Goal: Feedback & Contribution: Contribute content

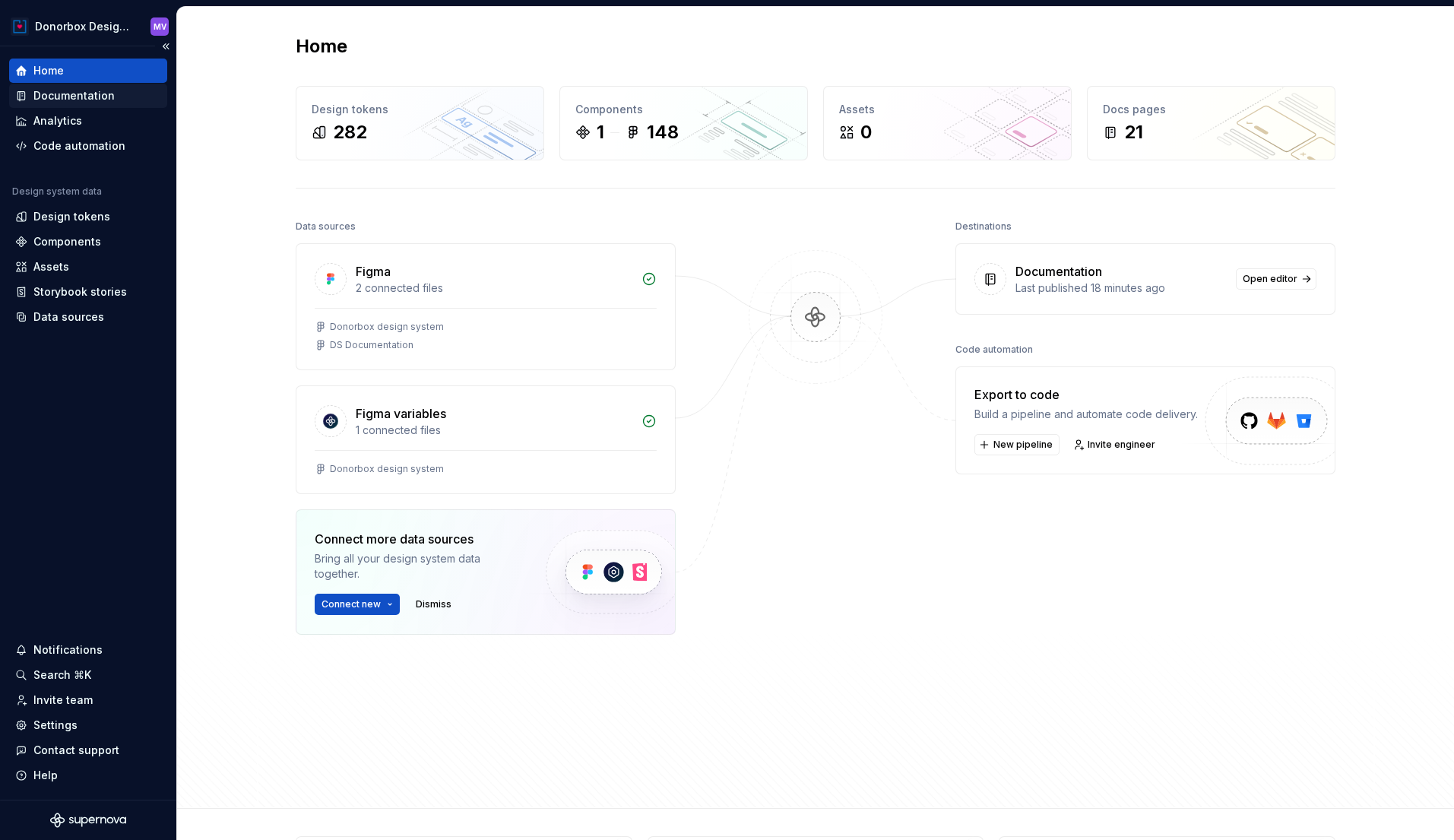
click at [92, 92] on div "Documentation" at bounding box center [74, 96] width 81 height 15
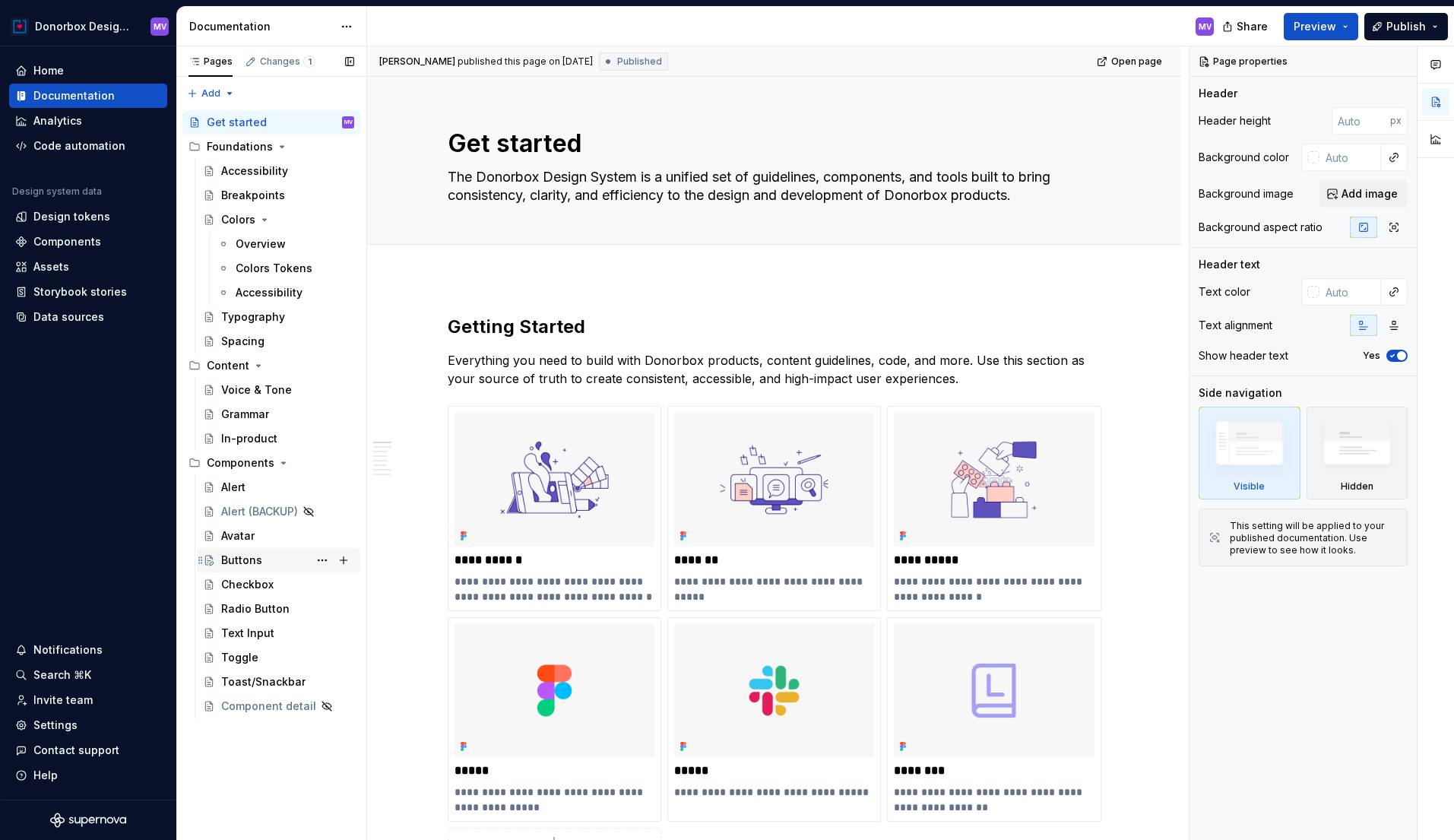
click at [242, 564] on div "Buttons" at bounding box center [242, 560] width 41 height 15
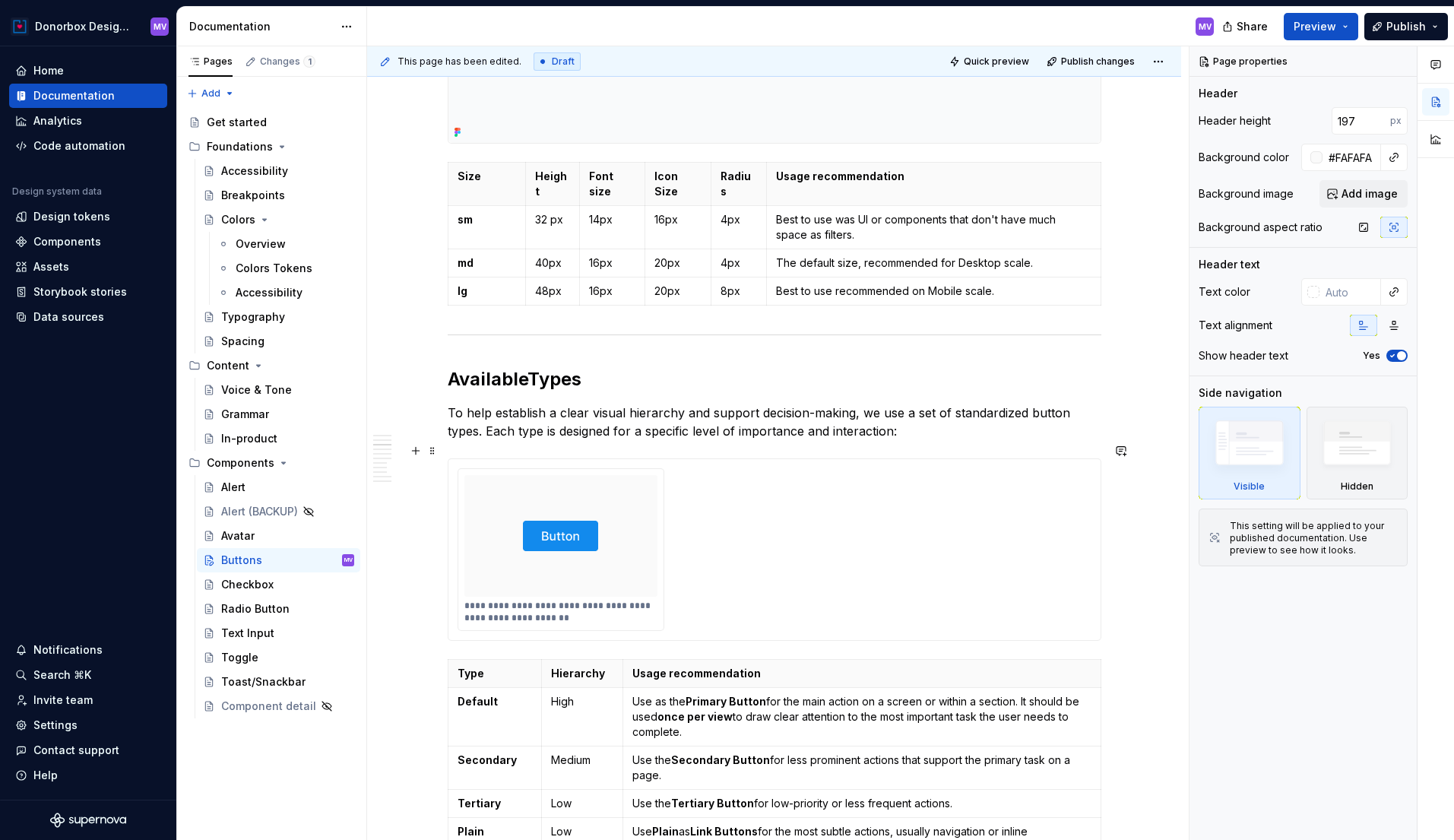
scroll to position [1356, 0]
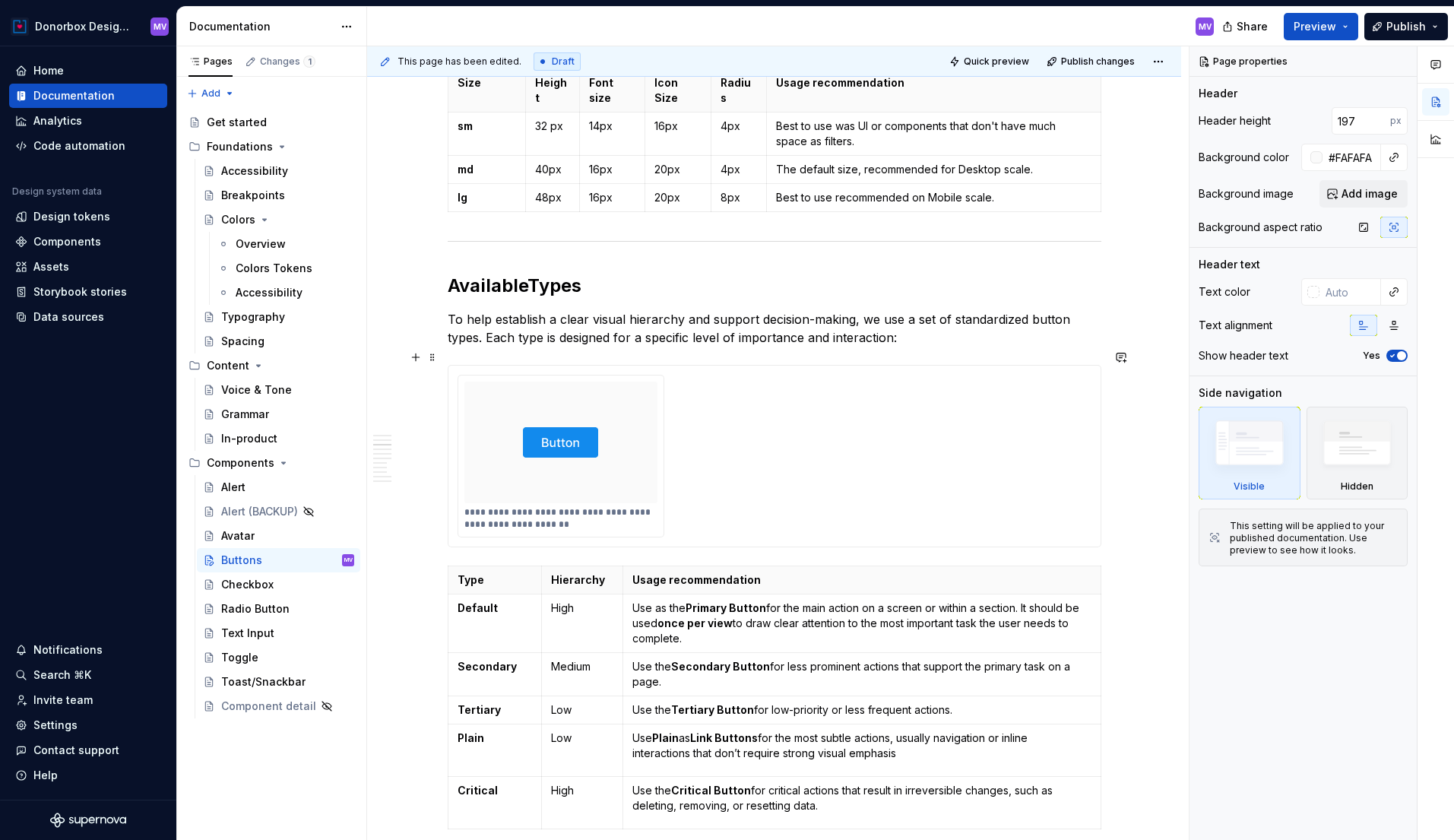
click at [637, 434] on div at bounding box center [561, 442] width 194 height 122
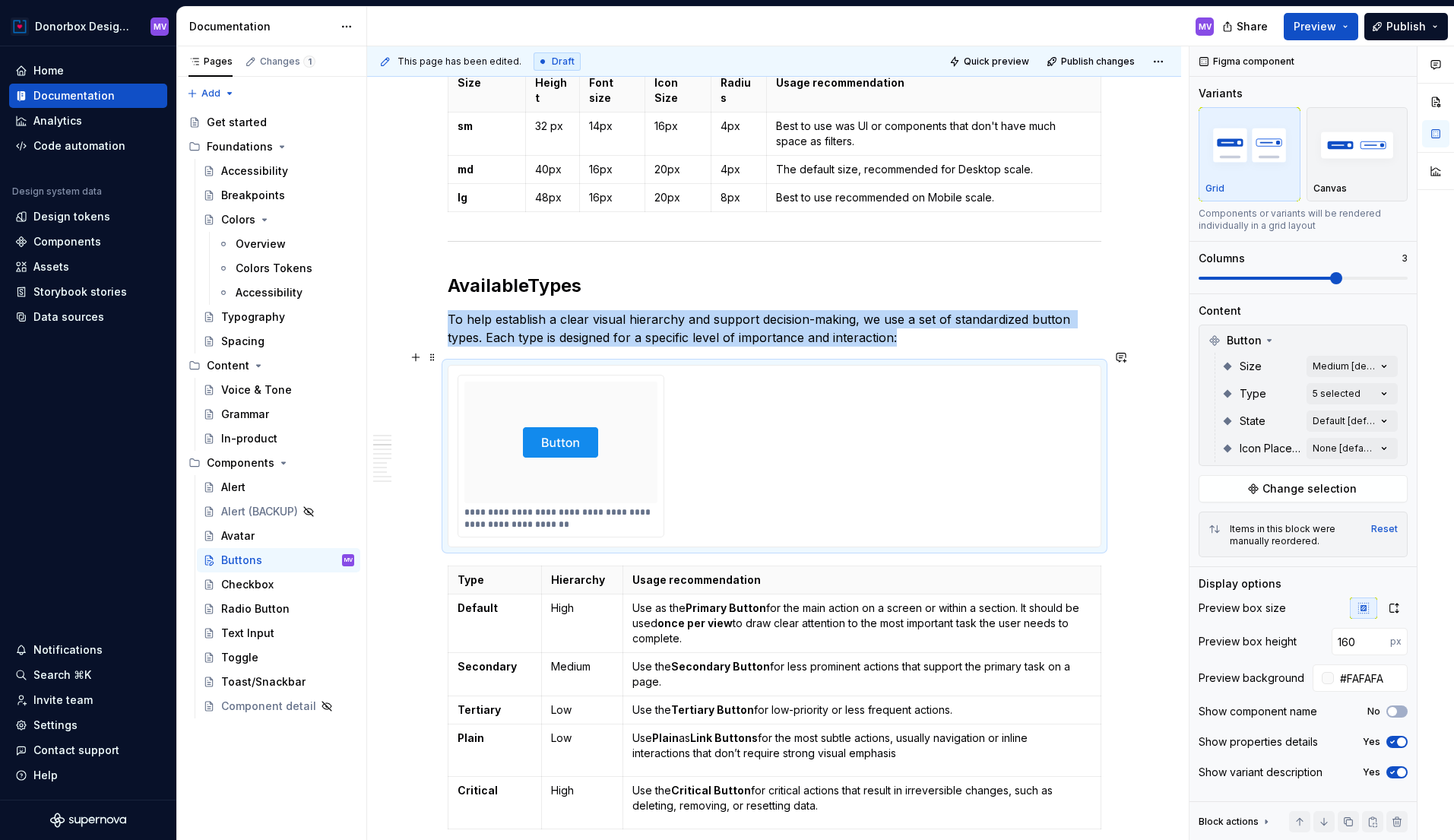
type textarea "*"
click at [1343, 189] on p "Canvas" at bounding box center [1330, 188] width 33 height 12
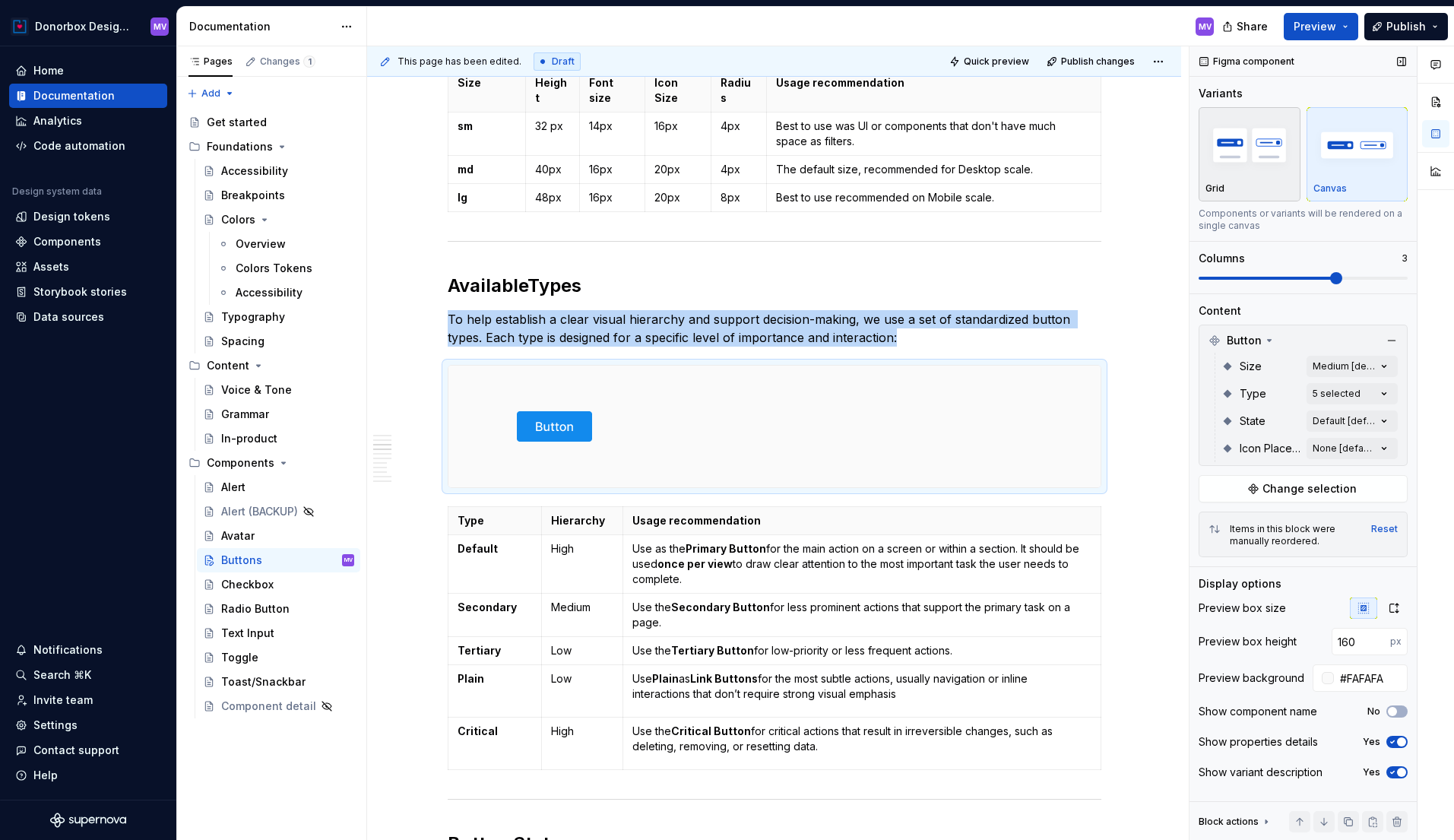
click at [1245, 184] on div "Grid" at bounding box center [1250, 188] width 88 height 12
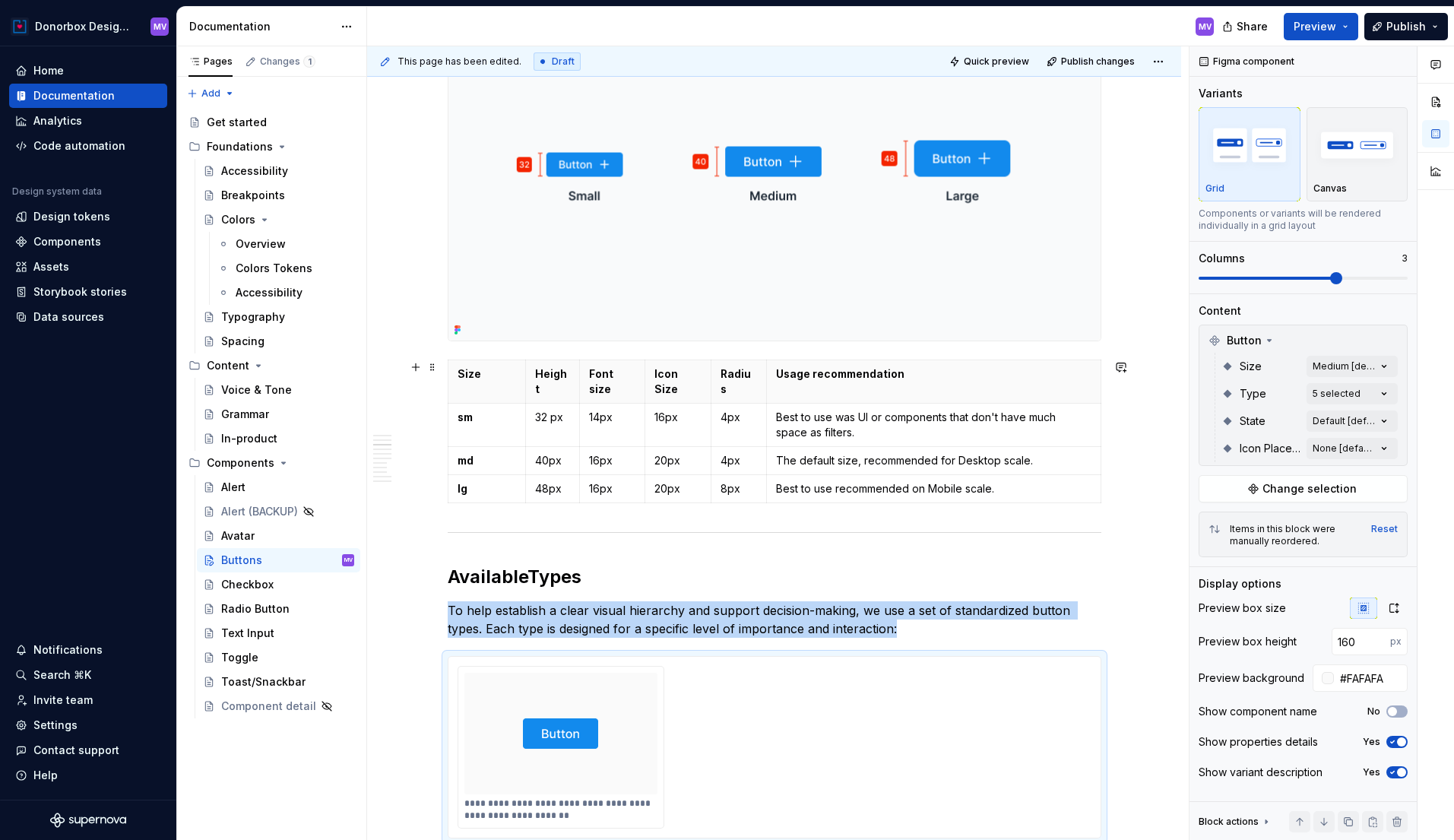
scroll to position [1075, 0]
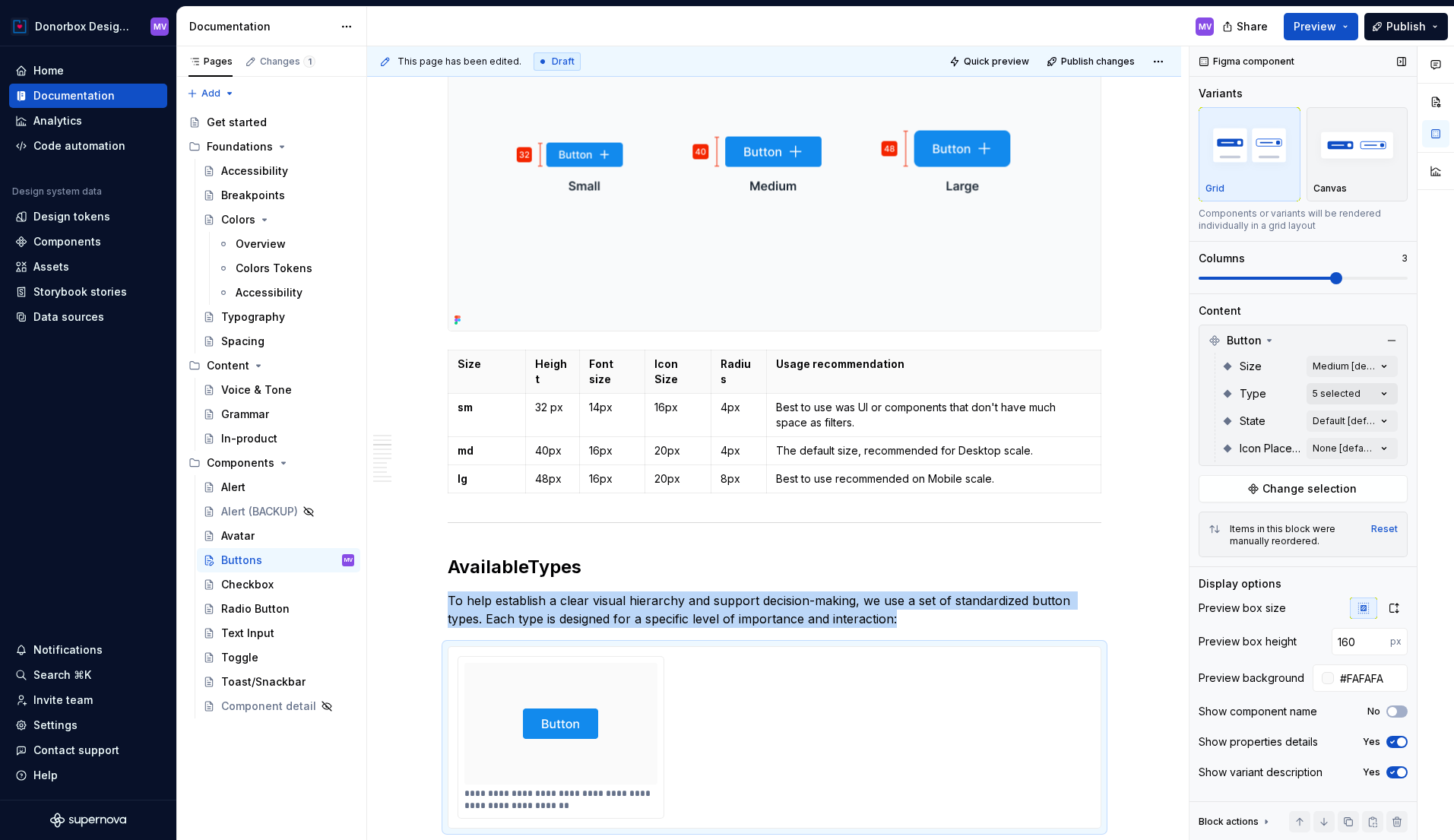
click at [1356, 390] on div "Comments Open comments No comments yet Select ‘Comment’ from the block context …" at bounding box center [1322, 443] width 264 height 794
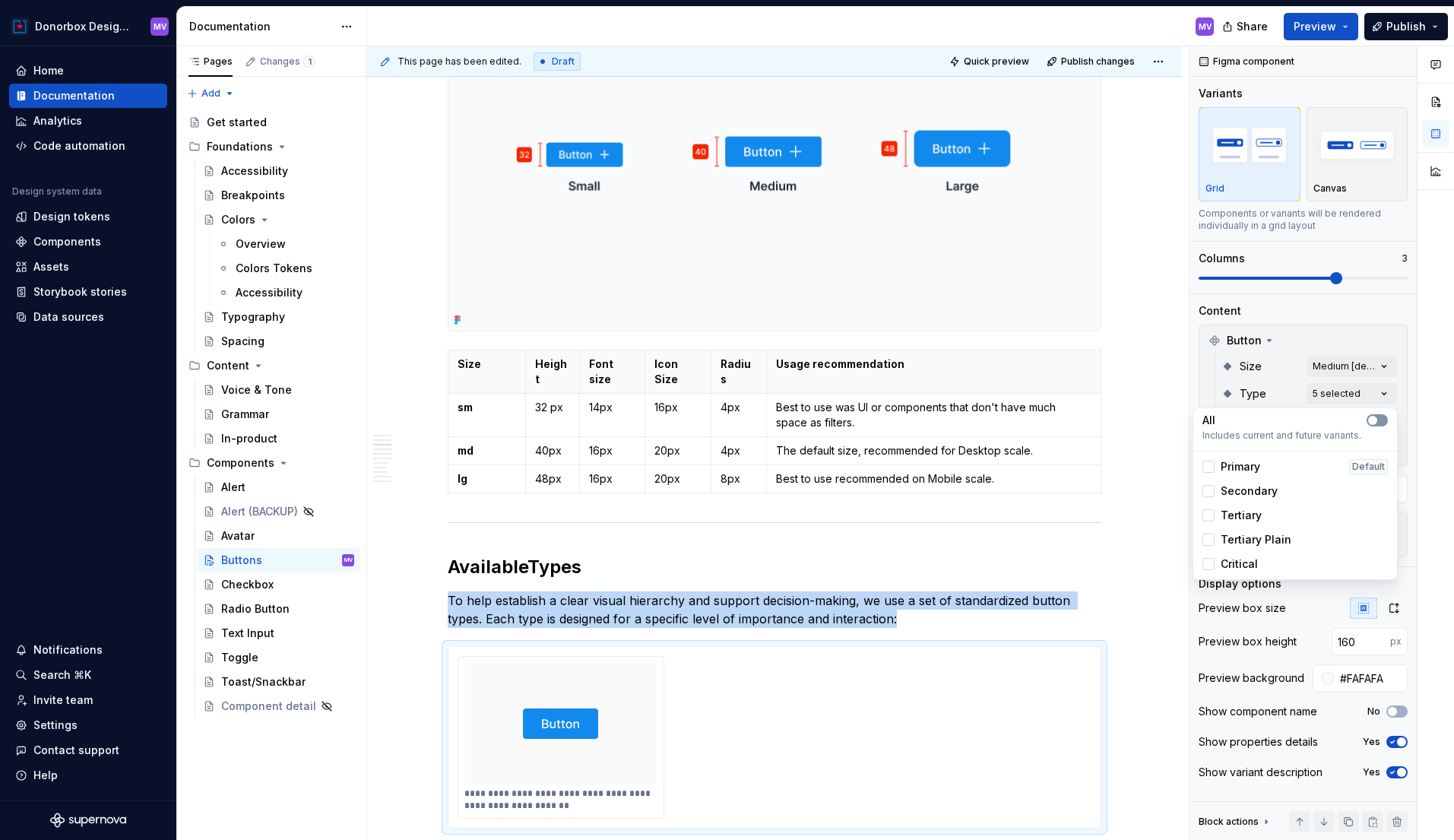
click at [1381, 416] on button "button" at bounding box center [1378, 420] width 21 height 12
click at [1349, 398] on div "Comments Open comments No comments yet Select ‘Comment’ from the block context …" at bounding box center [1322, 443] width 264 height 794
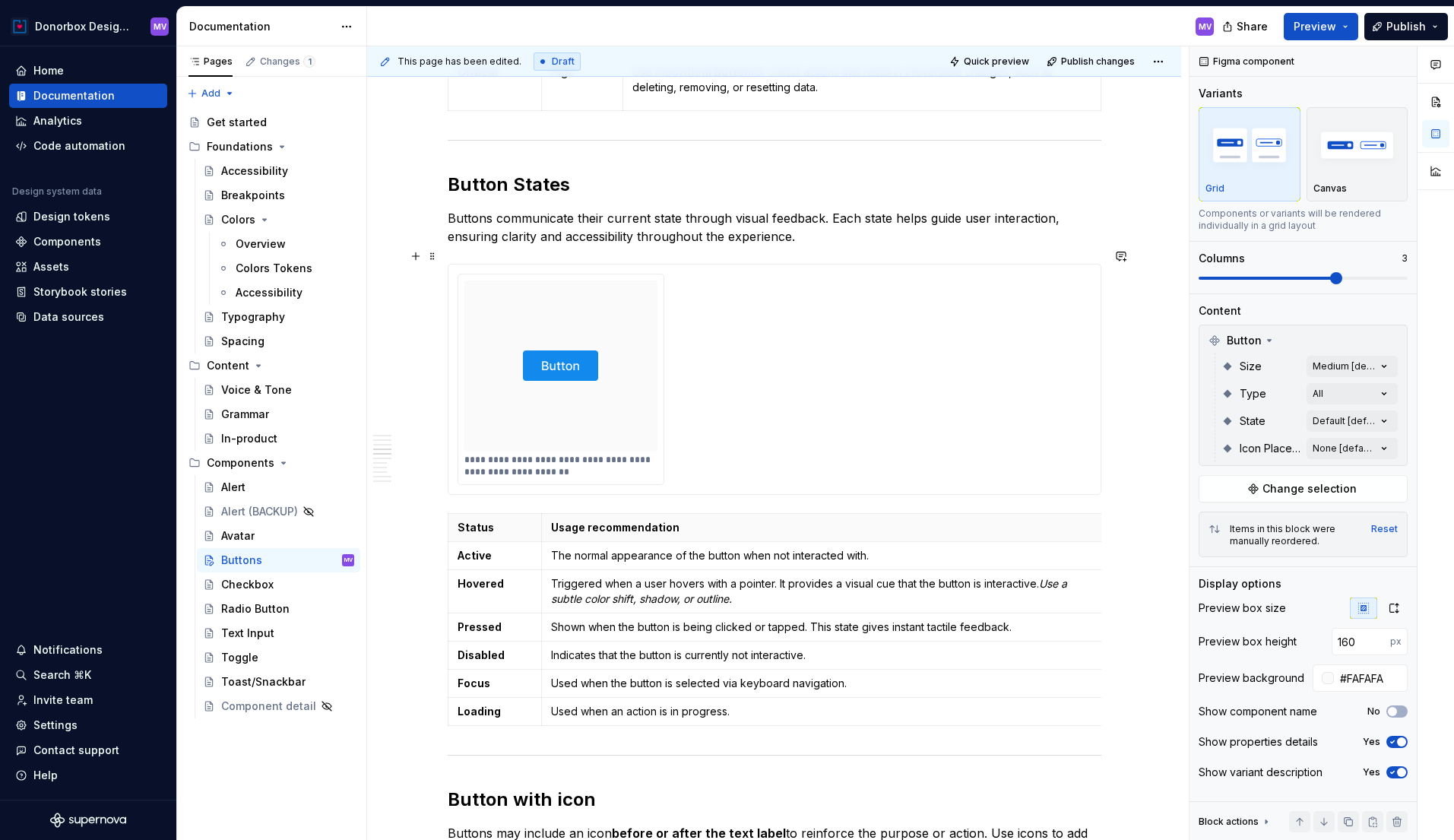
scroll to position [2086, 0]
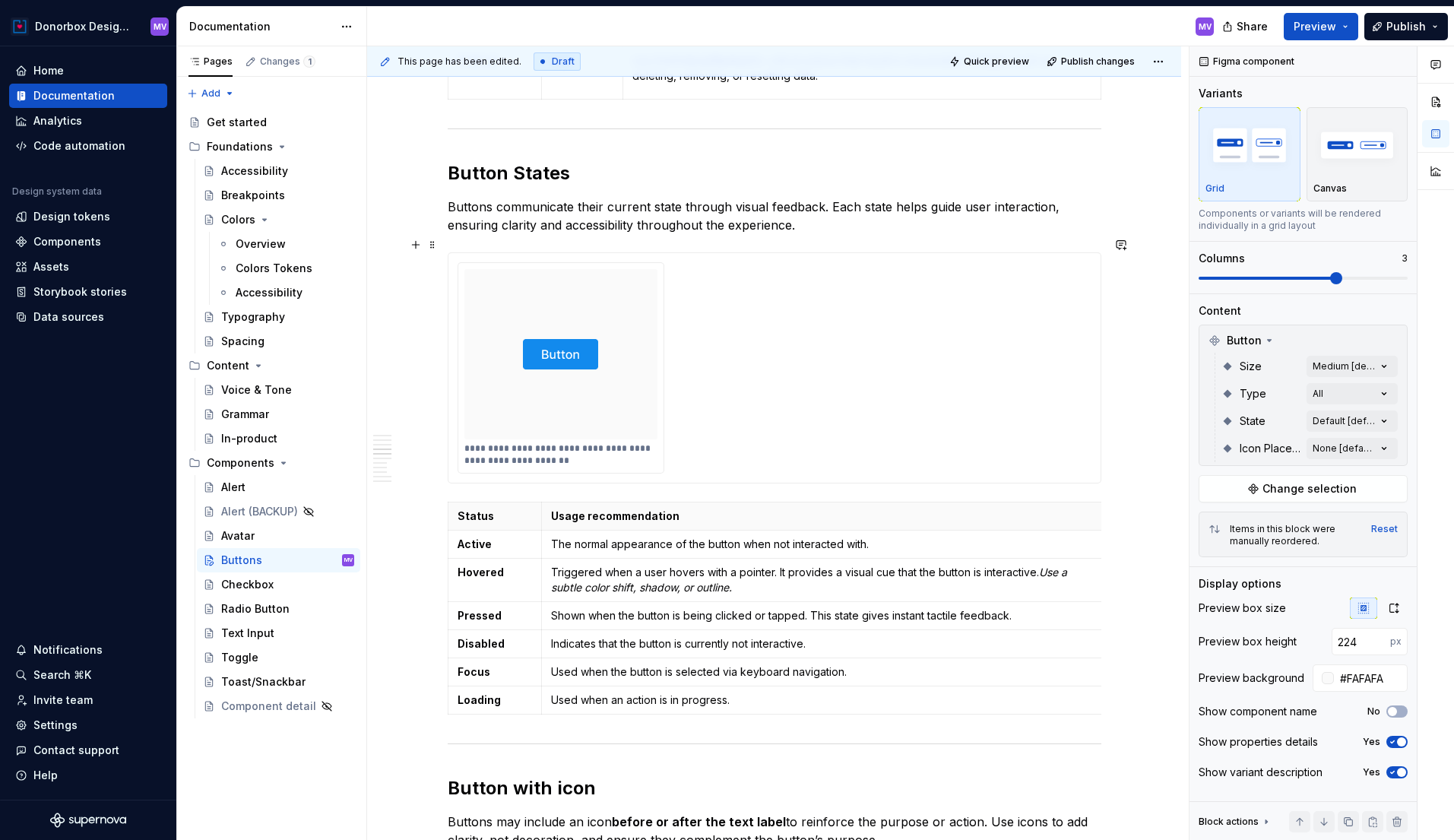
click at [973, 373] on div "**********" at bounding box center [775, 368] width 634 height 211
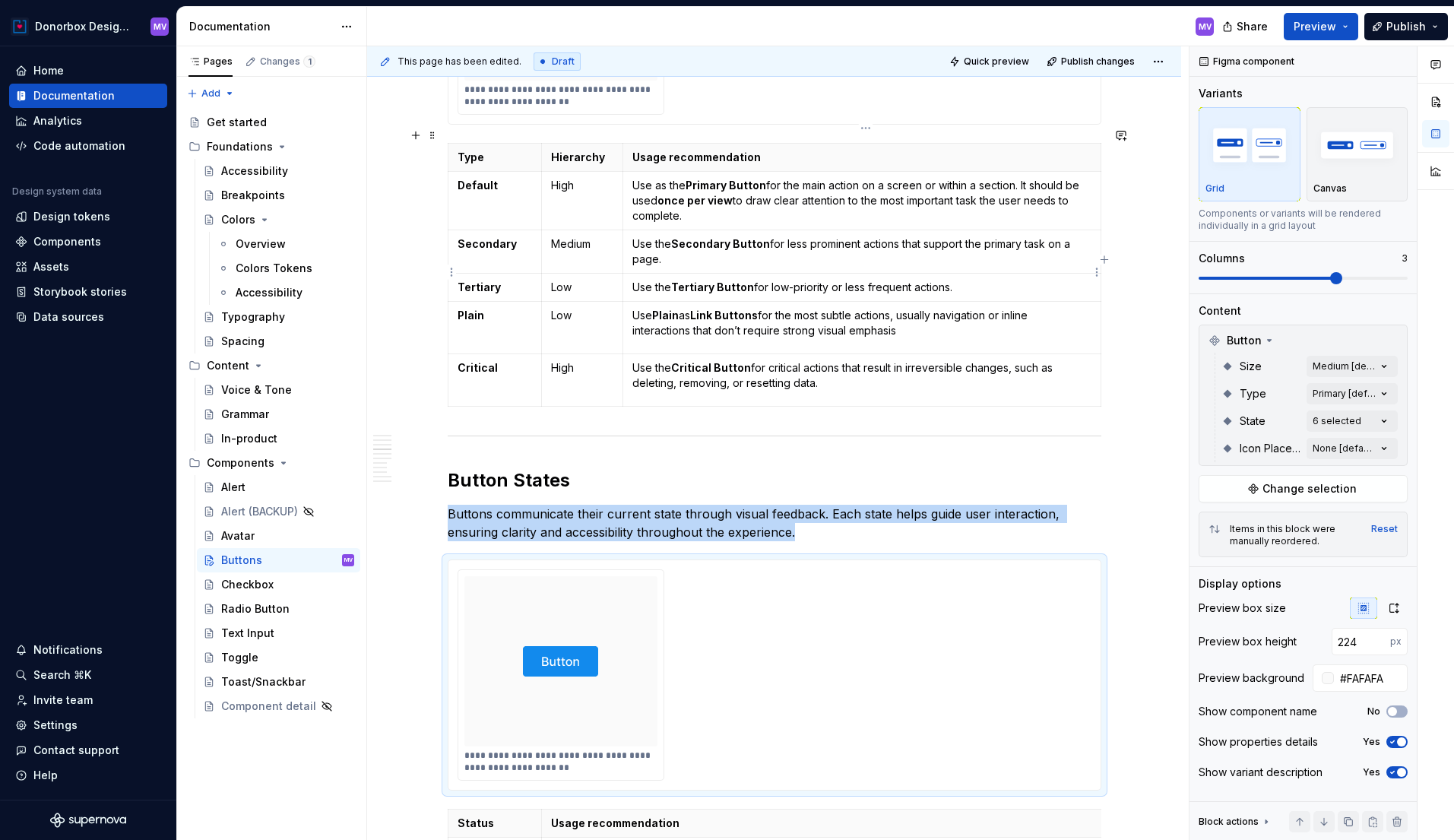
scroll to position [1577, 0]
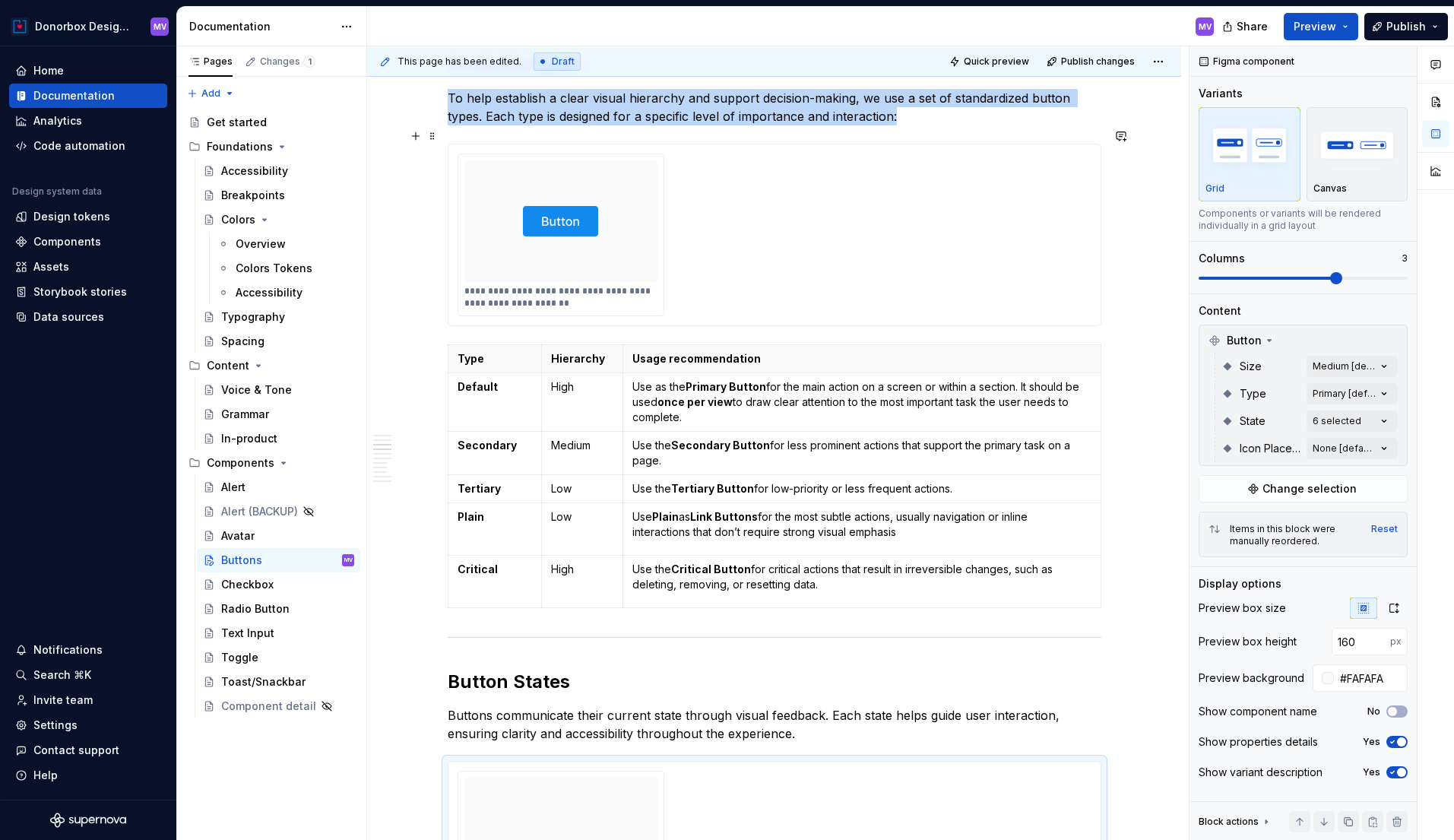
click at [914, 192] on div "**********" at bounding box center [775, 234] width 634 height 163
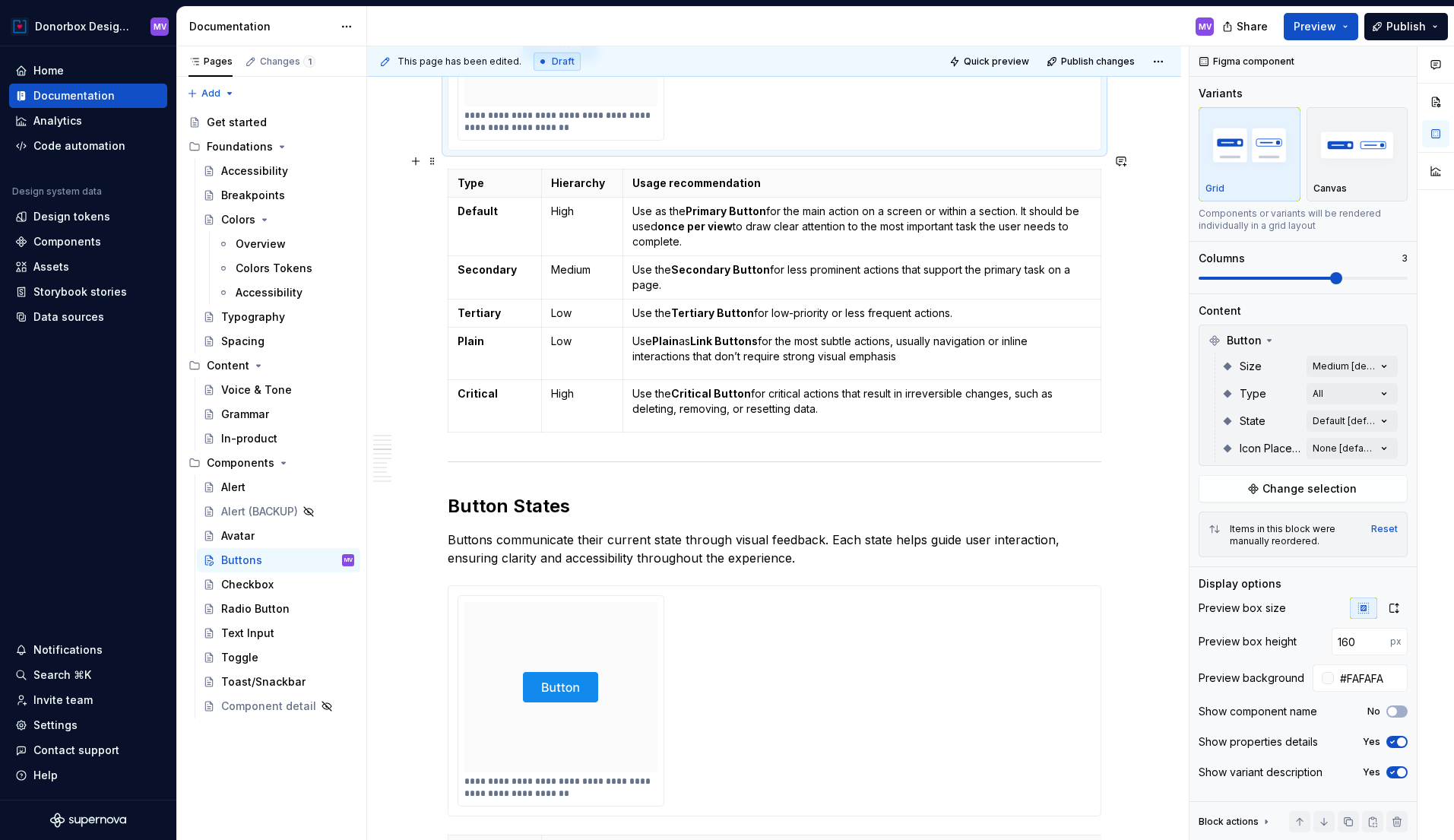
scroll to position [1831, 0]
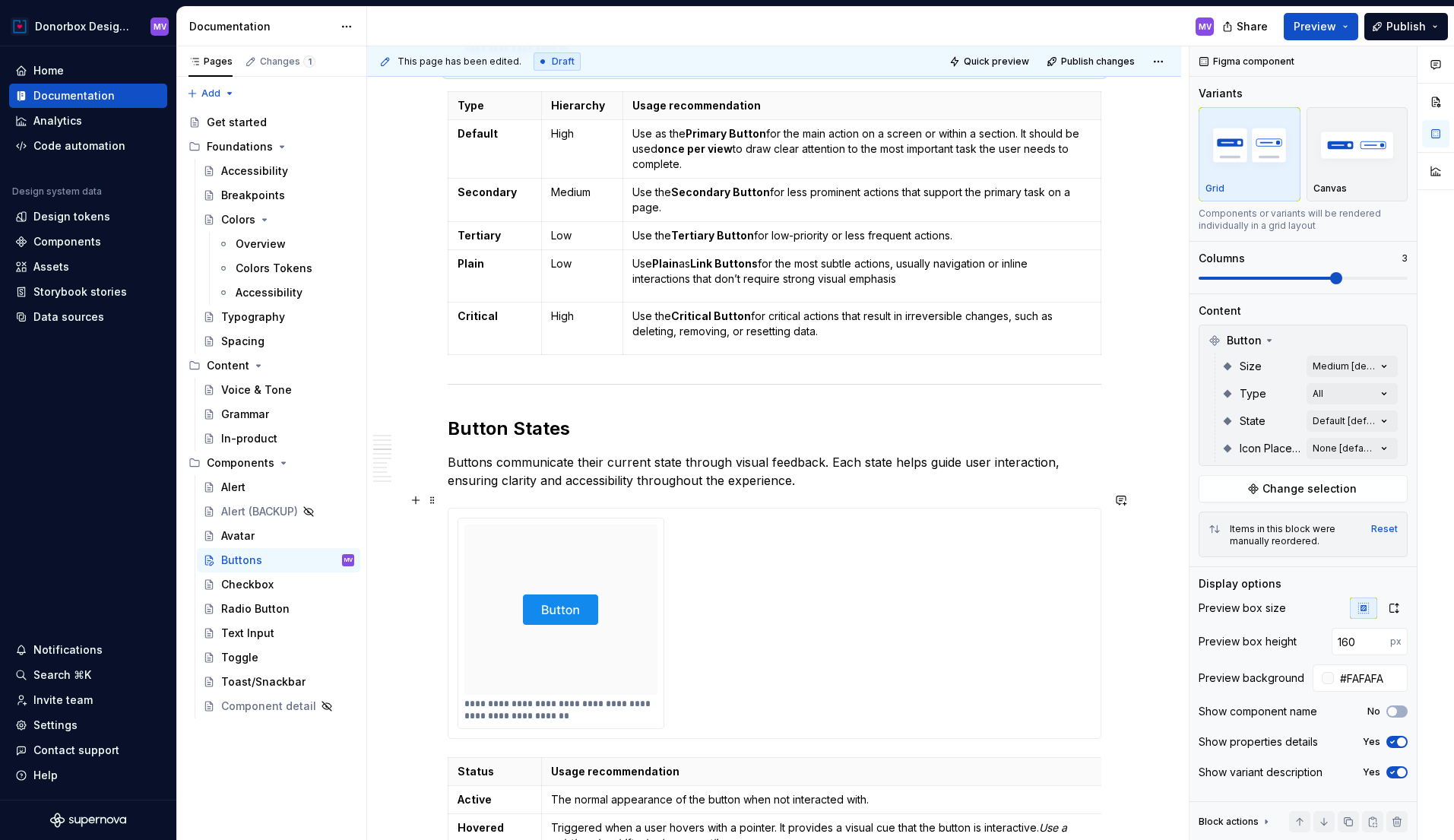
type input "224"
click at [869, 540] on div "**********" at bounding box center [775, 623] width 634 height 211
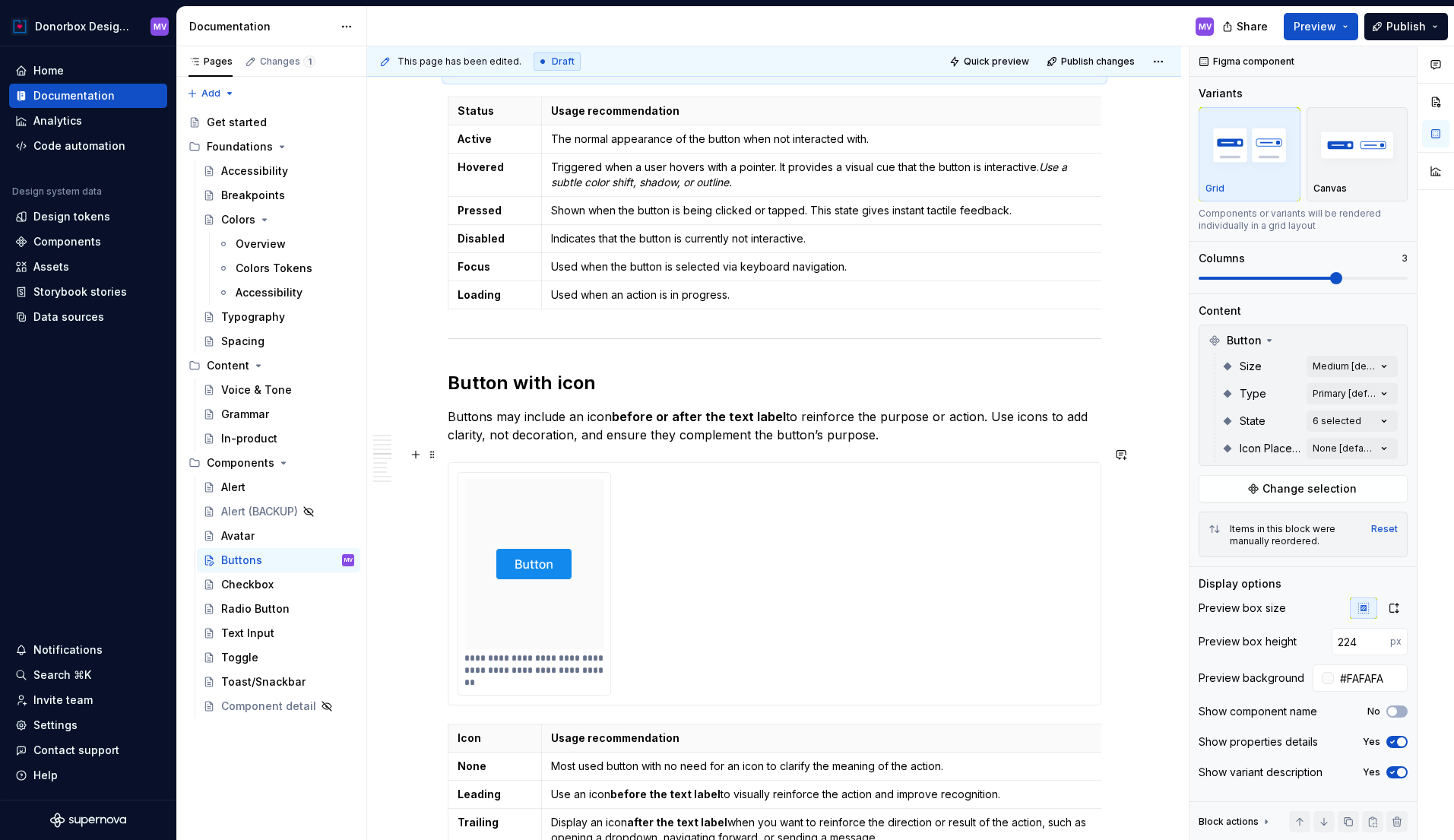
scroll to position [2493, 0]
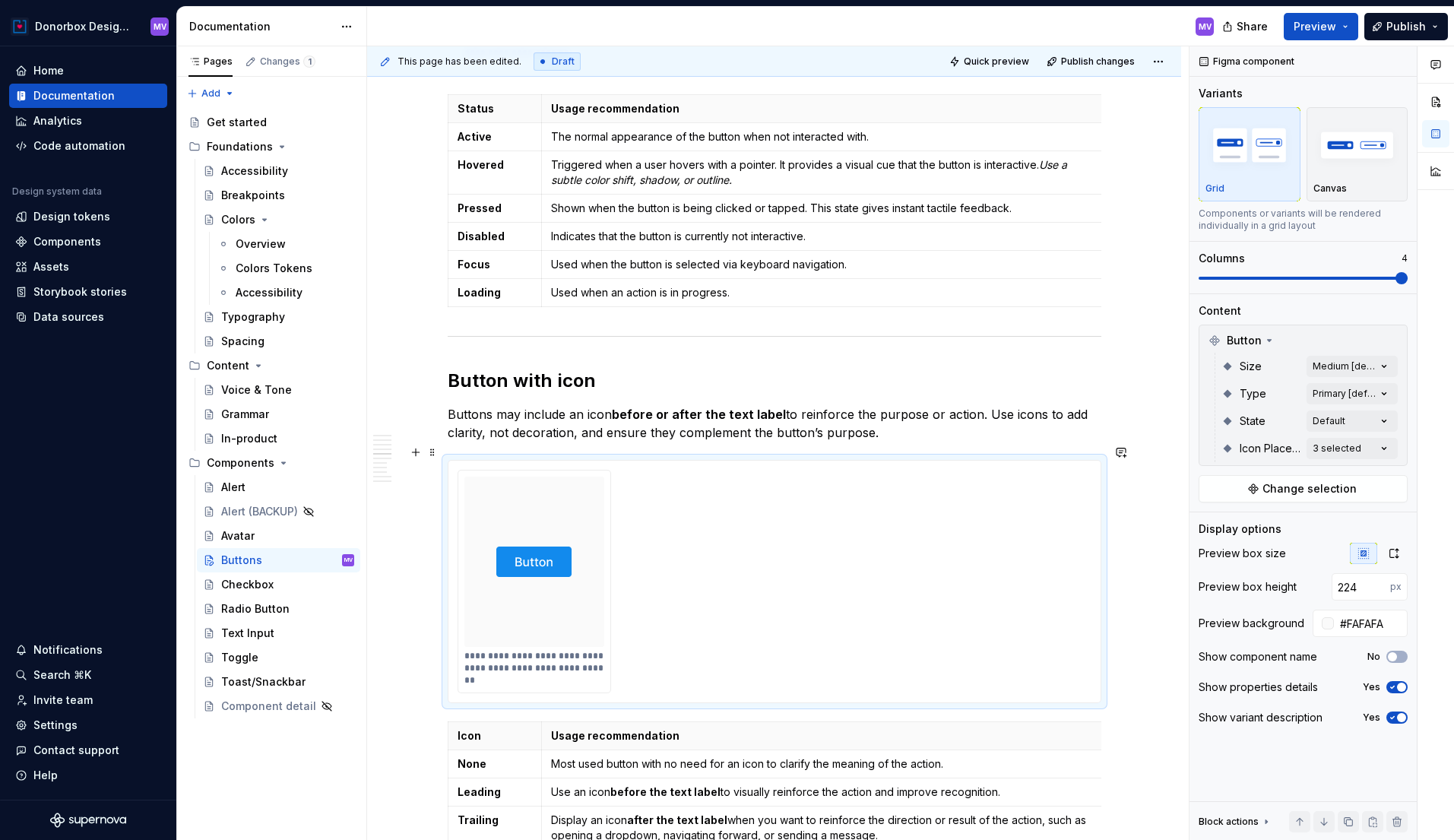
click at [885, 528] on div "**********" at bounding box center [775, 582] width 634 height 224
click at [83, 747] on div "Contact support" at bounding box center [76, 749] width 86 height 15
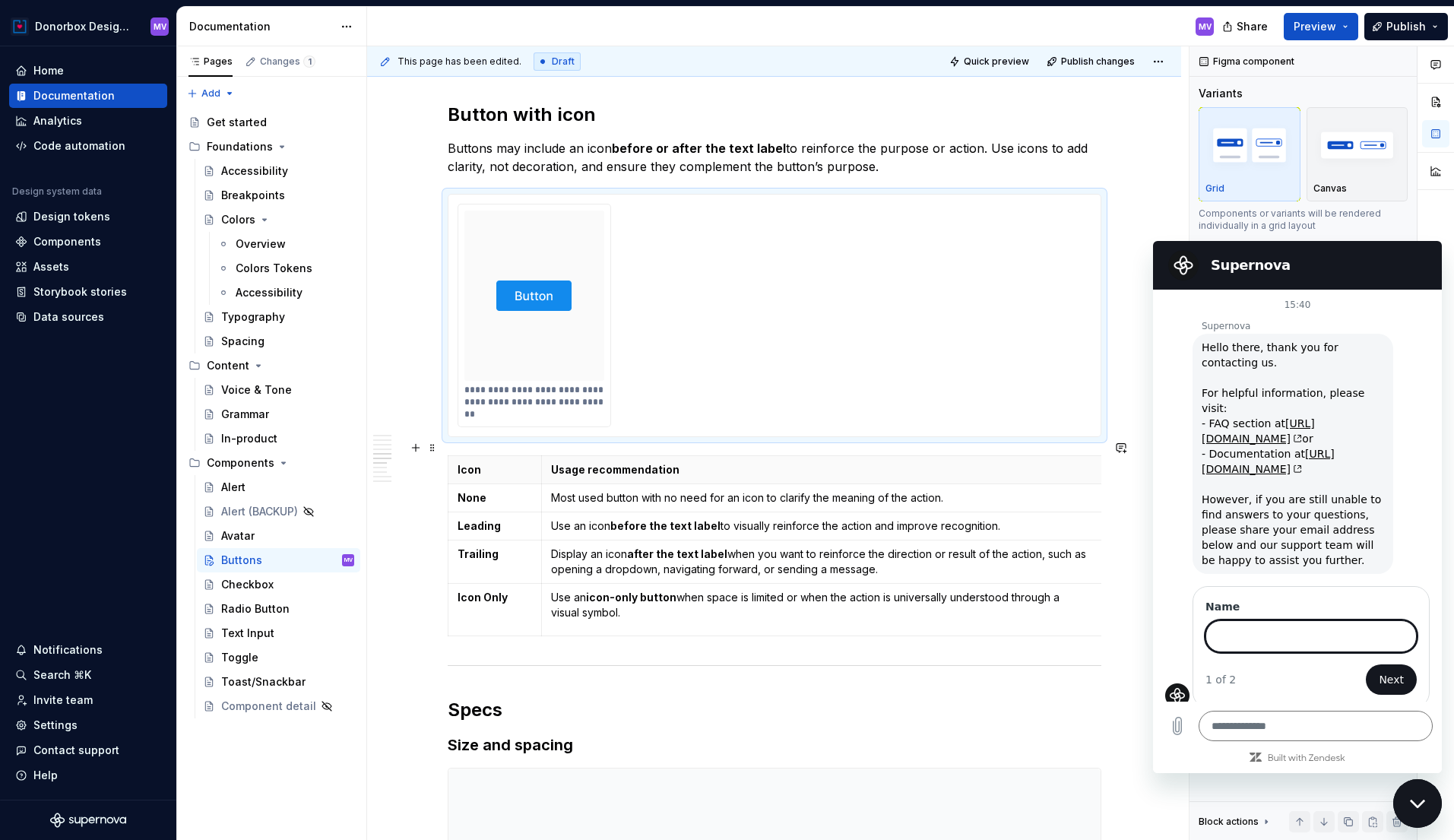
scroll to position [2761, 0]
click at [1319, 276] on div "Supernova" at bounding box center [1294, 266] width 264 height 31
click at [1413, 793] on div "Close messaging window" at bounding box center [1418, 803] width 45 height 45
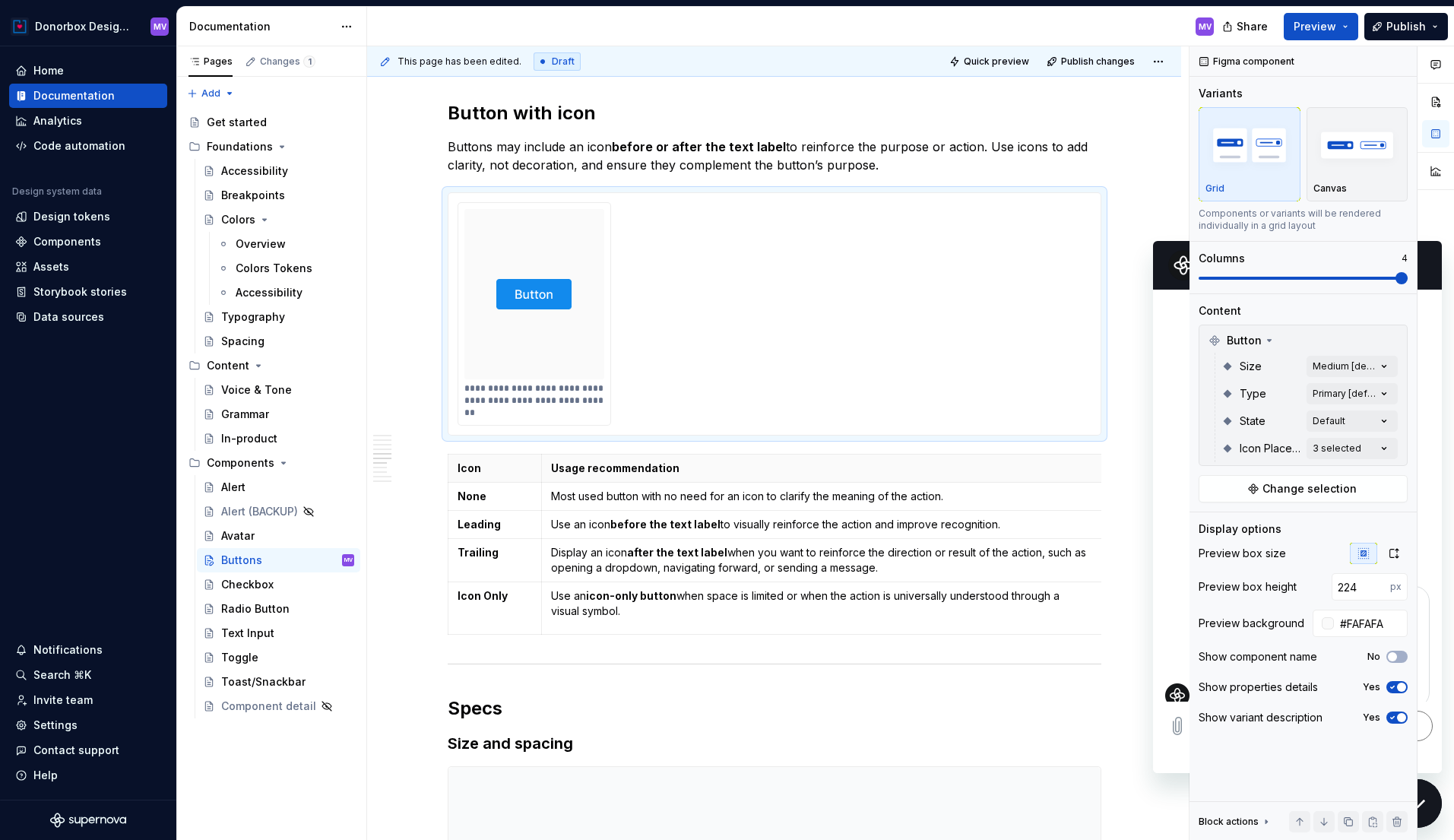
type textarea "*"
click at [753, 232] on div "**********" at bounding box center [775, 314] width 634 height 224
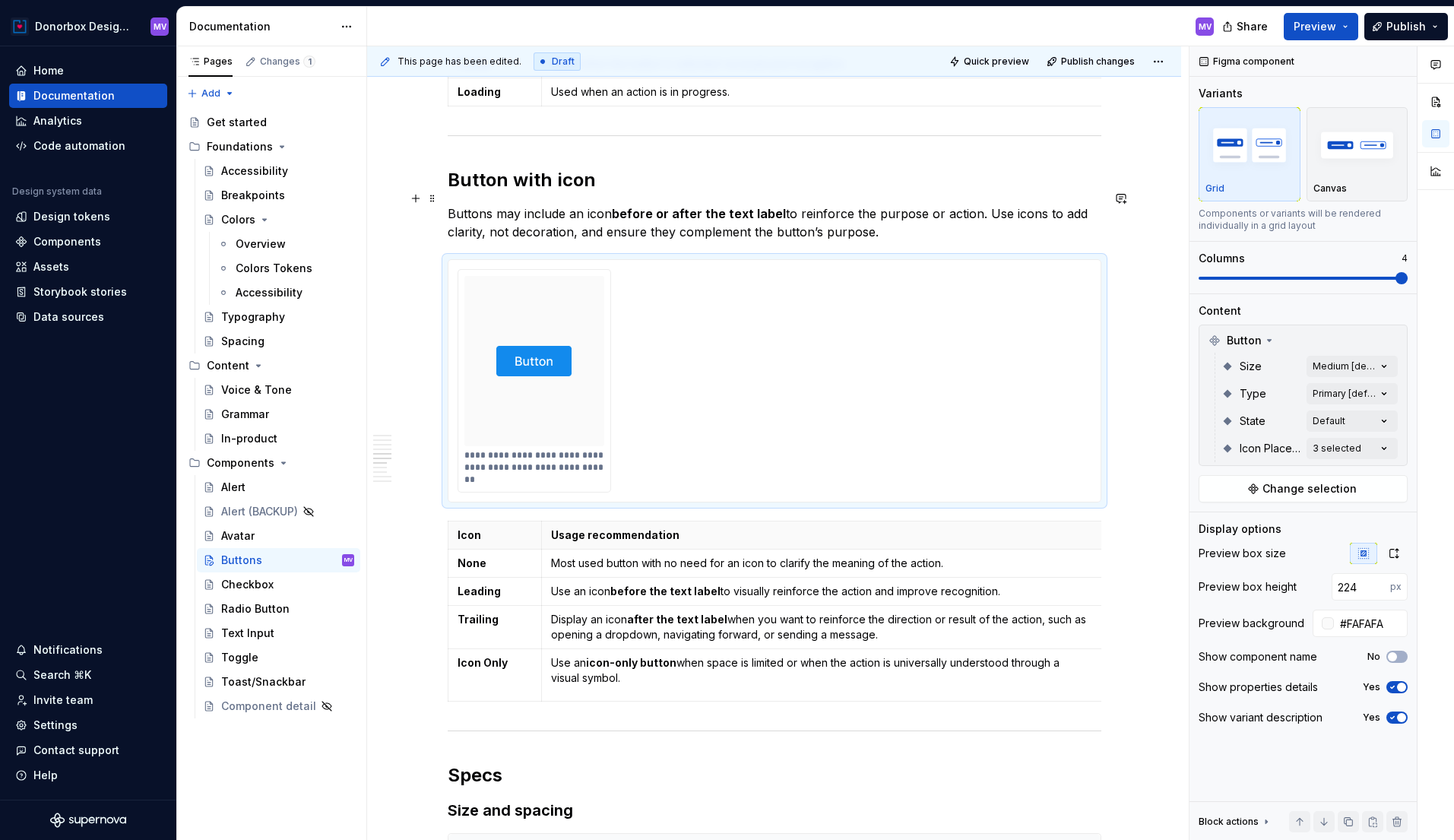
scroll to position [2670, 0]
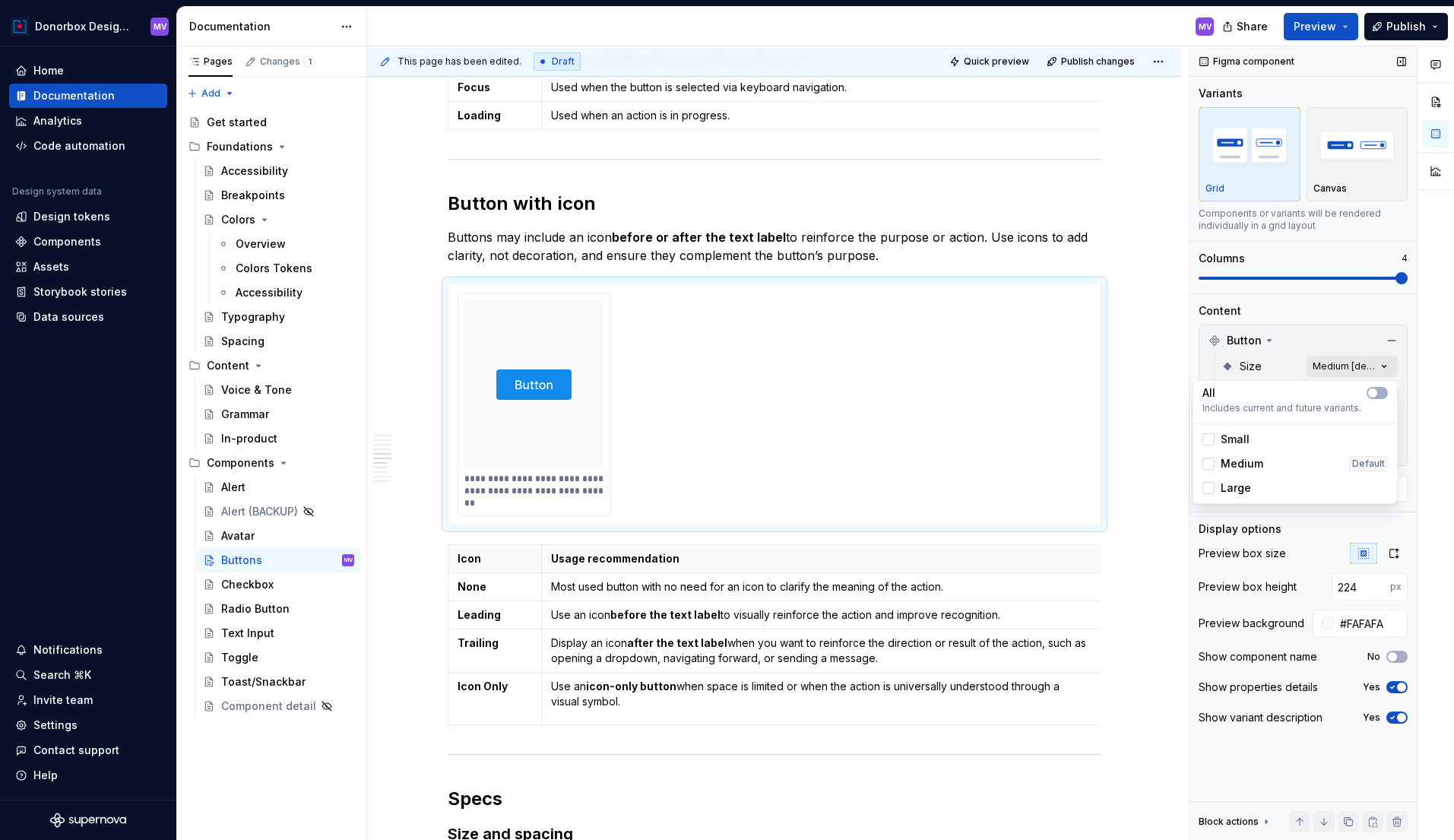
click at [1380, 363] on div "Comments Open comments No comments yet Select ‘Comment’ from the block context …" at bounding box center [1322, 443] width 264 height 794
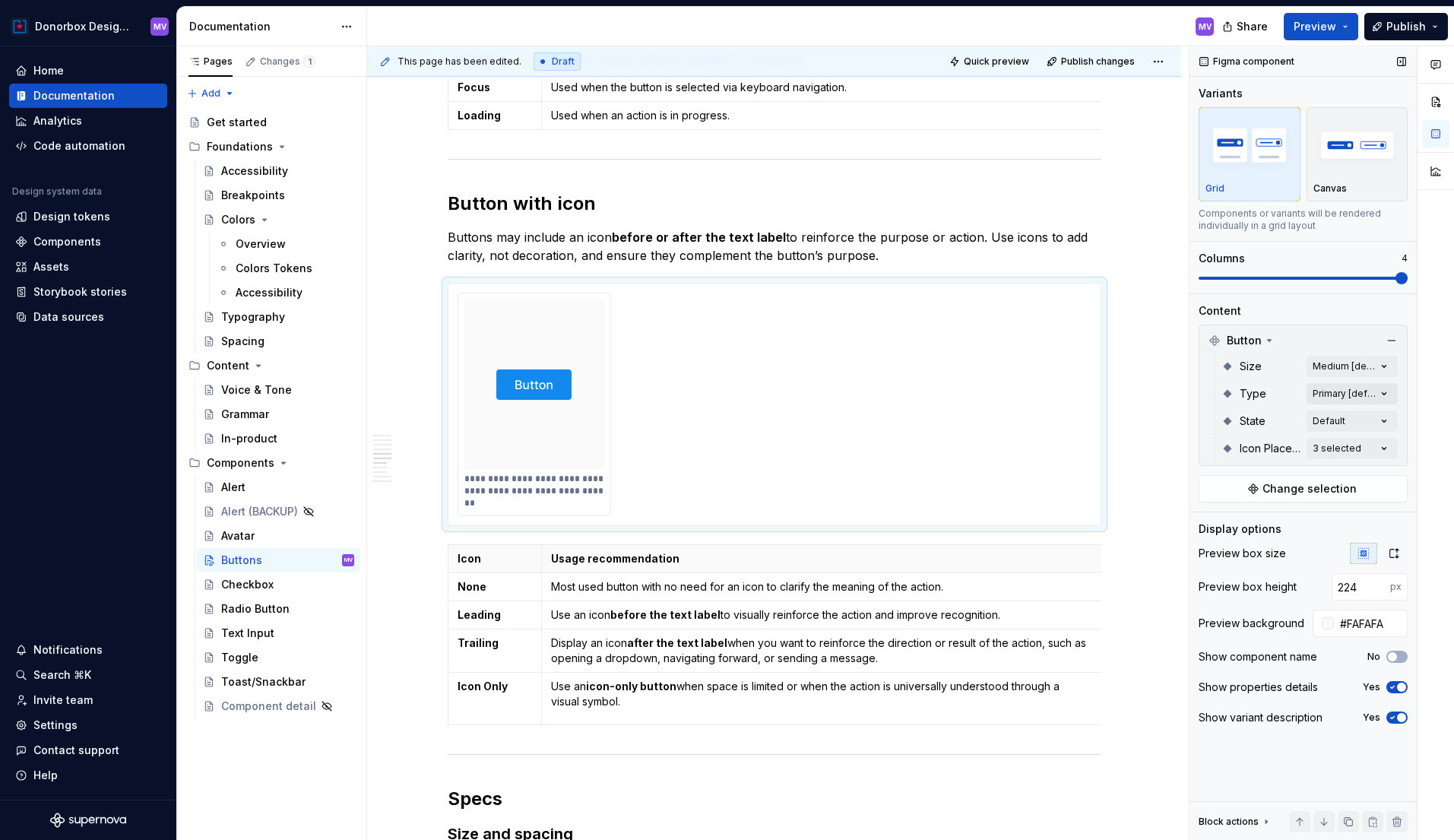
click at [1381, 388] on div "Comments Open comments No comments yet Select ‘Comment’ from the block context …" at bounding box center [1322, 443] width 264 height 794
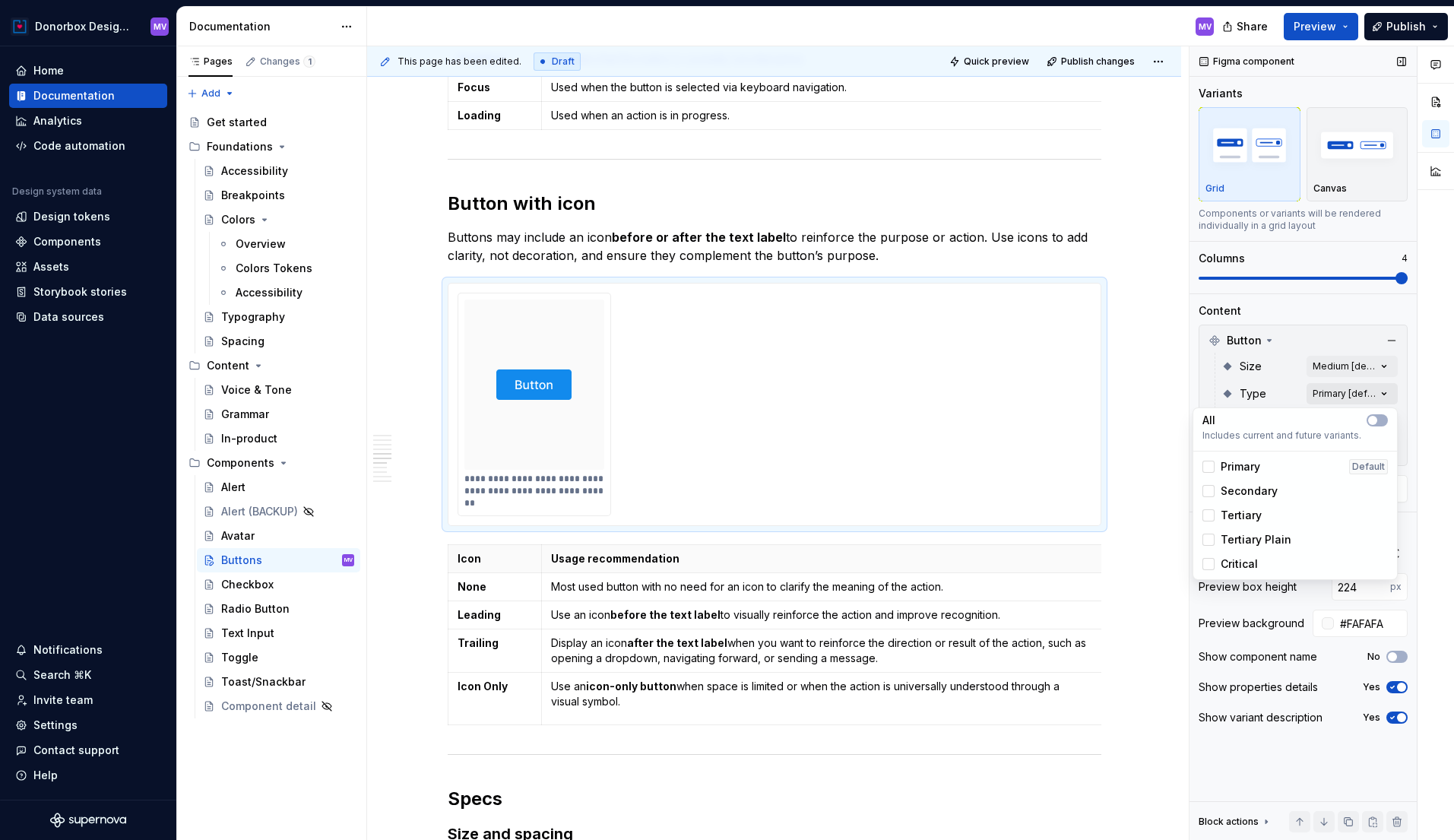
click at [1381, 388] on div "Comments Open comments No comments yet Select ‘Comment’ from the block context …" at bounding box center [1322, 443] width 264 height 794
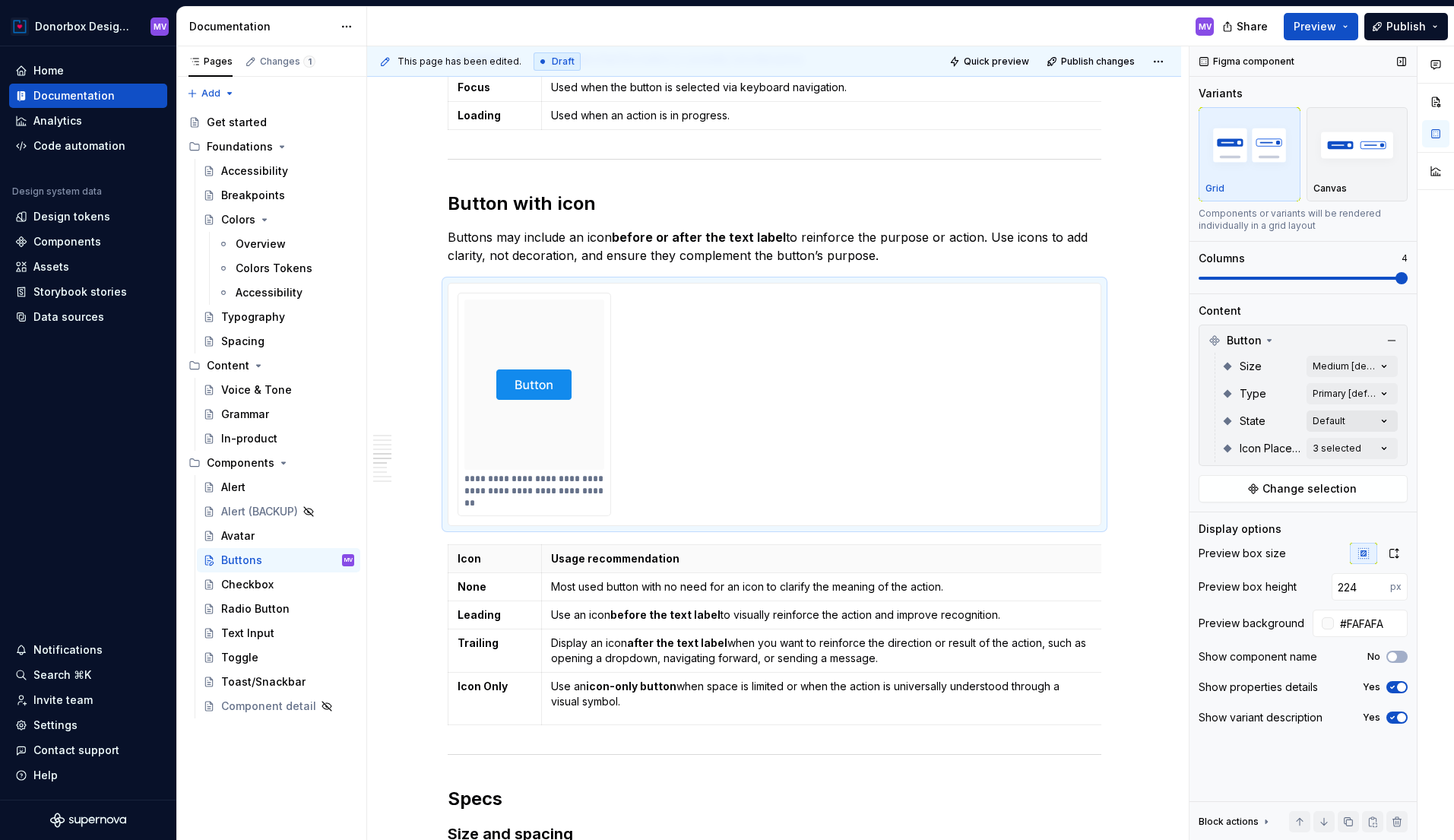
click at [1381, 419] on div "Comments Open comments No comments yet Select ‘Comment’ from the block context …" at bounding box center [1322, 443] width 264 height 794
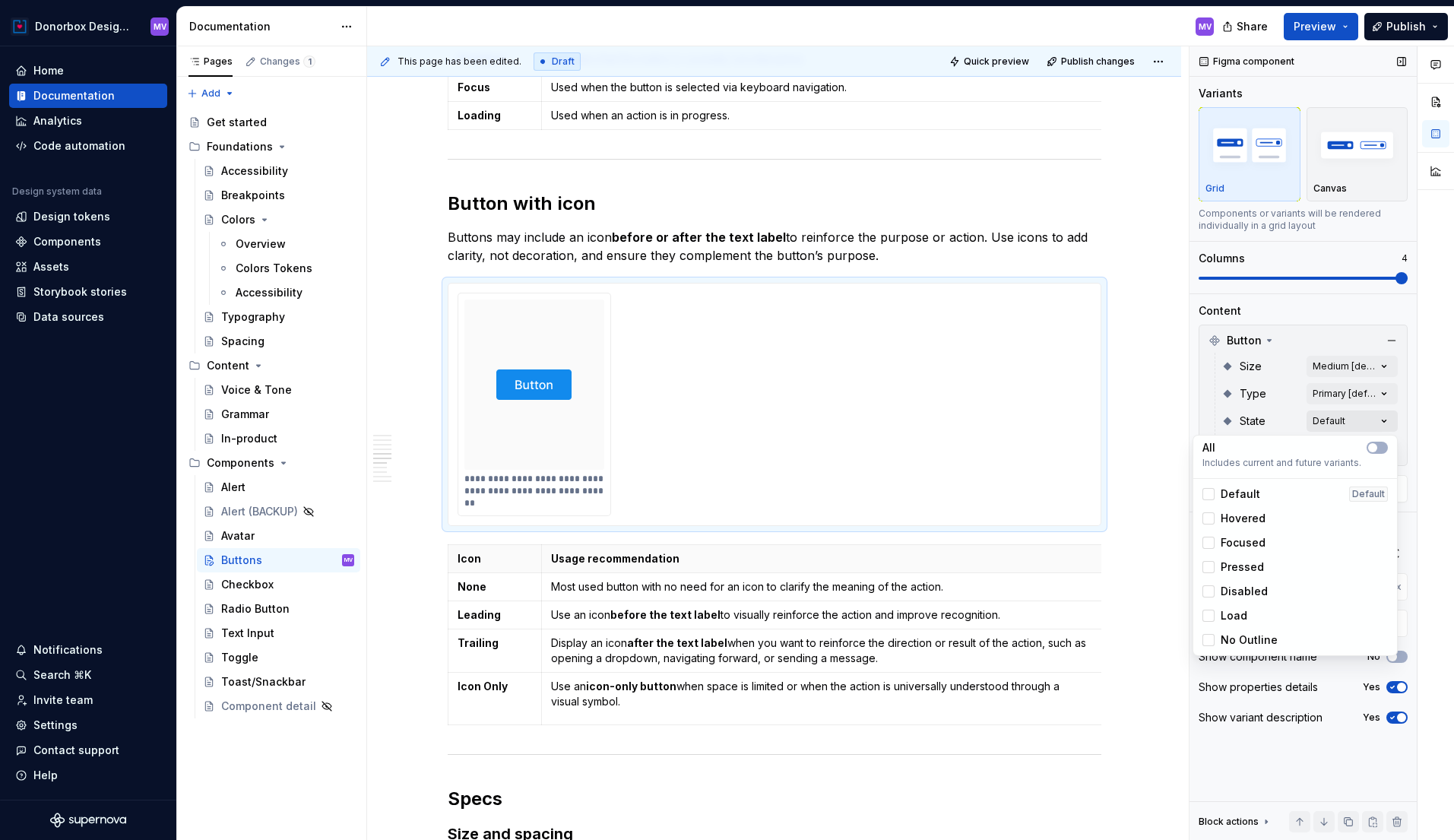
click at [1381, 419] on div "Comments Open comments No comments yet Select ‘Comment’ from the block context …" at bounding box center [1322, 443] width 264 height 794
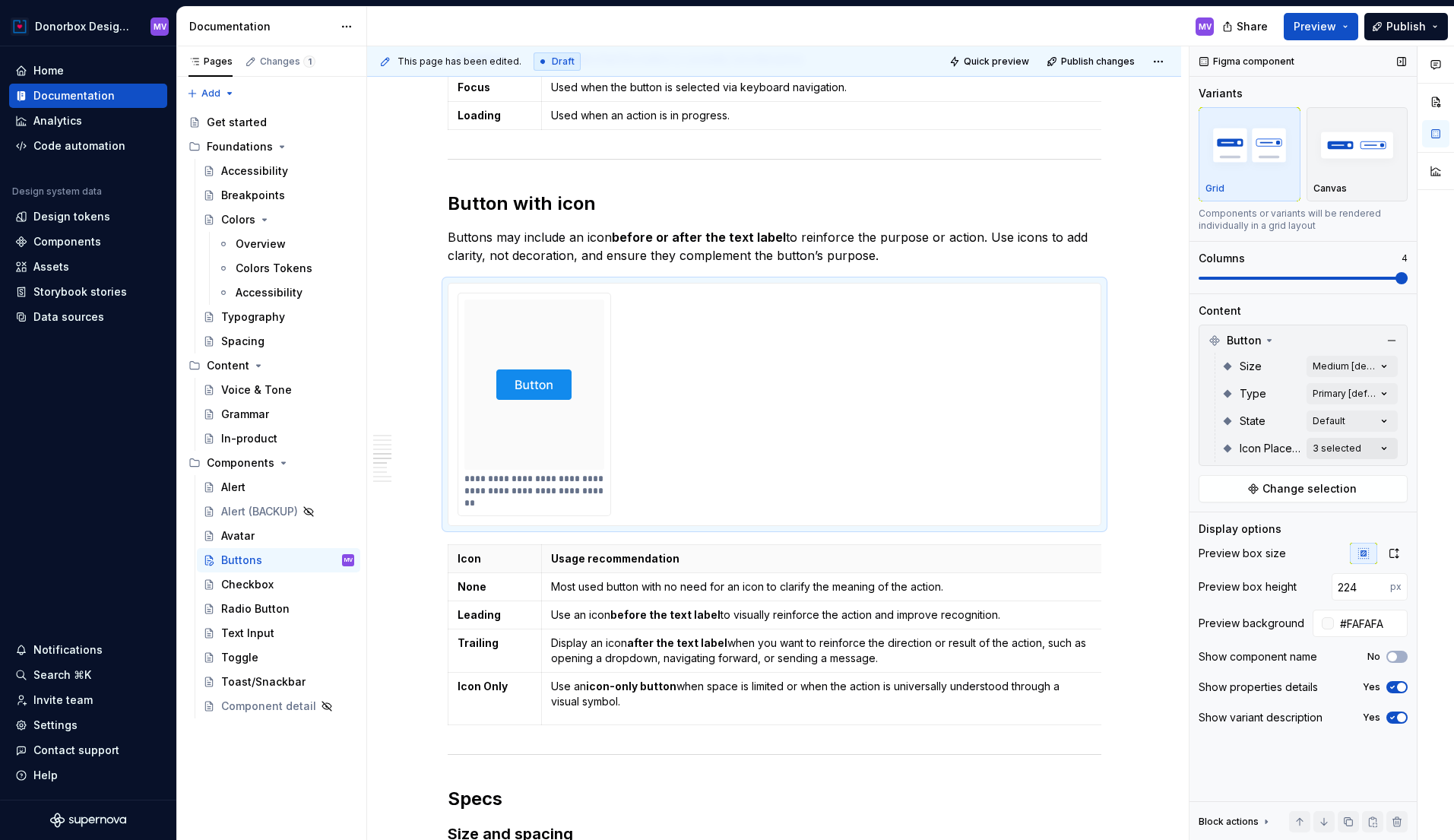
click at [1383, 444] on div "Comments Open comments No comments yet Select ‘Comment’ from the block context …" at bounding box center [1322, 443] width 264 height 794
click at [995, 413] on html "Donorbox Design System MV Home Documentation Analytics Code automation Design s…" at bounding box center [727, 420] width 1454 height 840
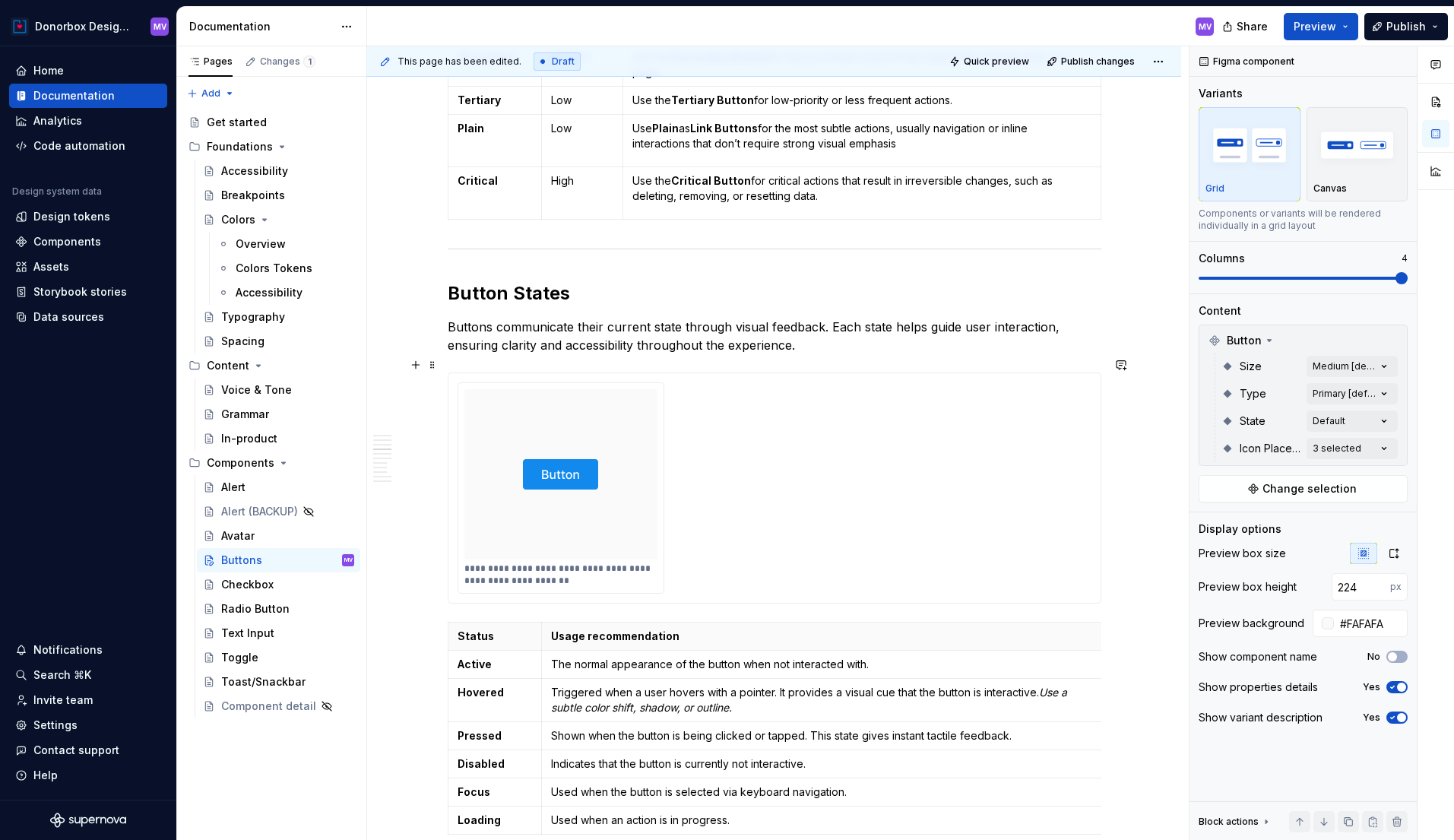
scroll to position [1958, 0]
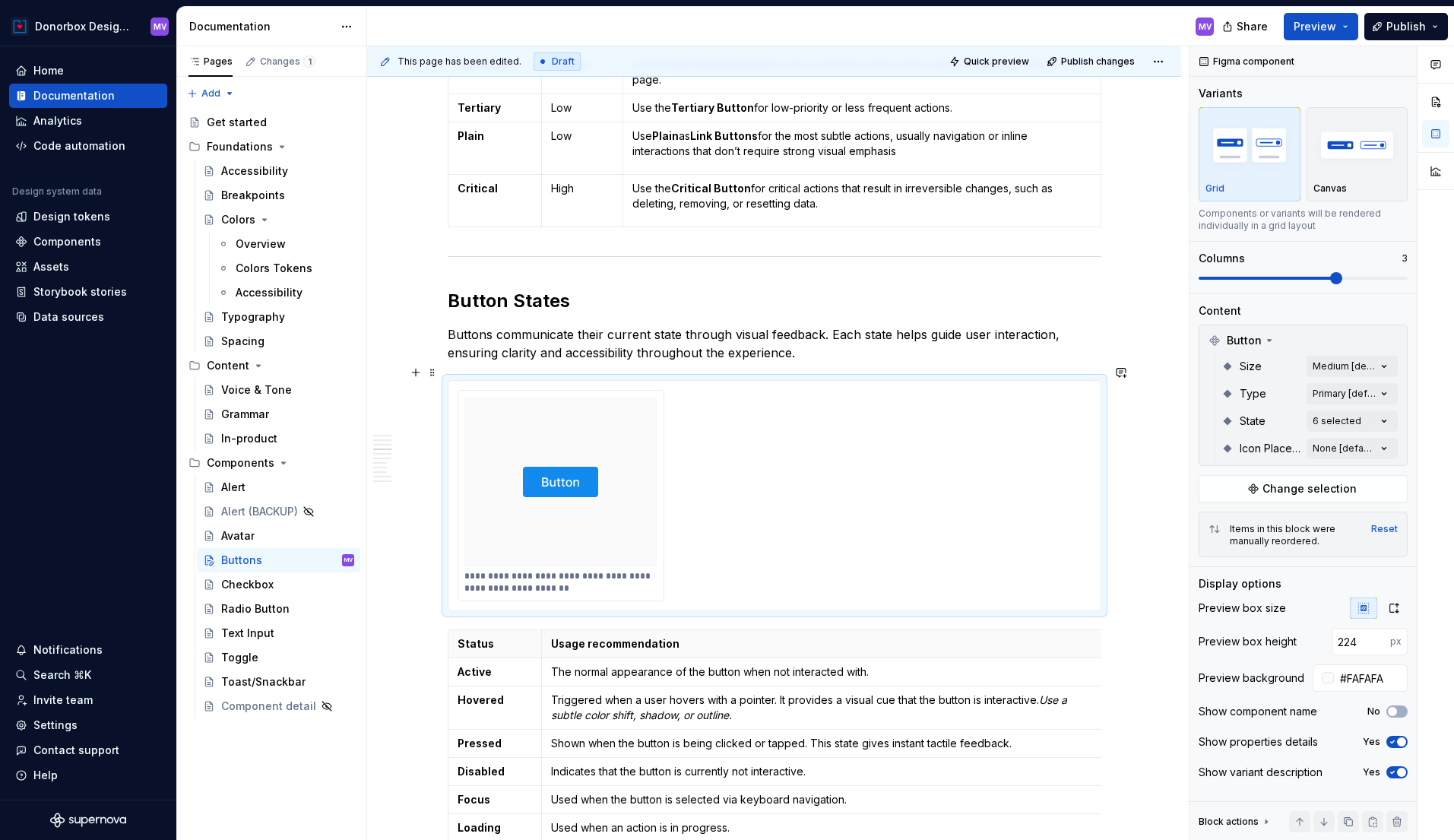
click at [650, 420] on div at bounding box center [561, 482] width 194 height 170
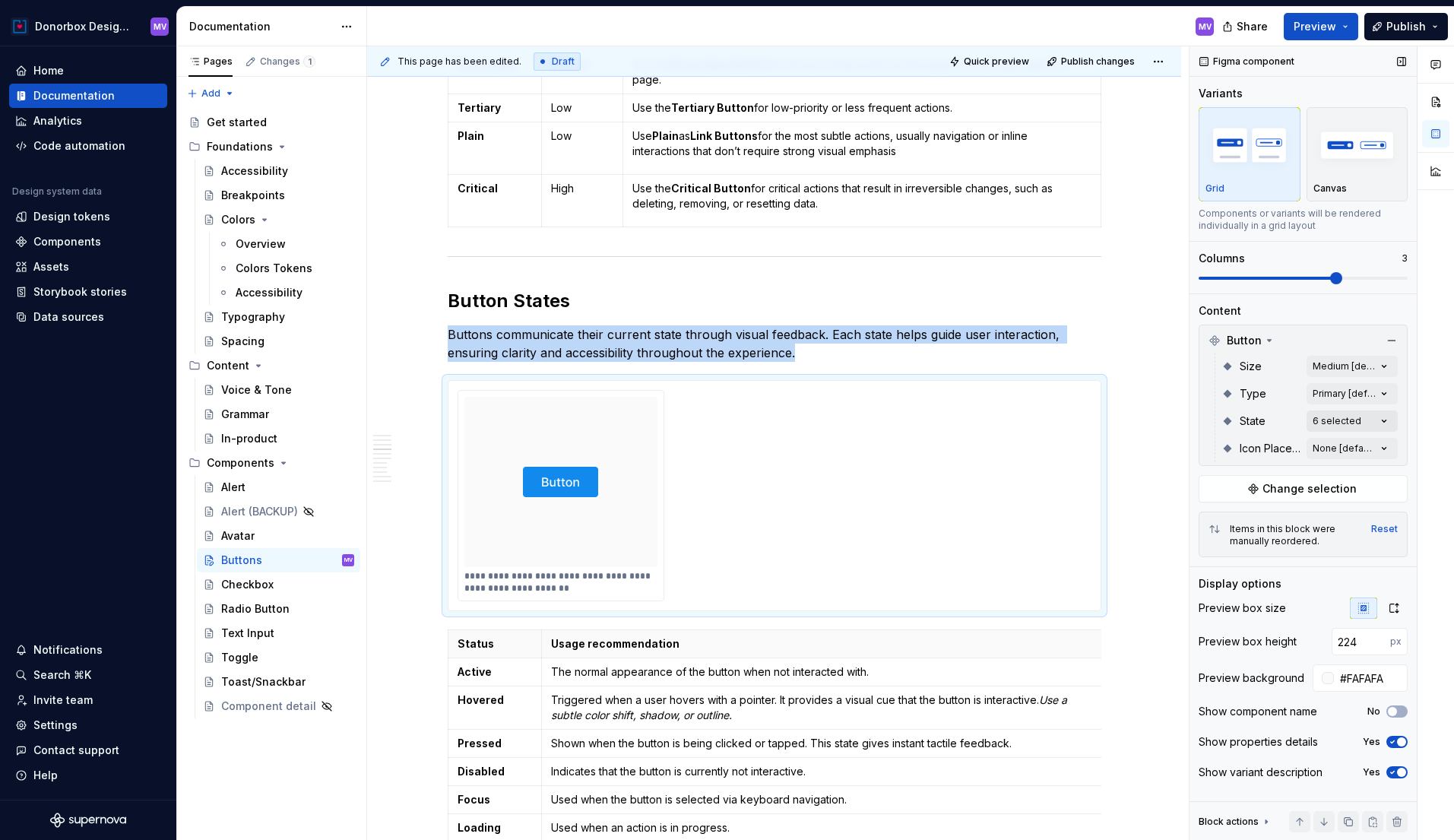
click at [1383, 424] on div "Comments Open comments No comments yet Select ‘Comment’ from the block context …" at bounding box center [1322, 443] width 264 height 794
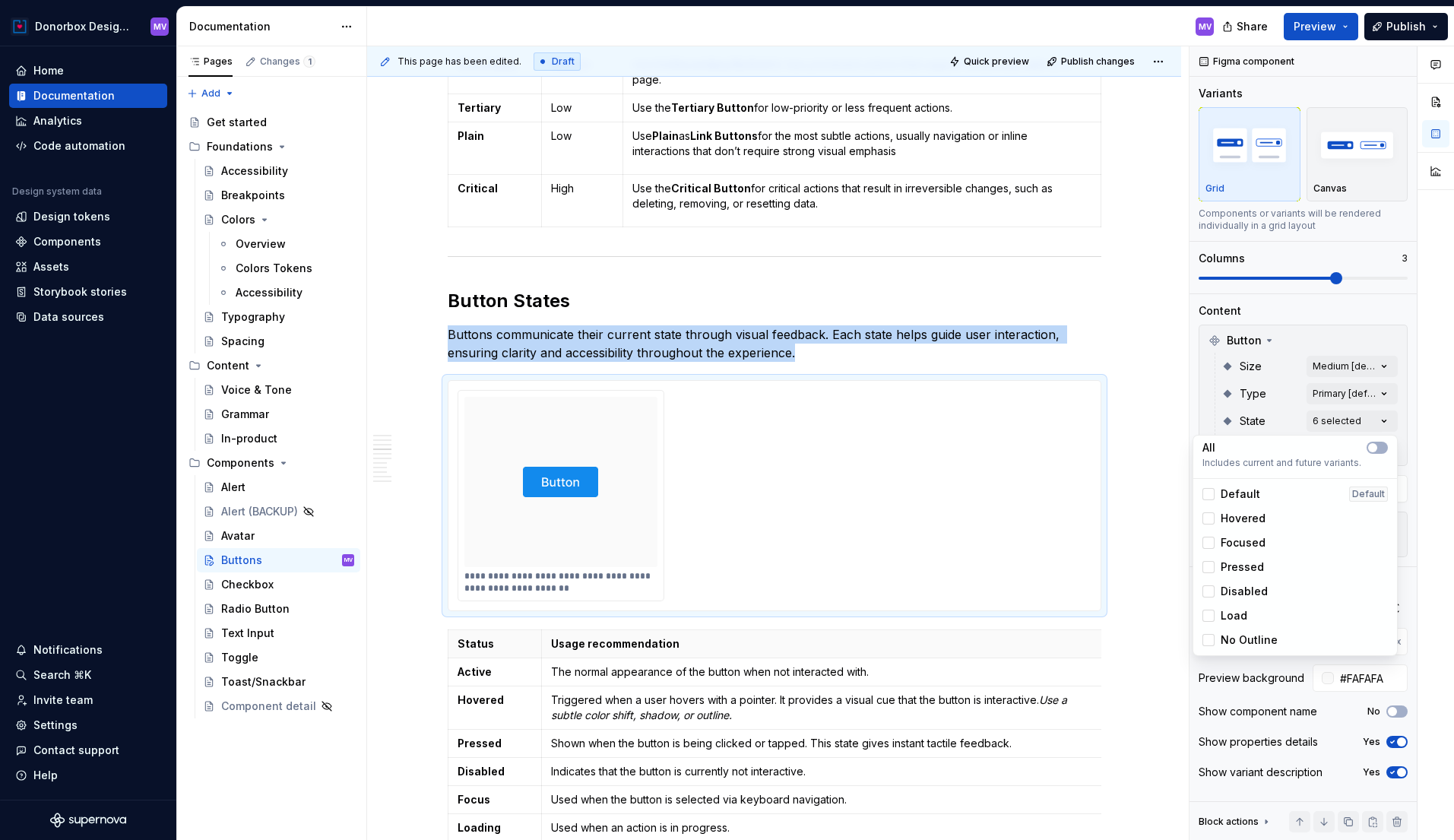
click at [1171, 279] on html "Donorbox Design System MV Home Documentation Analytics Code automation Design s…" at bounding box center [727, 420] width 1454 height 840
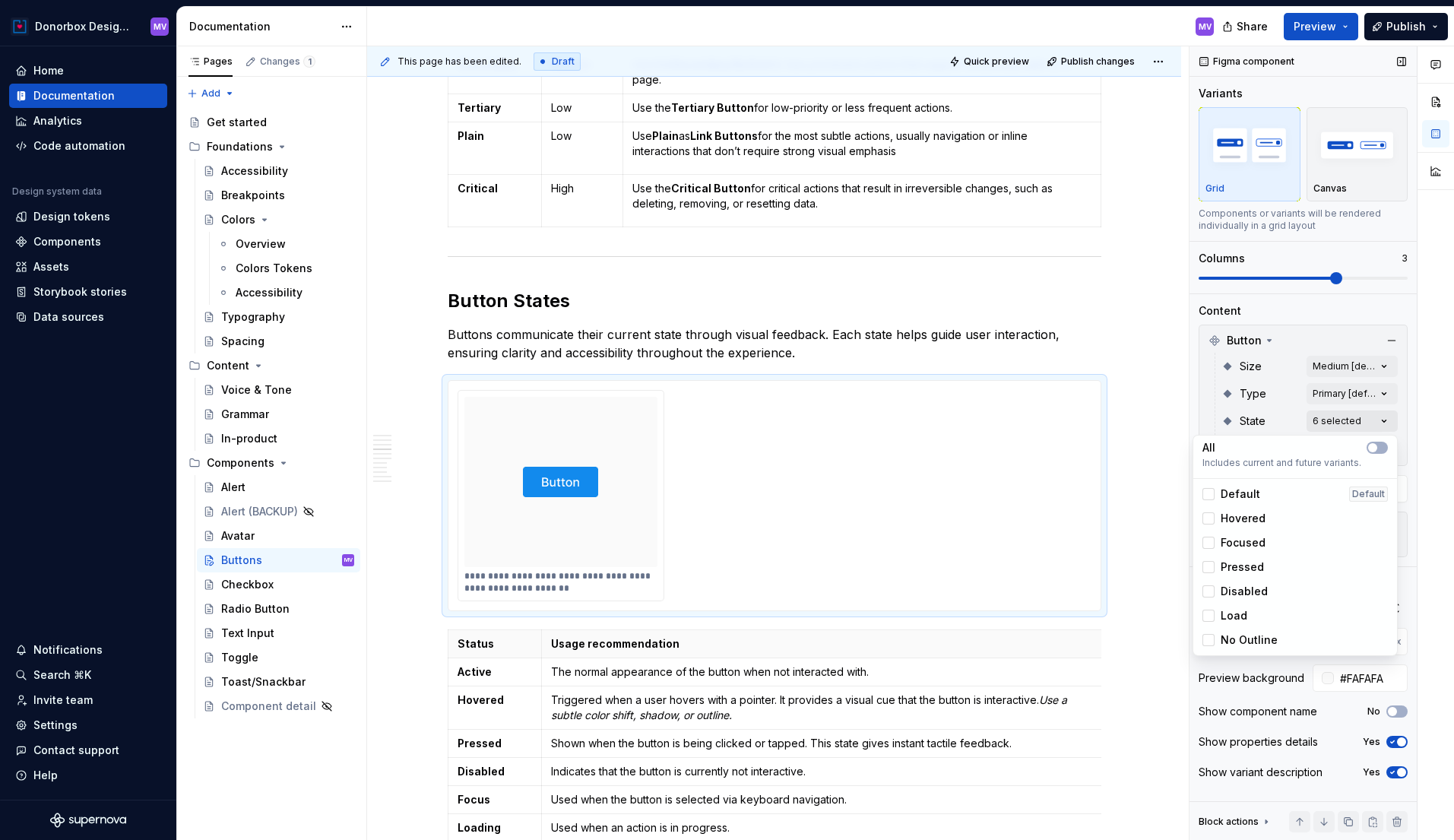
click at [1376, 423] on div "Comments Open comments No comments yet Select ‘Comment’ from the block context …" at bounding box center [1322, 443] width 264 height 794
click at [60, 753] on html "Donorbox Design System MV Home Documentation Analytics Code automation Design s…" at bounding box center [727, 420] width 1454 height 840
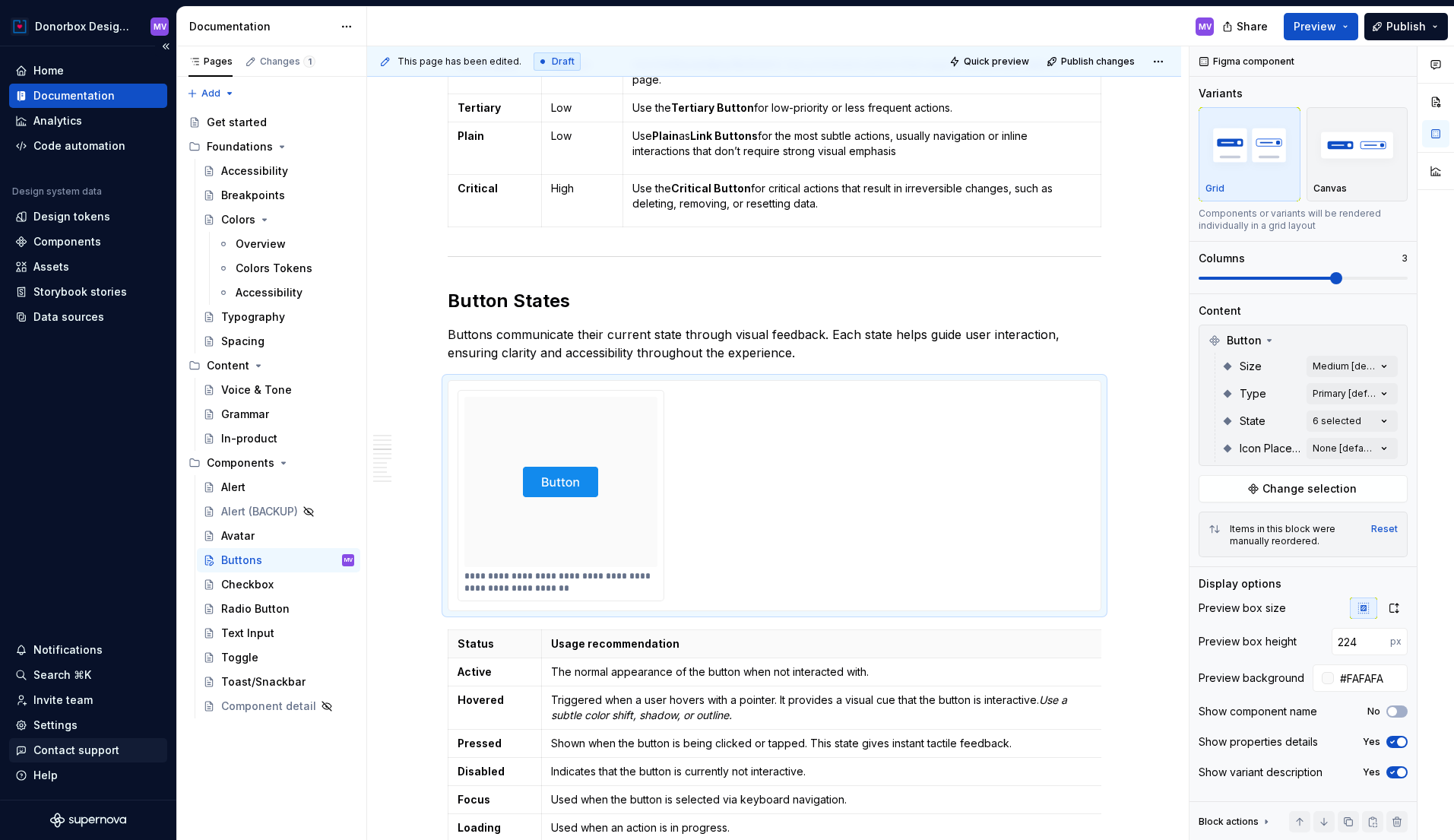
click at [49, 752] on div "Contact support" at bounding box center [76, 749] width 86 height 15
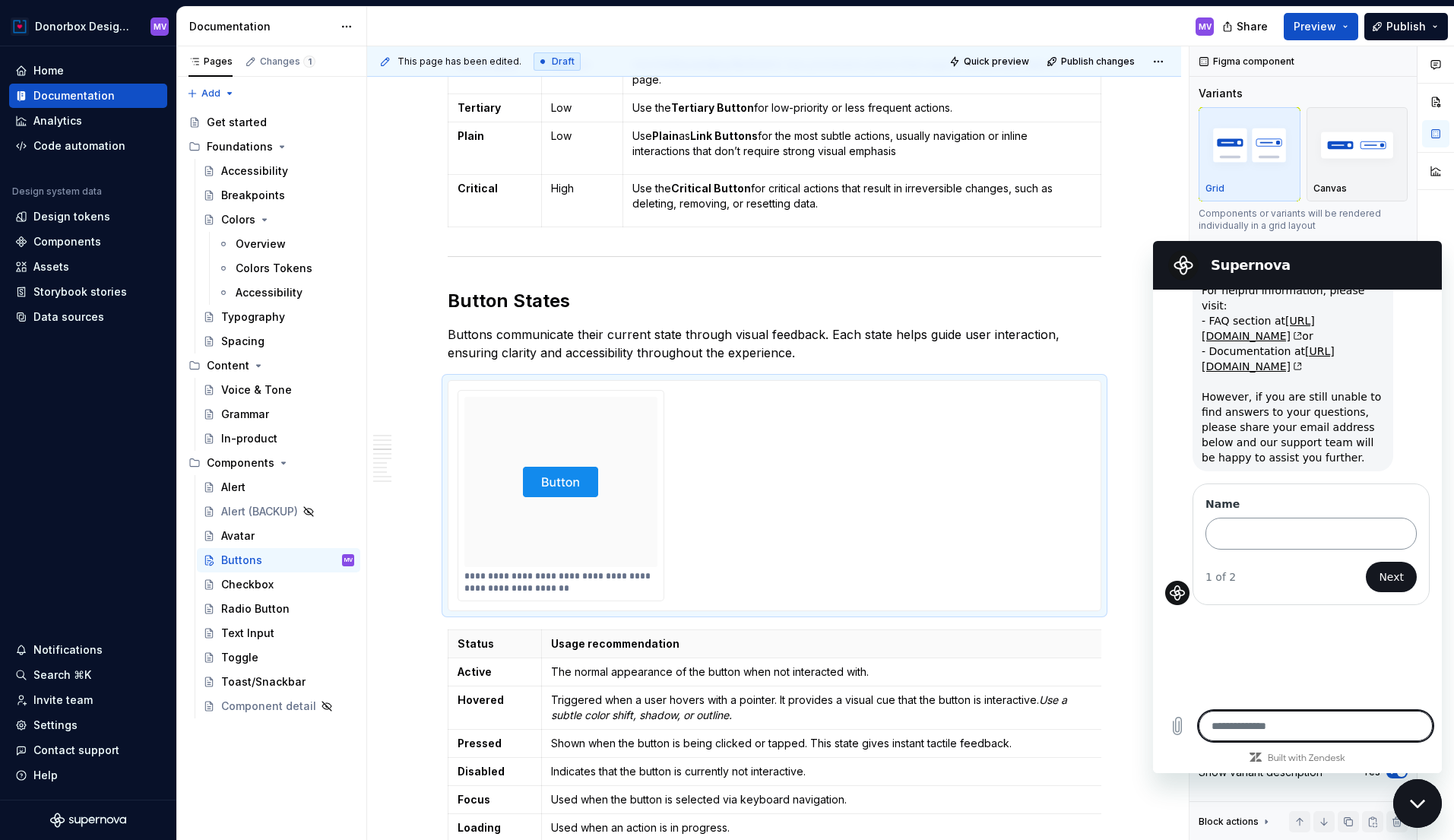
type textarea "*"
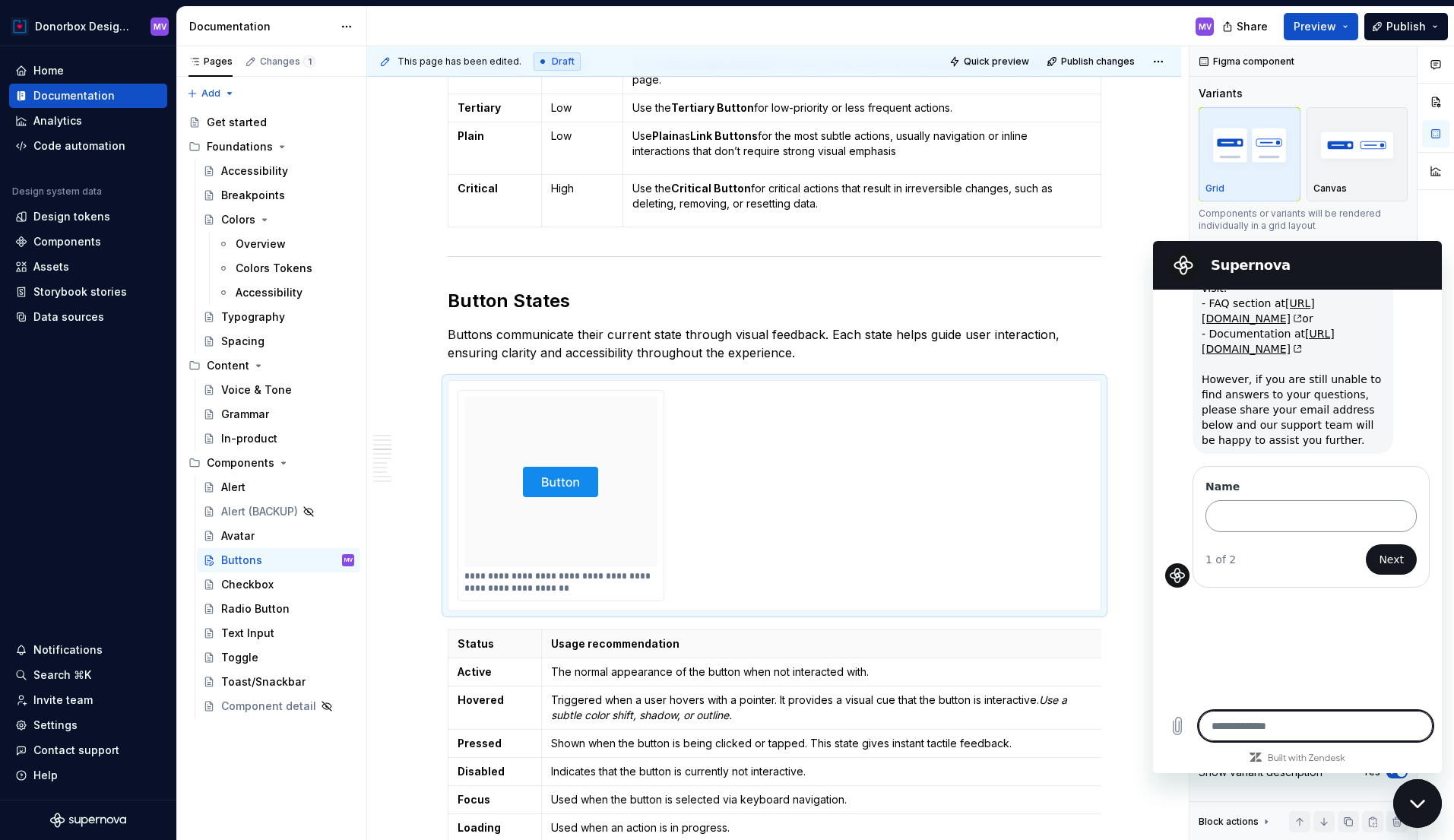
scroll to position [129, 0]
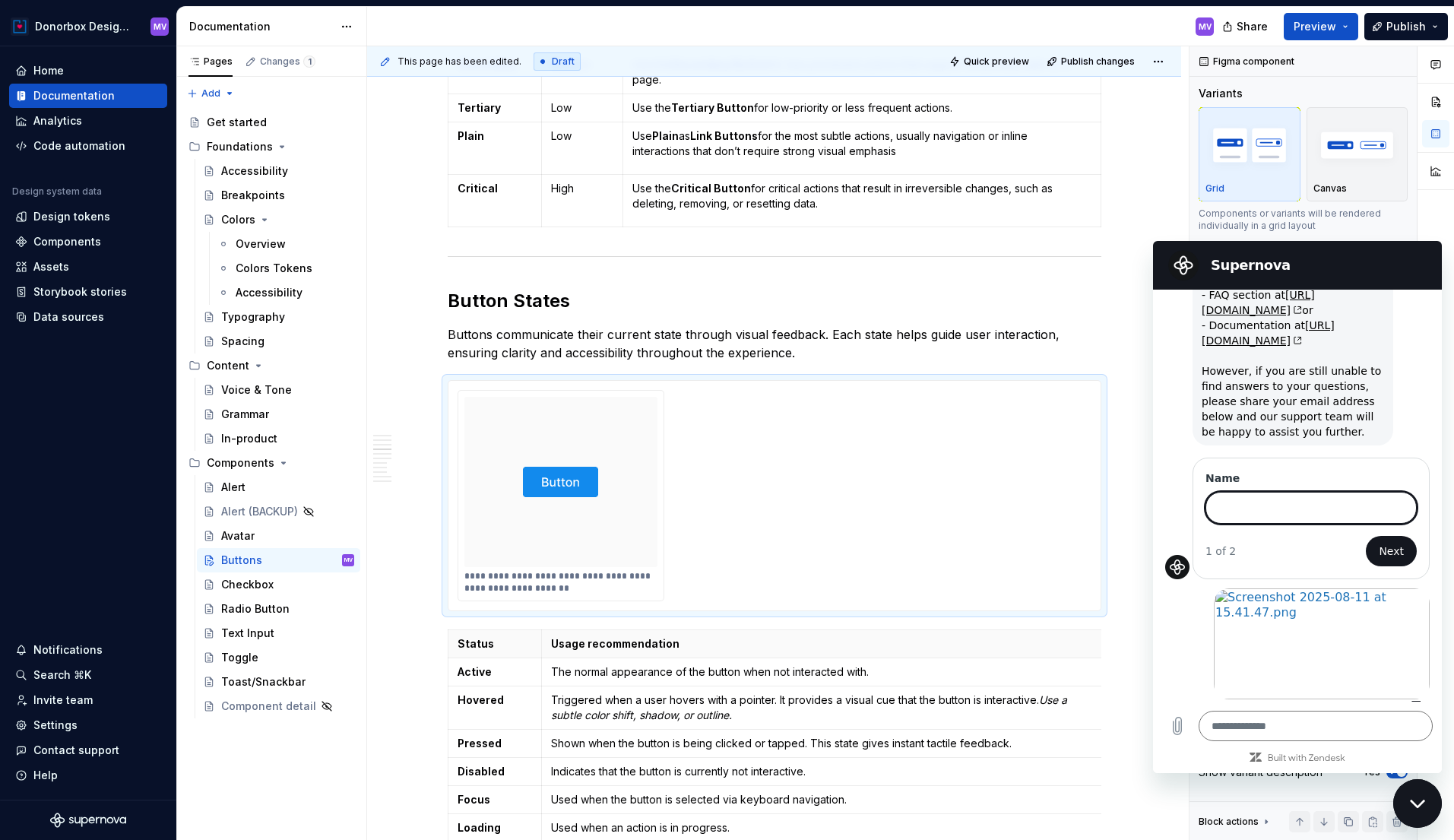
click at [1242, 492] on input "Name" at bounding box center [1311, 507] width 212 height 32
type input "**********"
click at [1388, 542] on span "Next" at bounding box center [1392, 551] width 25 height 19
type textarea "*"
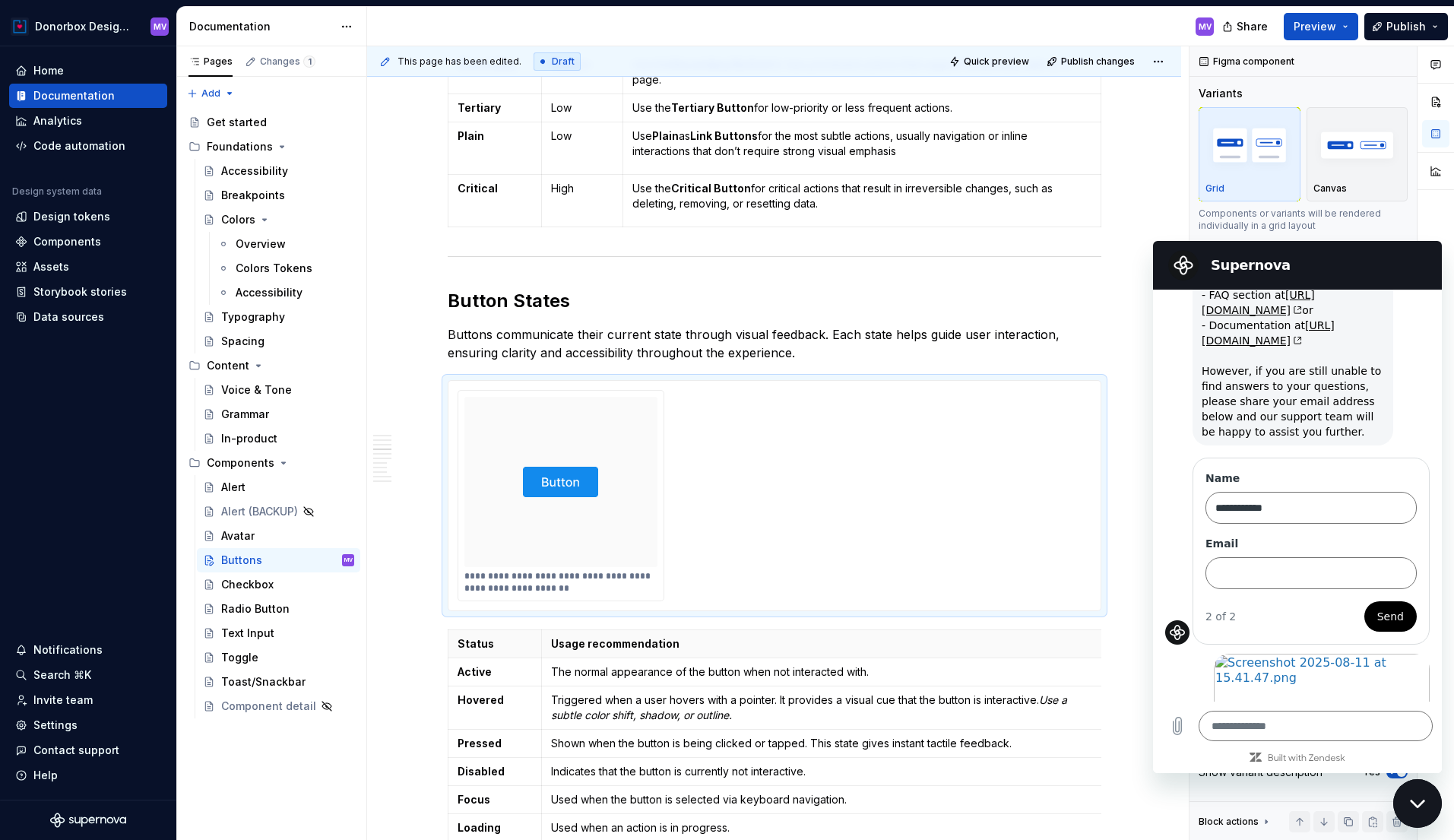
scroll to position [194, 0]
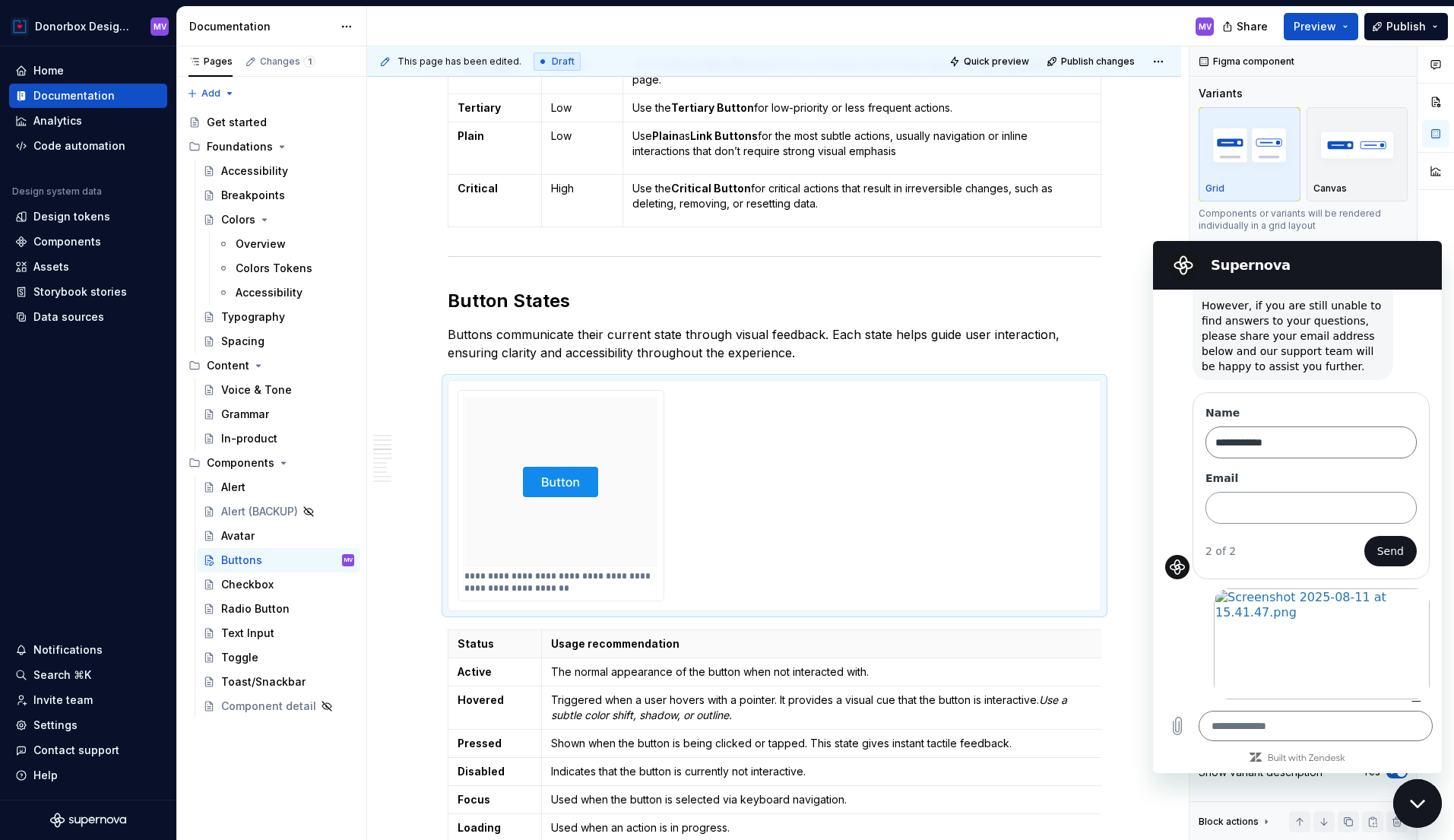
click at [1261, 492] on input "Email" at bounding box center [1311, 507] width 212 height 32
click at [1295, 492] on input "Email" at bounding box center [1311, 507] width 212 height 32
type input "**********"
click at [1383, 542] on span "Send" at bounding box center [1391, 551] width 27 height 19
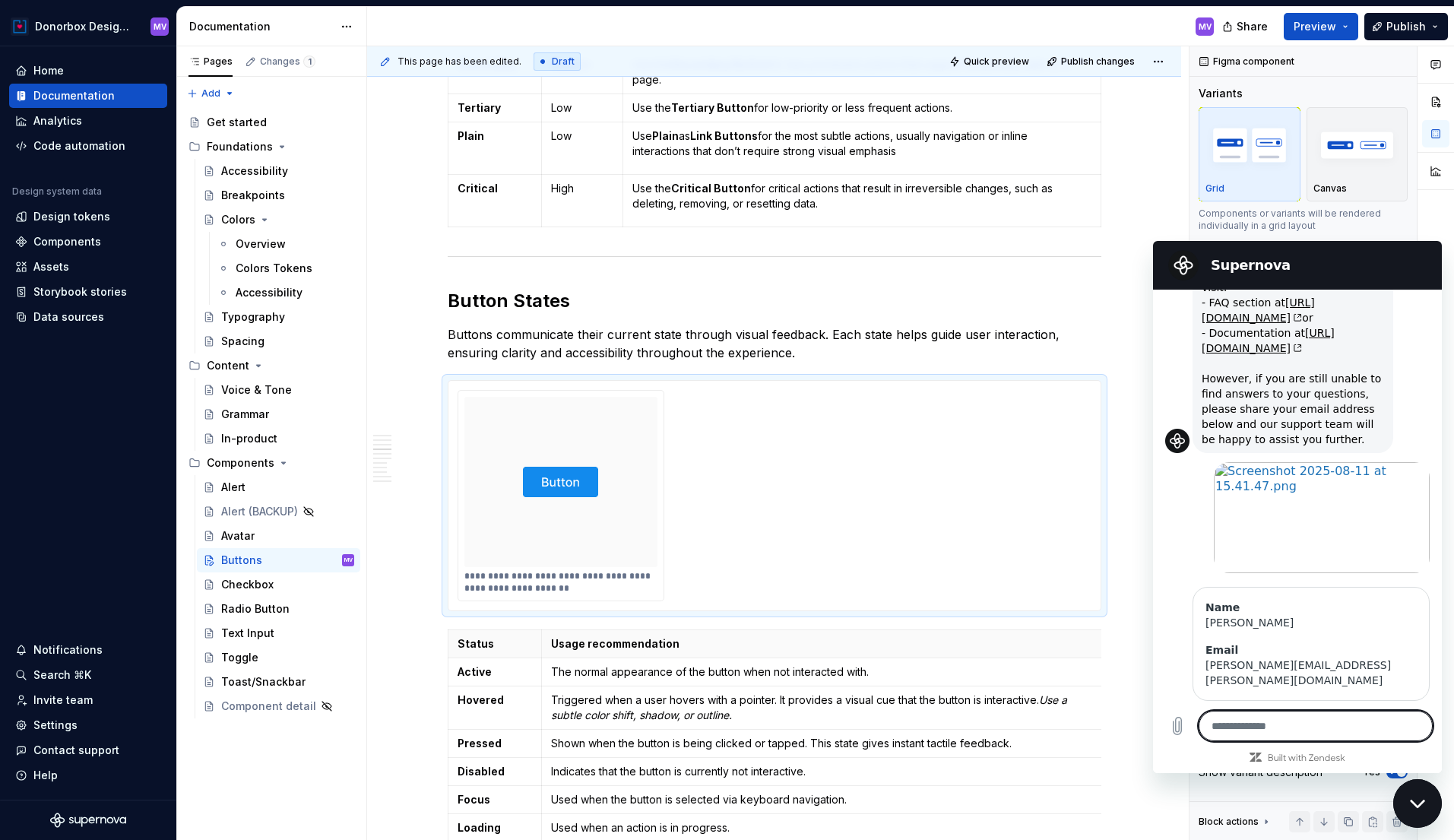
scroll to position [122, 0]
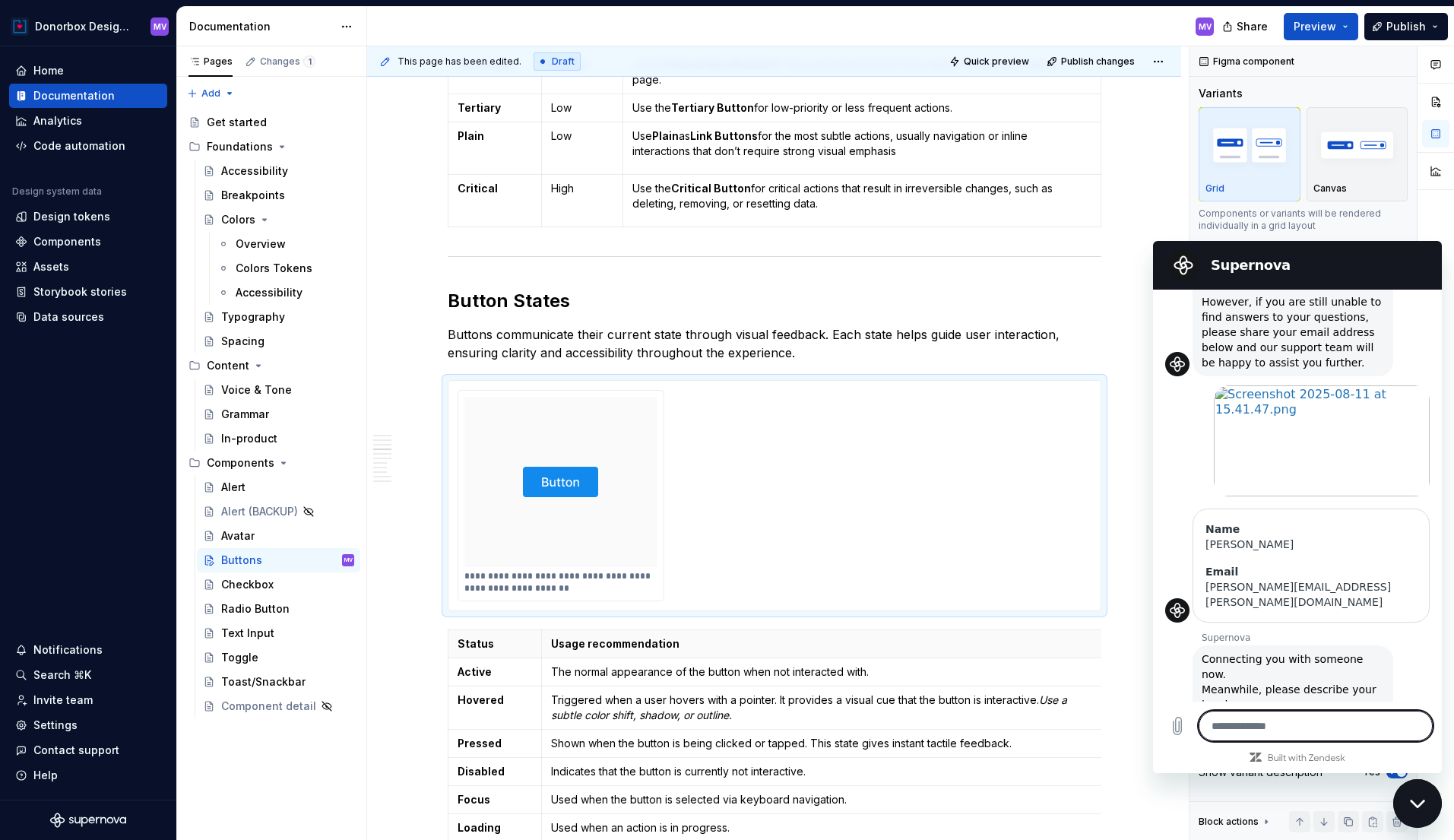
type textarea "*"
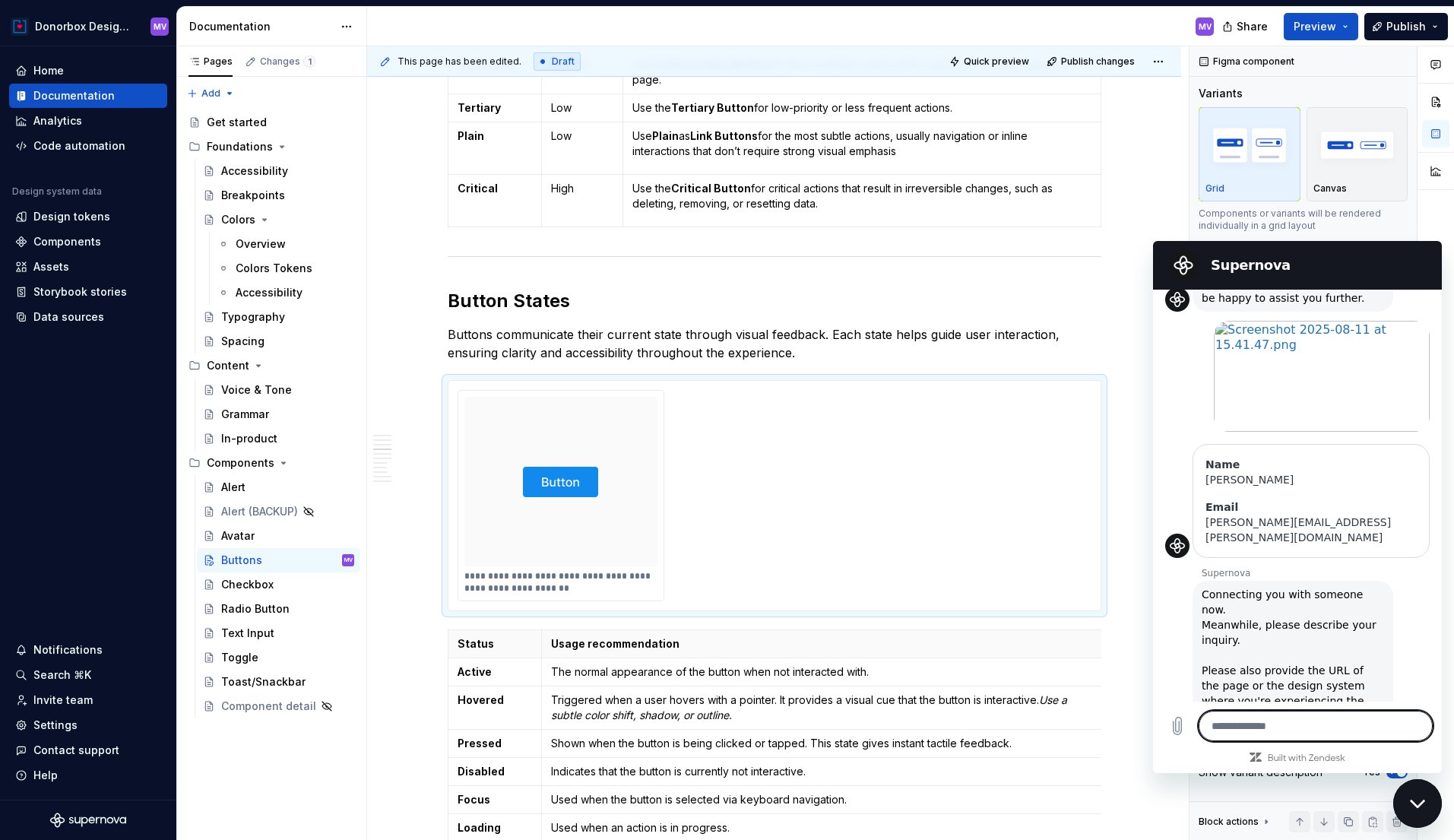
scroll to position [183, 0]
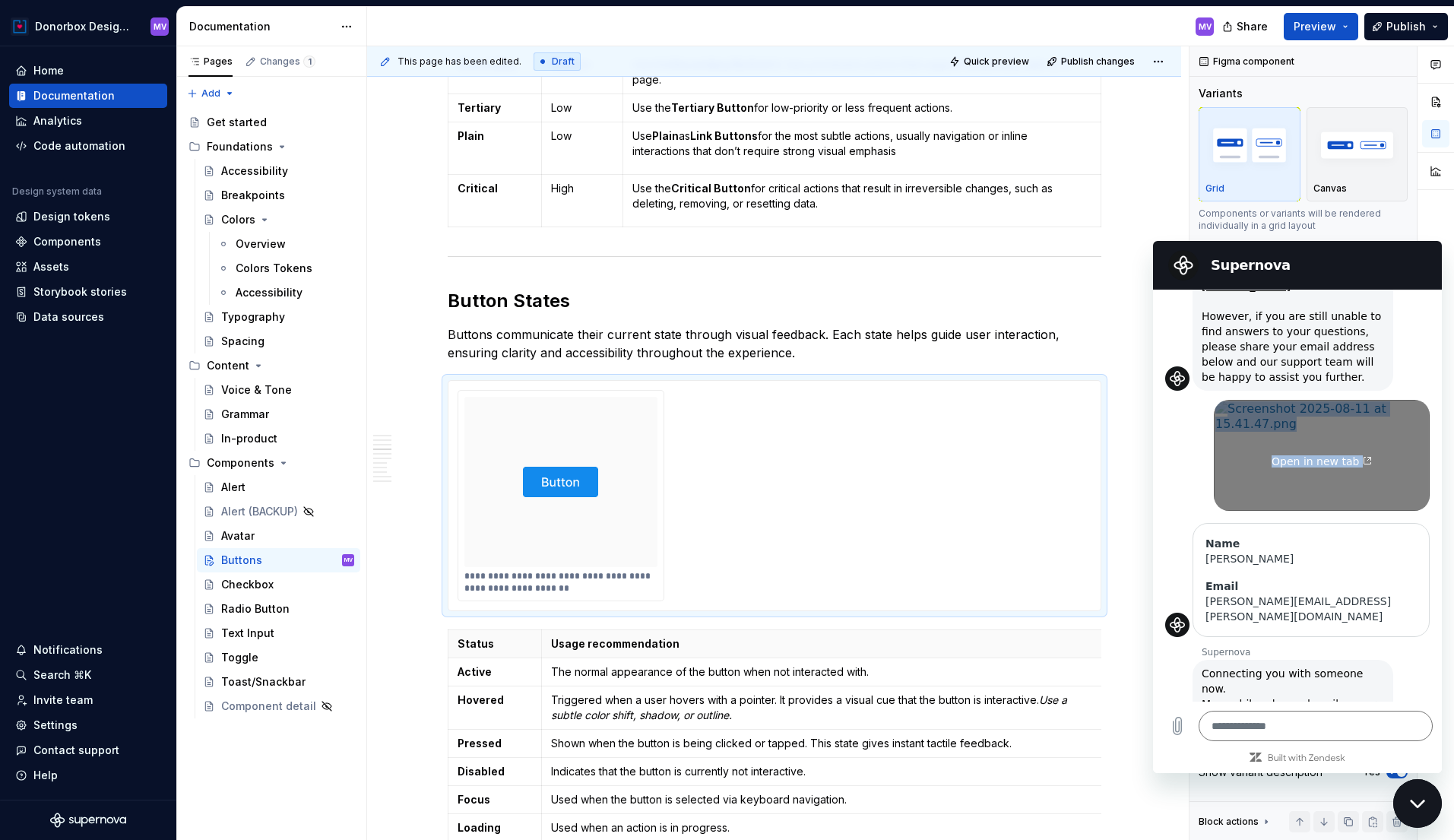
copy link "Open in new tab"
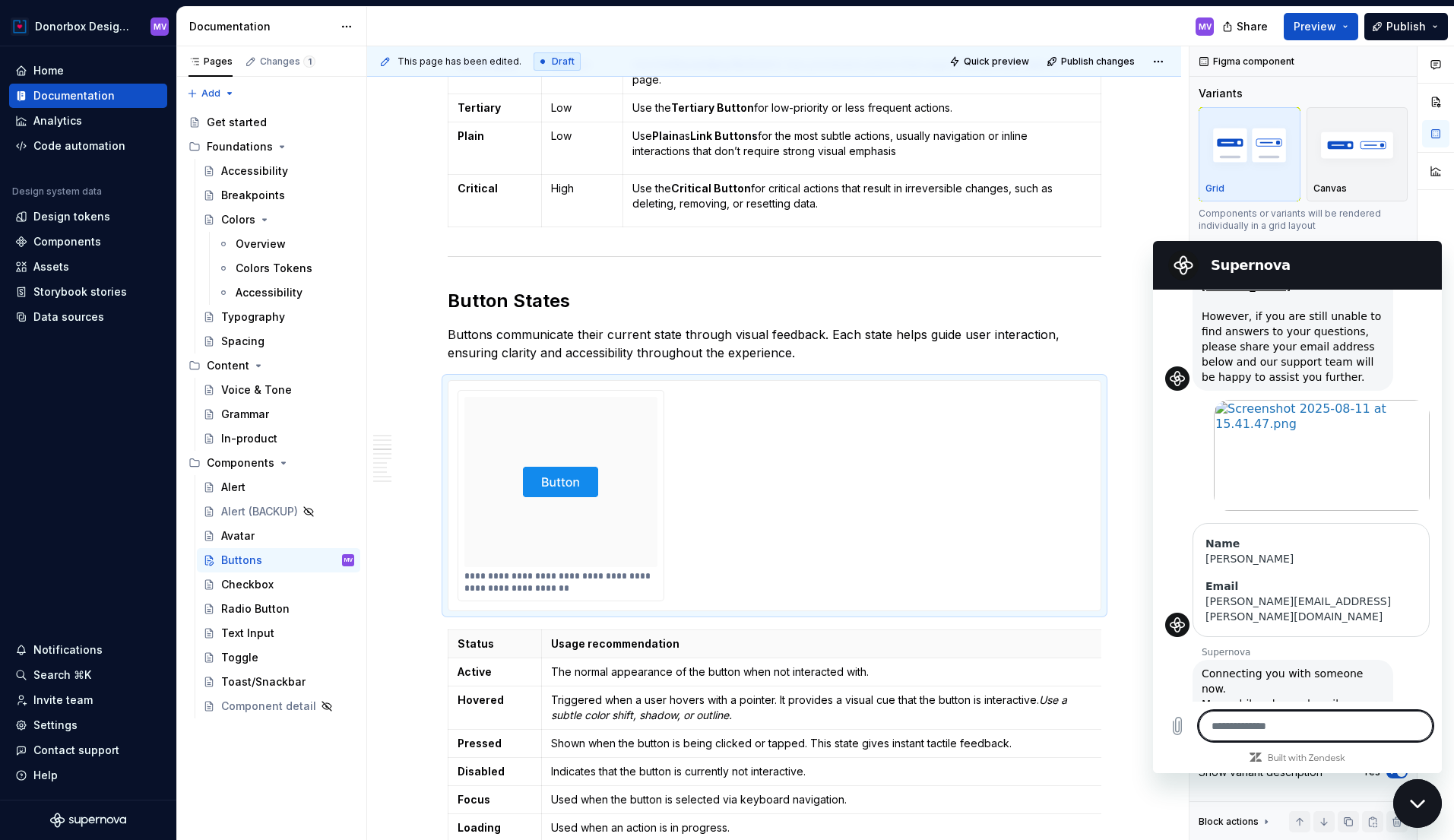
click at [1255, 734] on textarea at bounding box center [1315, 726] width 234 height 31
paste textarea "**********"
type textarea "**********"
type textarea "*"
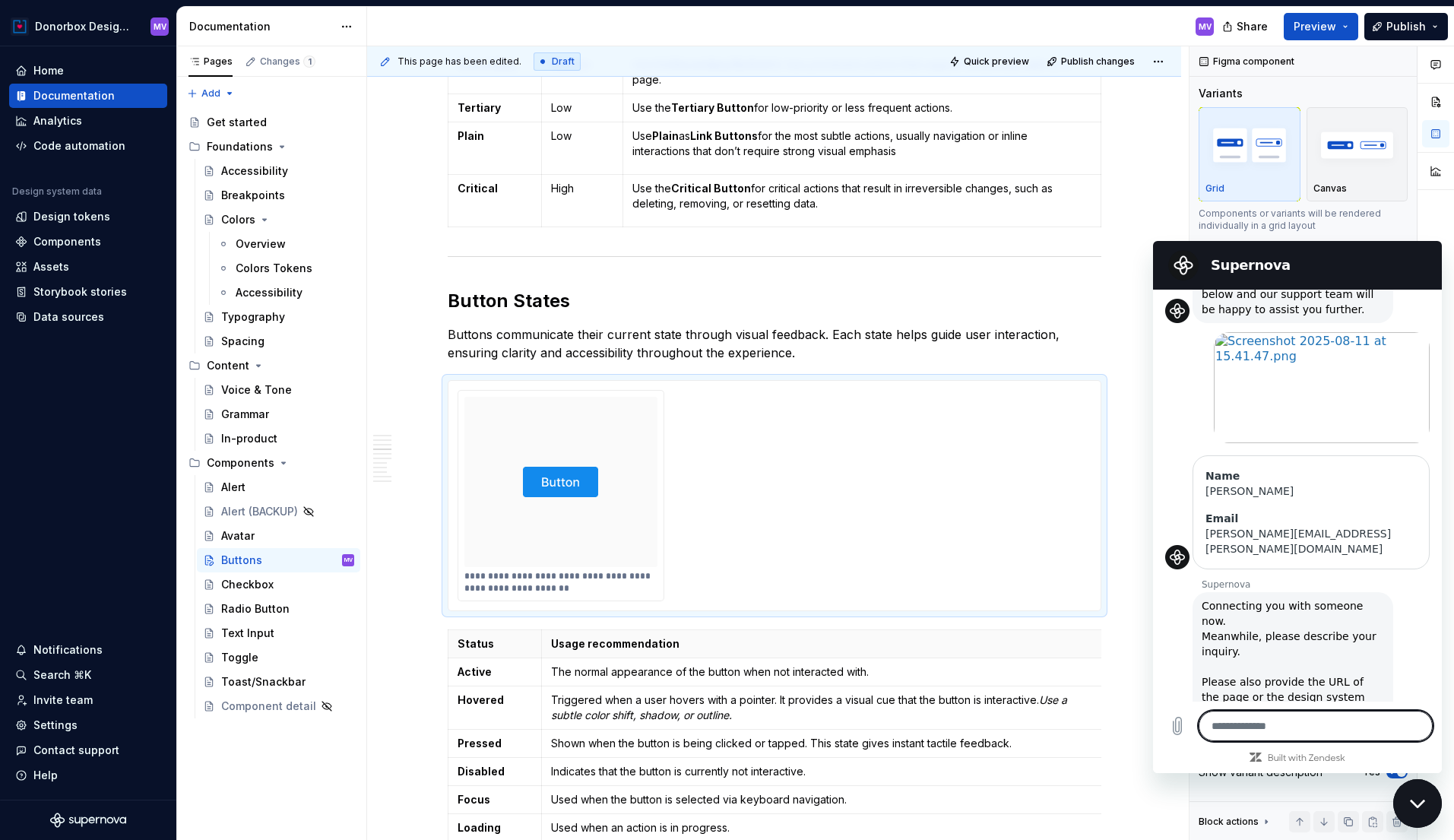
scroll to position [262, 0]
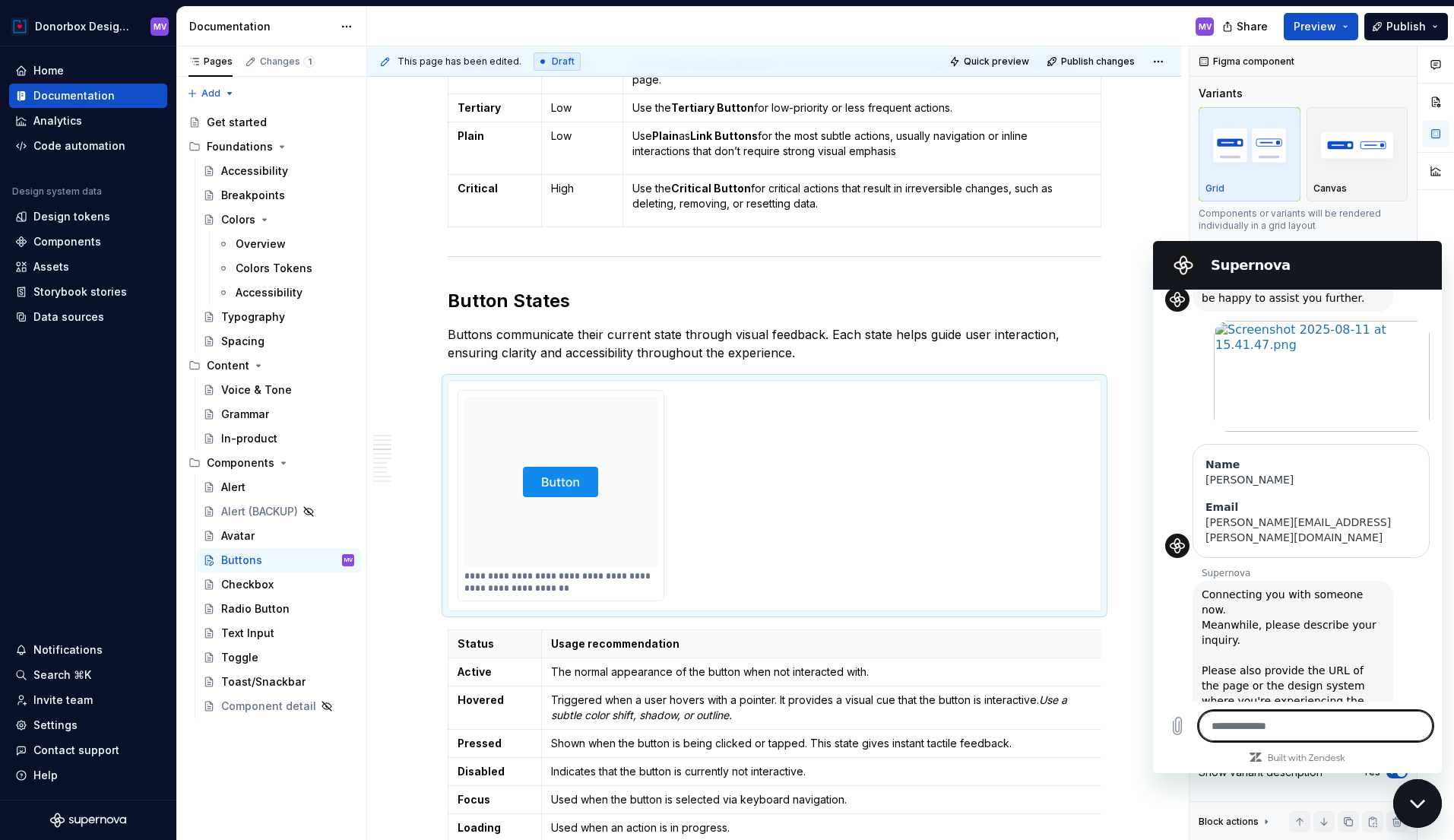
click at [1223, 728] on textarea at bounding box center [1315, 726] width 234 height 31
type textarea "*"
type textarea "**"
type textarea "*"
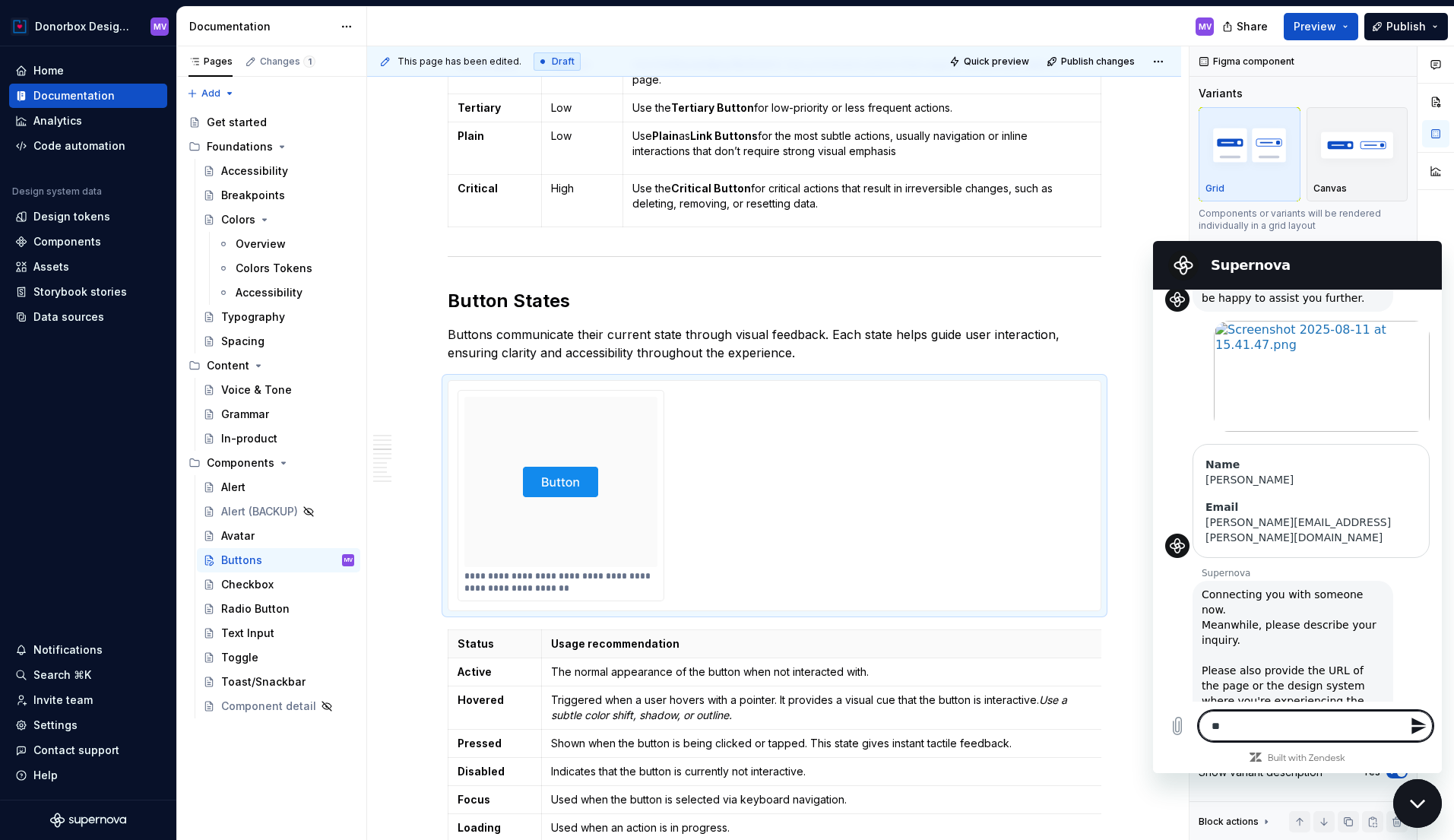
type textarea "***"
type textarea "*"
type textarea "***"
type textarea "*"
type textarea "*****"
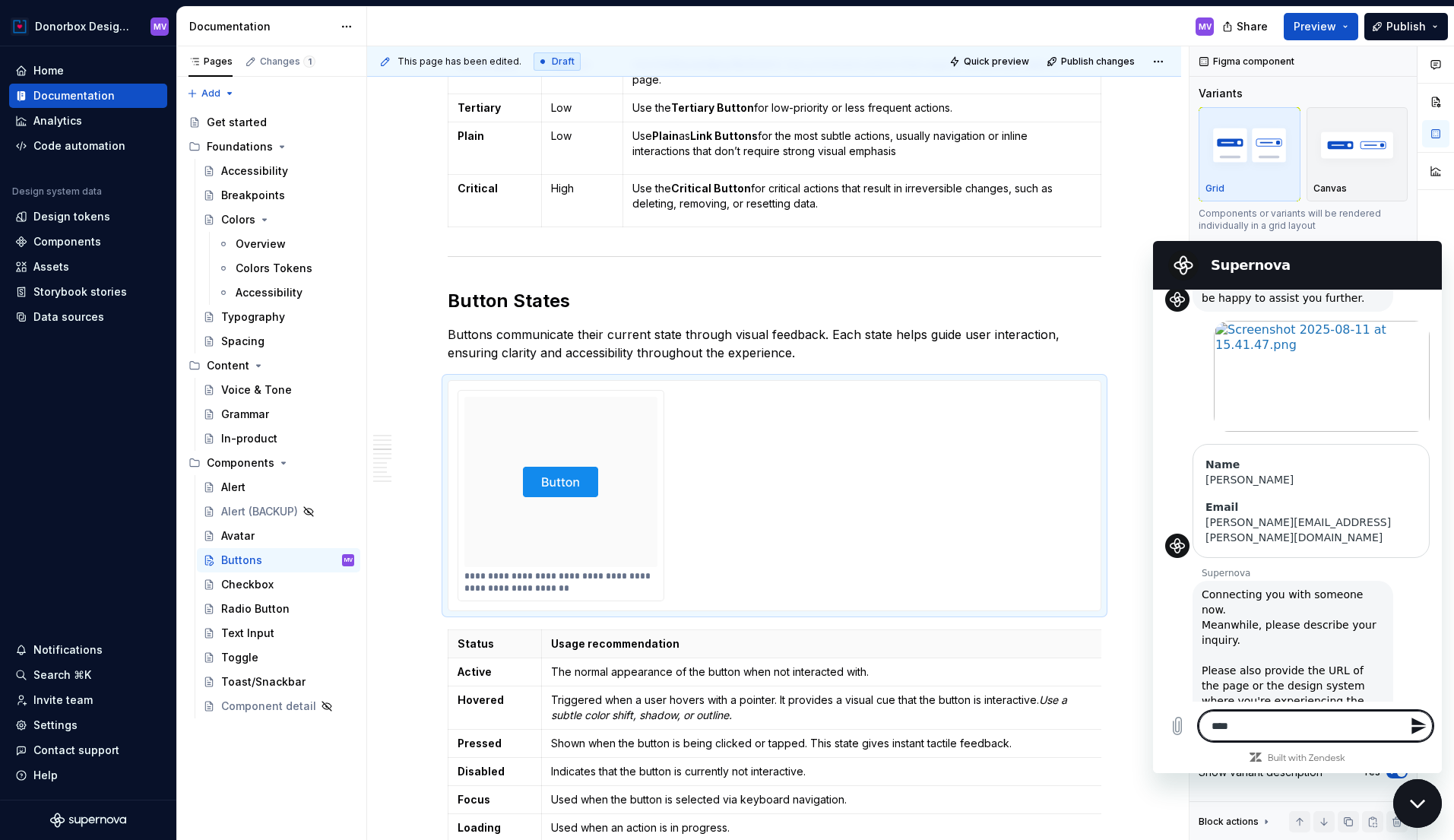
type textarea "*"
type textarea "******"
type textarea "*"
type textarea "*******"
type textarea "*"
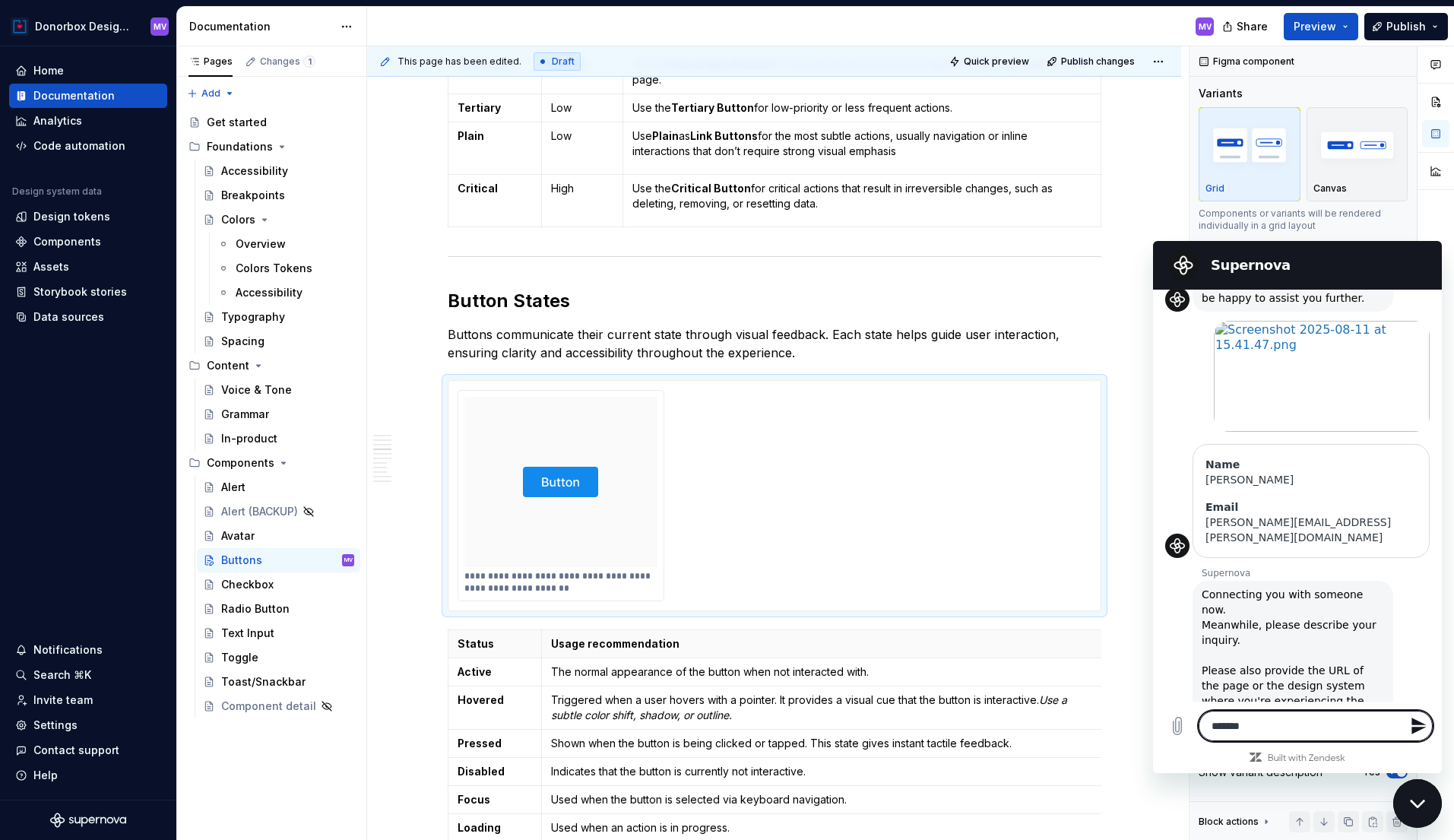
type textarea "*******"
type textarea "*"
type textarea "*********"
type textarea "*"
type textarea "**********"
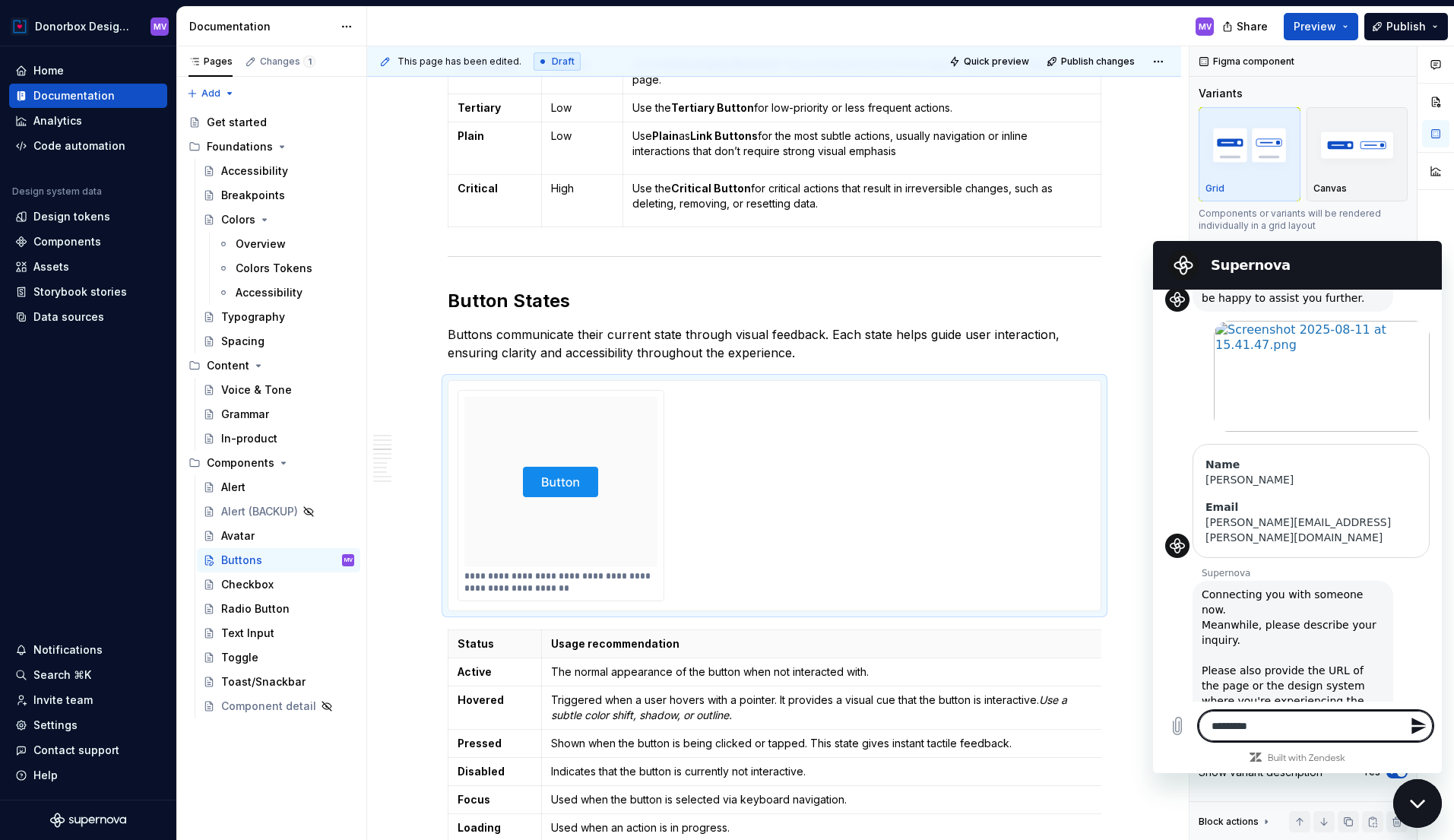
type textarea "*"
type textarea "**********"
type textarea "*"
type textarea "**********"
type textarea "*"
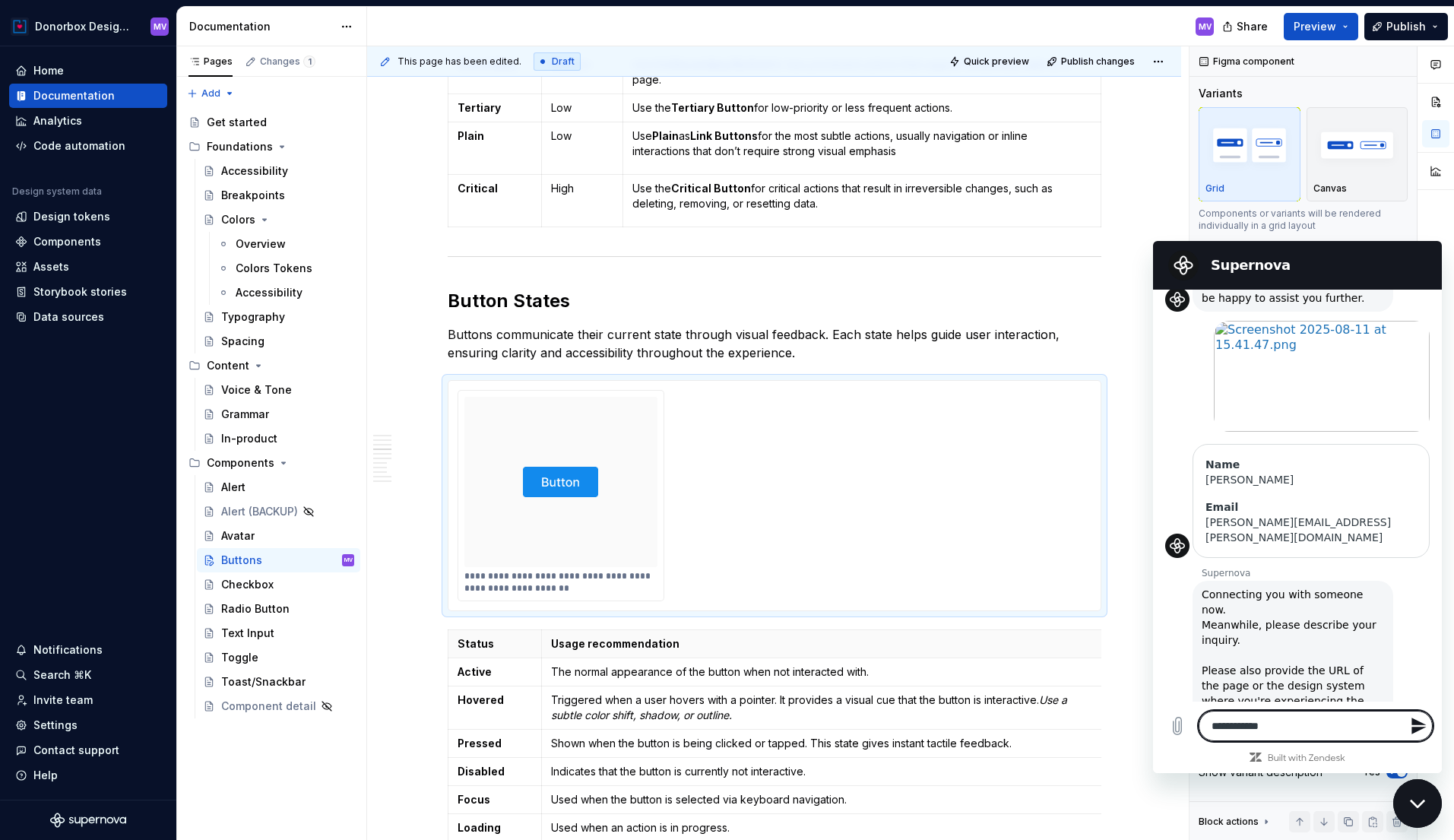
type textarea "**********"
type textarea "*"
type textarea "**********"
type textarea "*"
type textarea "**********"
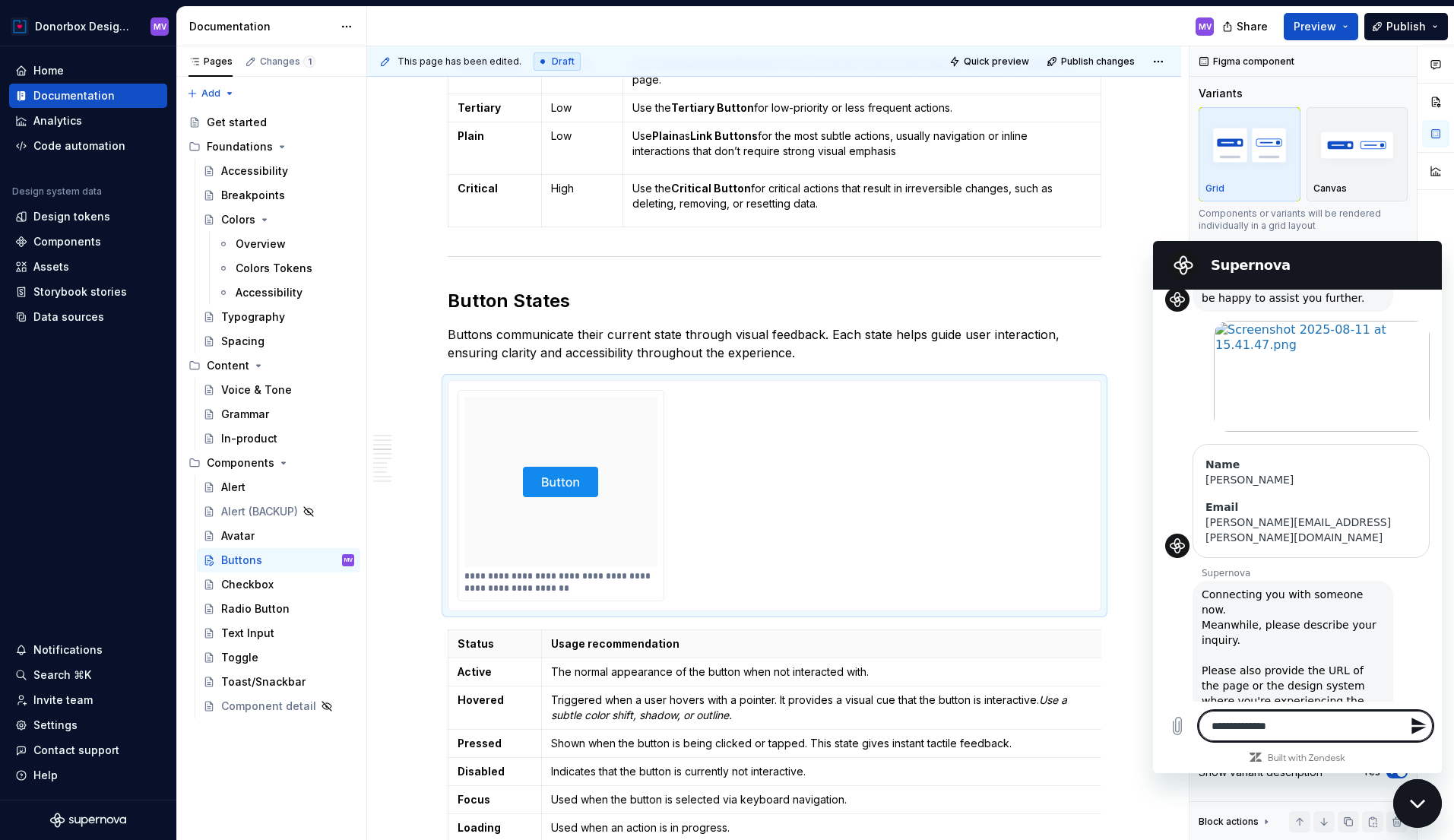
type textarea "*"
type textarea "**********"
type textarea "*"
type textarea "**********"
type textarea "*"
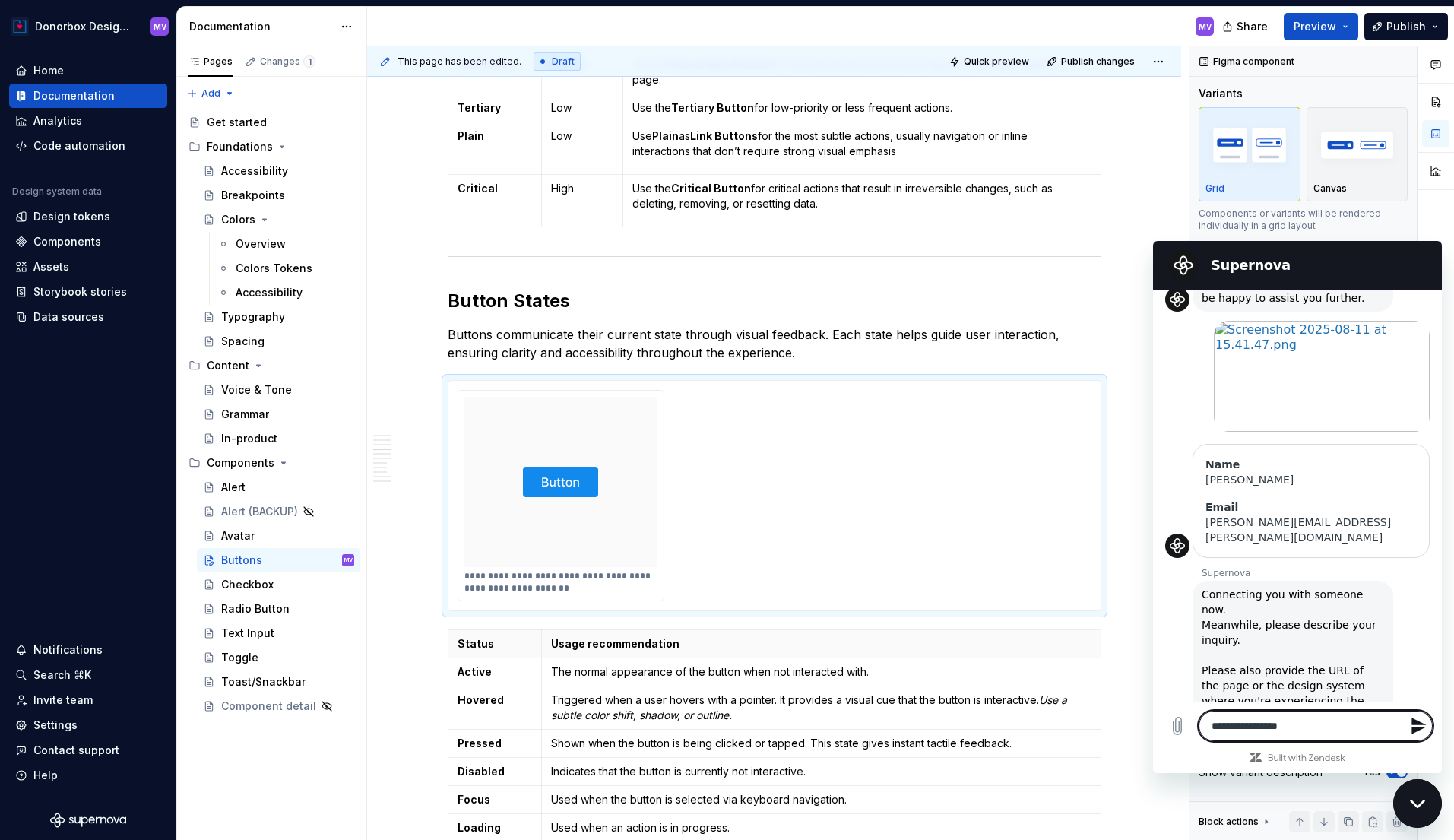
type textarea "**********"
type textarea "*"
type textarea "**********"
type textarea "*"
type textarea "**********"
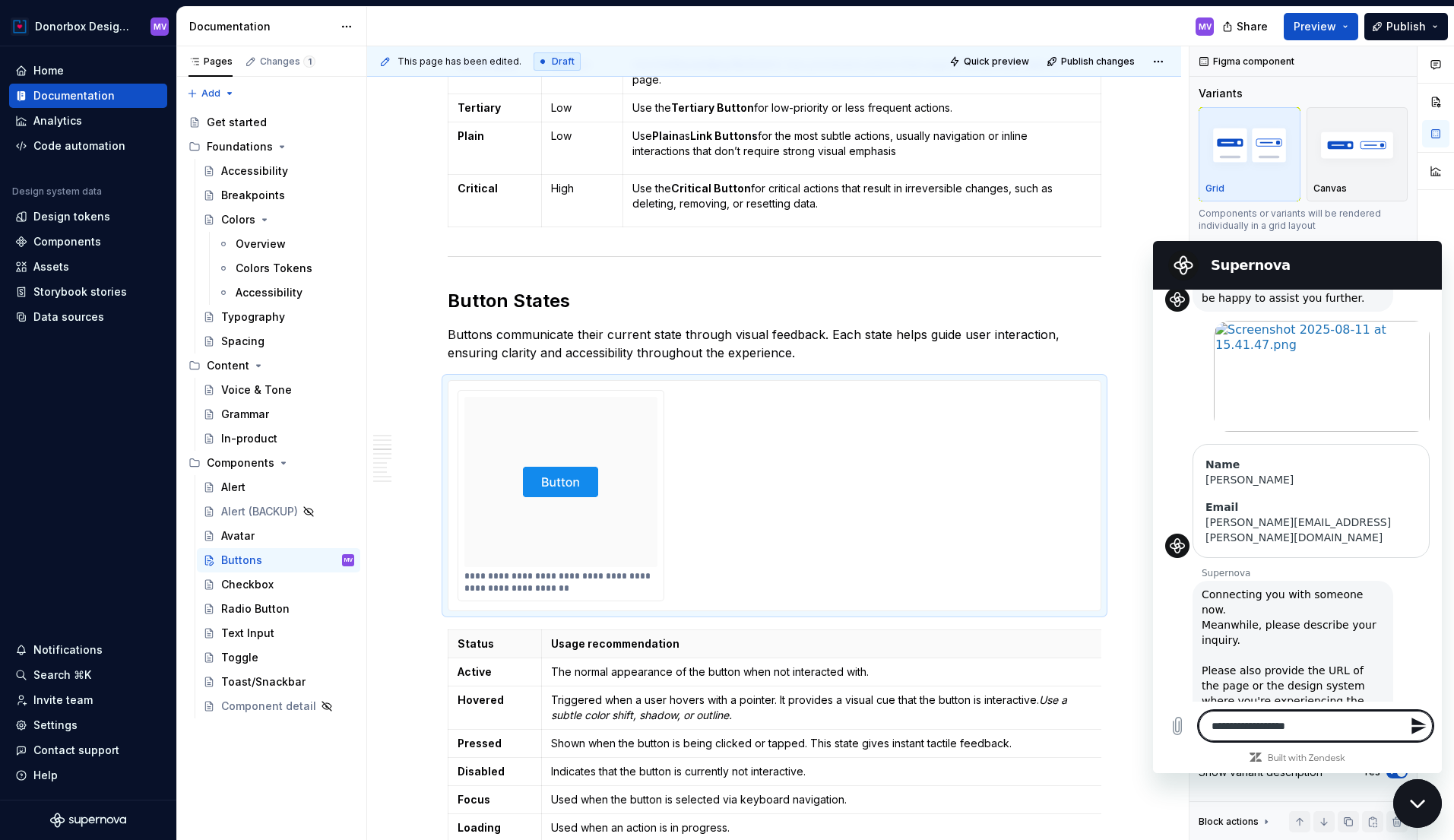
type textarea "*"
type textarea "**********"
type textarea "*"
type textarea "**********"
type textarea "*"
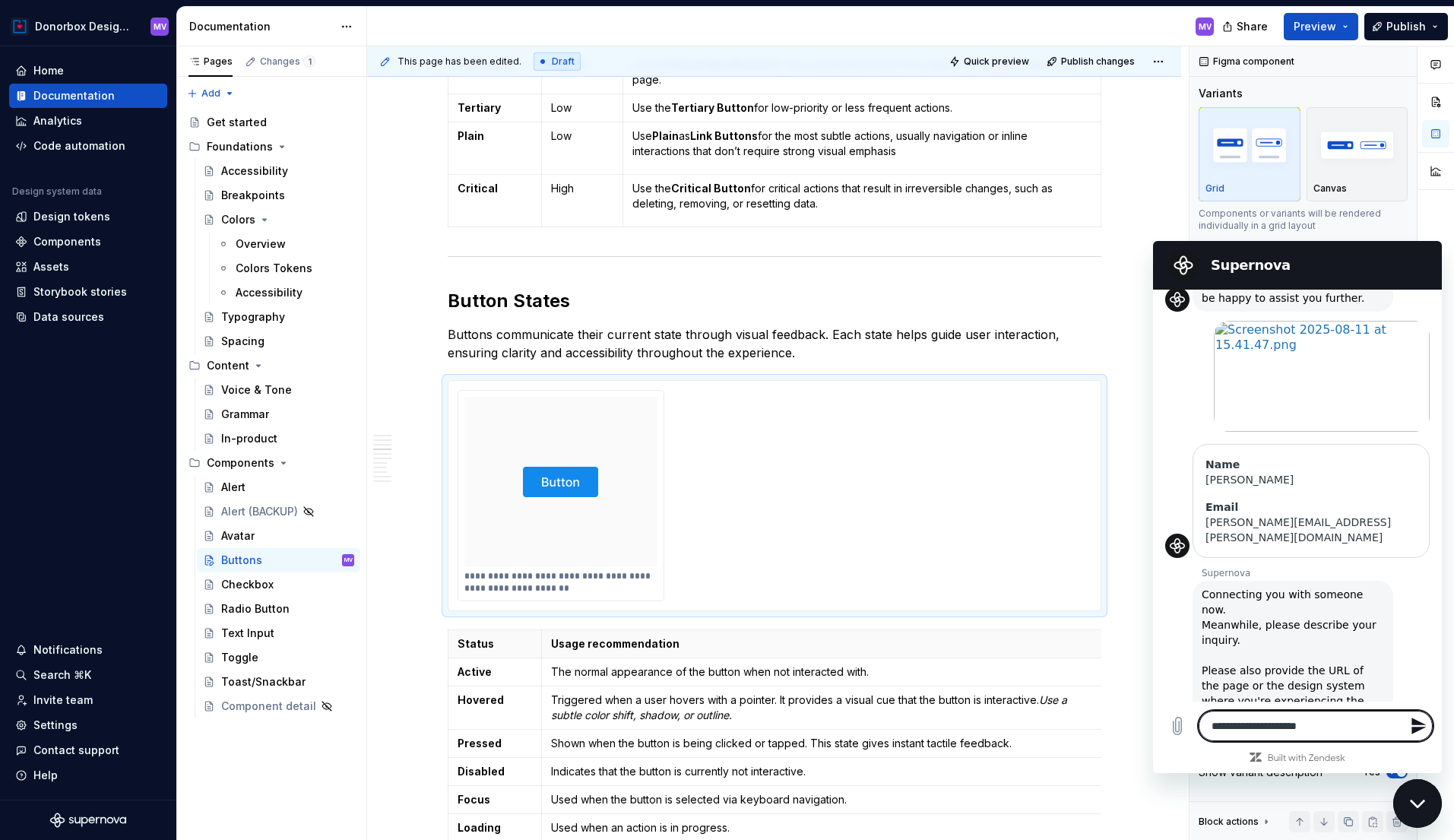
type textarea "**********"
type textarea "*"
type textarea "**********"
type textarea "*"
type textarea "**********"
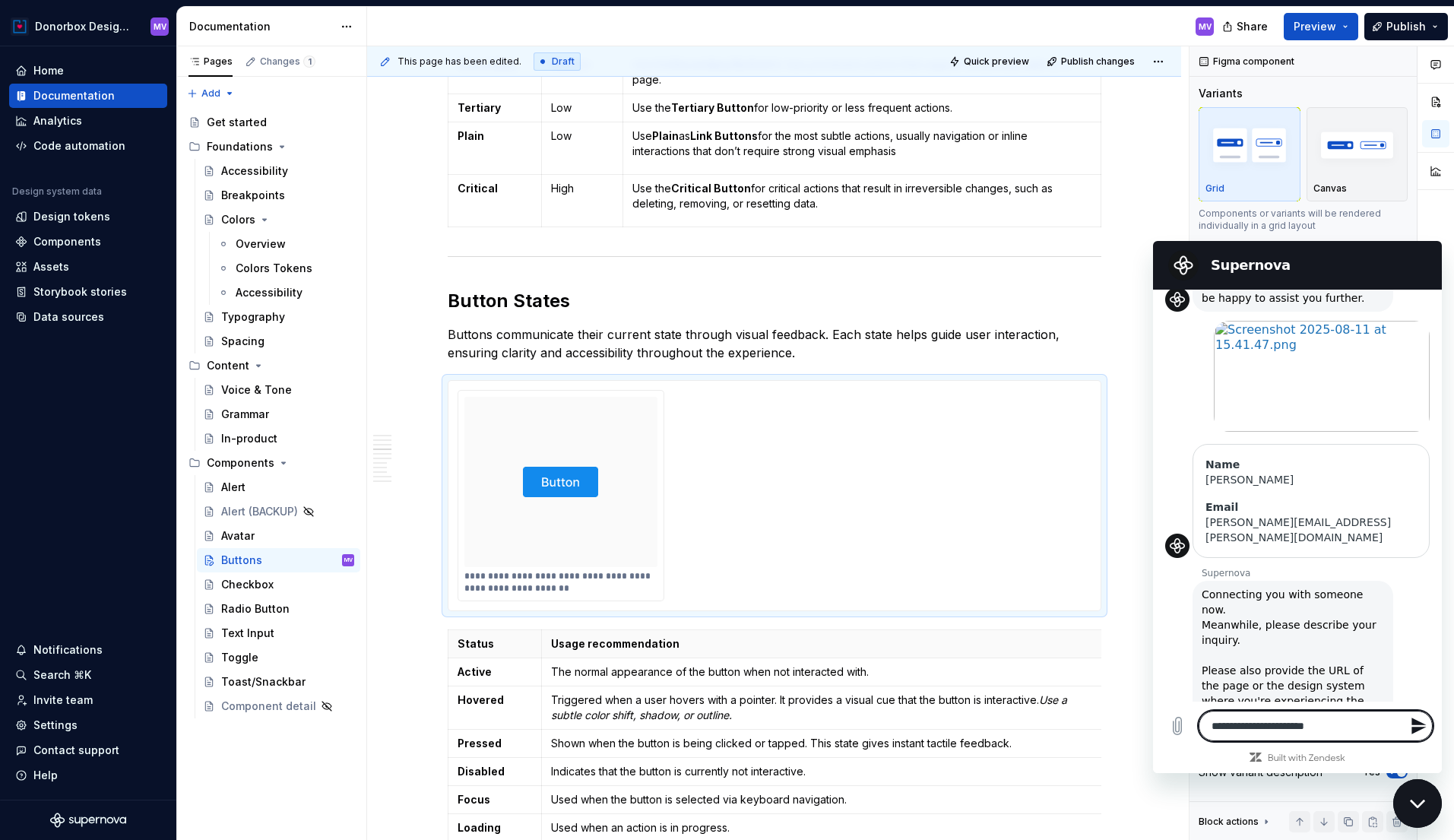
type textarea "*"
type textarea "**********"
type textarea "*"
type textarea "**********"
type textarea "*"
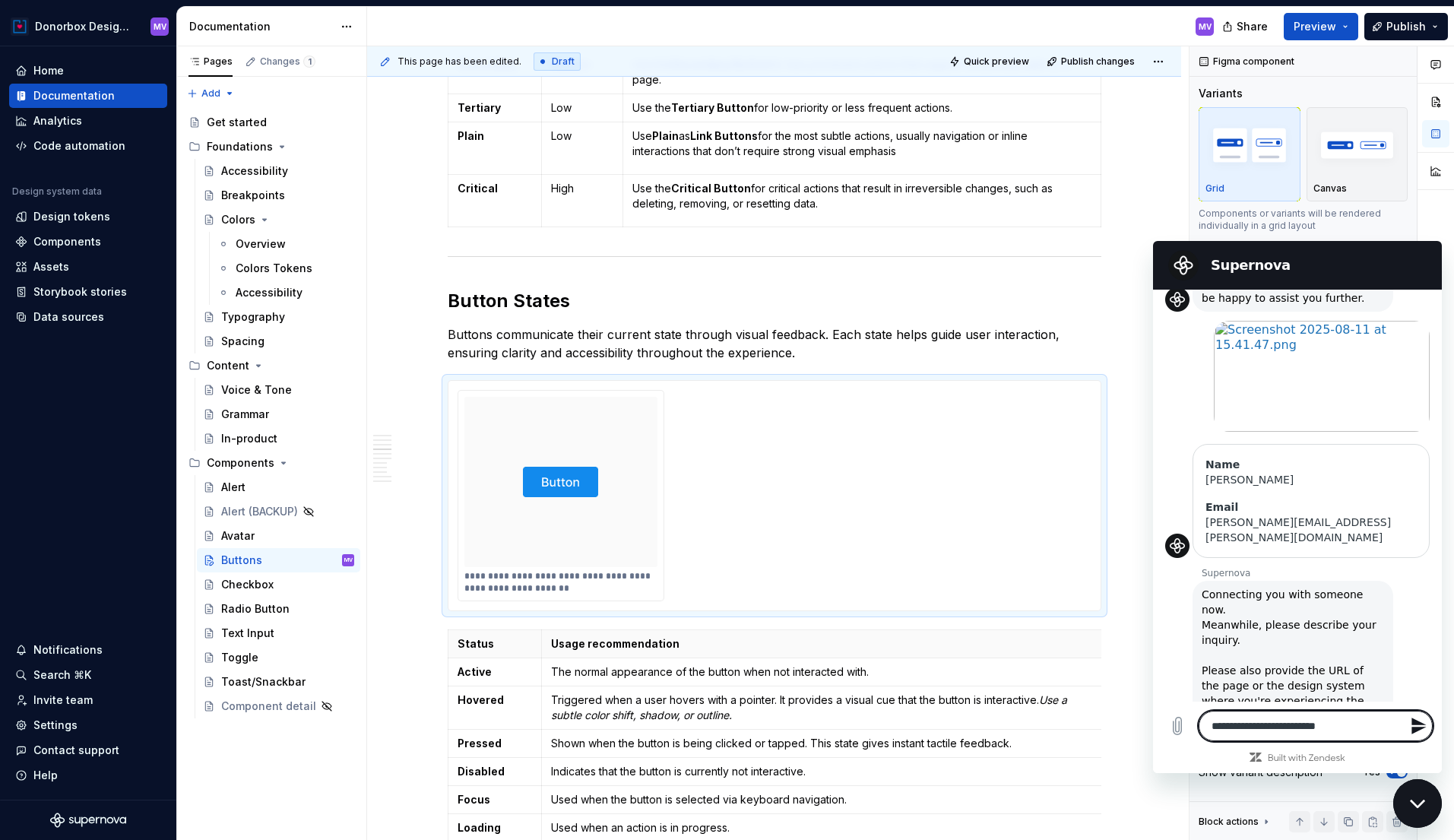
type textarea "**********"
type textarea "*"
type textarea "**********"
type textarea "*"
type textarea "**********"
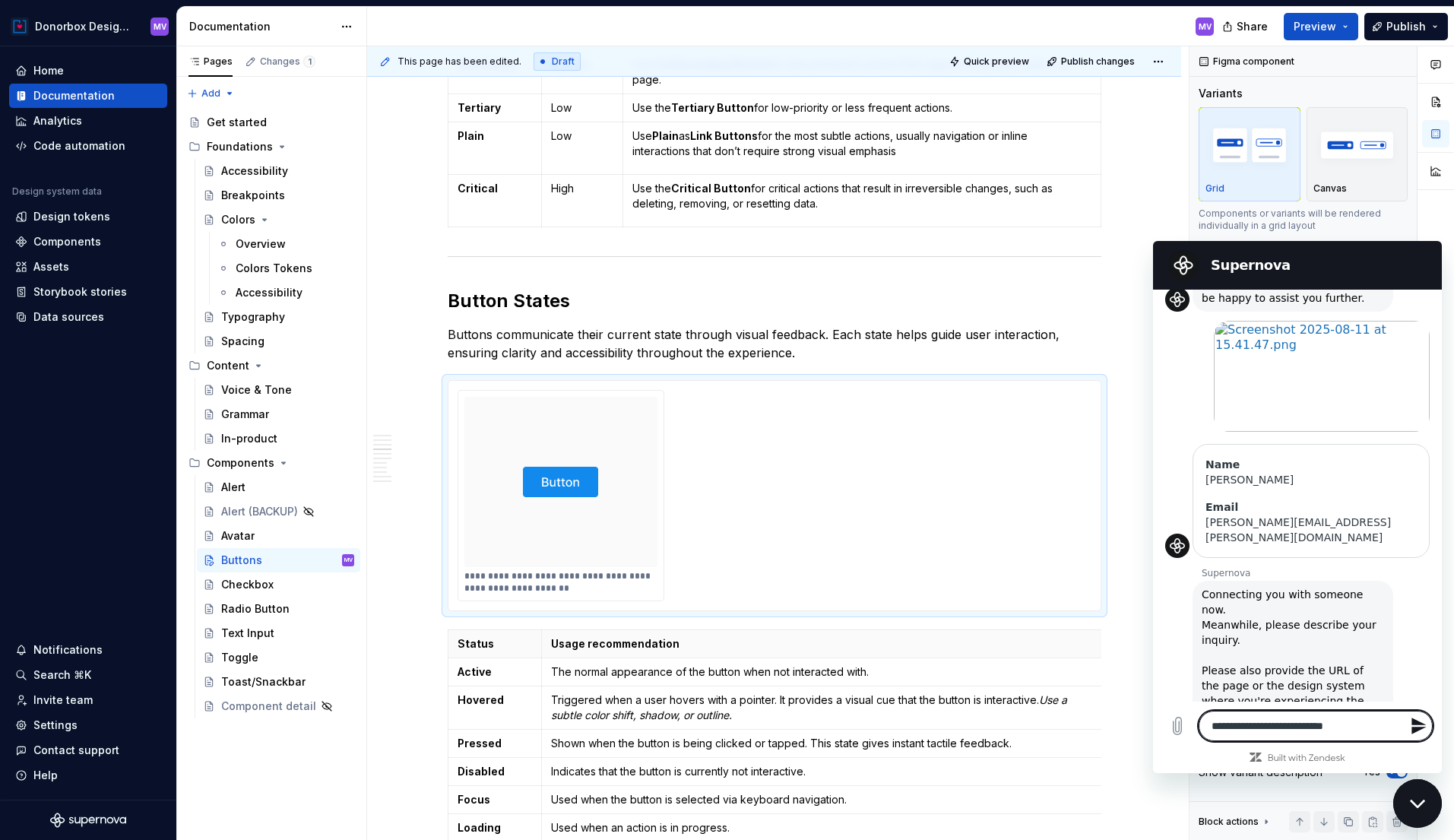
type textarea "*"
type textarea "**********"
type textarea "*"
type textarea "**********"
type textarea "*"
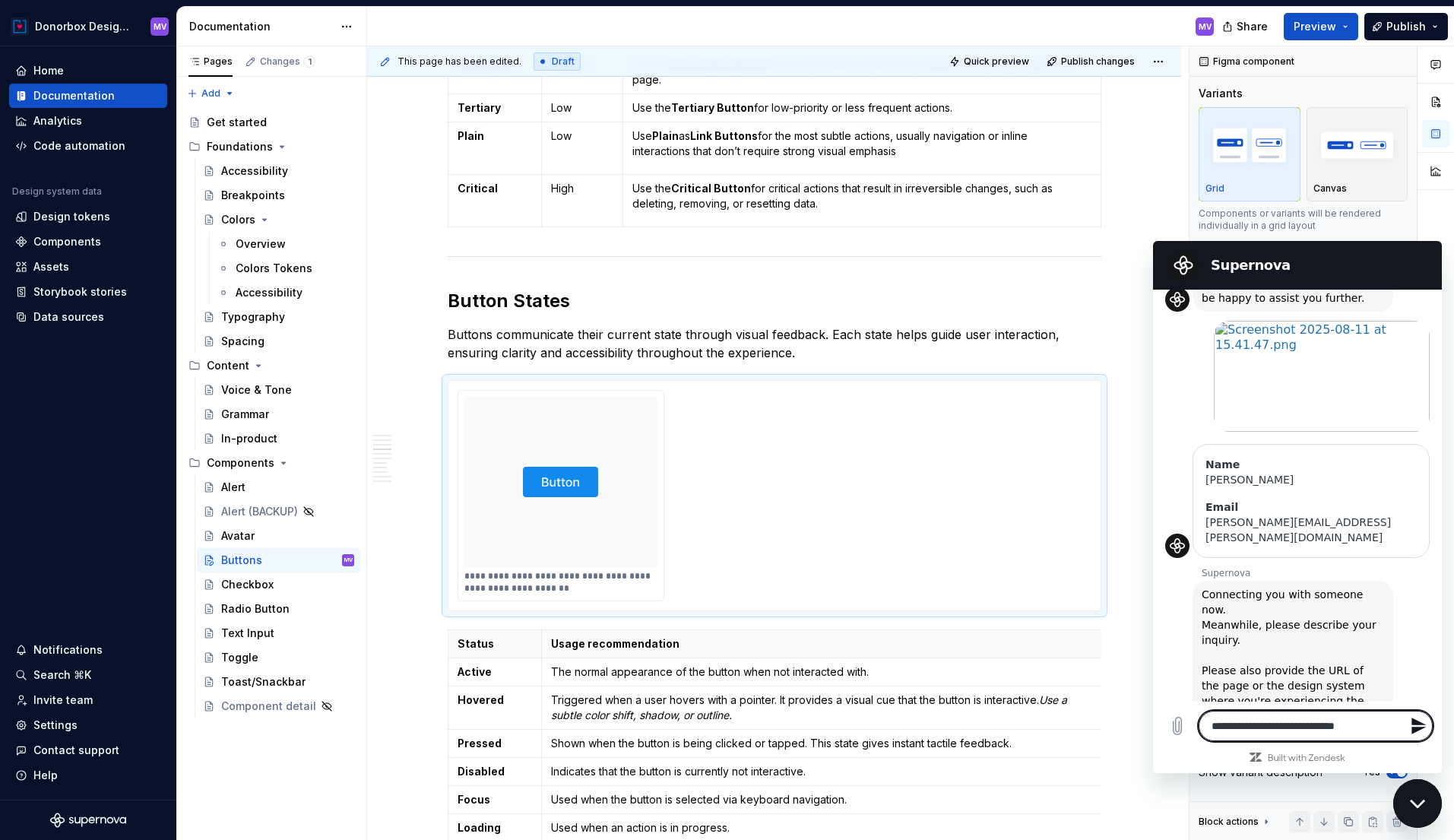
type textarea "**********"
type textarea "*"
type textarea "**********"
type textarea "*"
type textarea "**********"
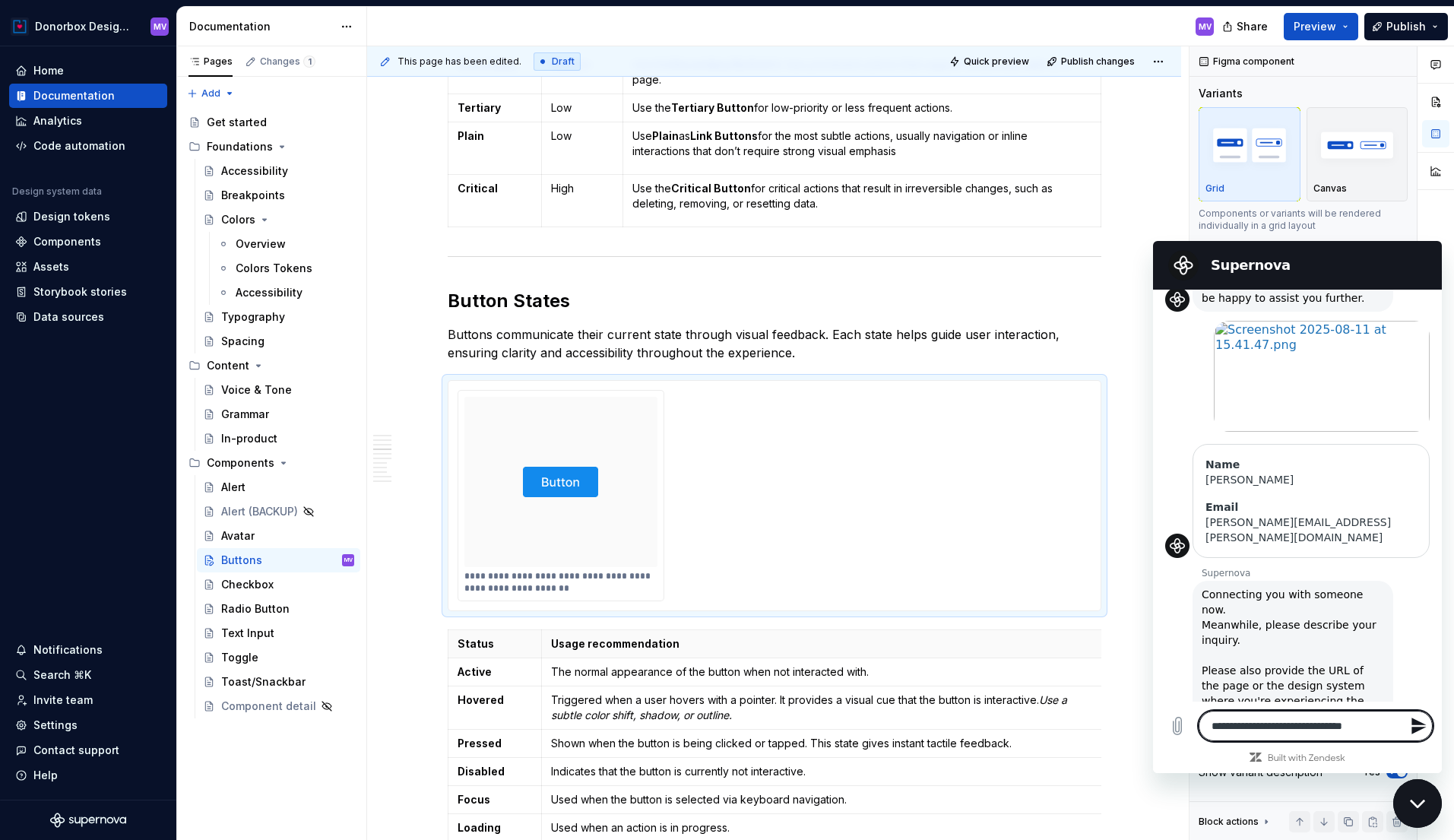
type textarea "*"
type textarea "**********"
type textarea "*"
type textarea "**********"
type textarea "*"
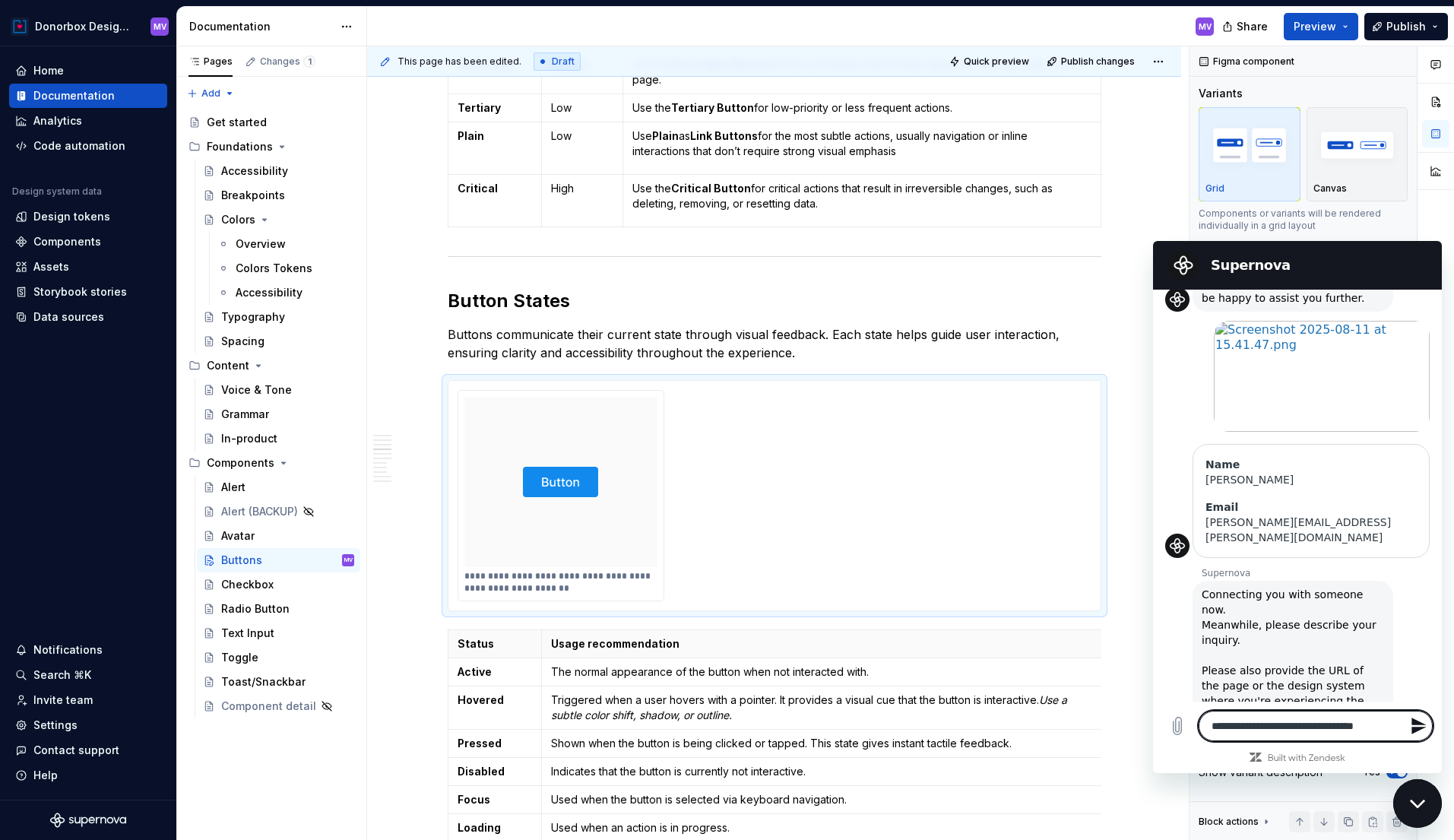
type textarea "**********"
type textarea "*"
type textarea "**********"
type textarea "*"
type textarea "**********"
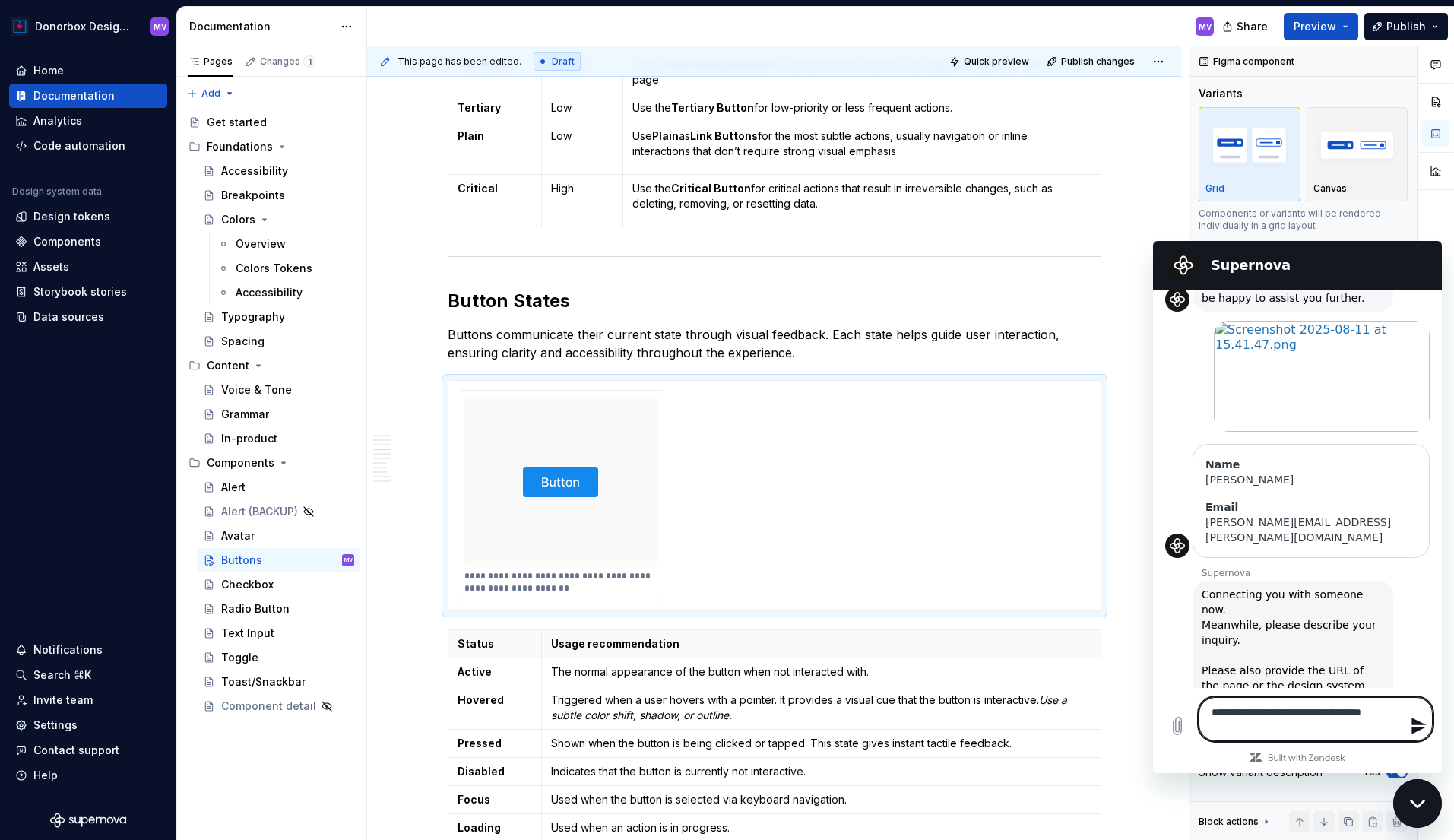
type textarea "*"
type textarea "**********"
type textarea "*"
type textarea "**********"
type textarea "*"
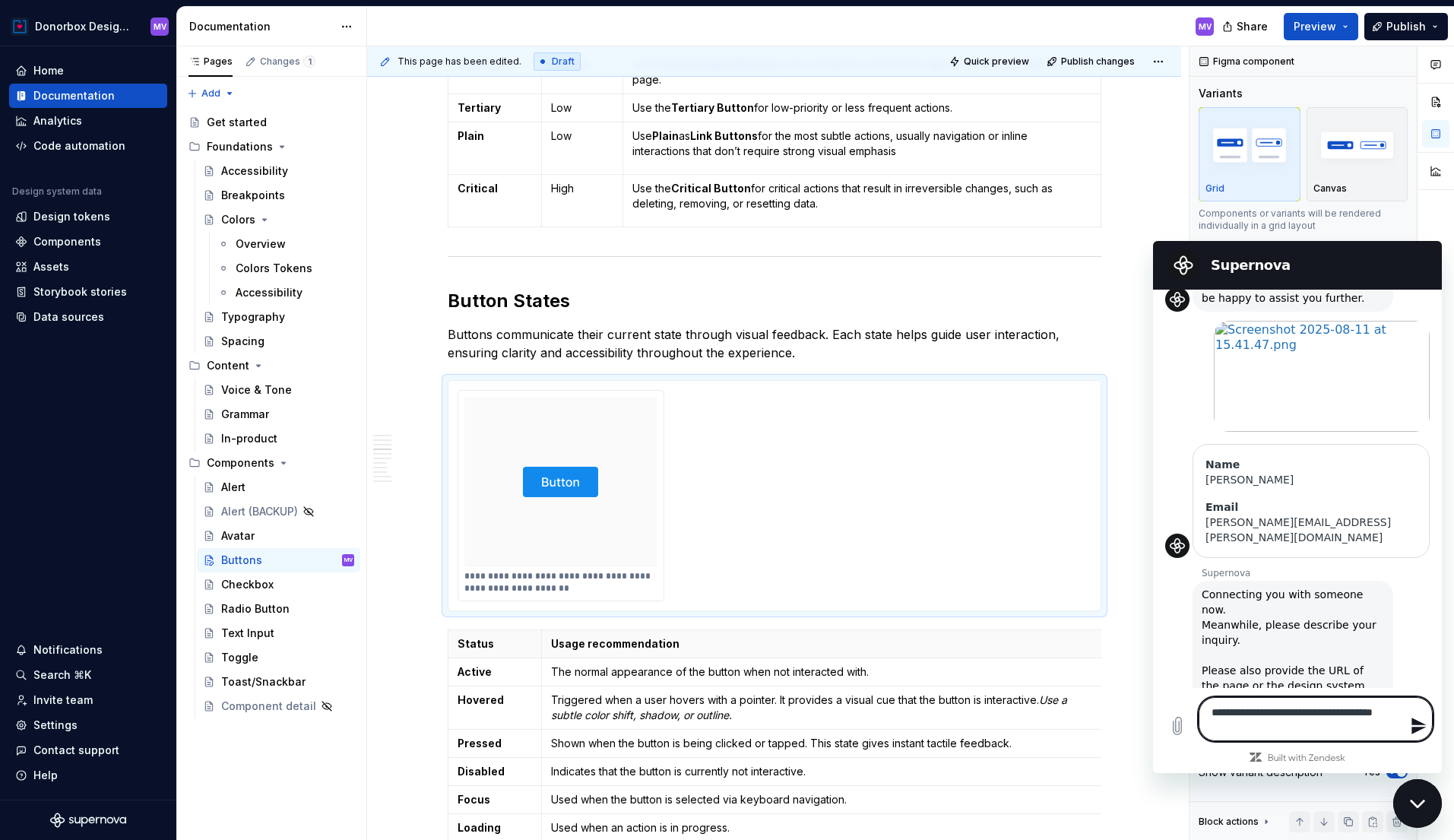
type textarea "**********"
type textarea "*"
type textarea "**********"
type textarea "*"
type textarea "**********"
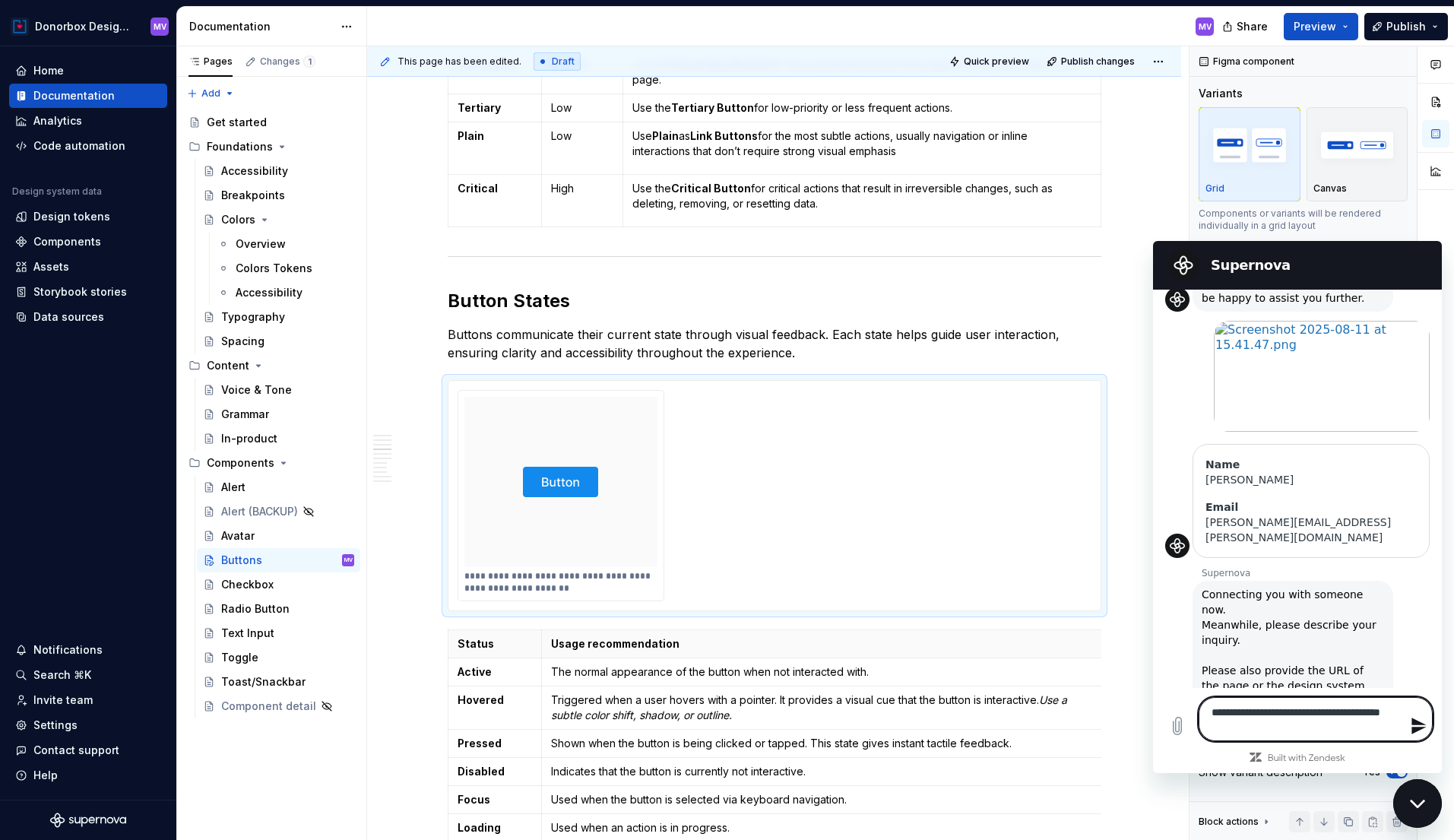
type textarea "*"
type textarea "**********"
type textarea "*"
type textarea "**********"
type textarea "*"
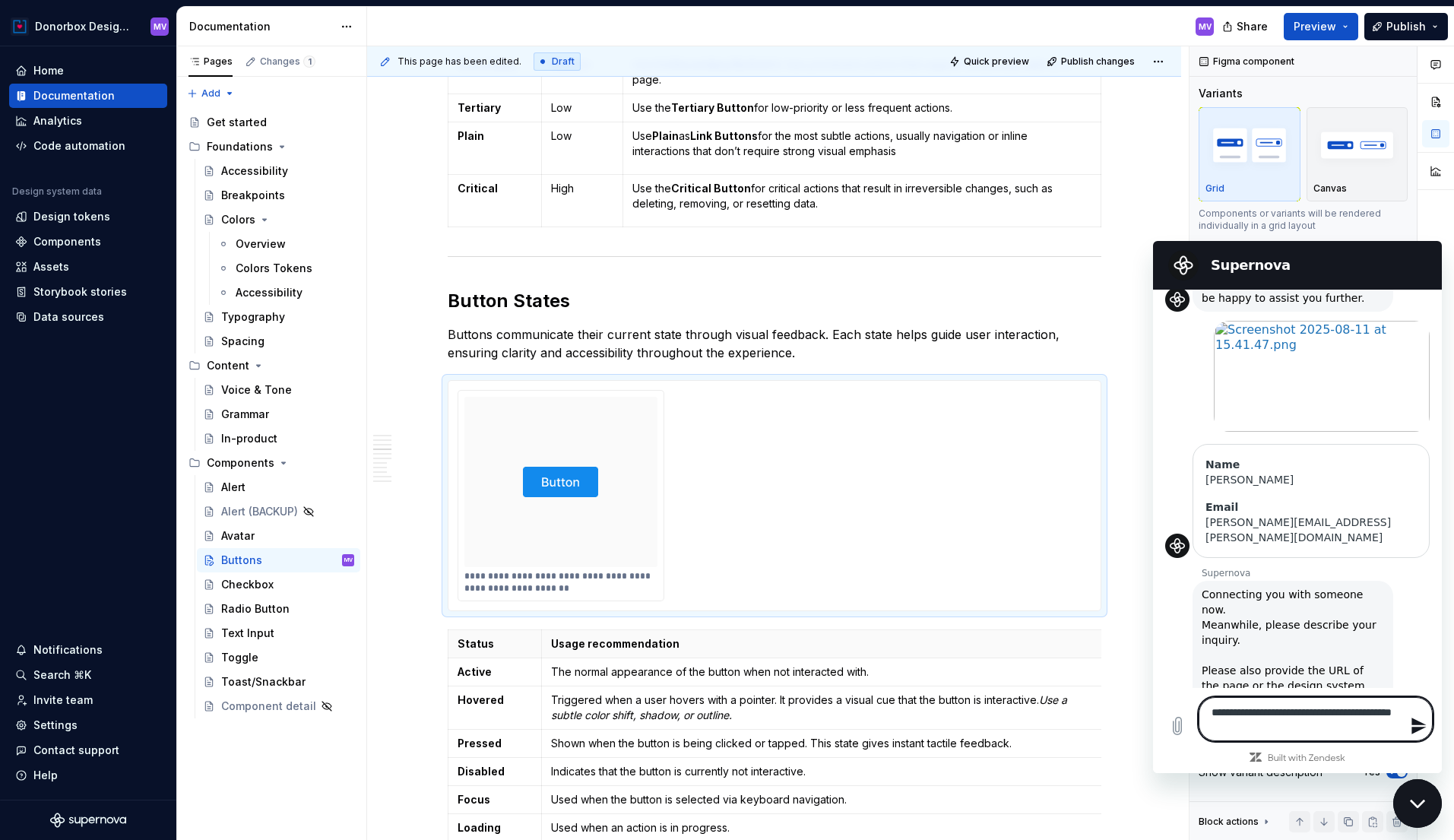
type textarea "**********"
type textarea "*"
type textarea "**********"
type textarea "*"
click at [1360, 714] on textarea "**********" at bounding box center [1315, 718] width 234 height 44
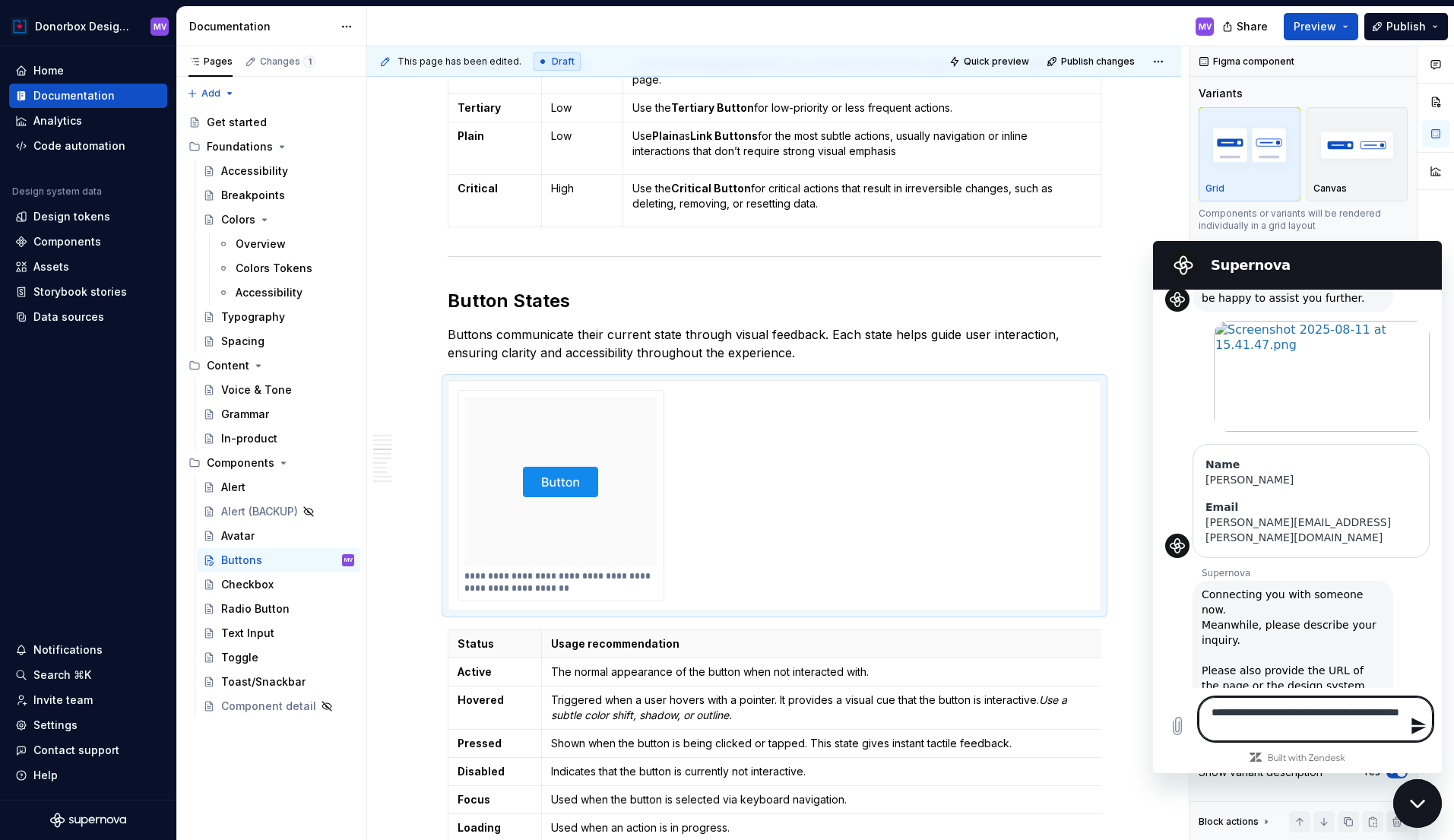
type textarea "**********"
type textarea "*"
type textarea "**********"
type textarea "*"
type textarea "**********"
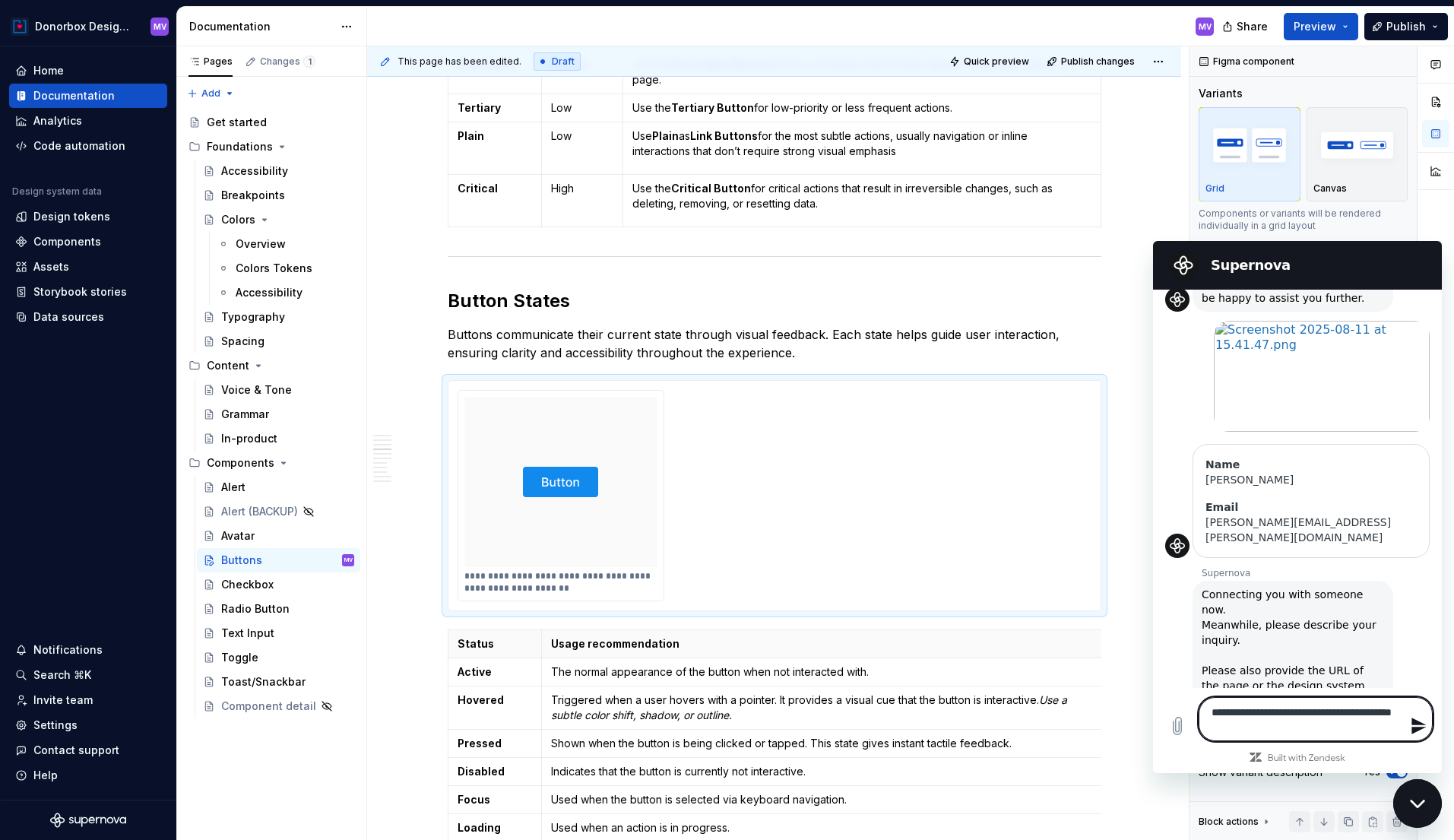
type textarea "*"
type textarea "**********"
type textarea "*"
click at [1325, 734] on textarea "**********" at bounding box center [1315, 718] width 234 height 44
type textarea "**********"
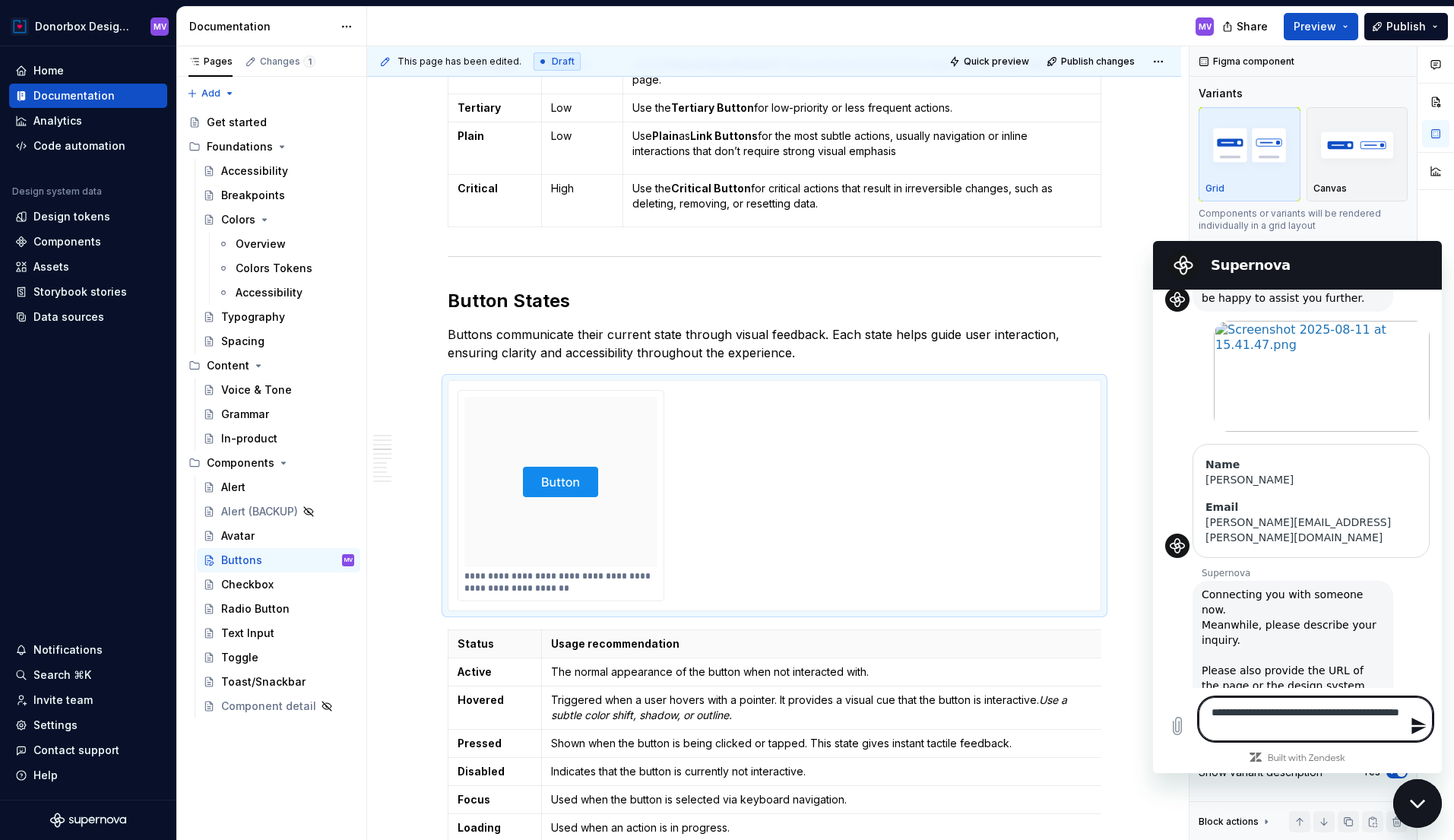
type textarea "*"
type textarea "**********"
type textarea "*"
type textarea "**********"
type textarea "*"
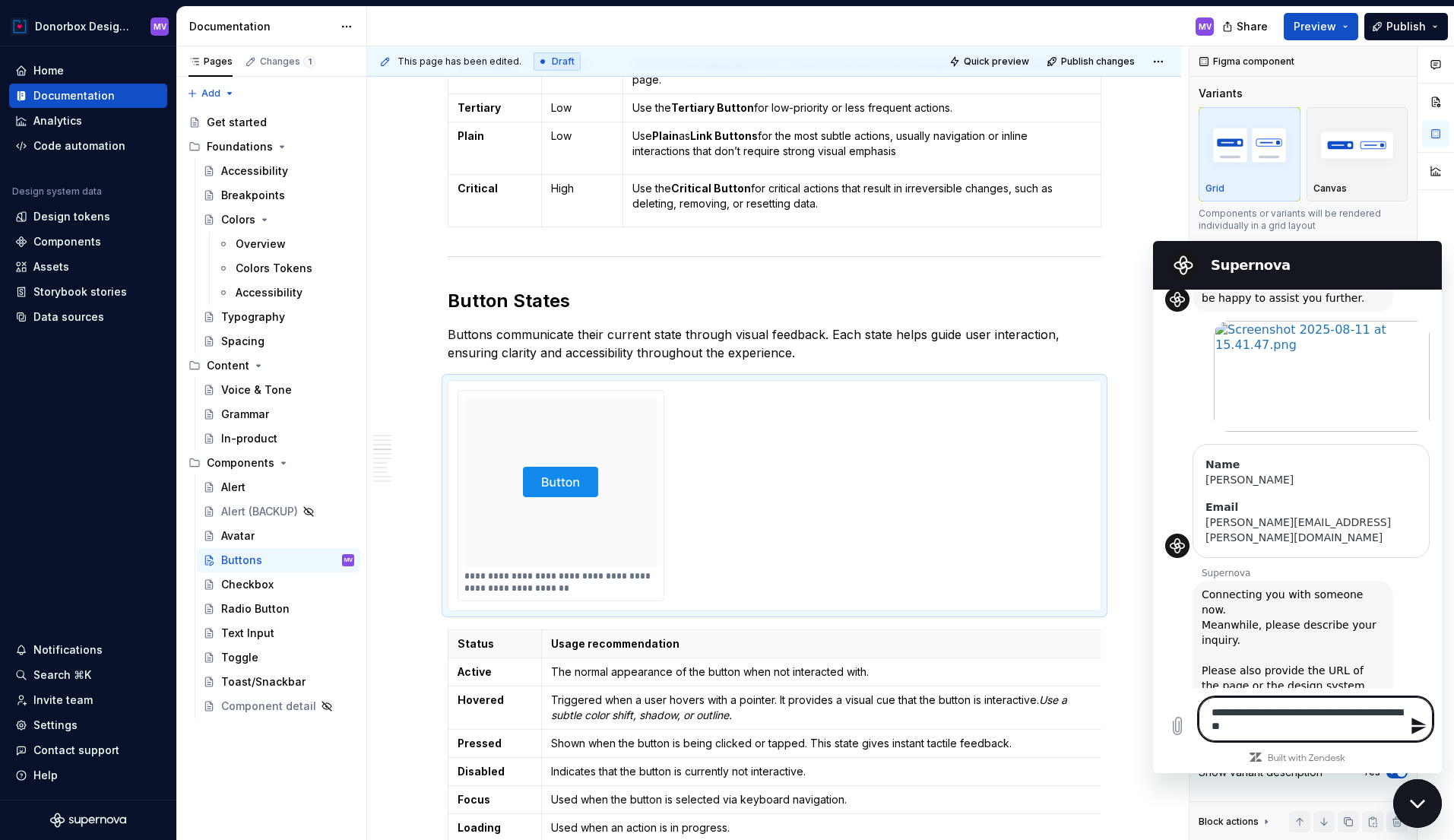
type textarea "**********"
type textarea "*"
type textarea "**********"
type textarea "*"
type textarea "**********"
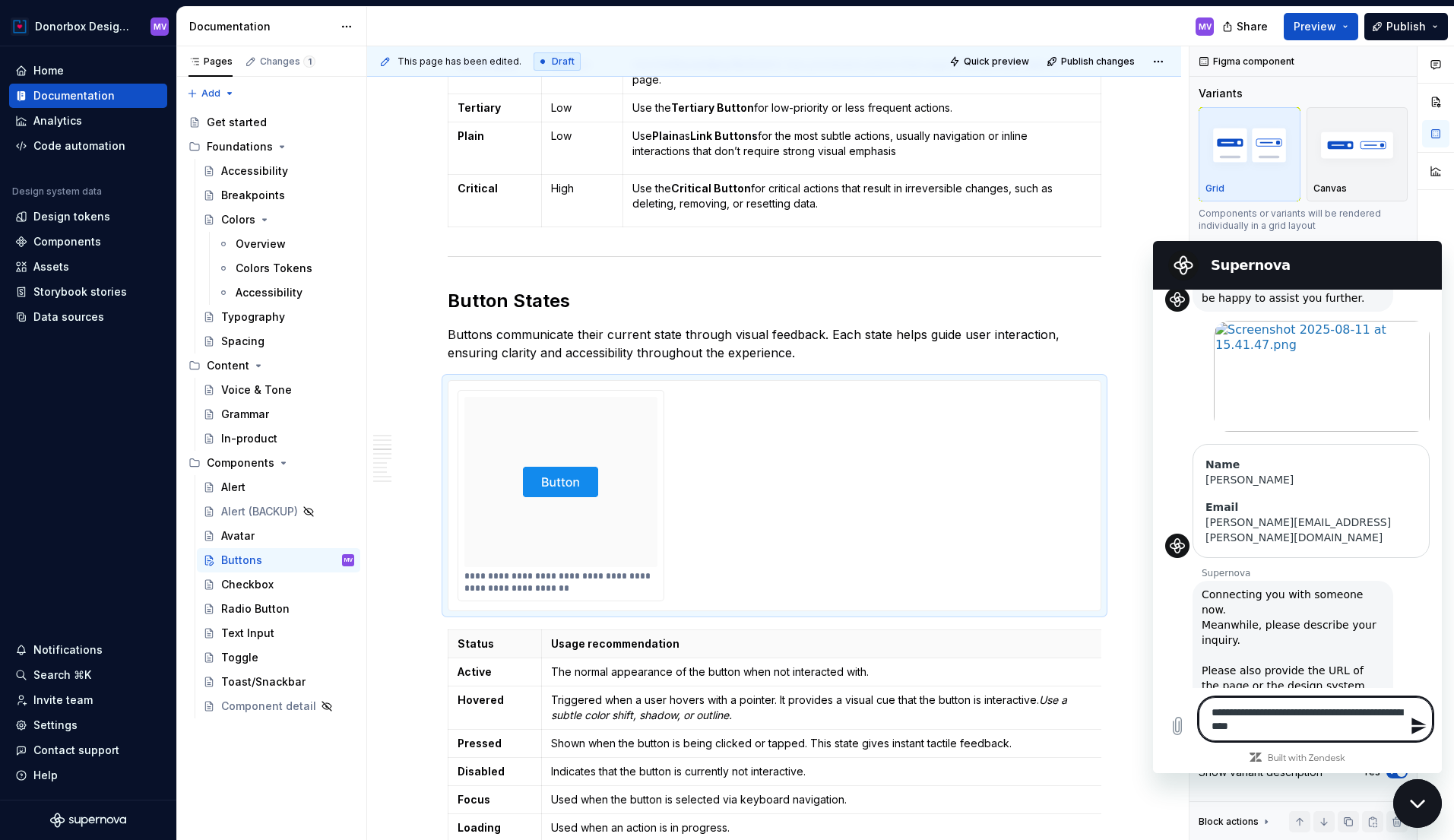
type textarea "*"
type textarea "**********"
type textarea "*"
type textarea "**********"
type textarea "*"
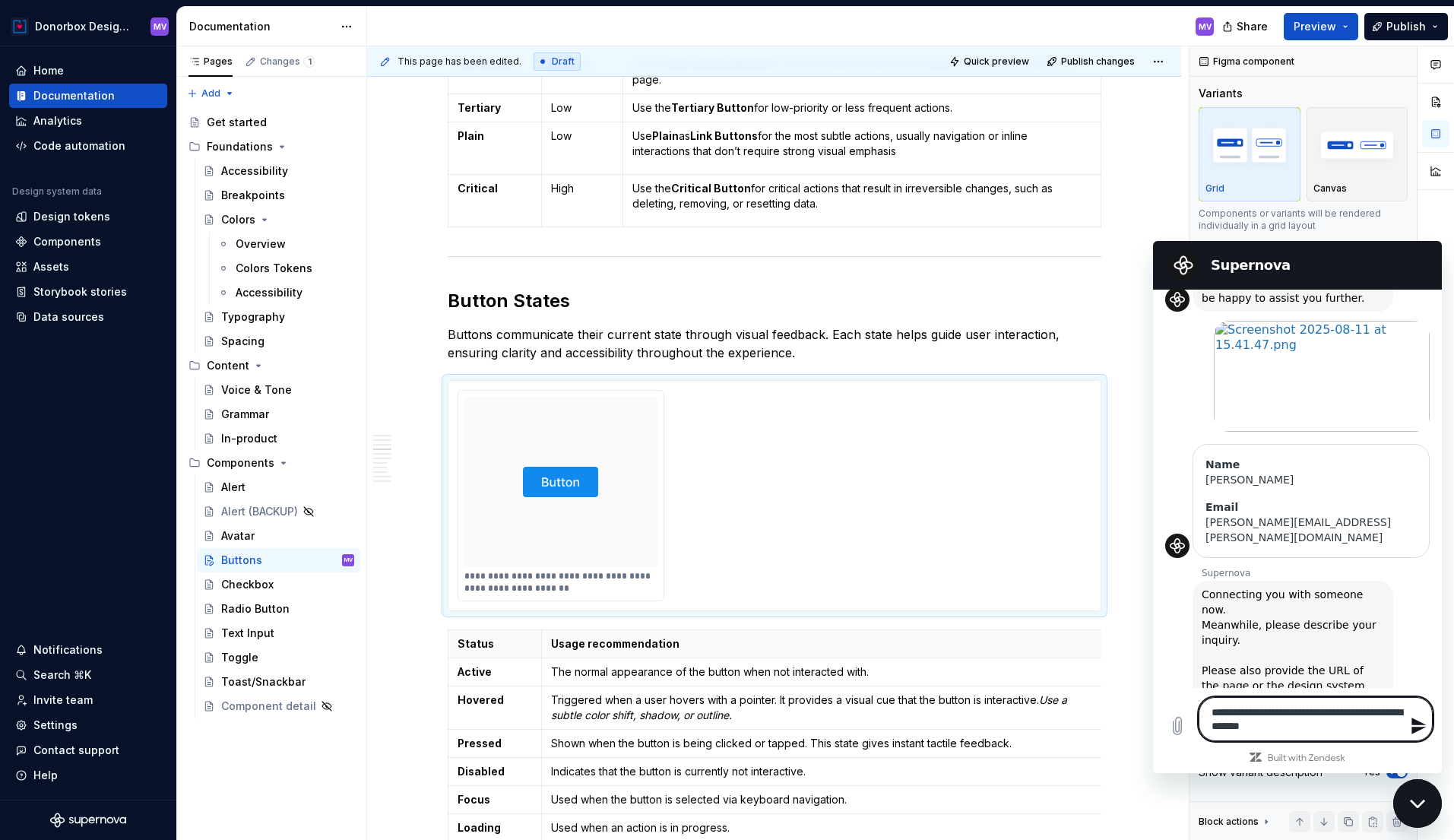
type textarea "**********"
type textarea "*"
type textarea "**********"
type textarea "*"
type textarea "**********"
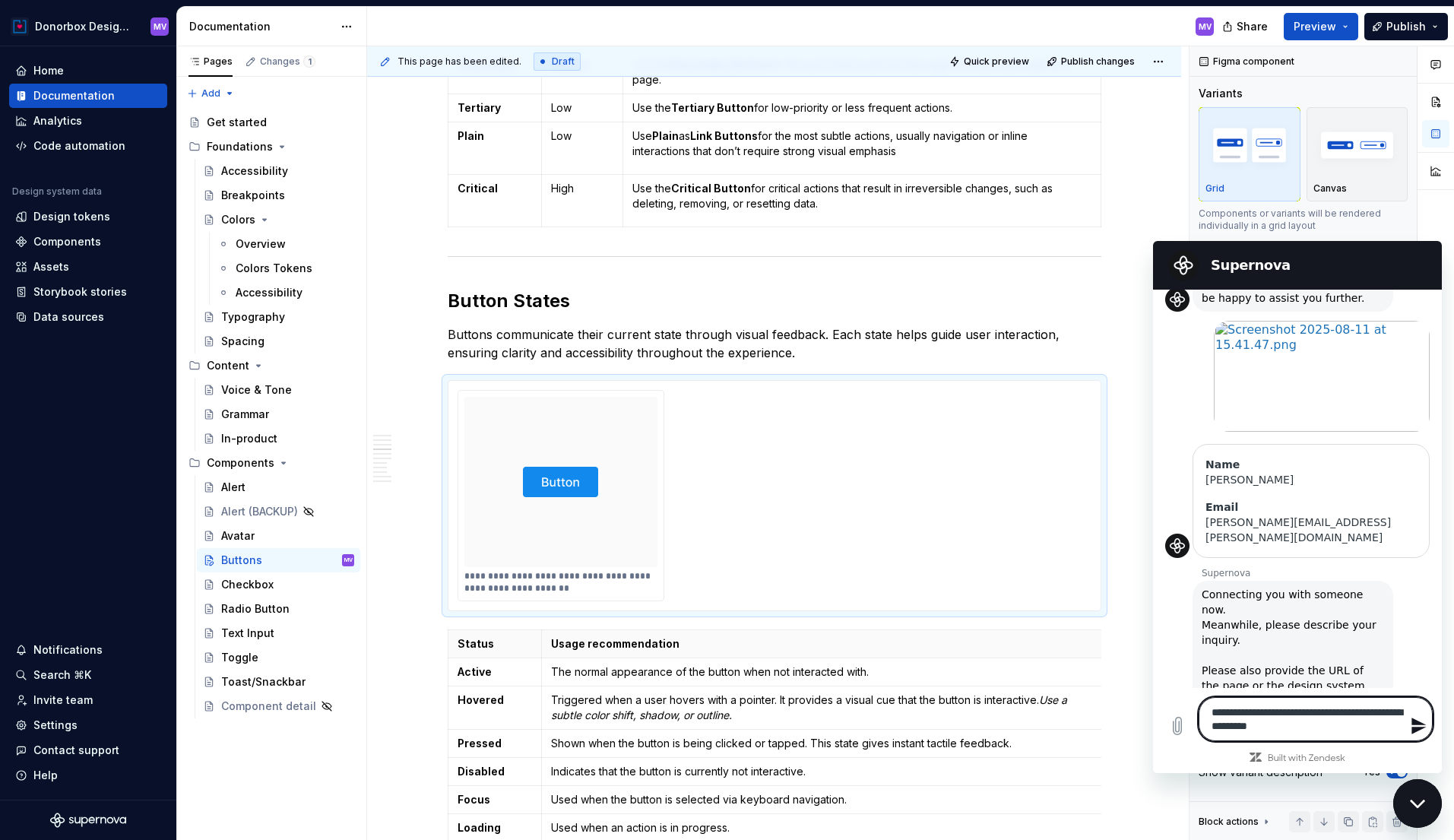
type textarea "*"
type textarea "**********"
type textarea "*"
type textarea "**********"
type textarea "*"
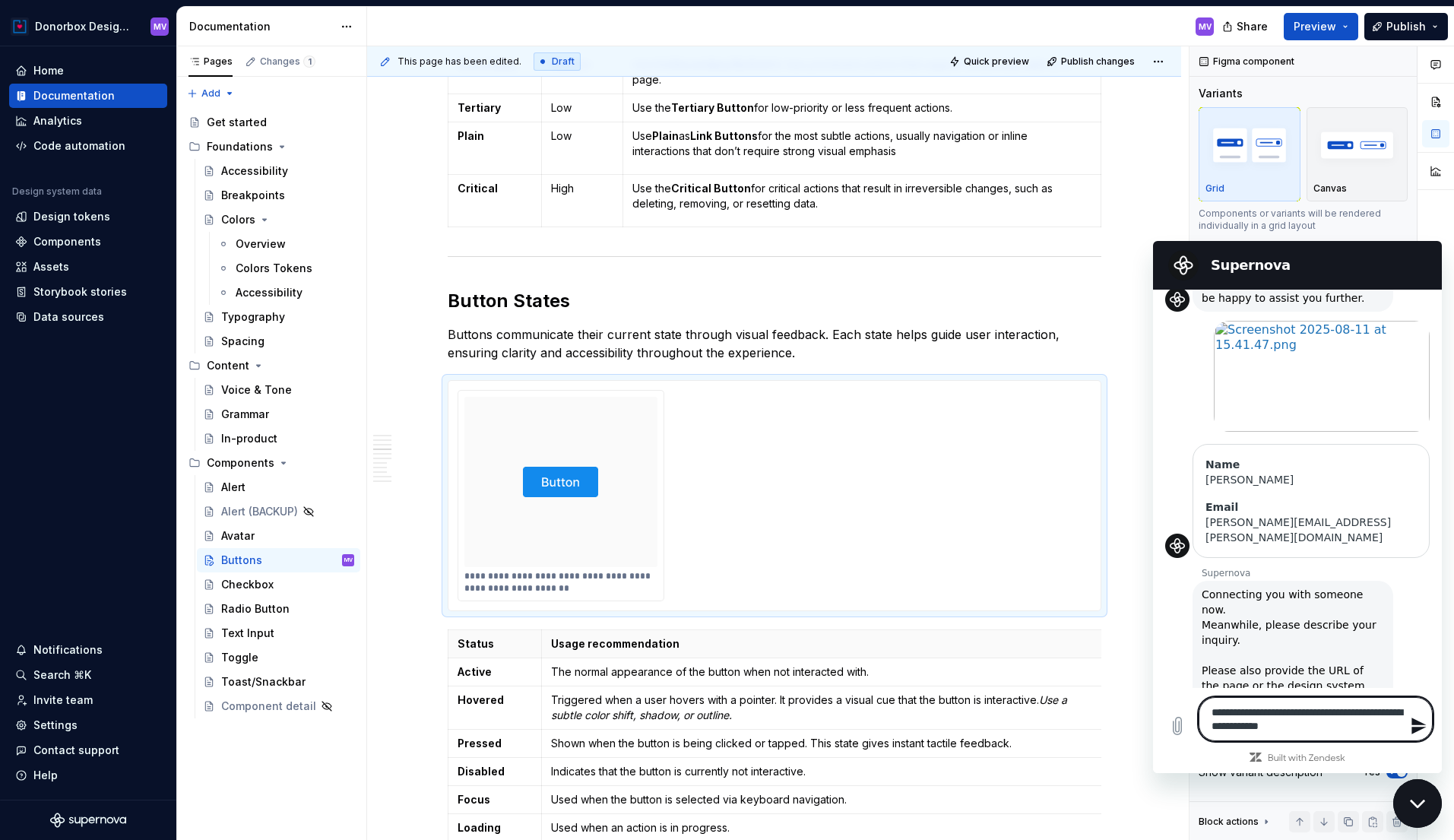
type textarea "**********"
type textarea "*"
type textarea "**********"
type textarea "*"
type textarea "**********"
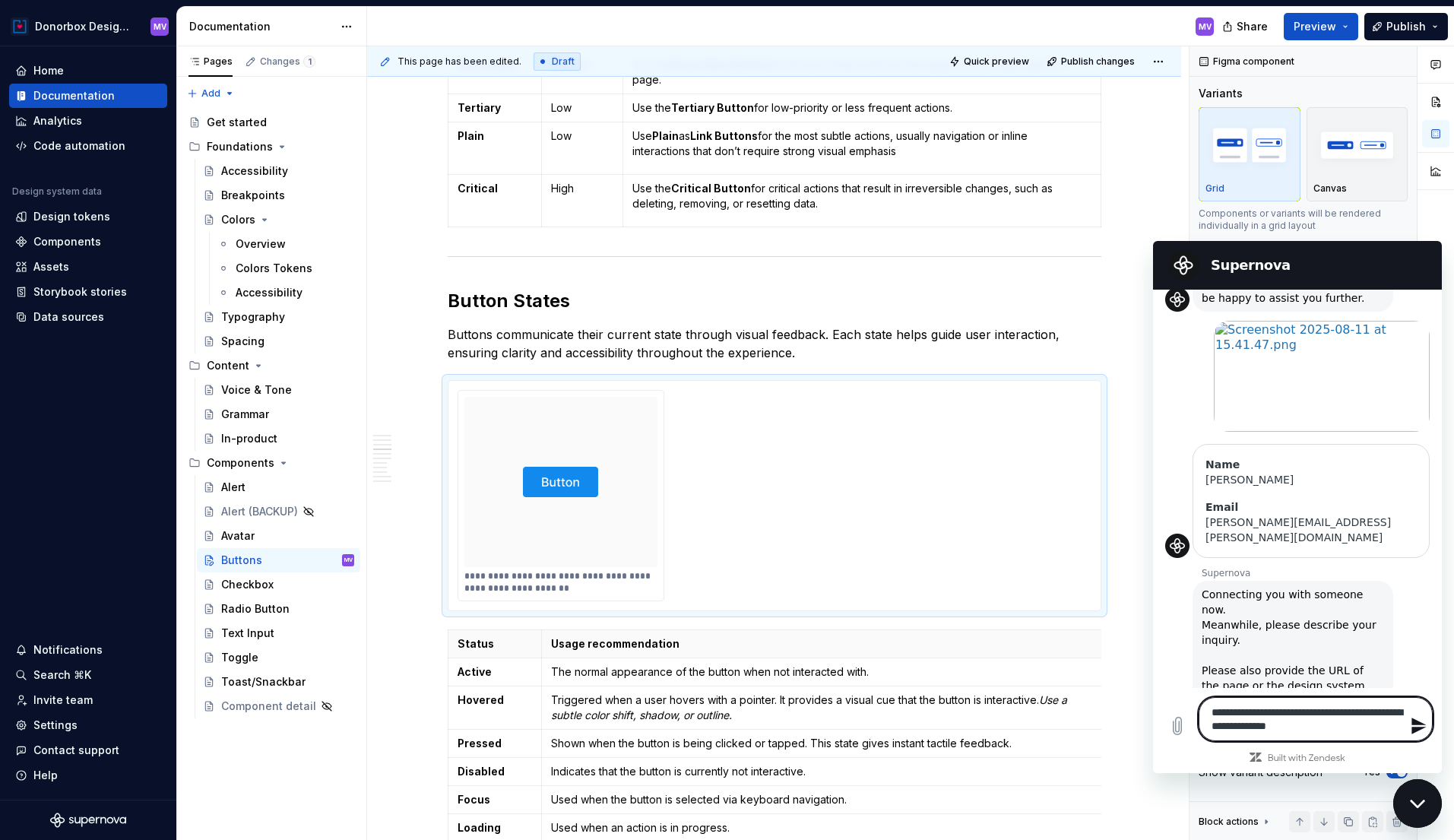
type textarea "*"
type textarea "**********"
type textarea "*"
type textarea "**********"
type textarea "*"
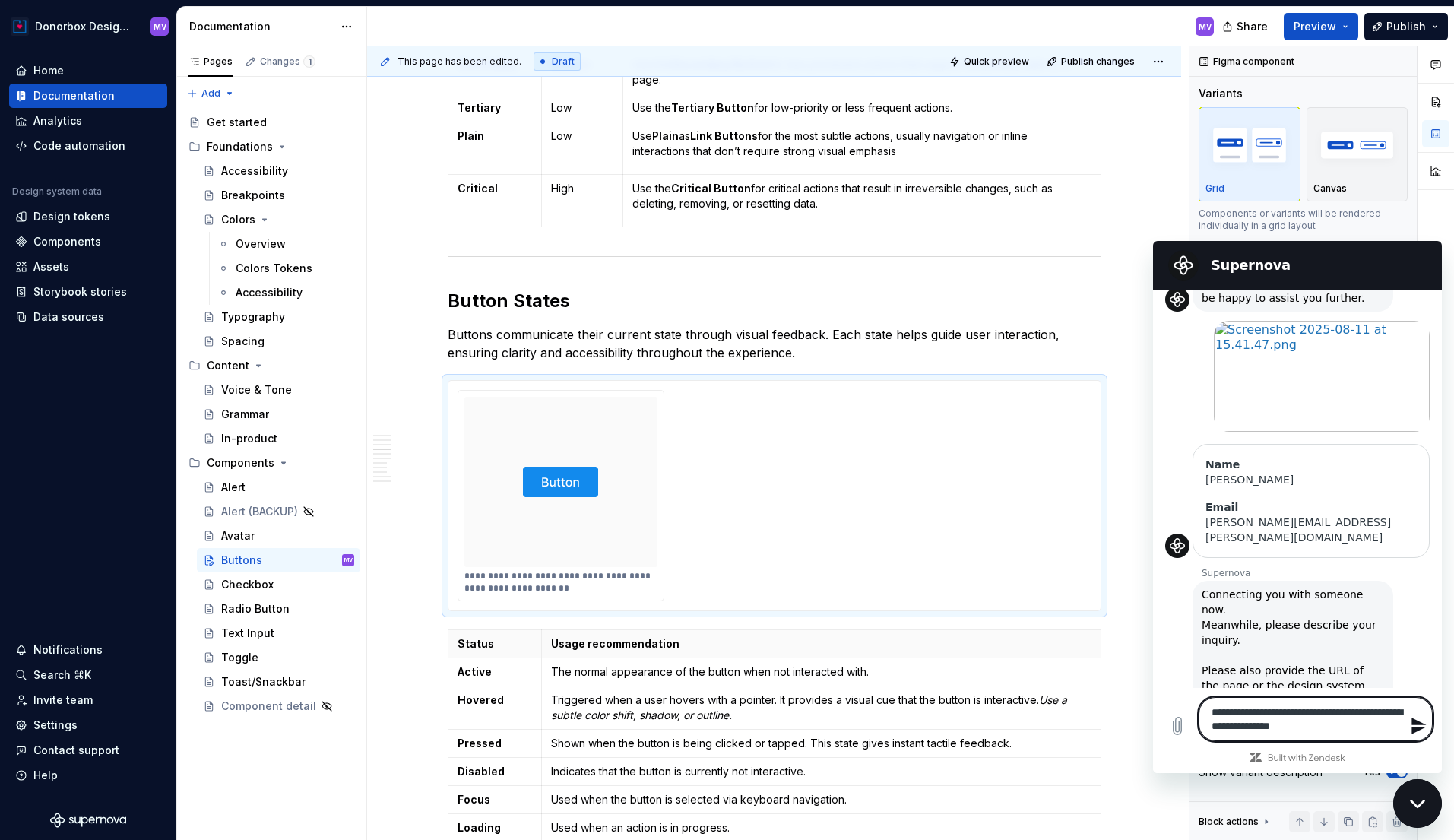
type textarea "**********"
type textarea "*"
type textarea "**********"
type textarea "*"
type textarea "**********"
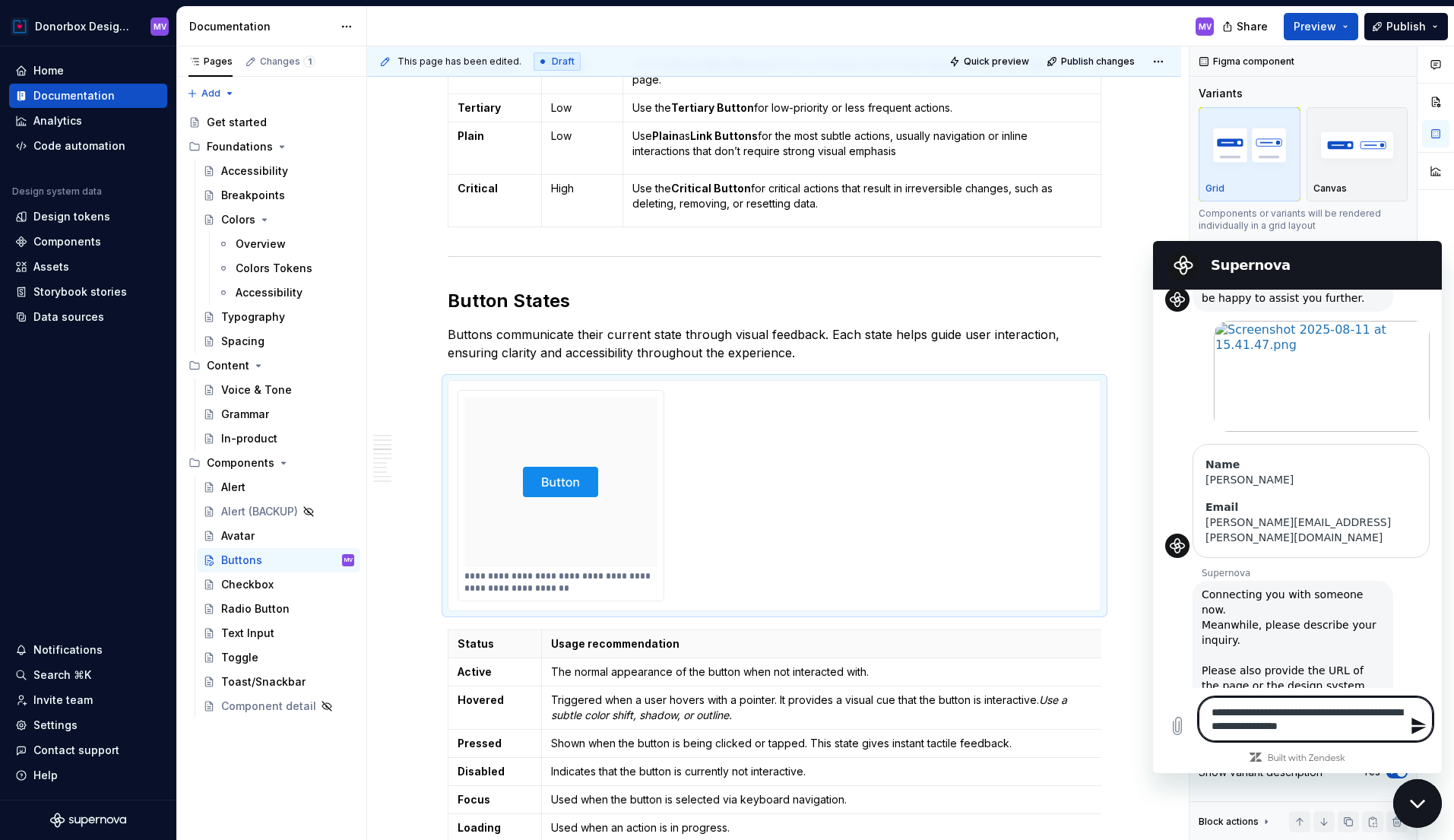
type textarea "*"
type textarea "**********"
type textarea "*"
type textarea "**********"
type textarea "*"
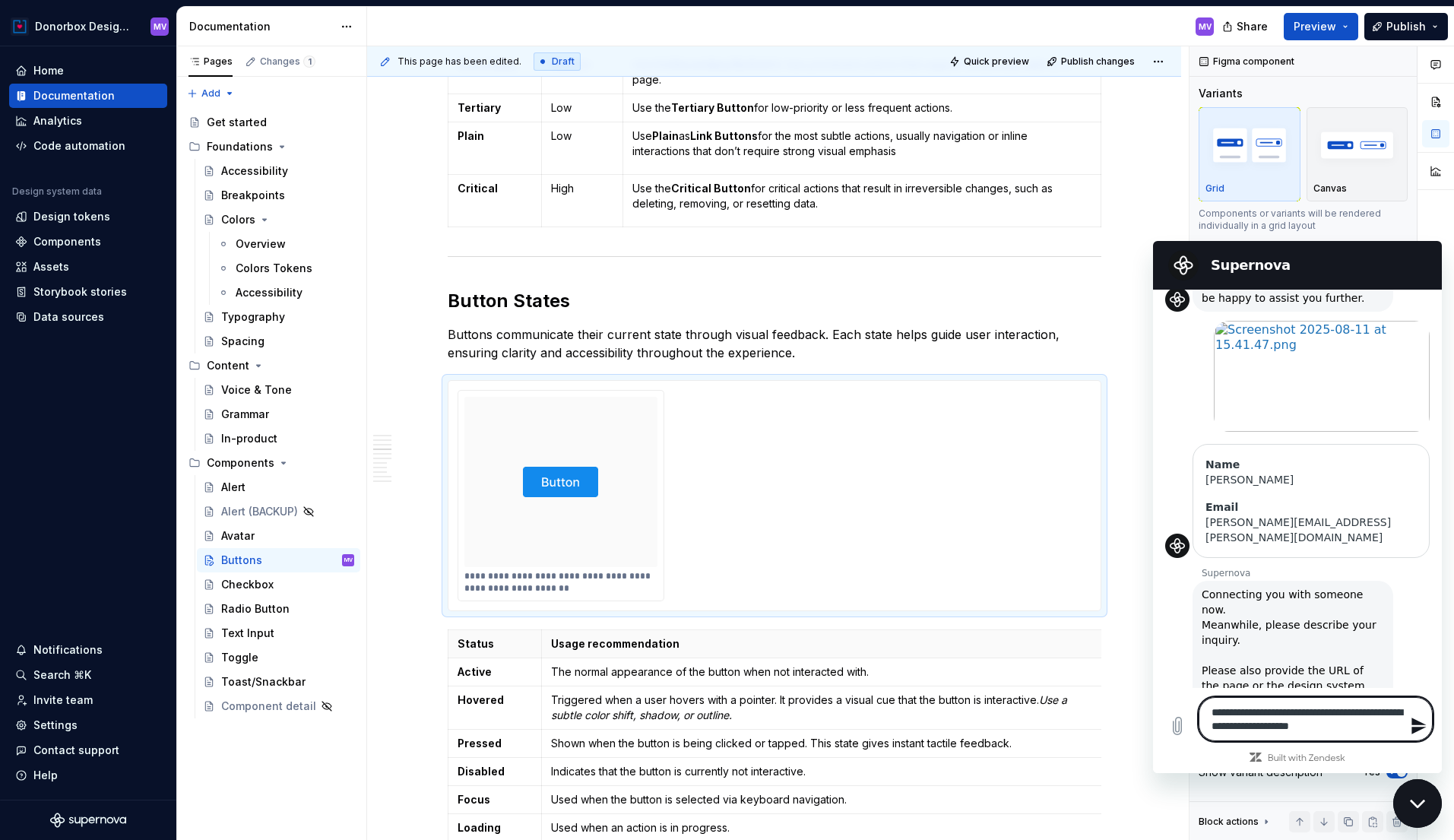
type textarea "**********"
type textarea "*"
type textarea "**********"
type textarea "*"
type textarea "**********"
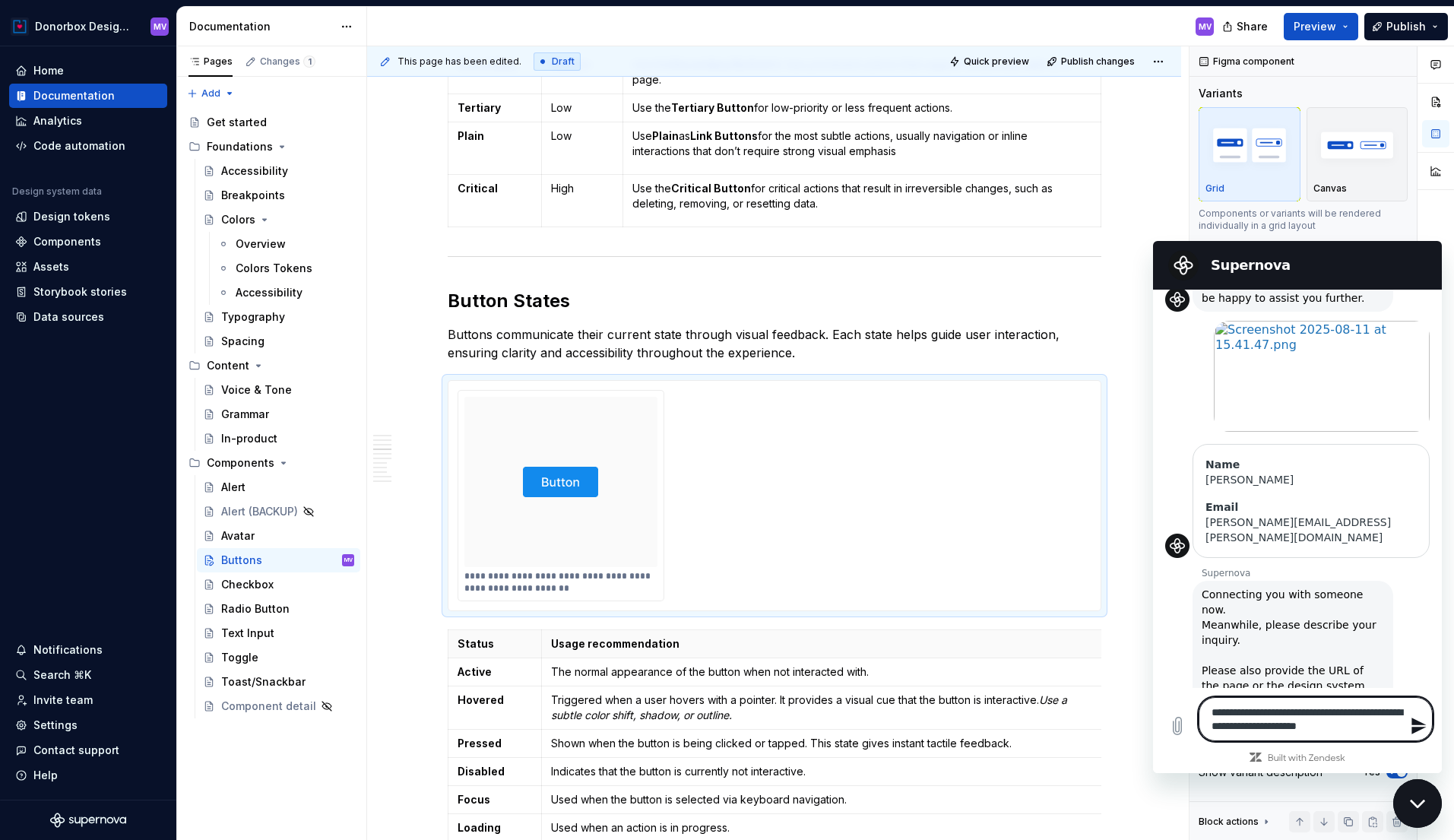
type textarea "*"
type textarea "**********"
type textarea "*"
click at [1315, 730] on textarea "**********" at bounding box center [1315, 711] width 234 height 58
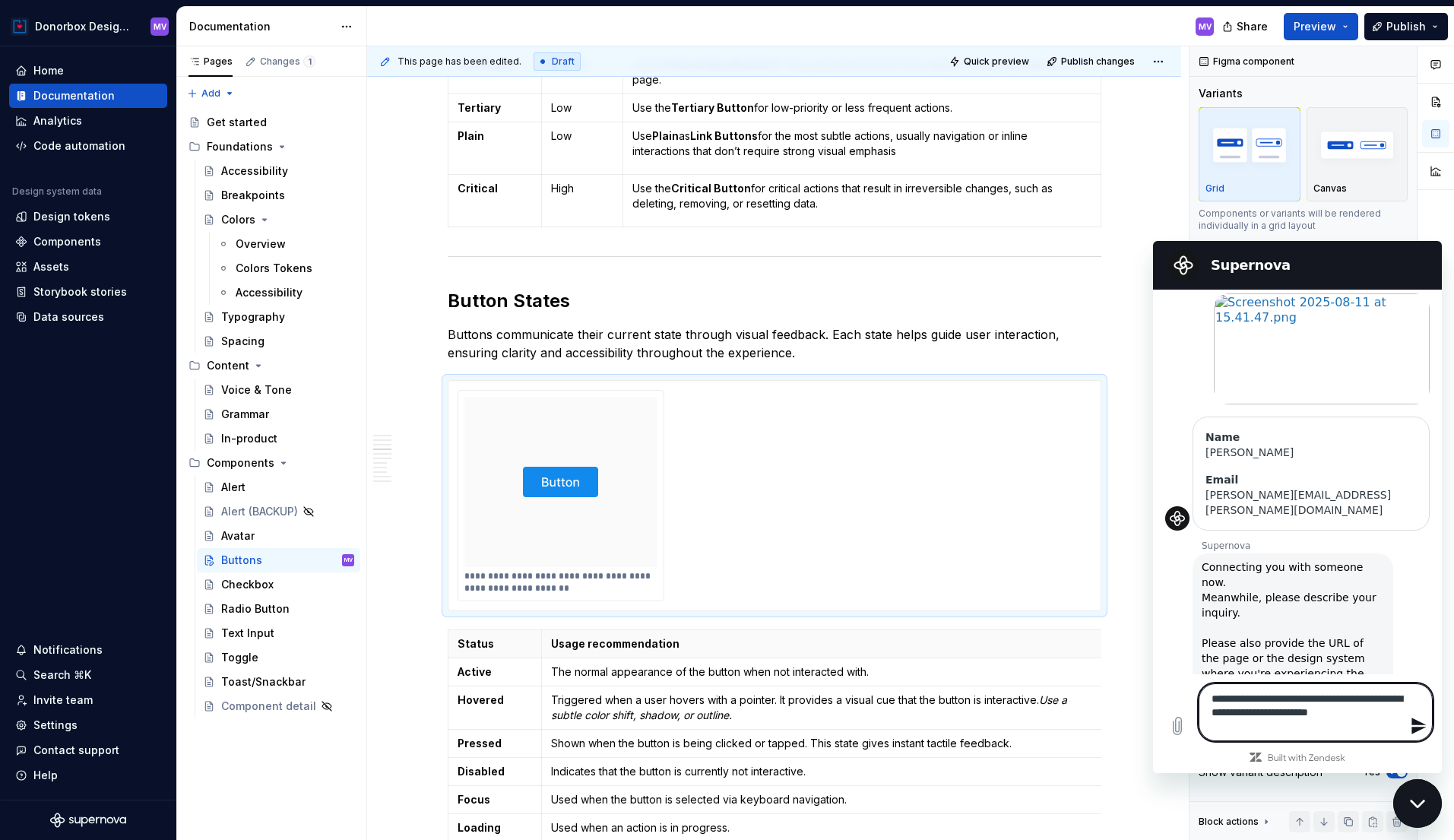
type textarea "**********"
click at [1417, 728] on icon "Send message" at bounding box center [1419, 725] width 15 height 17
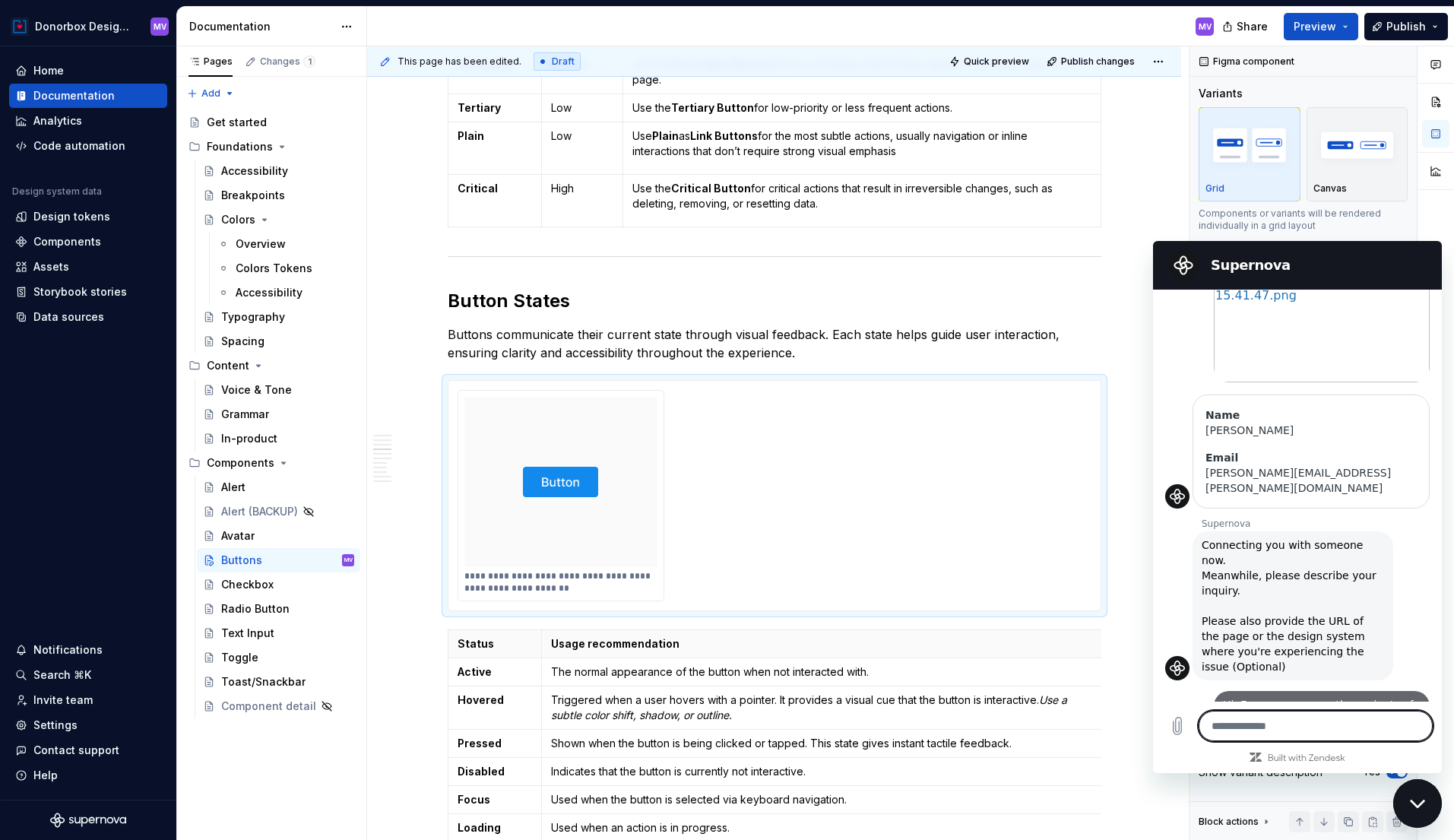
type textarea "*"
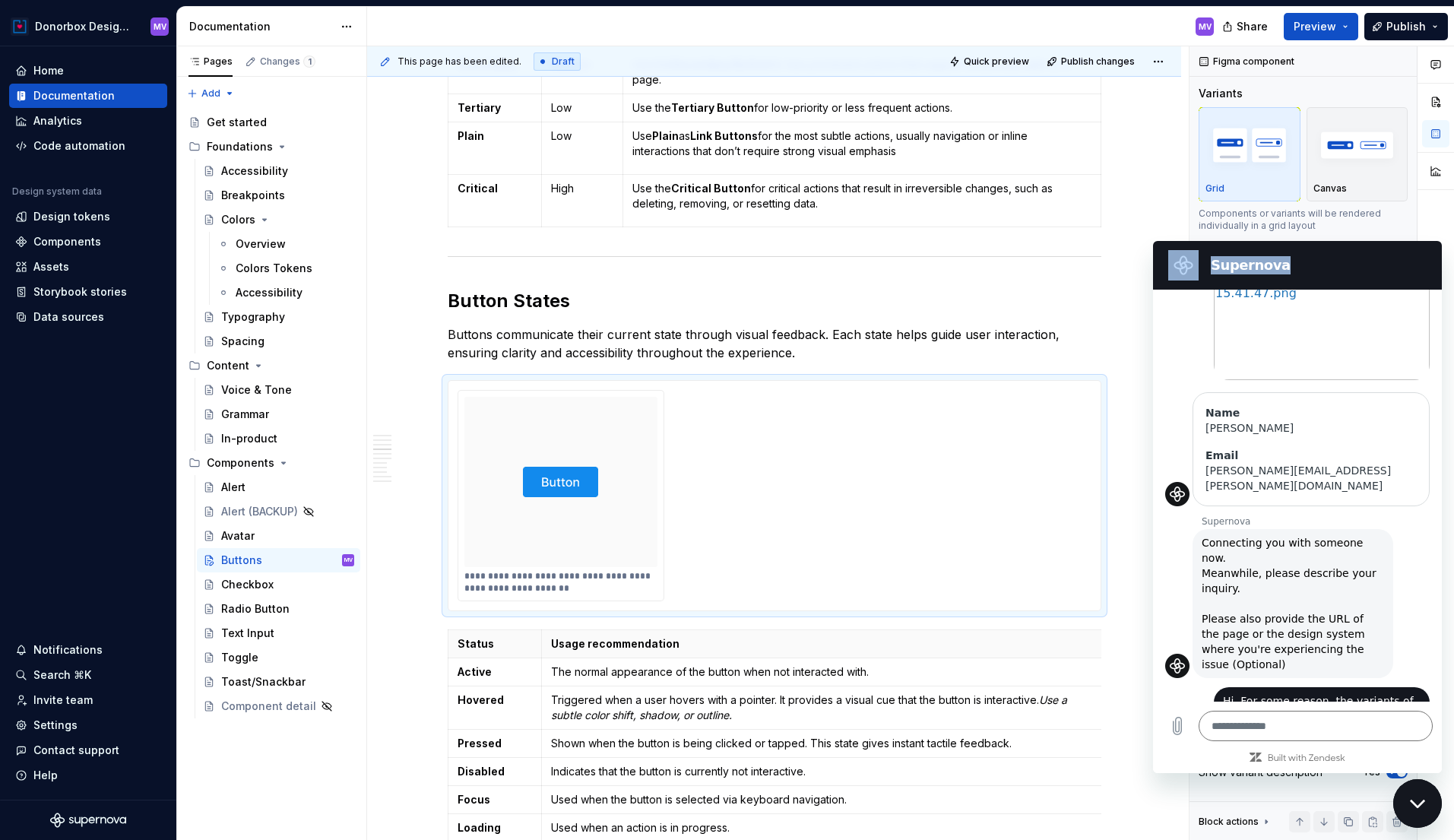
drag, startPoint x: 1335, startPoint y: 262, endPoint x: 1102, endPoint y: 271, distance: 233.2
click html "Supernova 15:40 Supernova Supernova says: Hello there, thank you for contacting…"
click at [1321, 273] on h2 "Supernova" at bounding box center [1319, 265] width 216 height 19
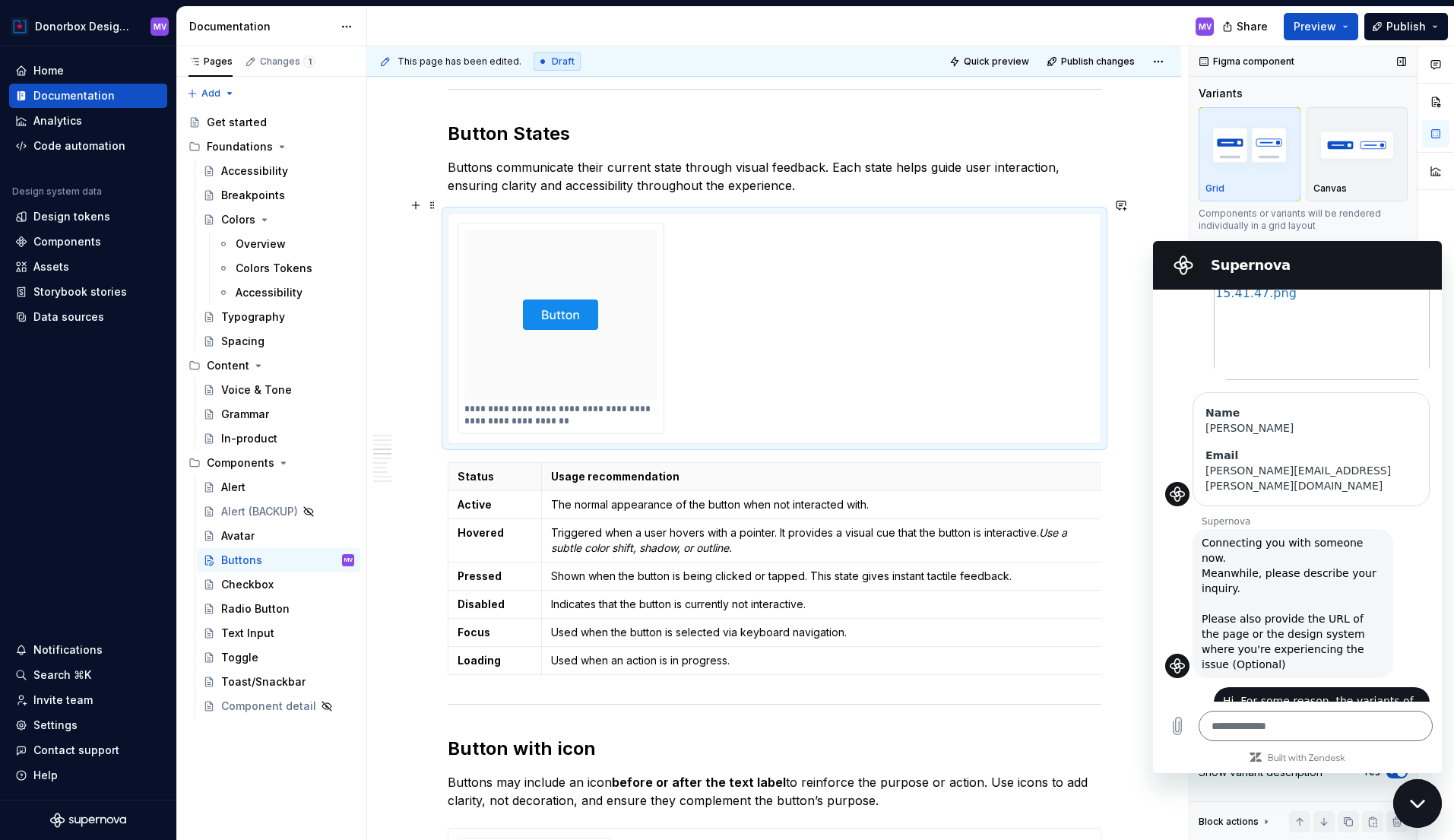
scroll to position [2115, 0]
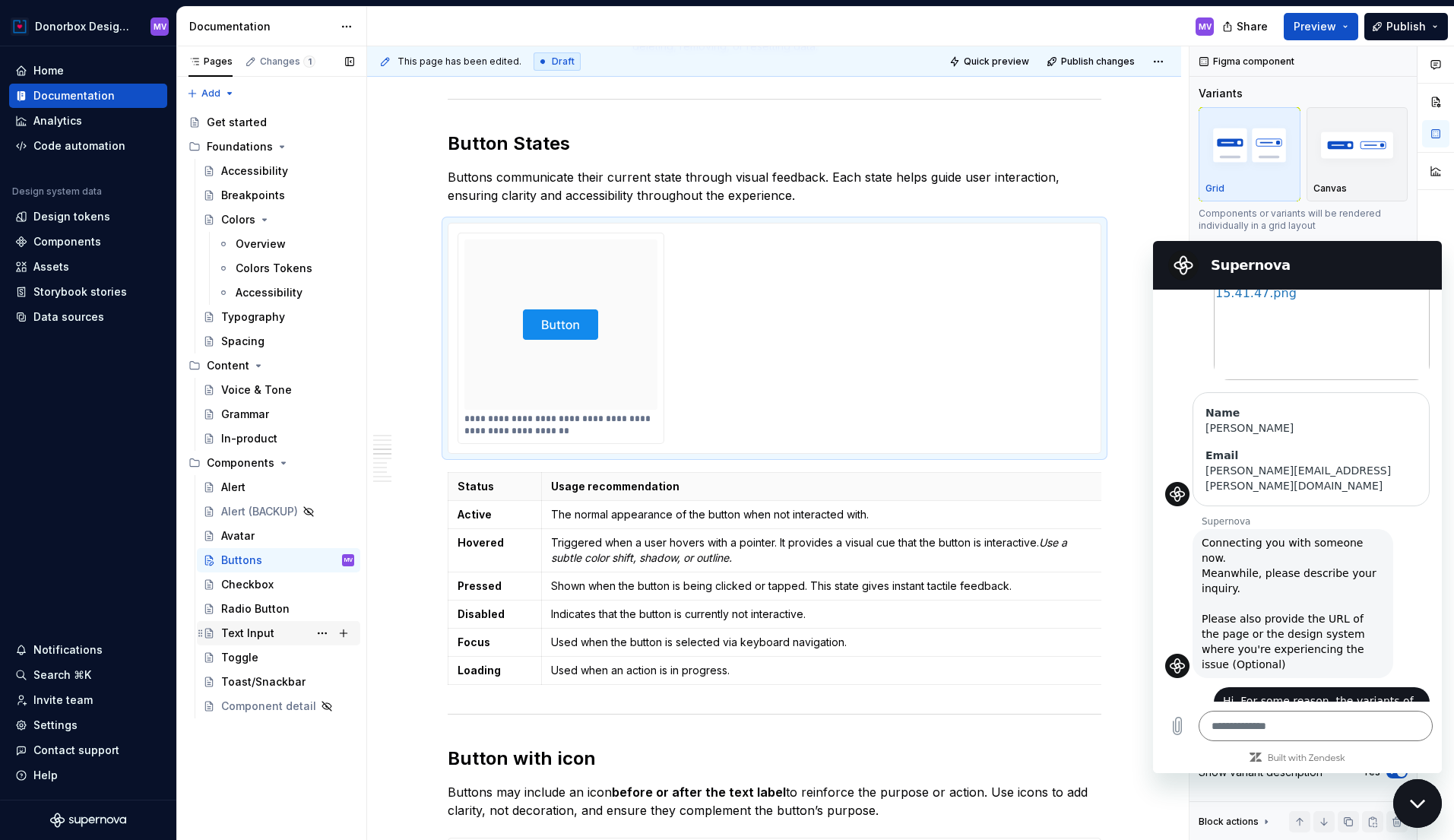
click at [263, 635] on div "Text Input" at bounding box center [248, 633] width 53 height 15
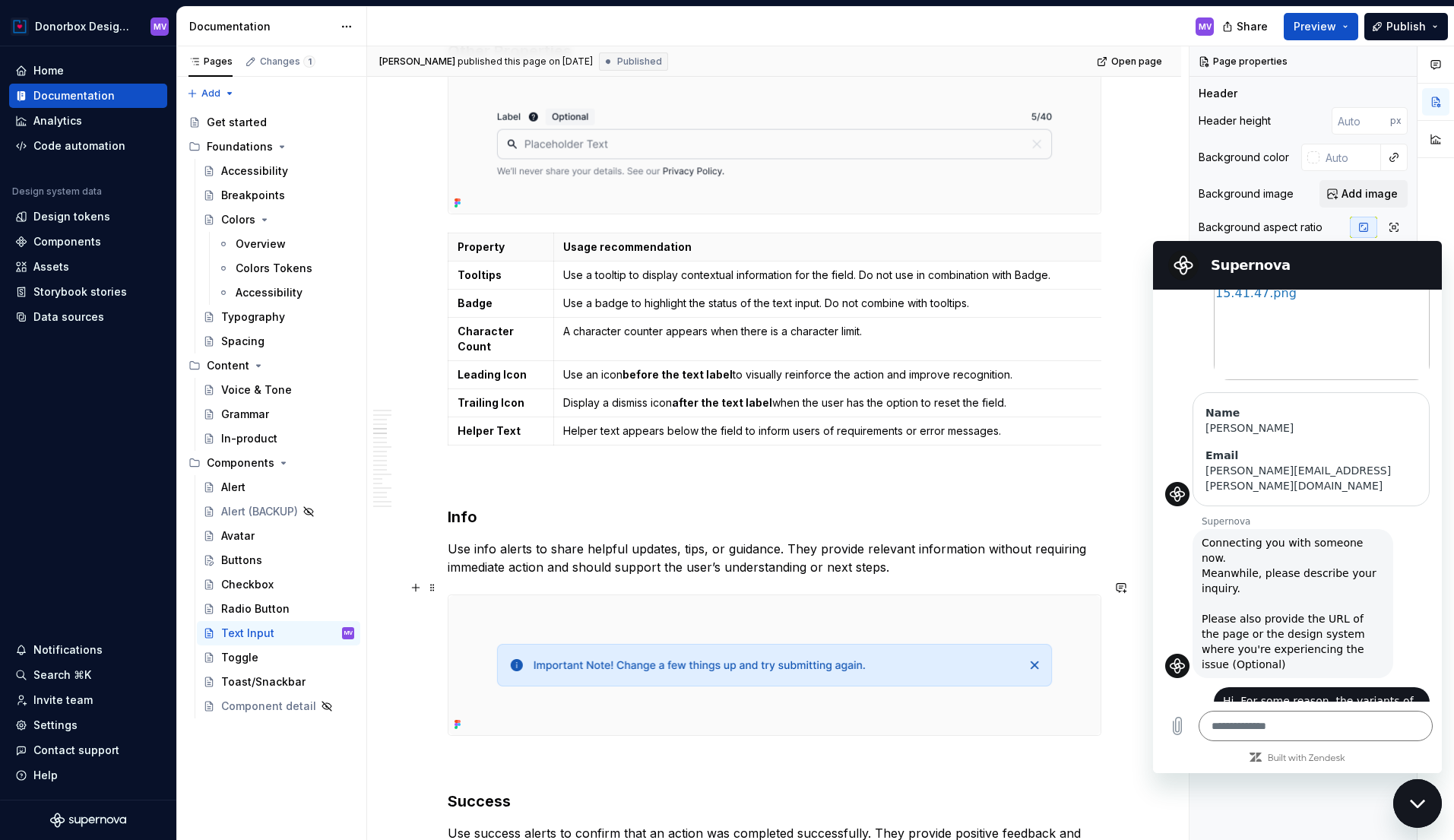
scroll to position [1476, 0]
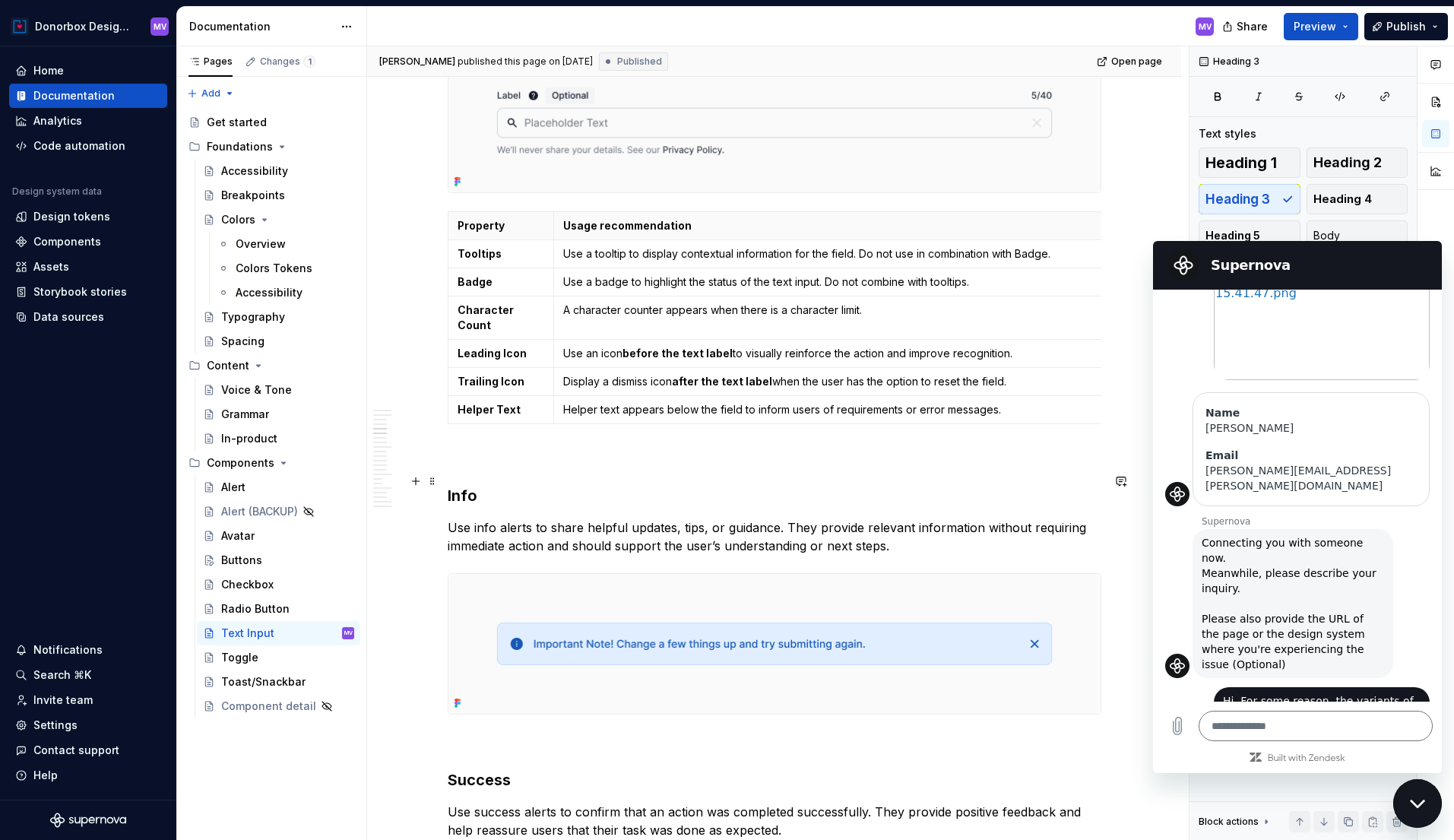
click at [468, 484] on h3 "Info" at bounding box center [774, 495] width 654 height 21
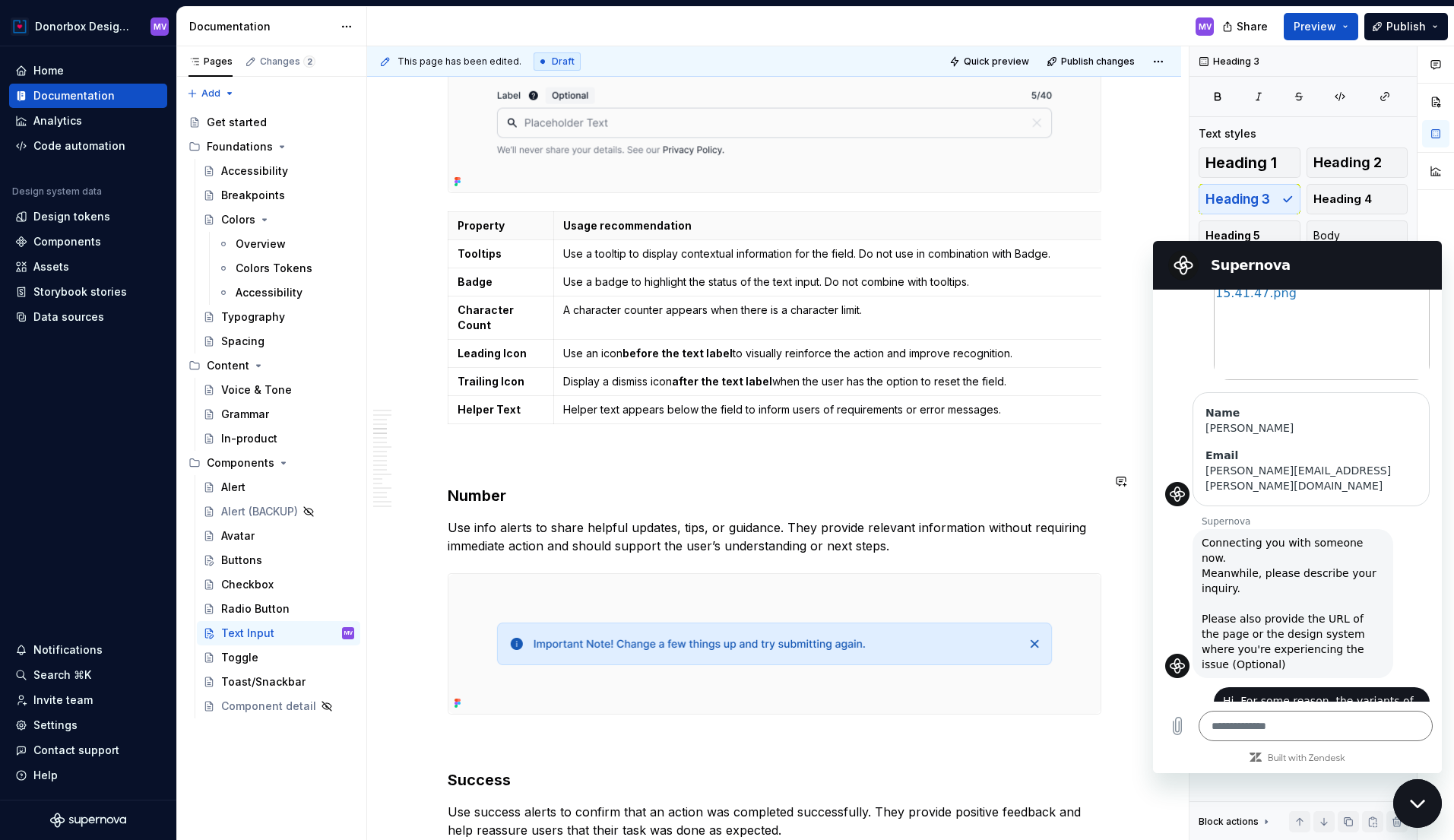
type textarea "*"
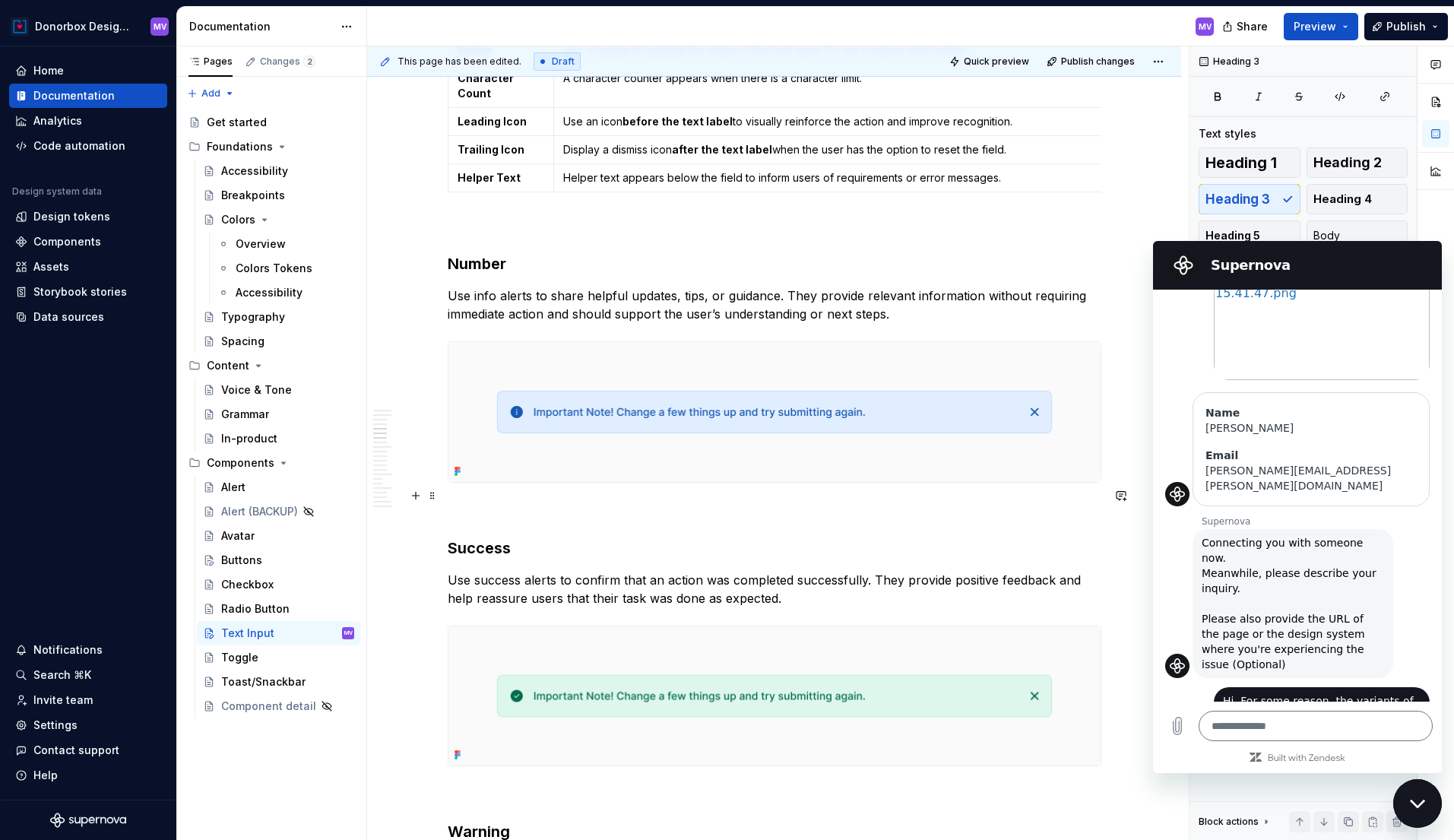
scroll to position [1698, 0]
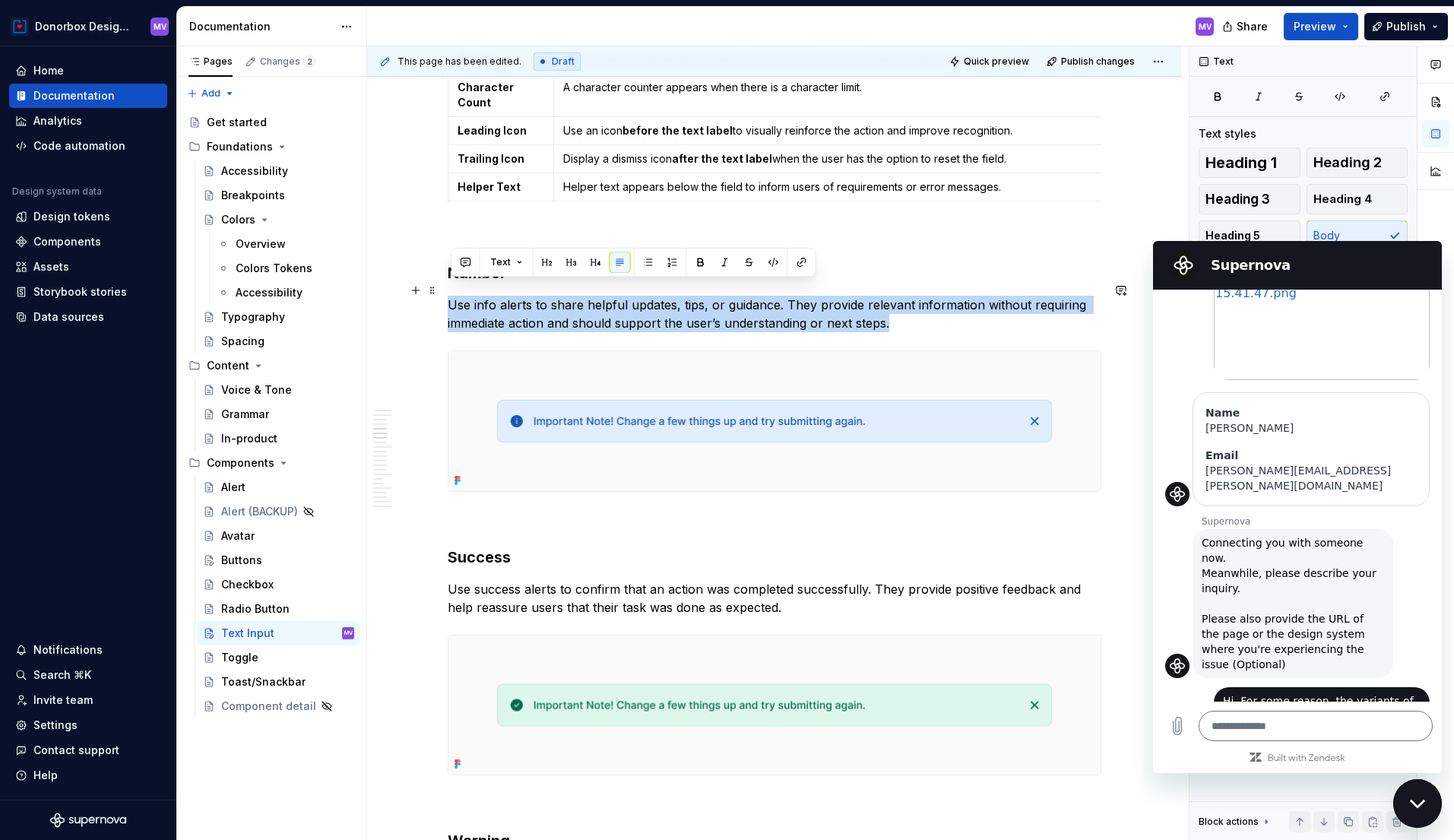
drag, startPoint x: 452, startPoint y: 289, endPoint x: 914, endPoint y: 303, distance: 462.2
click at [914, 303] on p "Use info alerts to share helpful updates, tips, or guidance. They provide relev…" at bounding box center [774, 313] width 654 height 36
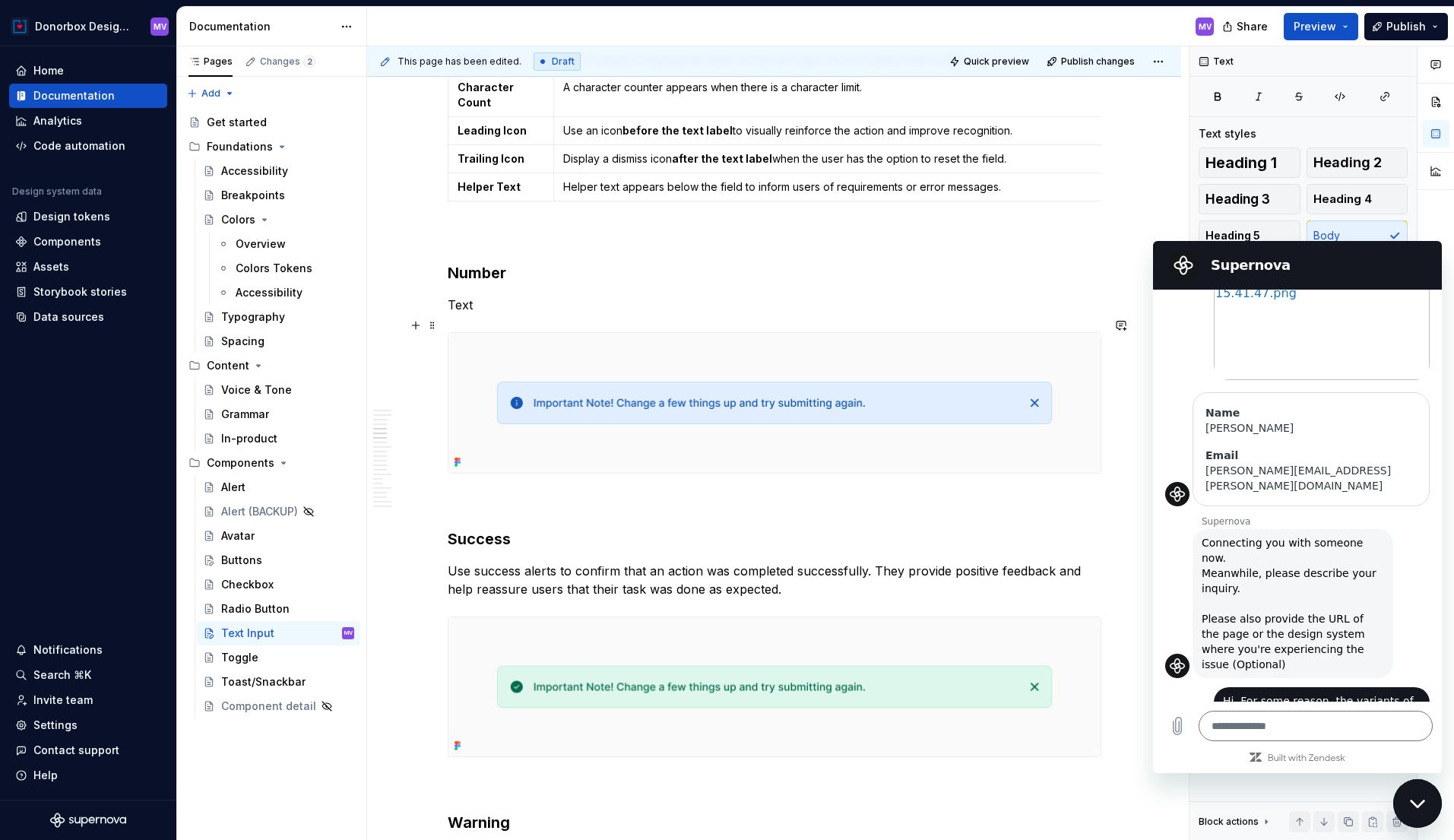
click at [947, 345] on img at bounding box center [774, 403] width 652 height 140
click at [497, 528] on h3 "Success" at bounding box center [774, 539] width 654 height 21
click at [500, 561] on p "Use success alerts to confirm that an action was completed successfully. They p…" at bounding box center [774, 579] width 654 height 36
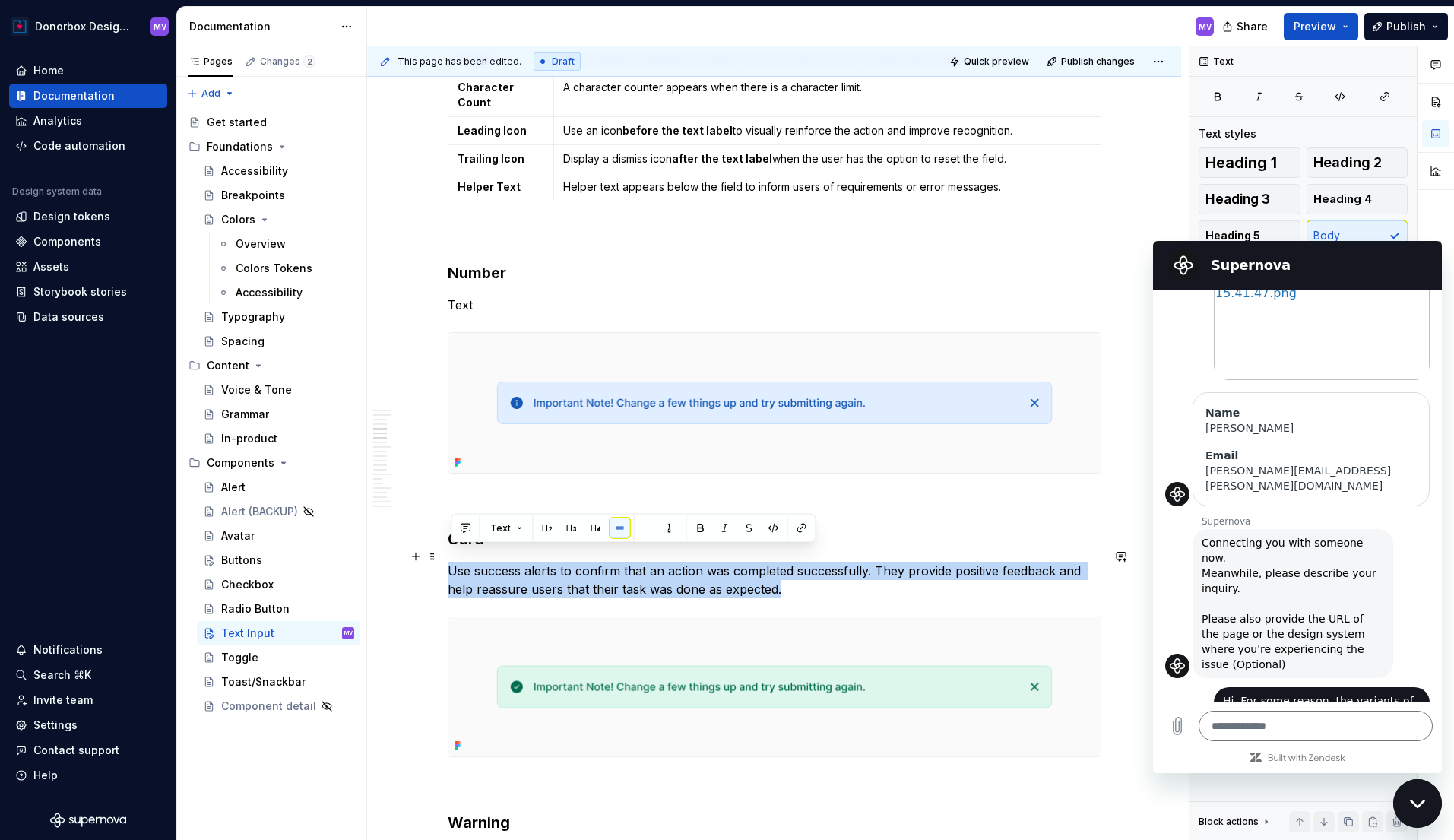
drag, startPoint x: 787, startPoint y: 575, endPoint x: 451, endPoint y: 557, distance: 336.5
click at [451, 561] on p "Use success alerts to confirm that an action was completed successfully. They p…" at bounding box center [774, 579] width 654 height 36
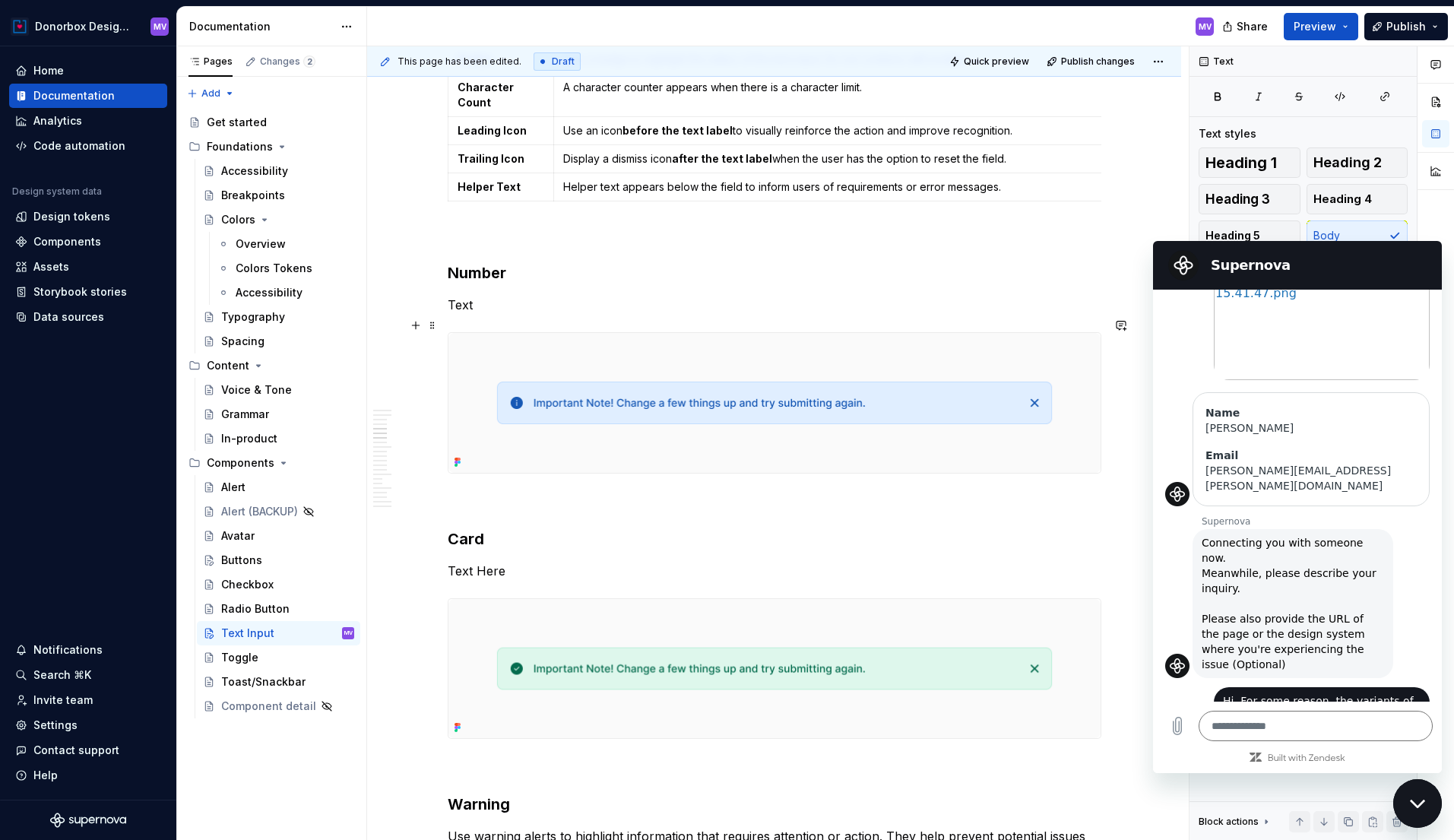
type textarea "*"
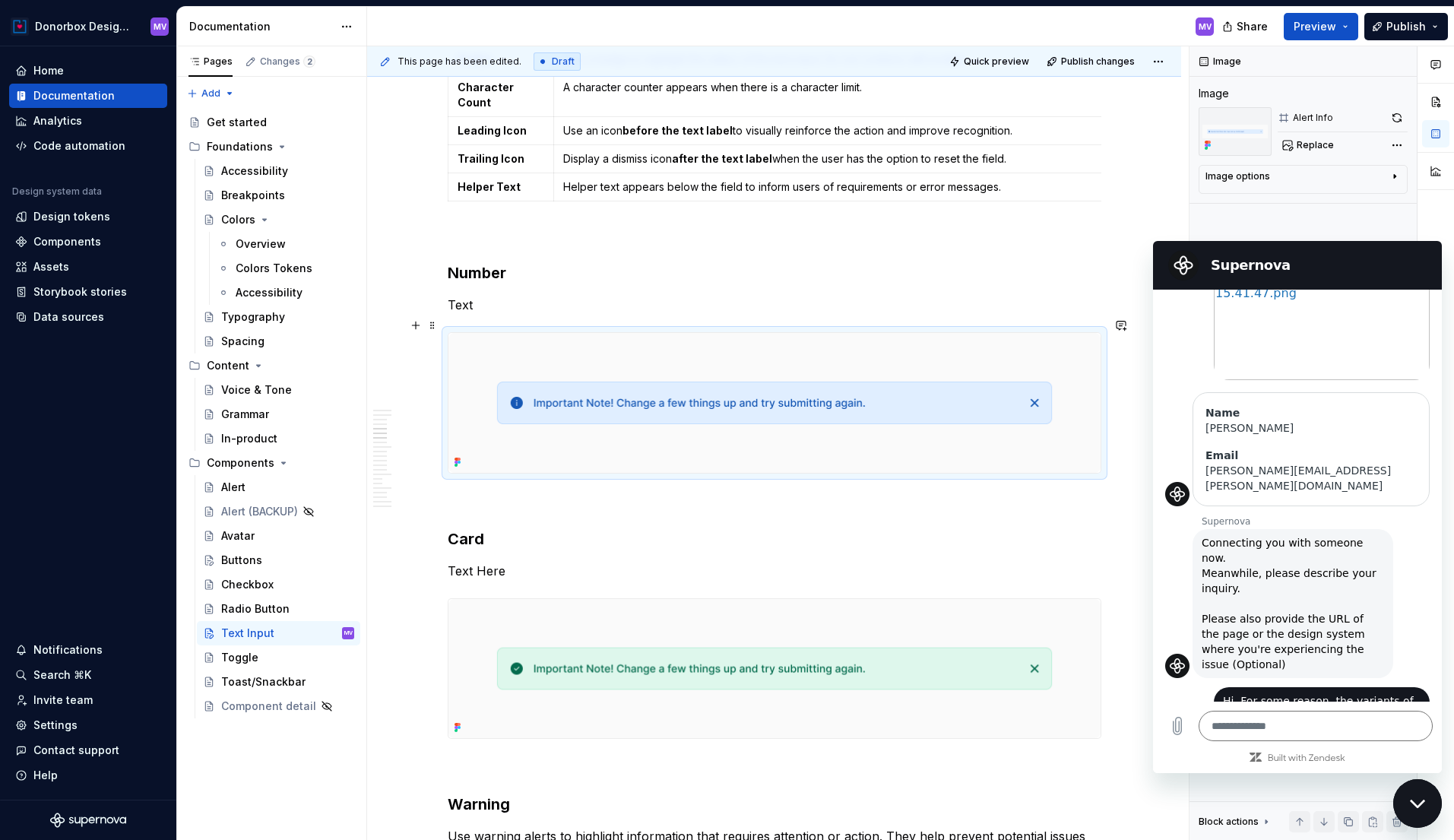
click at [737, 414] on img at bounding box center [774, 403] width 652 height 140
click at [694, 415] on img at bounding box center [774, 403] width 652 height 140
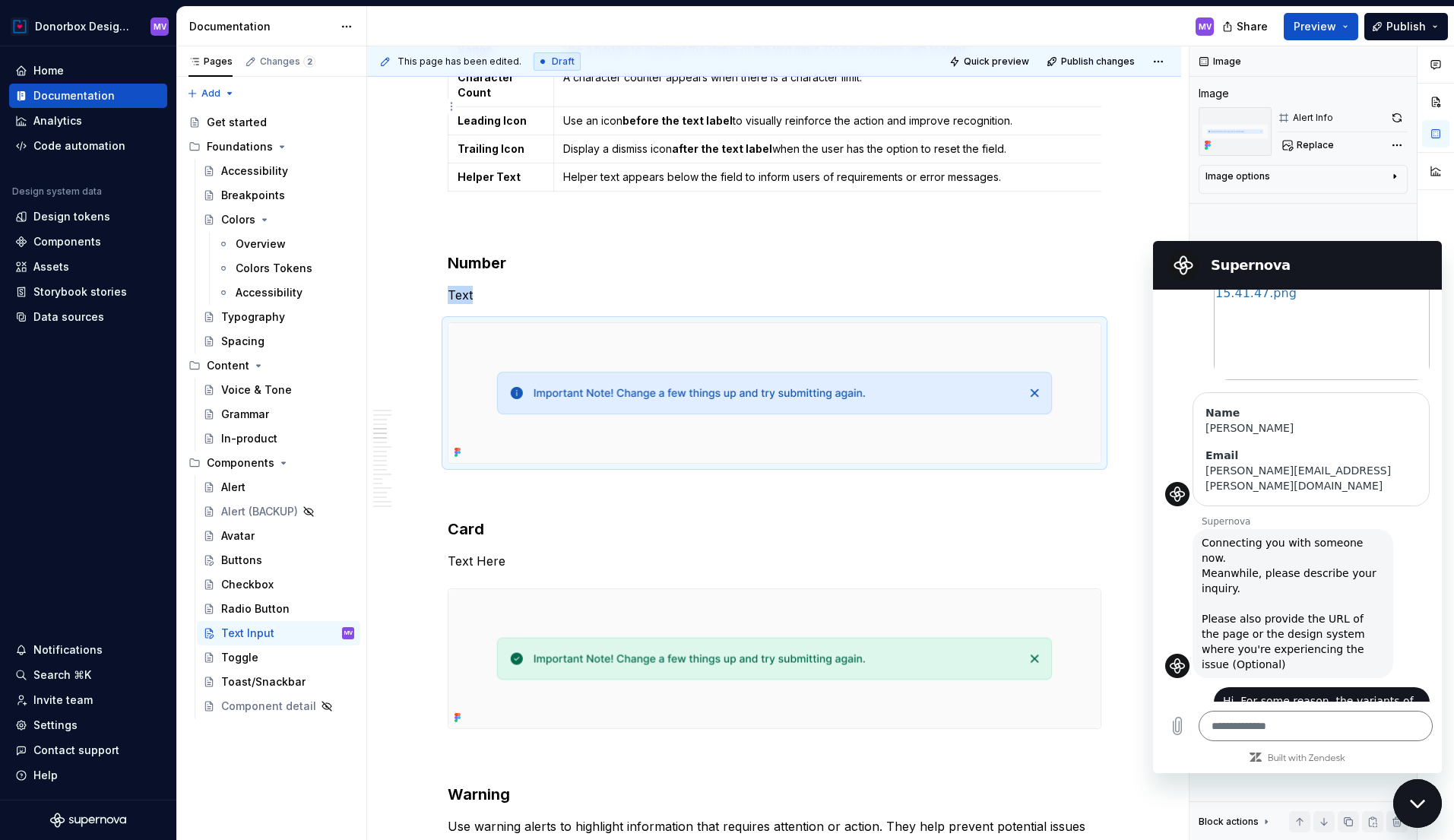
type textarea "*"
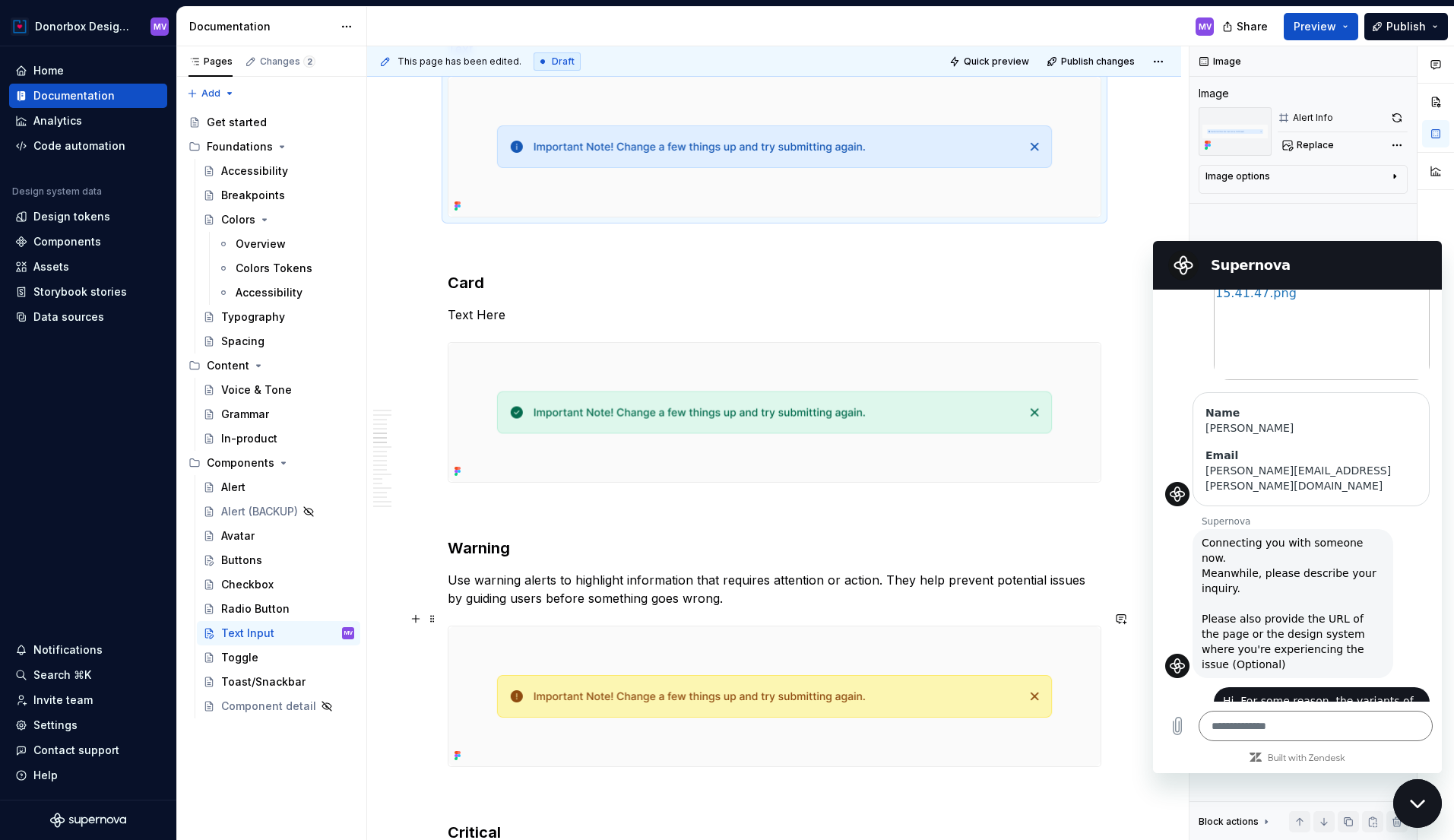
scroll to position [1956, 0]
click at [498, 535] on h3 "Warning" at bounding box center [774, 545] width 654 height 21
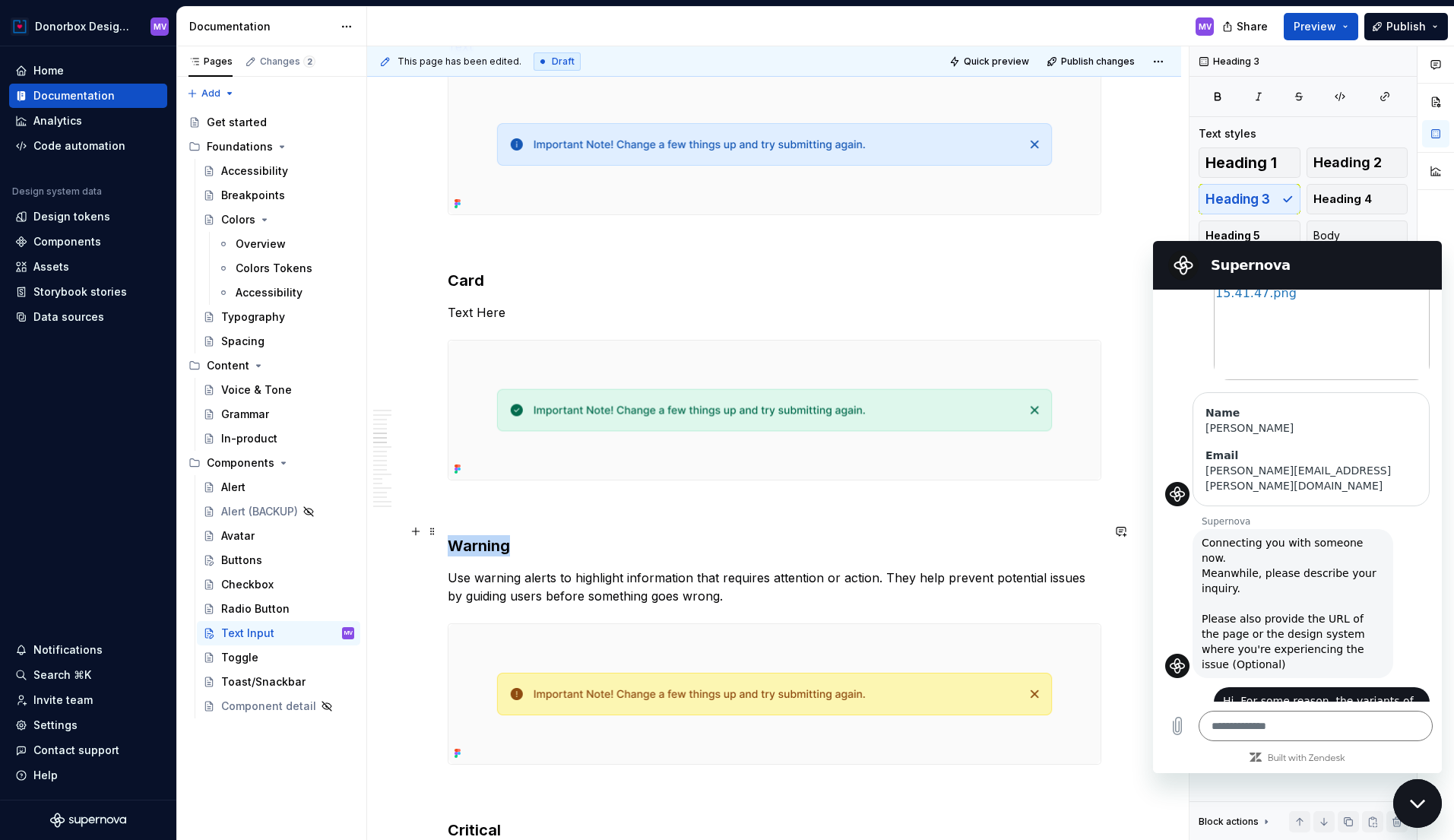
click at [498, 535] on h3 "Warning" at bounding box center [774, 545] width 654 height 21
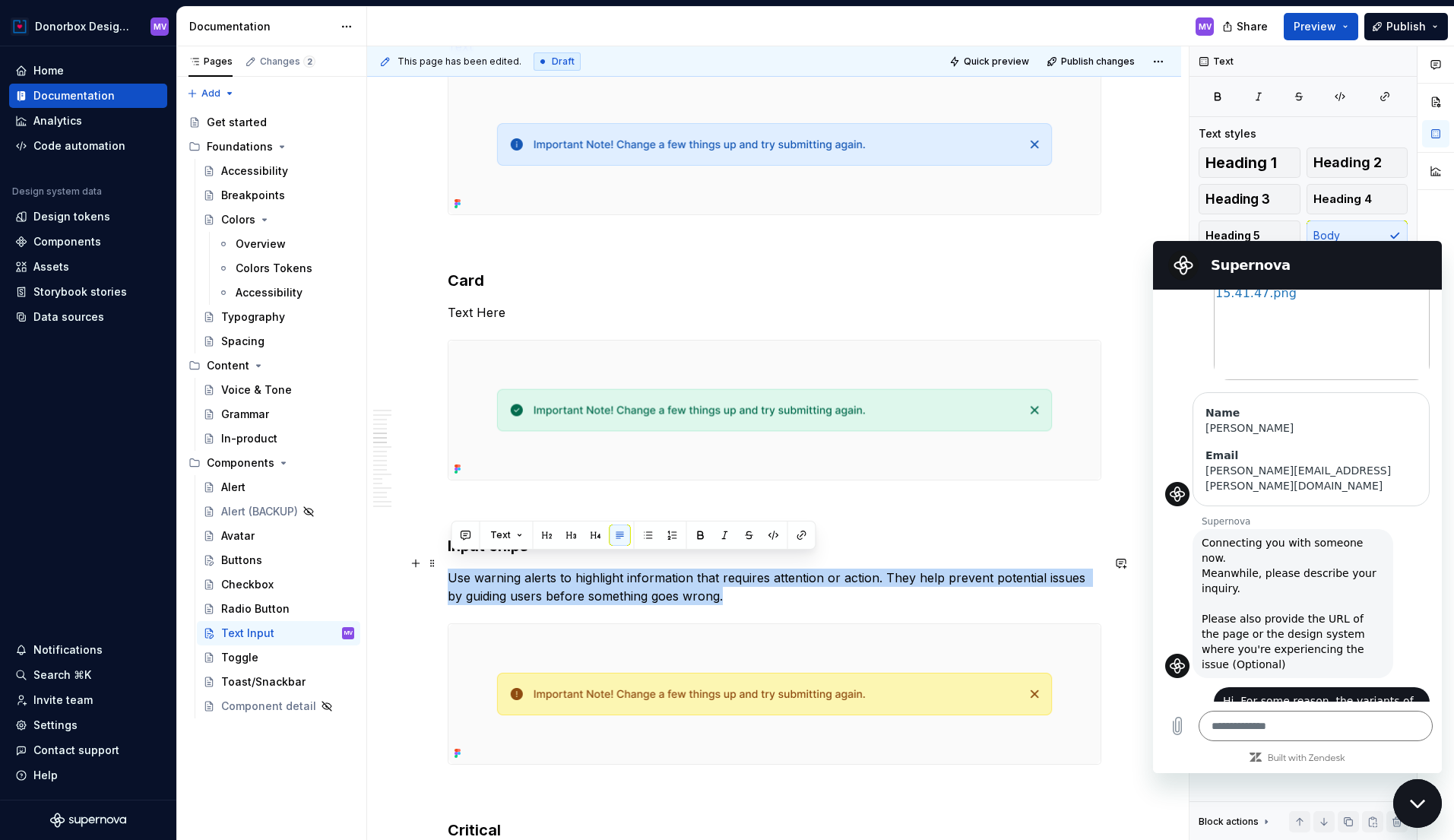
drag, startPoint x: 453, startPoint y: 561, endPoint x: 714, endPoint y: 582, distance: 261.8
click at [715, 582] on p "Use warning alerts to highlight information that requires attention or action. …" at bounding box center [774, 586] width 654 height 36
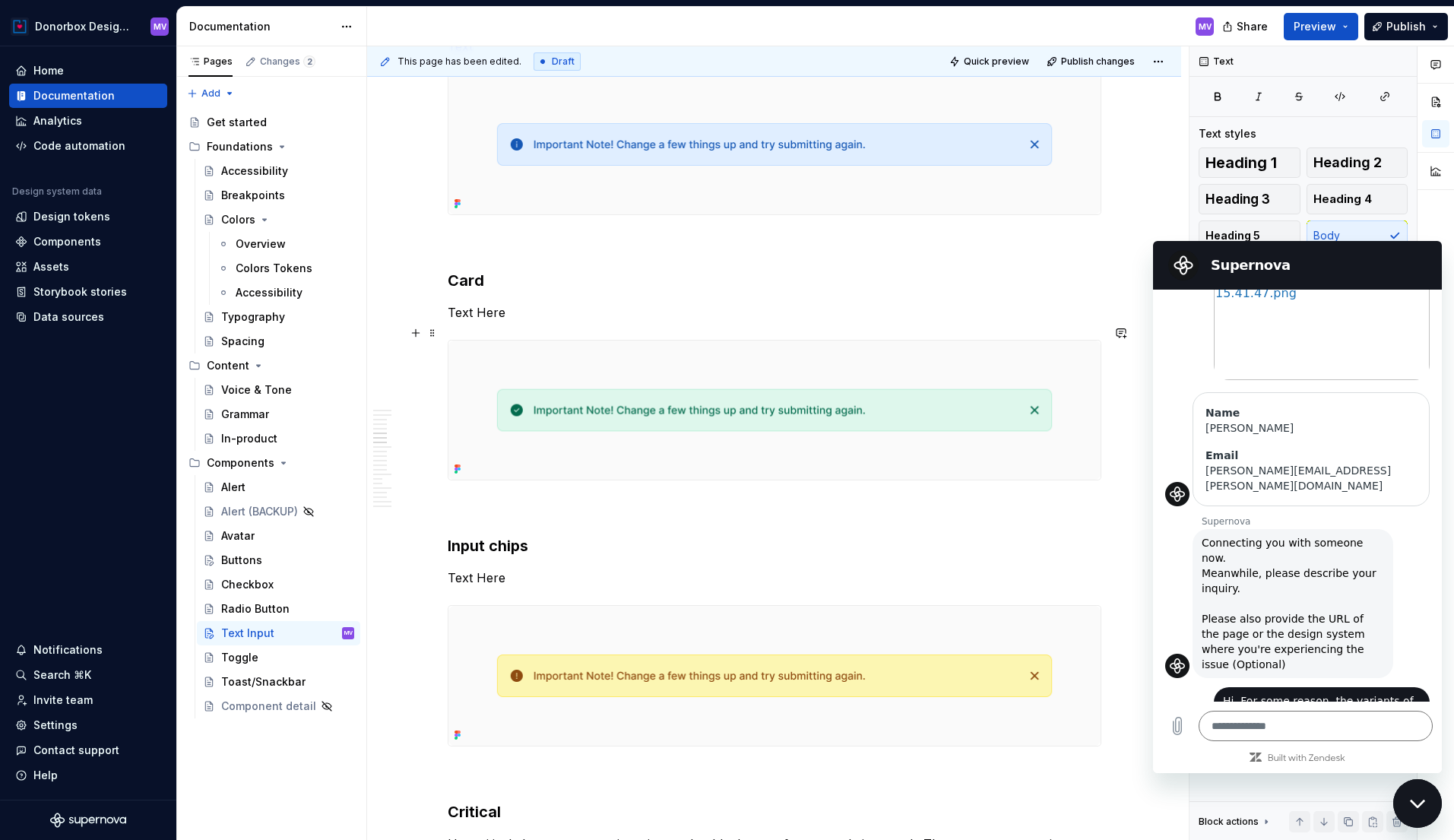
click at [572, 348] on img at bounding box center [774, 410] width 652 height 140
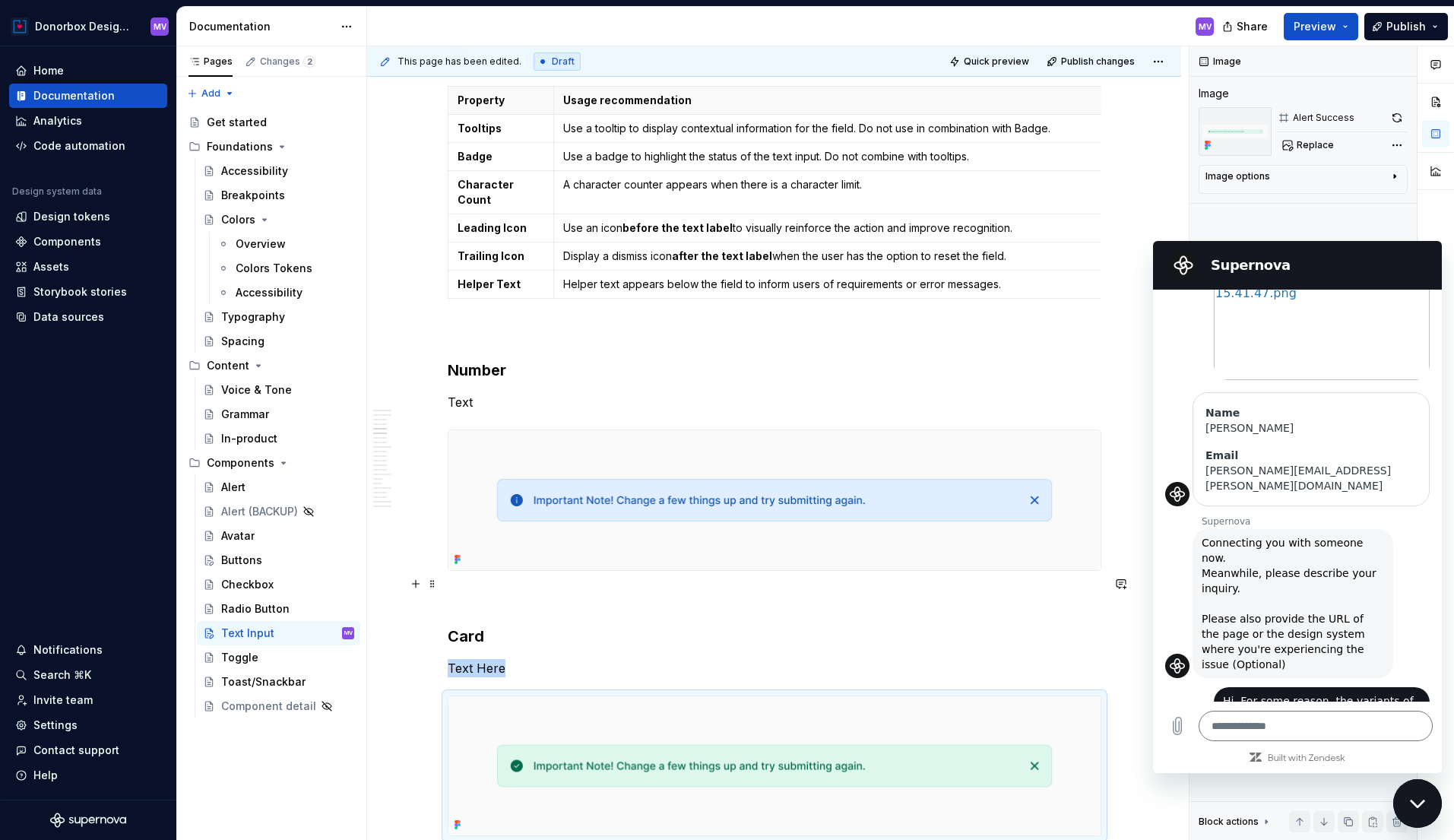
scroll to position [1568, 0]
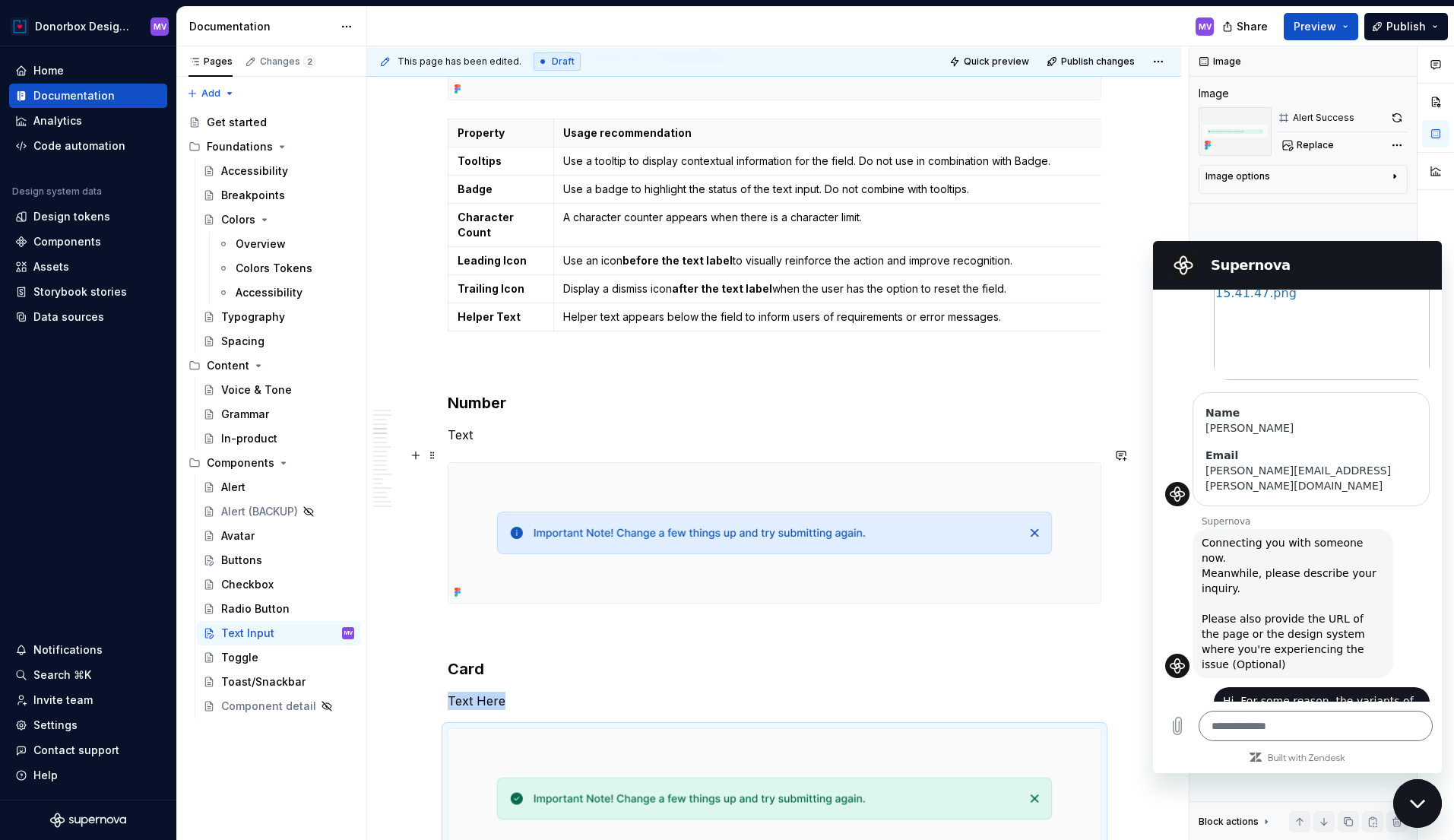
type textarea "*"
click at [618, 487] on img at bounding box center [774, 532] width 652 height 140
click at [1417, 805] on icon "Close messaging window" at bounding box center [1417, 803] width 15 height 8
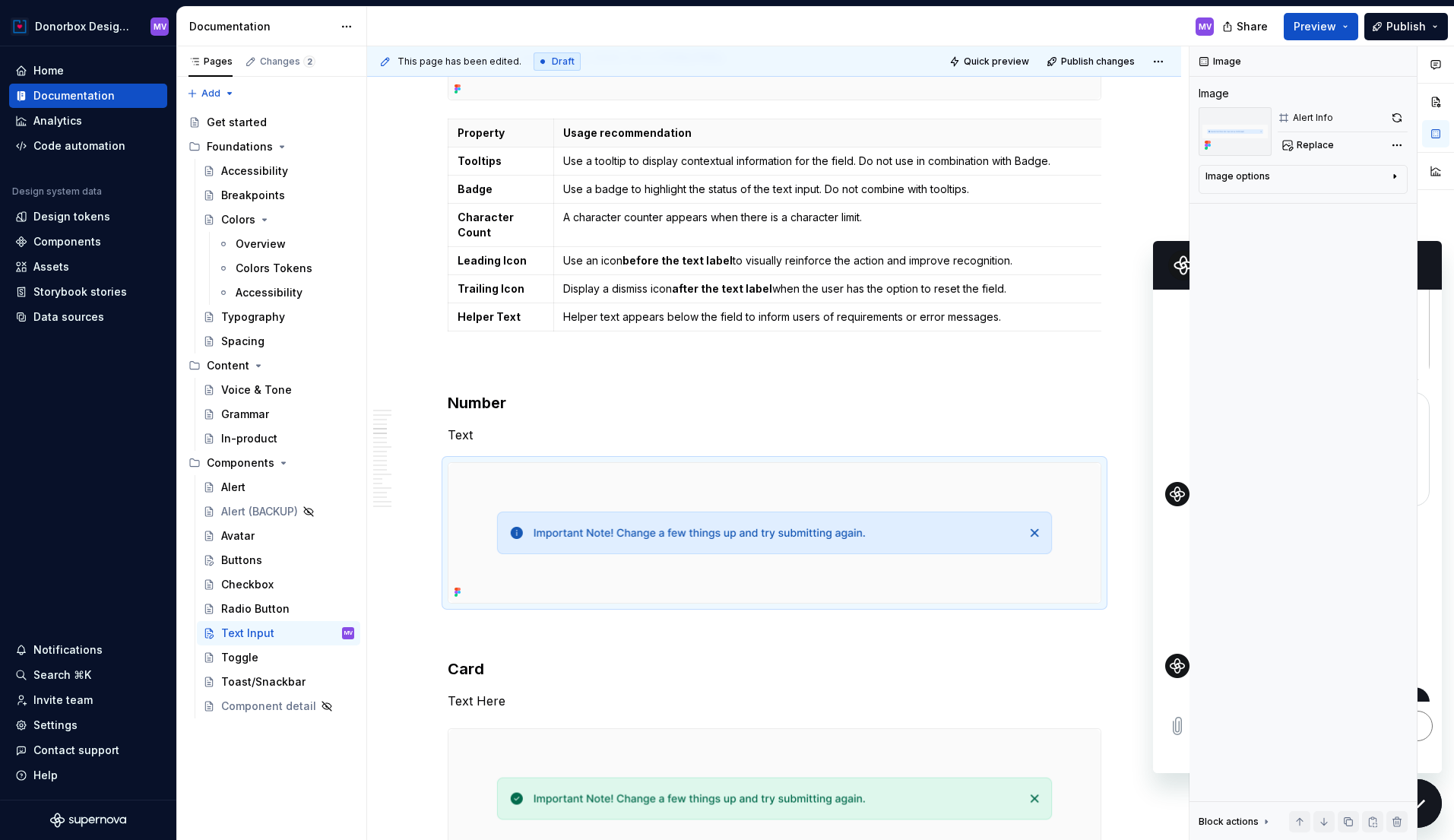
type textarea "*"
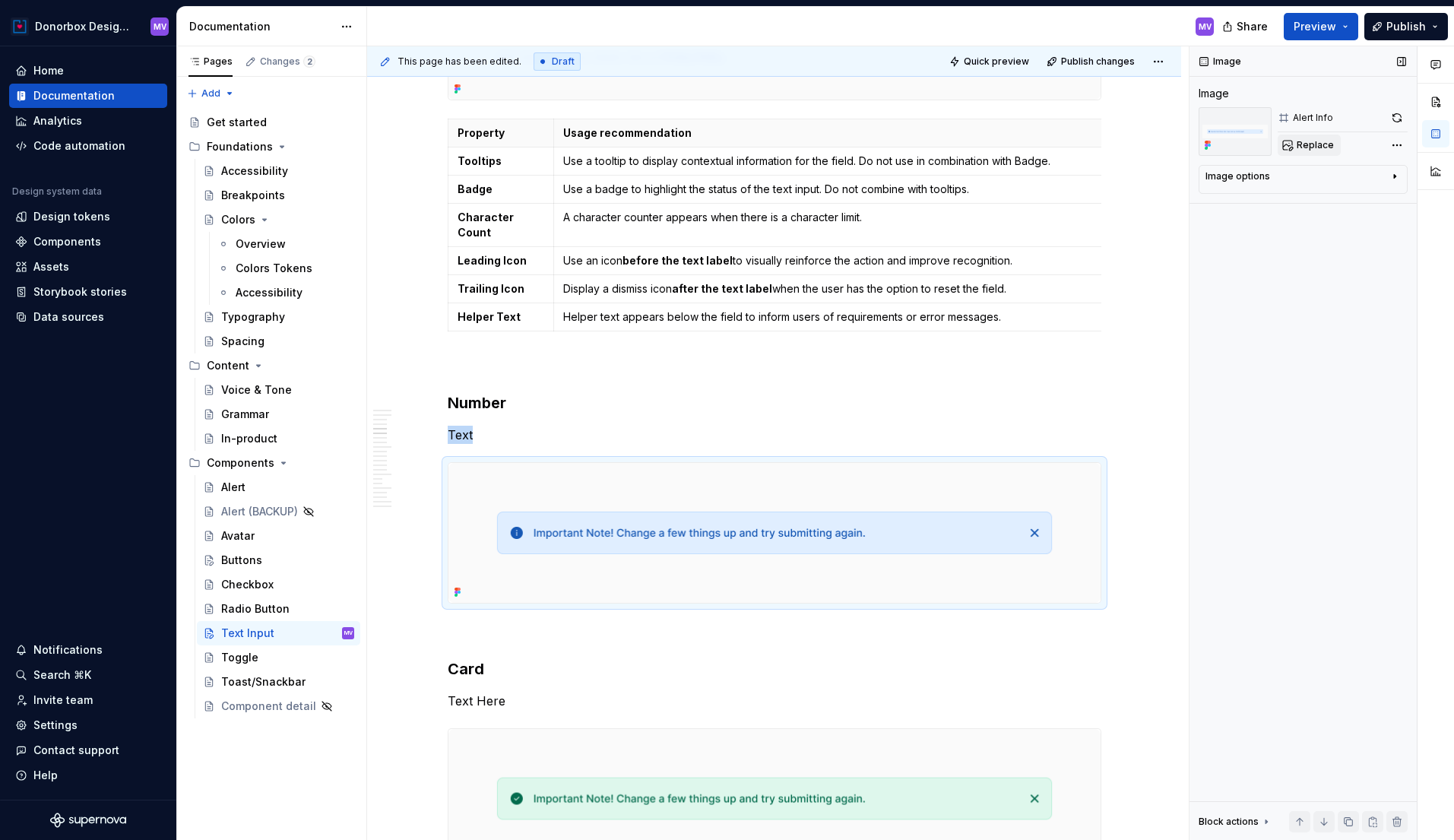
click at [1317, 140] on span "Replace" at bounding box center [1315, 145] width 37 height 12
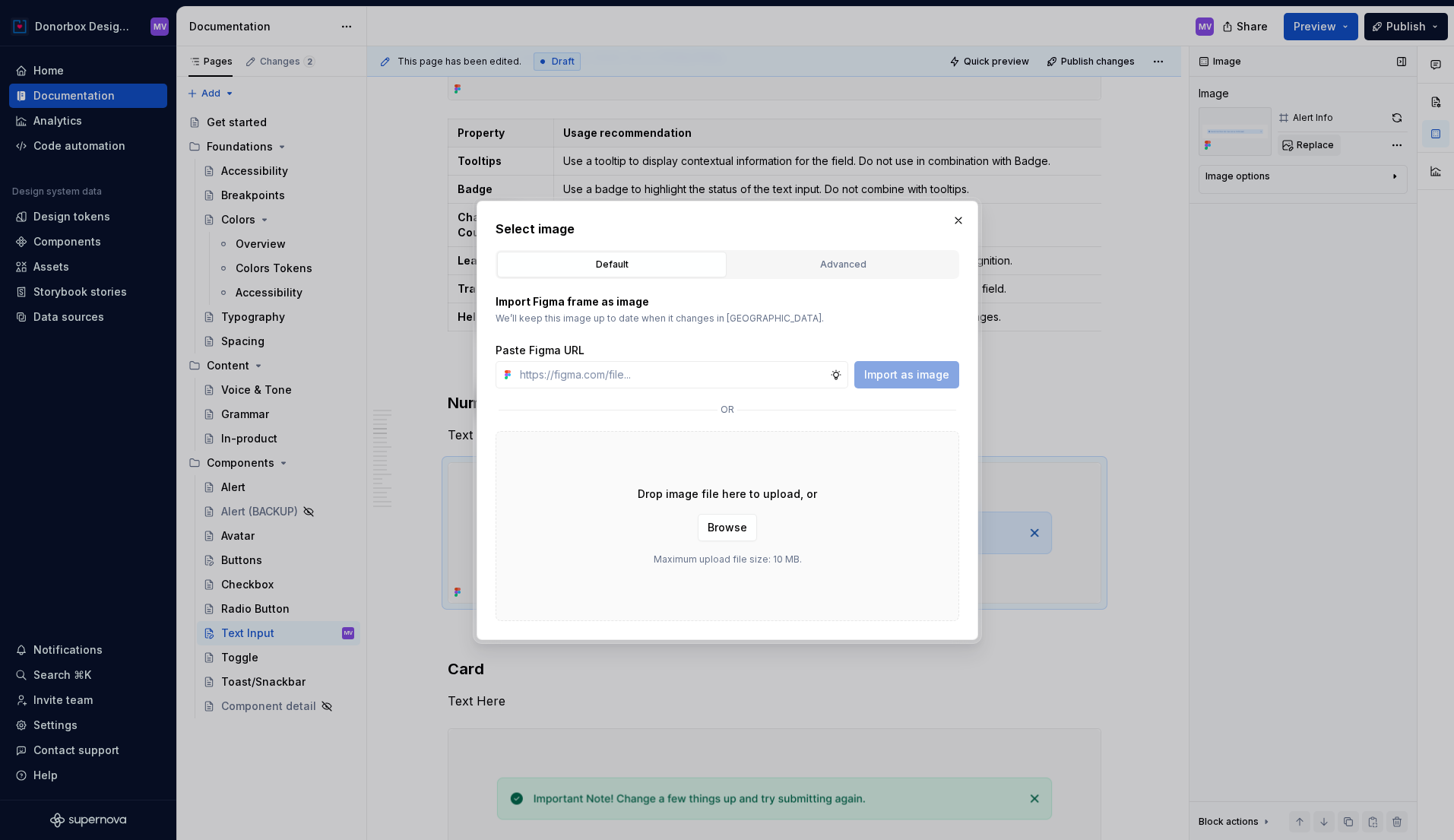
type textarea "*"
type input "[URL][DOMAIN_NAME]"
click at [900, 371] on span "Import as image" at bounding box center [907, 374] width 85 height 15
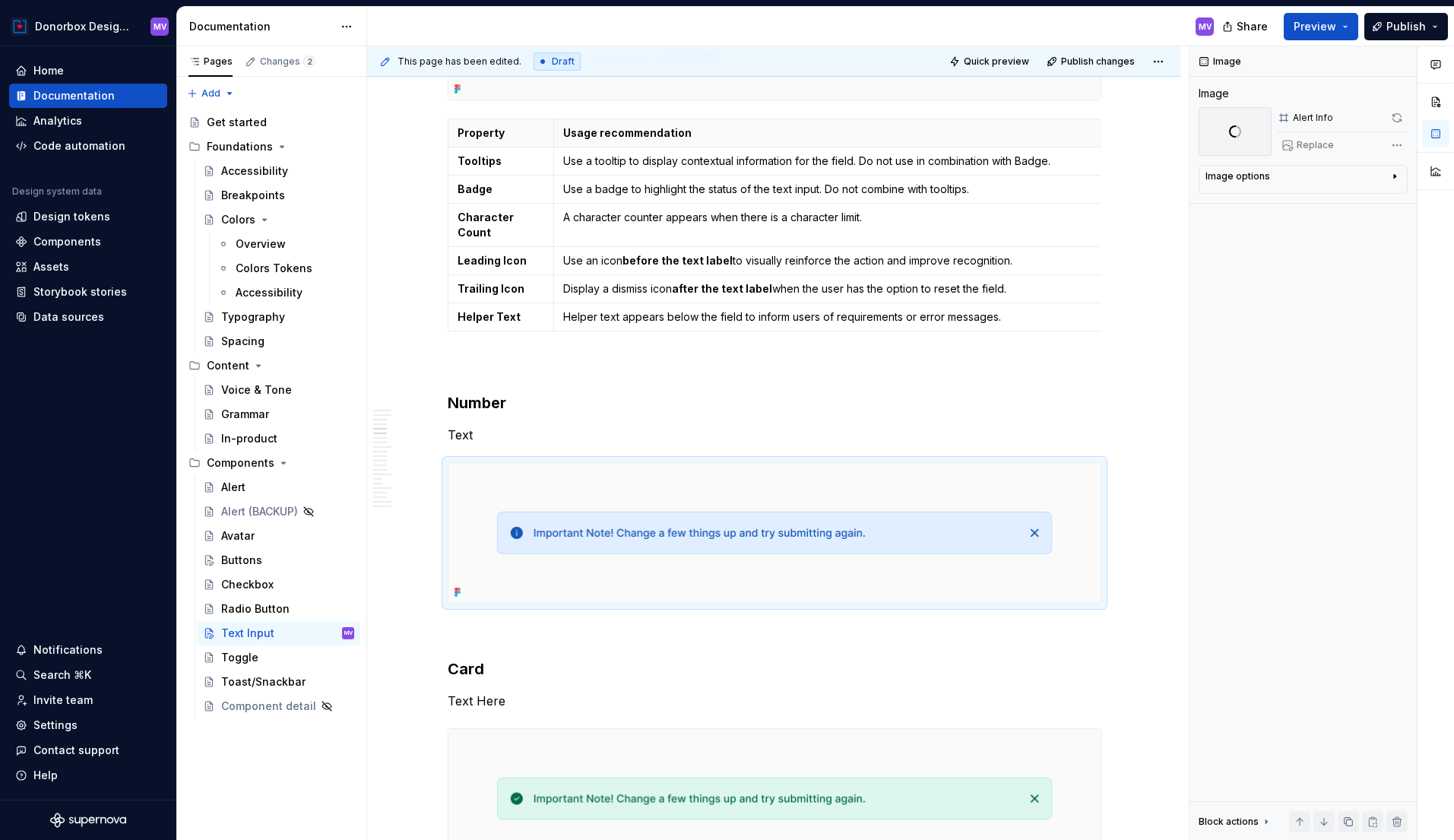
type textarea "*"
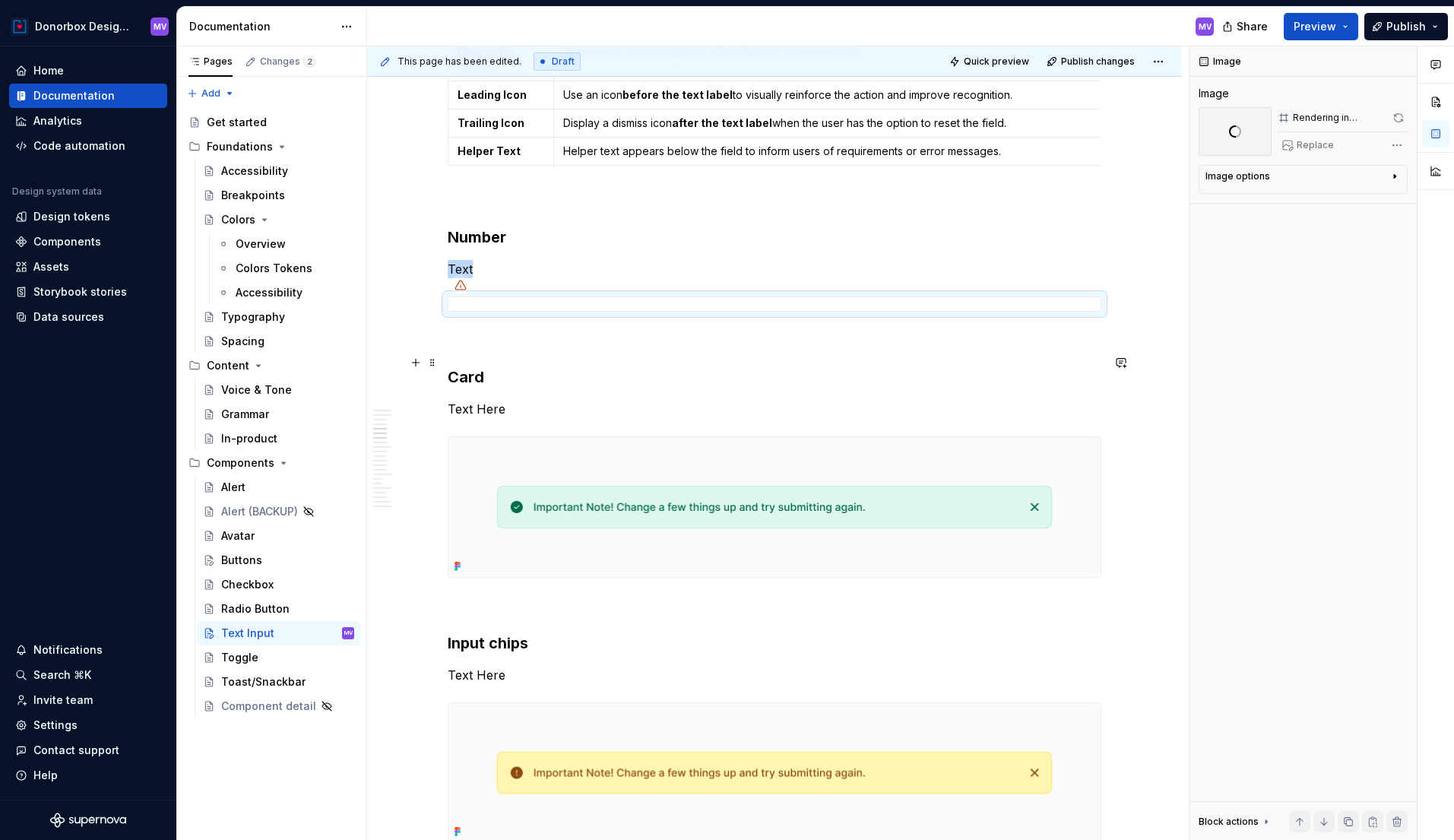
scroll to position [1741, 0]
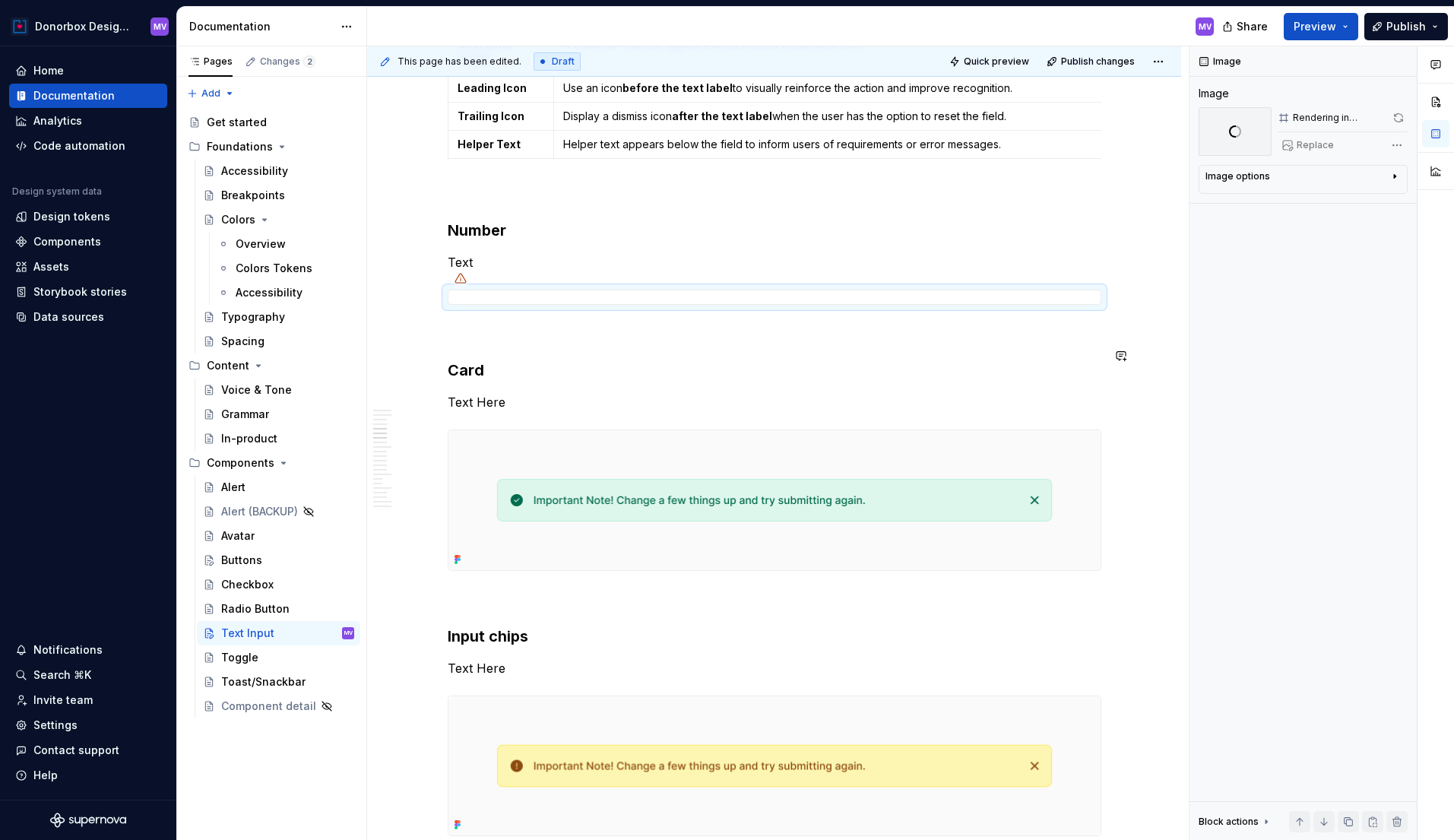
type textarea "*"
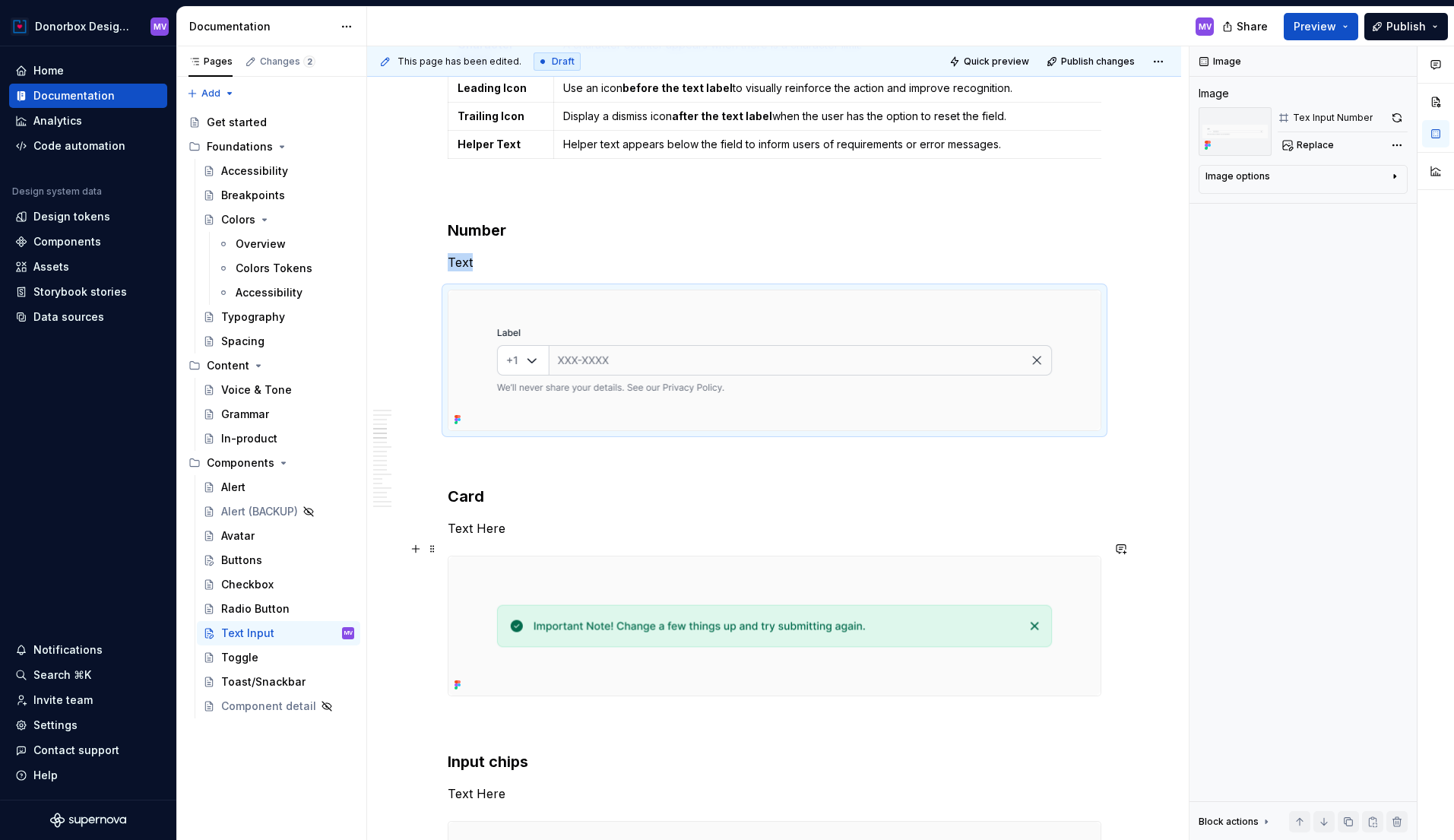
click at [633, 571] on img at bounding box center [774, 626] width 652 height 140
click at [1313, 147] on span "Replace" at bounding box center [1315, 145] width 37 height 12
type textarea "*"
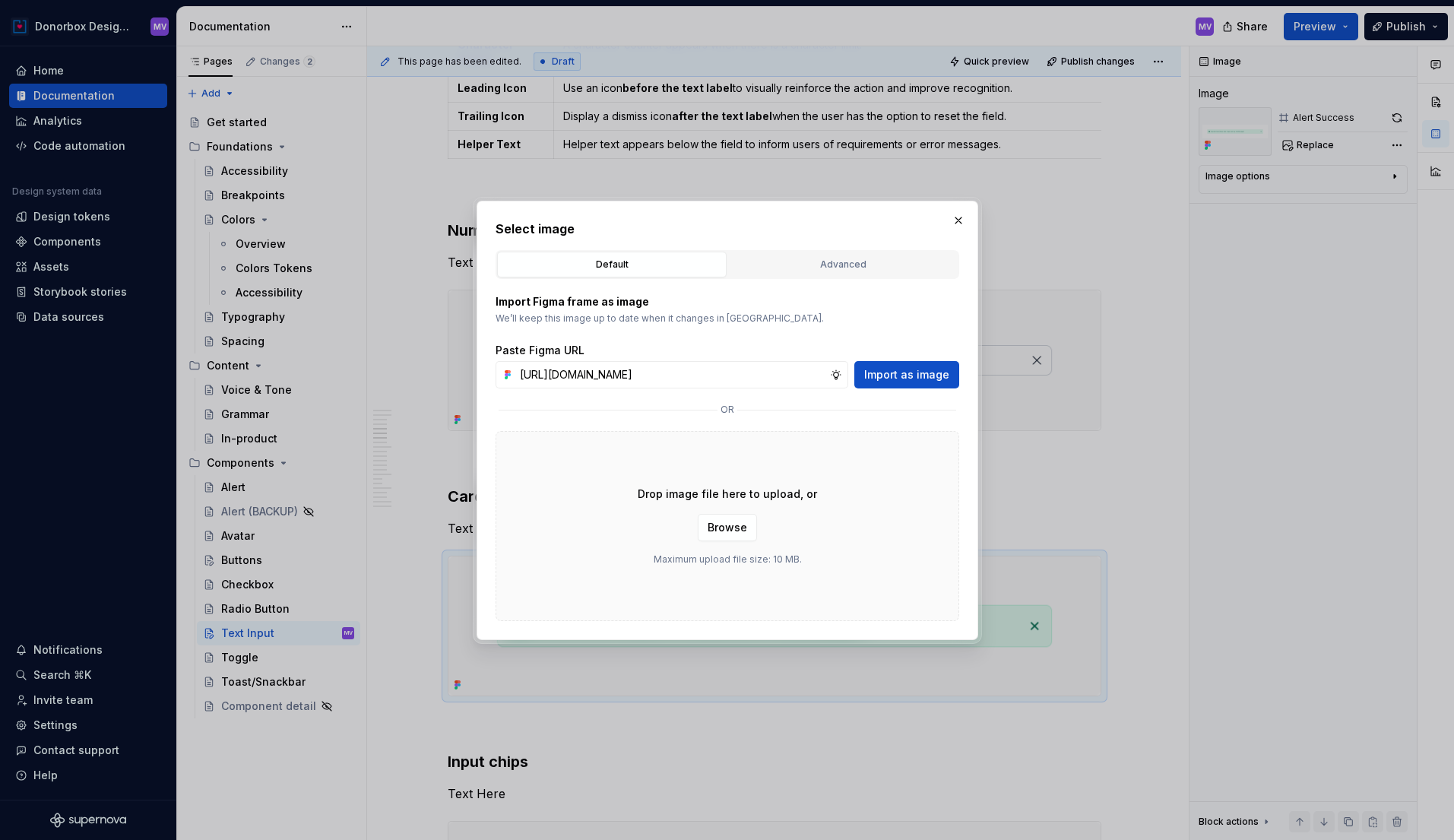
scroll to position [0, 310]
type input "[URL][DOMAIN_NAME]"
click at [913, 365] on button "Import as image" at bounding box center [906, 375] width 105 height 28
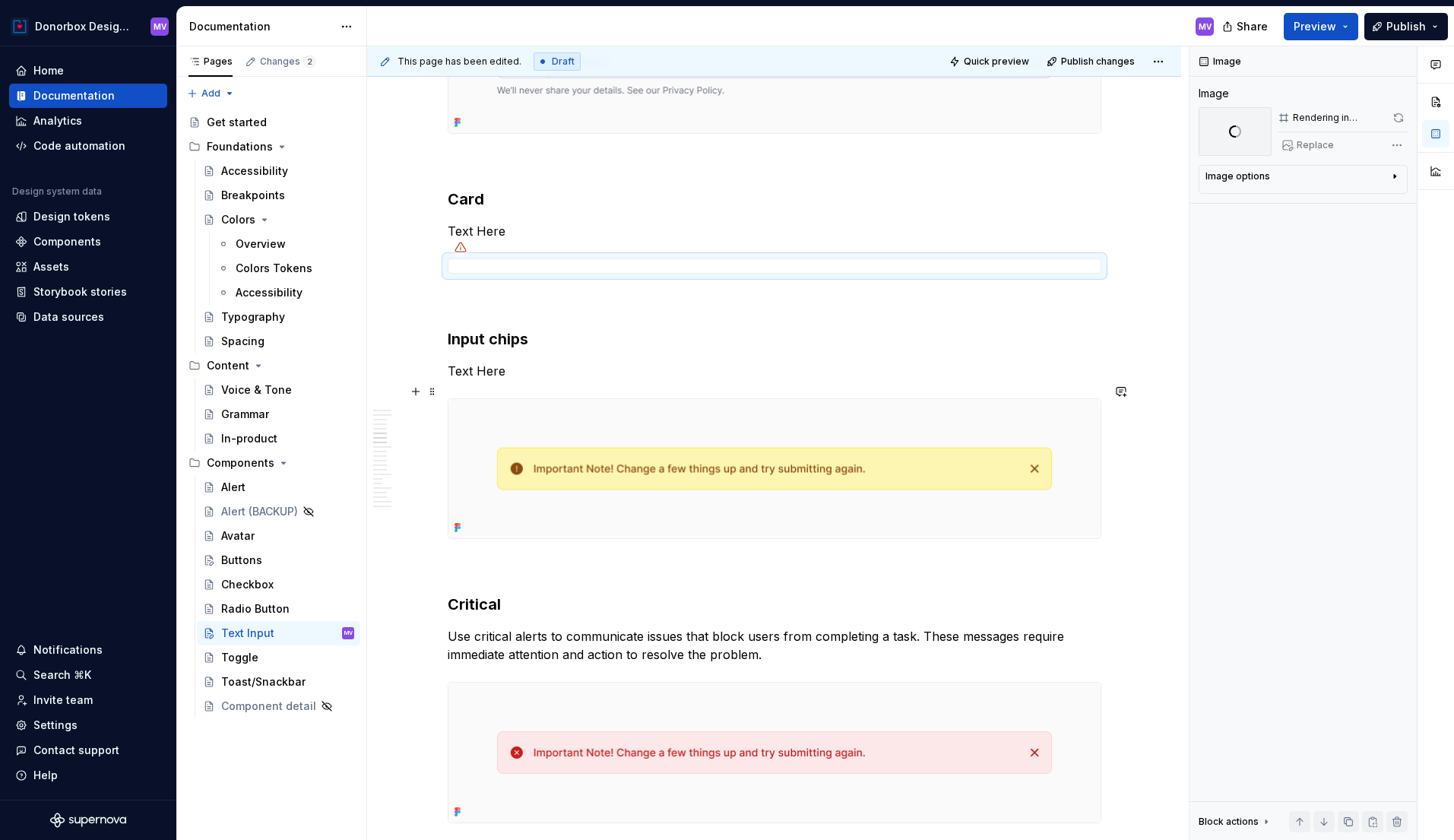
scroll to position [2039, 0]
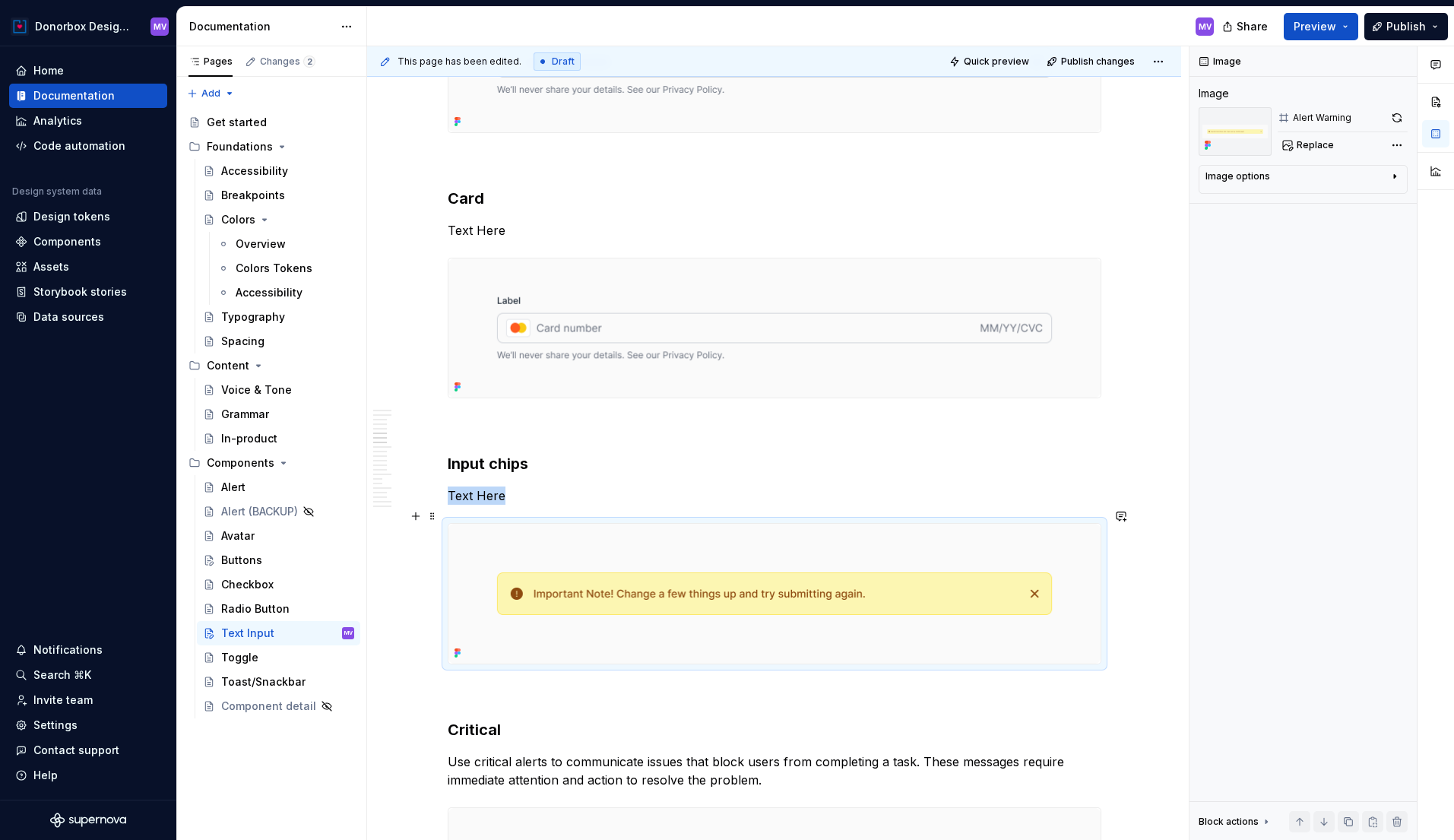
click at [601, 527] on img at bounding box center [774, 593] width 652 height 140
click at [1319, 147] on span "Replace" at bounding box center [1315, 145] width 37 height 12
type textarea "*"
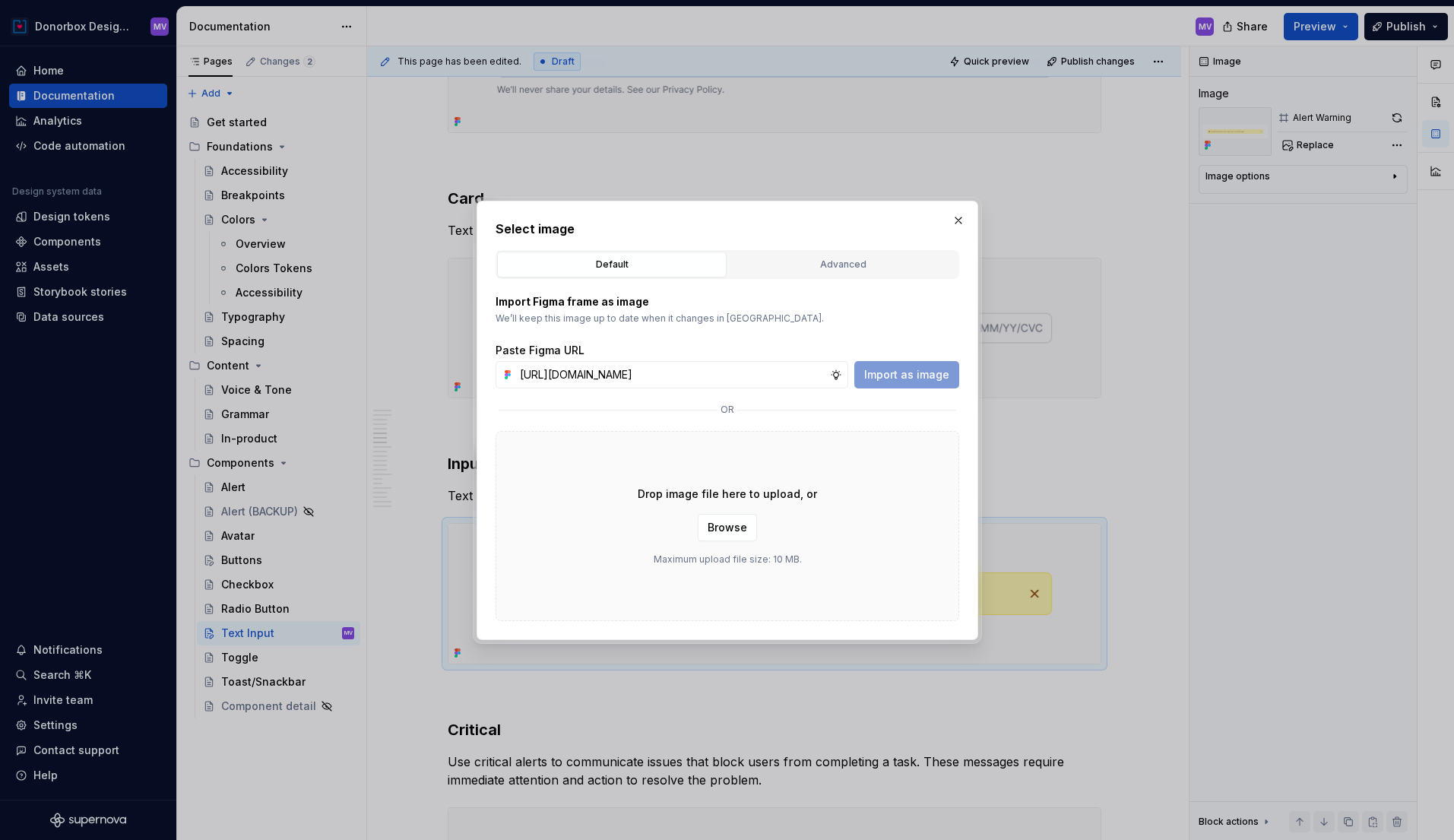
scroll to position [0, 310]
type input "[URL][DOMAIN_NAME]"
click at [893, 383] on button "Import as image" at bounding box center [906, 375] width 105 height 28
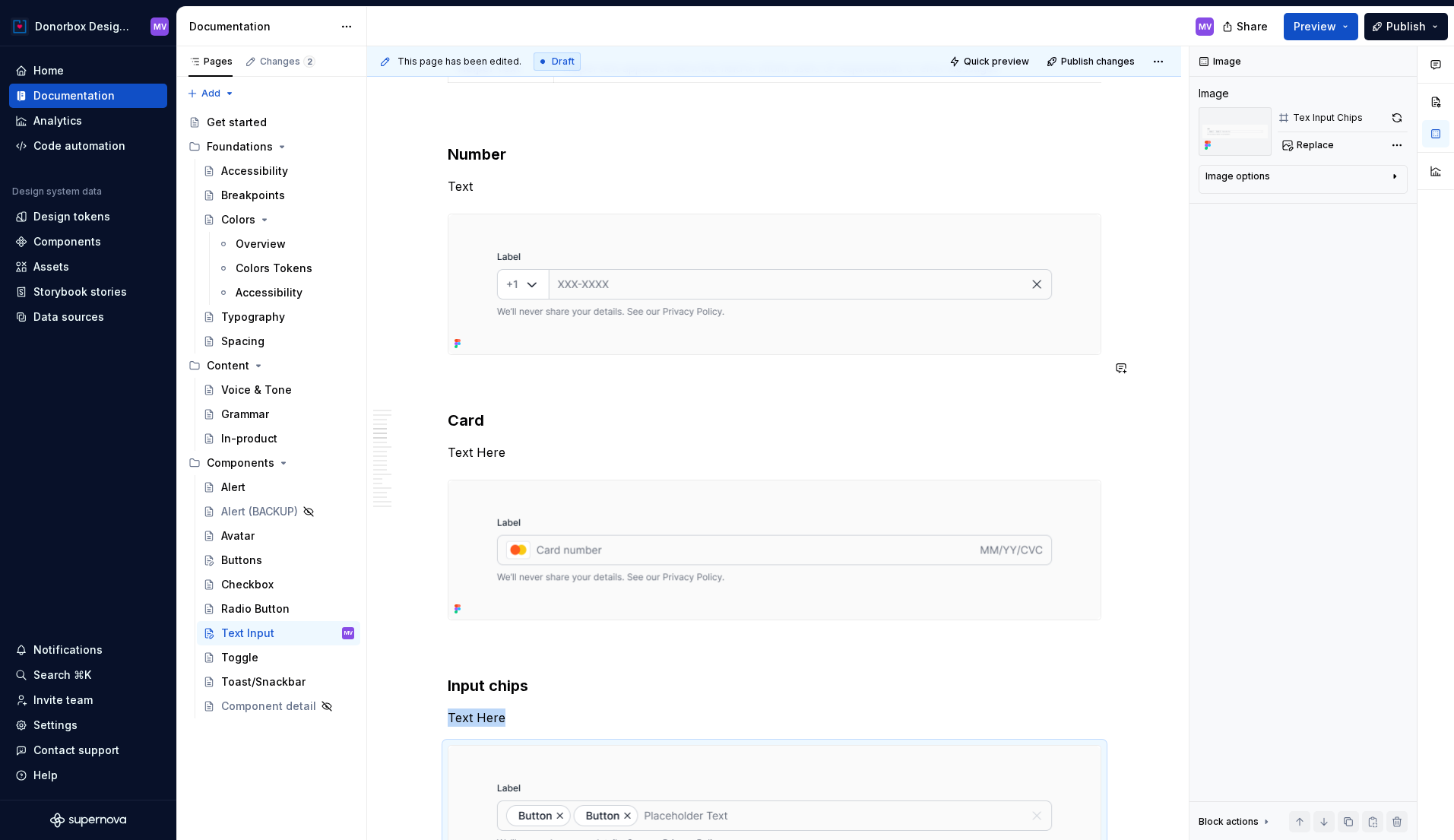
scroll to position [1826, 0]
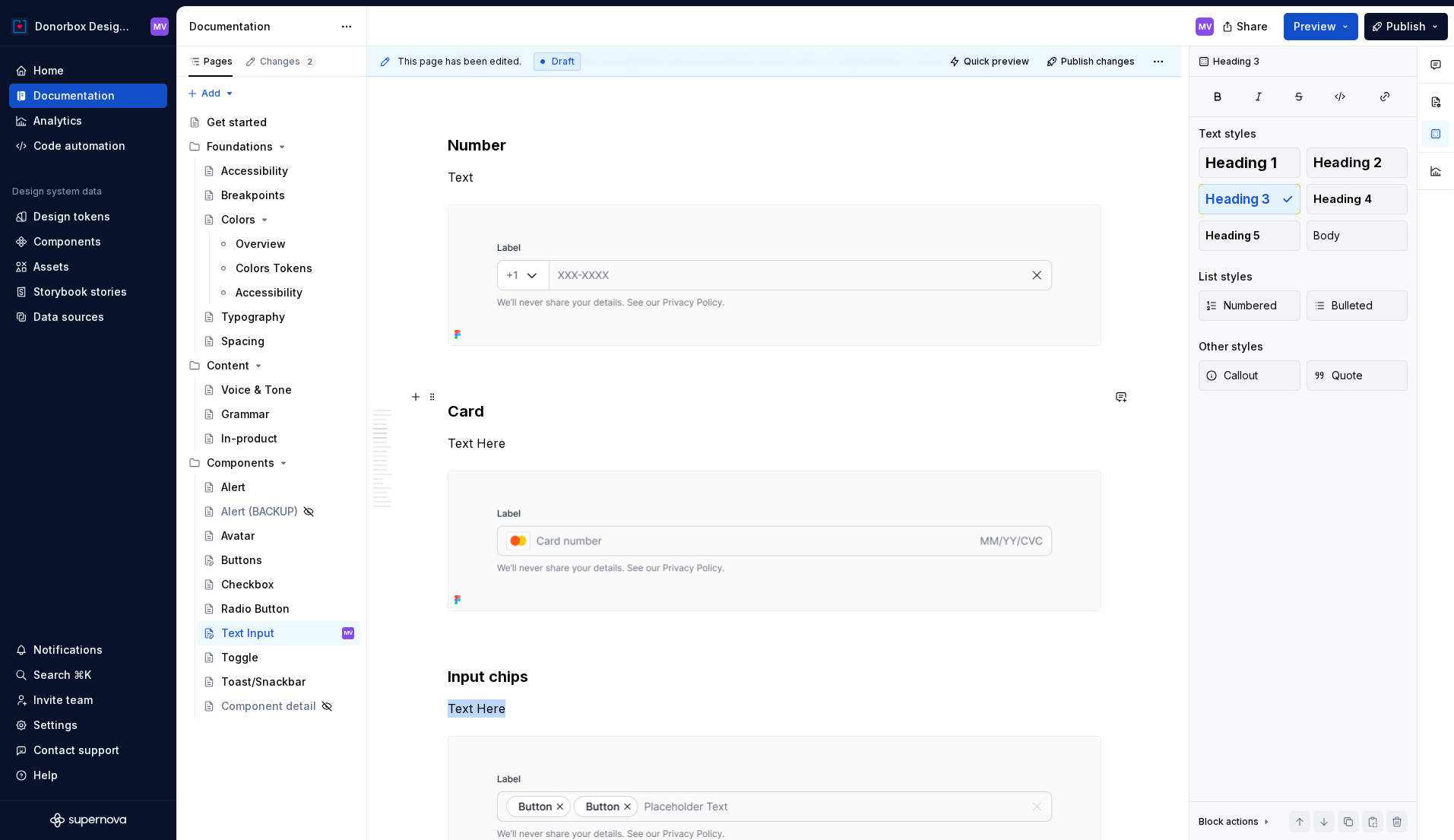
click at [470, 400] on h3 "Card" at bounding box center [774, 411] width 654 height 21
click at [477, 666] on h3 "Input chips" at bounding box center [774, 676] width 654 height 21
type textarea "*"
click at [477, 666] on h3 "Input chips" at bounding box center [774, 676] width 654 height 21
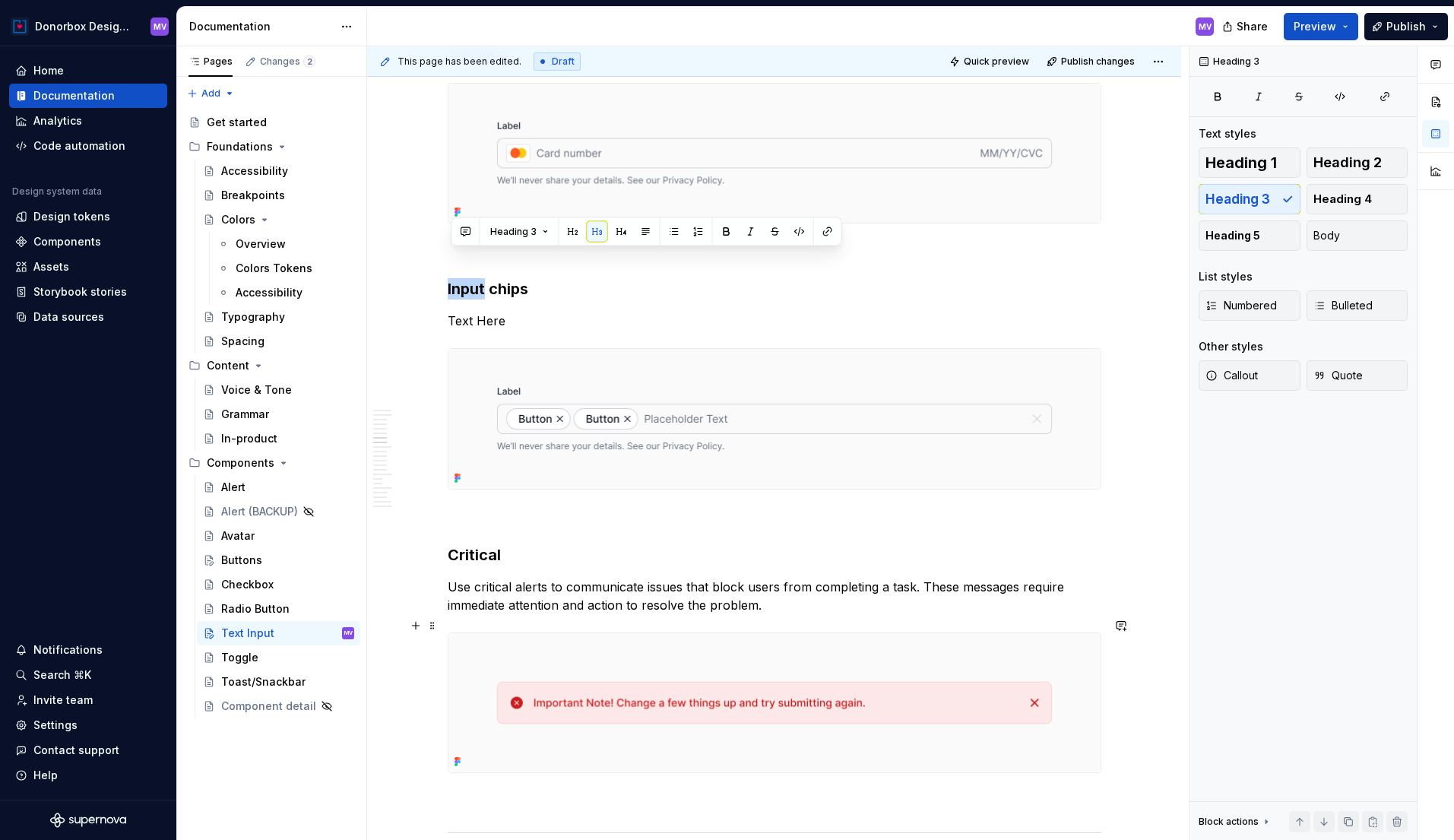
scroll to position [2229, 0]
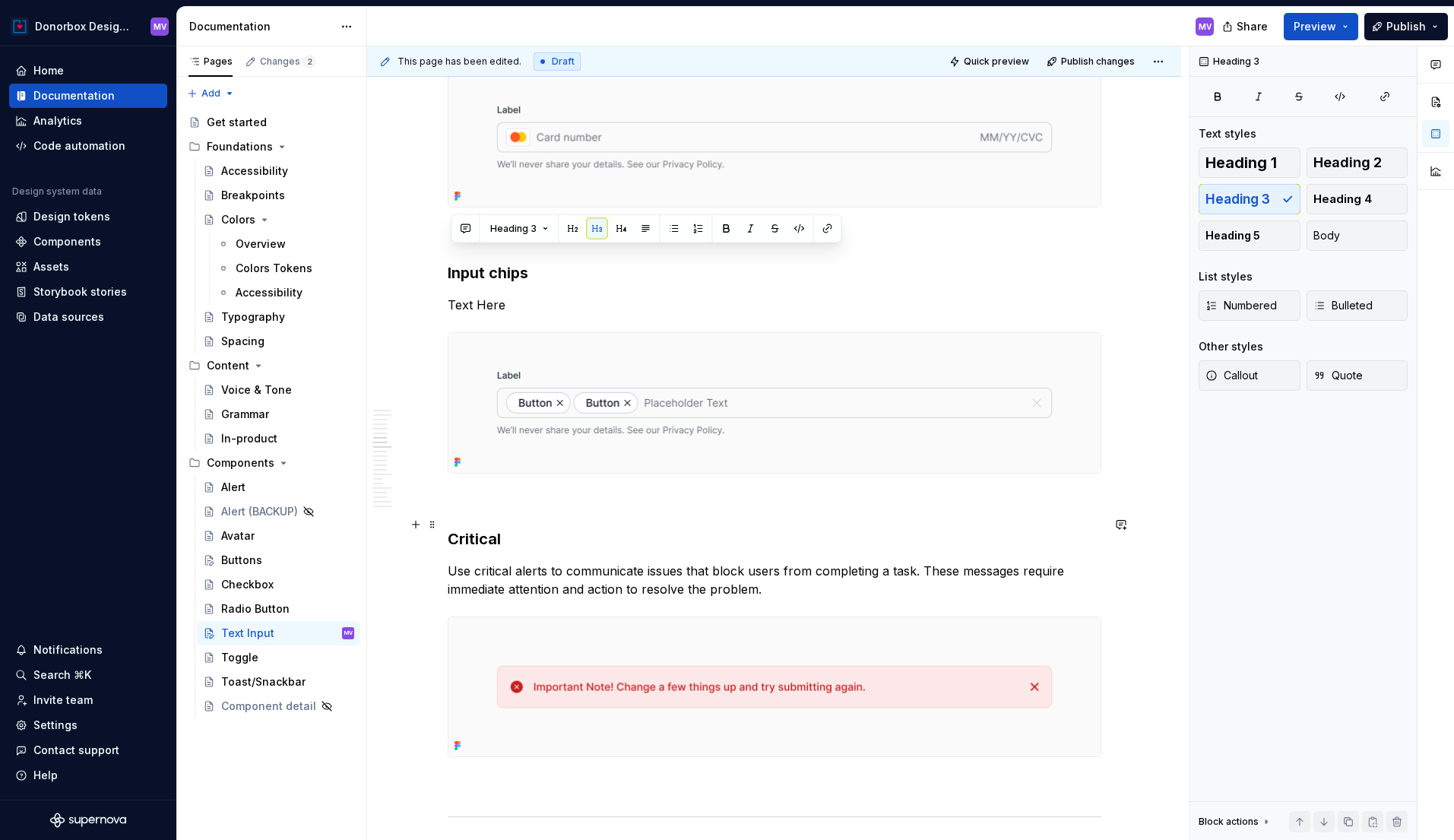
click at [485, 528] on h3 "Critical" at bounding box center [774, 539] width 654 height 21
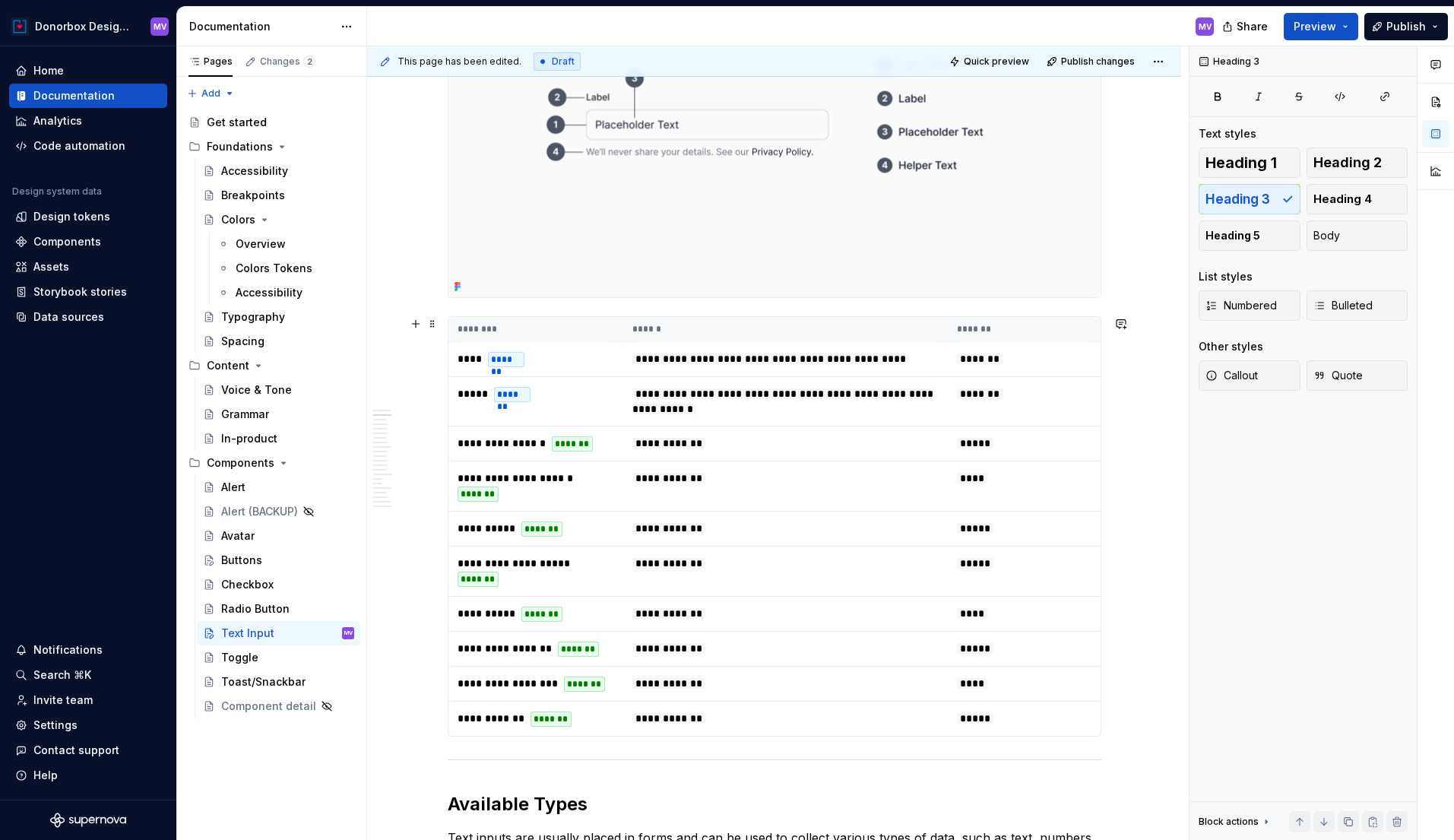
scroll to position [396, 0]
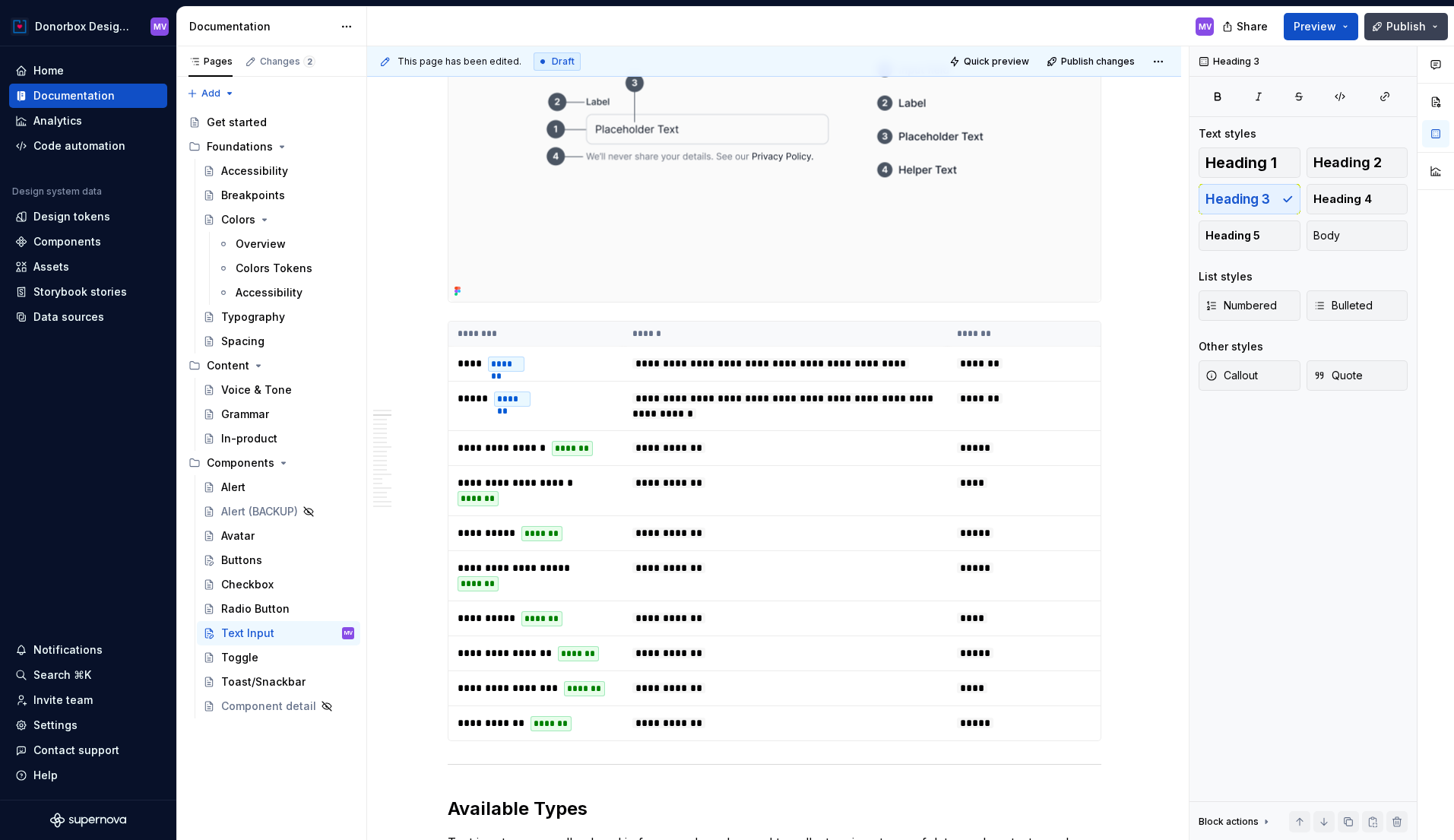
type textarea "*"
click at [1396, 25] on span "Publish" at bounding box center [1406, 26] width 40 height 15
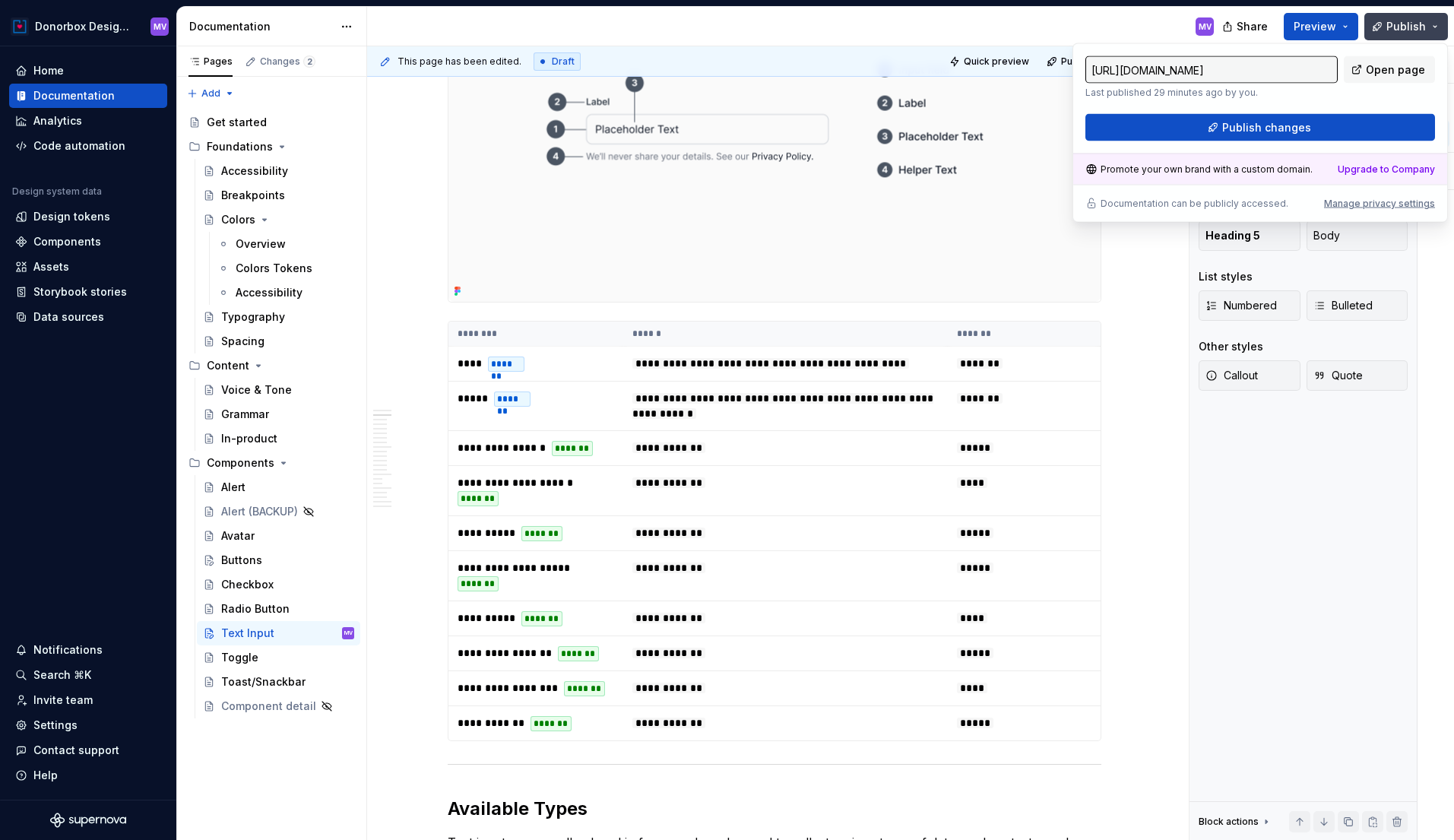
type textarea "*"
click at [1289, 122] on span "Publish changes" at bounding box center [1267, 127] width 89 height 15
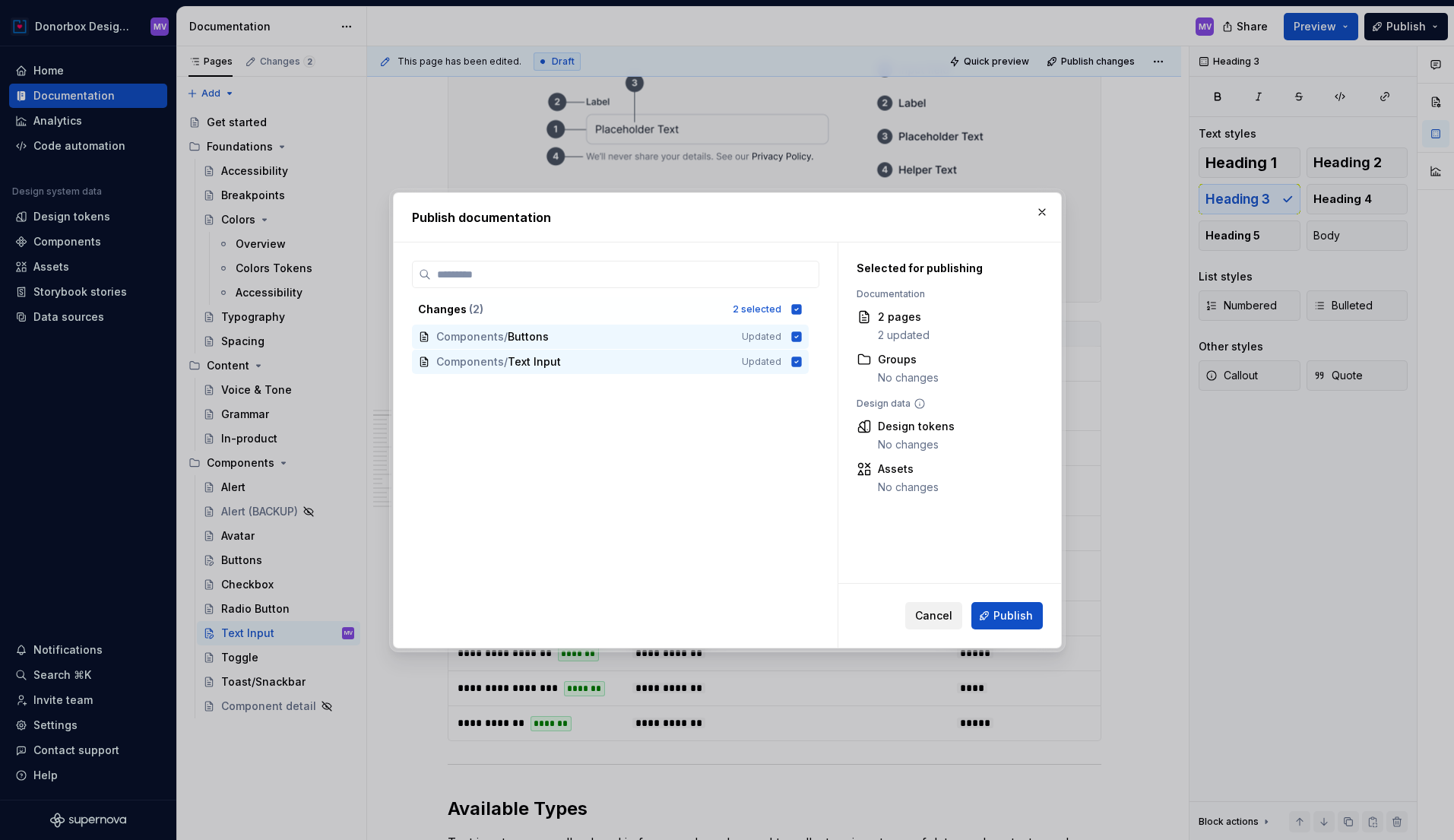
click at [948, 613] on span "Cancel" at bounding box center [934, 615] width 37 height 15
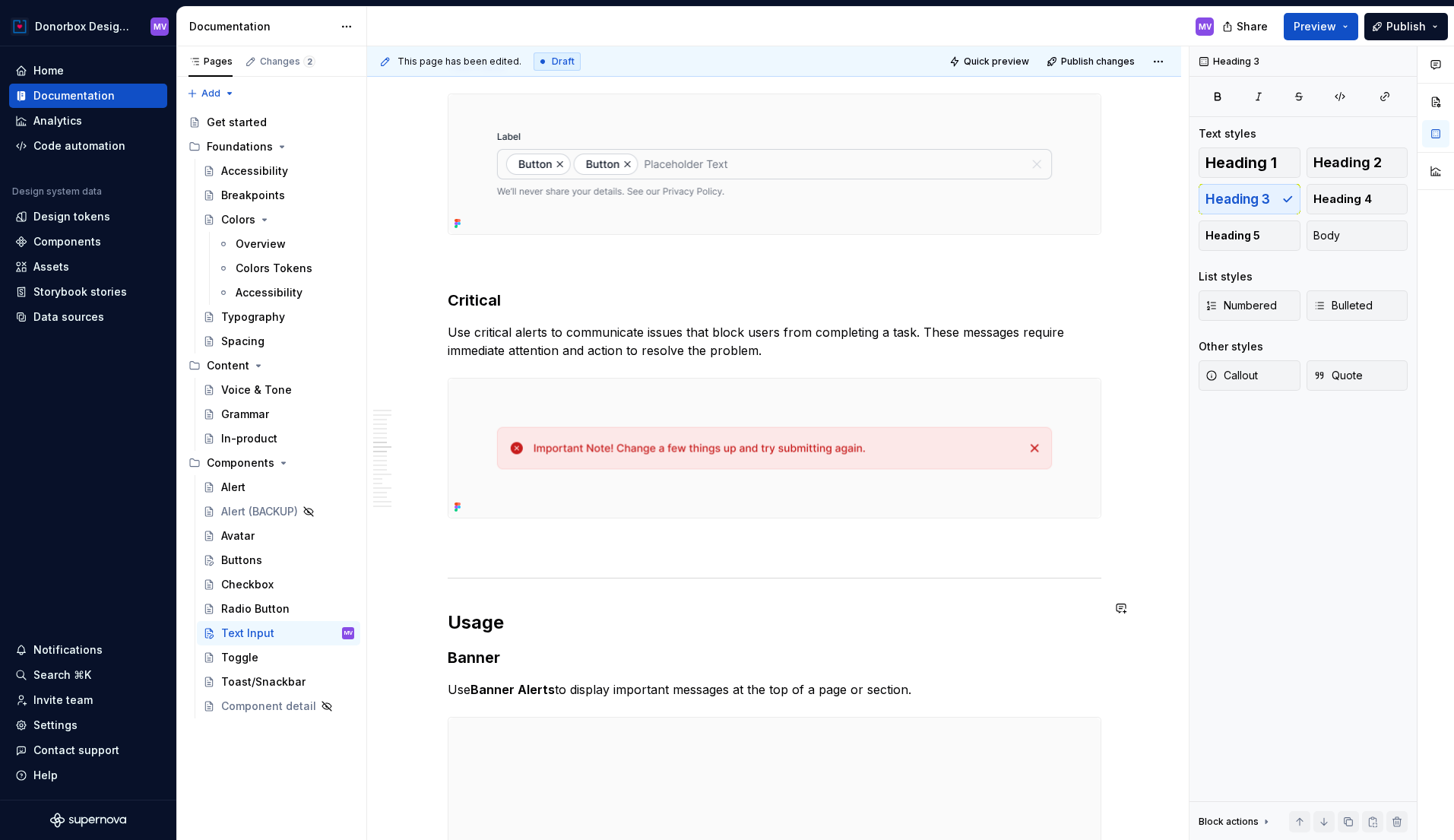
scroll to position [2473, 0]
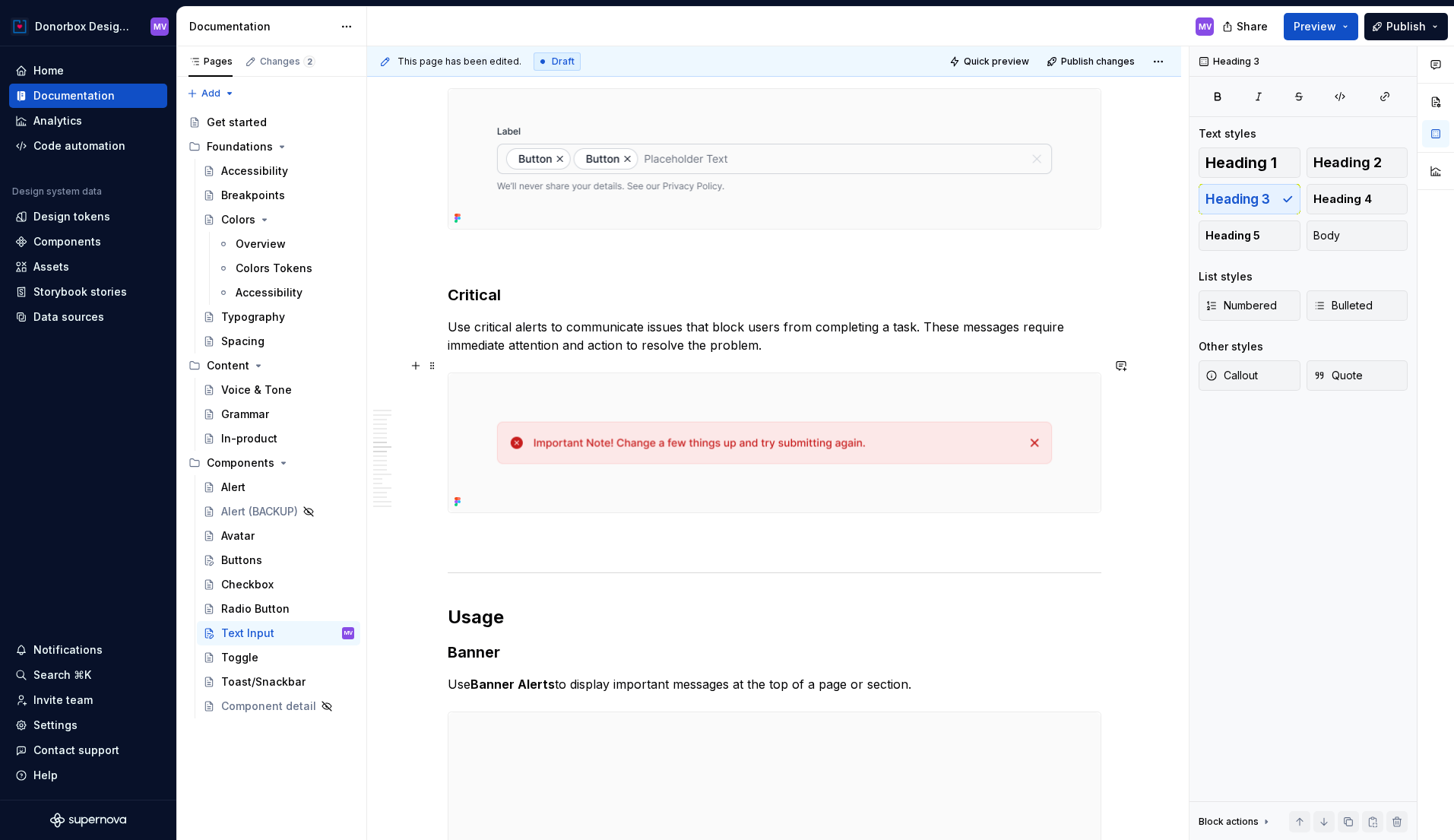
click at [684, 386] on img at bounding box center [774, 443] width 652 height 140
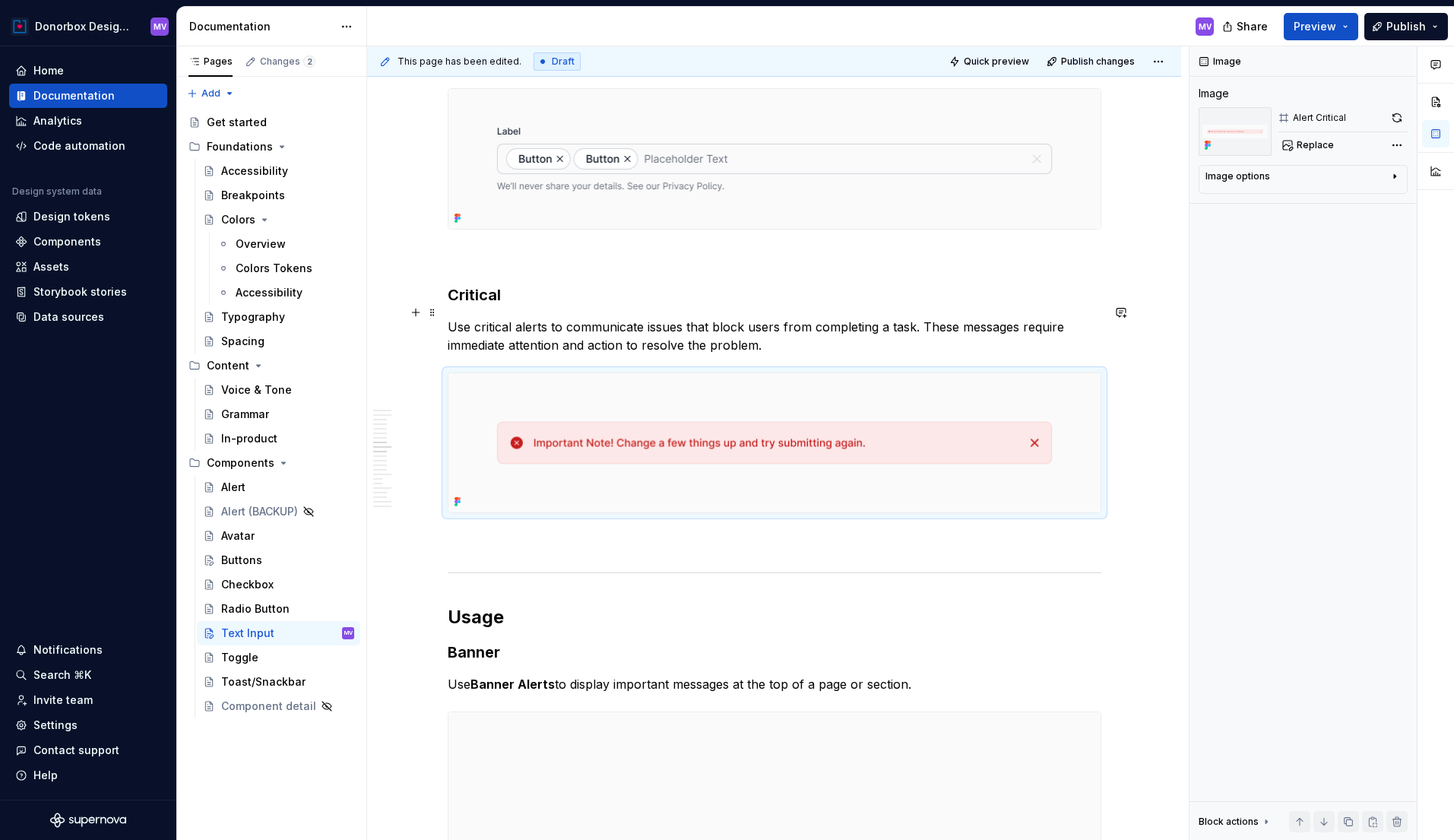
click at [583, 325] on p "Use critical alerts to communicate issues that block users from completing a ta…" at bounding box center [774, 335] width 654 height 36
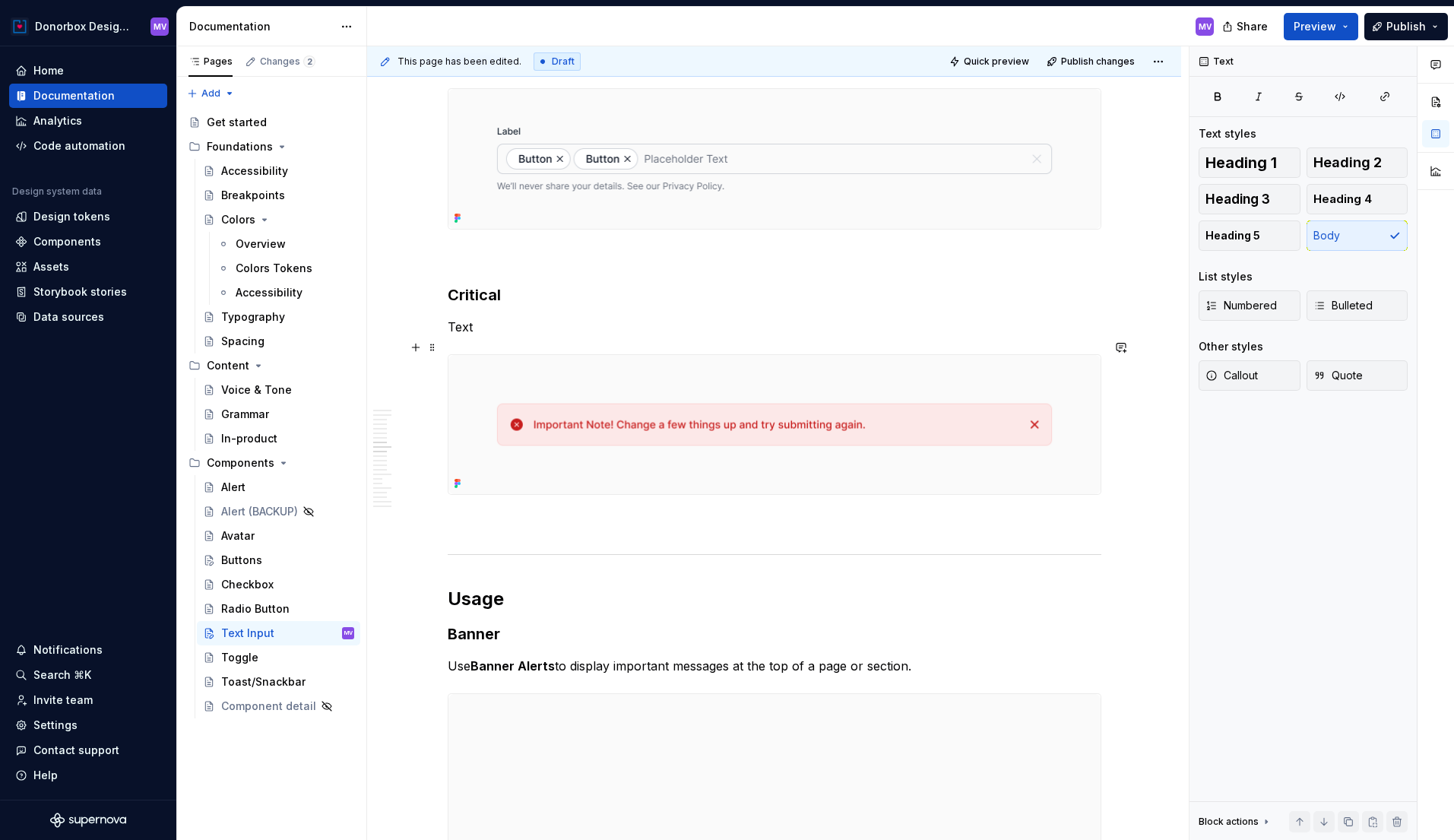
click at [679, 371] on img at bounding box center [774, 424] width 652 height 140
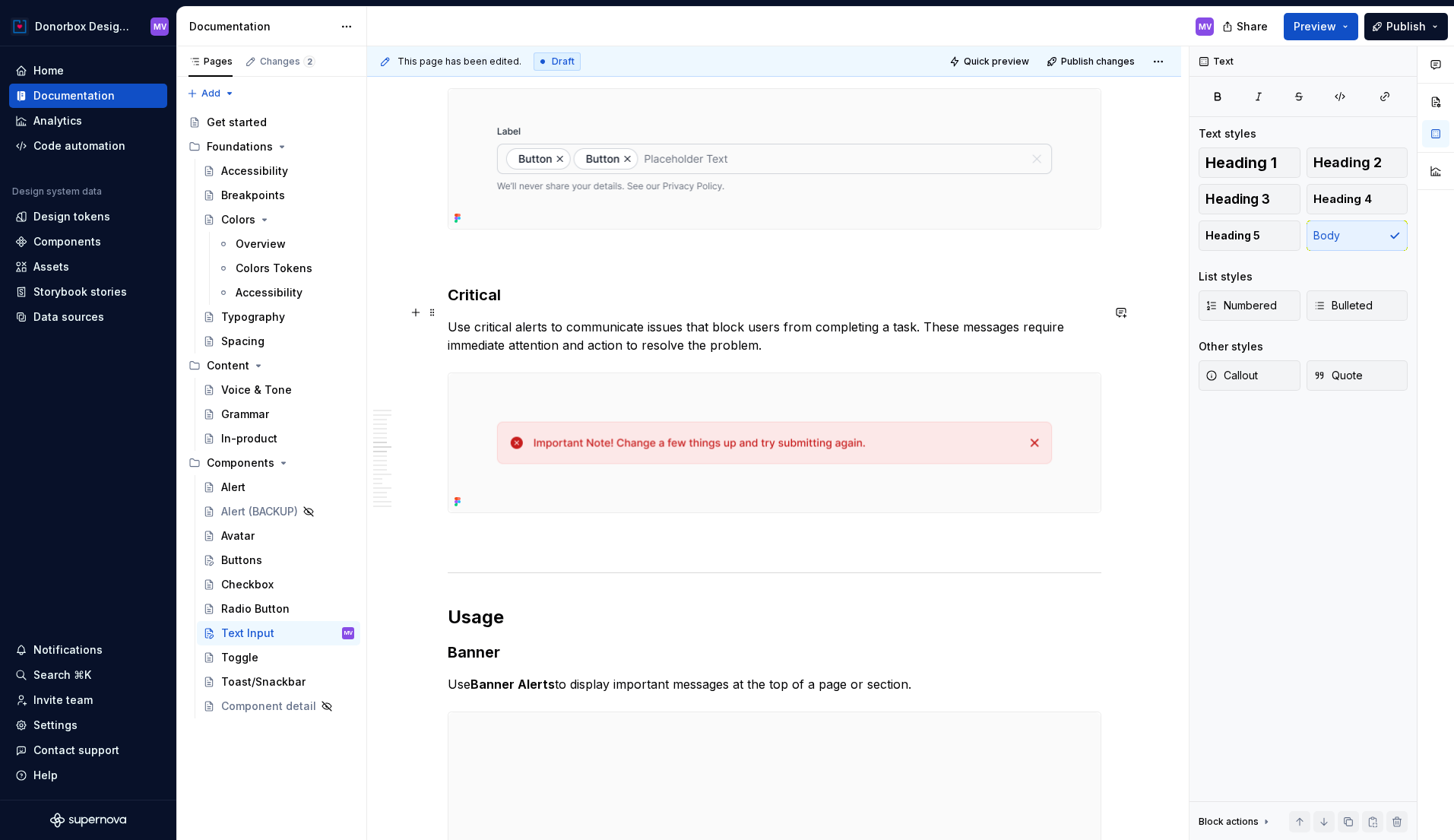
click at [601, 318] on p "Use critical alerts to communicate issues that block users from completing a ta…" at bounding box center [774, 335] width 654 height 36
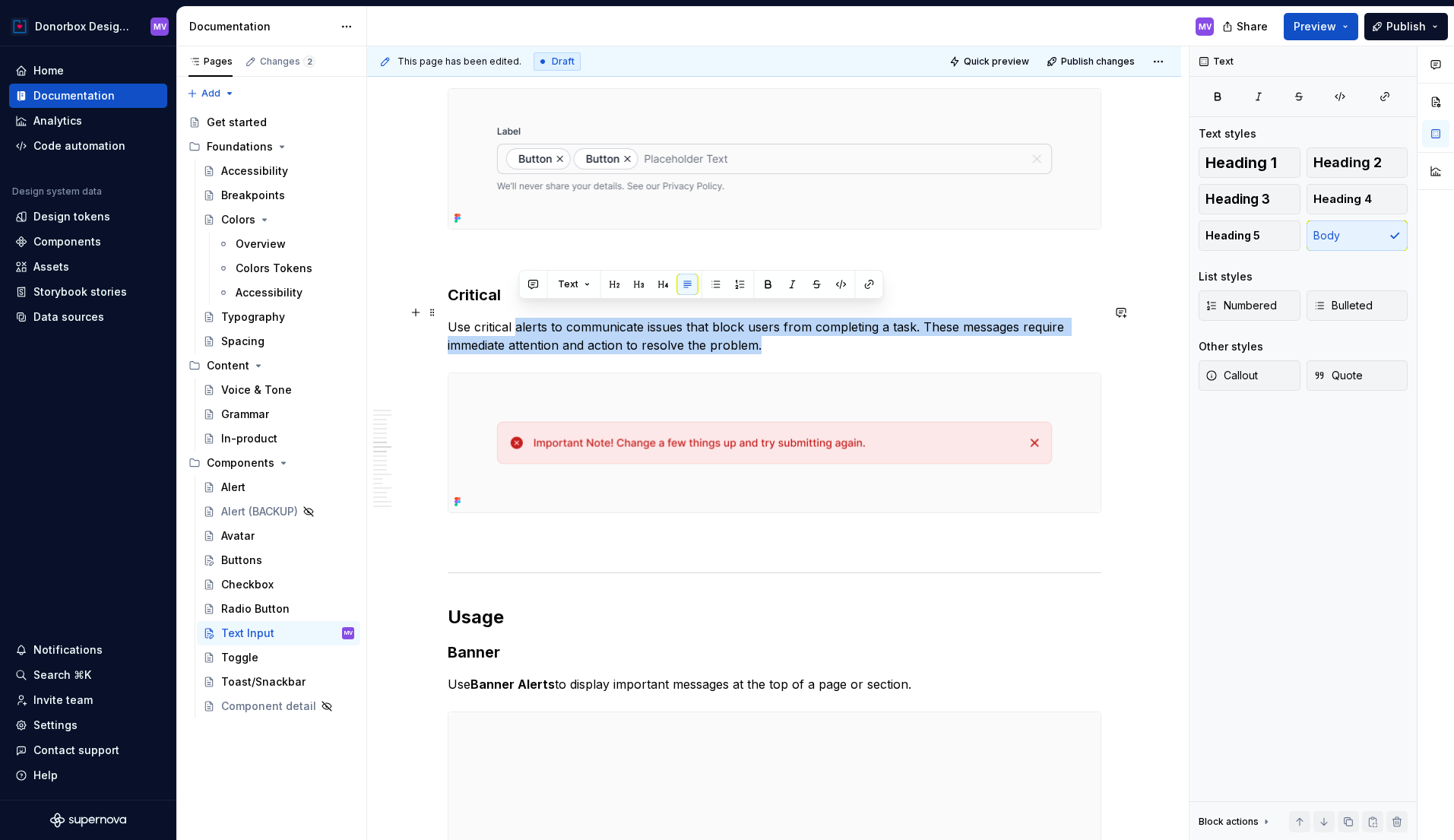
drag, startPoint x: 519, startPoint y: 311, endPoint x: 851, endPoint y: 328, distance: 332.4
click at [851, 329] on p "Use critical alerts to communicate issues that block users from completing a ta…" at bounding box center [774, 335] width 654 height 36
click at [743, 390] on img at bounding box center [774, 443] width 652 height 140
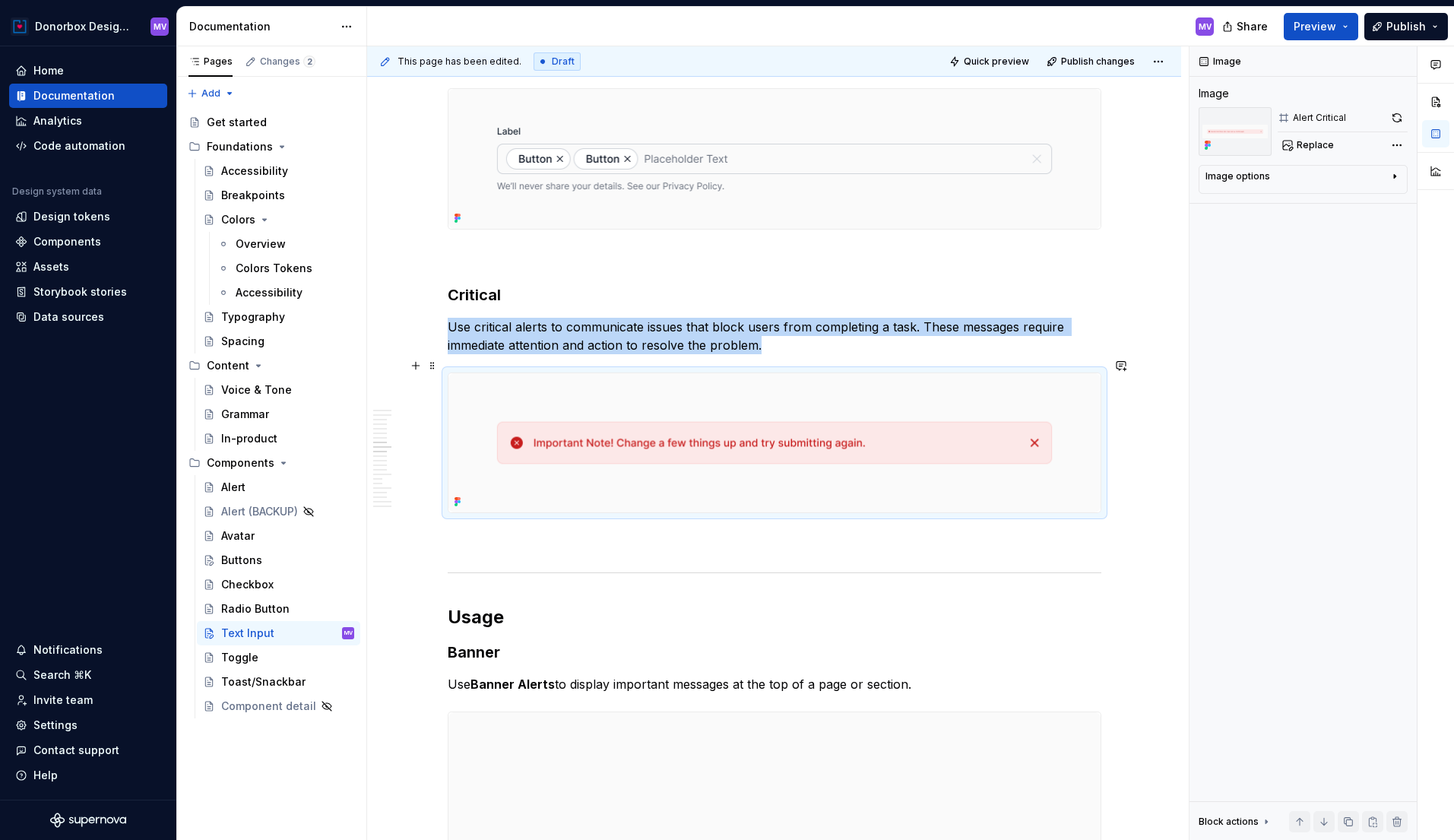
click at [732, 390] on img at bounding box center [774, 443] width 652 height 140
click at [1318, 147] on span "Replace" at bounding box center [1315, 145] width 37 height 12
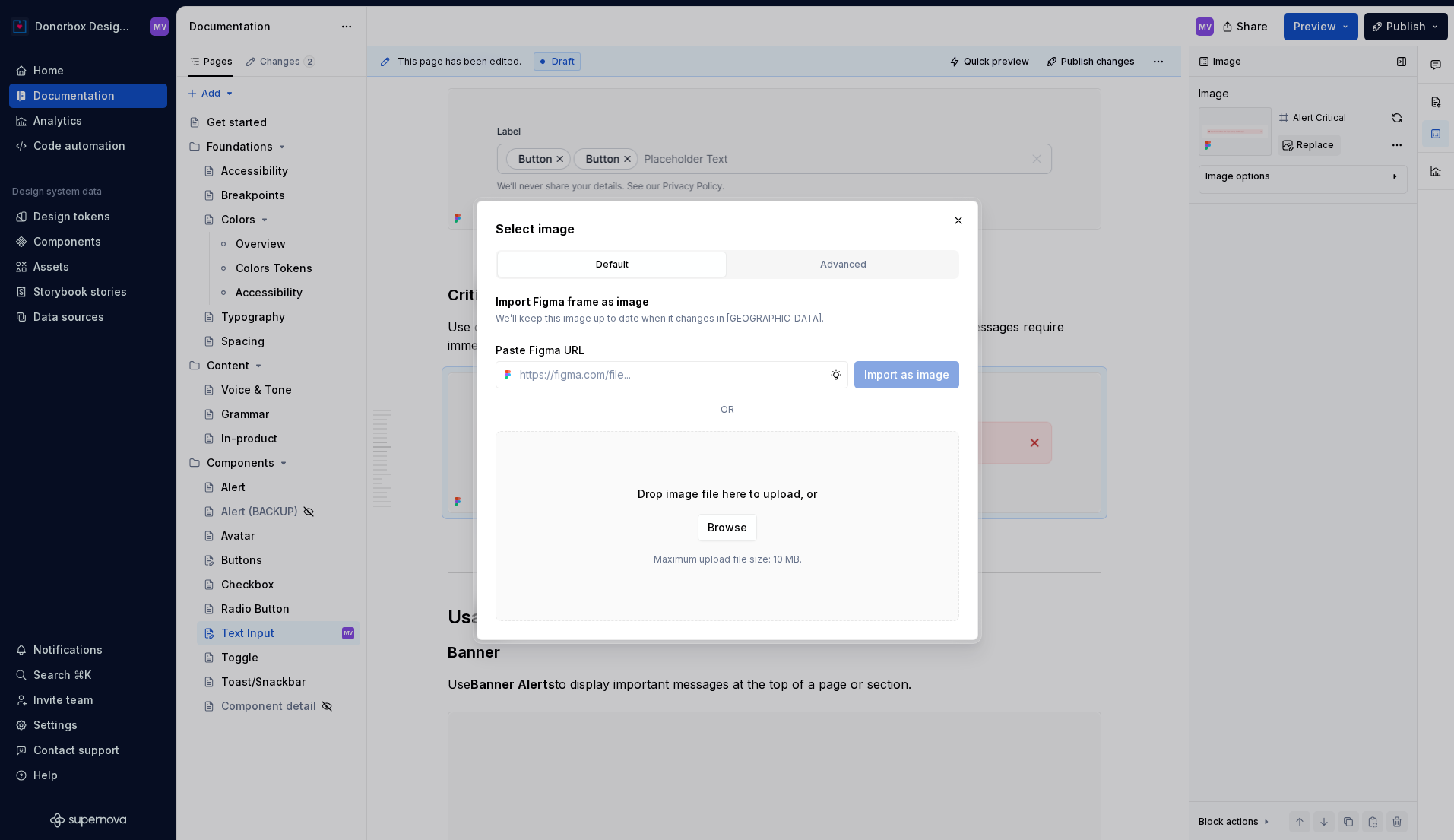
type textarea "*"
type input "[URL][DOMAIN_NAME]"
click at [914, 374] on span "Import as image" at bounding box center [907, 374] width 85 height 15
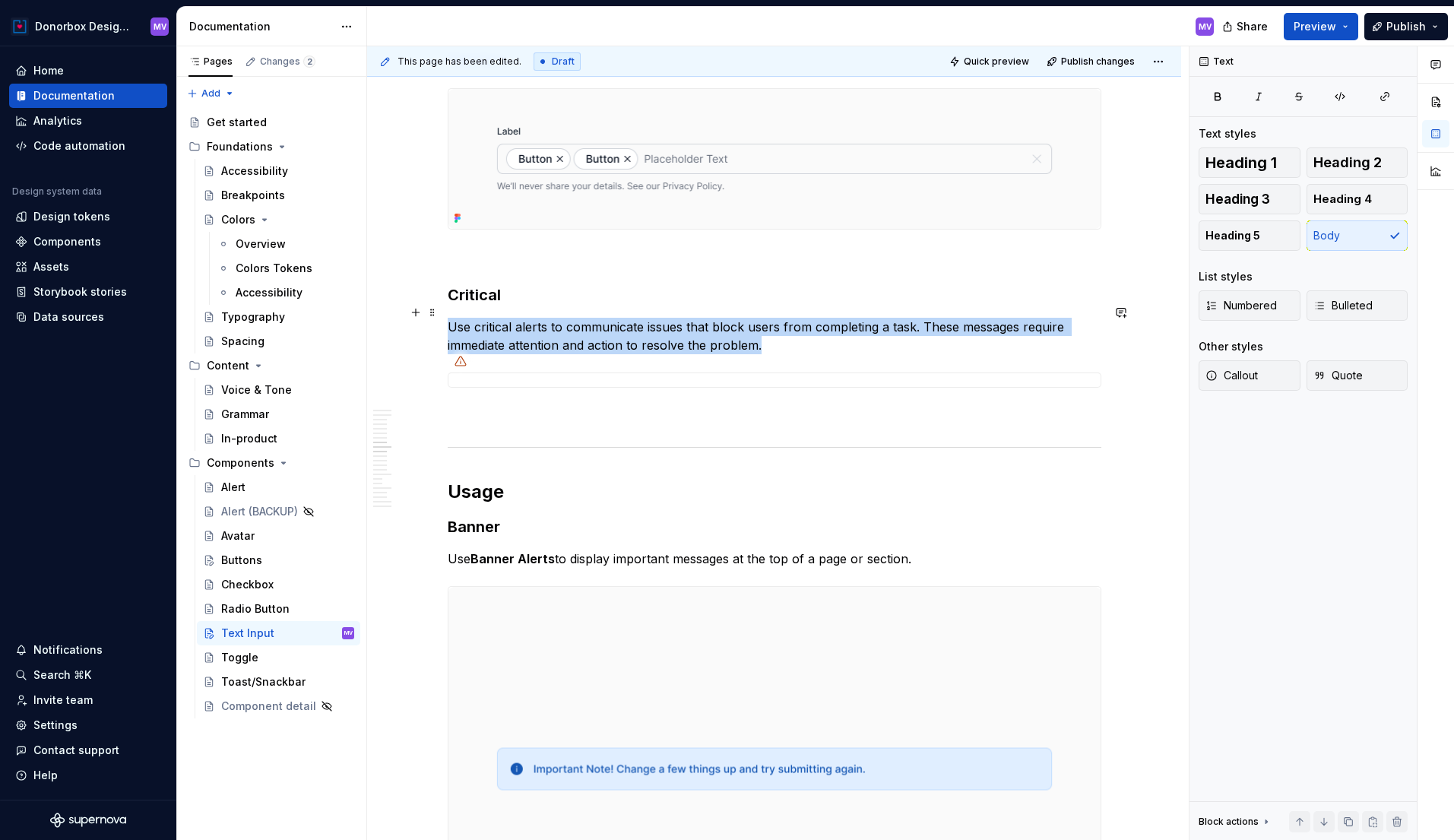
click at [533, 318] on p "Use critical alerts to communicate issues that block users from completing a ta…" at bounding box center [774, 335] width 654 height 36
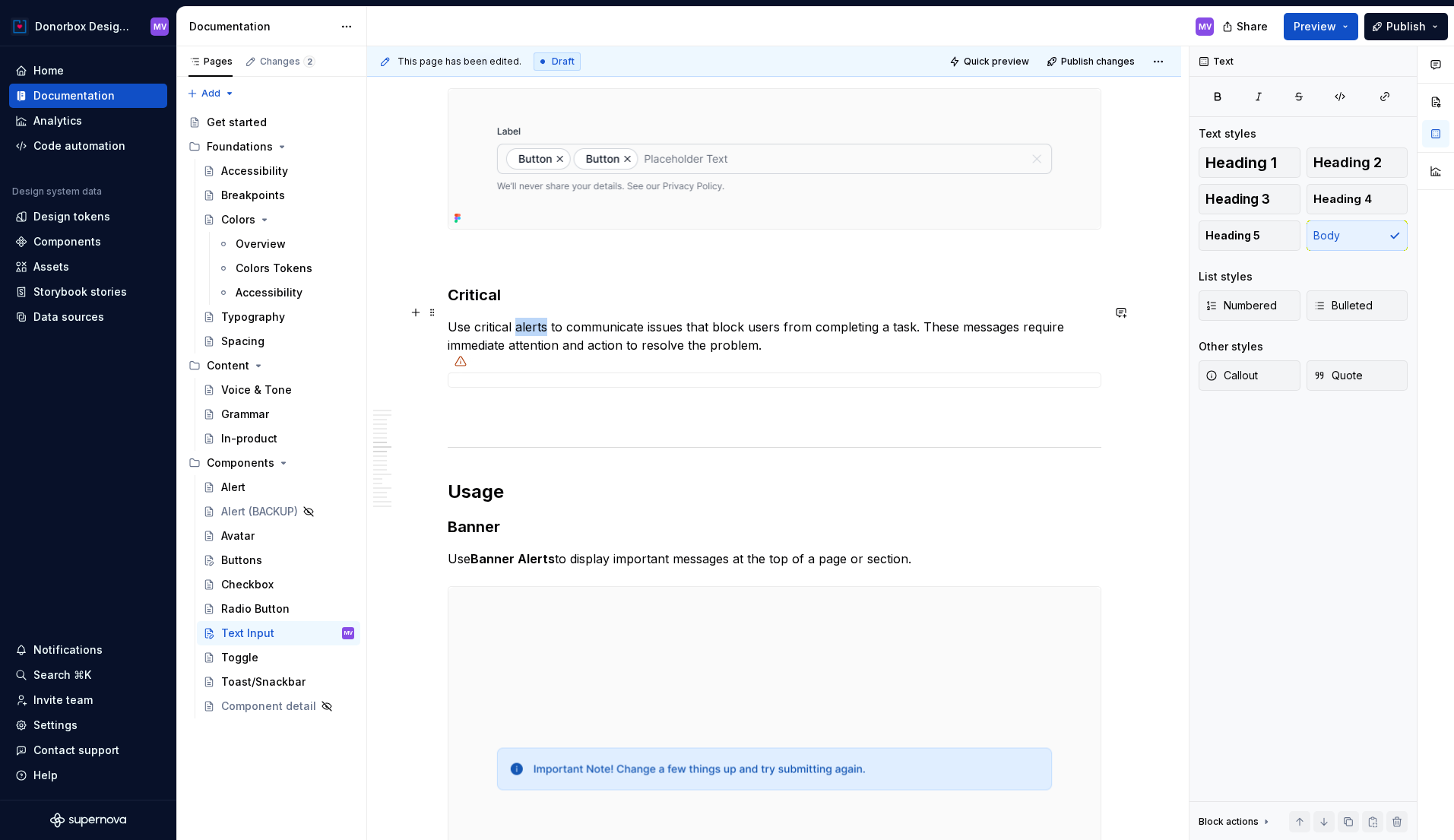
click at [533, 318] on p "Use critical alerts to communicate issues that block users from completing a ta…" at bounding box center [774, 335] width 654 height 36
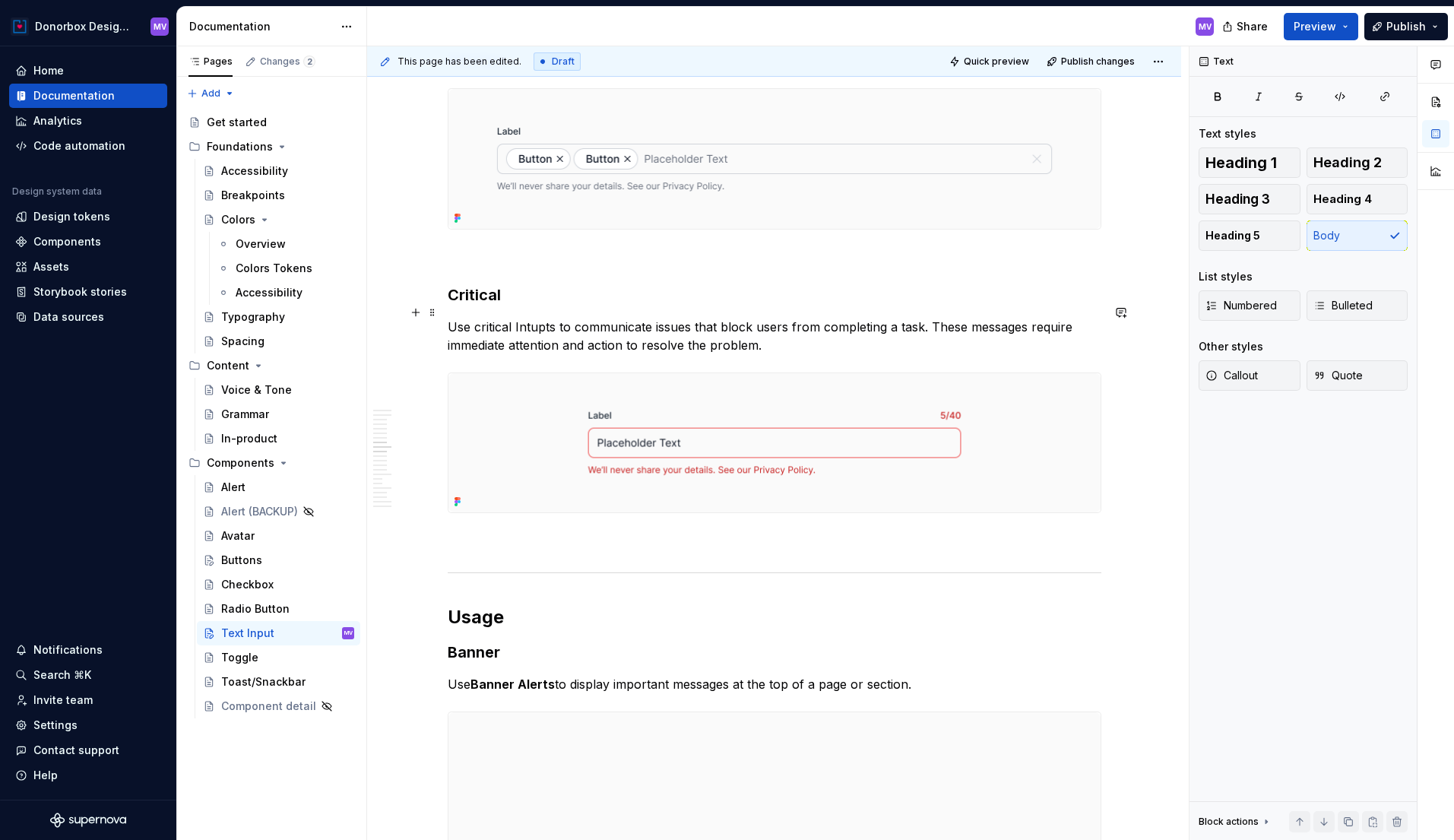
click at [532, 318] on p "Use critical Intupts to communicate issues that block users from completing a t…" at bounding box center [774, 335] width 654 height 36
click at [595, 332] on p "Use critical Inputs to communicate issues that block users from completing a ta…" at bounding box center [774, 335] width 654 height 36
click at [532, 318] on p "Use critical Inputs to communicate issues that block users from completing a ta…" at bounding box center [774, 335] width 654 height 36
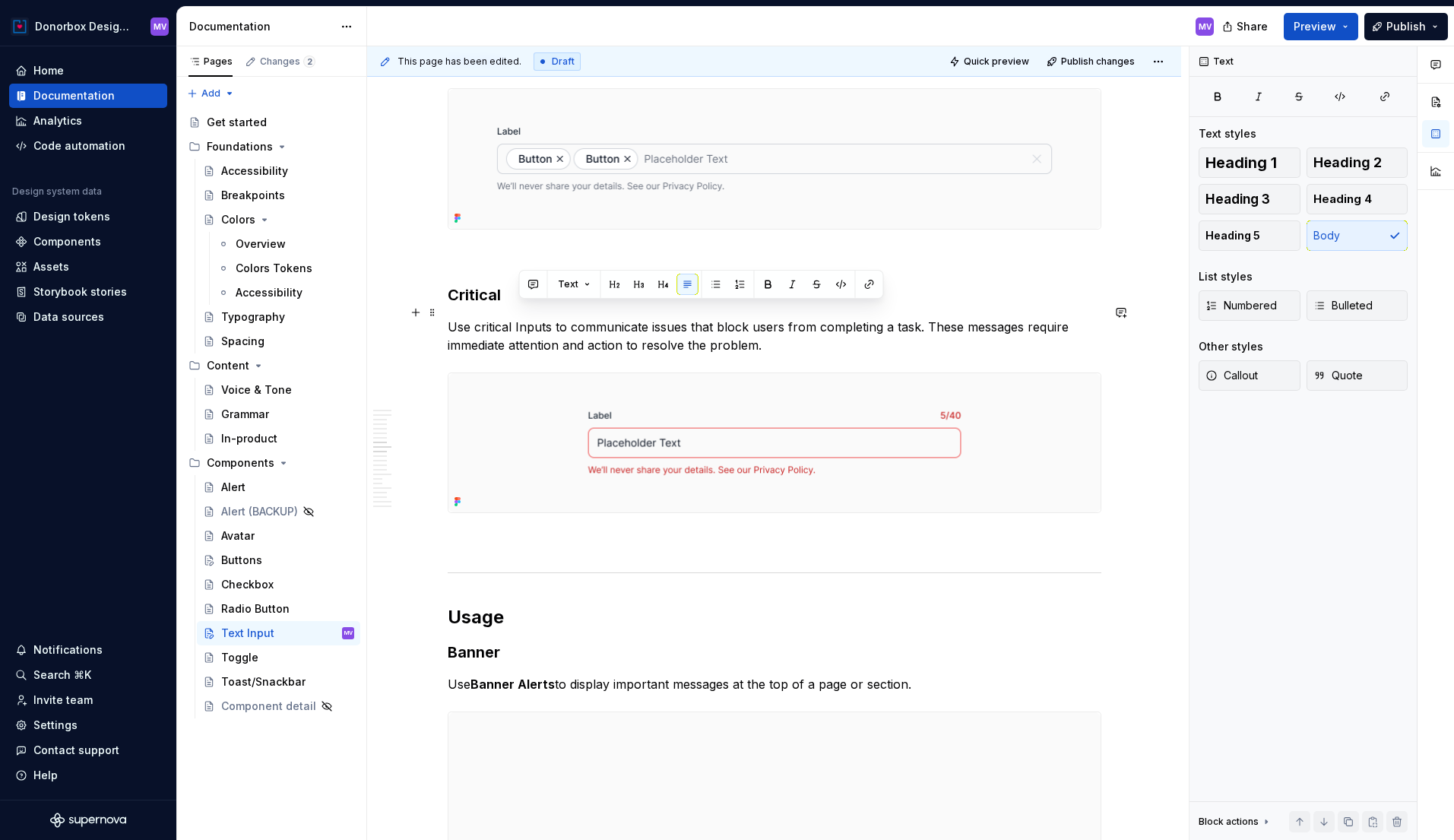
click at [525, 318] on p "Use critical Inputs to communicate issues that block users from completing a ta…" at bounding box center [774, 335] width 654 height 36
click at [813, 325] on p "Use critical Textt Inputs to communicate issues that block users from completin…" at bounding box center [774, 335] width 654 height 36
click at [802, 330] on p "Use critical Textt Inputs to communicate issues that block users from completin…" at bounding box center [774, 335] width 654 height 36
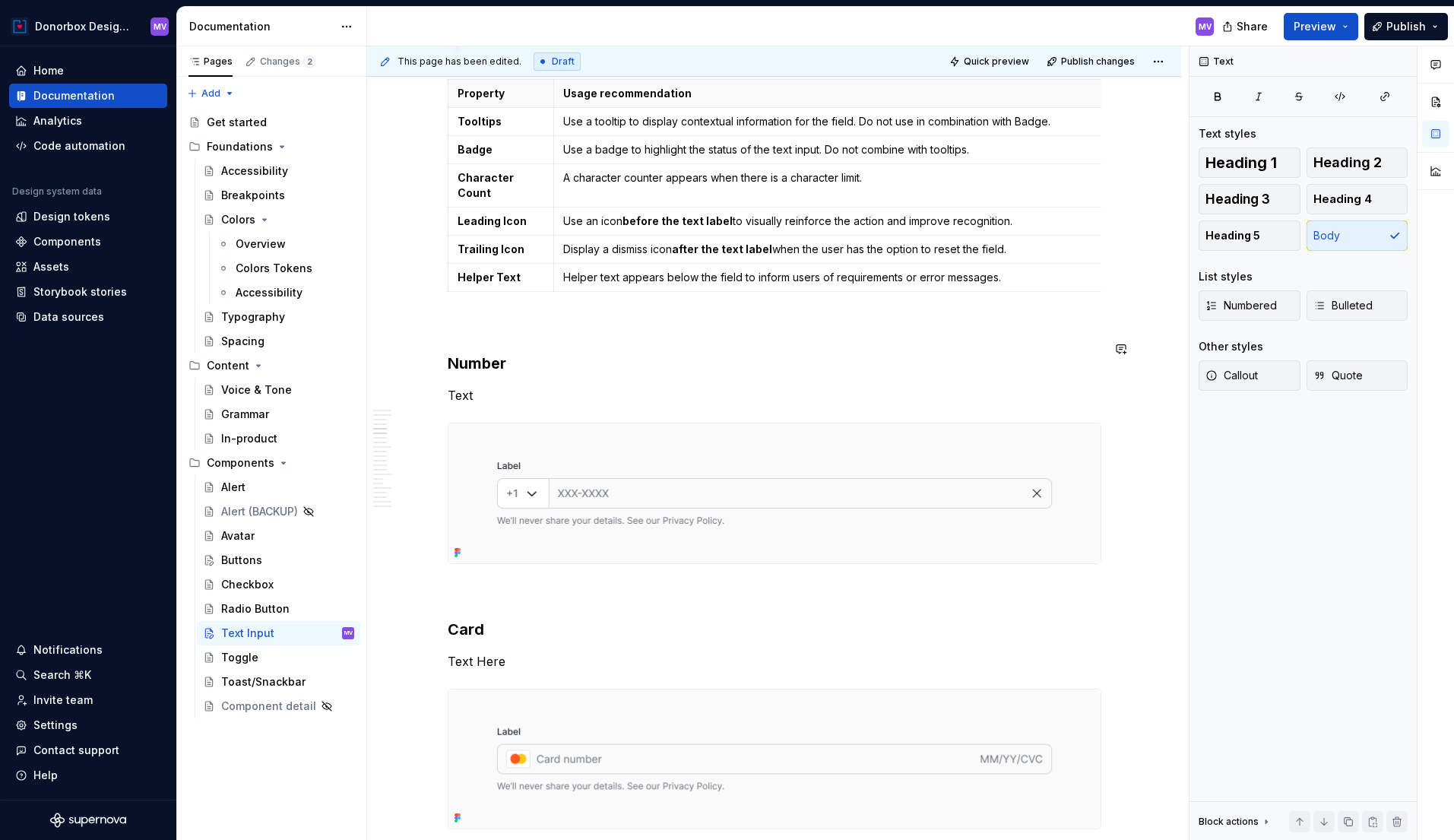
scroll to position [1581, 0]
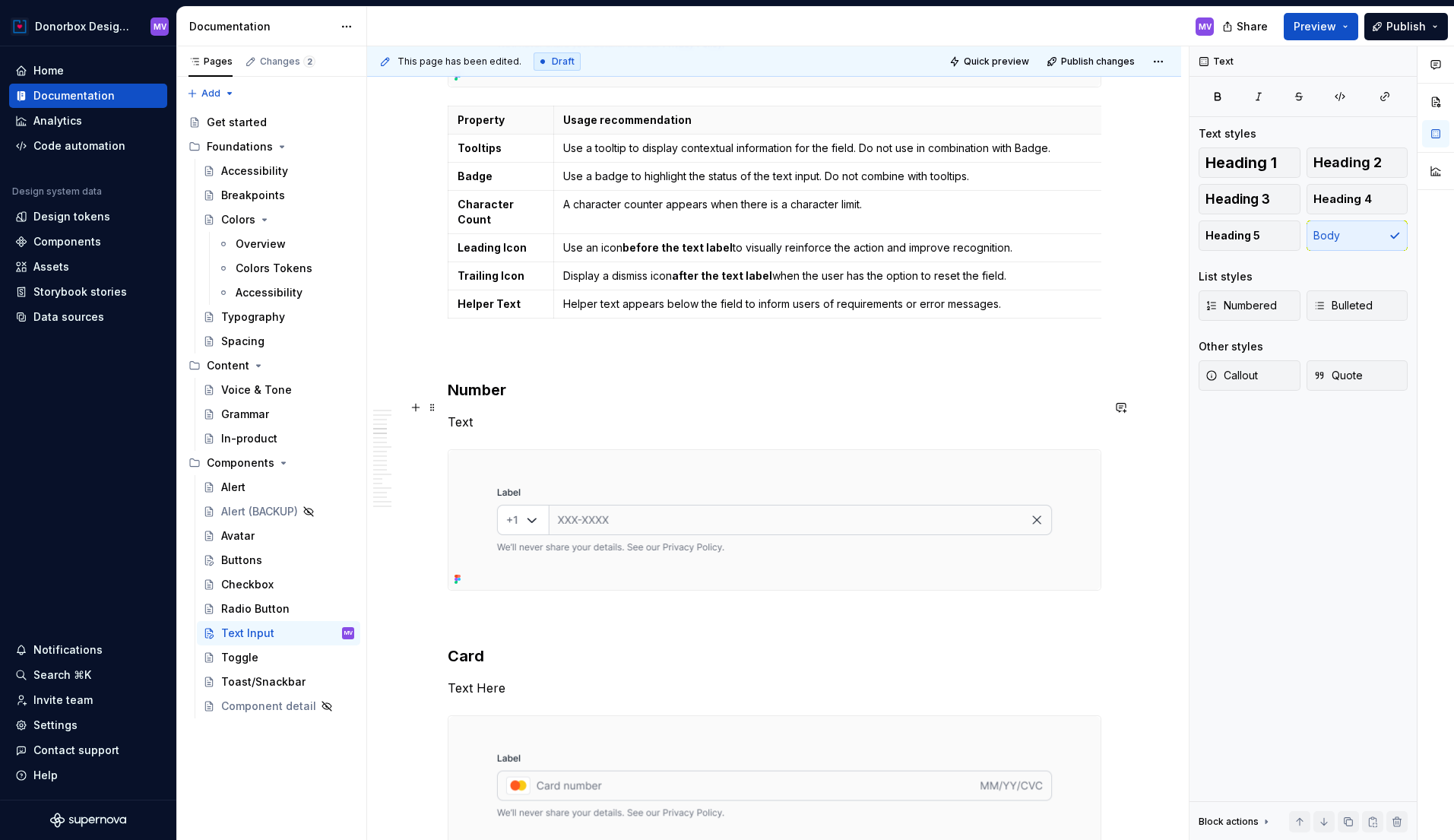
click at [464, 412] on p "Text" at bounding box center [774, 421] width 654 height 19
type textarea "*"
click at [665, 645] on h3 "Card" at bounding box center [774, 655] width 654 height 21
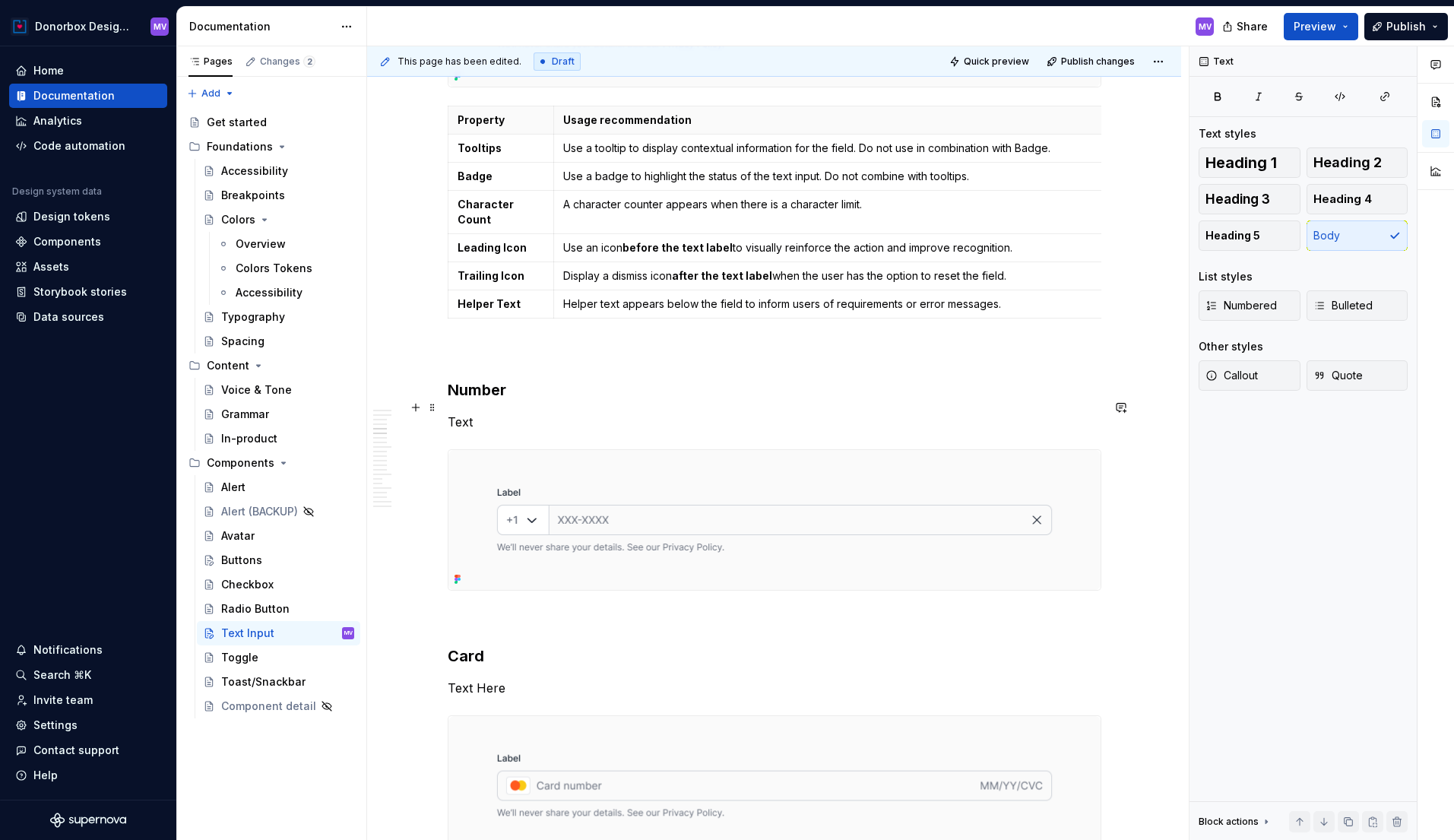
click at [464, 412] on p "Text" at bounding box center [774, 421] width 654 height 19
click at [909, 412] on p "For Phone number or any other number thar requires a prexix. The cevrond dropdo…" at bounding box center [774, 421] width 654 height 19
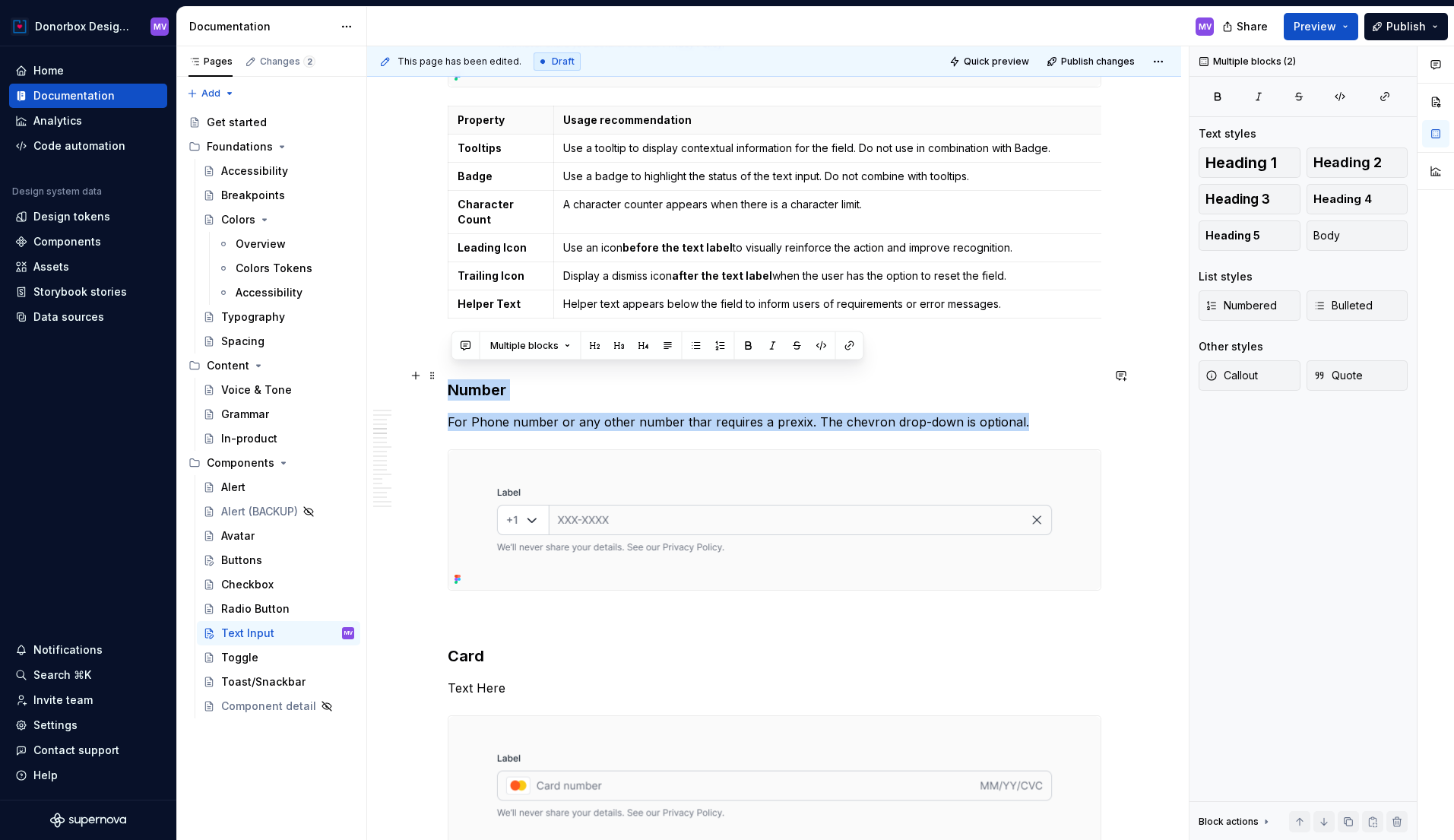
drag, startPoint x: 1024, startPoint y: 406, endPoint x: 447, endPoint y: 382, distance: 577.5
copy div "Number For Phone number or any other number thar requires a prexix. The chevron…"
click at [704, 412] on p "For Phone number or any other number thar requires a prexix. The chevron drop-d…" at bounding box center [774, 421] width 654 height 19
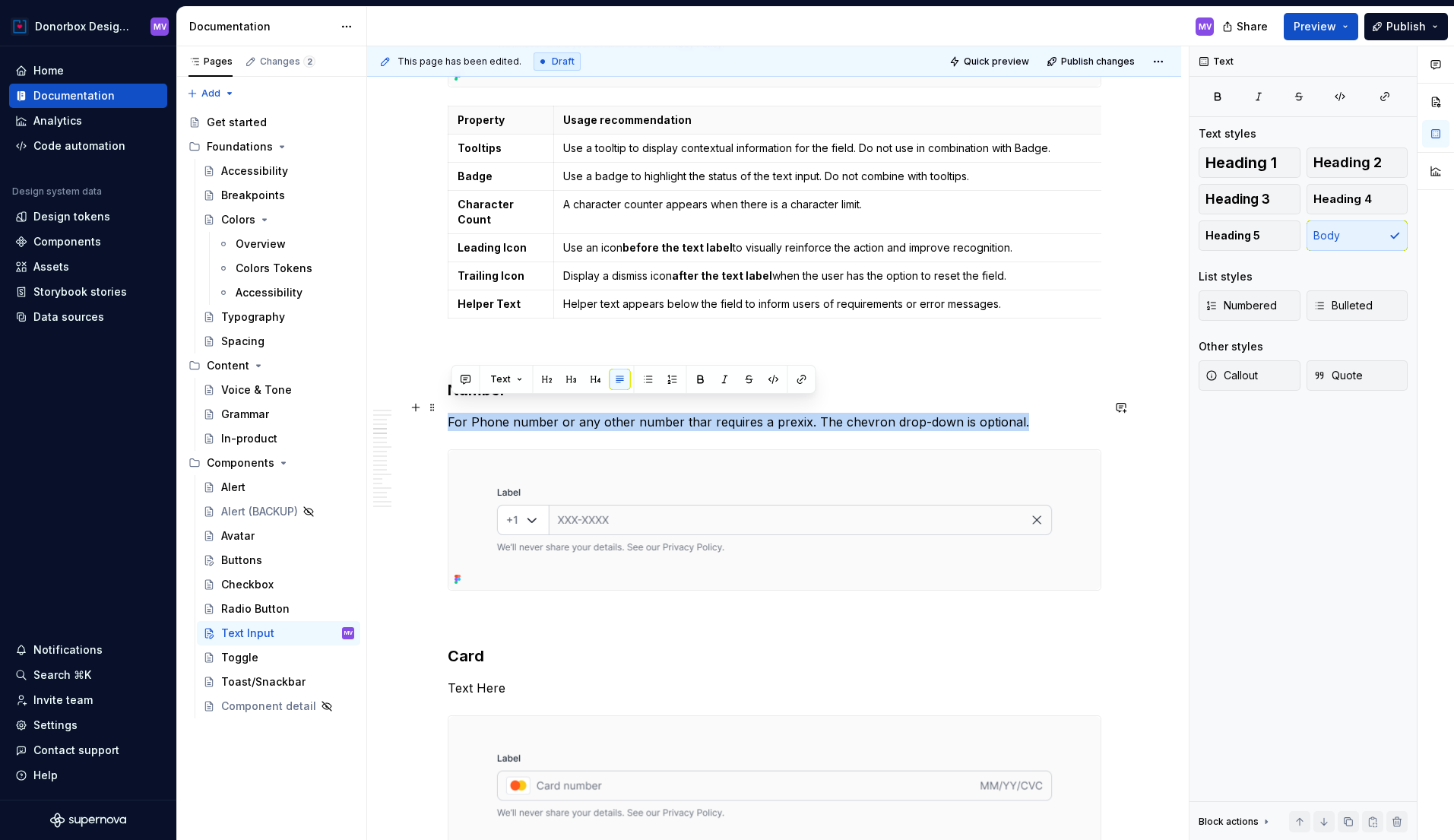
drag, startPoint x: 454, startPoint y: 406, endPoint x: 1031, endPoint y: 400, distance: 577.0
click at [1031, 412] on p "For Phone number or any other number thar requires a prexix. The chevron drop-d…" at bounding box center [774, 421] width 654 height 19
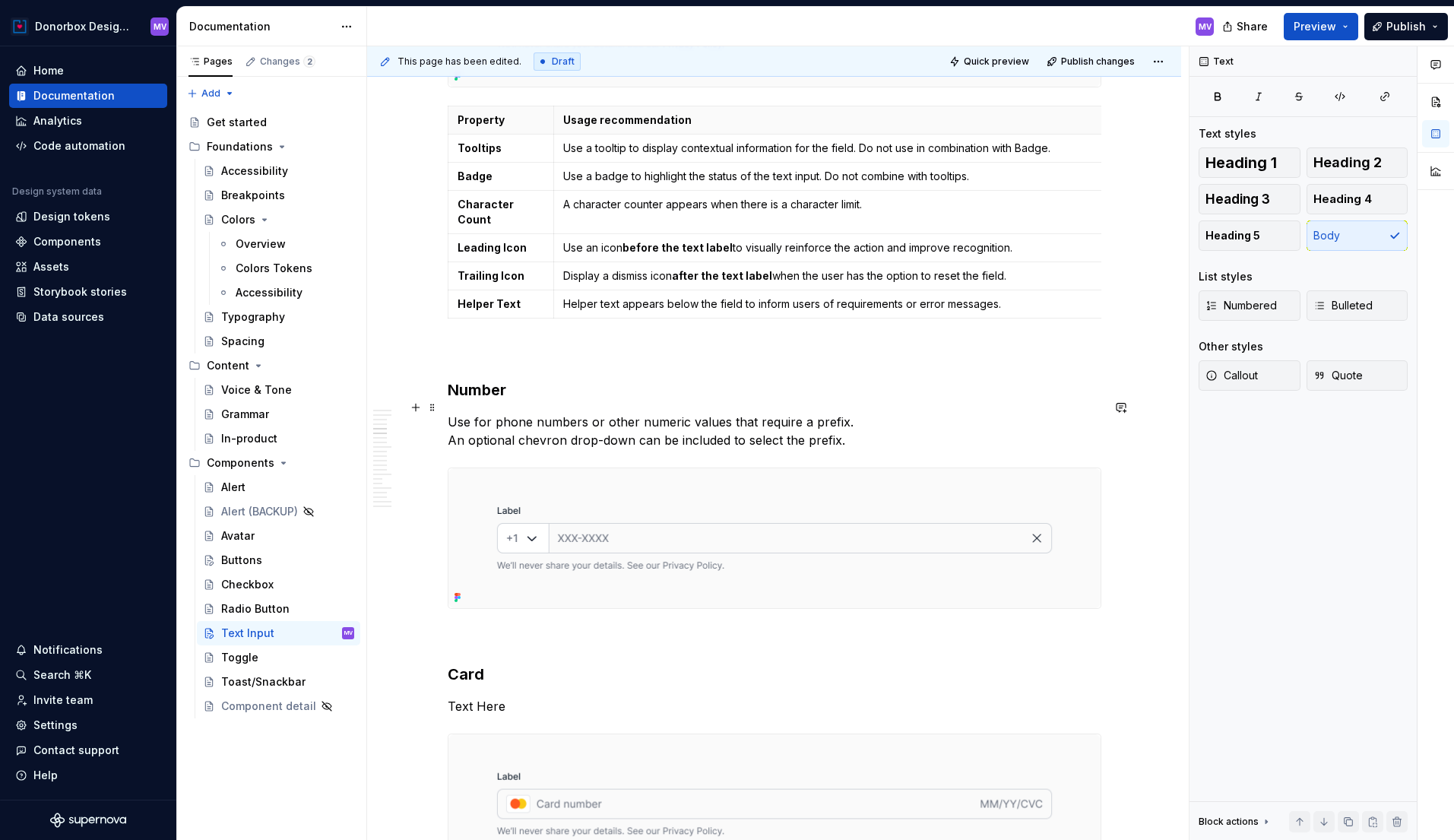
click at [663, 433] on p "Use for phone numbers or other numeric values that require a prefix. An optiona…" at bounding box center [774, 430] width 654 height 36
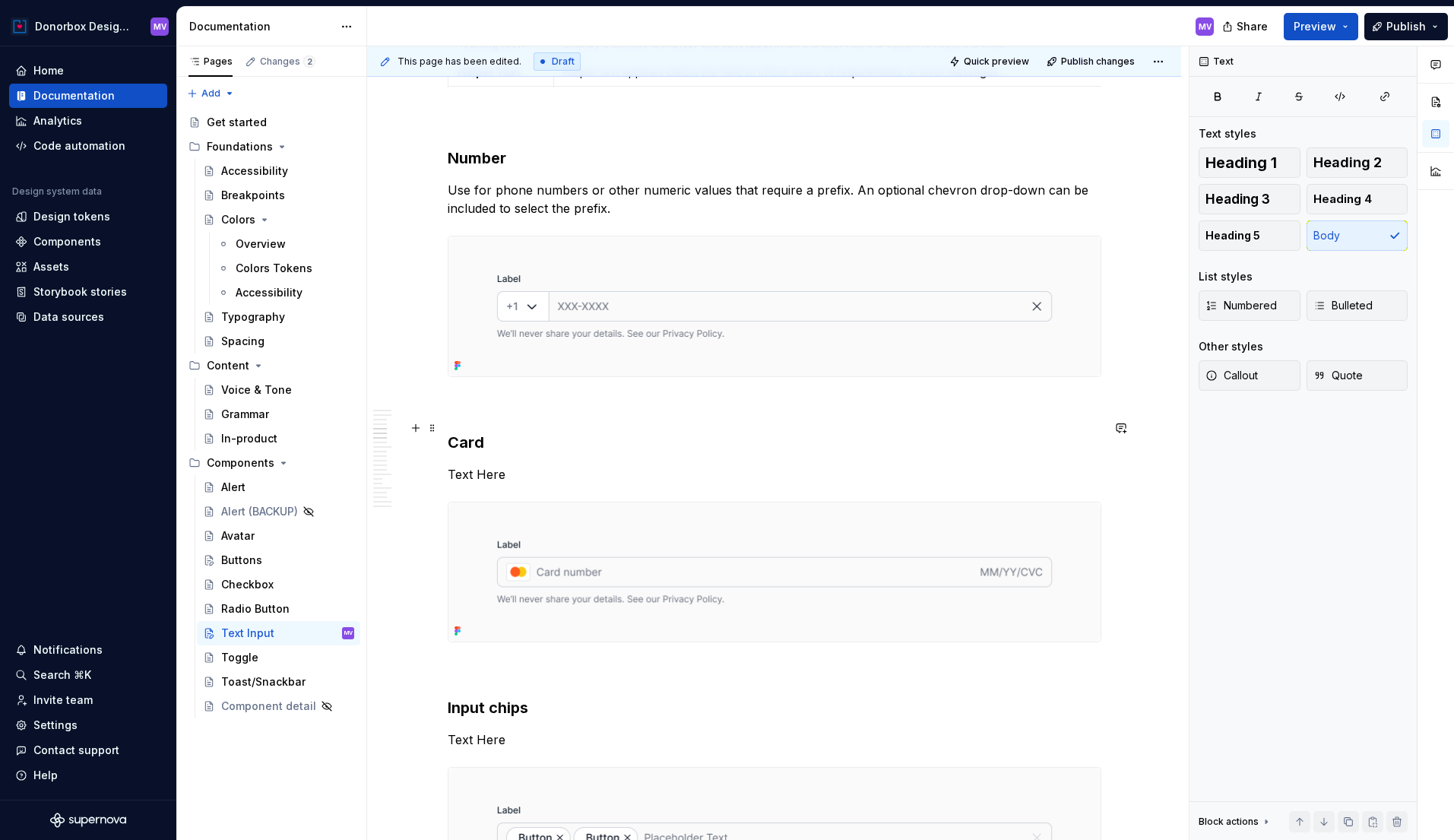
scroll to position [1814, 0]
click at [491, 464] on p "Text Here" at bounding box center [774, 473] width 654 height 19
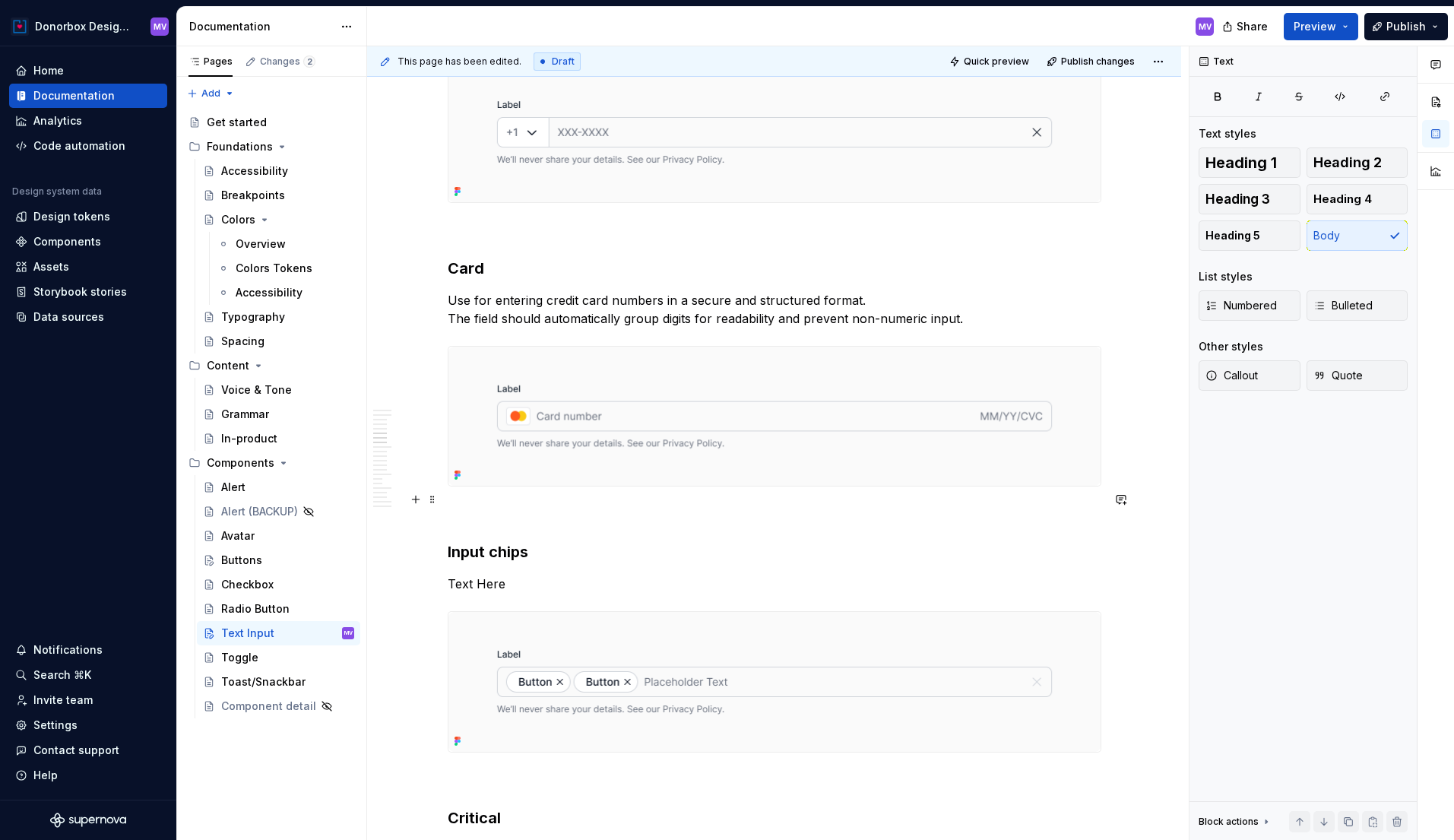
scroll to position [2010, 0]
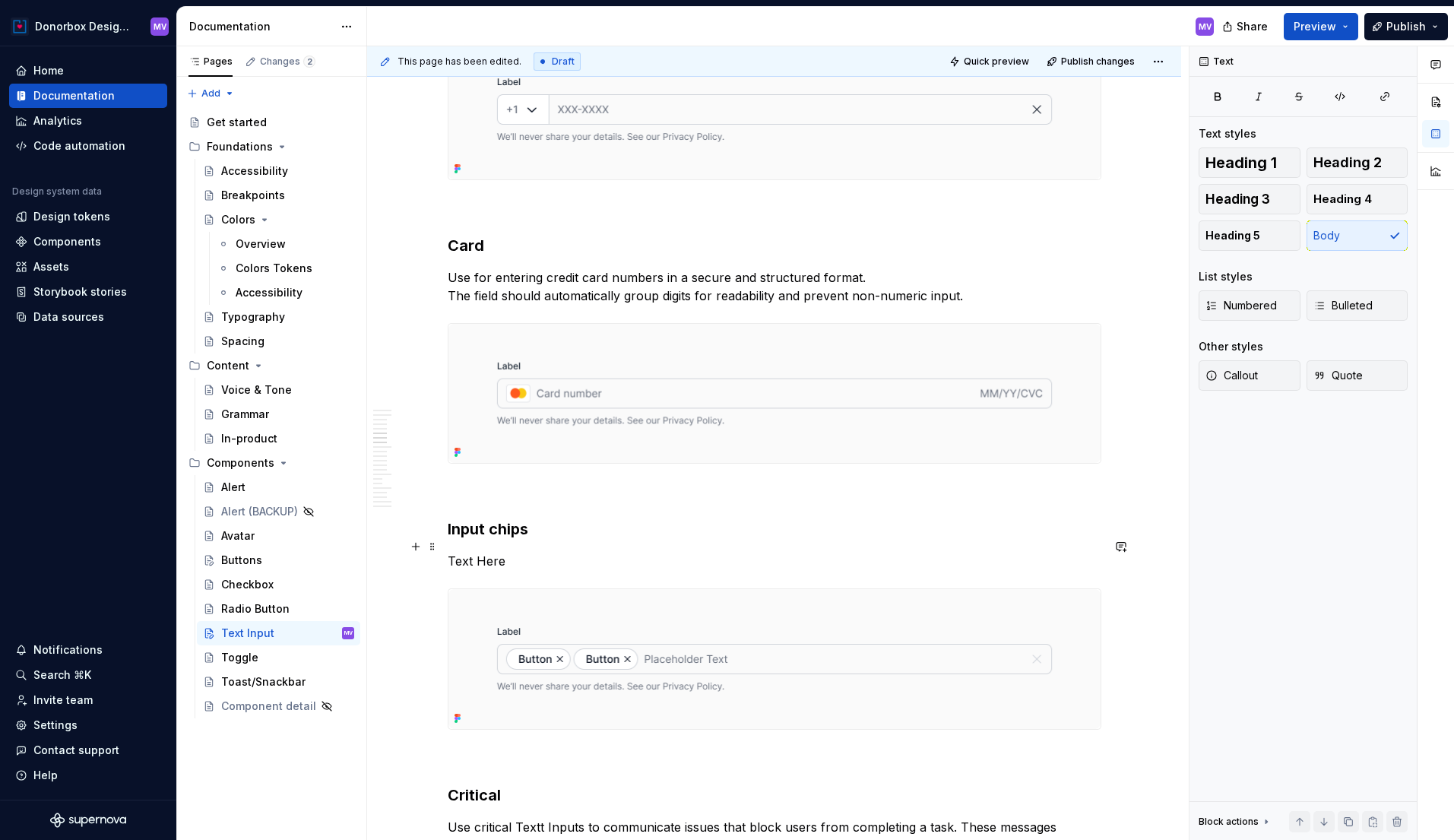
click at [485, 552] on p "Text Here" at bounding box center [774, 561] width 654 height 19
click at [457, 552] on p "Text Here" at bounding box center [774, 561] width 654 height 19
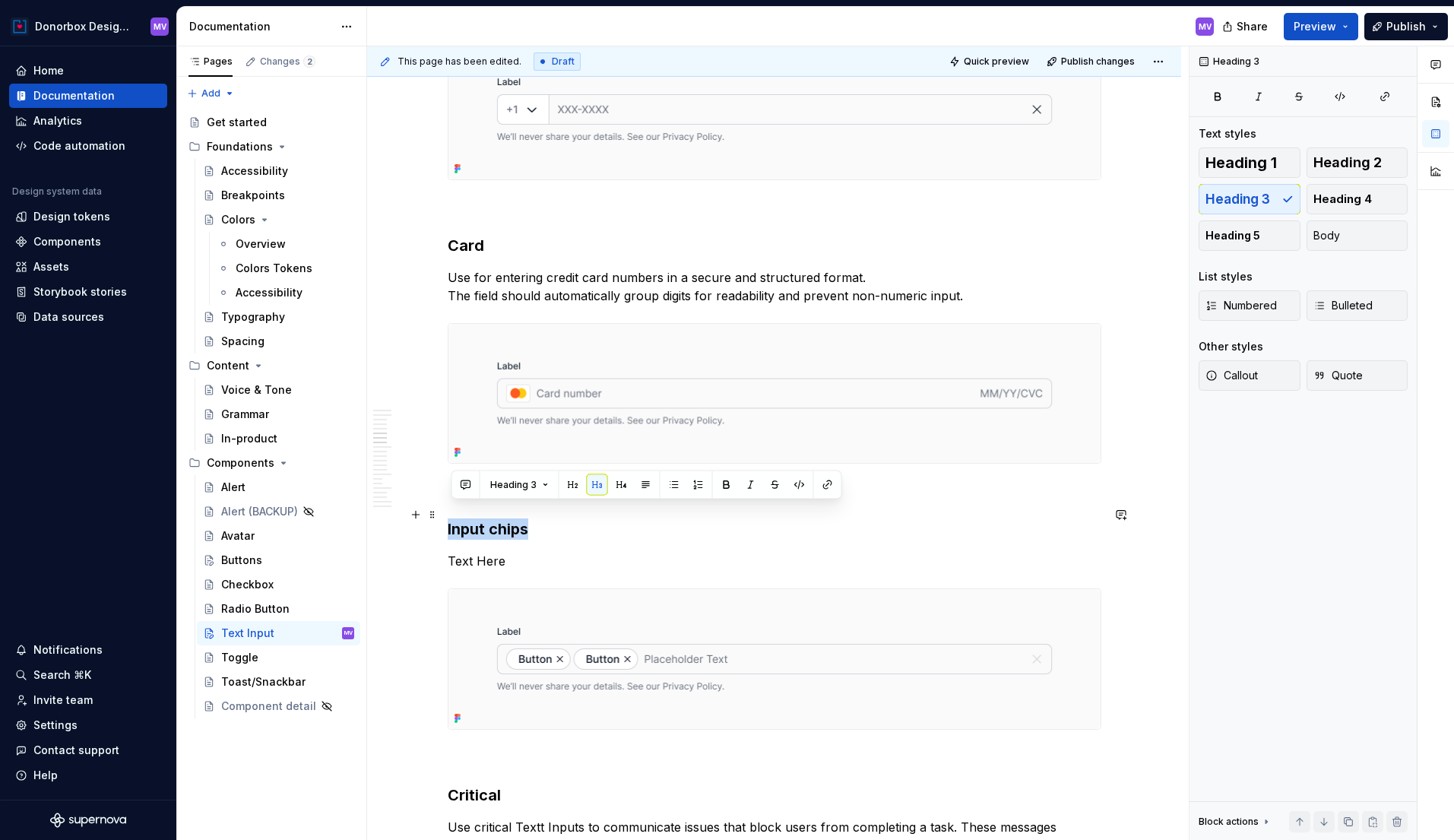
drag, startPoint x: 451, startPoint y: 515, endPoint x: 538, endPoint y: 514, distance: 87.0
click at [538, 518] on h3 "Input chips" at bounding box center [774, 529] width 654 height 21
copy h3 "Input chips"
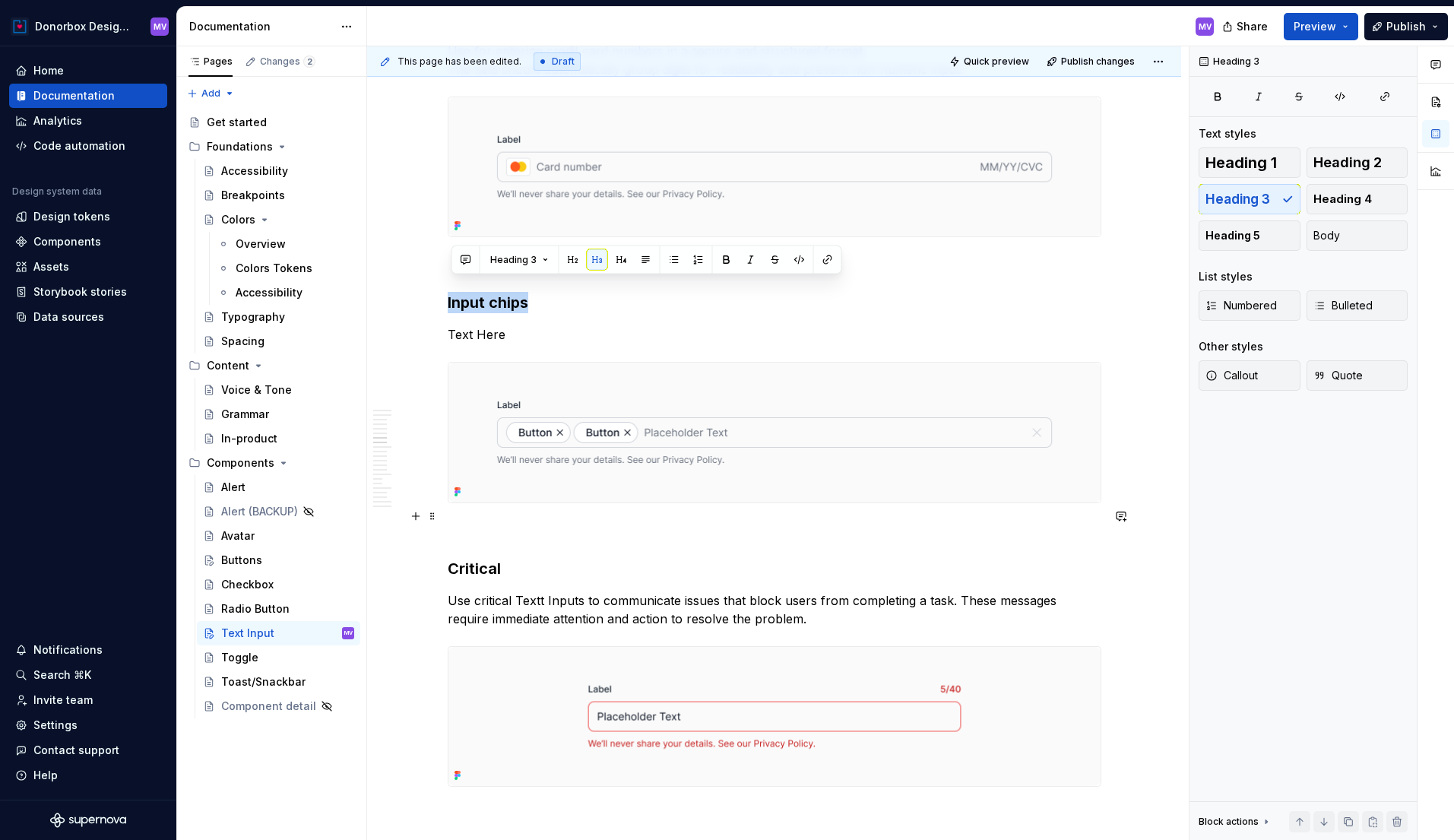
scroll to position [2238, 0]
click at [537, 589] on p "Use critical Textt Inputs to communicate issues that block users from completin…" at bounding box center [774, 607] width 654 height 36
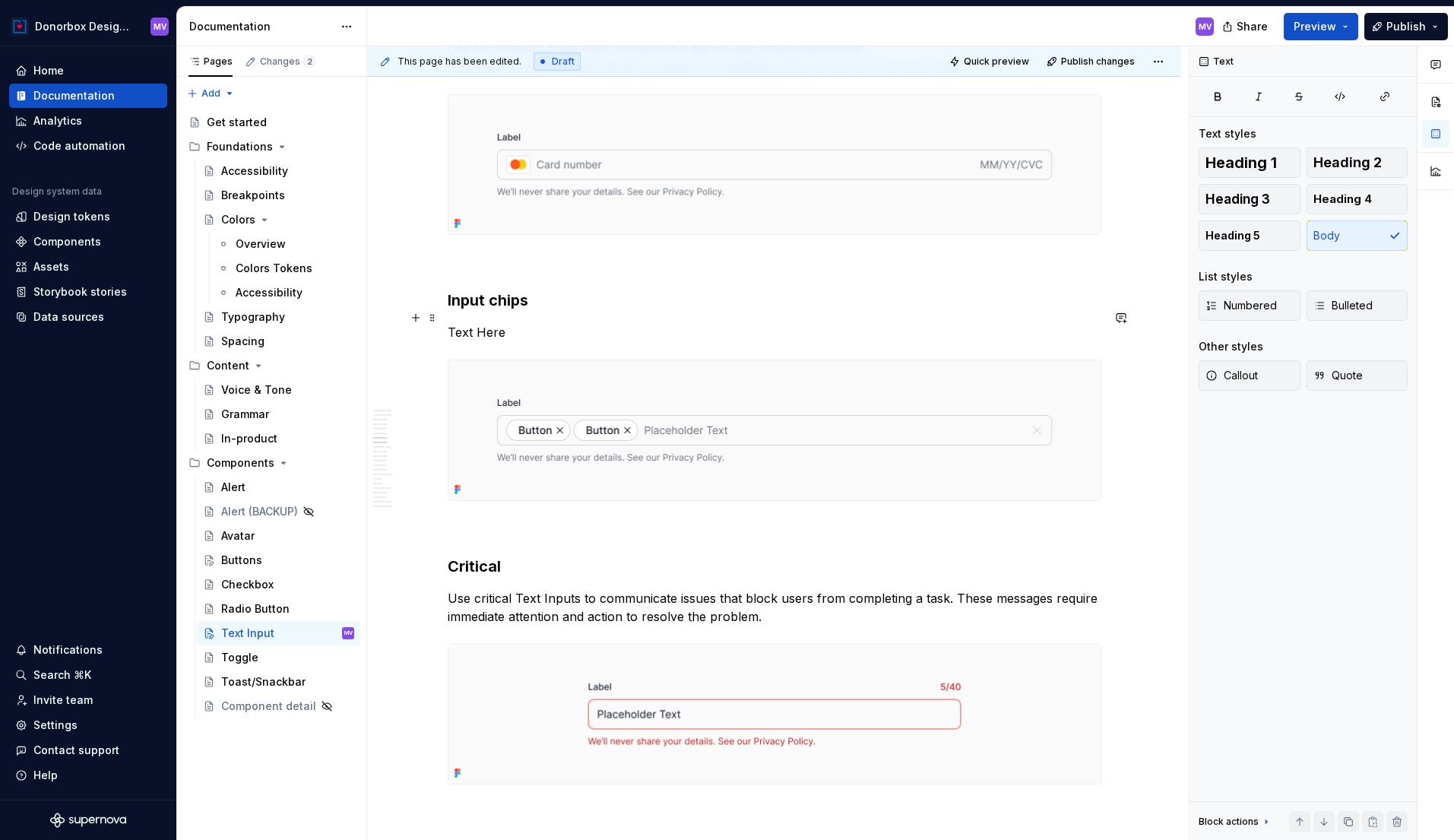
click at [491, 323] on p "Text Here" at bounding box center [774, 332] width 654 height 19
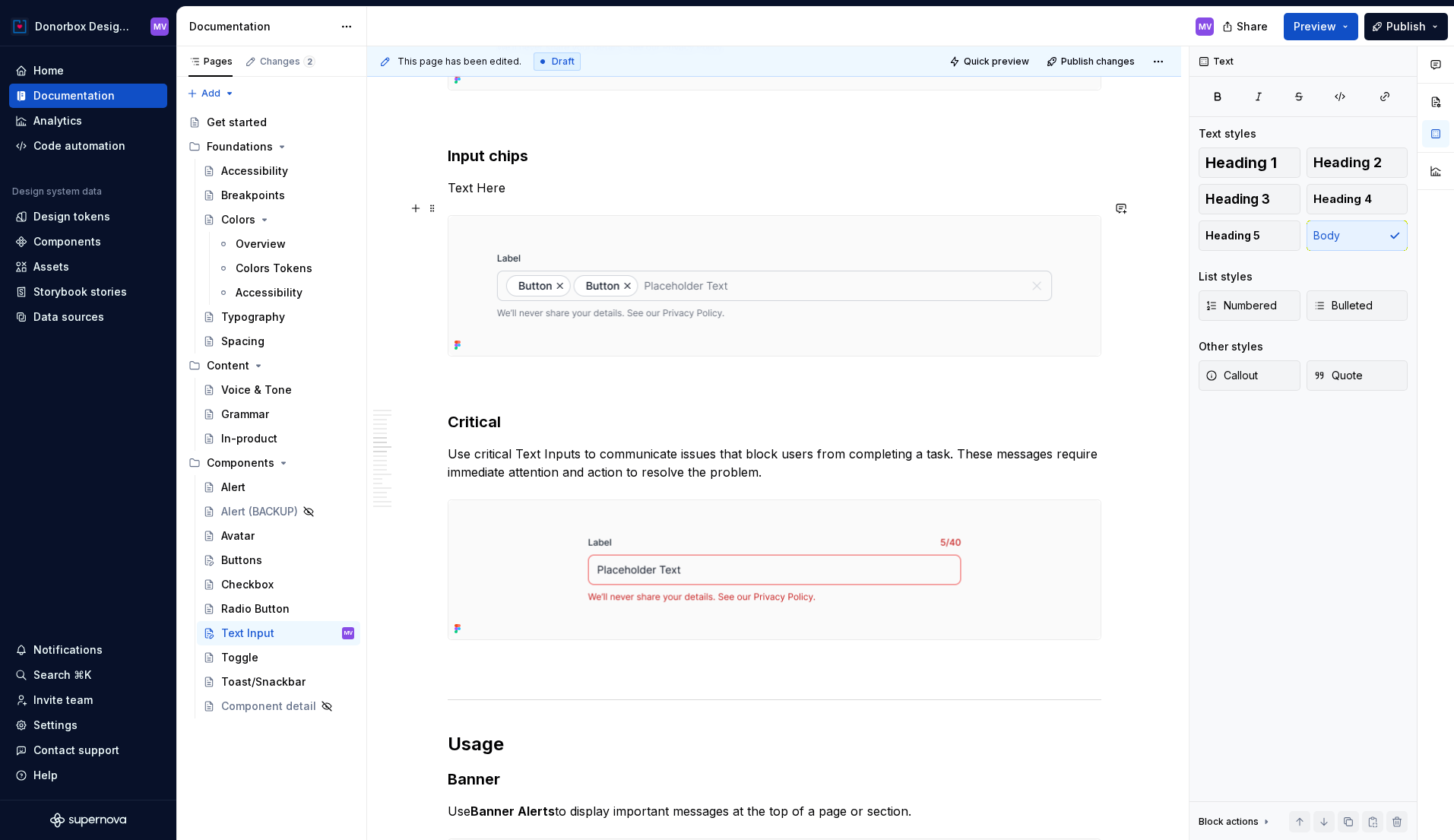
scroll to position [2353, 0]
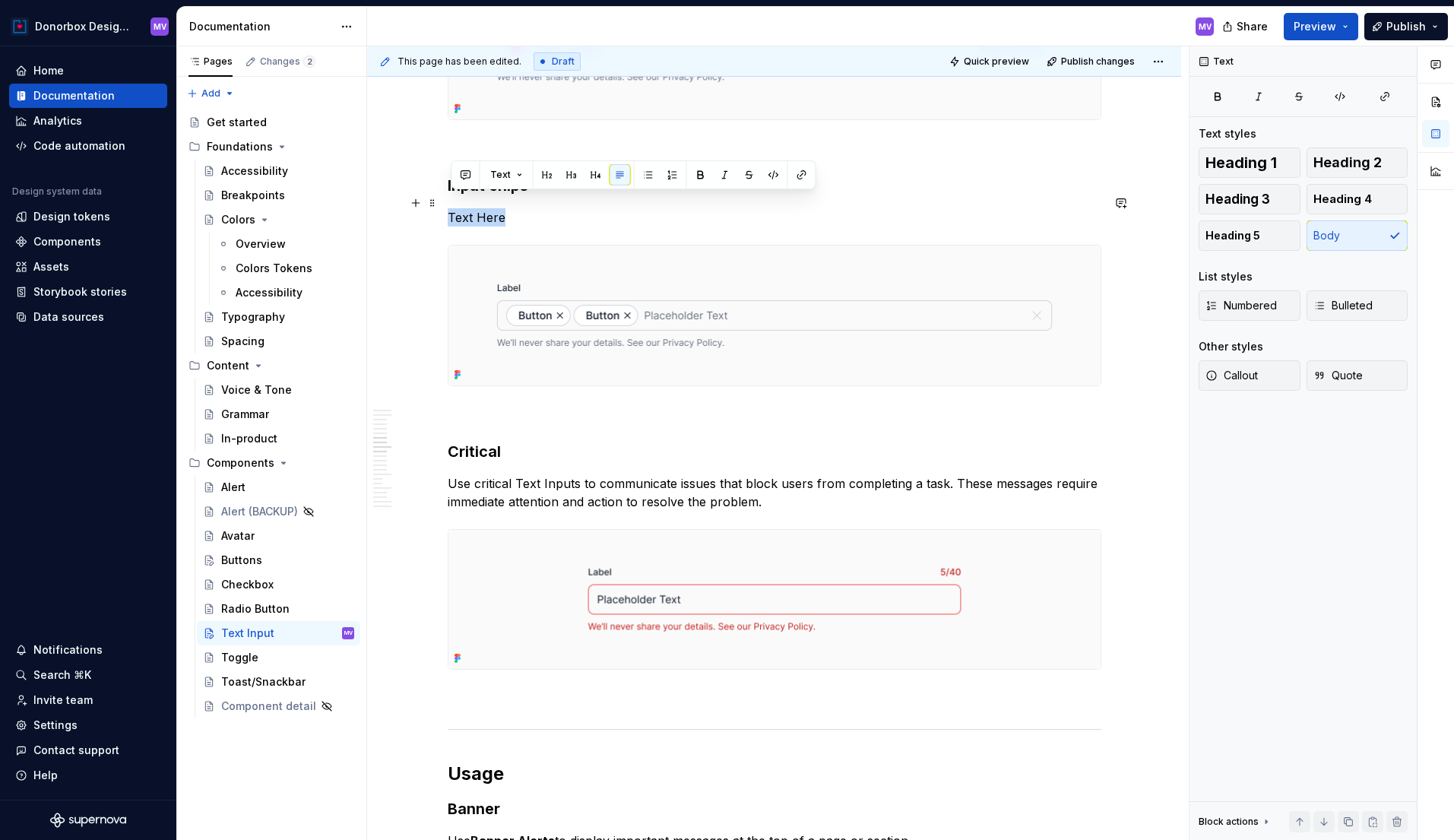
drag, startPoint x: 452, startPoint y: 201, endPoint x: 524, endPoint y: 201, distance: 72.0
click at [524, 208] on p "Text Here" at bounding box center [774, 217] width 654 height 19
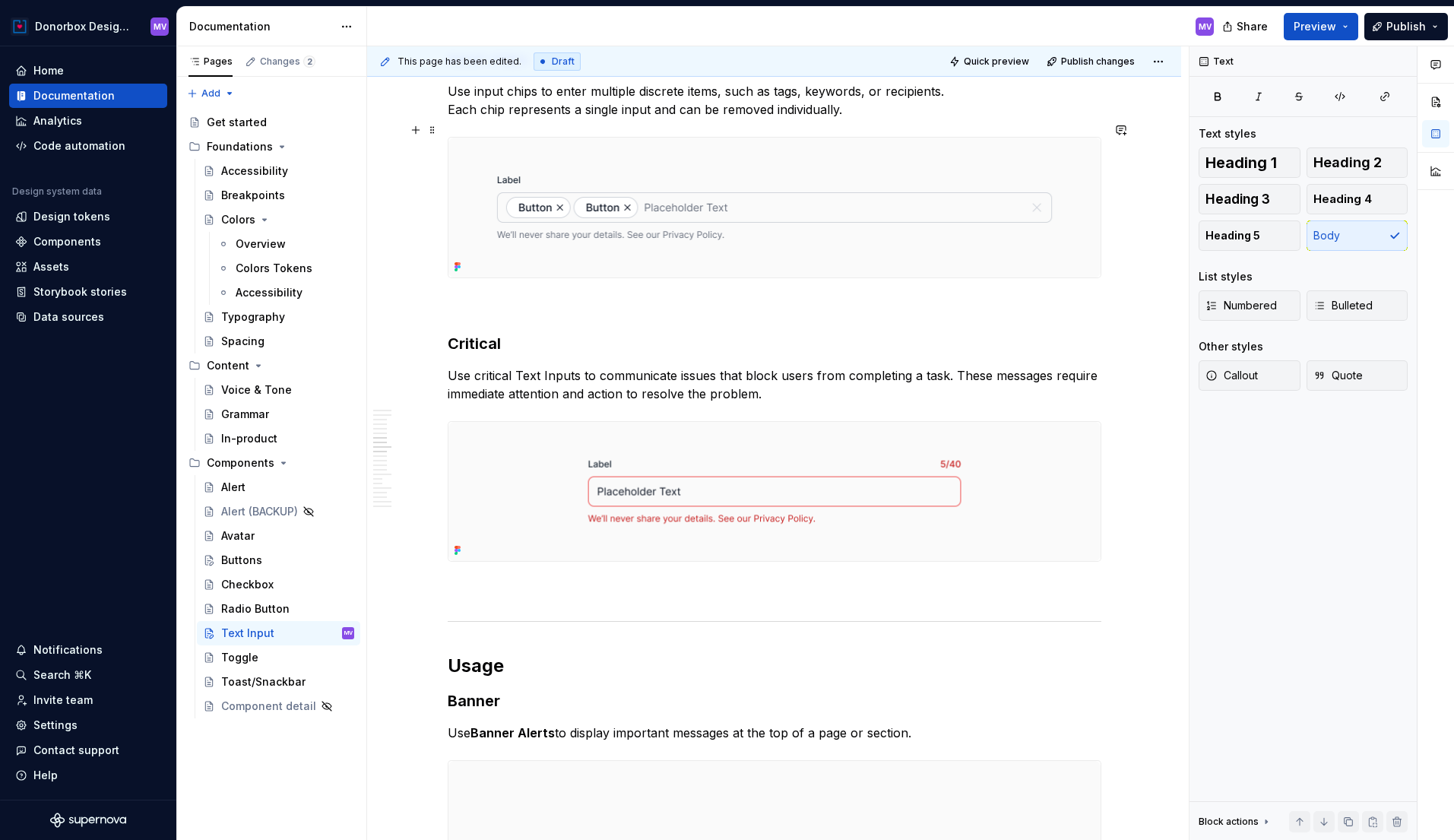
scroll to position [2497, 0]
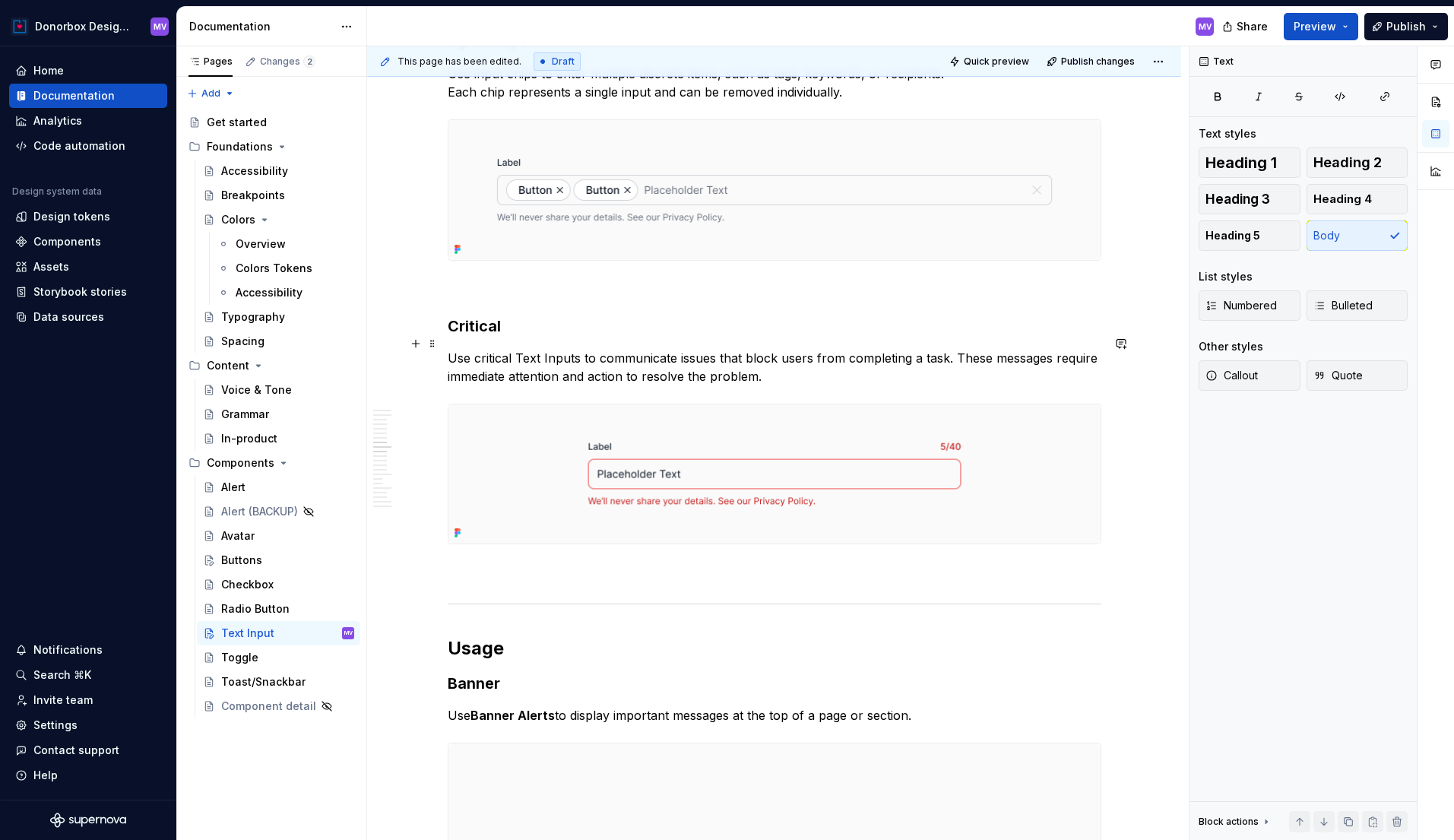
click at [561, 349] on p "Use critical Text Inputs to communicate issues that block users from completing…" at bounding box center [774, 367] width 654 height 36
click at [478, 315] on h3 "Critical" at bounding box center [774, 326] width 654 height 21
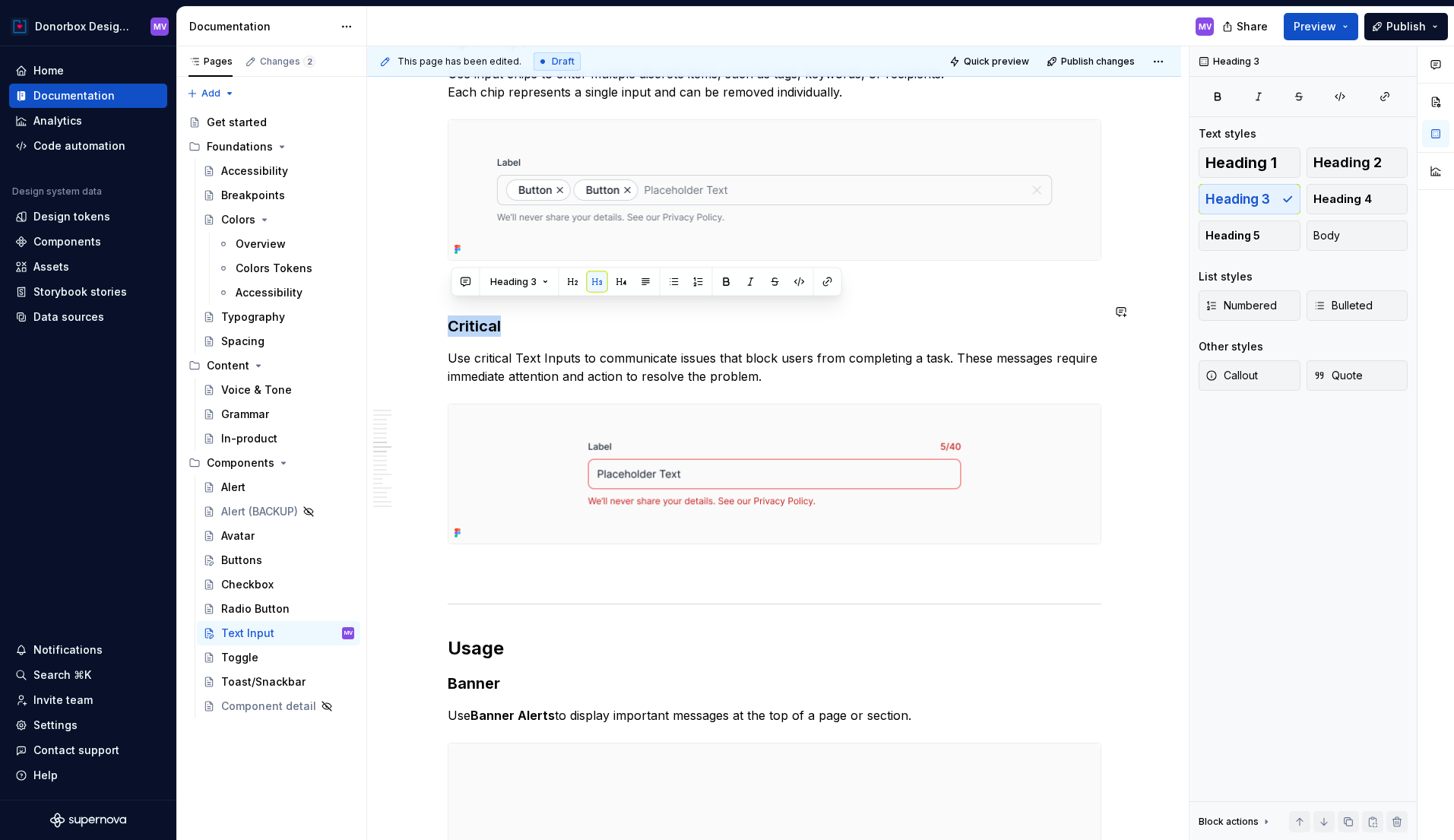
copy h3 "Critical"
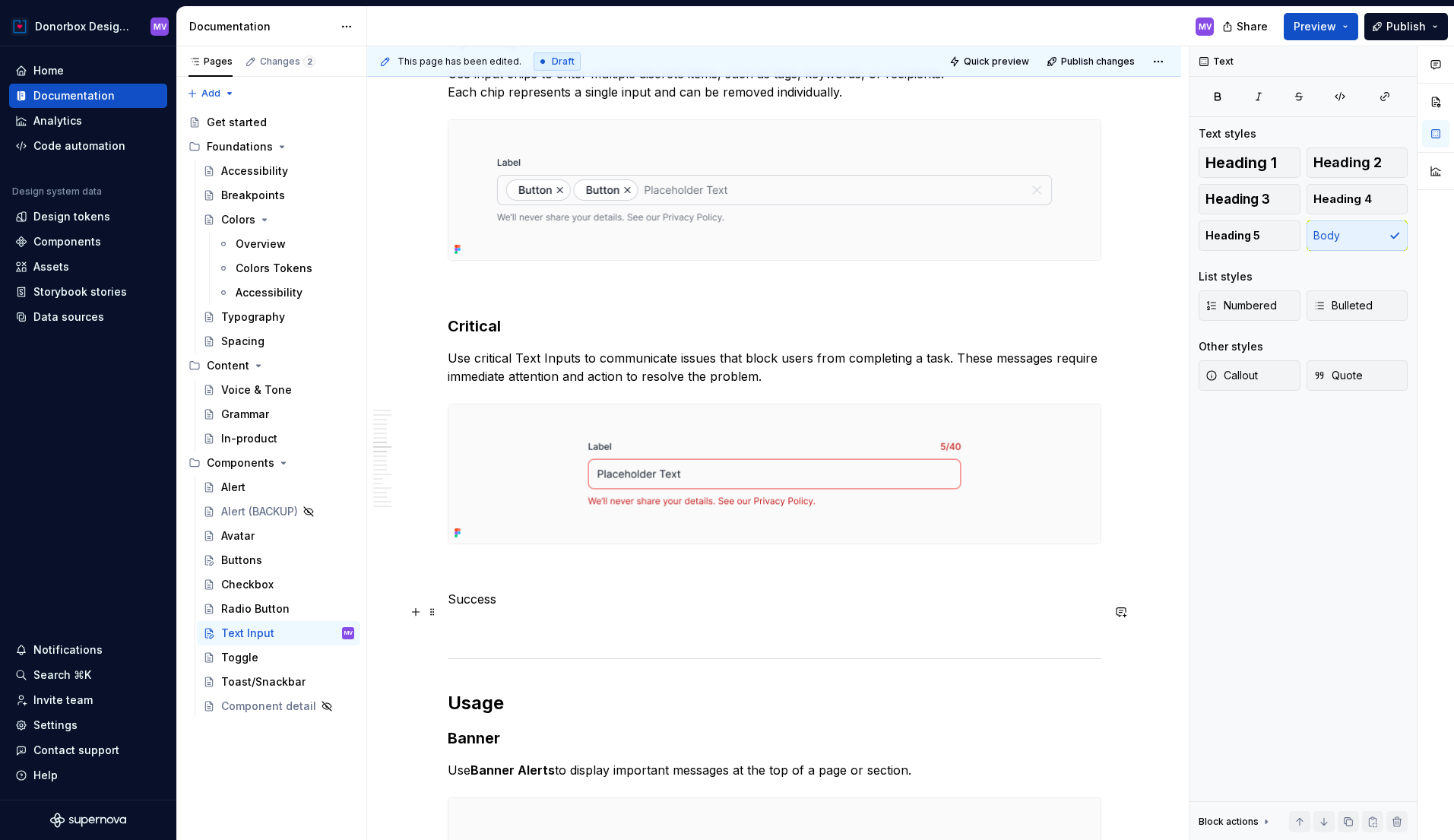
click at [482, 617] on p at bounding box center [774, 626] width 654 height 19
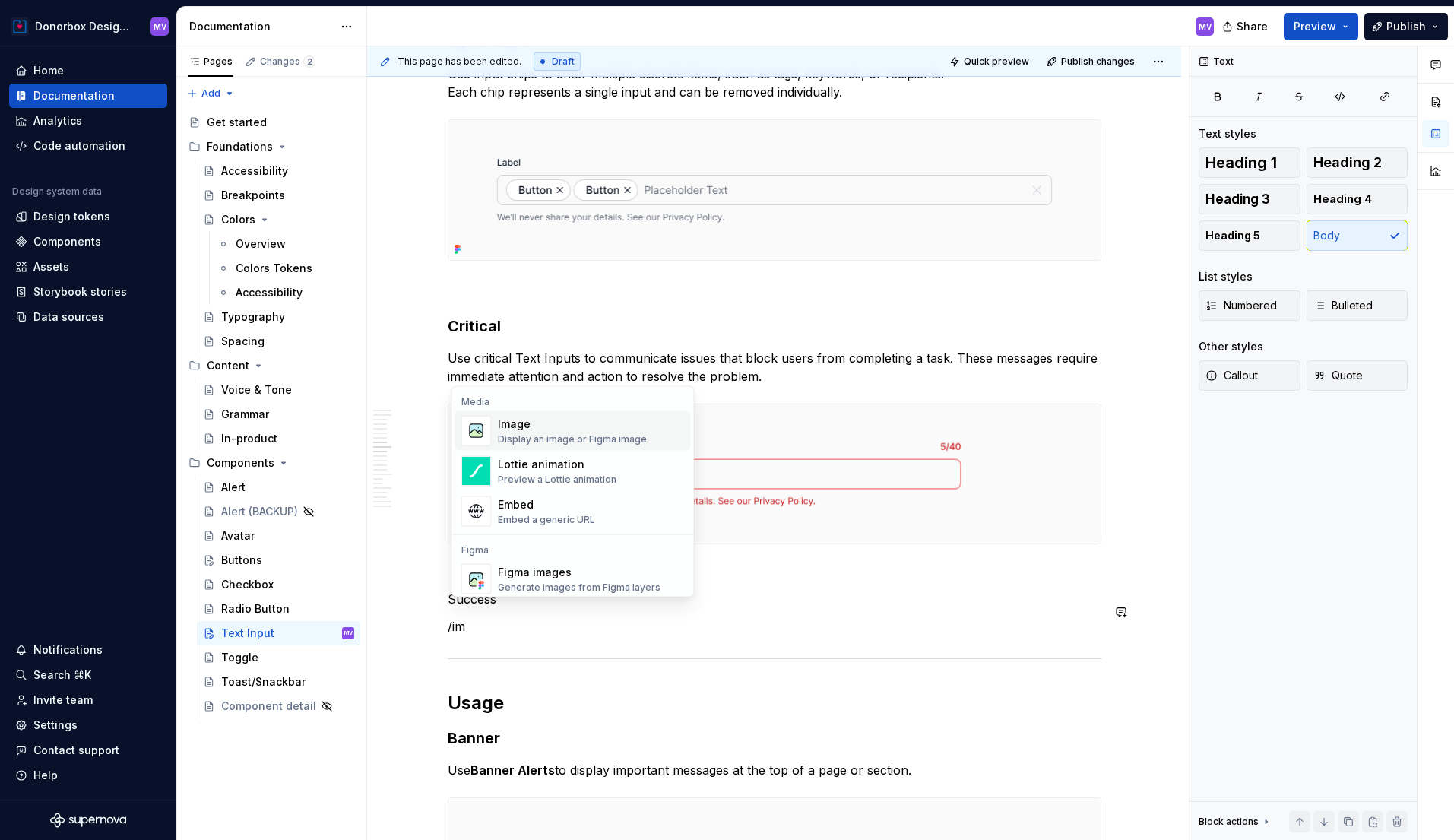
click at [577, 432] on div "Image Display an image or Figma image" at bounding box center [572, 431] width 149 height 29
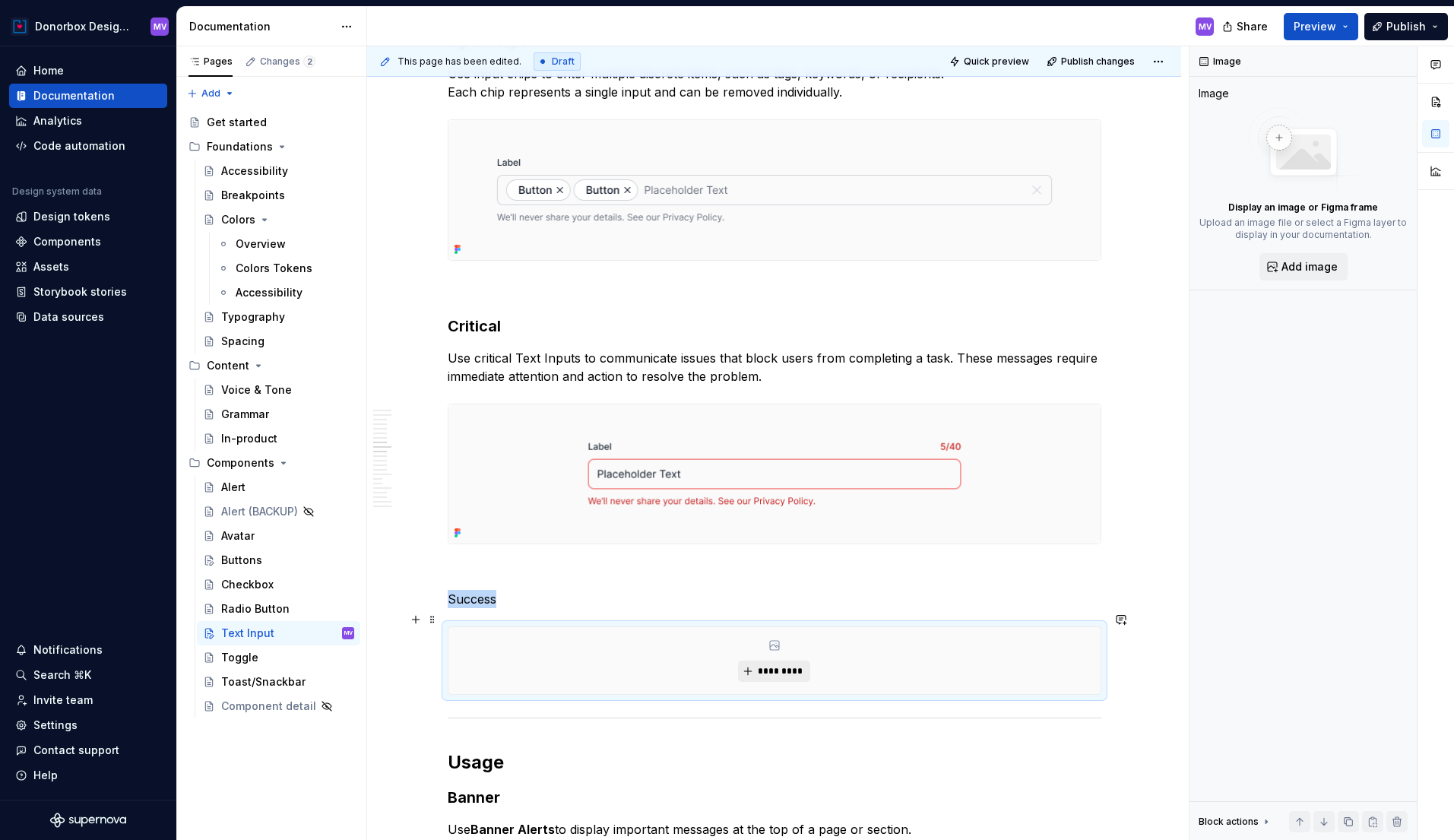
click at [779, 665] on span "*********" at bounding box center [780, 671] width 46 height 12
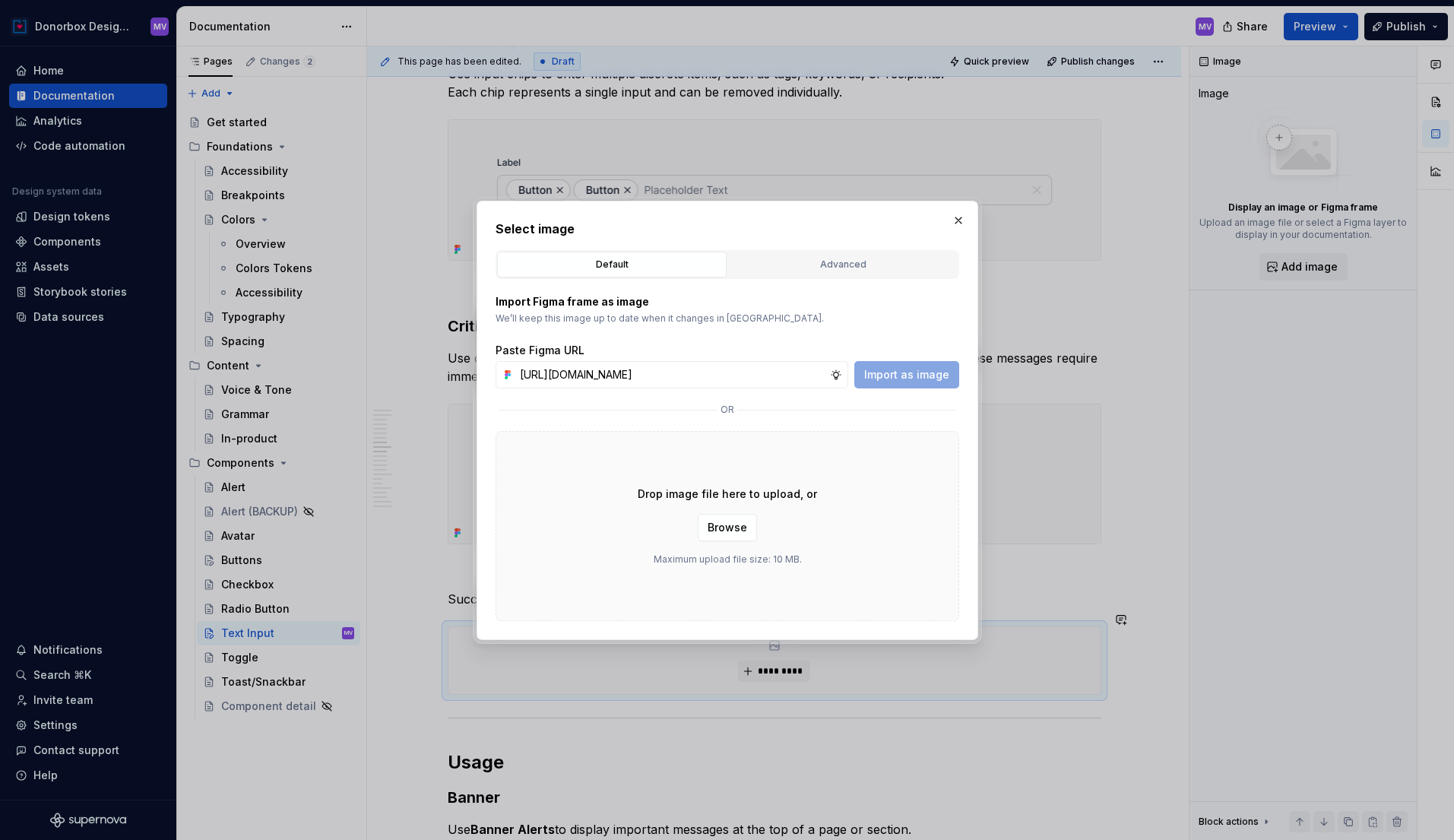
scroll to position [0, 308]
click at [917, 369] on span "Import as image" at bounding box center [907, 374] width 85 height 15
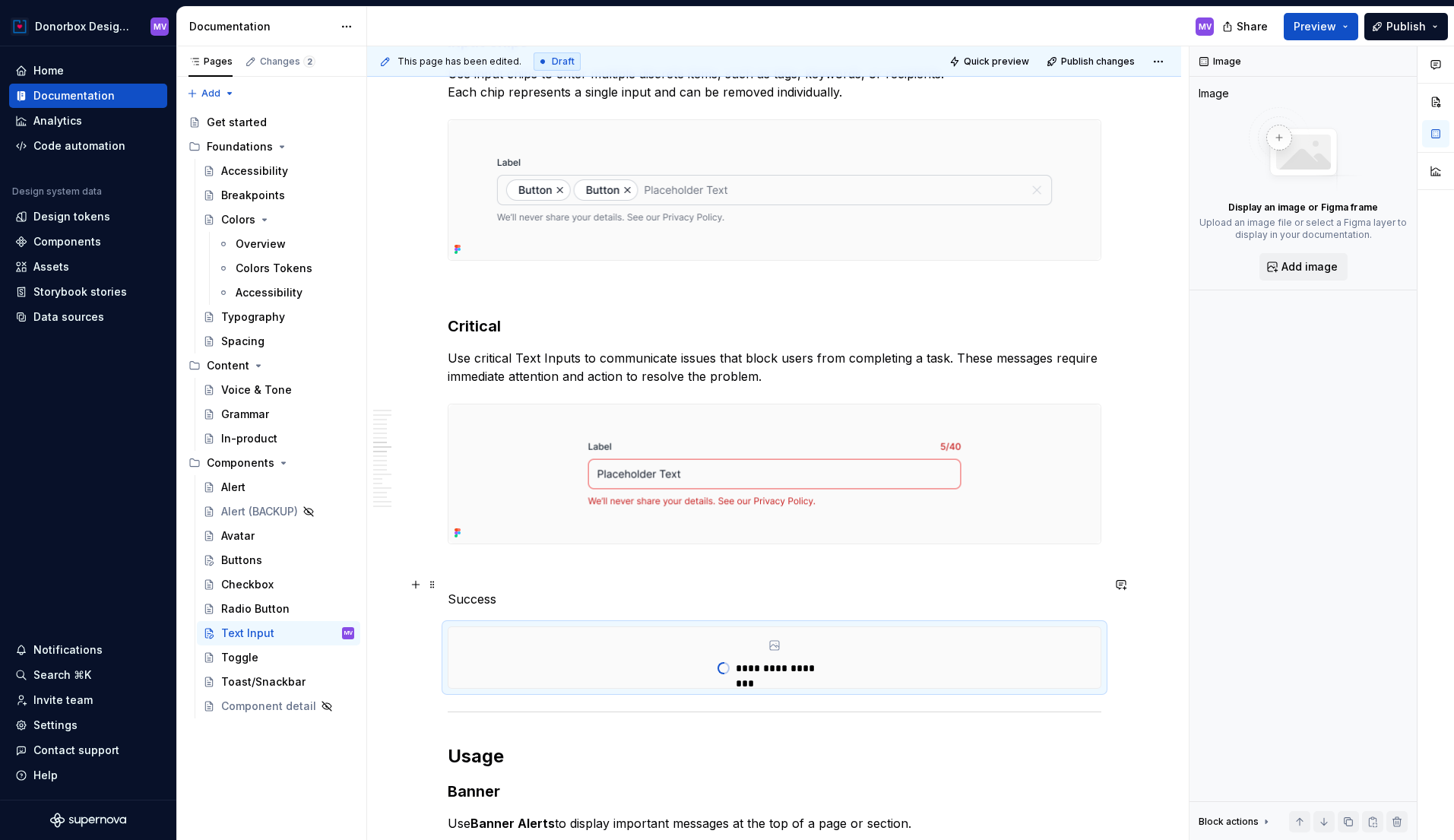
click at [517, 590] on p "Success" at bounding box center [774, 599] width 654 height 19
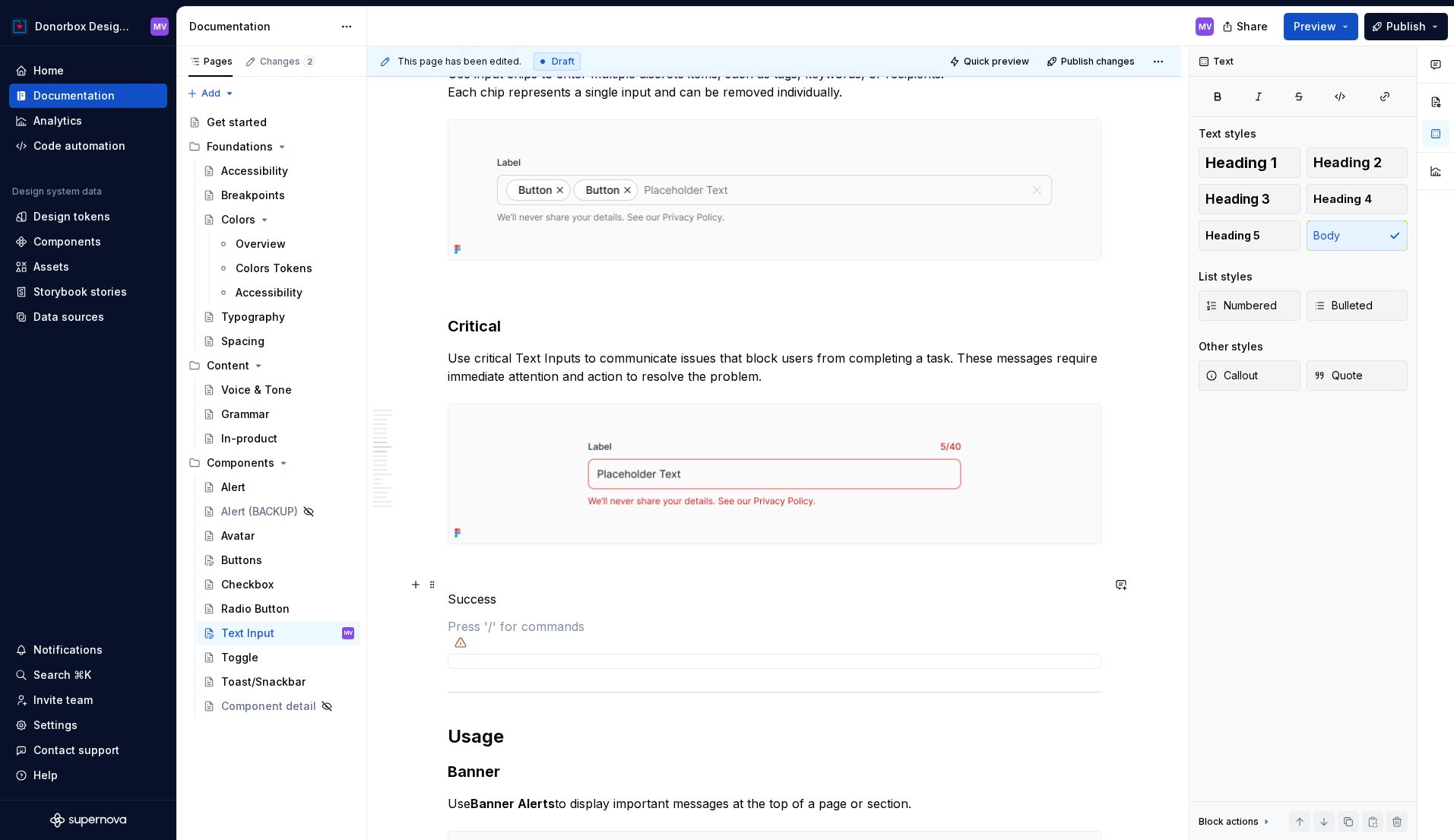
click at [483, 590] on p "Success" at bounding box center [774, 599] width 654 height 19
click at [571, 558] on button "button" at bounding box center [571, 556] width 21 height 21
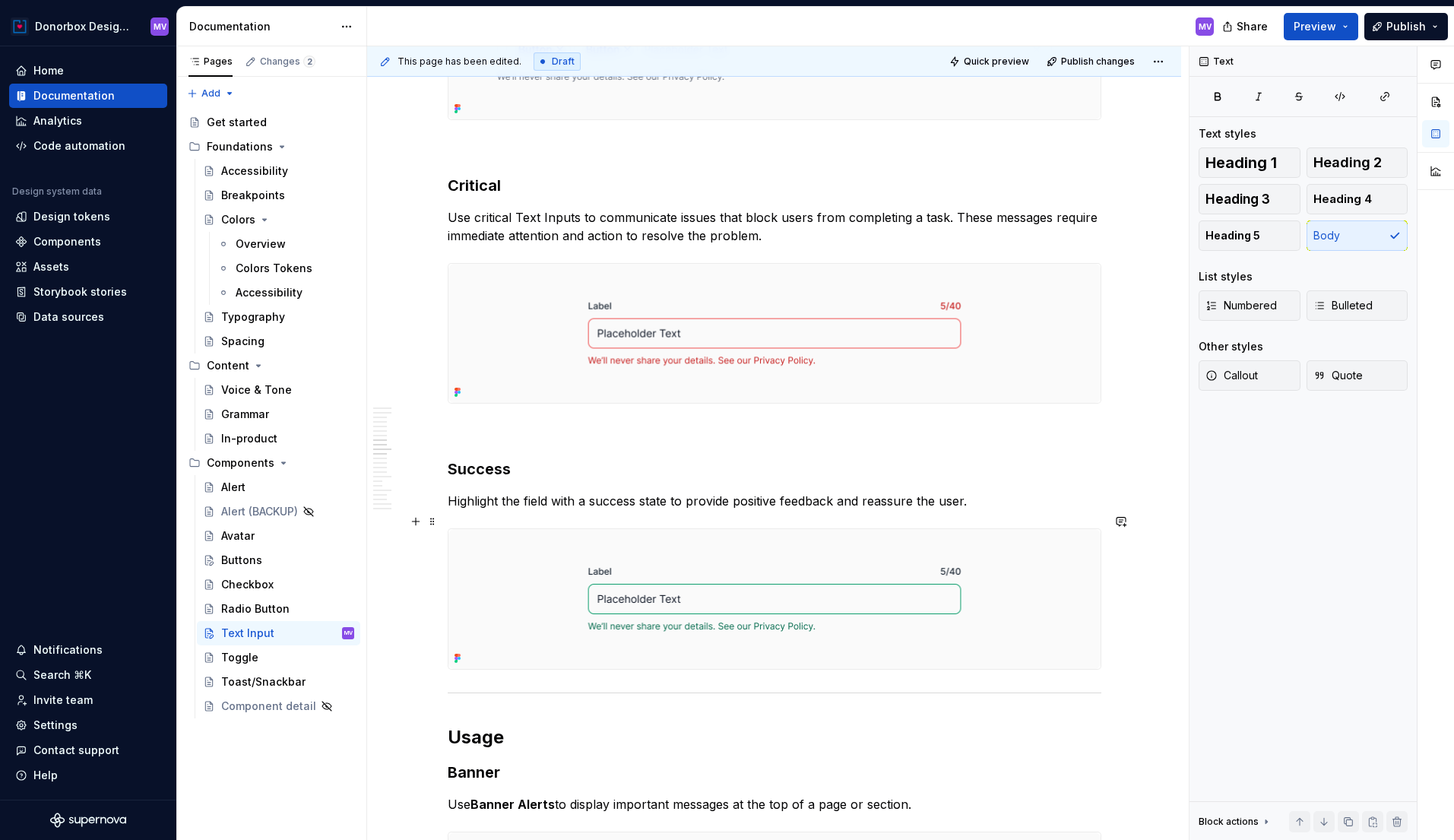
scroll to position [2650, 0]
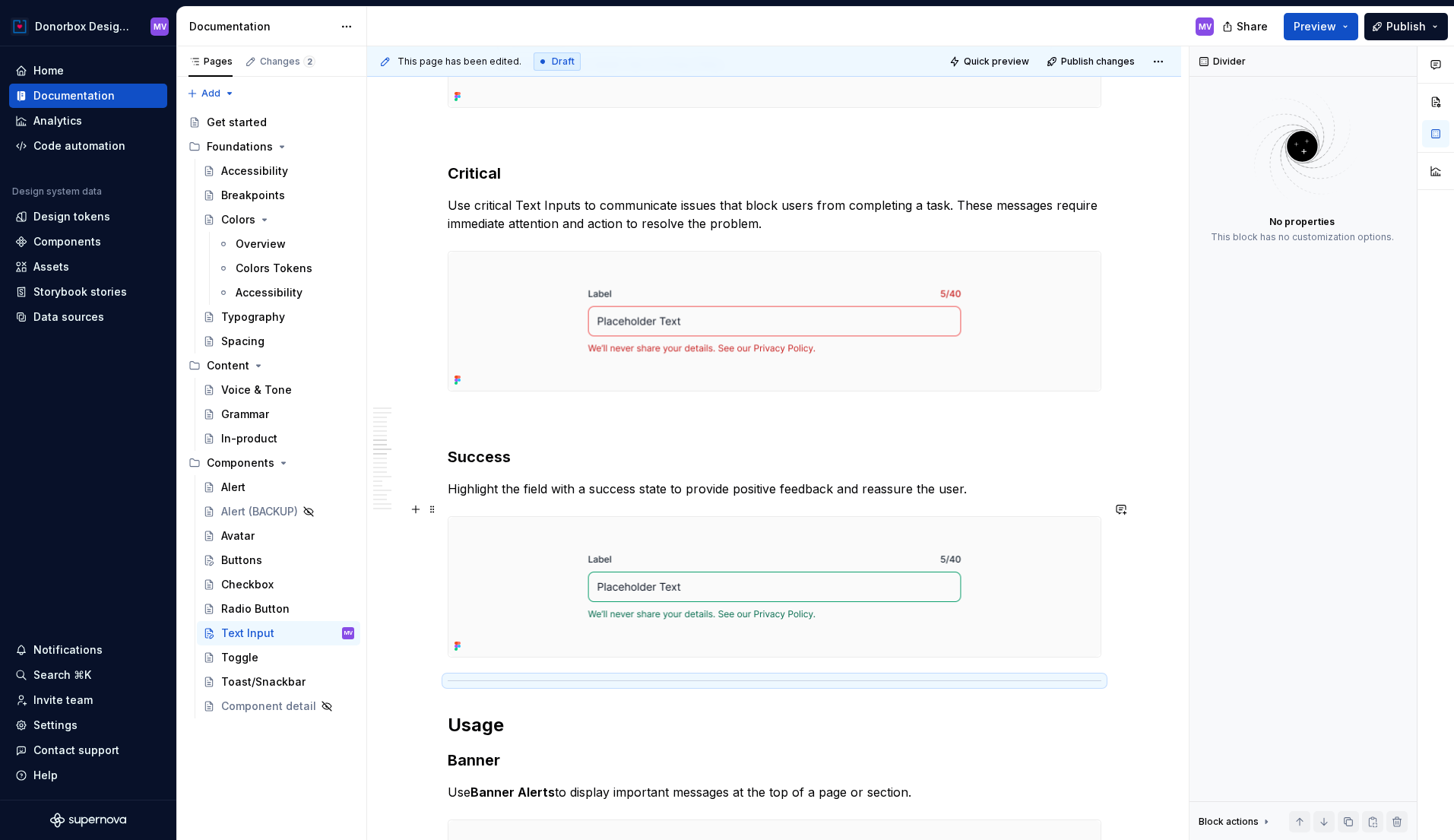
click at [1101, 577] on div at bounding box center [774, 586] width 654 height 141
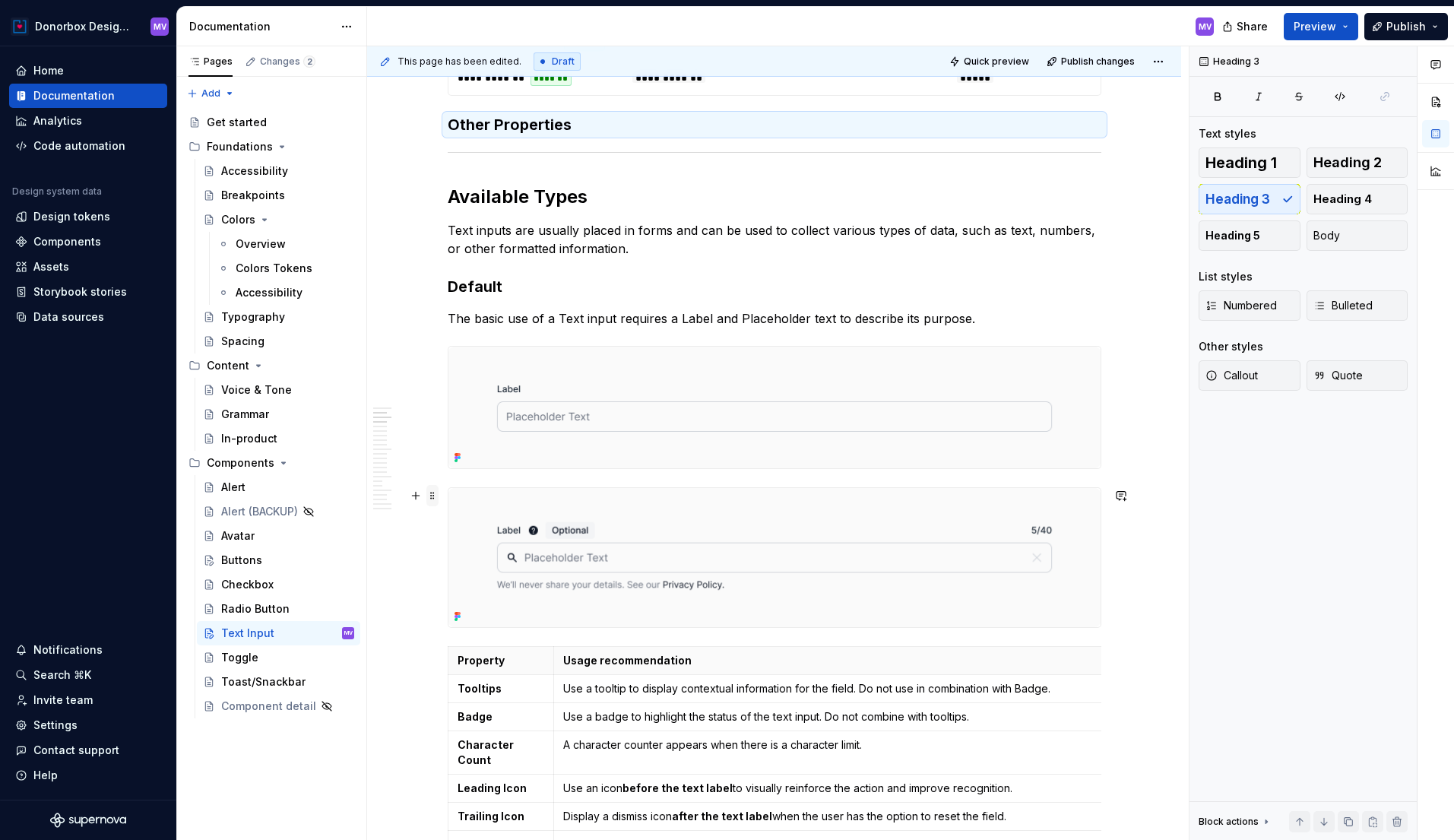
scroll to position [1030, 0]
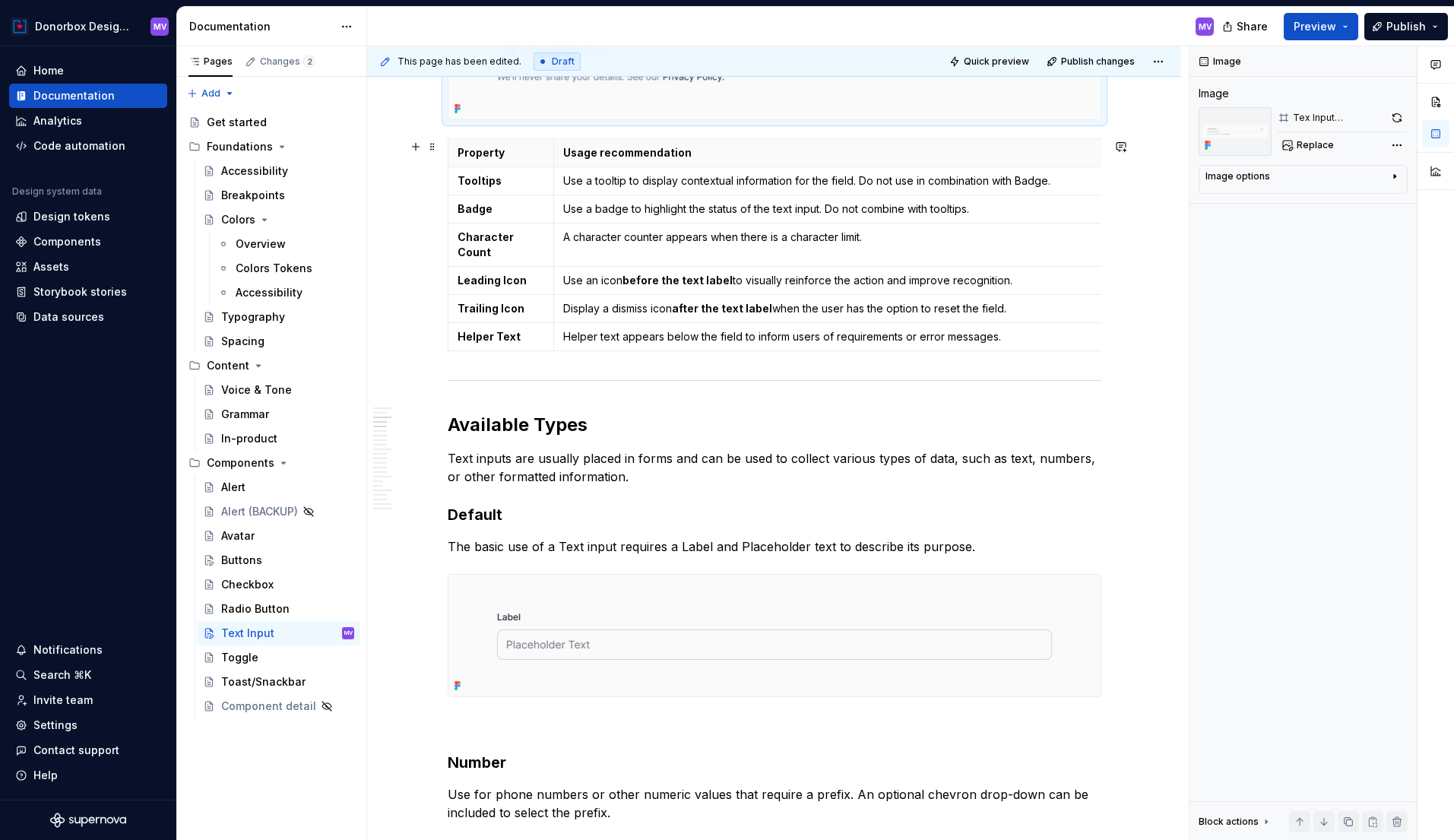
scroll to position [1125, 0]
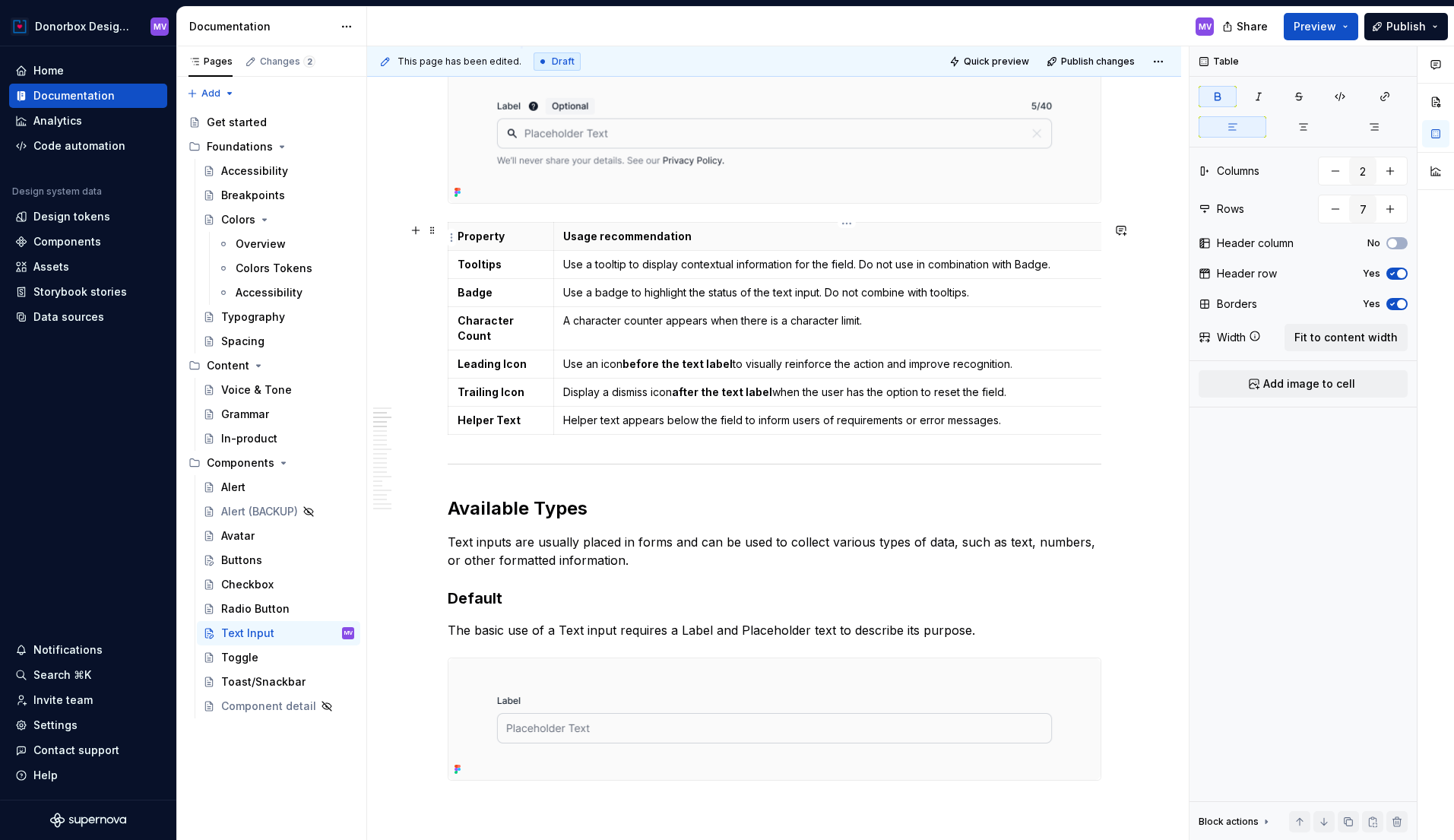
click at [845, 236] on p "Usage recommendation" at bounding box center [842, 236] width 558 height 15
click at [772, 245] on th "Usage recommendation" at bounding box center [843, 237] width 578 height 28
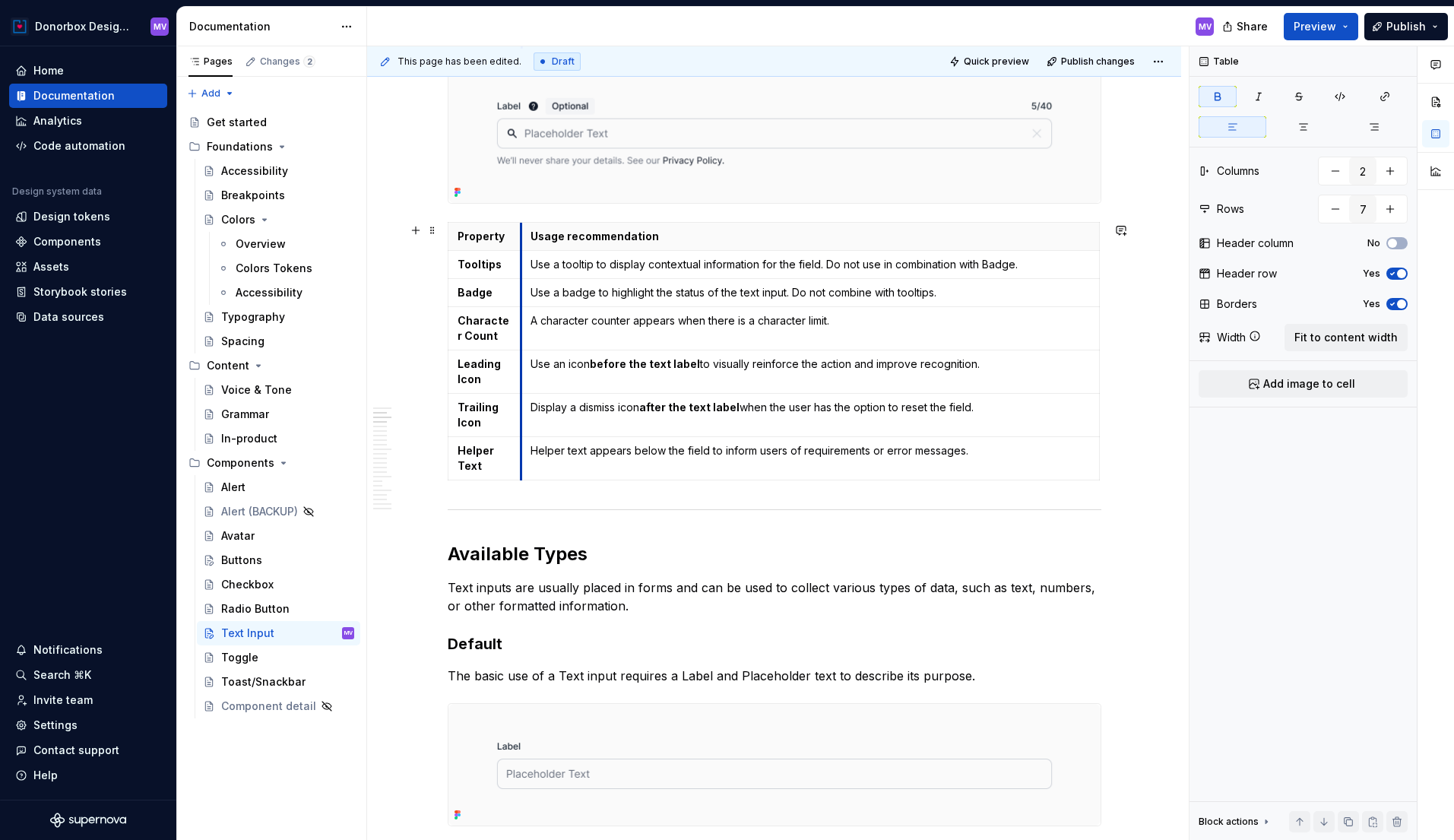
drag, startPoint x: 558, startPoint y: 254, endPoint x: 525, endPoint y: 254, distance: 33.0
click at [525, 254] on td "Use a tooltip to display contextual information for the field. Do not use in co…" at bounding box center [810, 265] width 578 height 28
drag, startPoint x: 1100, startPoint y: 257, endPoint x: 1050, endPoint y: 257, distance: 50.0
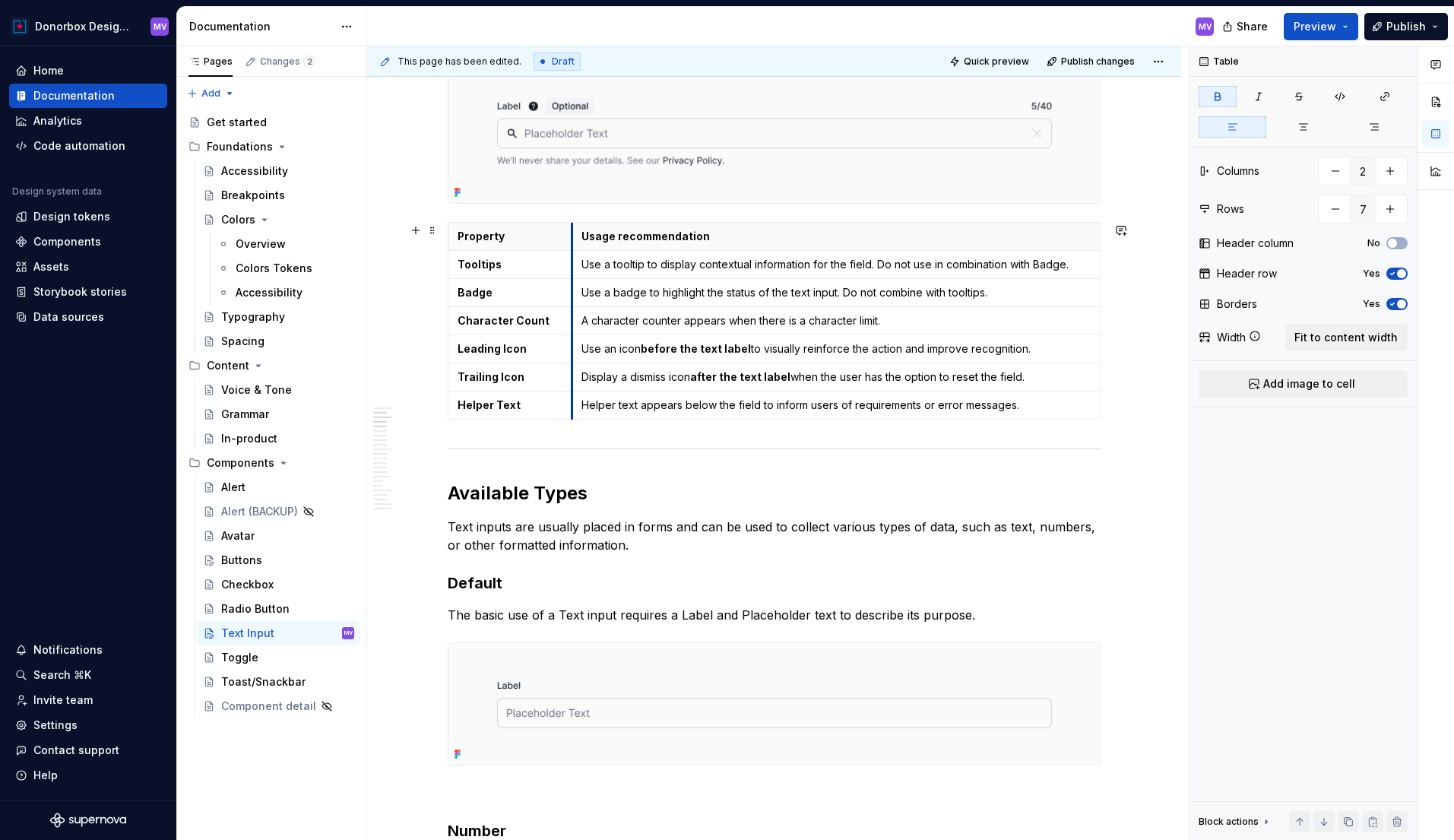
drag, startPoint x: 524, startPoint y: 239, endPoint x: 575, endPoint y: 240, distance: 51.0
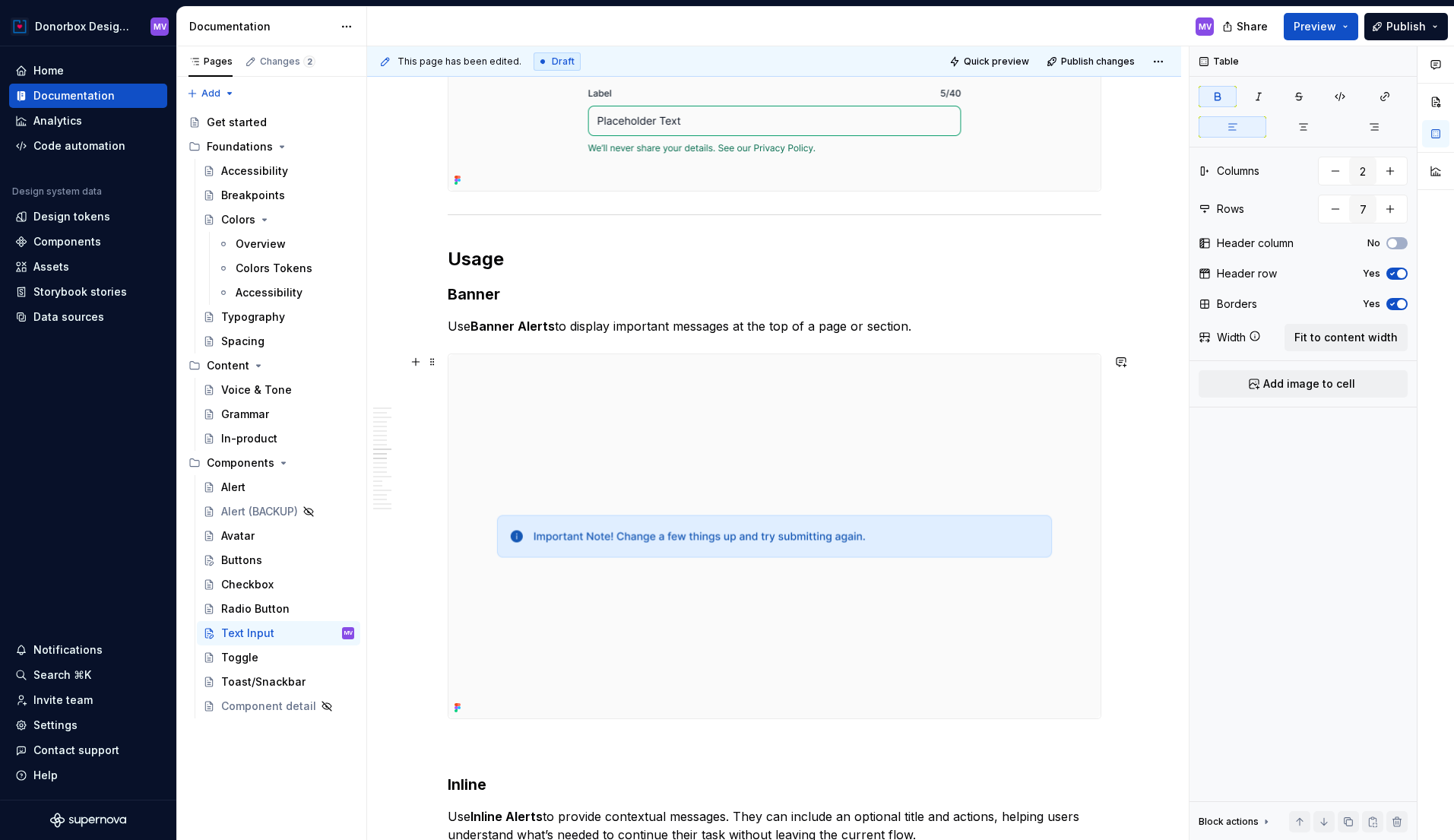
scroll to position [3106, 0]
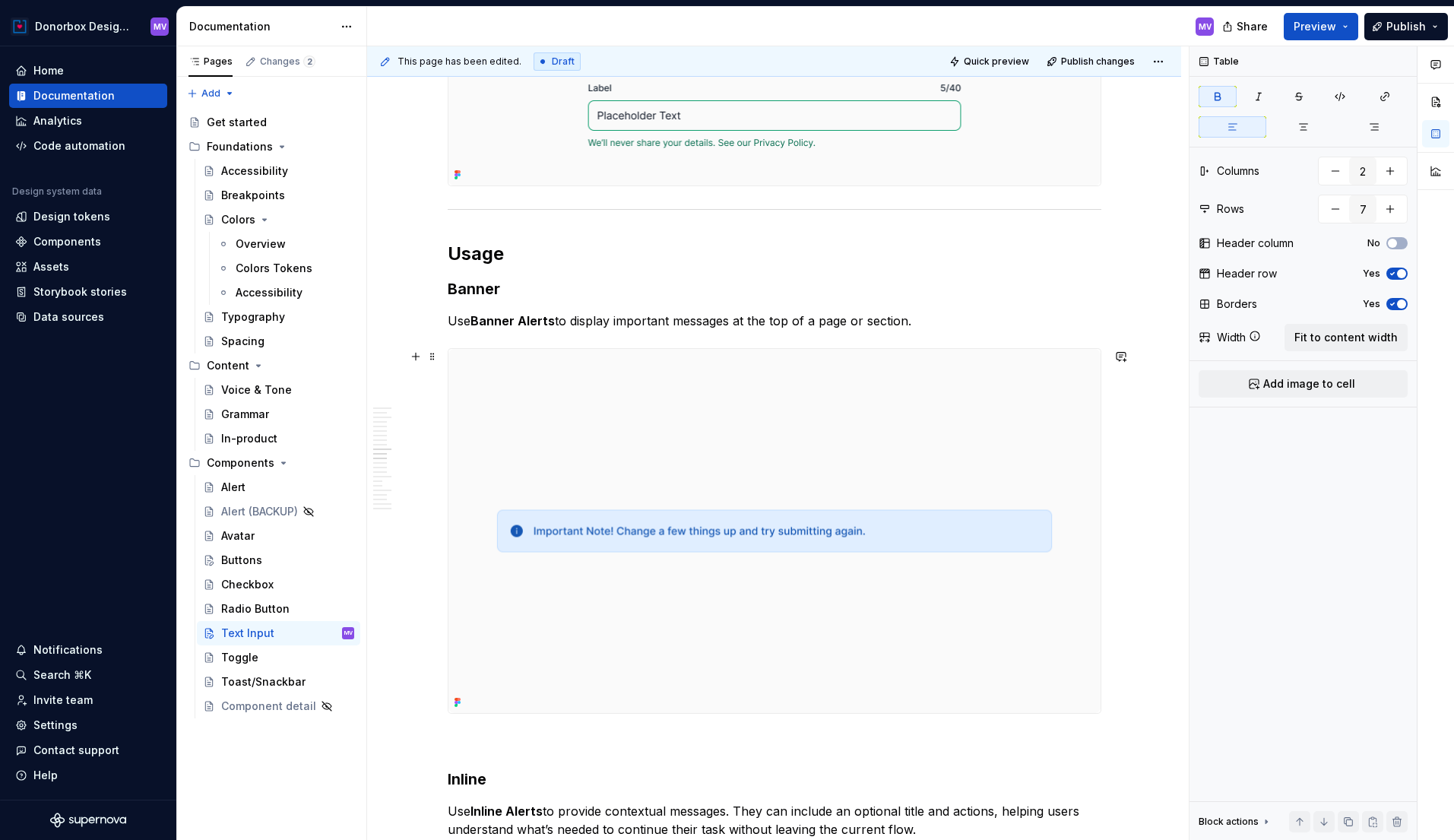
click at [816, 409] on img at bounding box center [774, 531] width 652 height 364
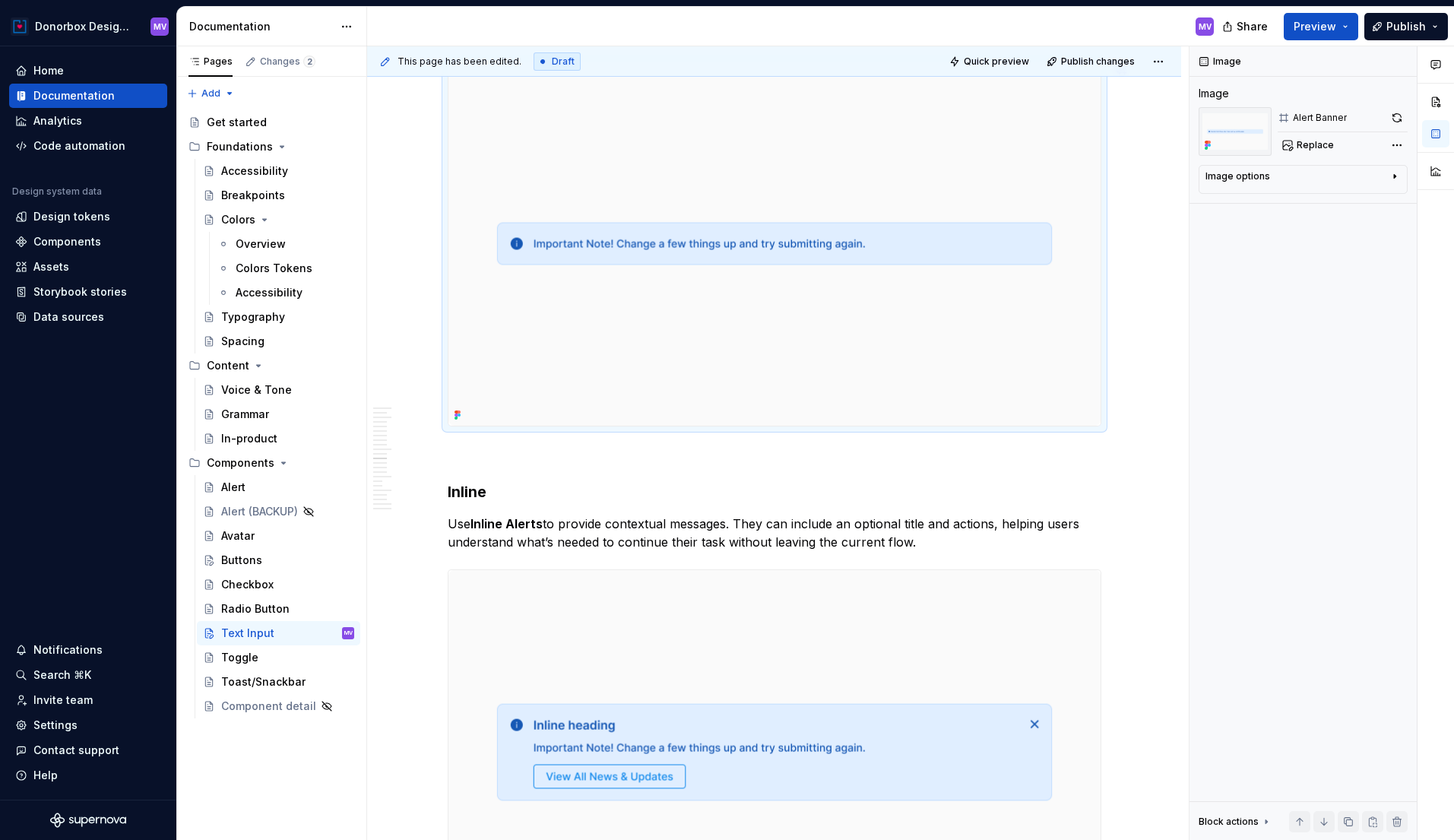
scroll to position [3402, 0]
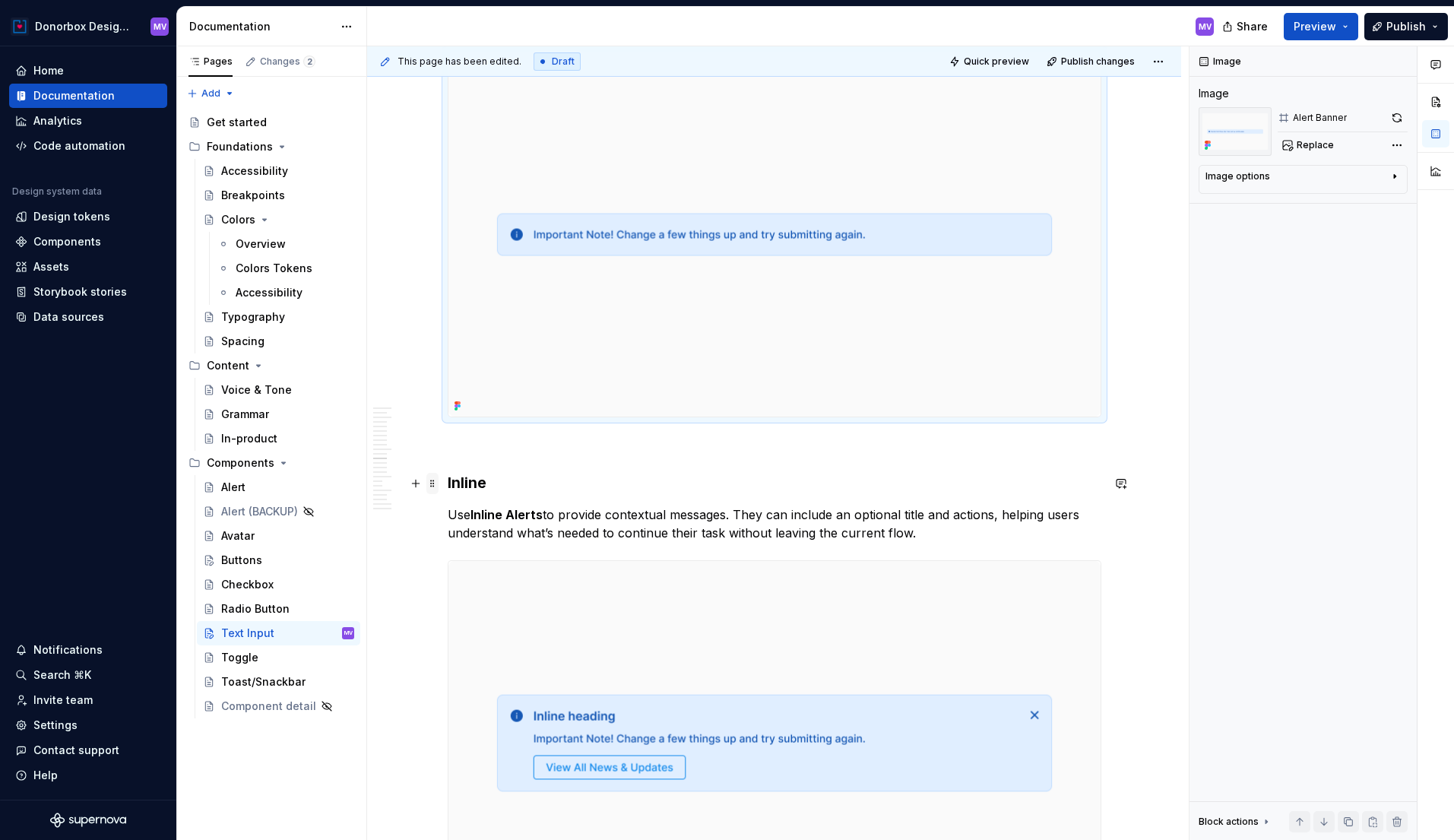
click at [434, 484] on span at bounding box center [432, 483] width 12 height 21
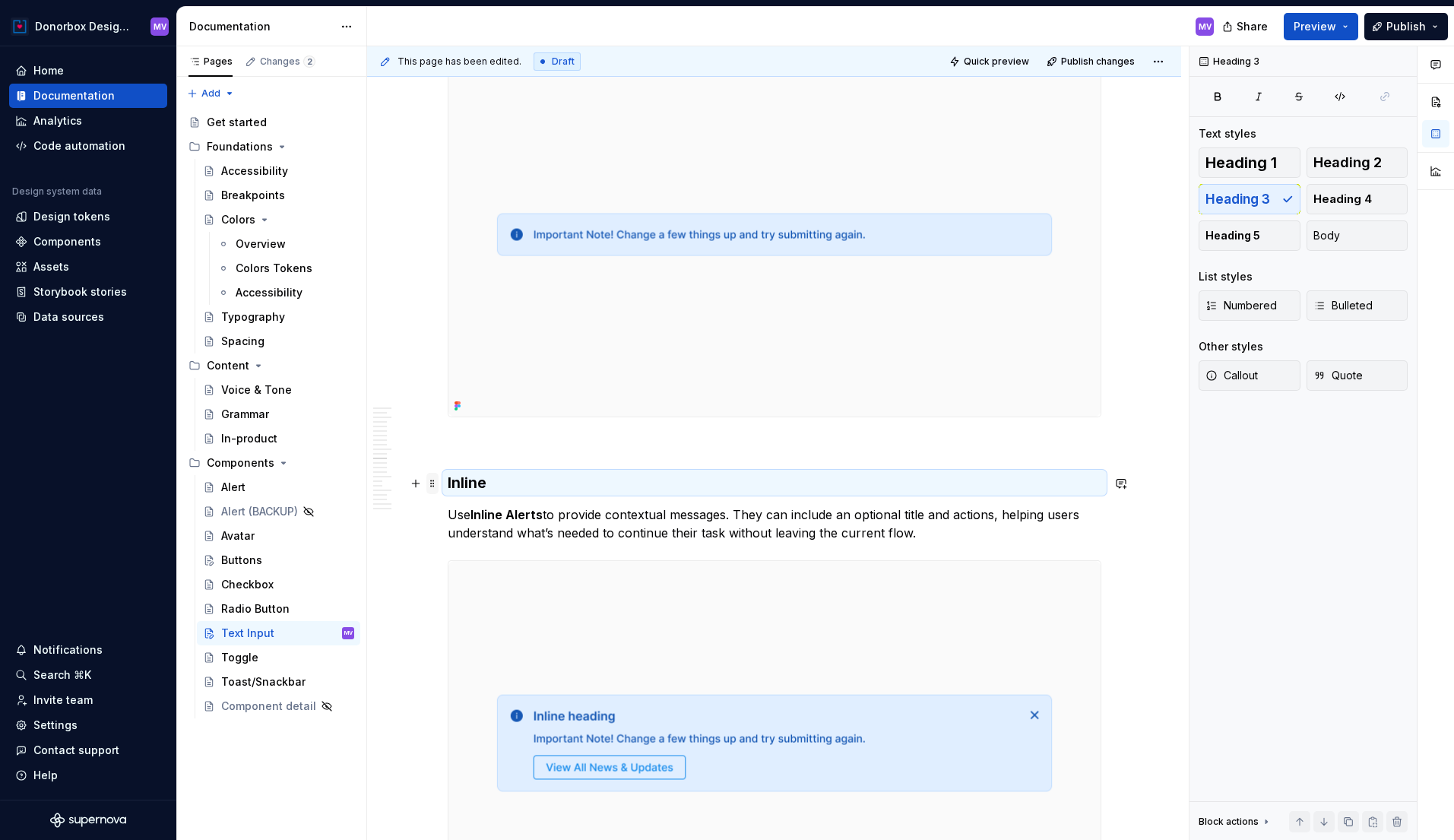
click at [433, 484] on span at bounding box center [432, 483] width 12 height 21
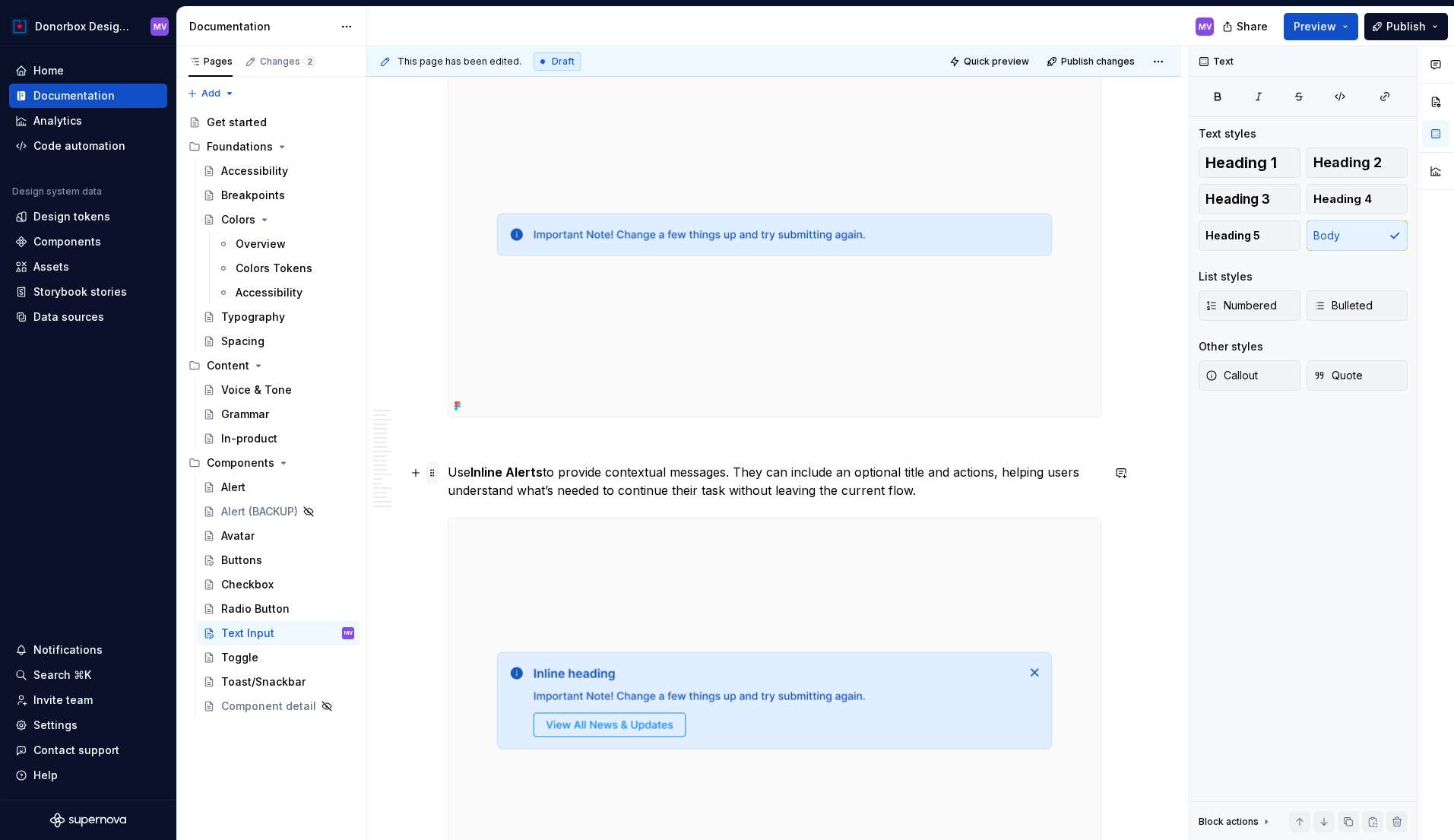
click at [435, 472] on span at bounding box center [432, 472] width 12 height 21
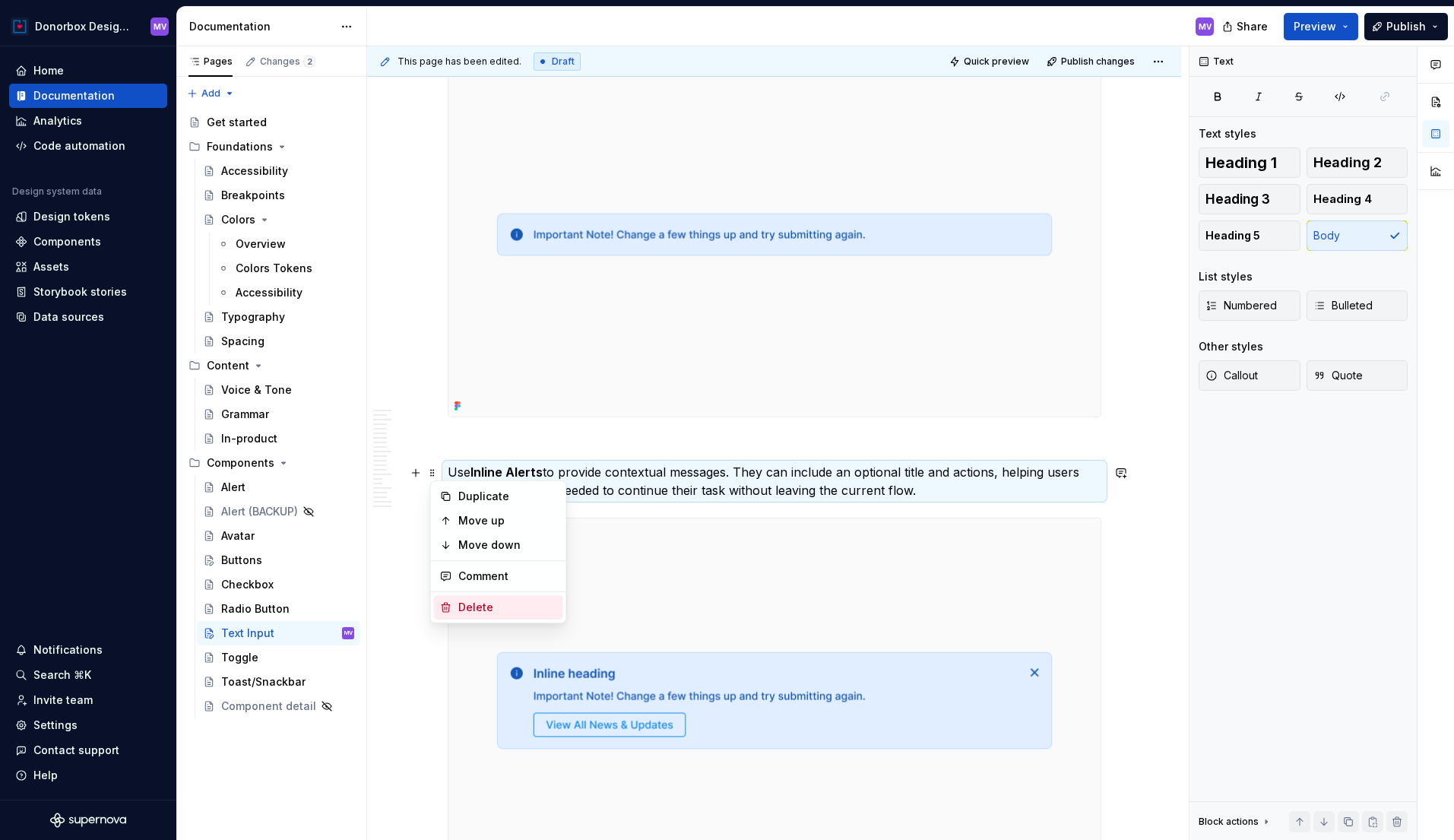
click at [460, 603] on div "Delete" at bounding box center [508, 607] width 99 height 15
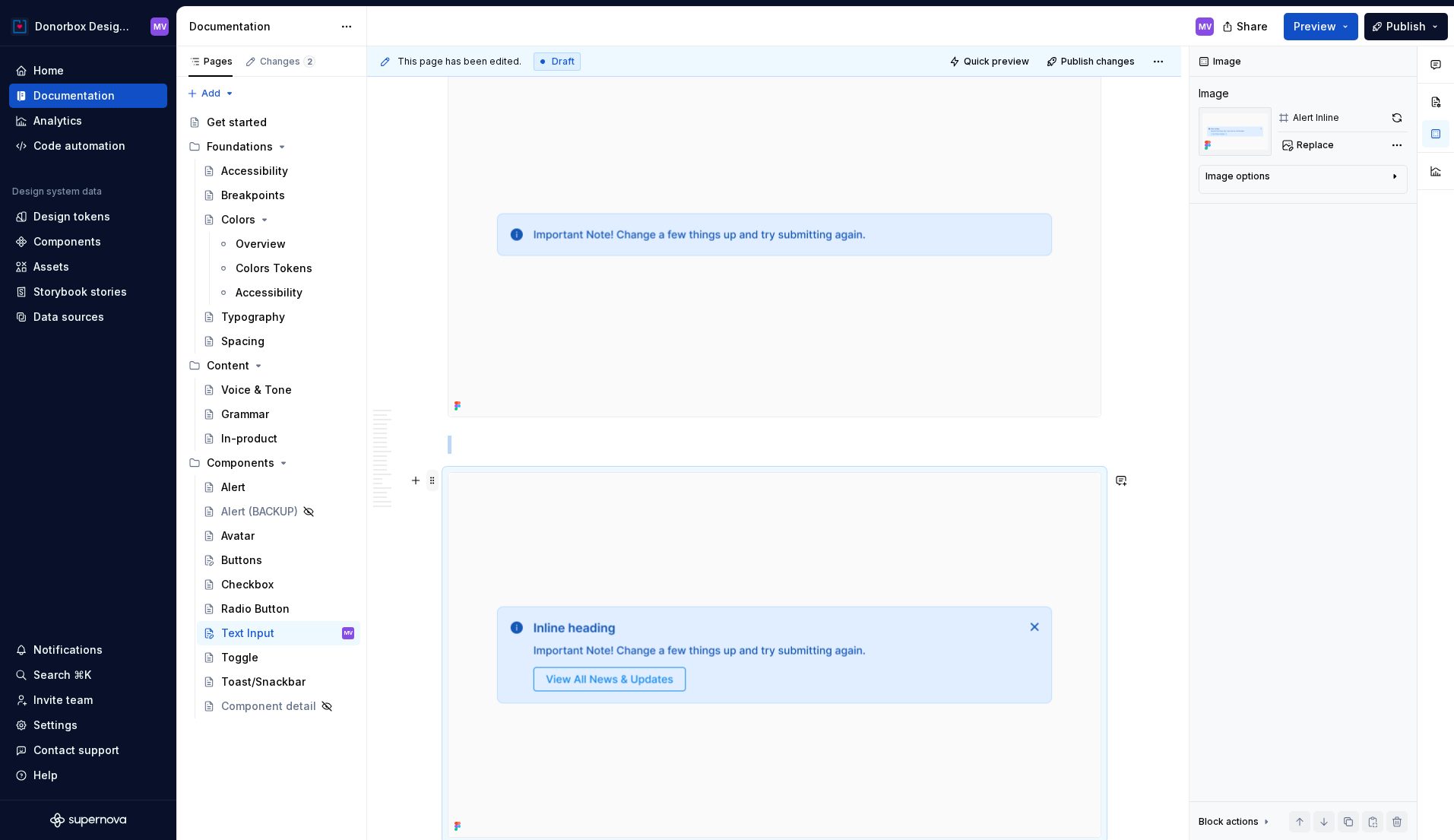
click at [436, 482] on span at bounding box center [432, 480] width 12 height 21
click at [468, 609] on div "Delete" at bounding box center [508, 614] width 99 height 15
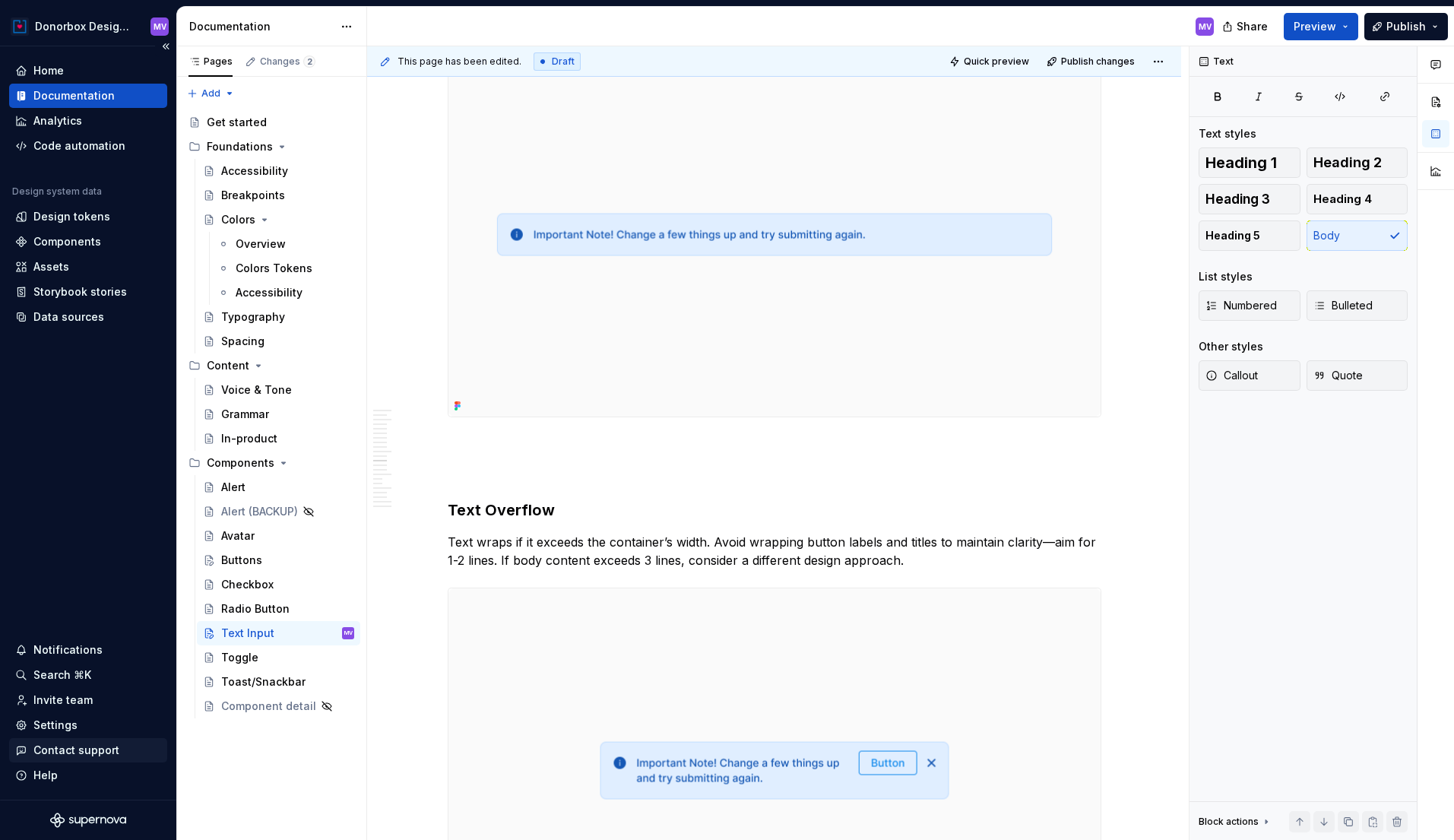
click at [69, 744] on div "Contact support" at bounding box center [76, 749] width 86 height 15
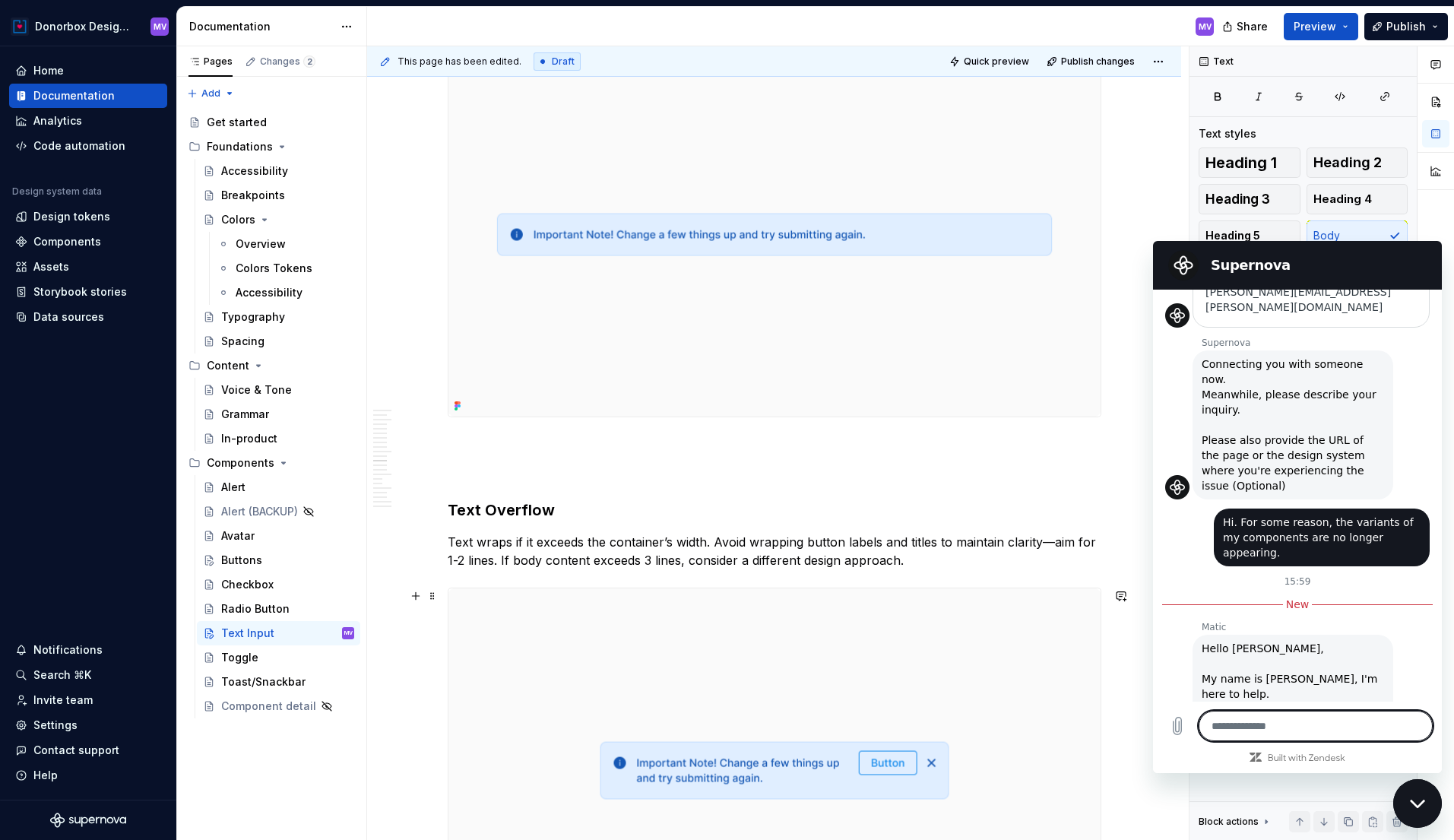
scroll to position [501, 0]
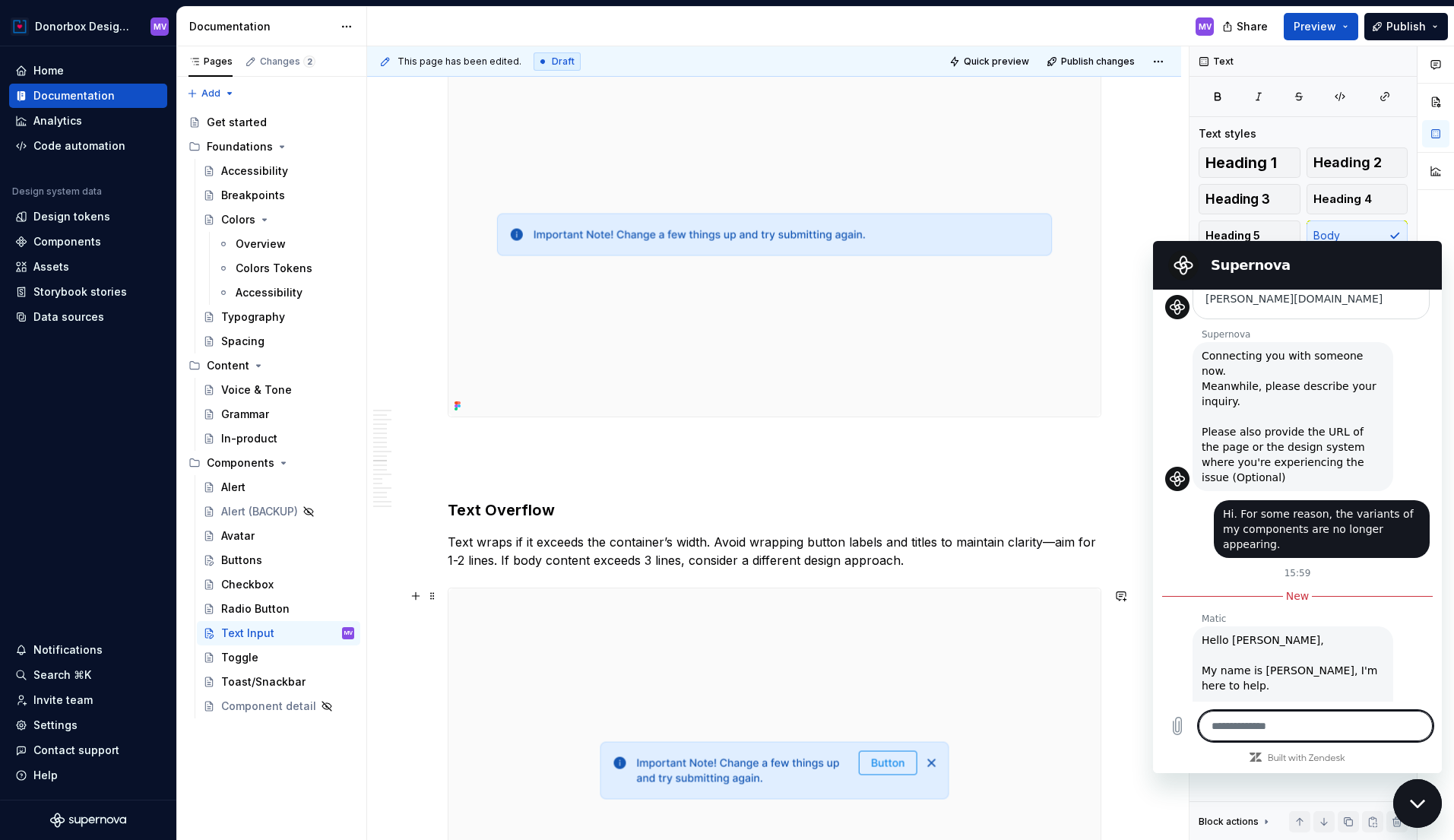
click at [1286, 724] on textarea at bounding box center [1315, 726] width 234 height 31
click at [1421, 804] on icon "Close messaging window" at bounding box center [1418, 804] width 16 height 10
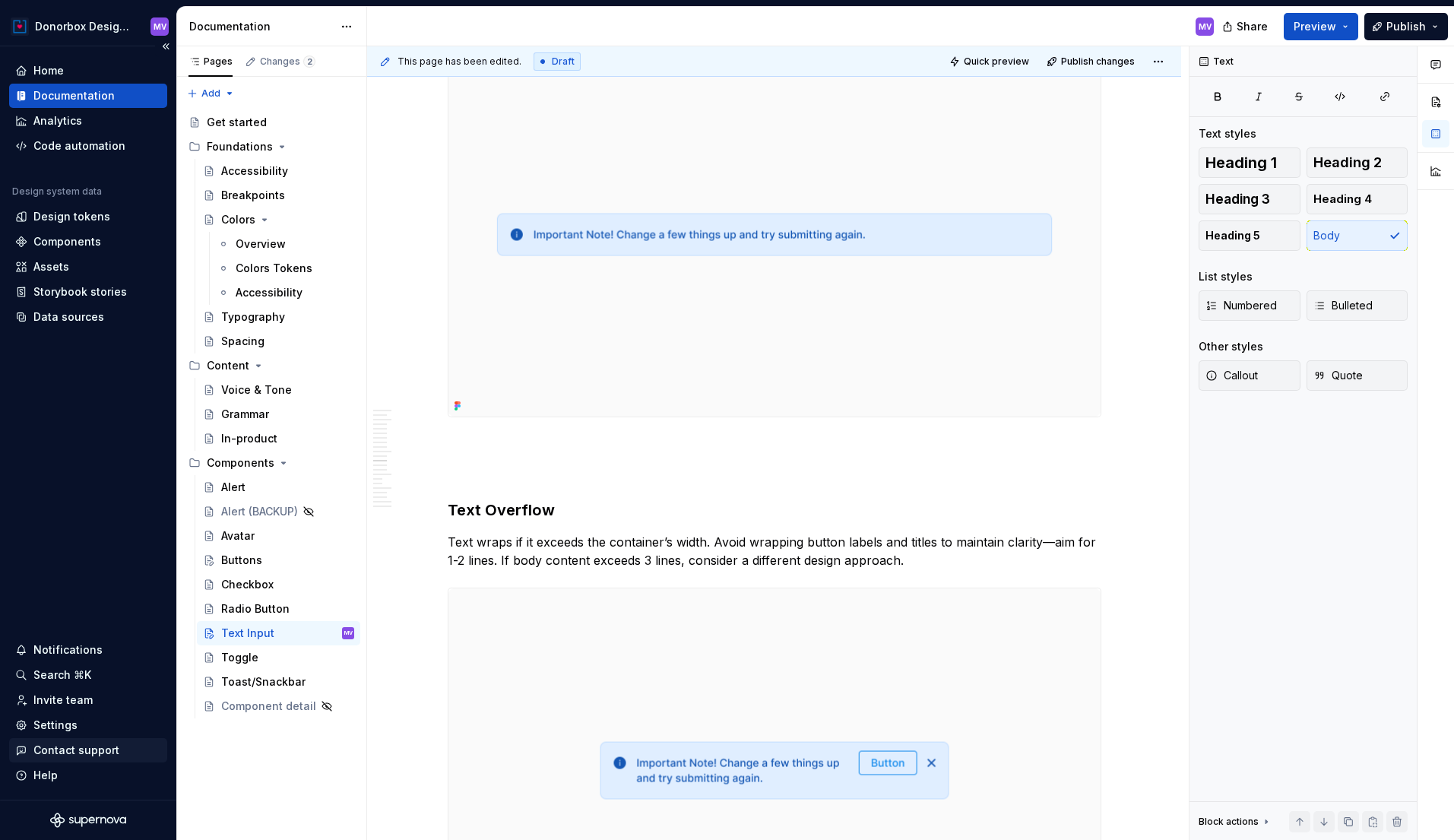
click at [75, 746] on div "Contact support" at bounding box center [76, 749] width 86 height 15
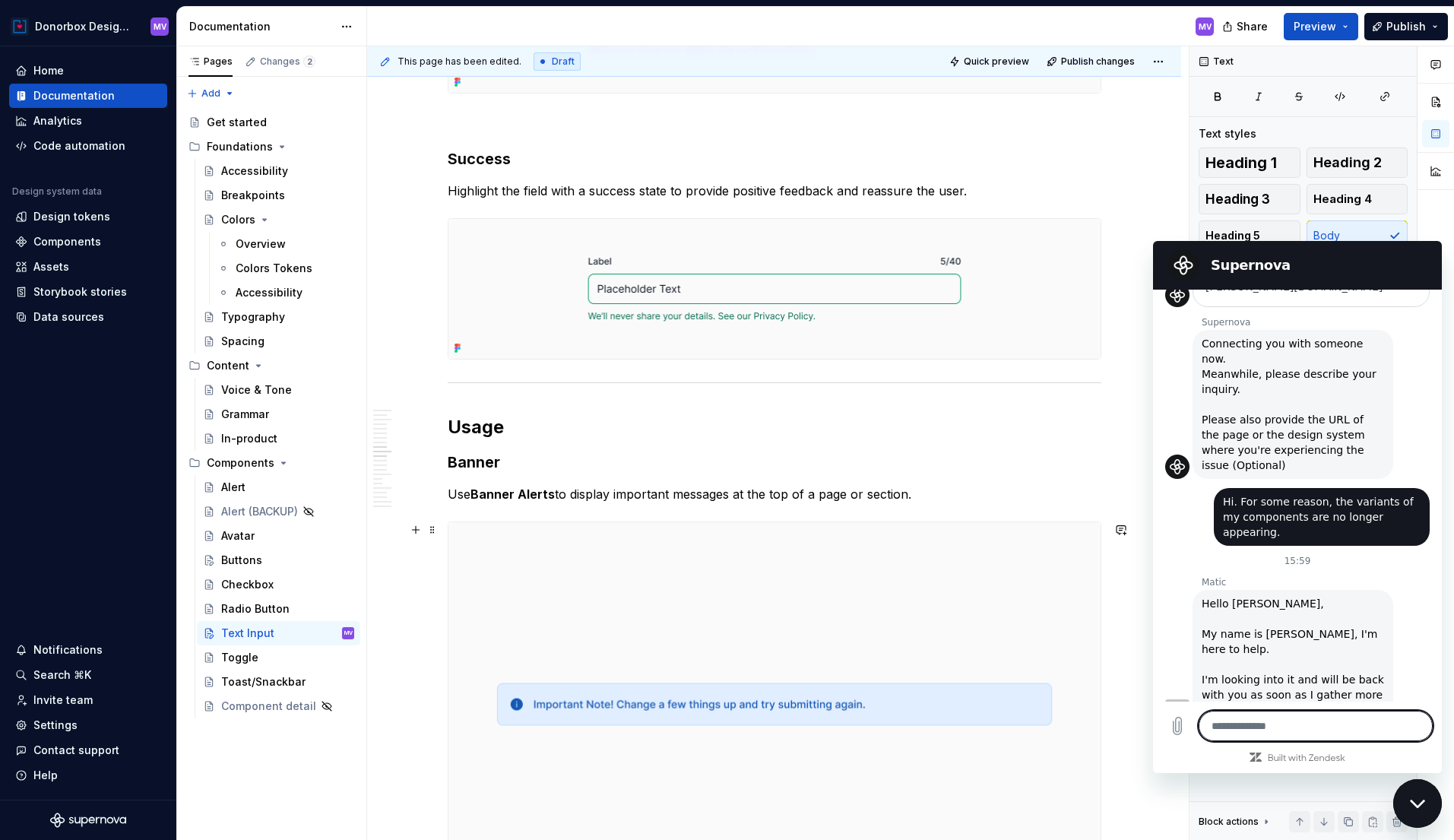
scroll to position [2939, 0]
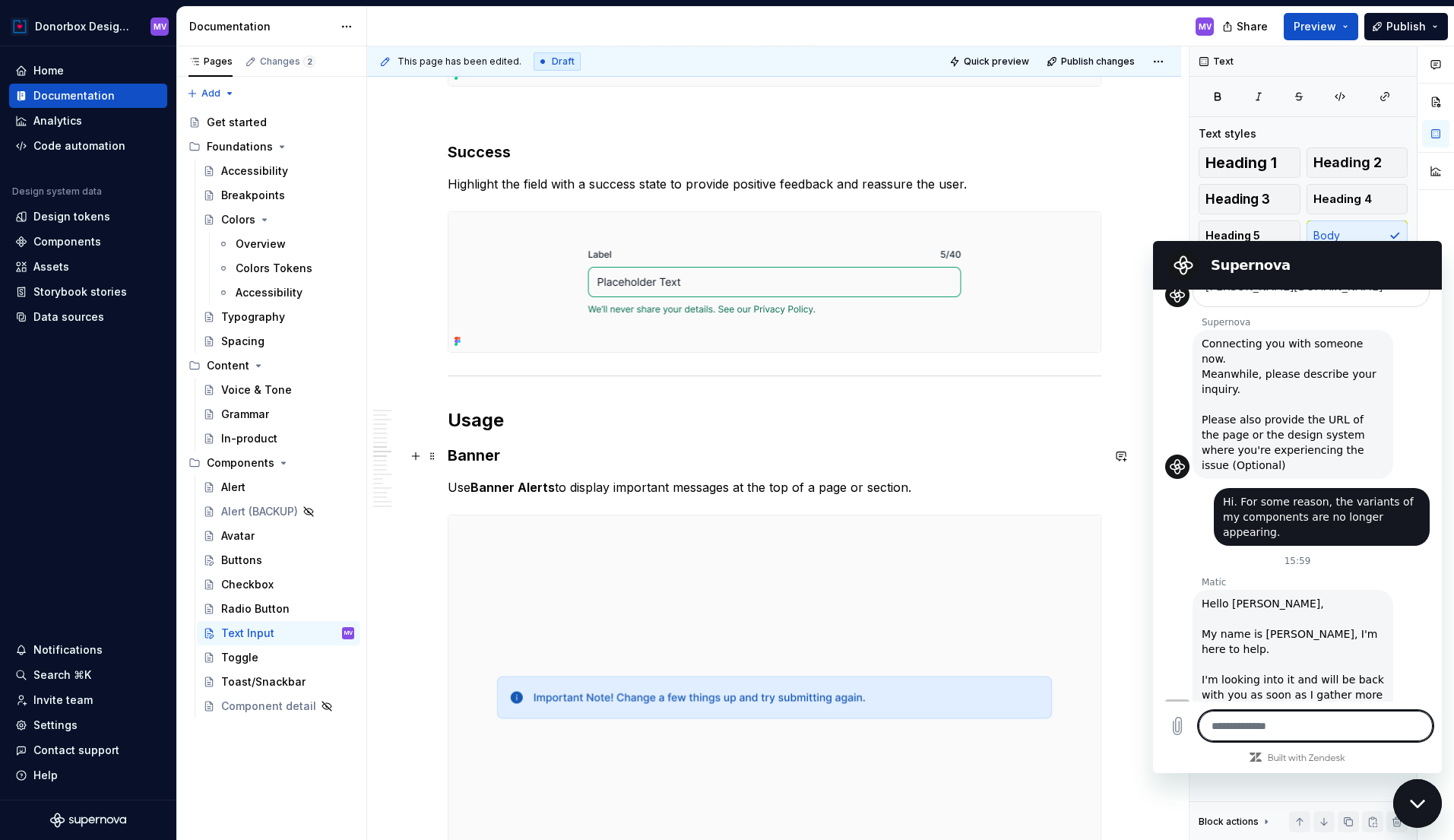
click at [477, 459] on h3 "Banner" at bounding box center [774, 455] width 654 height 21
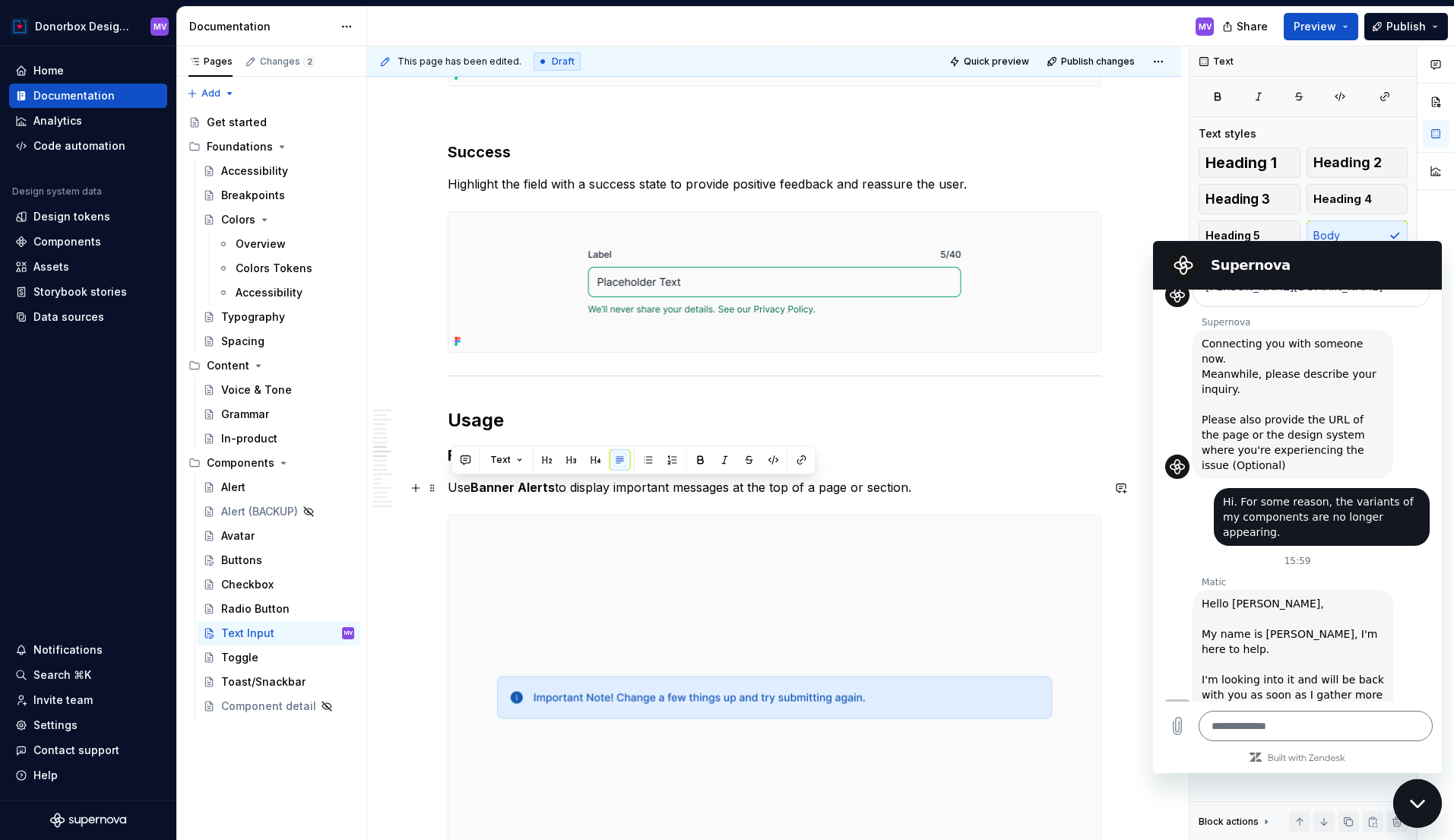
drag, startPoint x: 452, startPoint y: 488, endPoint x: 955, endPoint y: 489, distance: 503.0
click at [955, 489] on p "Use Banner Alerts to display important messages at the top of a page or section." at bounding box center [774, 487] width 654 height 19
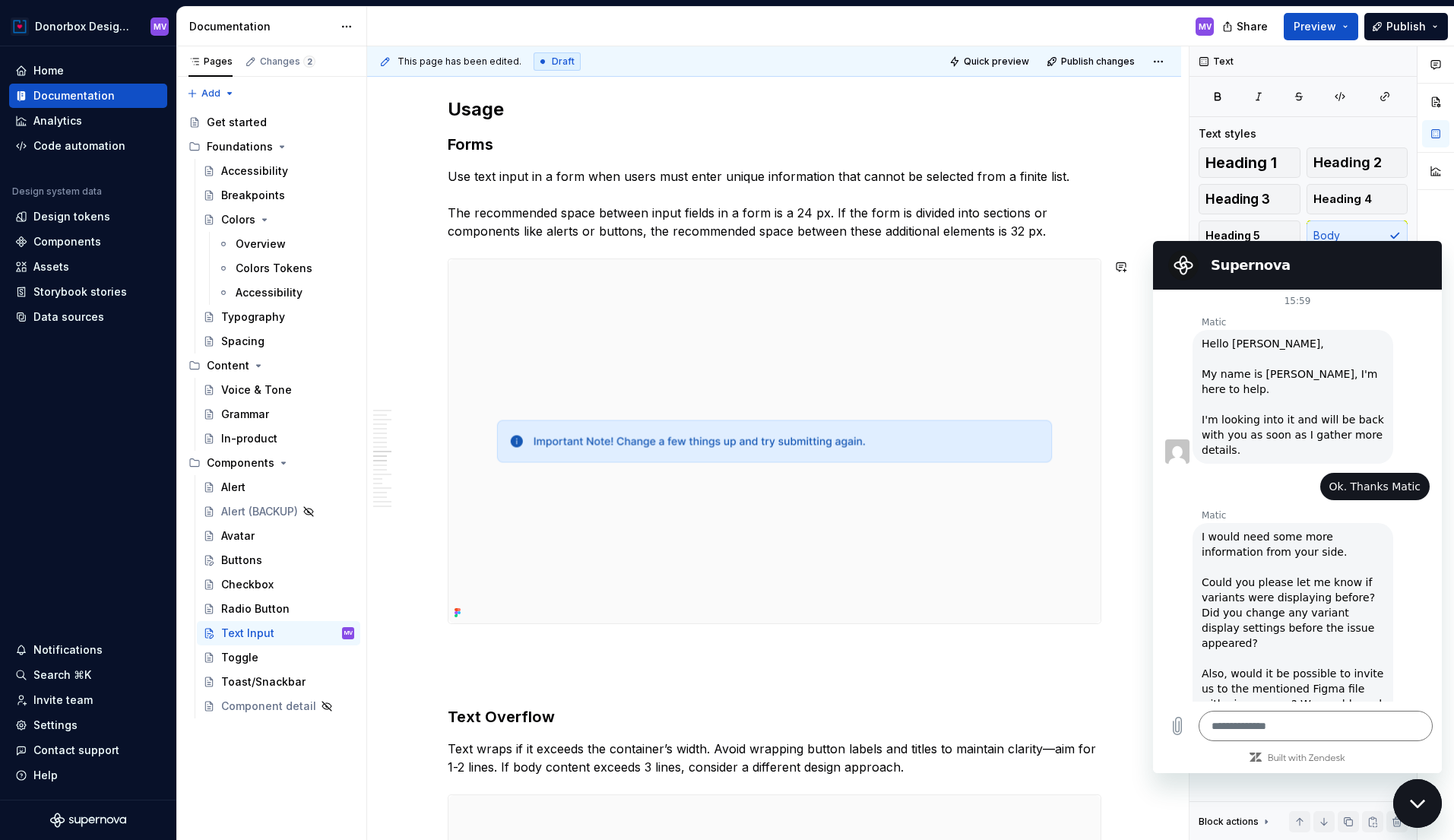
scroll to position [776, 0]
click at [712, 391] on img at bounding box center [774, 441] width 652 height 364
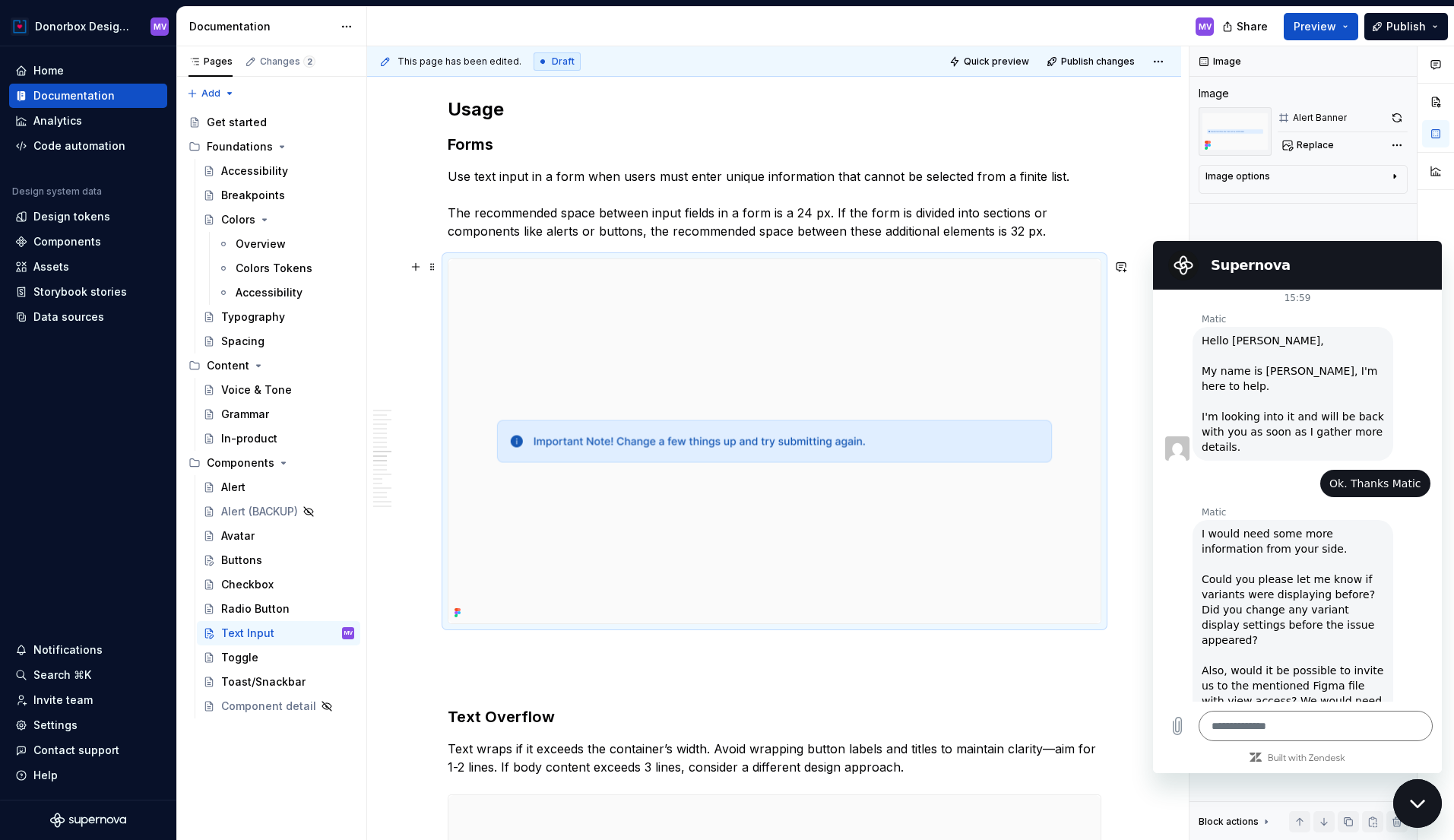
click at [694, 403] on img at bounding box center [774, 441] width 652 height 364
click at [1214, 731] on textarea at bounding box center [1315, 726] width 234 height 31
drag, startPoint x: 1364, startPoint y: 726, endPoint x: 1190, endPoint y: 720, distance: 174.1
click at [1189, 720] on div "**********" at bounding box center [1298, 726] width 289 height 49
click at [1413, 725] on icon "Send message" at bounding box center [1419, 726] width 19 height 19
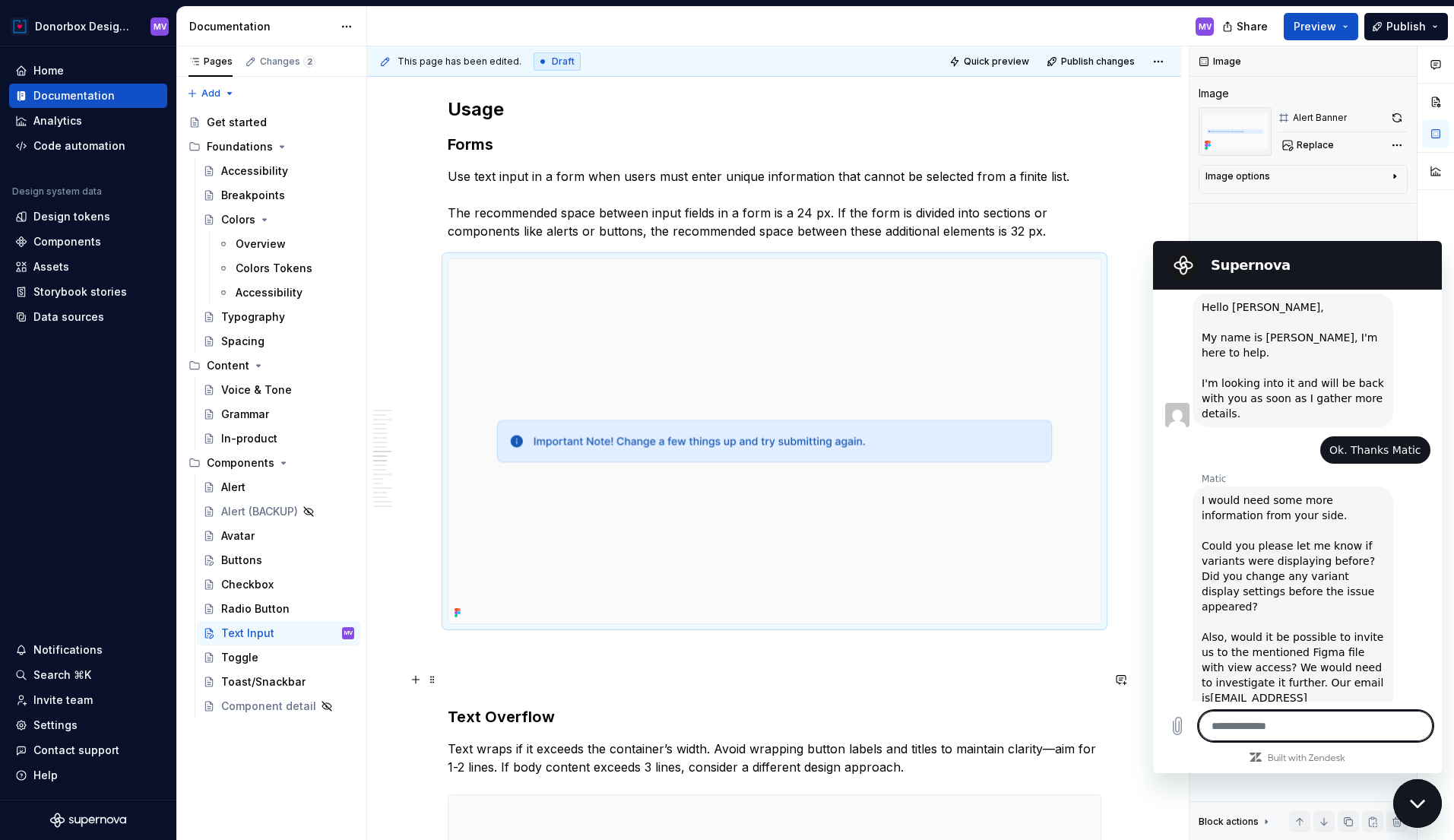
scroll to position [812, 0]
click at [1325, 720] on textarea at bounding box center [1315, 726] width 234 height 31
click at [657, 349] on img at bounding box center [774, 441] width 652 height 364
click at [950, 399] on img at bounding box center [774, 441] width 652 height 364
click at [1095, 228] on p "Use text input in a form when users must enter unique information that cannot b…" at bounding box center [774, 203] width 654 height 73
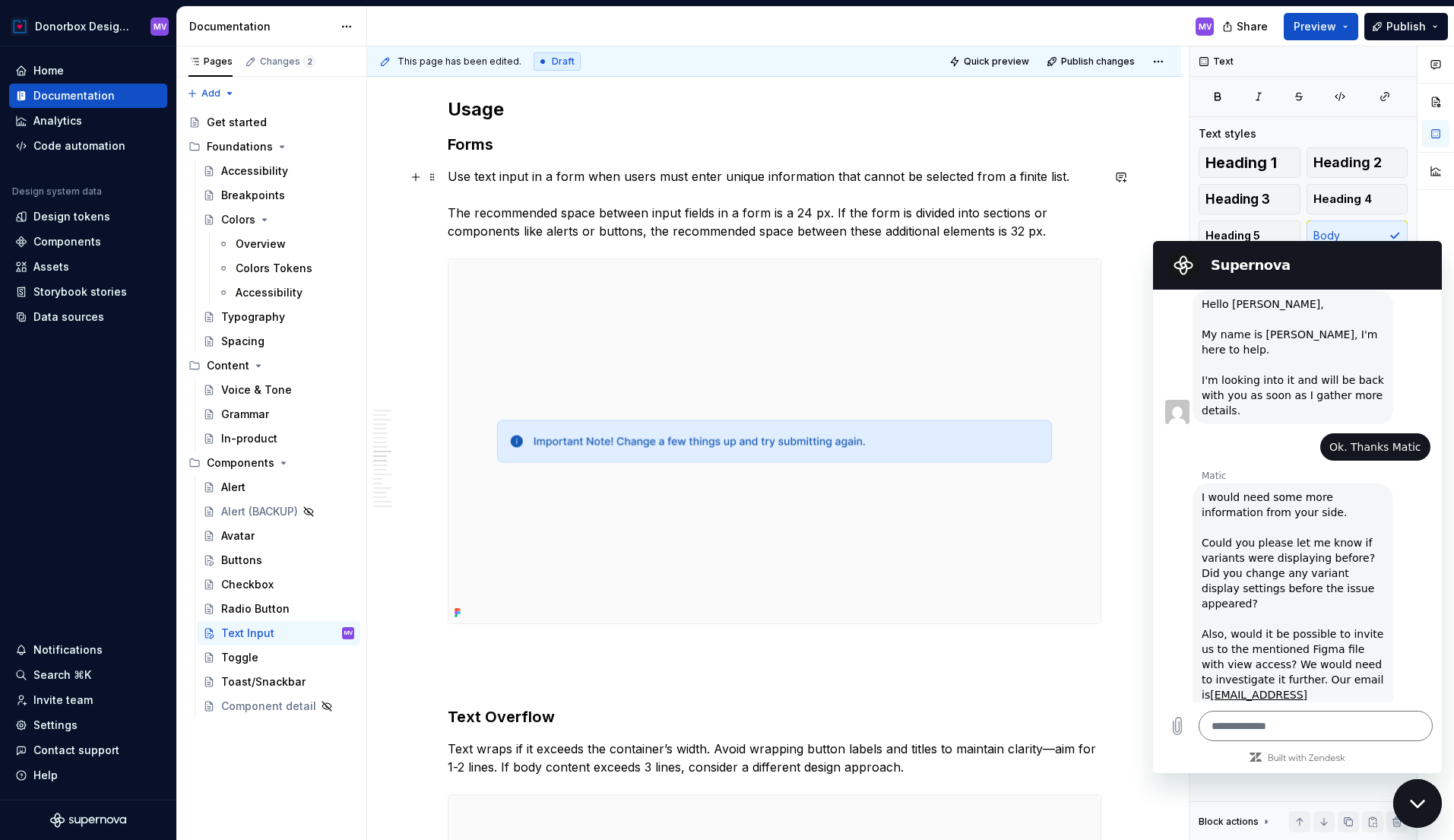
click at [1019, 337] on img at bounding box center [774, 441] width 652 height 364
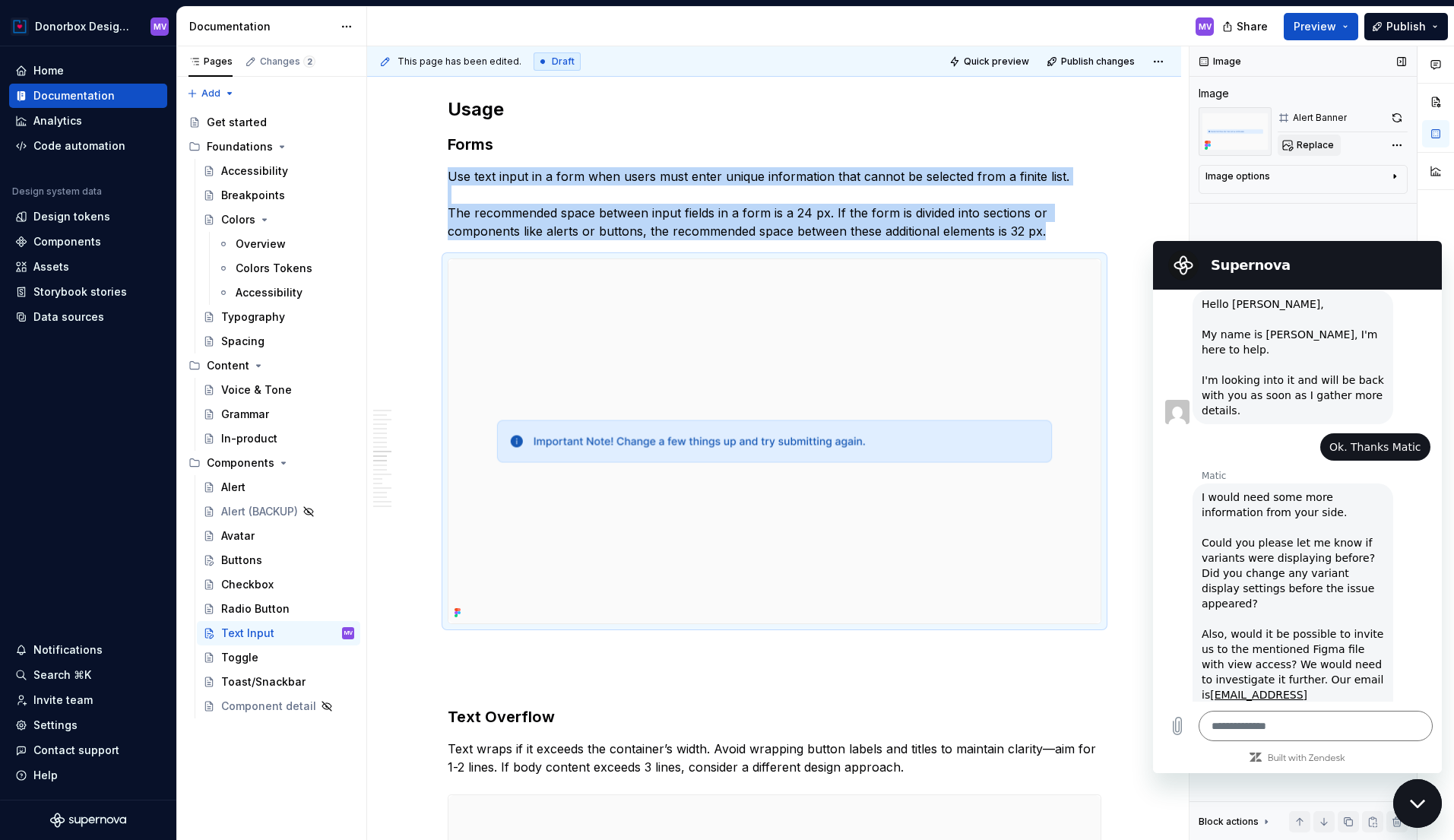
click at [1316, 145] on span "Replace" at bounding box center [1315, 145] width 37 height 12
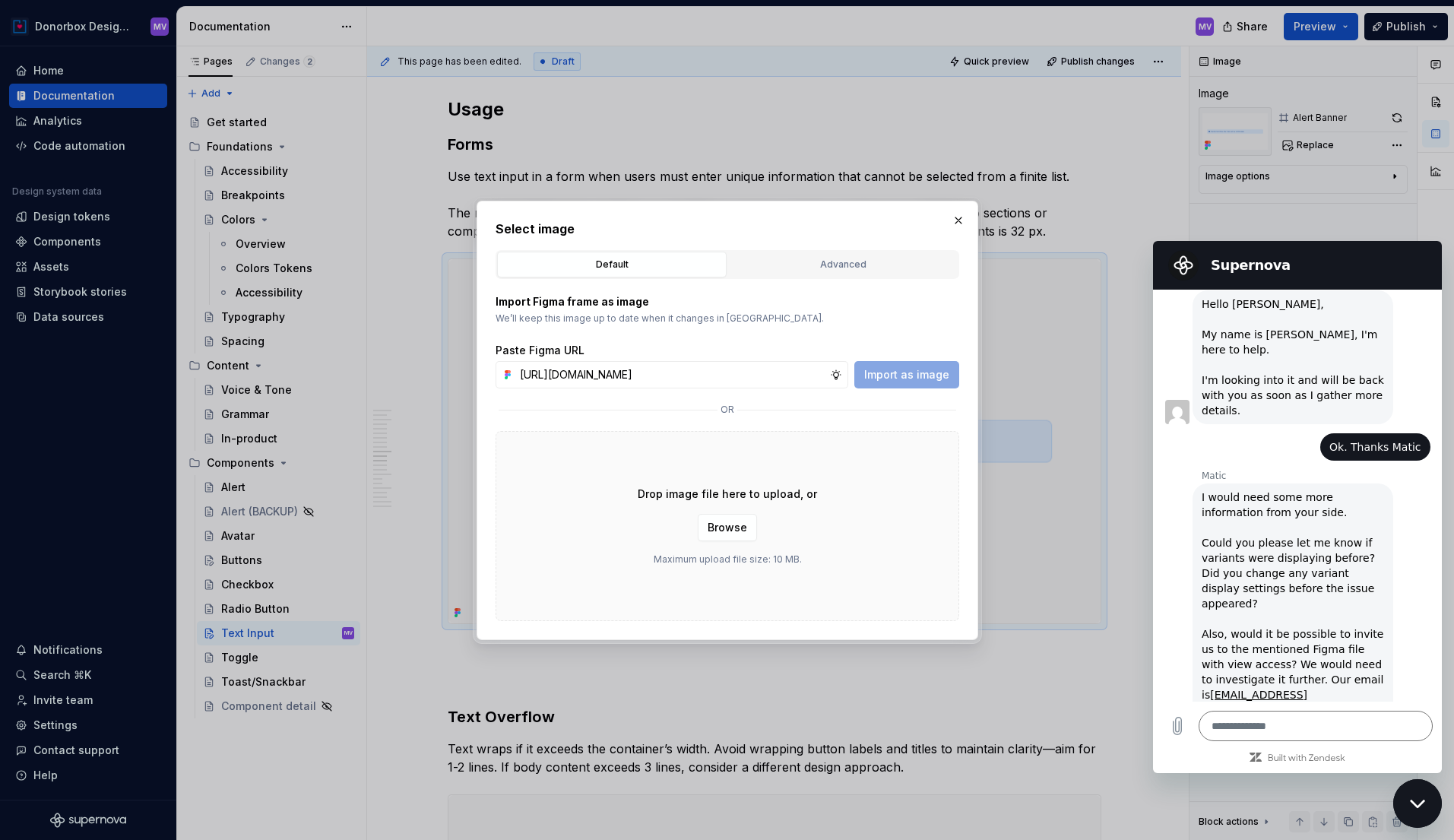
scroll to position [0, 310]
click at [916, 365] on button "Import as image" at bounding box center [906, 375] width 105 height 28
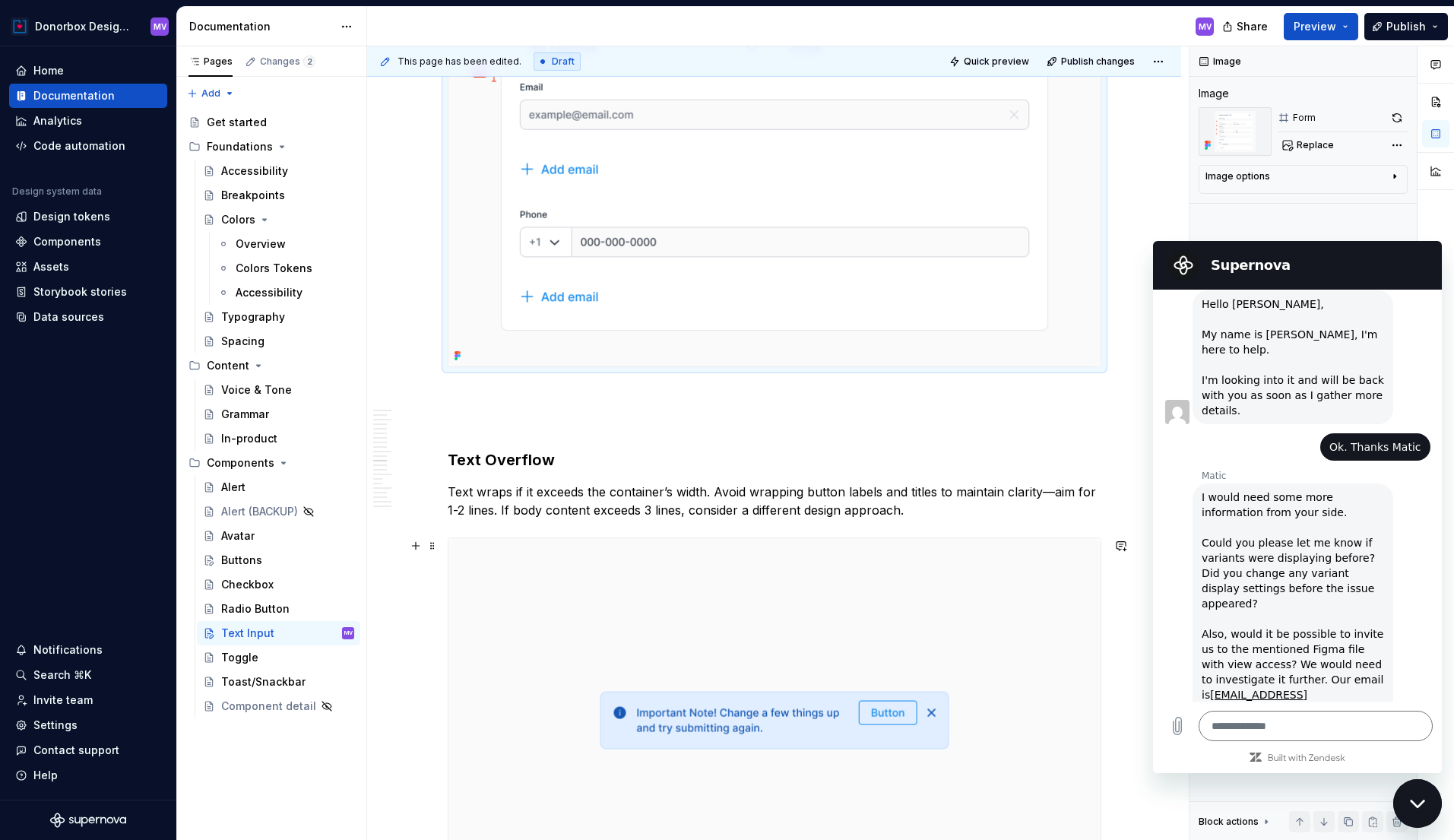
scroll to position [3817, 0]
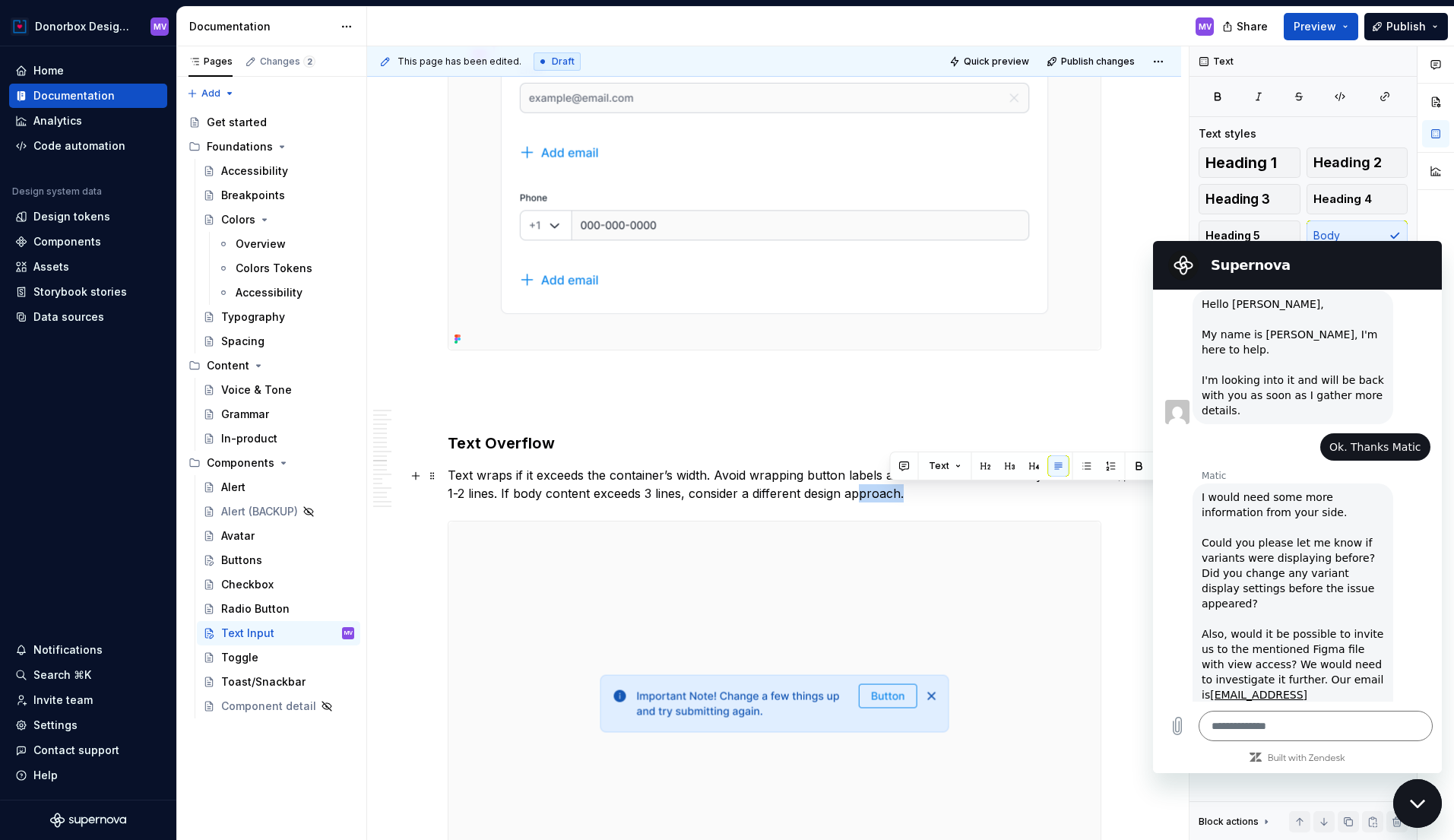
drag, startPoint x: 929, startPoint y: 497, endPoint x: 857, endPoint y: 495, distance: 72.0
click at [857, 495] on p "Text wraps if it exceeds the container’s width. Avoid wrapping button labels an…" at bounding box center [774, 484] width 654 height 36
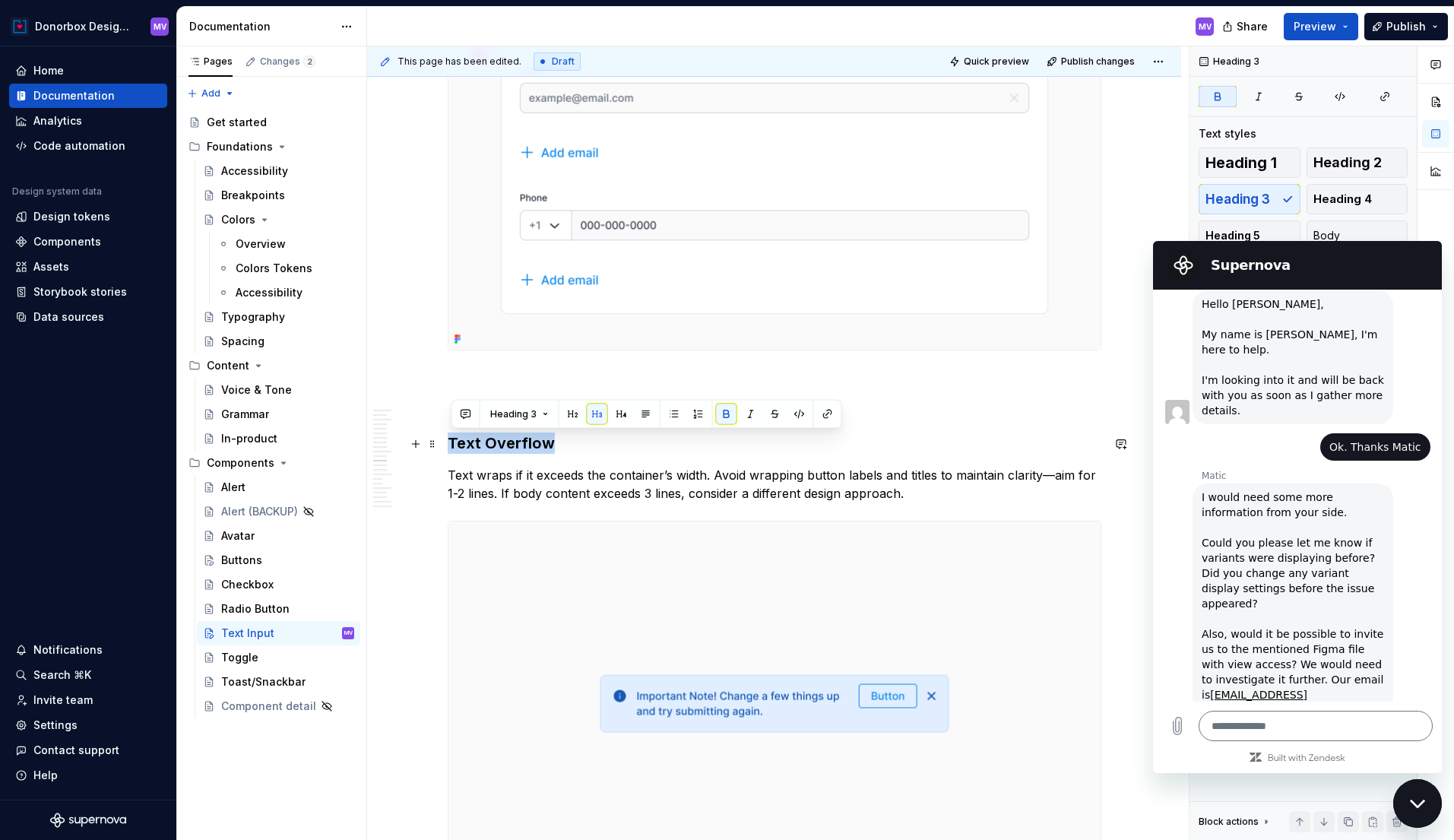
drag, startPoint x: 453, startPoint y: 443, endPoint x: 558, endPoint y: 447, distance: 105.1
click at [558, 447] on h3 "Text Overflow" at bounding box center [774, 443] width 654 height 21
copy strong "Text Overflow"
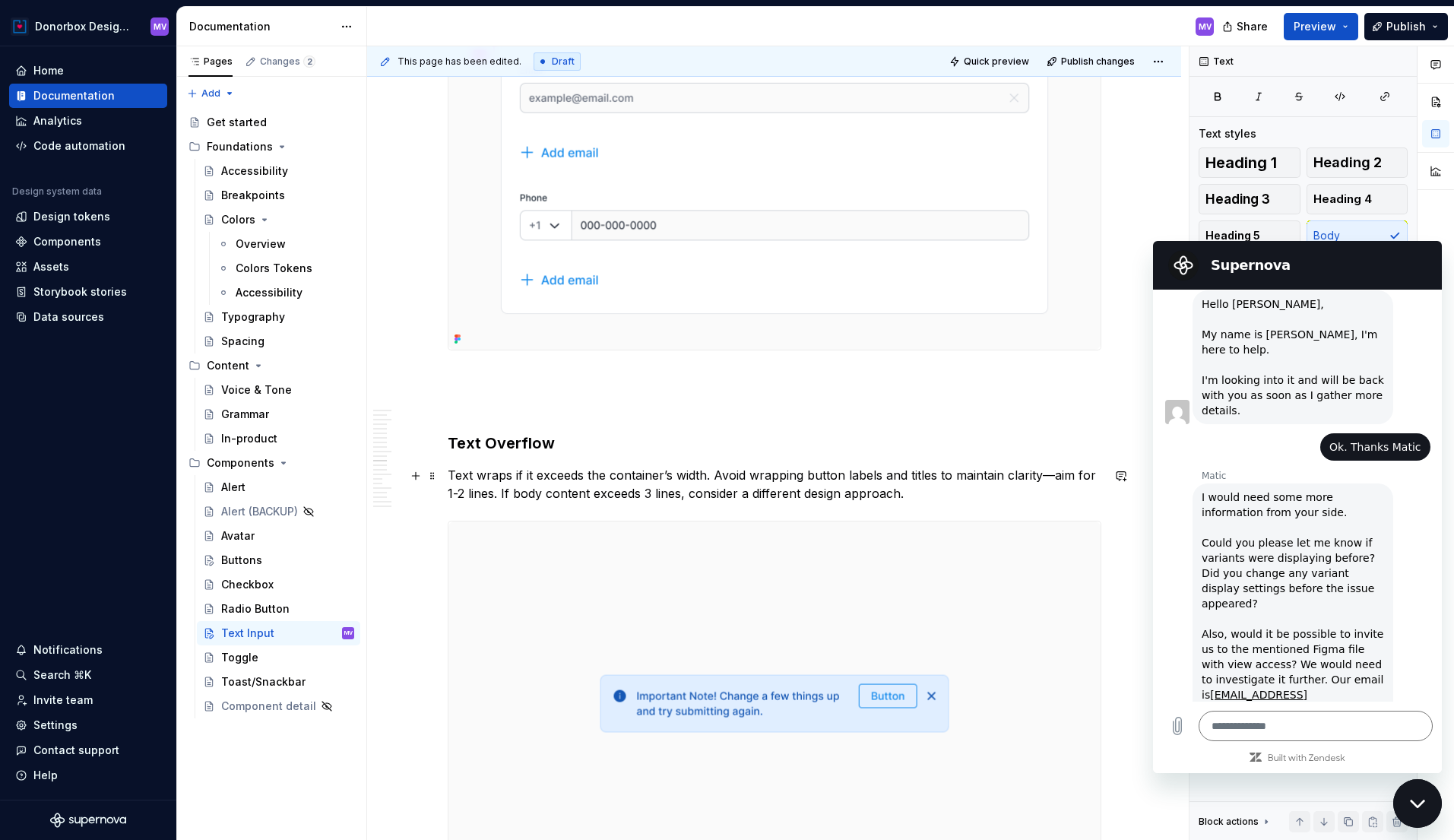
click at [579, 495] on p "Text wraps if it exceeds the container’s width. Avoid wrapping button labels an…" at bounding box center [774, 484] width 654 height 36
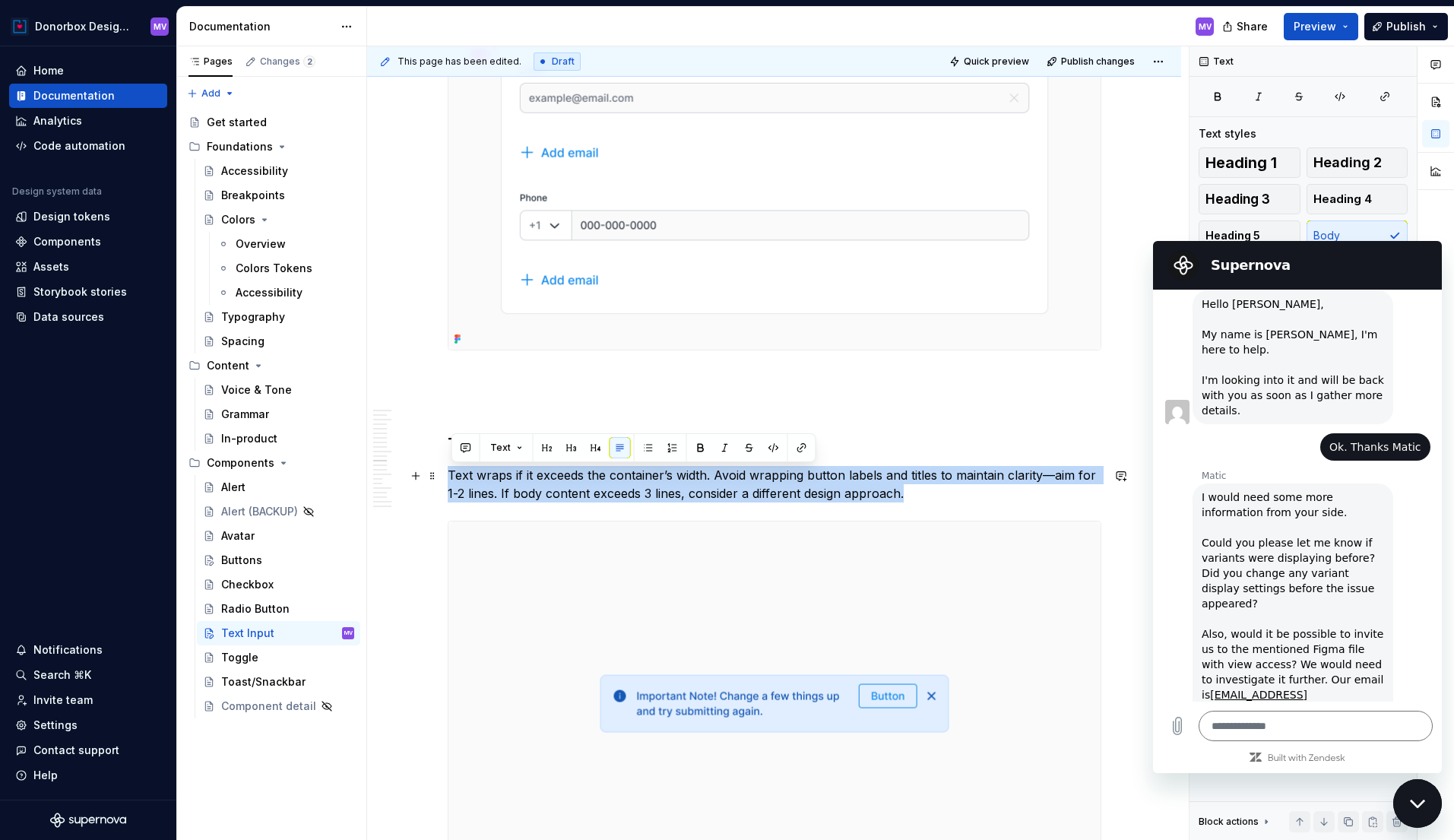
drag, startPoint x: 452, startPoint y: 471, endPoint x: 944, endPoint y: 495, distance: 492.6
click at [944, 495] on p "Text wraps if it exceeds the container’s width. Avoid wrapping button labels an…" at bounding box center [774, 484] width 654 height 36
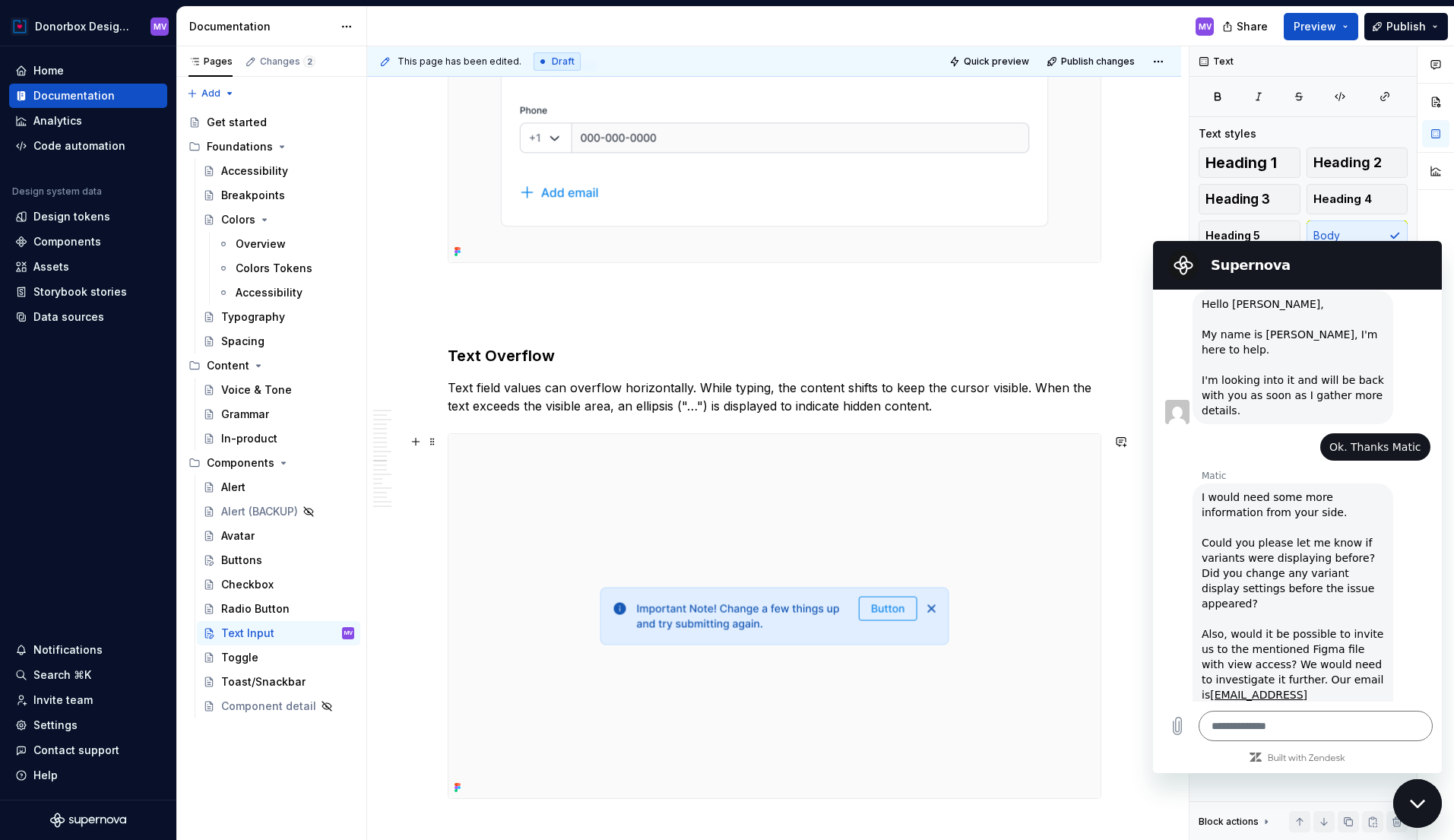
scroll to position [3939, 0]
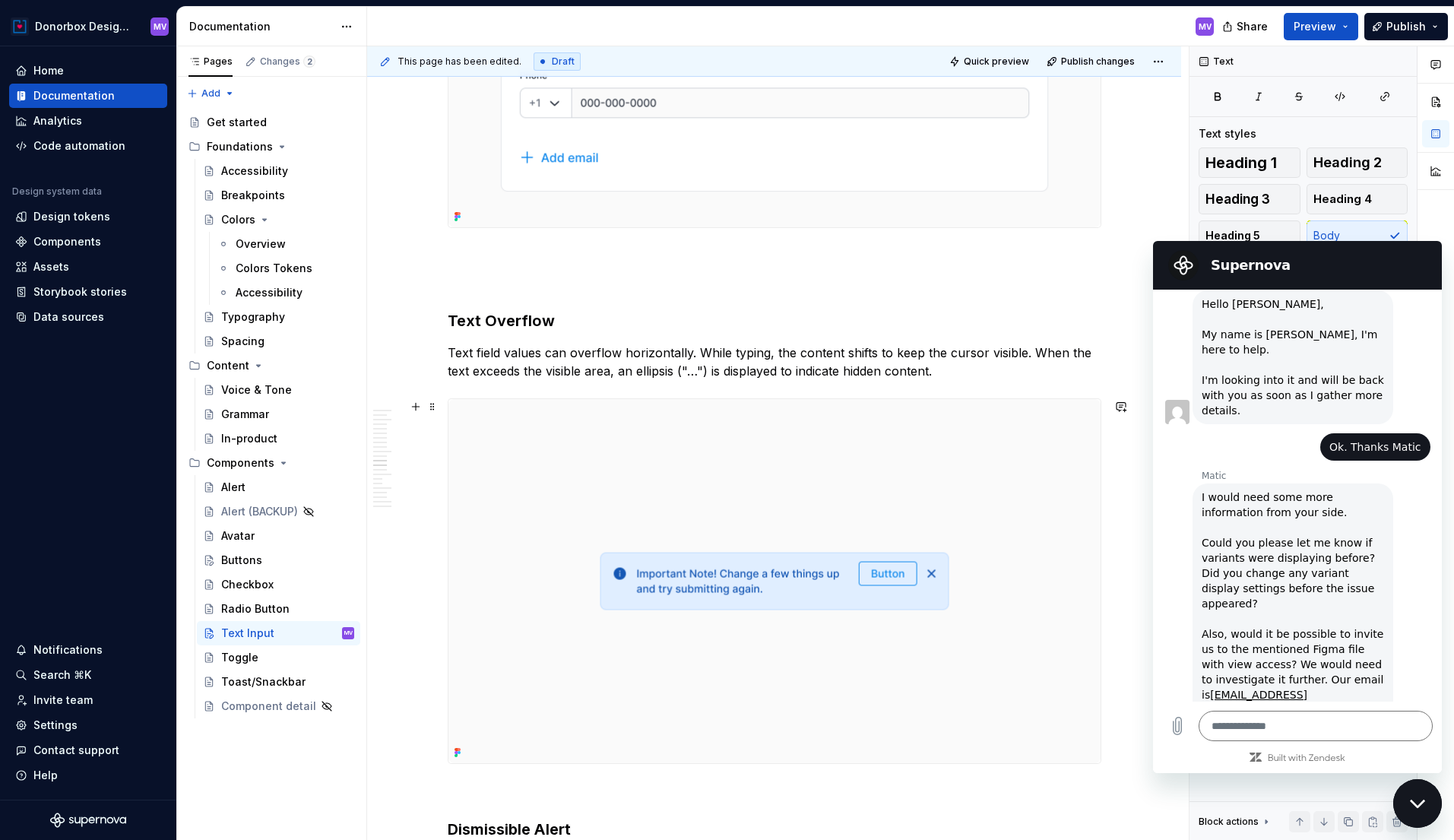
click at [839, 455] on img at bounding box center [774, 580] width 652 height 364
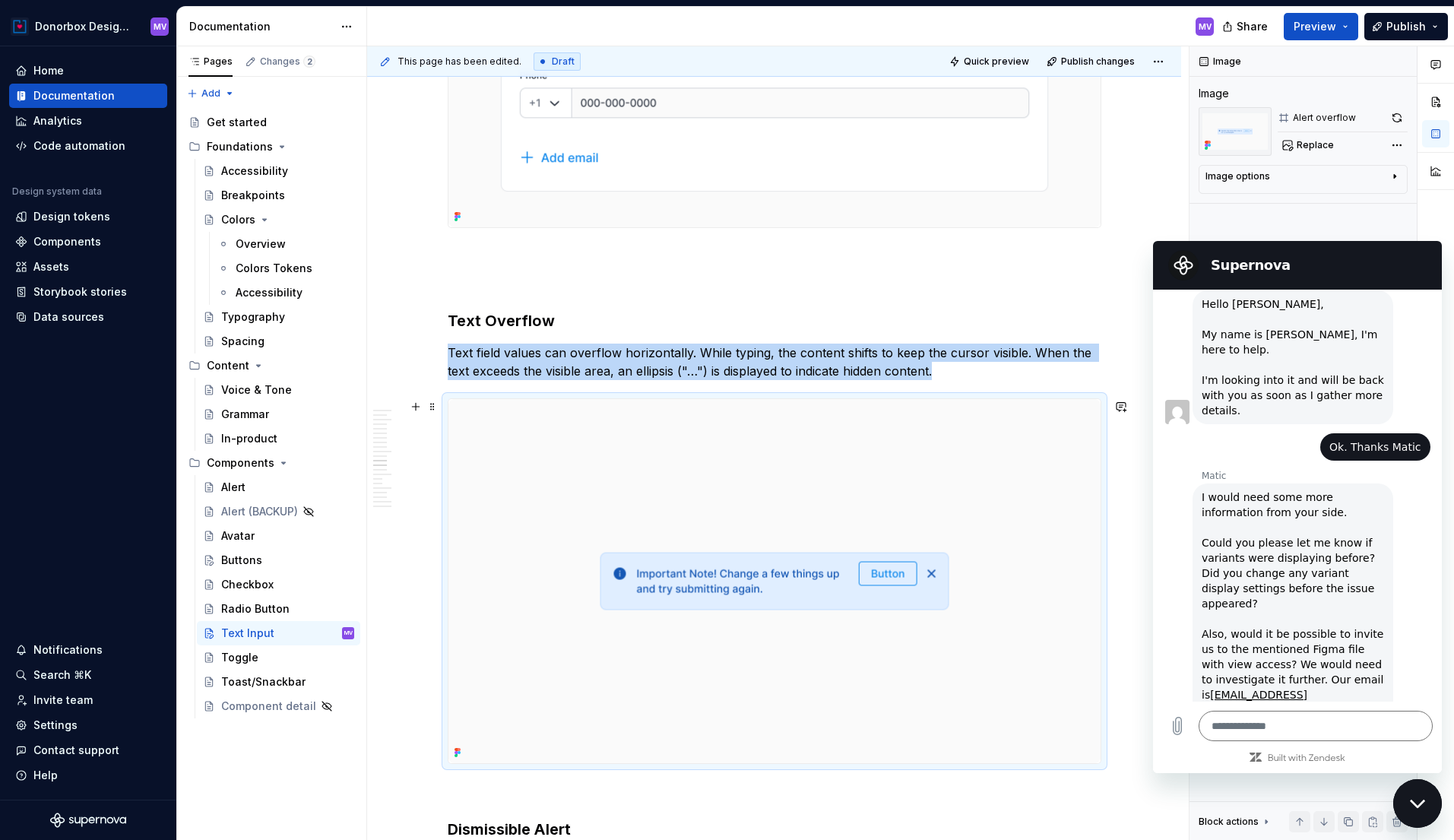
click at [839, 455] on img at bounding box center [774, 580] width 652 height 364
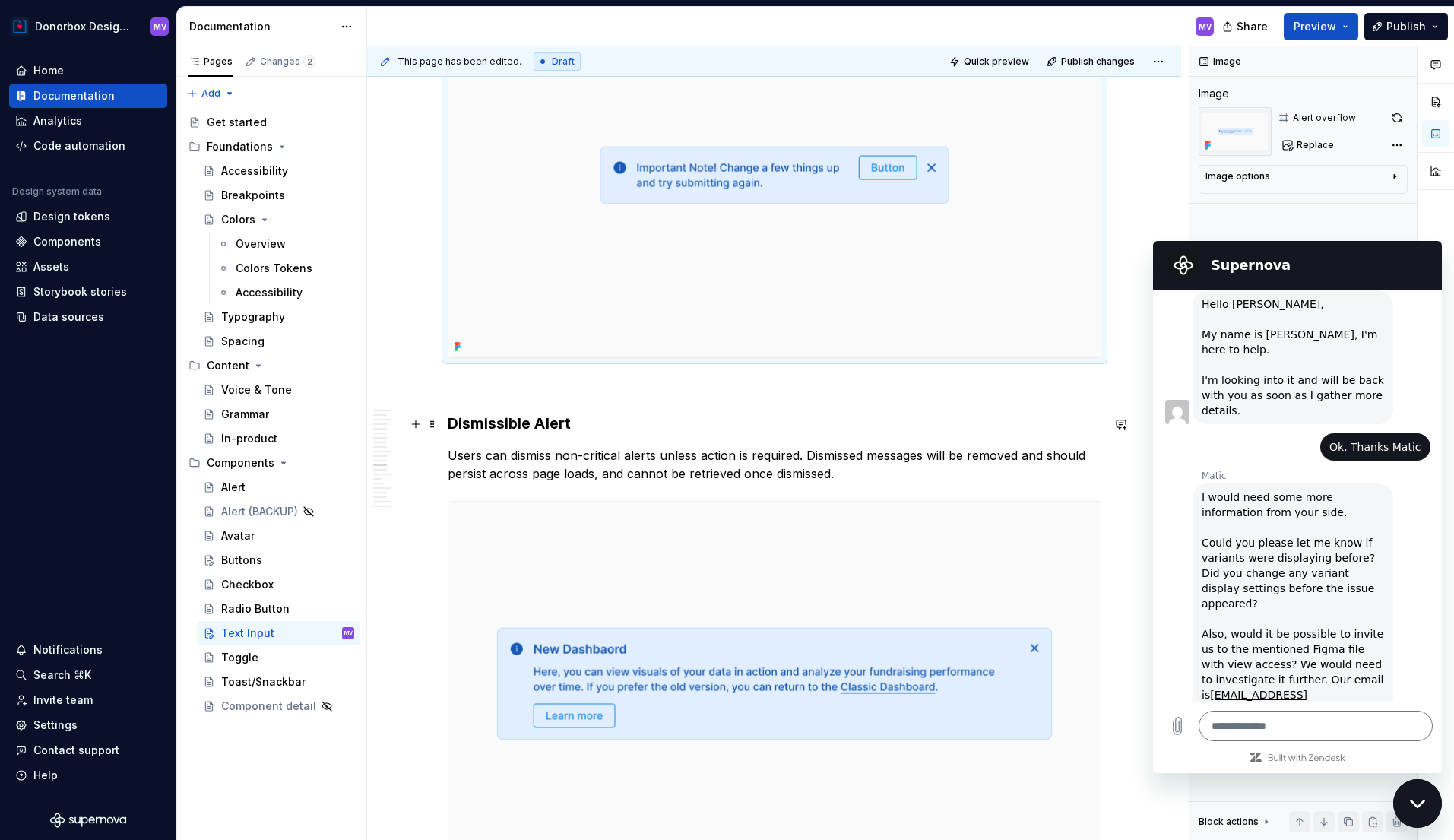
scroll to position [4368, 0]
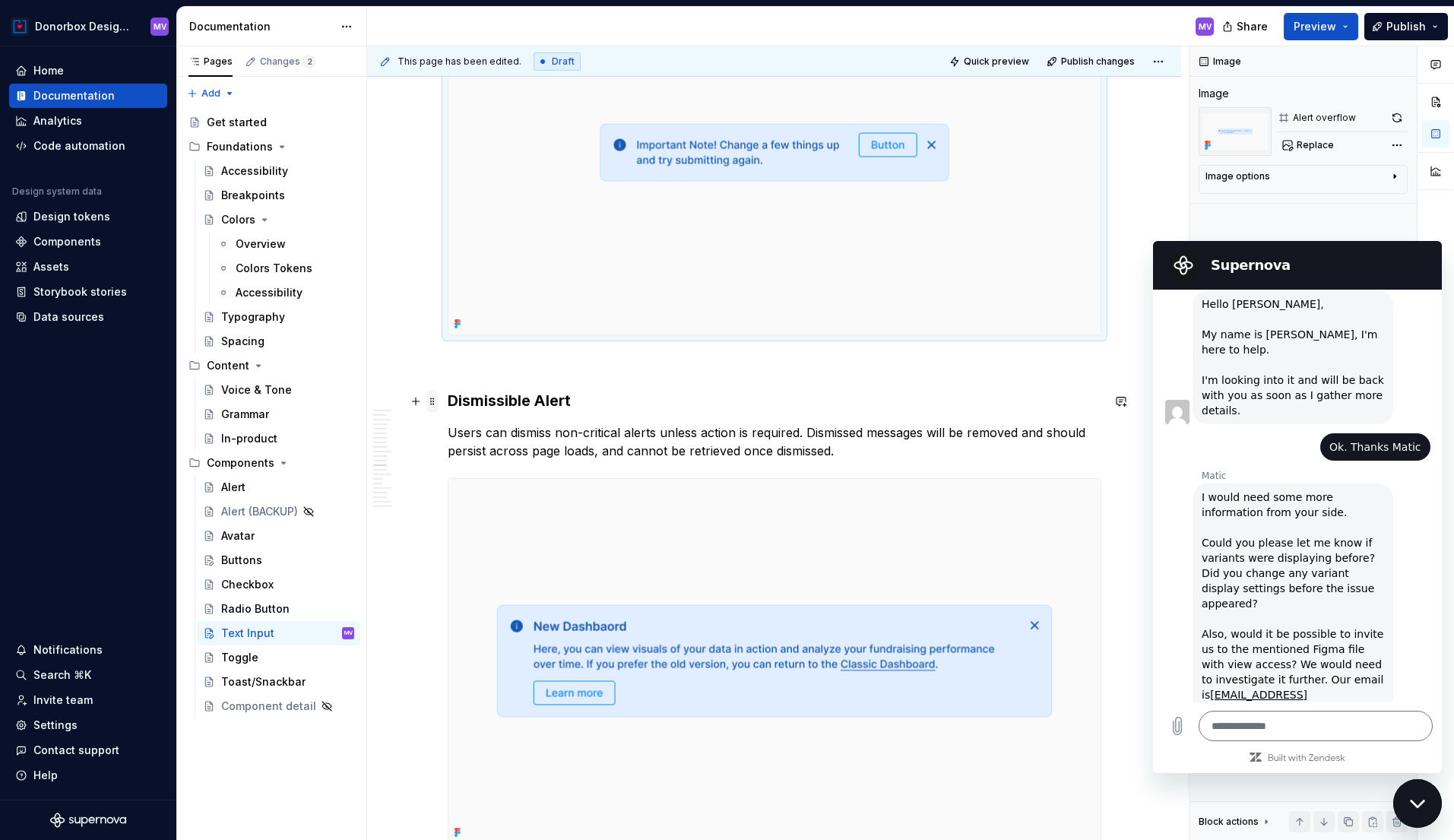
click at [436, 399] on span at bounding box center [432, 401] width 12 height 21
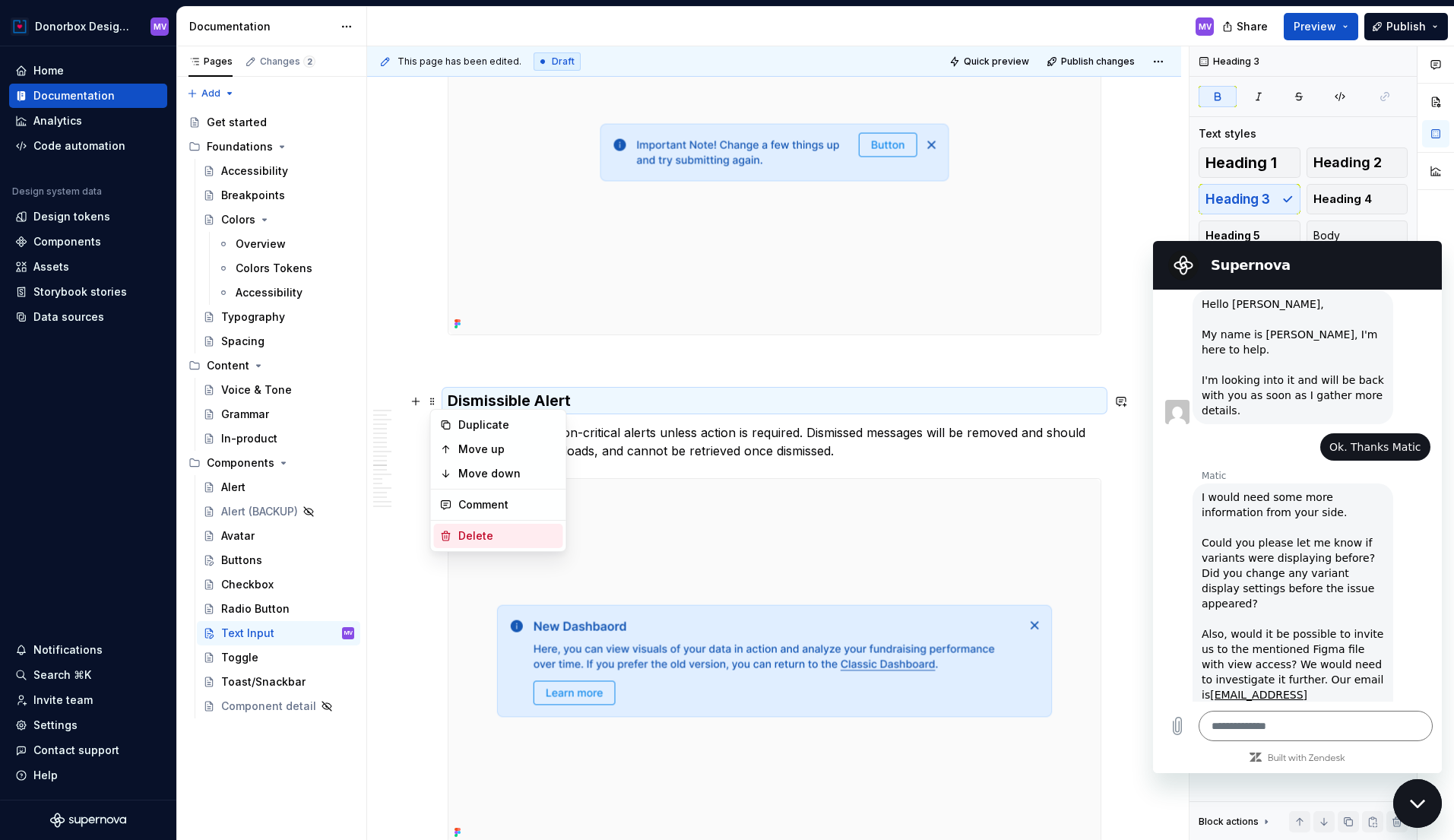
click at [479, 530] on div "Delete" at bounding box center [508, 535] width 99 height 15
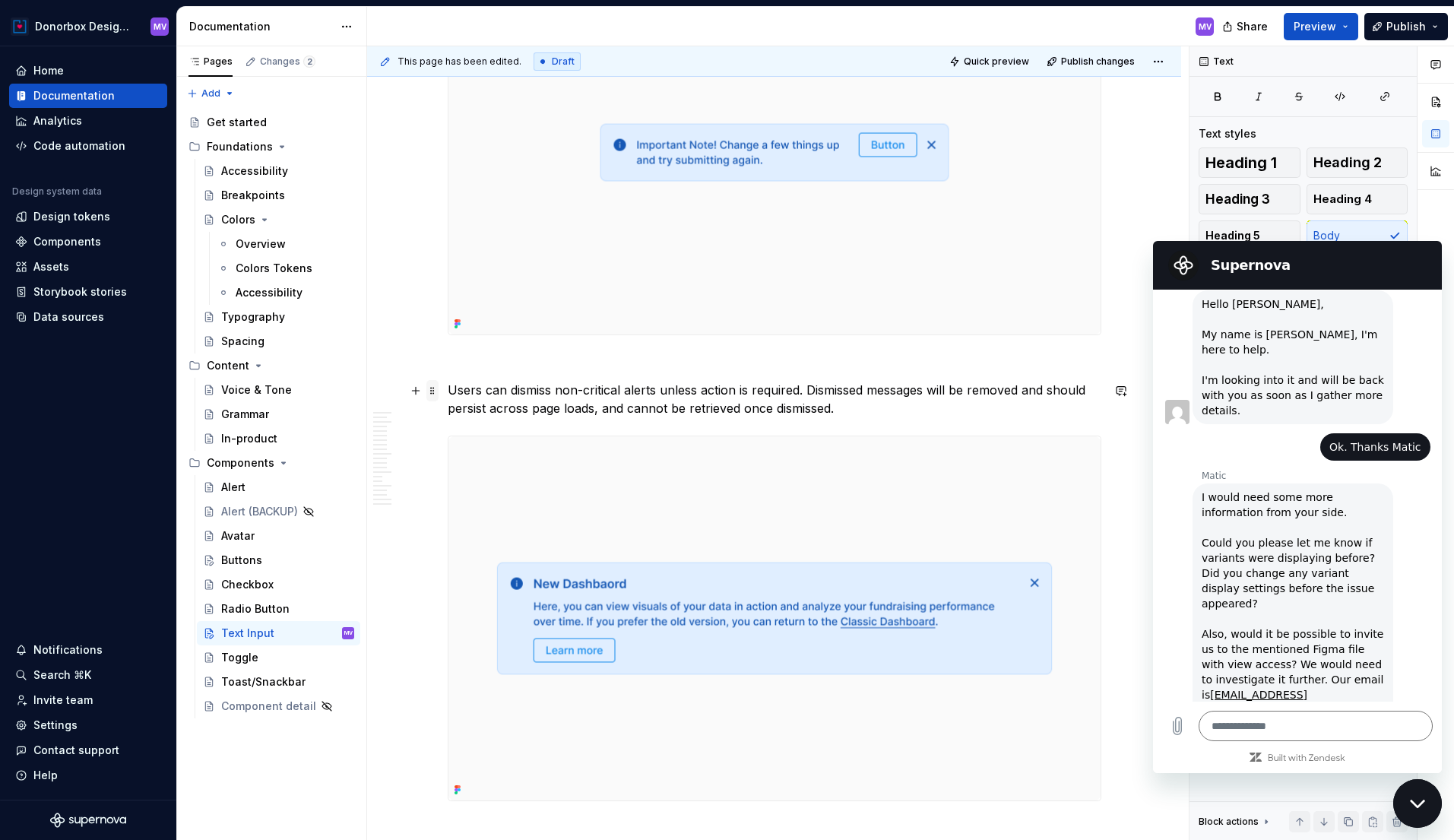
click at [433, 389] on span at bounding box center [432, 390] width 12 height 21
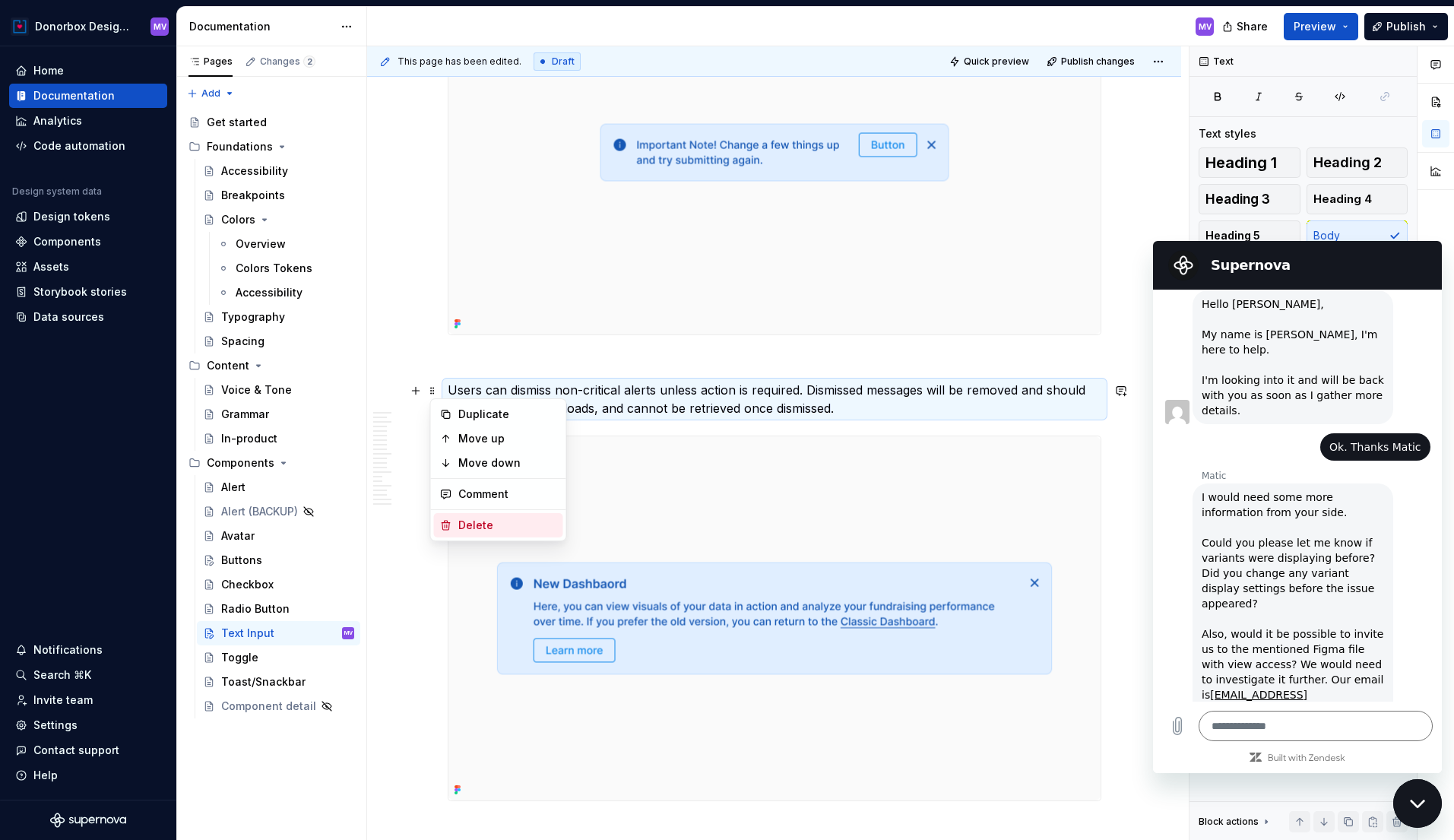
click at [460, 530] on div "Delete" at bounding box center [508, 525] width 99 height 15
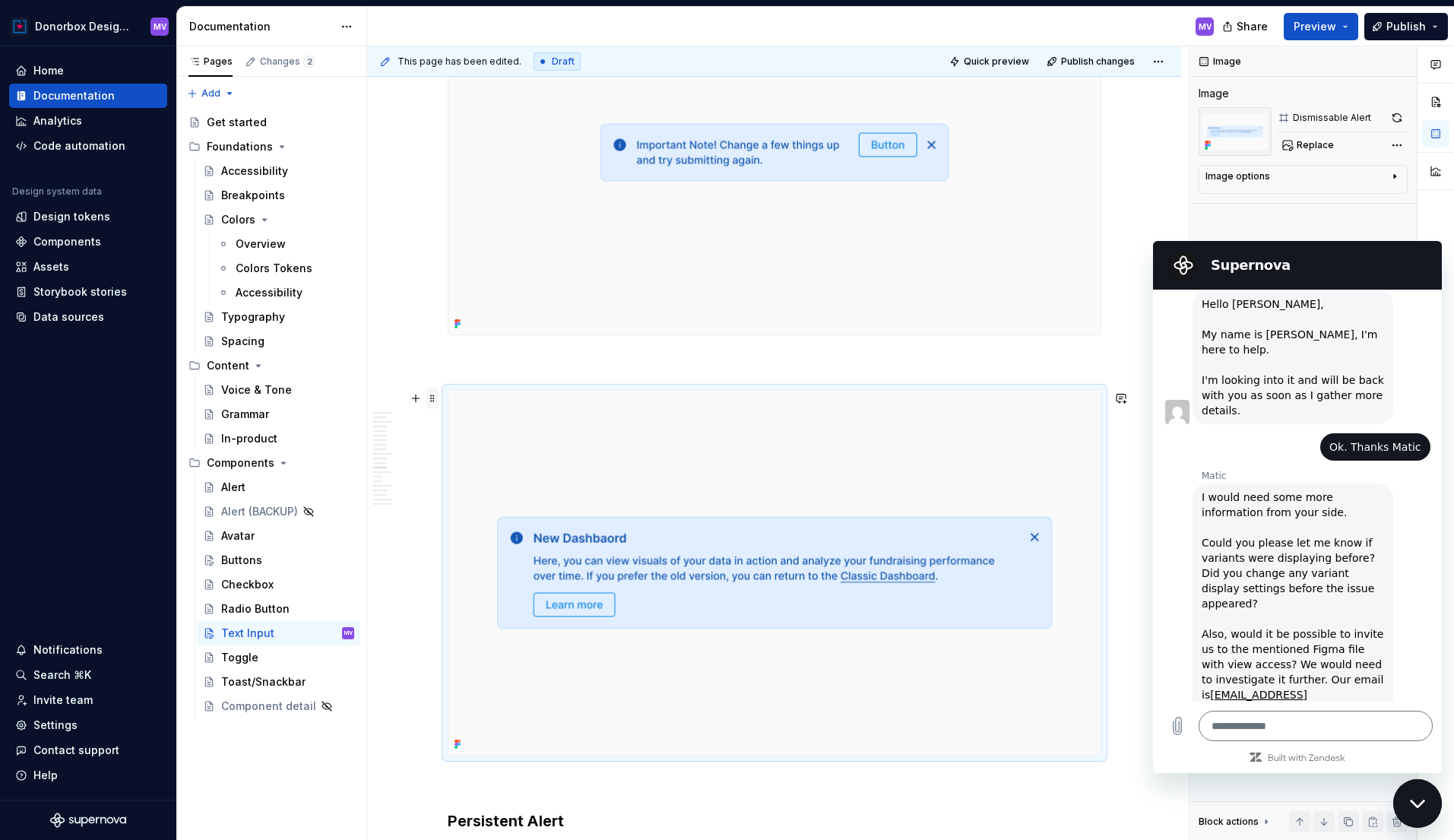
click at [437, 399] on span at bounding box center [432, 398] width 12 height 21
click at [470, 531] on div "Delete" at bounding box center [508, 532] width 99 height 15
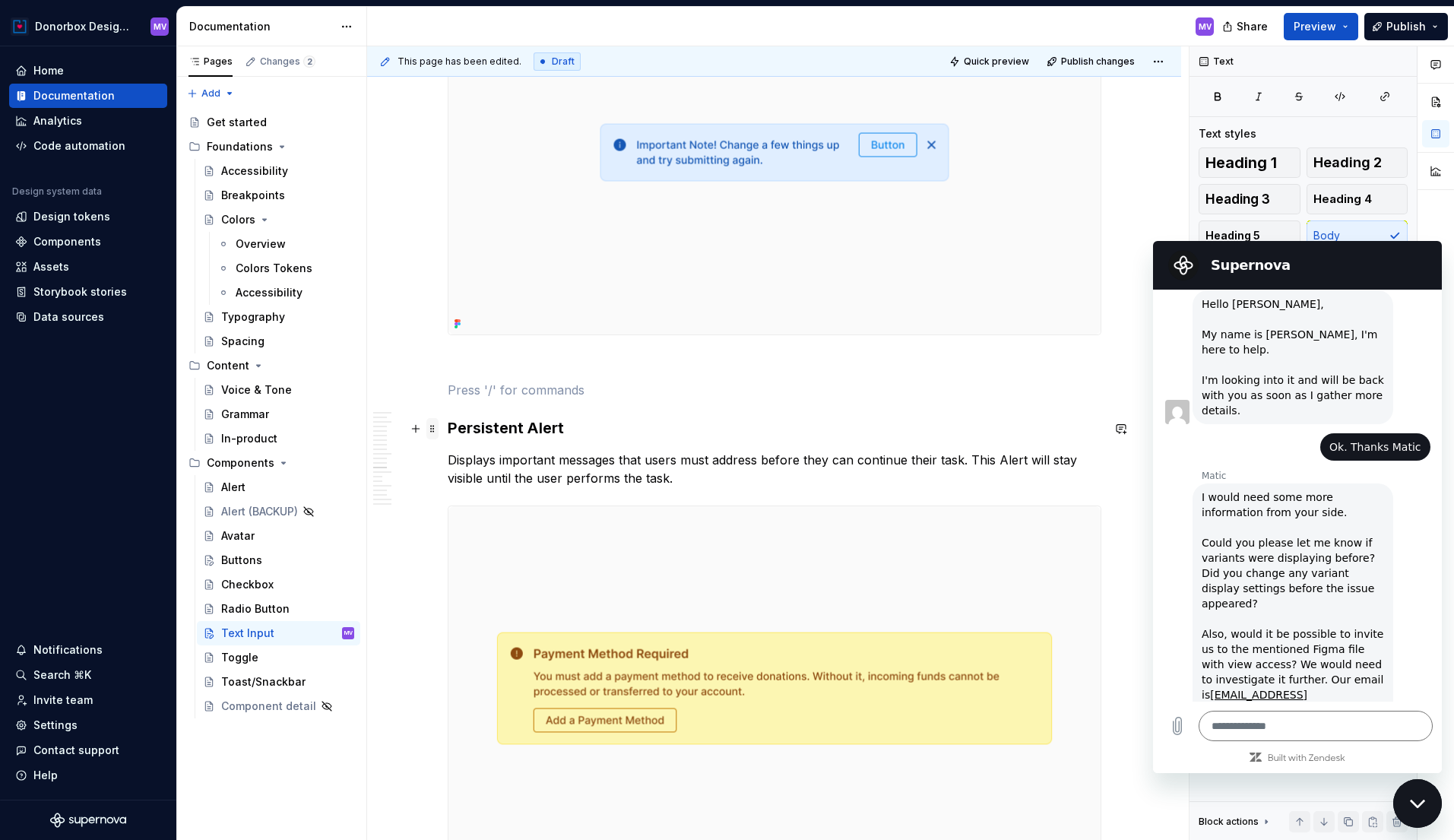
click at [436, 429] on span at bounding box center [432, 429] width 12 height 21
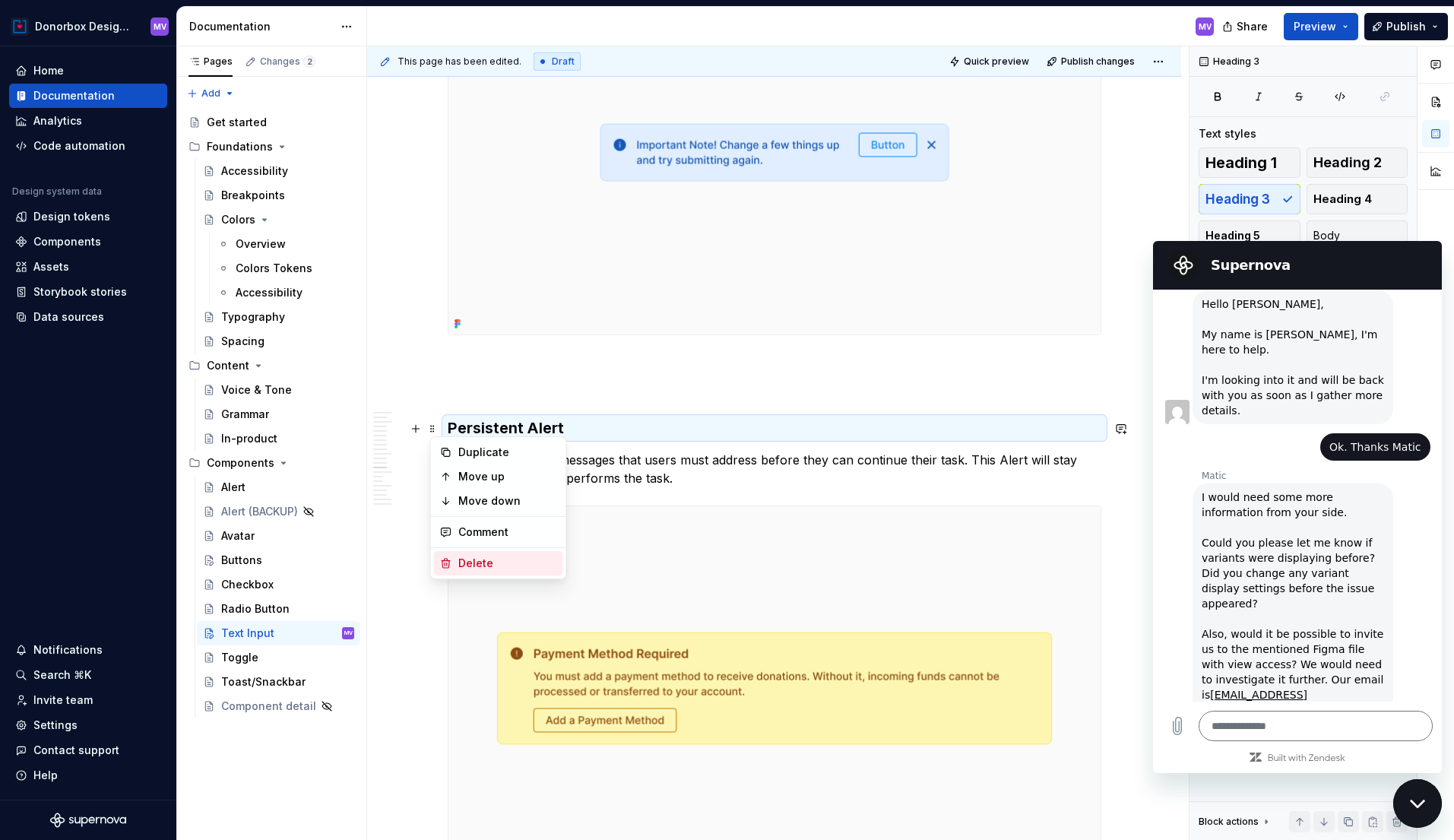
click at [464, 564] on div "Delete" at bounding box center [508, 563] width 99 height 15
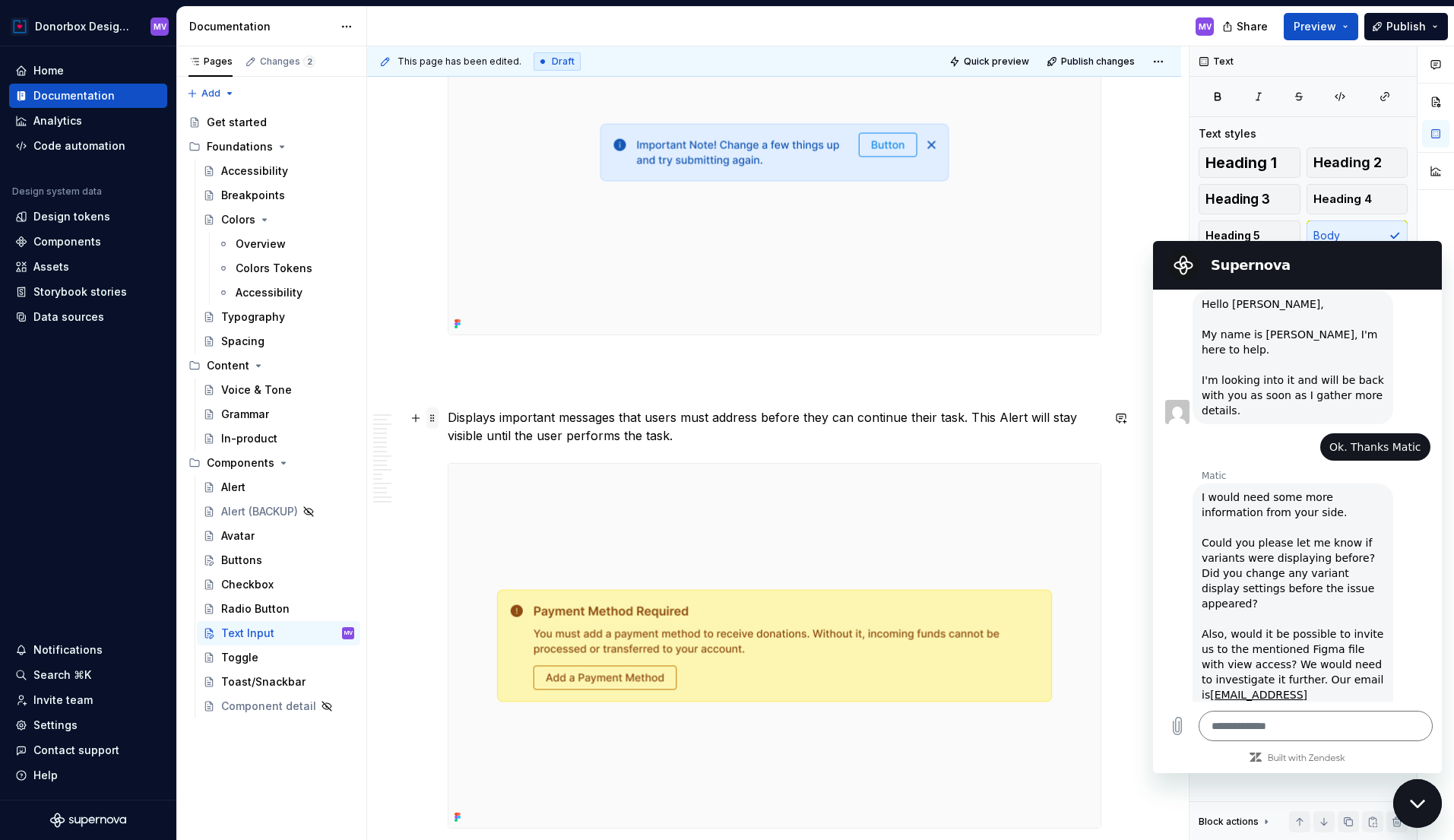
click at [438, 418] on span at bounding box center [432, 418] width 12 height 21
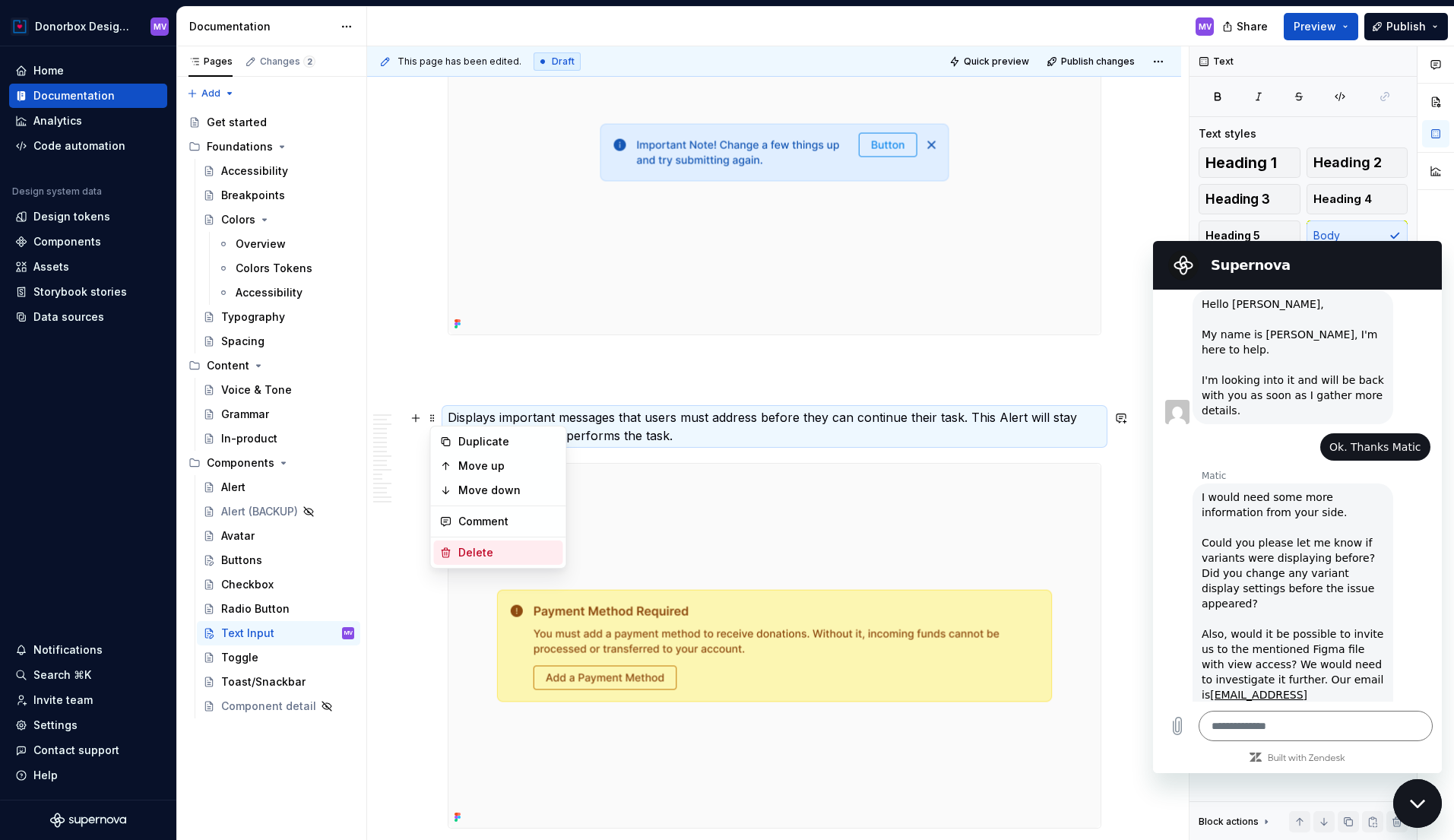
click at [470, 548] on div "Delete" at bounding box center [508, 552] width 99 height 15
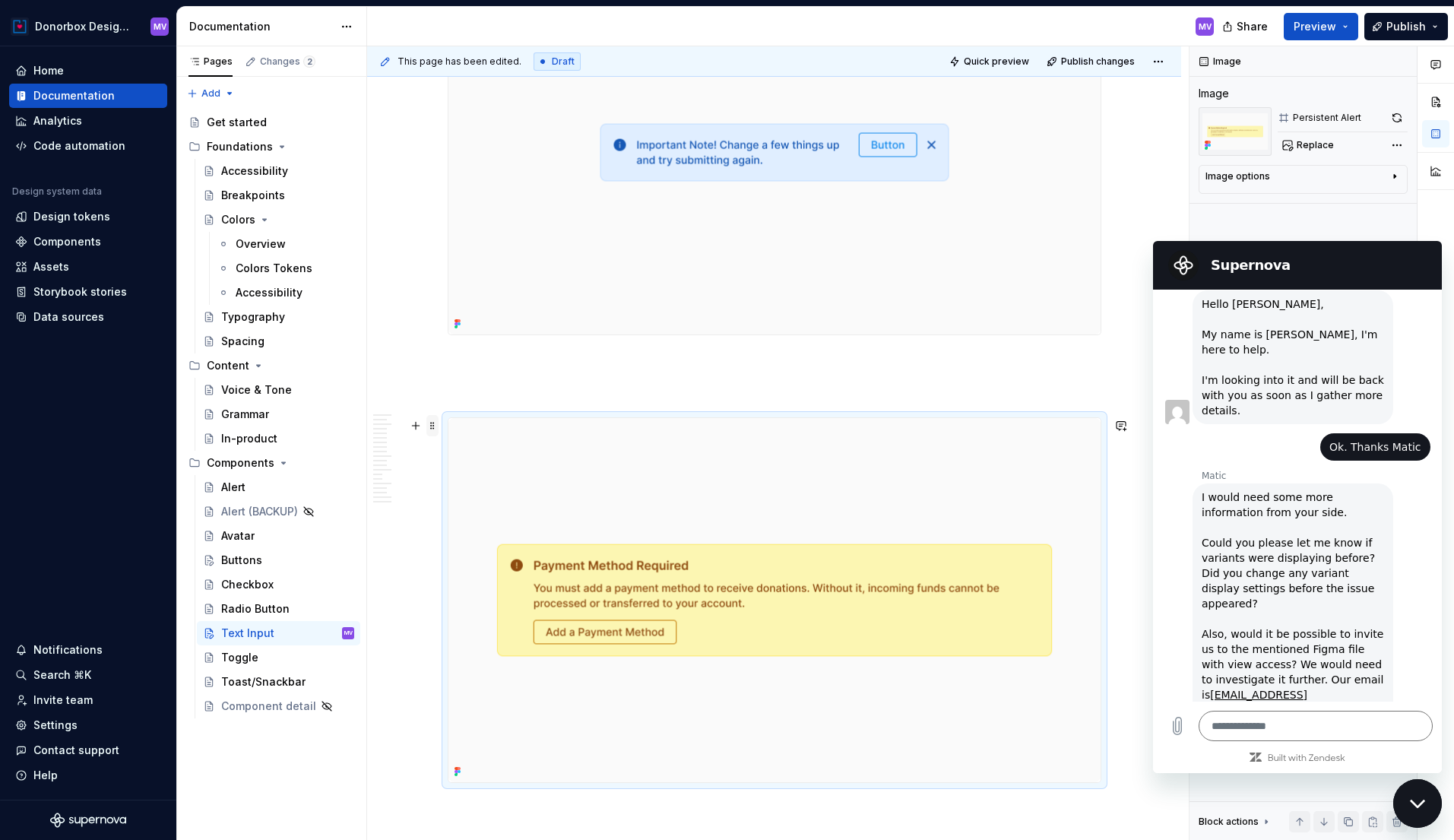
click at [432, 425] on span at bounding box center [432, 425] width 12 height 21
click at [475, 561] on div "Delete" at bounding box center [508, 560] width 99 height 15
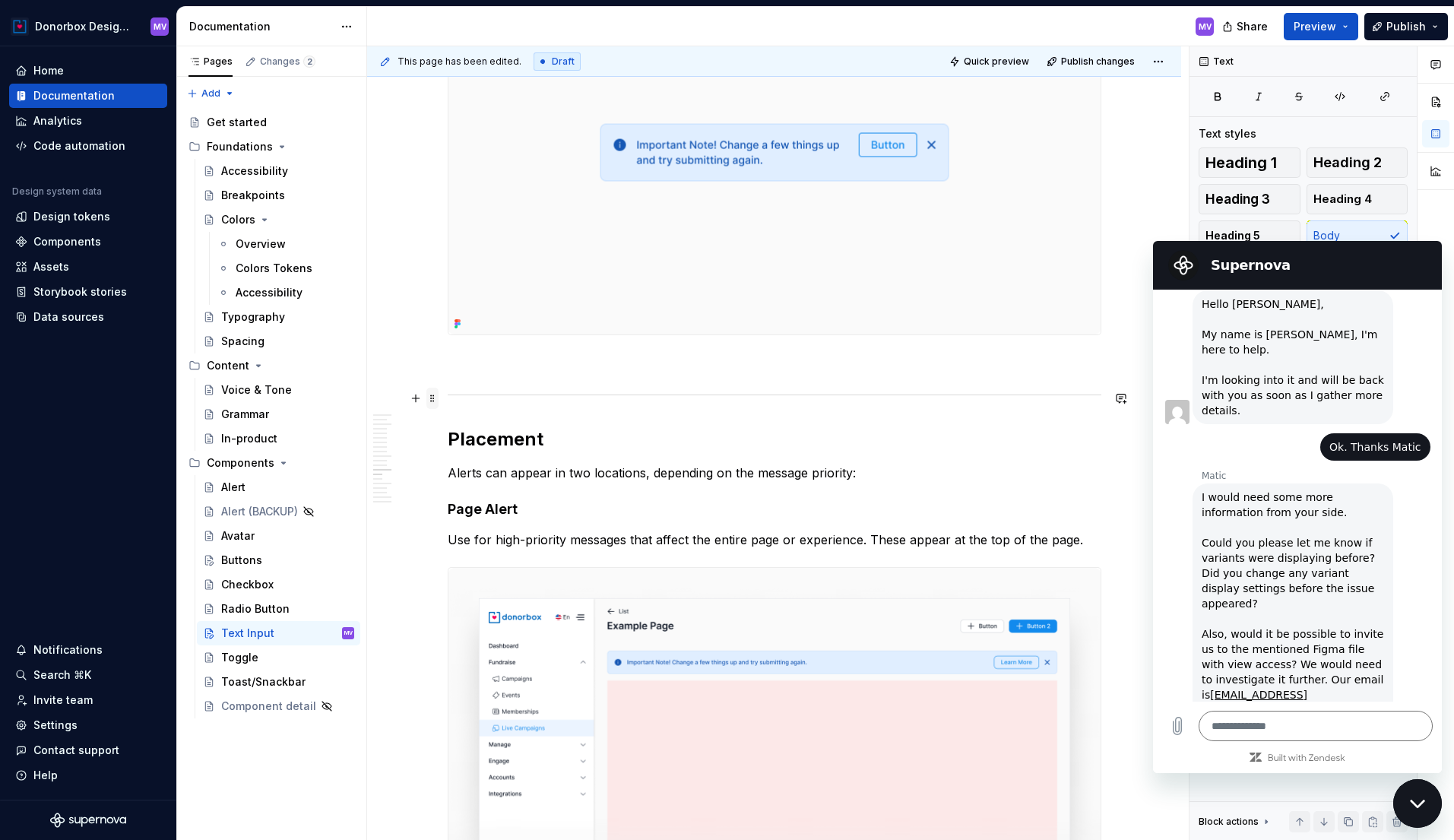
click at [438, 399] on span at bounding box center [432, 398] width 12 height 21
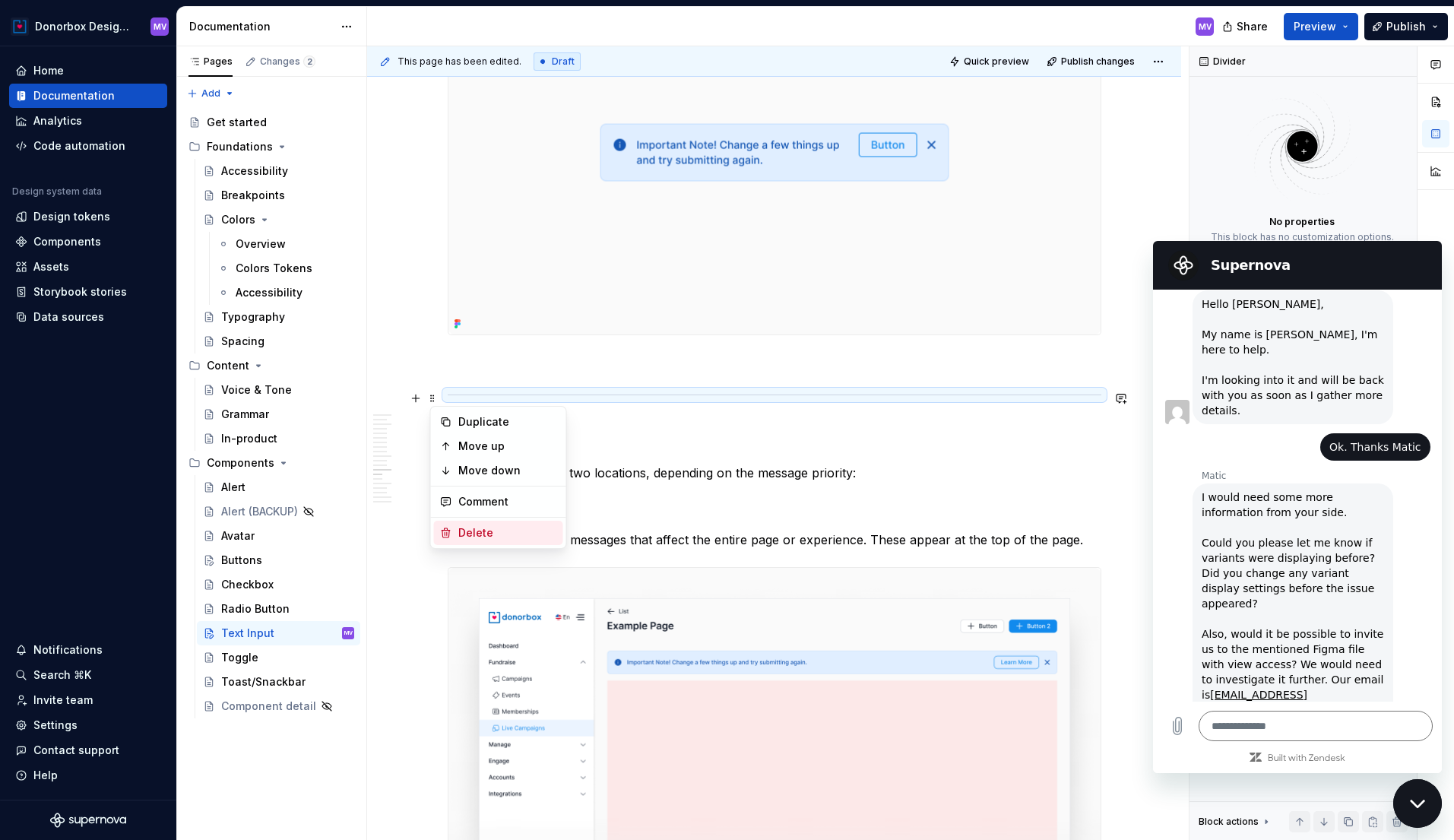
click at [477, 531] on div "Delete" at bounding box center [508, 532] width 99 height 15
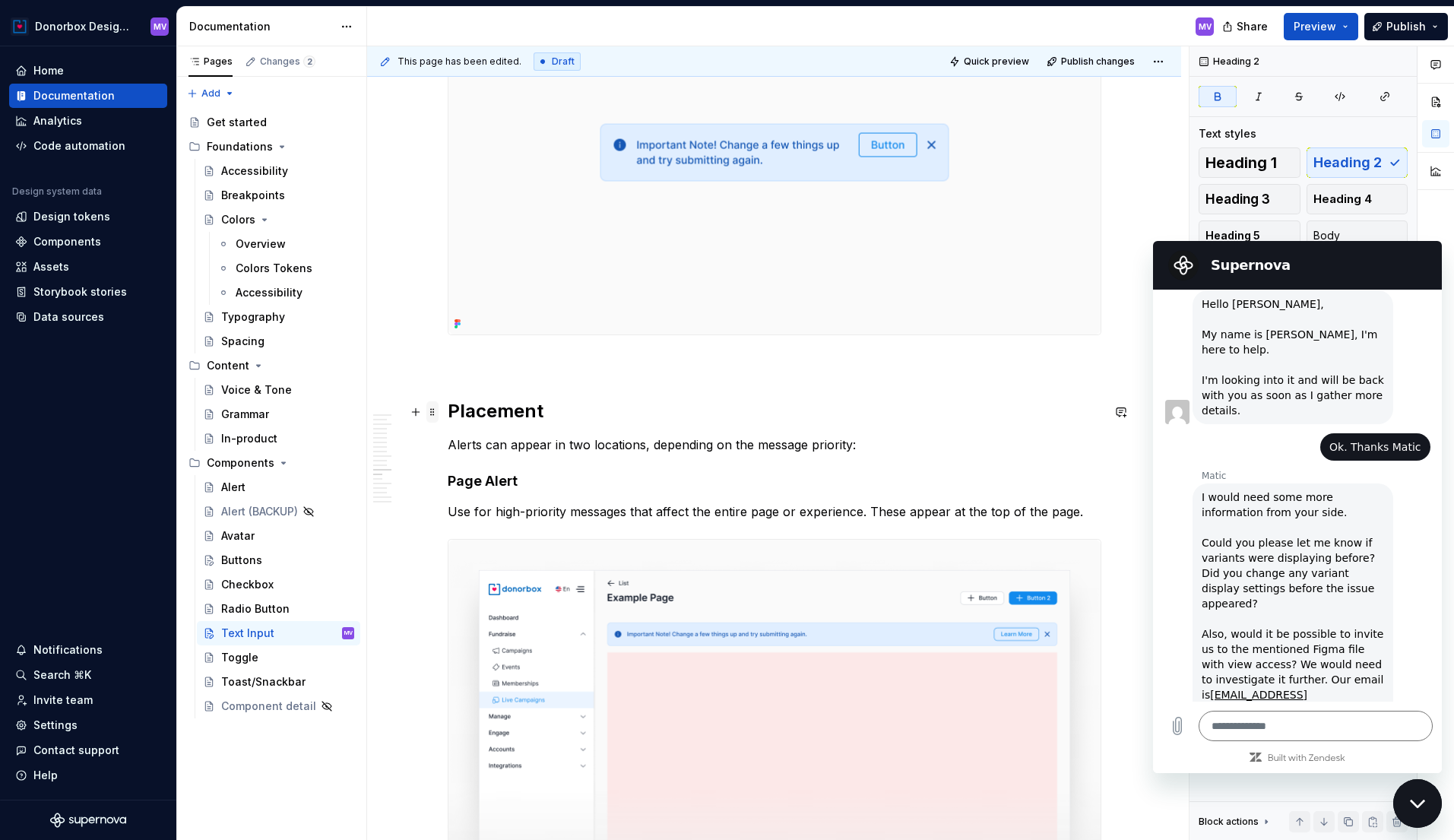
click at [434, 411] on span at bounding box center [432, 411] width 12 height 21
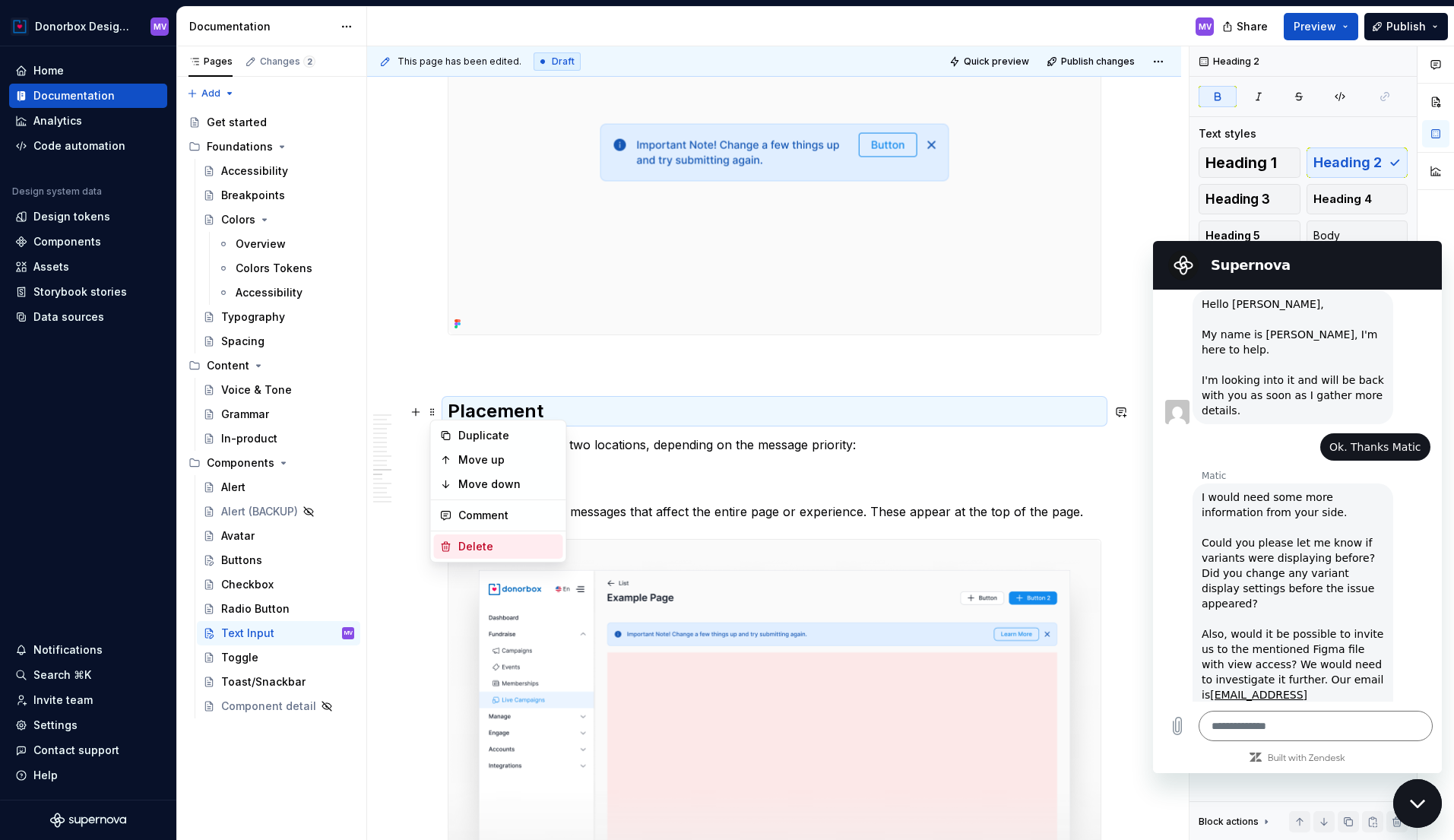
click at [467, 536] on div "Delete" at bounding box center [498, 546] width 129 height 24
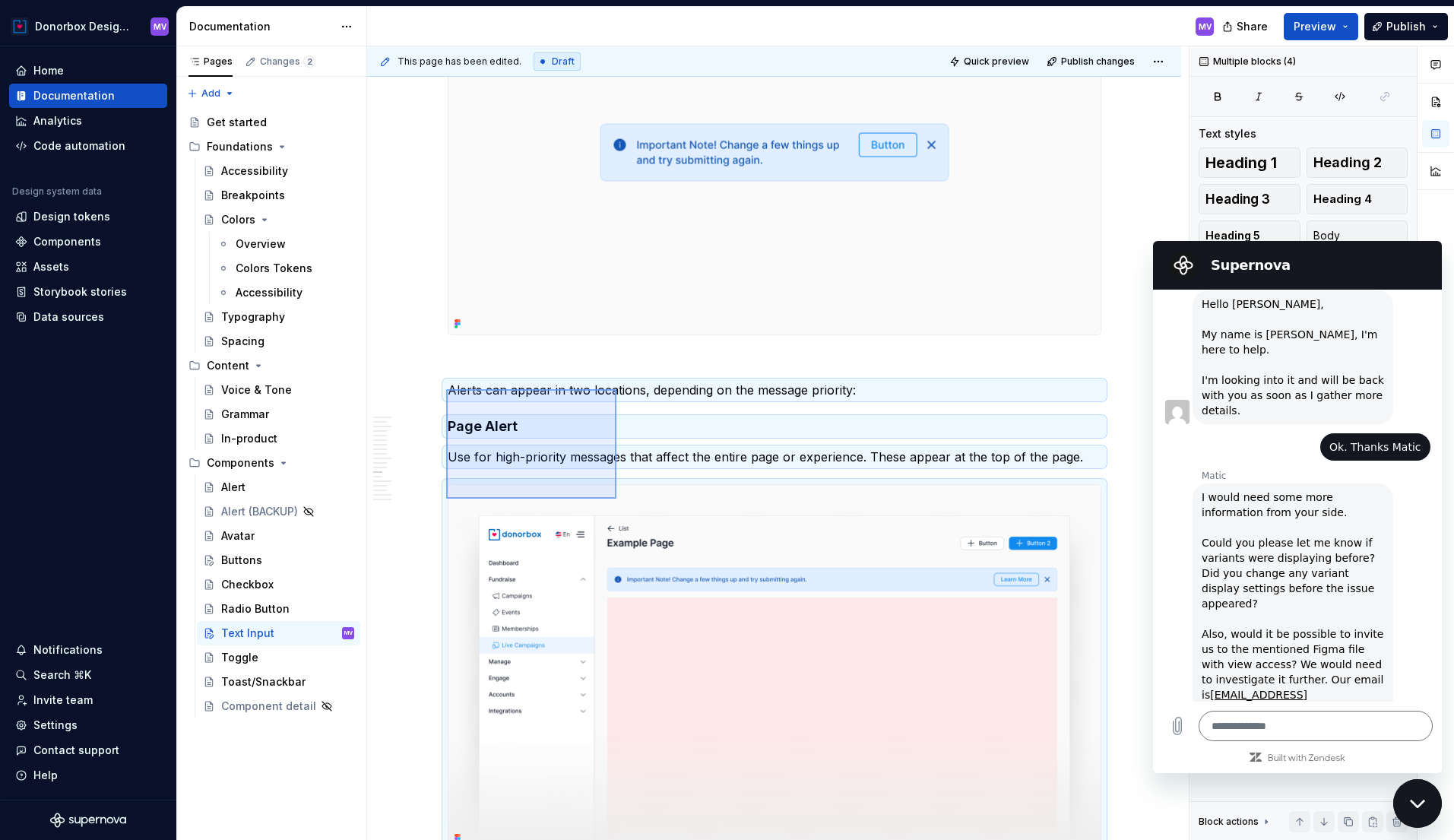
drag, startPoint x: 447, startPoint y: 389, endPoint x: 616, endPoint y: 498, distance: 201.1
click at [617, 498] on div "**********" at bounding box center [778, 443] width 822 height 794
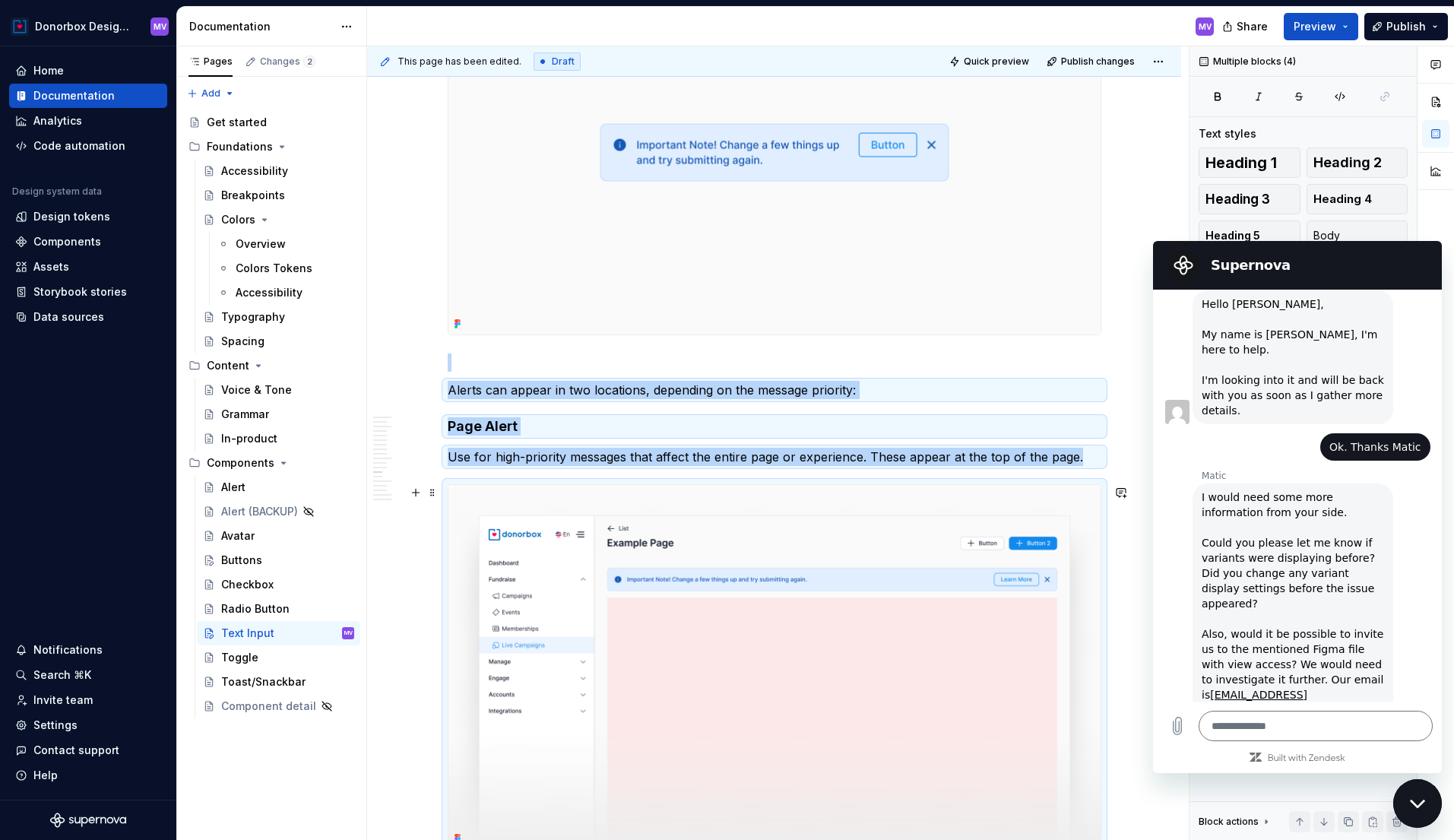
scroll to position [4377, 0]
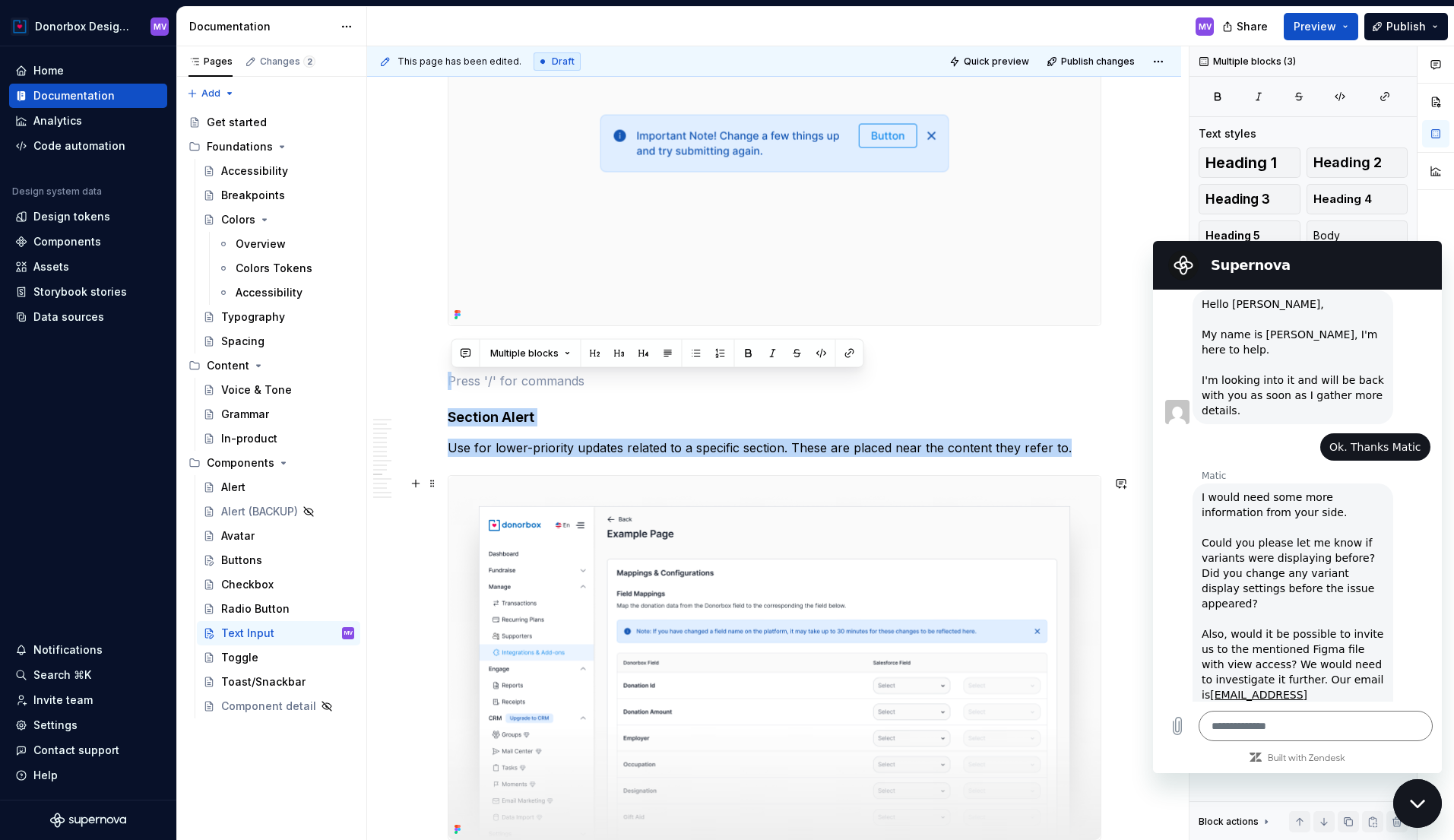
drag, startPoint x: 451, startPoint y: 377, endPoint x: 719, endPoint y: 717, distance: 432.9
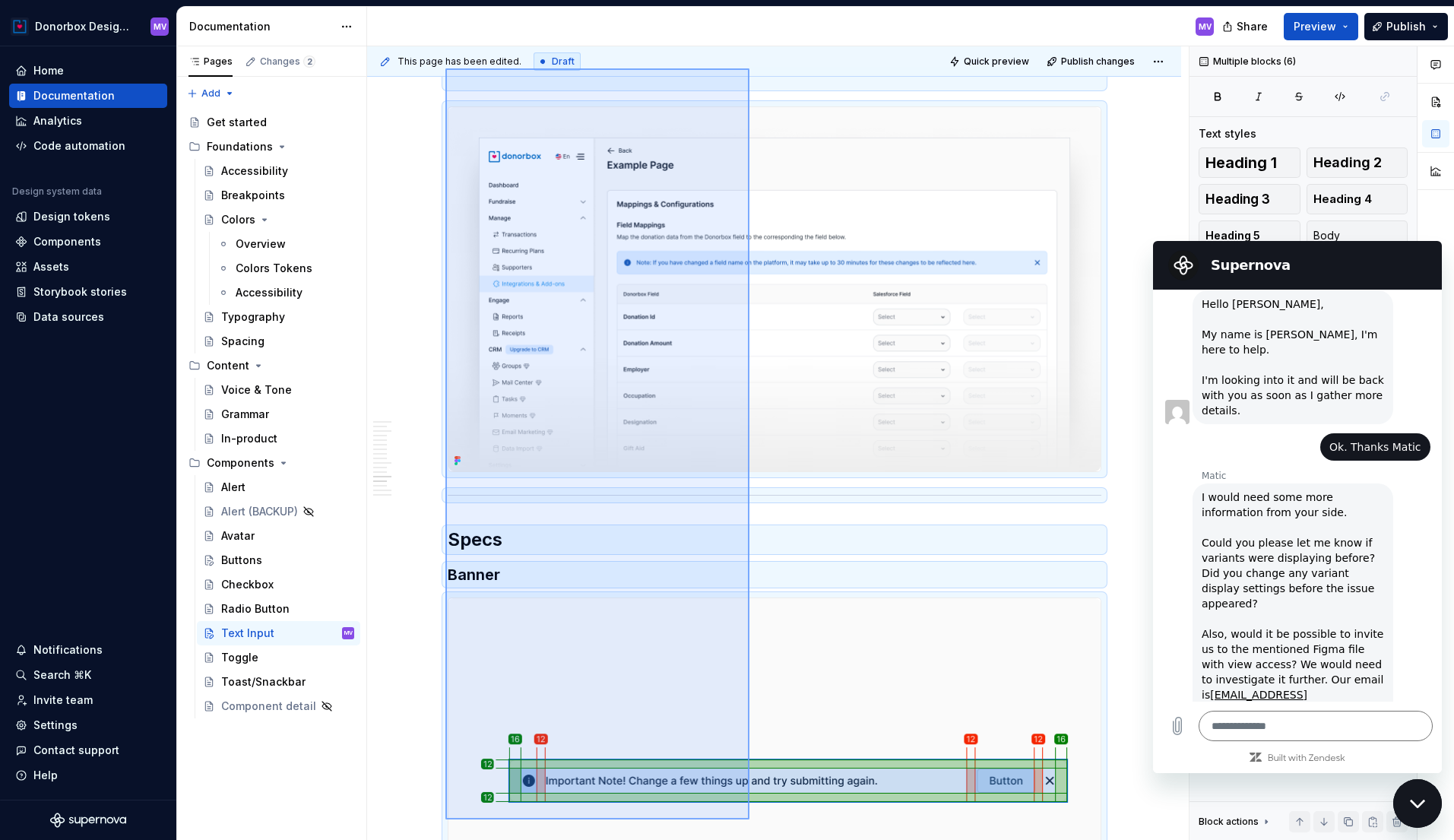
scroll to position [4697, 0]
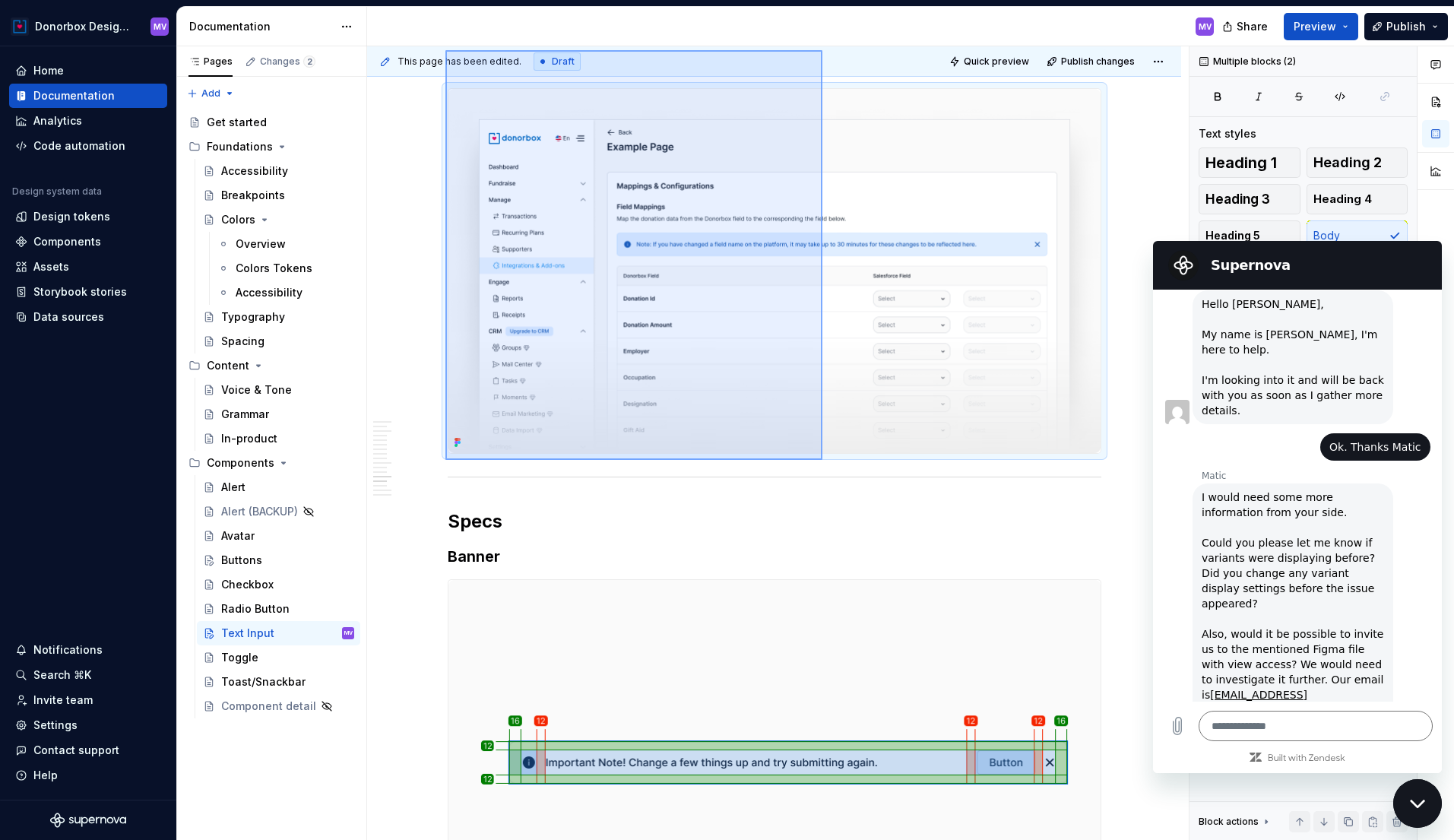
drag, startPoint x: 446, startPoint y: 477, endPoint x: 823, endPoint y: 460, distance: 377.4
click at [823, 460] on div "**********" at bounding box center [778, 443] width 822 height 794
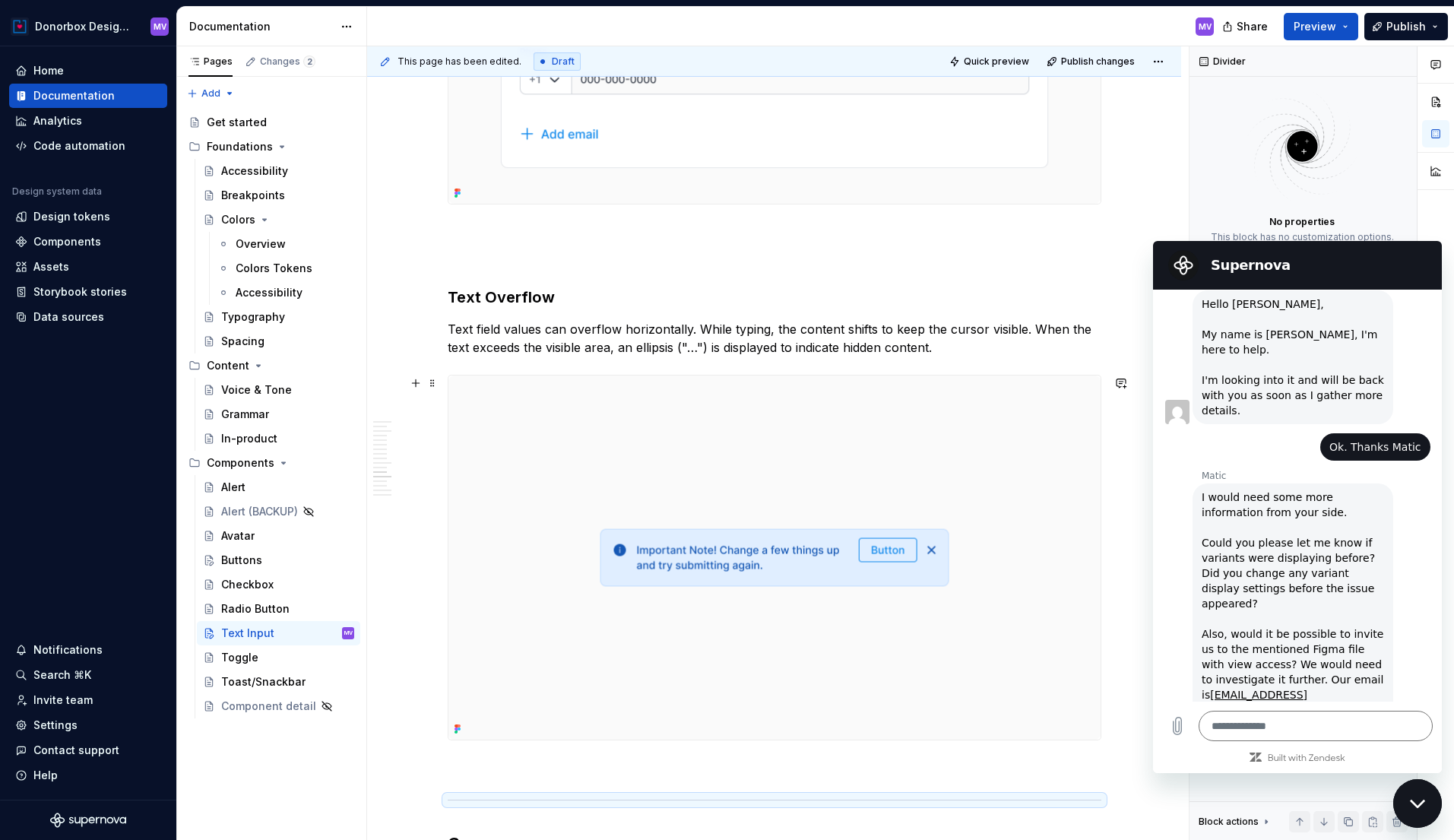
scroll to position [3955, 0]
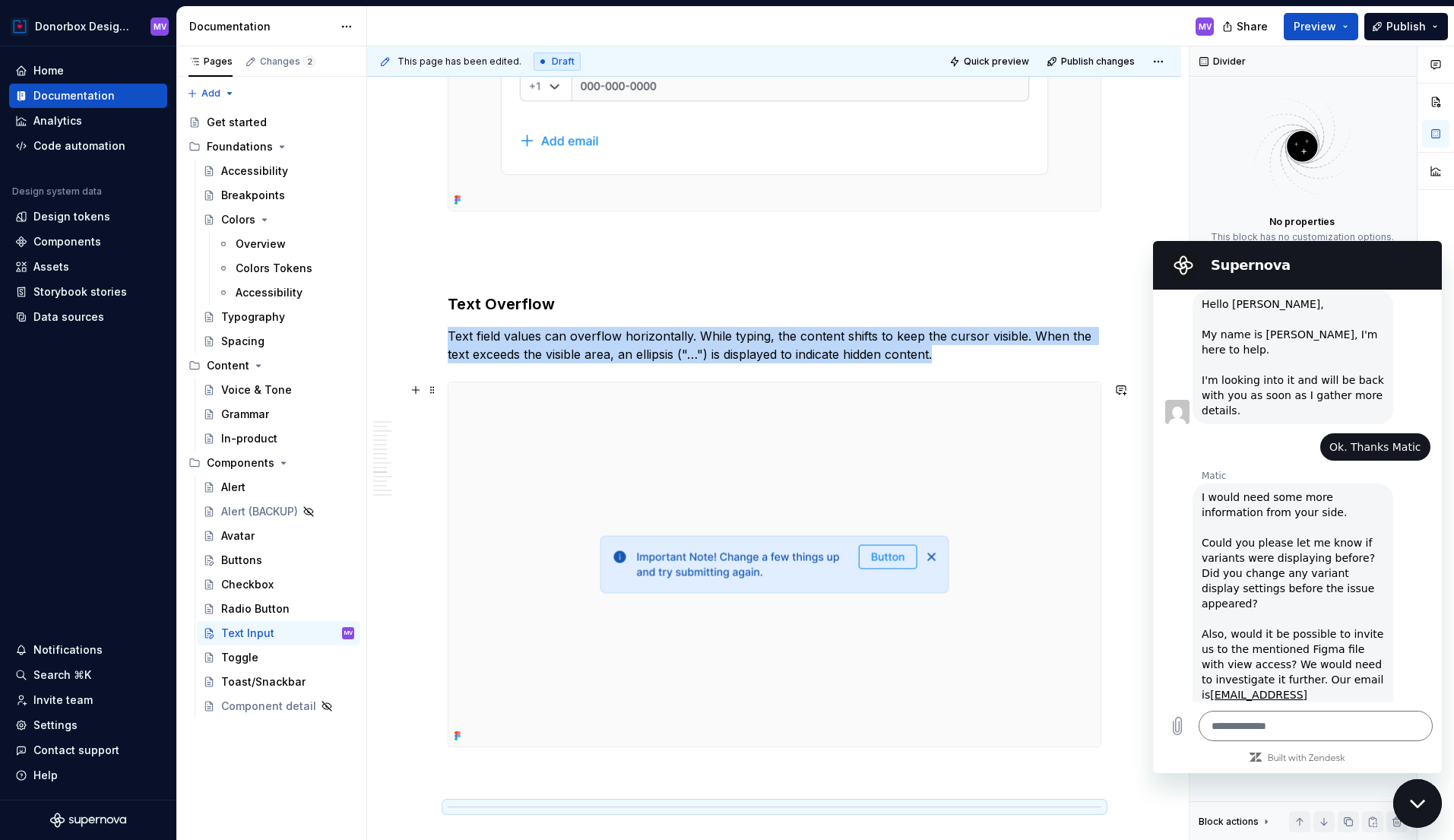
click at [742, 482] on img at bounding box center [774, 564] width 652 height 364
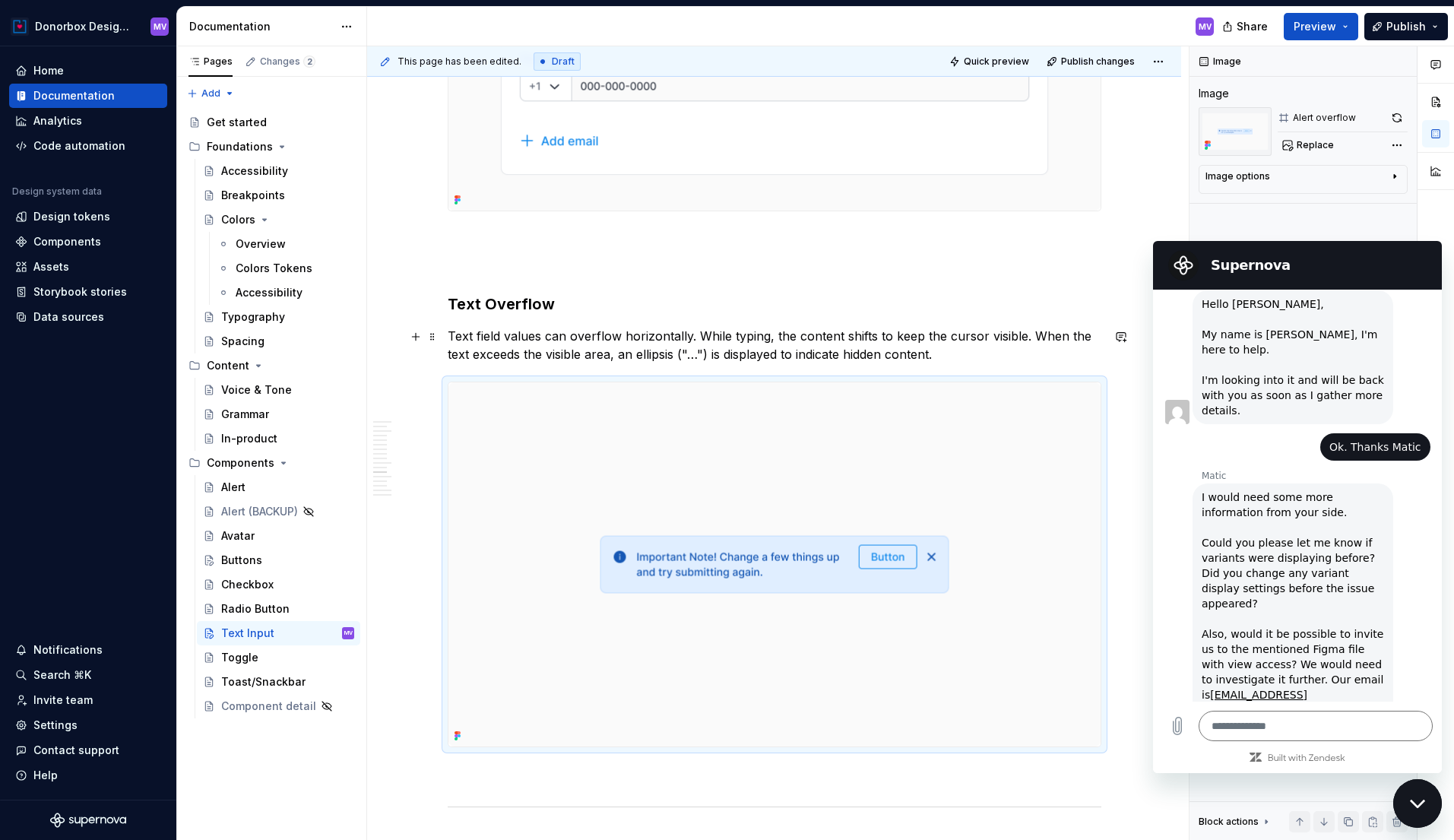
click at [455, 337] on p "Text field values can overflow horizontally. While typing, the content shifts t…" at bounding box center [774, 344] width 654 height 36
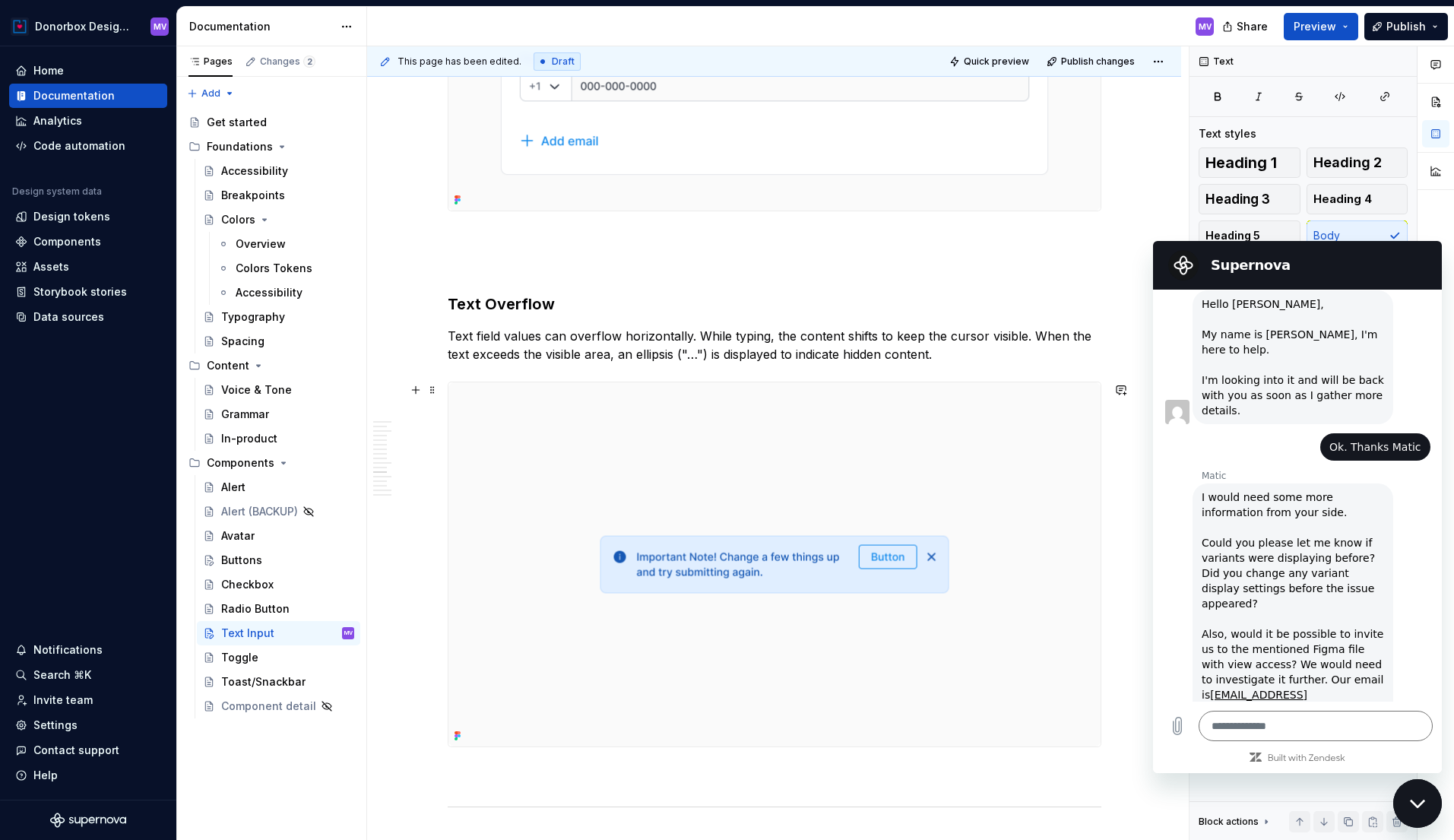
click at [938, 446] on img at bounding box center [774, 564] width 652 height 364
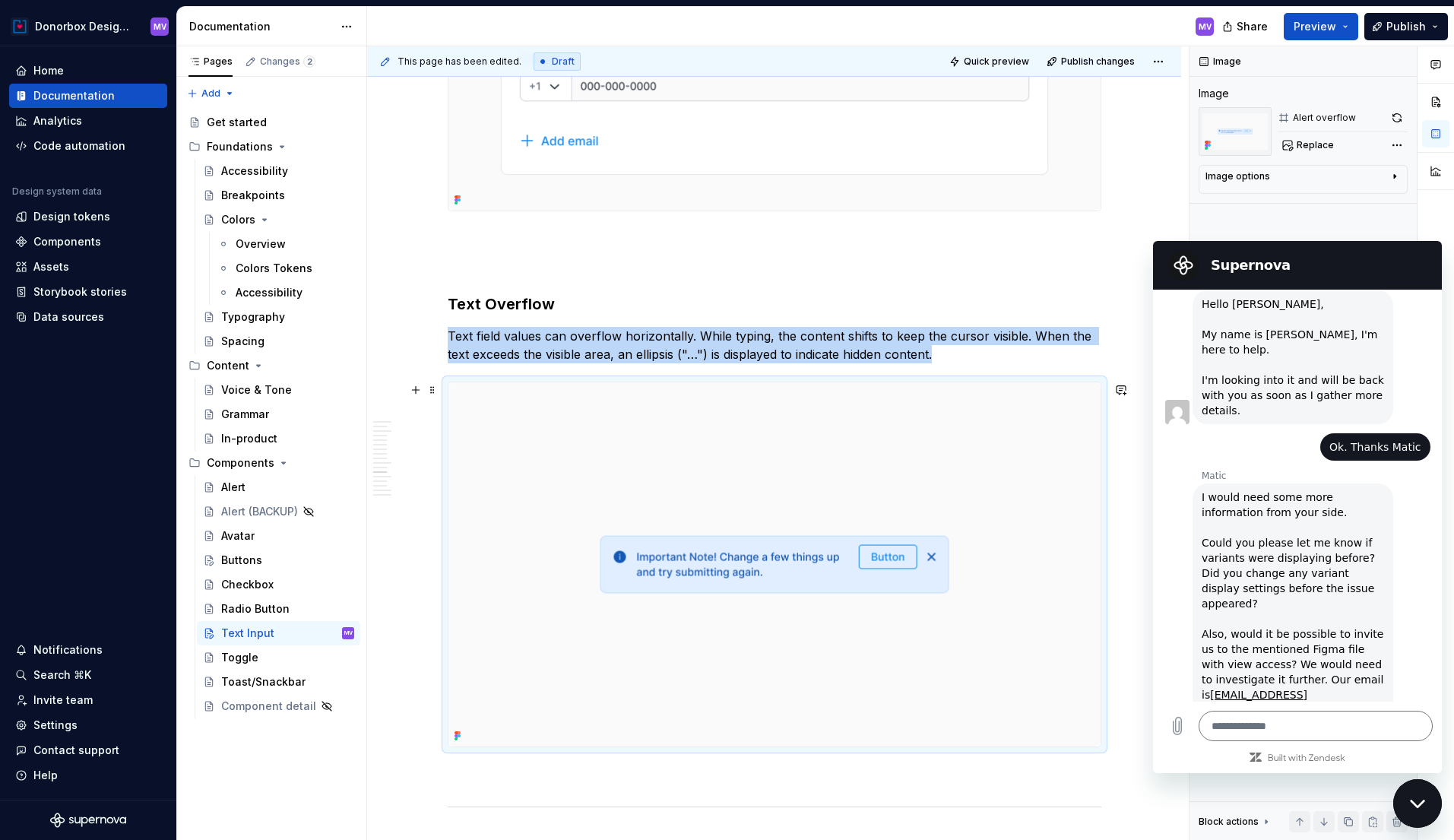
click at [920, 447] on img at bounding box center [774, 564] width 652 height 364
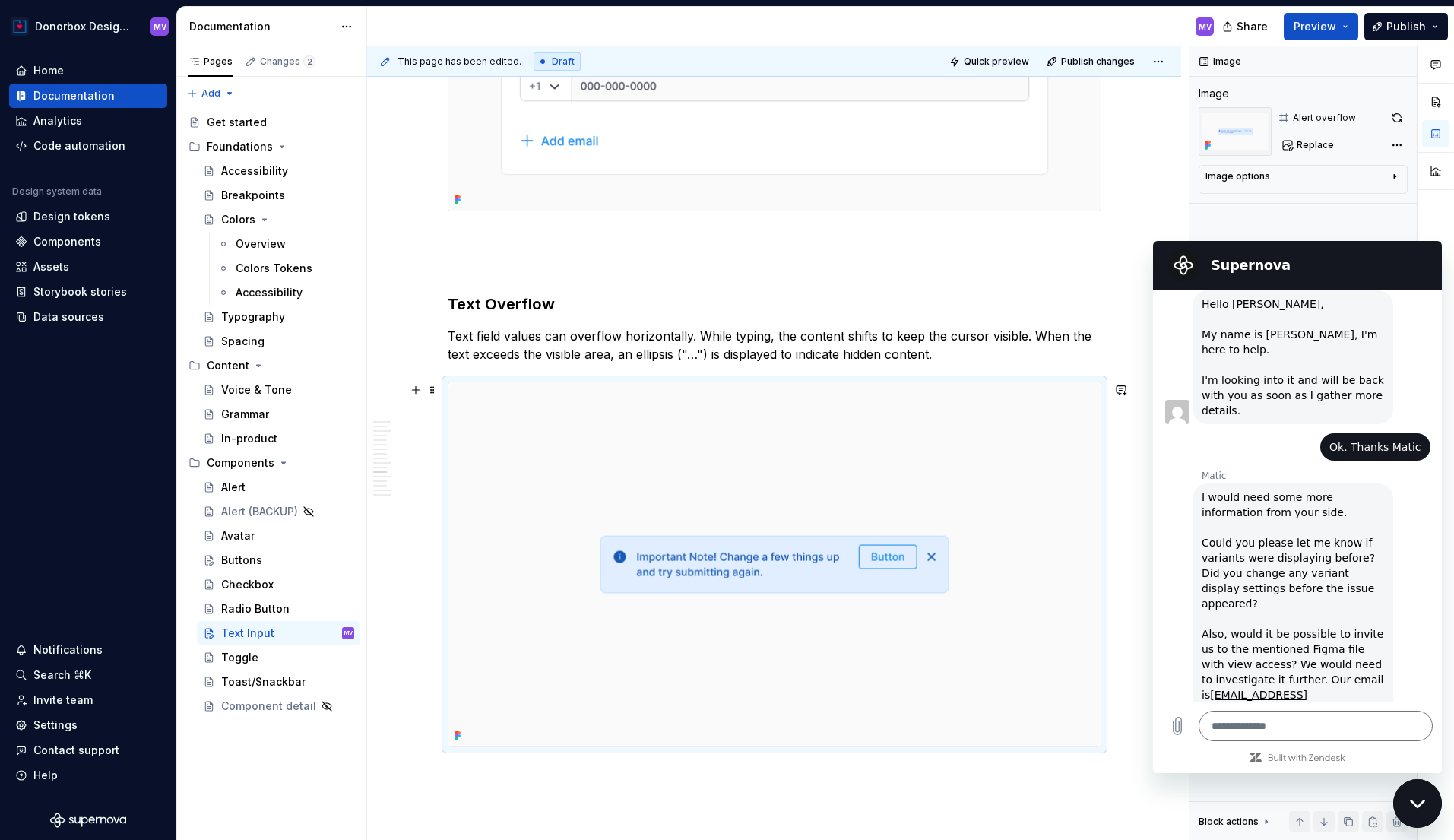
click at [1319, 267] on h2 "Supernova" at bounding box center [1319, 265] width 216 height 19
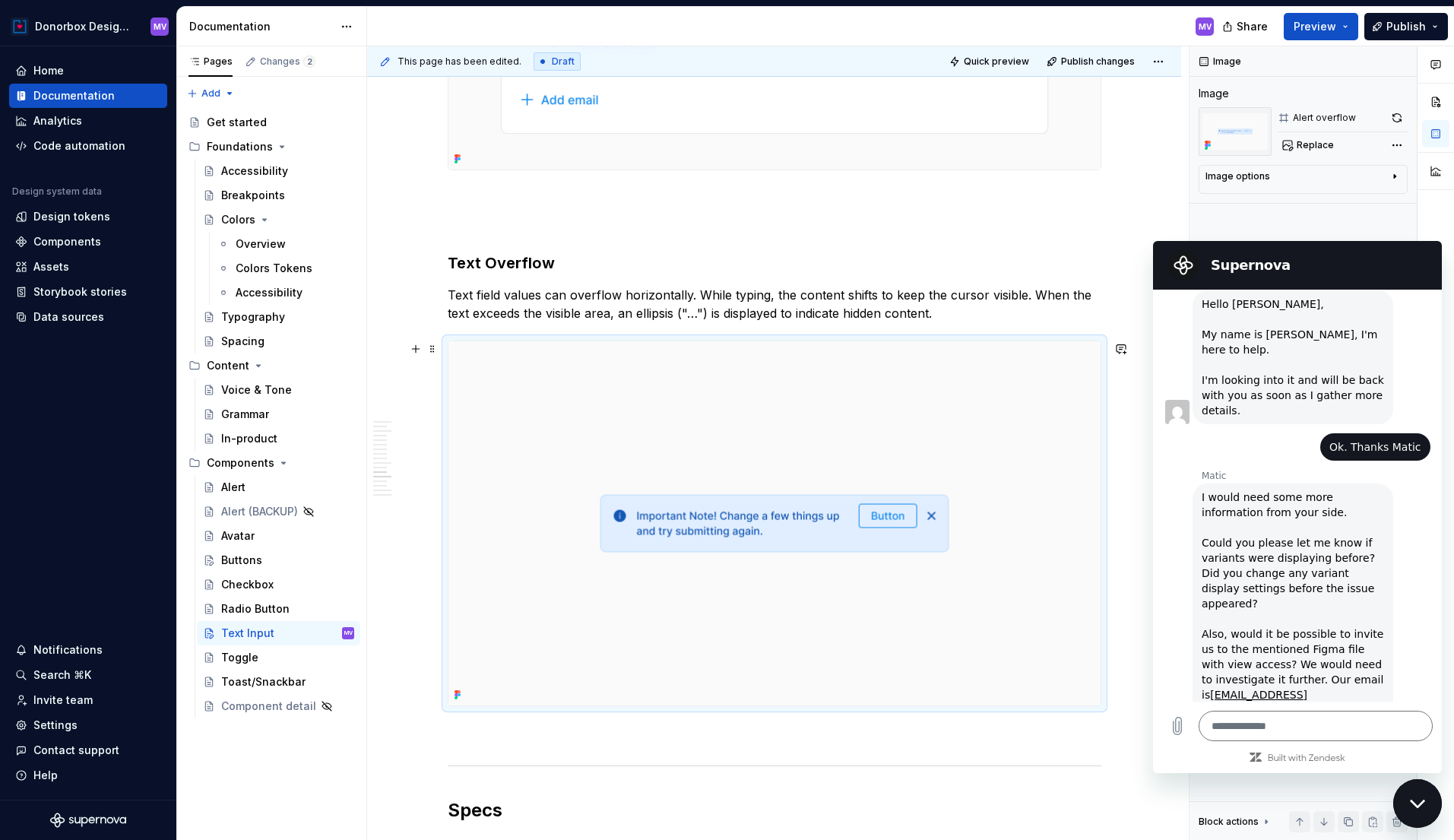
scroll to position [3979, 0]
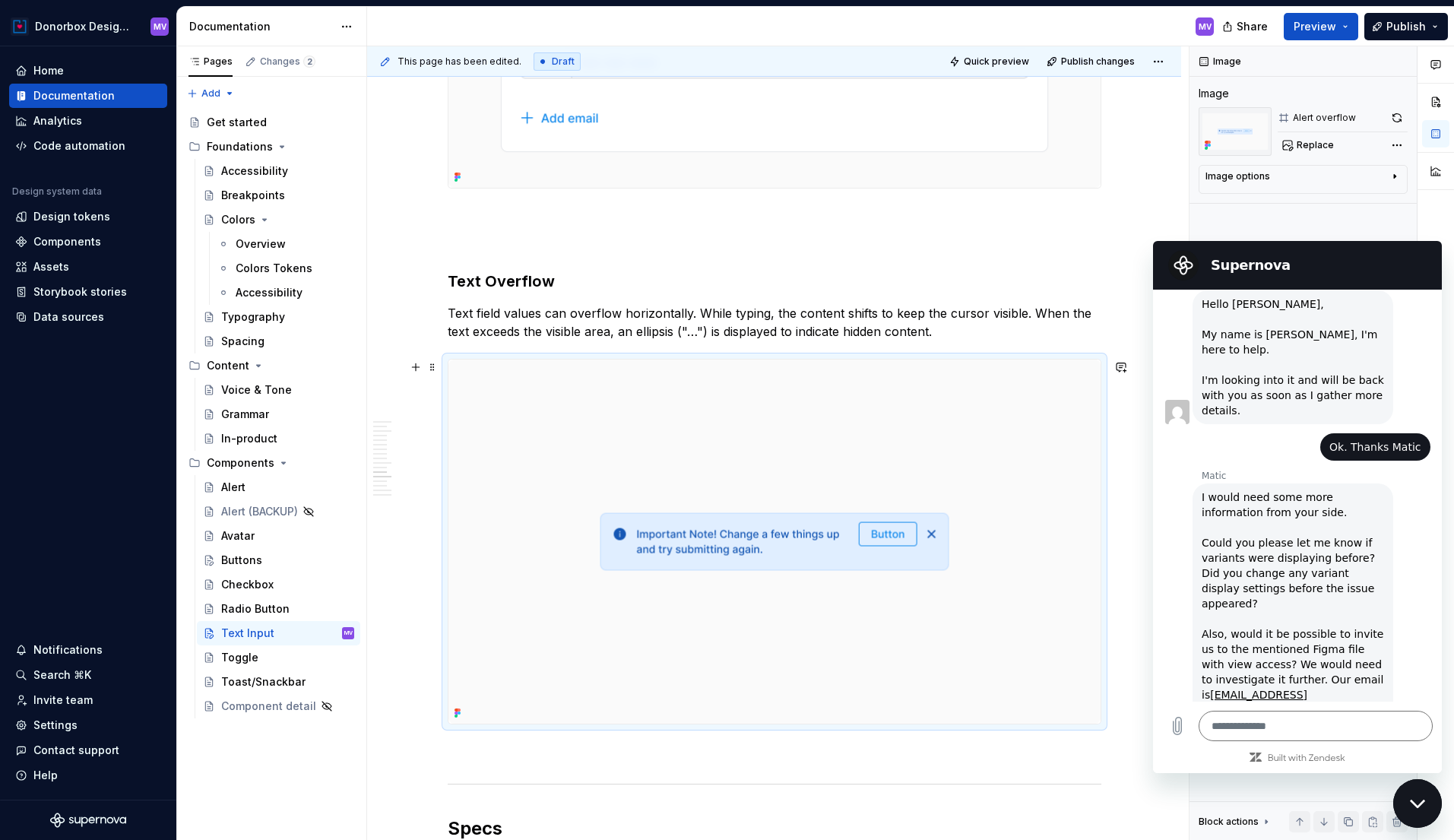
click at [1315, 266] on h2 "Supernova" at bounding box center [1319, 265] width 216 height 19
click at [1412, 228] on div "Image Image Alert overflow Replace Image options Alignment Alt Caption Block ac…" at bounding box center [1303, 443] width 227 height 794
click at [1416, 808] on icon "Close messaging window" at bounding box center [1418, 804] width 16 height 10
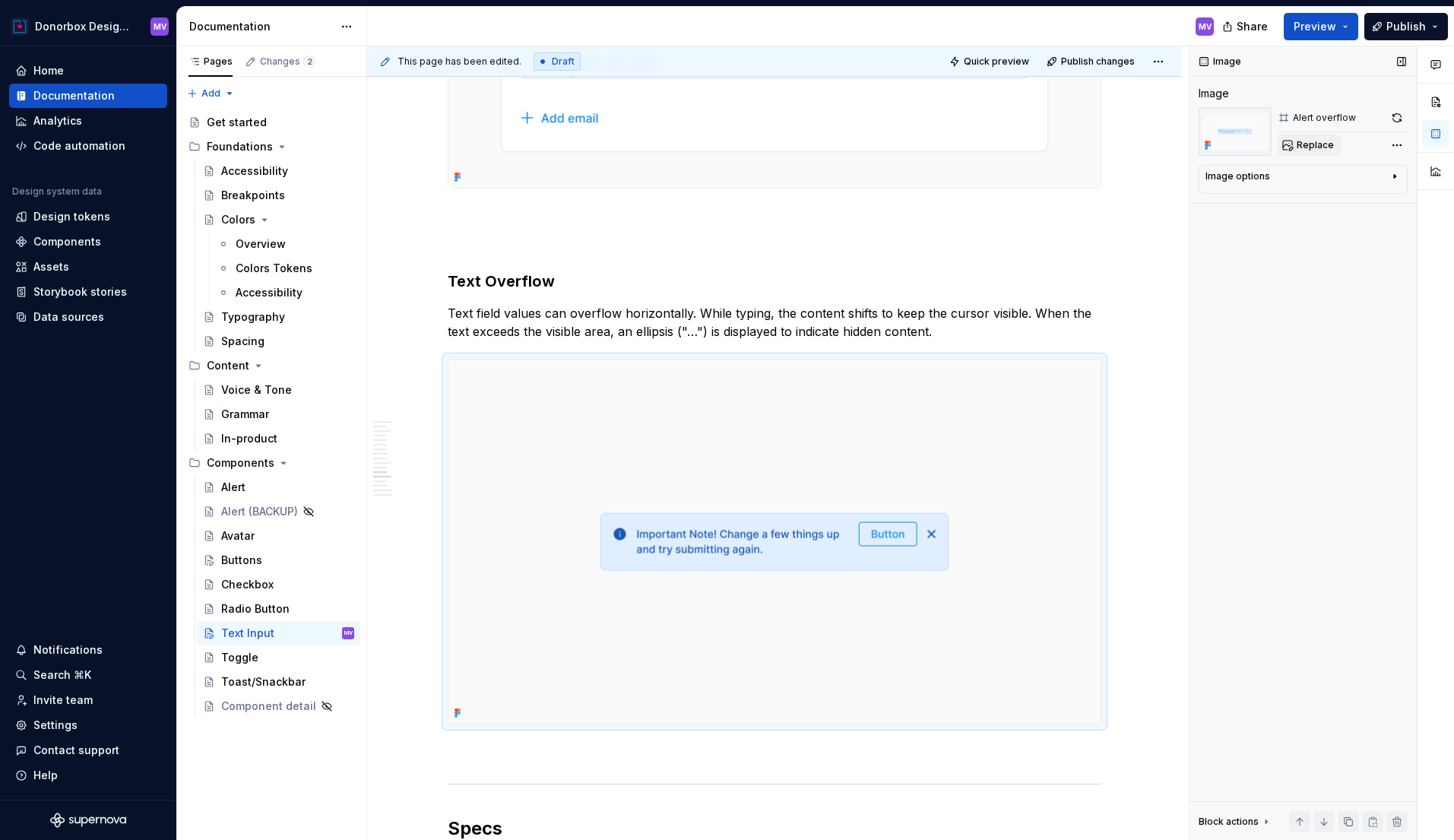
click at [1322, 149] on span "Replace" at bounding box center [1315, 145] width 37 height 12
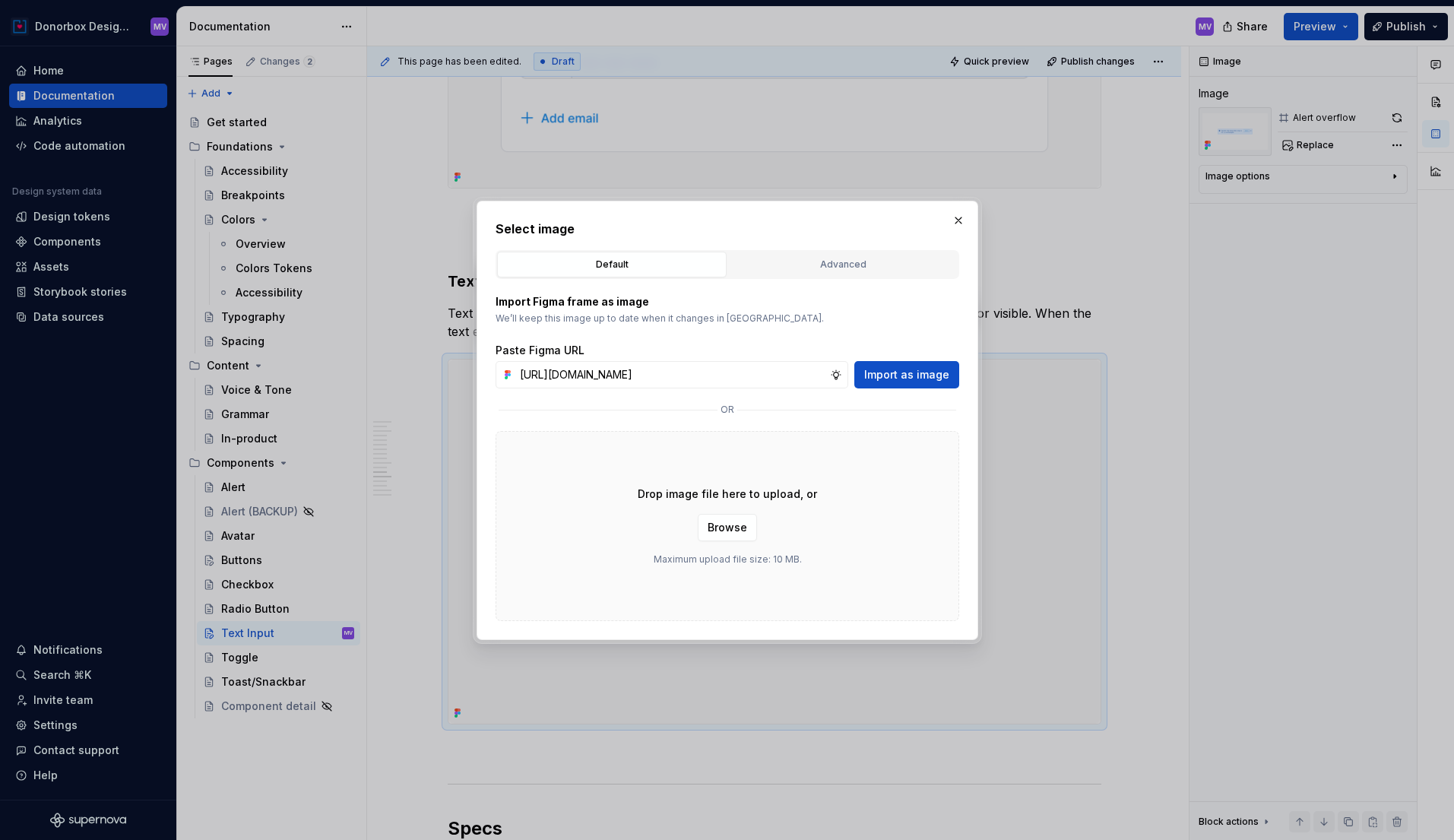
scroll to position [0, 309]
click at [928, 369] on span "Import as image" at bounding box center [907, 374] width 85 height 15
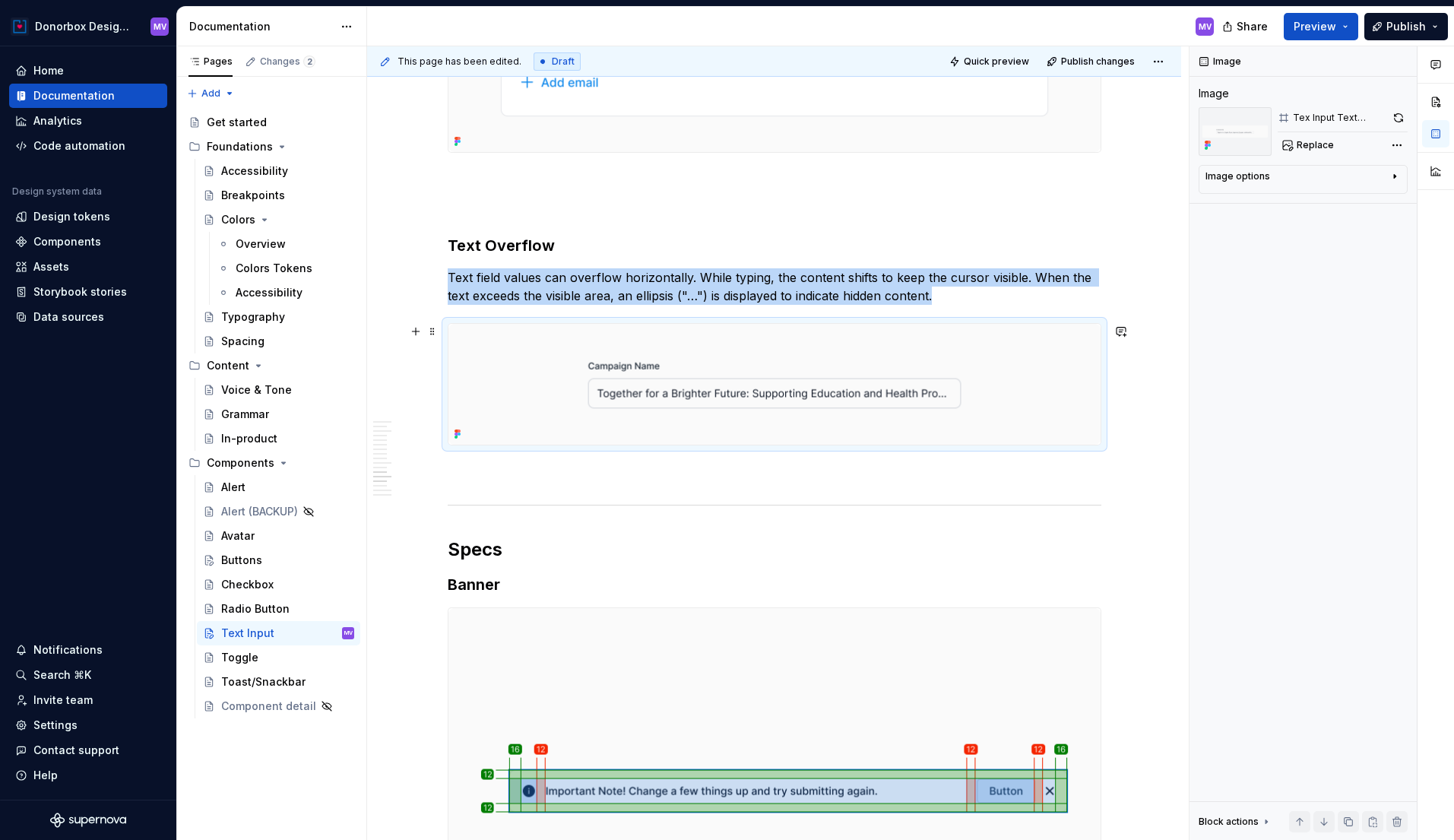
scroll to position [3963, 0]
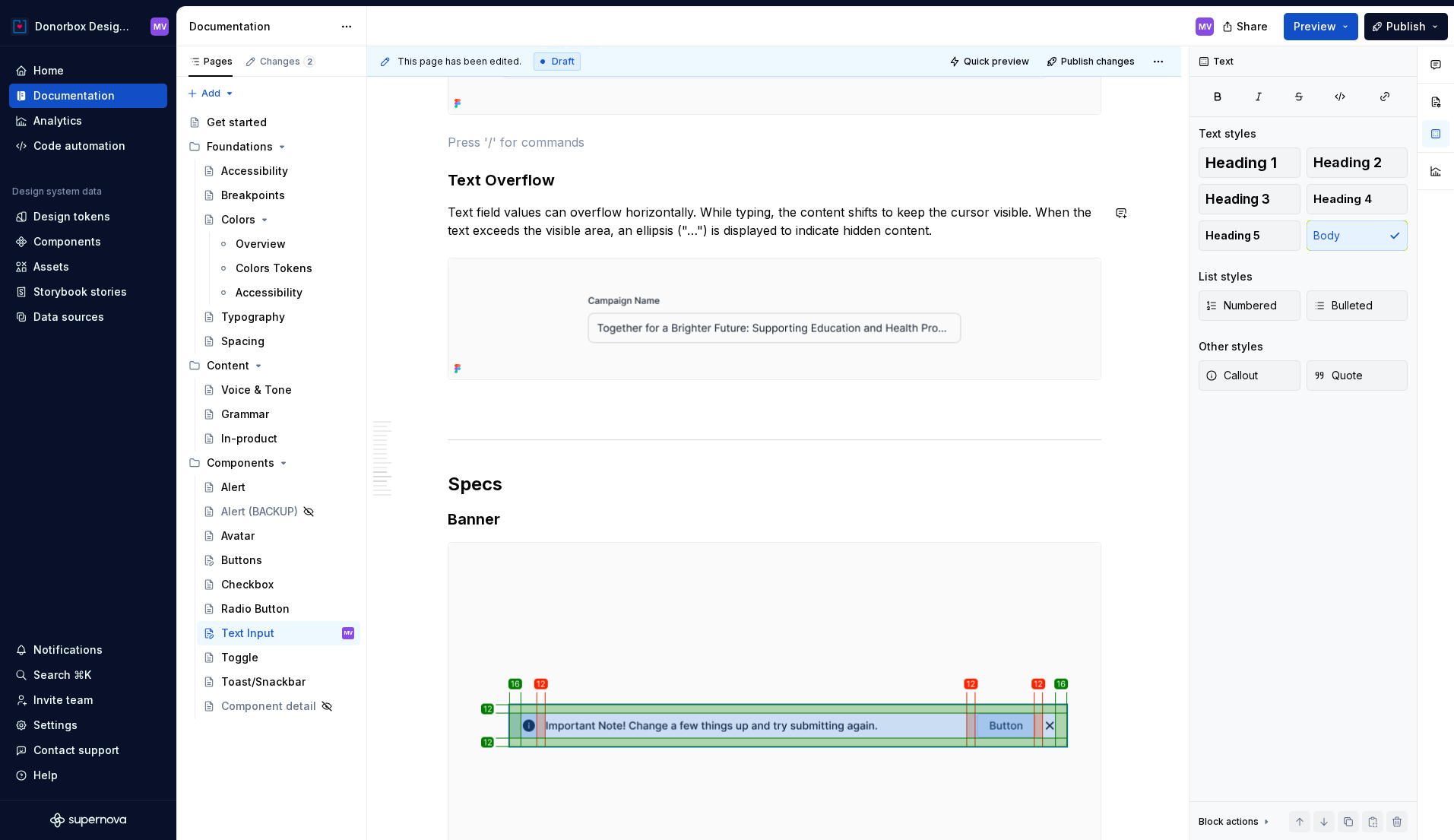
scroll to position [4057, 0]
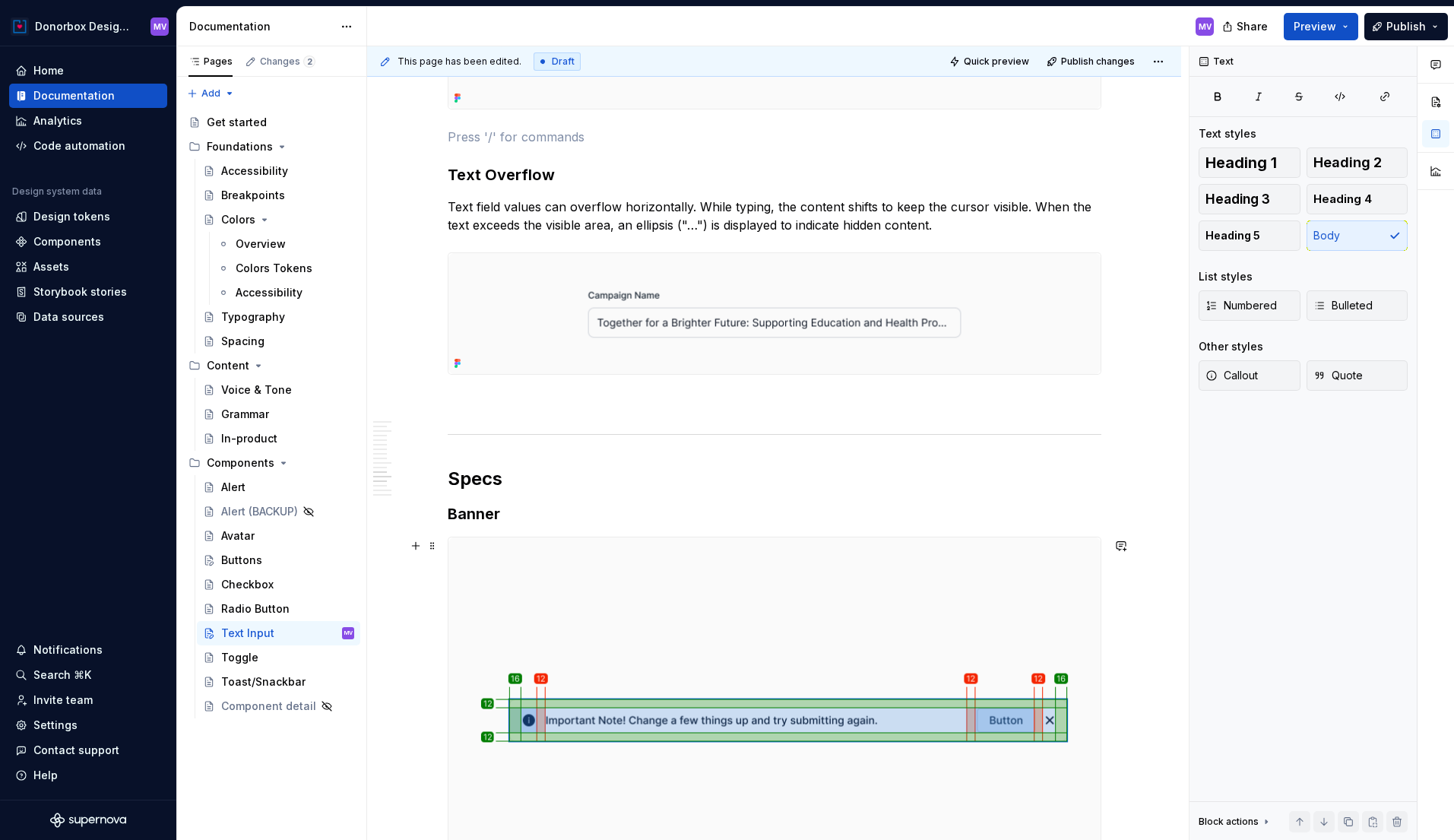
click at [686, 599] on img at bounding box center [774, 718] width 652 height 364
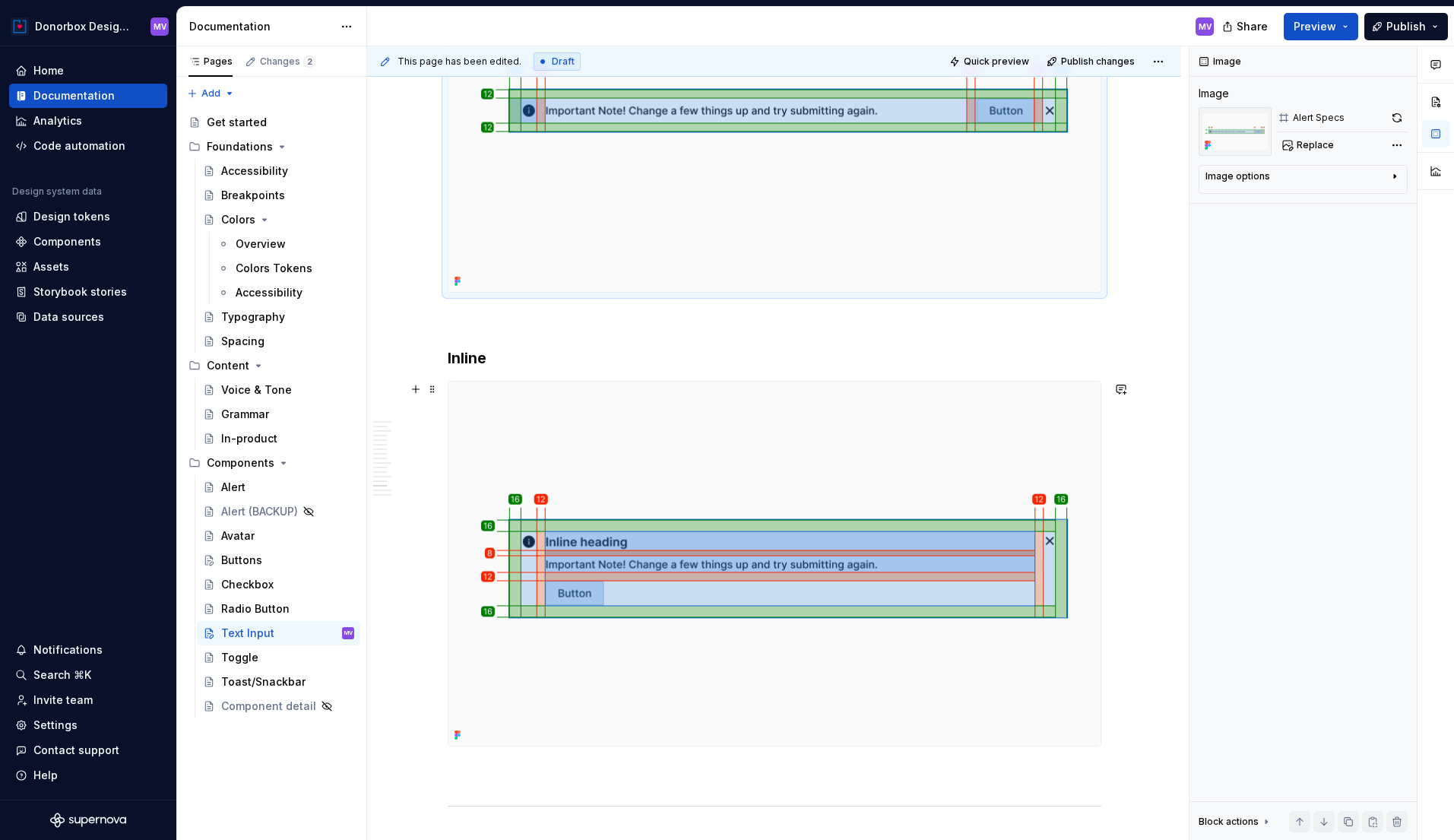
scroll to position [4576, 0]
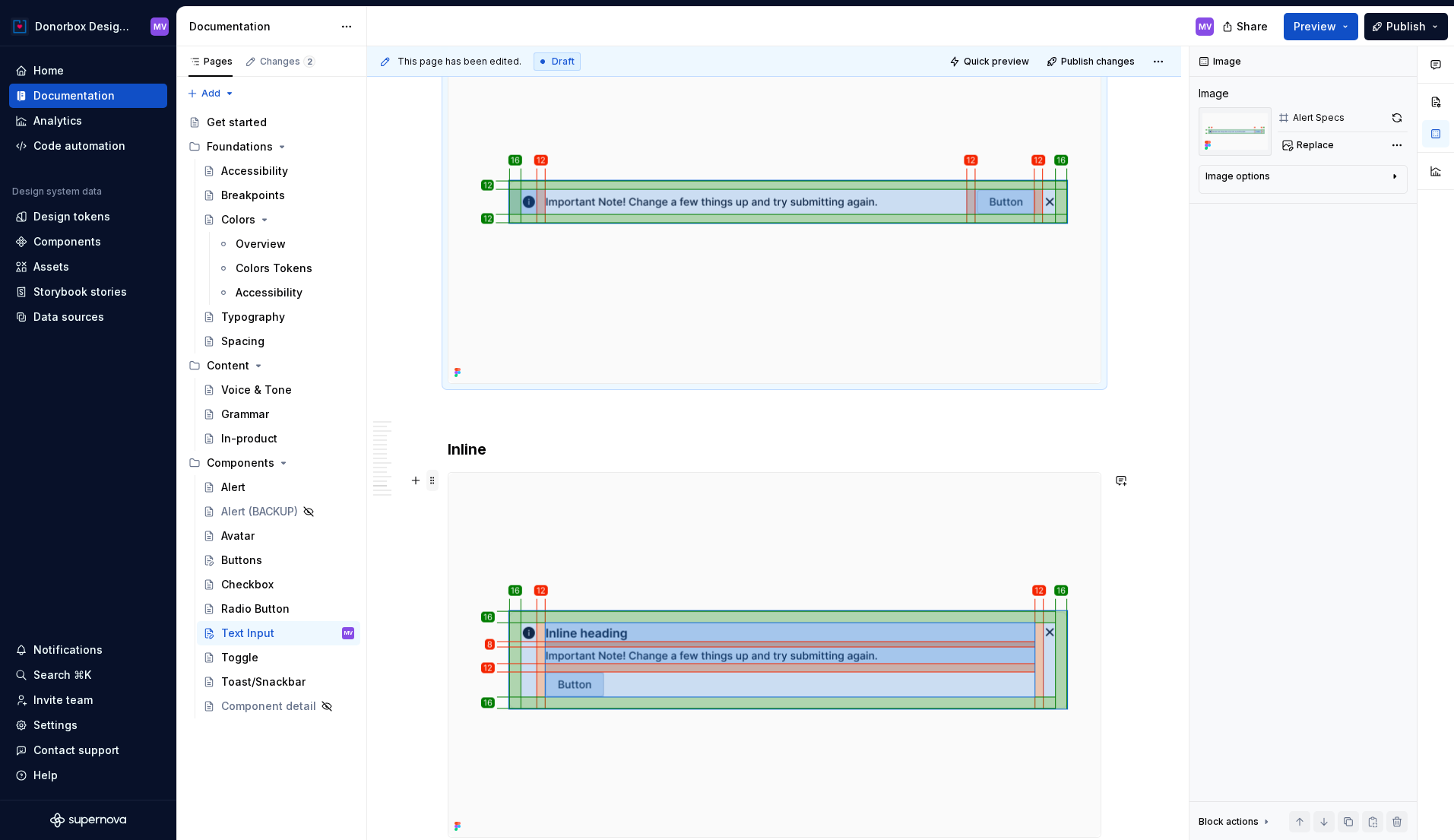
click at [437, 480] on span at bounding box center [432, 480] width 12 height 21
click at [477, 616] on div "Delete" at bounding box center [508, 615] width 99 height 15
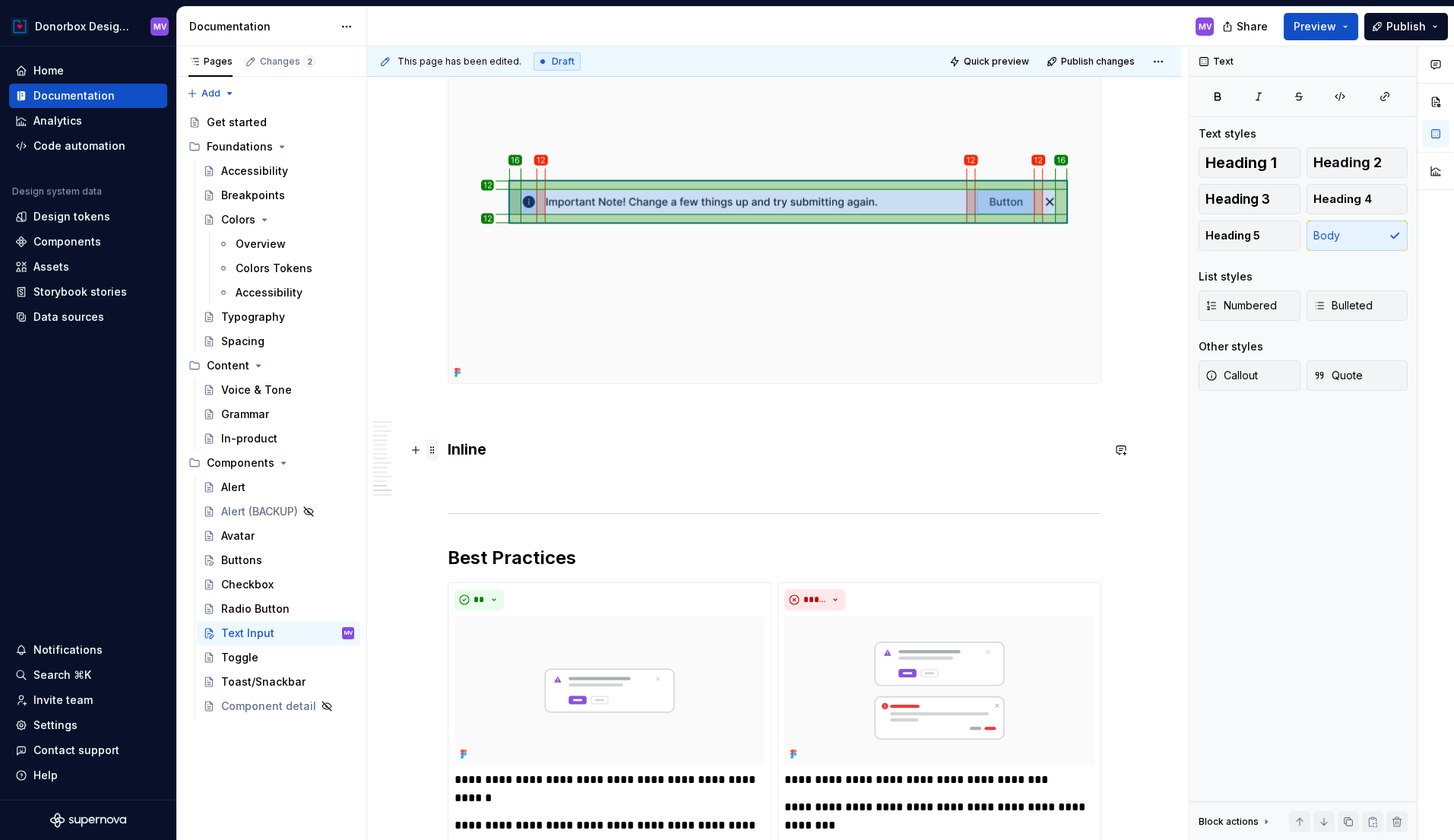
click at [436, 450] on span at bounding box center [432, 450] width 12 height 21
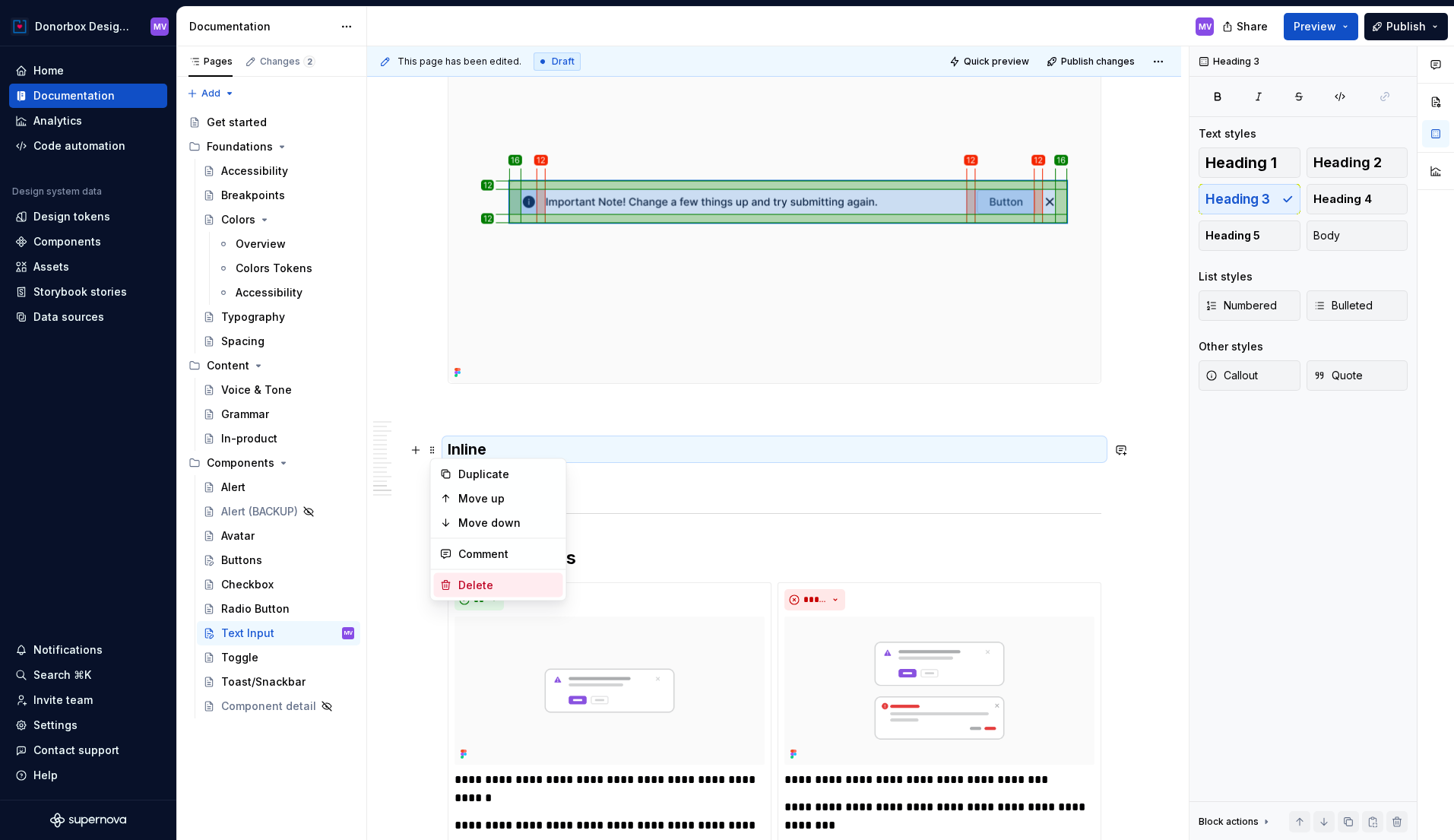
click at [490, 586] on div "Delete" at bounding box center [508, 585] width 99 height 15
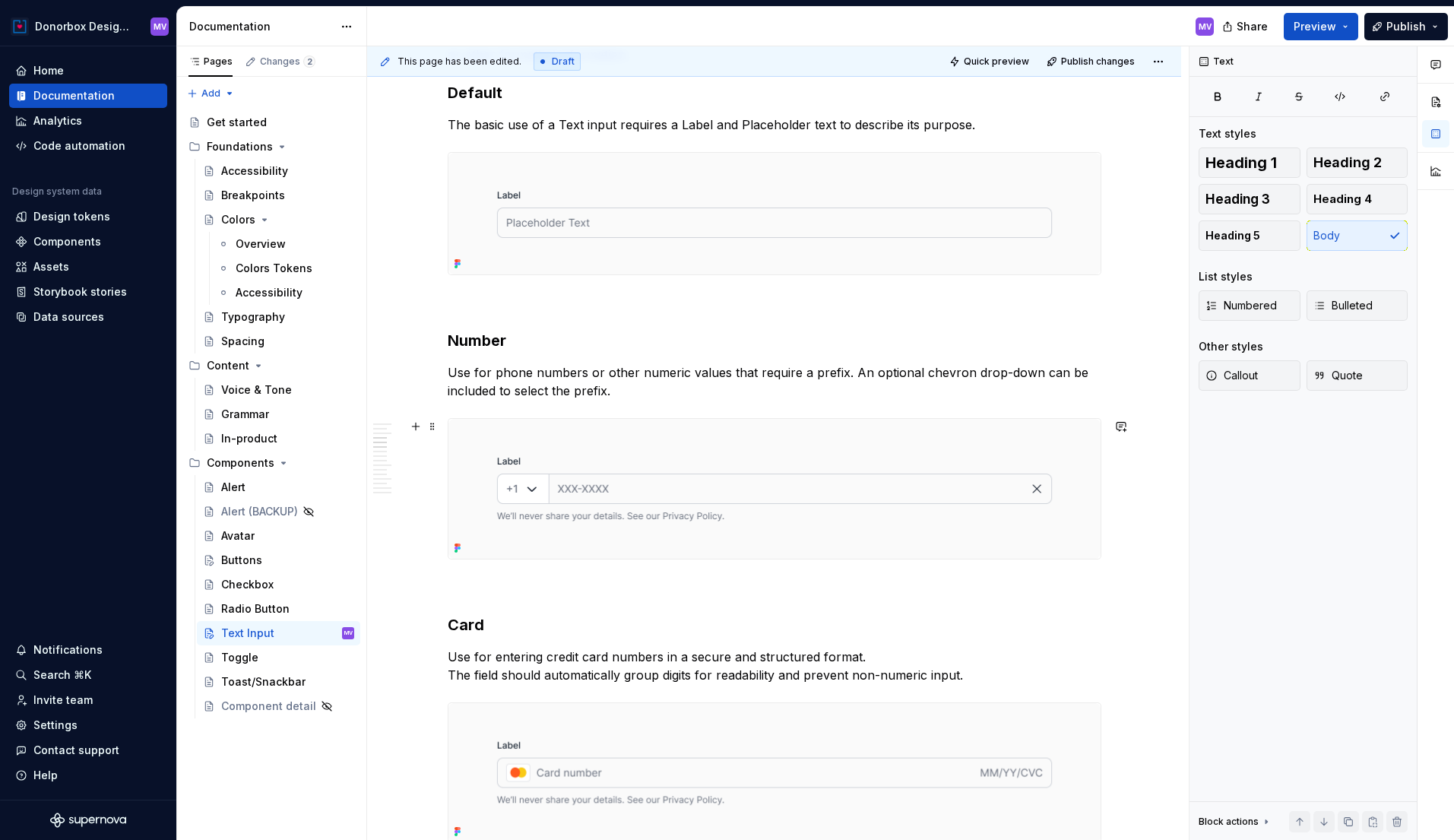
scroll to position [1570, 0]
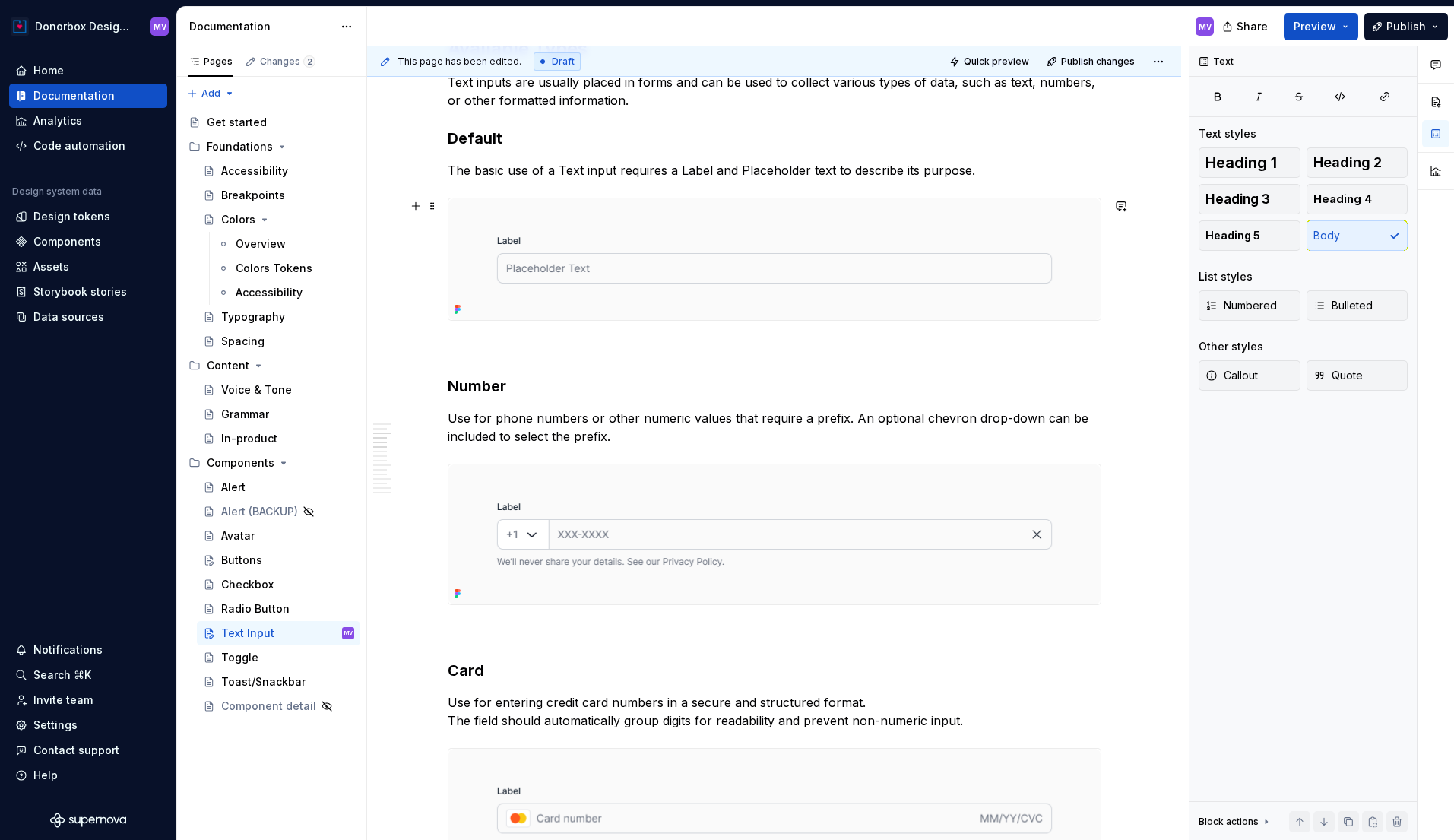
click at [728, 282] on img at bounding box center [774, 259] width 652 height 122
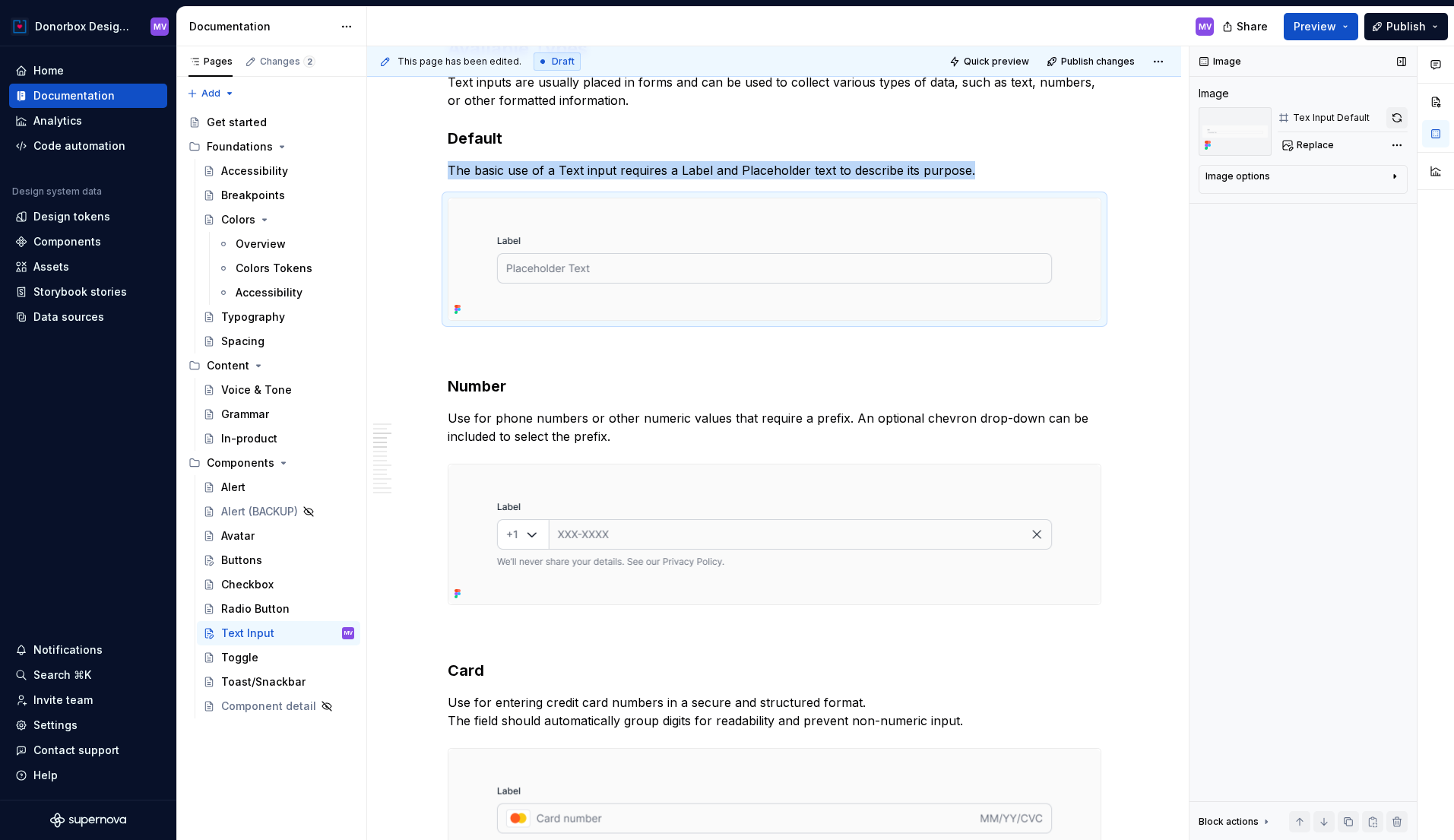
click at [1398, 118] on button "button" at bounding box center [1397, 117] width 21 height 21
click at [913, 519] on img at bounding box center [774, 534] width 652 height 140
click at [1399, 113] on button "button" at bounding box center [1397, 117] width 21 height 21
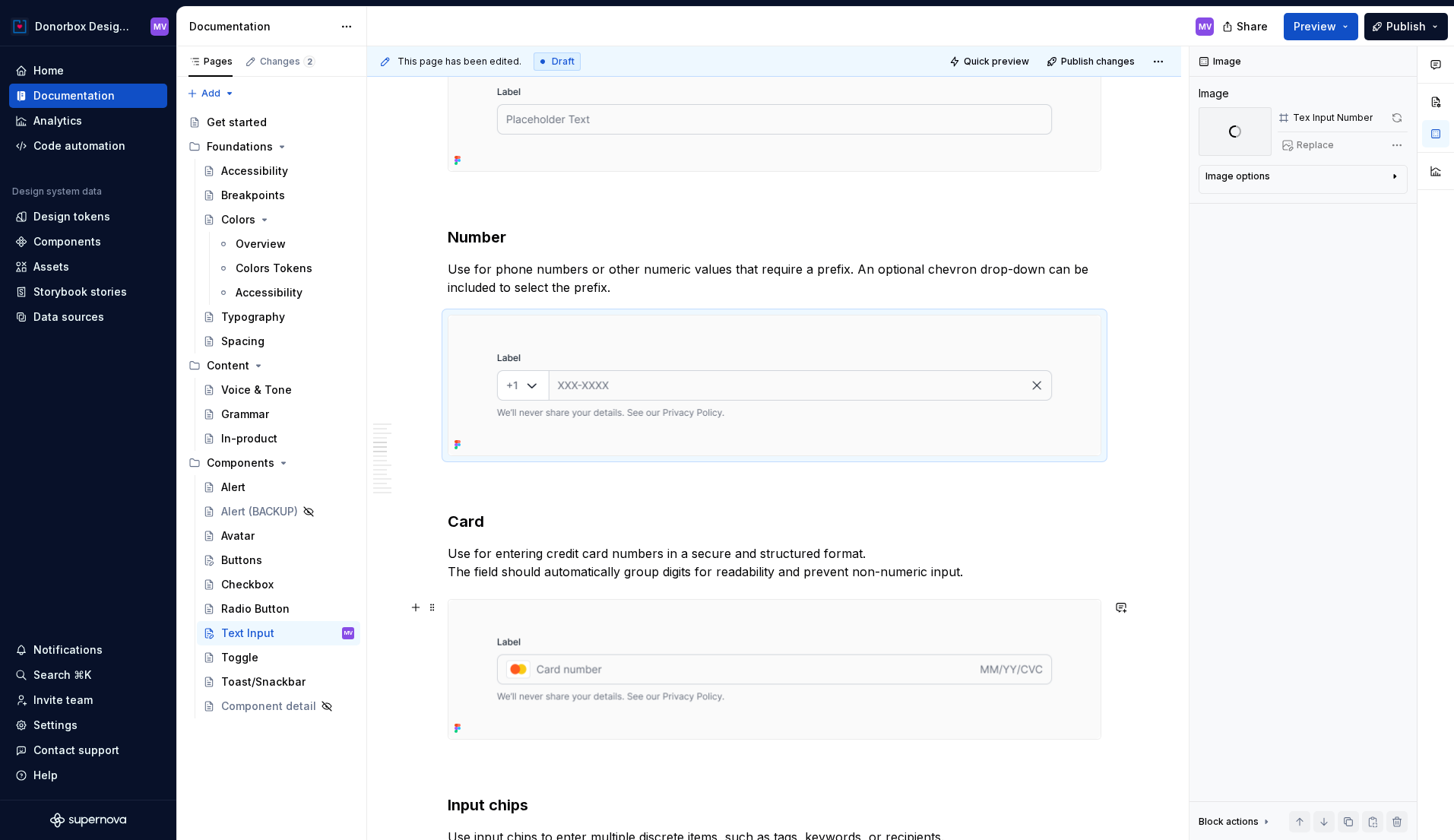
click at [767, 654] on img at bounding box center [774, 669] width 652 height 140
click at [1401, 112] on button "button" at bounding box center [1397, 117] width 21 height 21
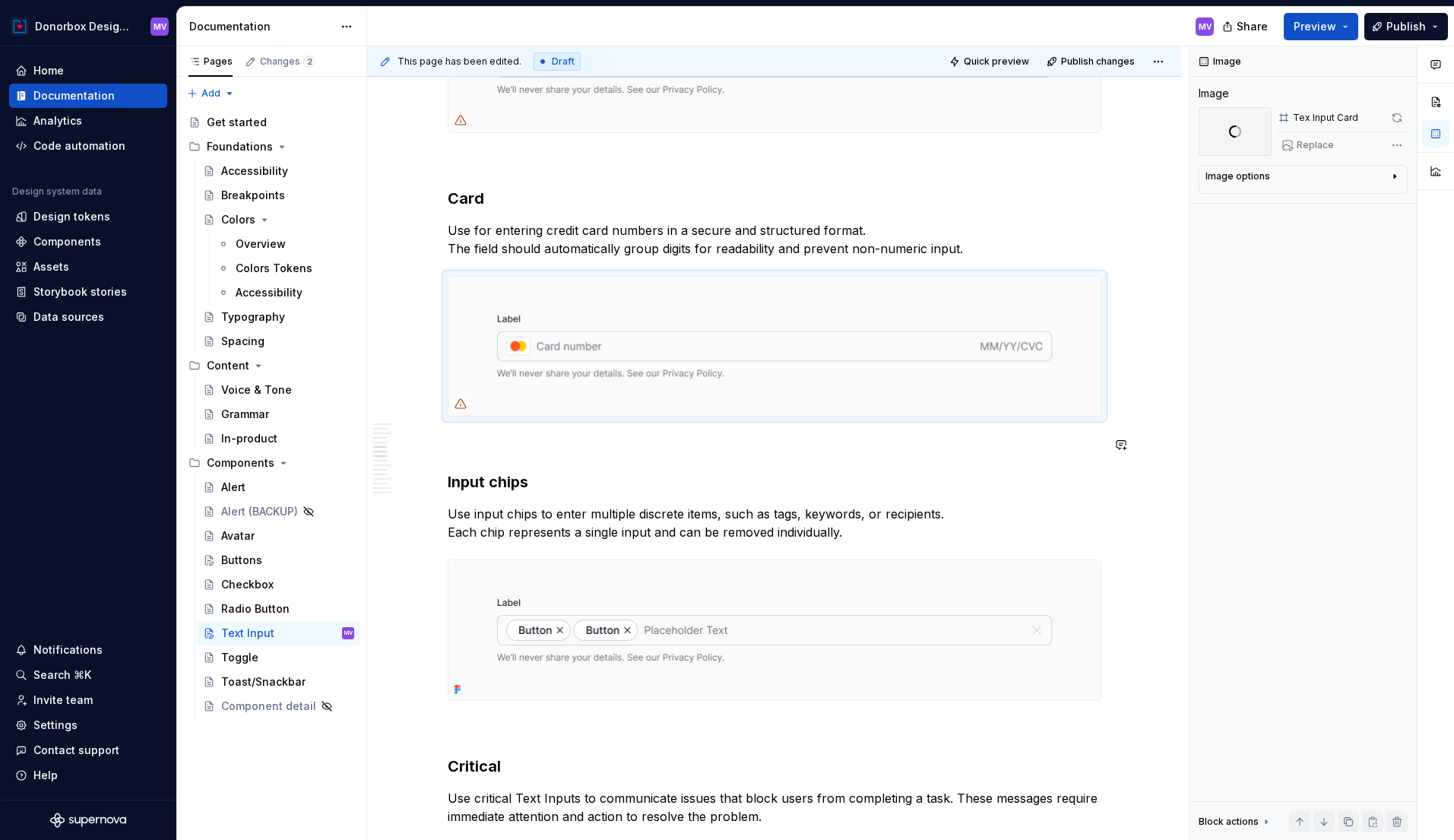
scroll to position [2052, 0]
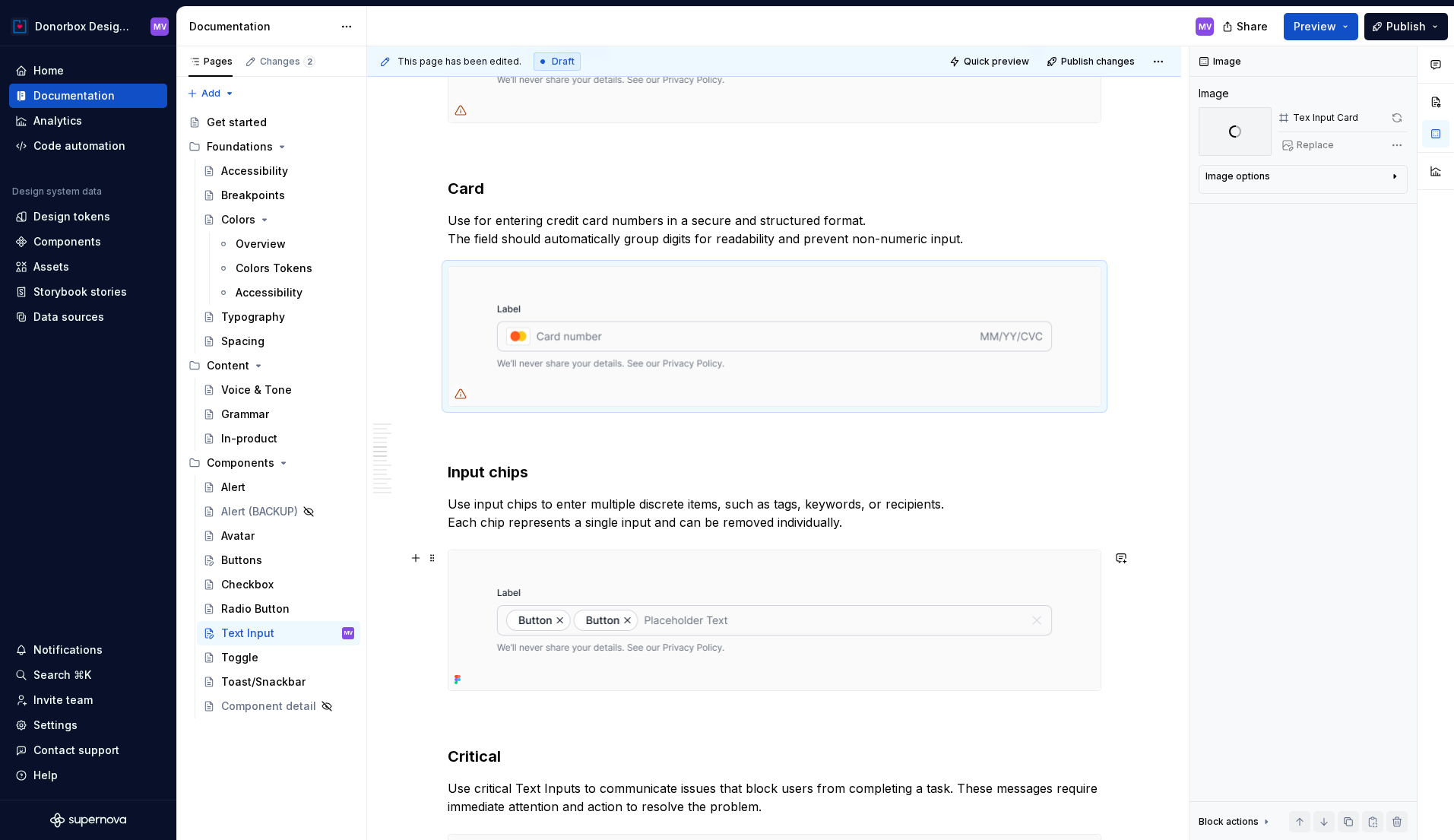
click at [845, 578] on img at bounding box center [774, 620] width 652 height 140
click at [1400, 111] on button "button" at bounding box center [1397, 117] width 21 height 21
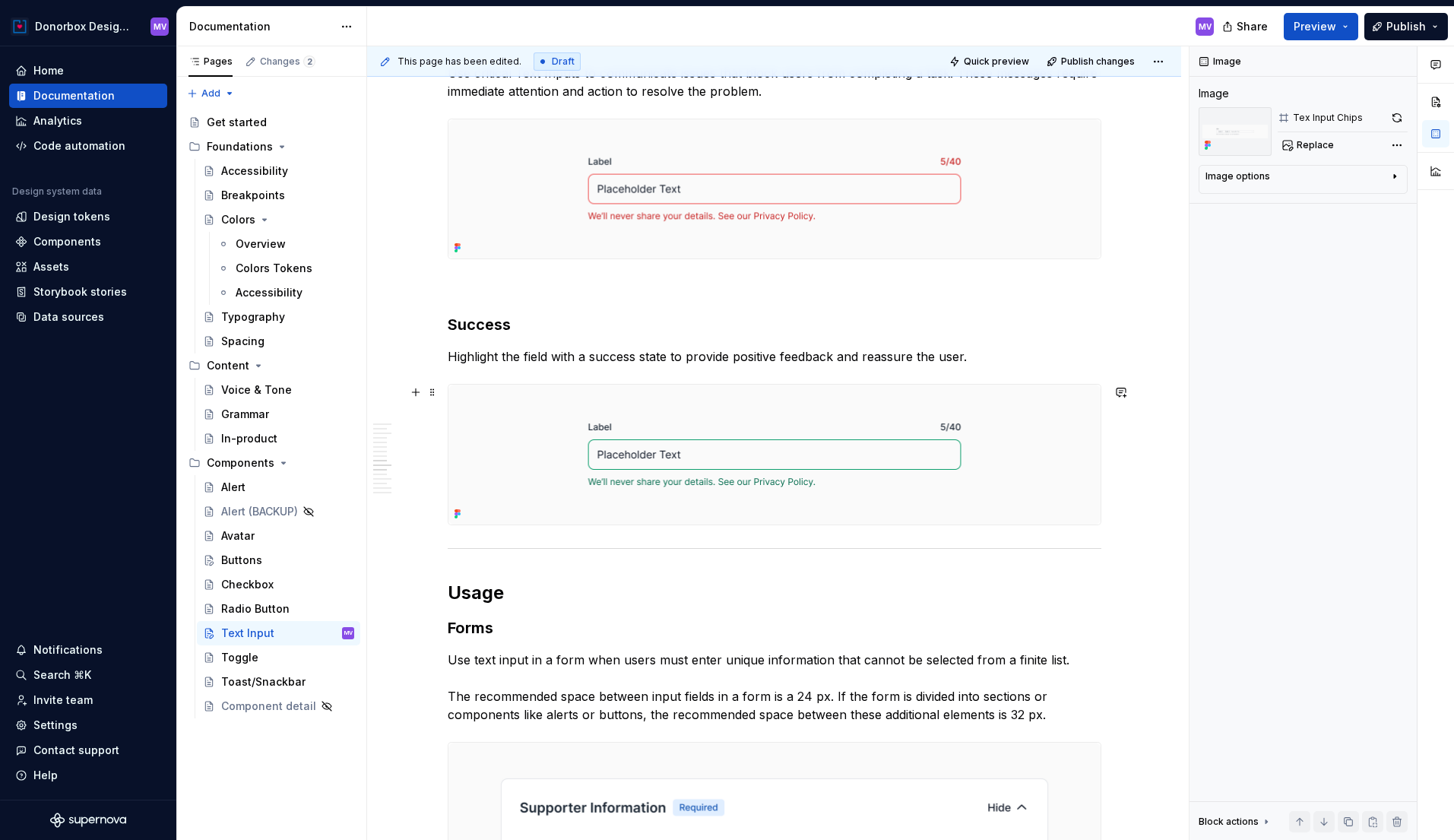
scroll to position [3031, 0]
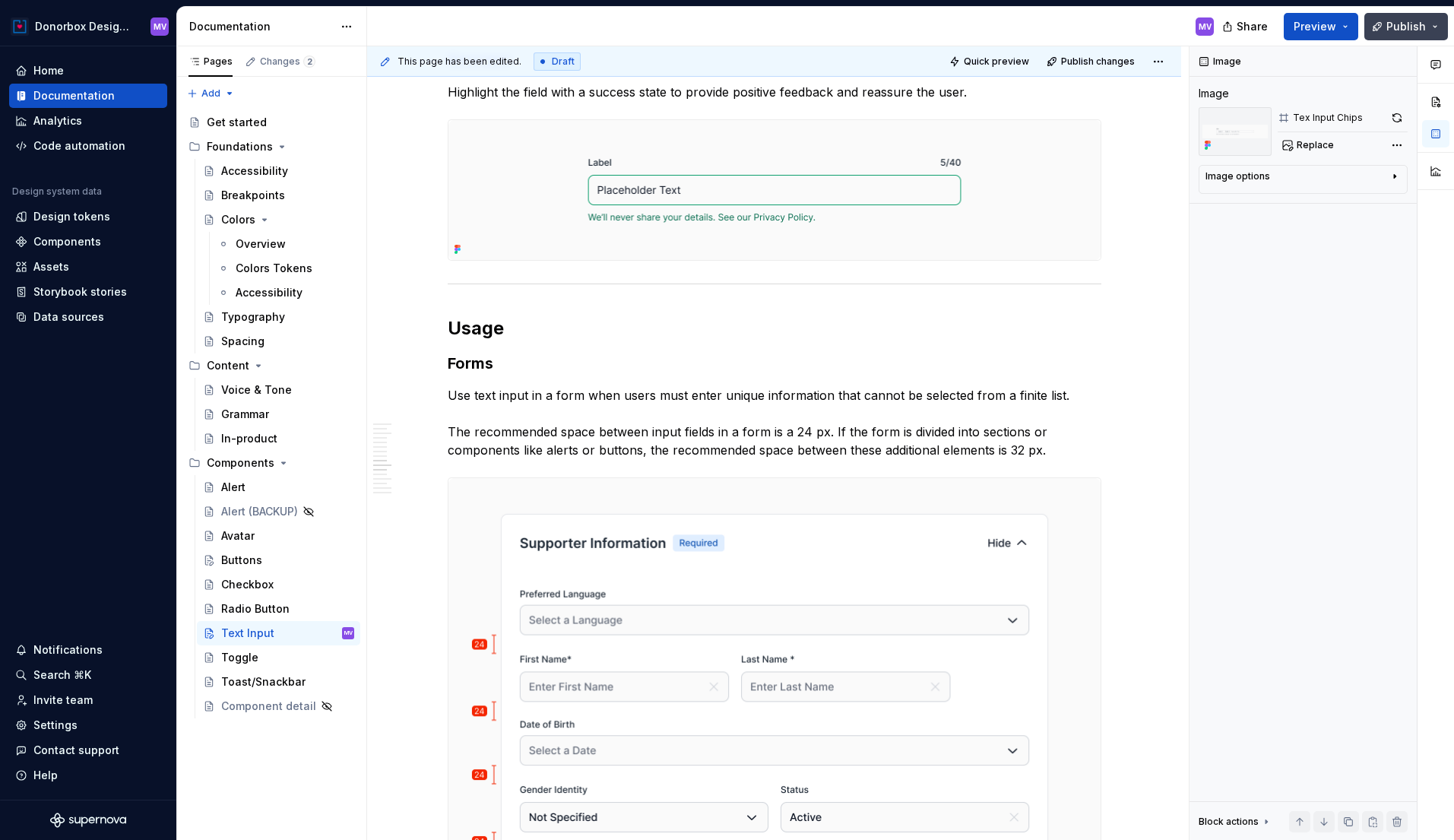
click at [1409, 30] on span "Publish" at bounding box center [1406, 26] width 40 height 15
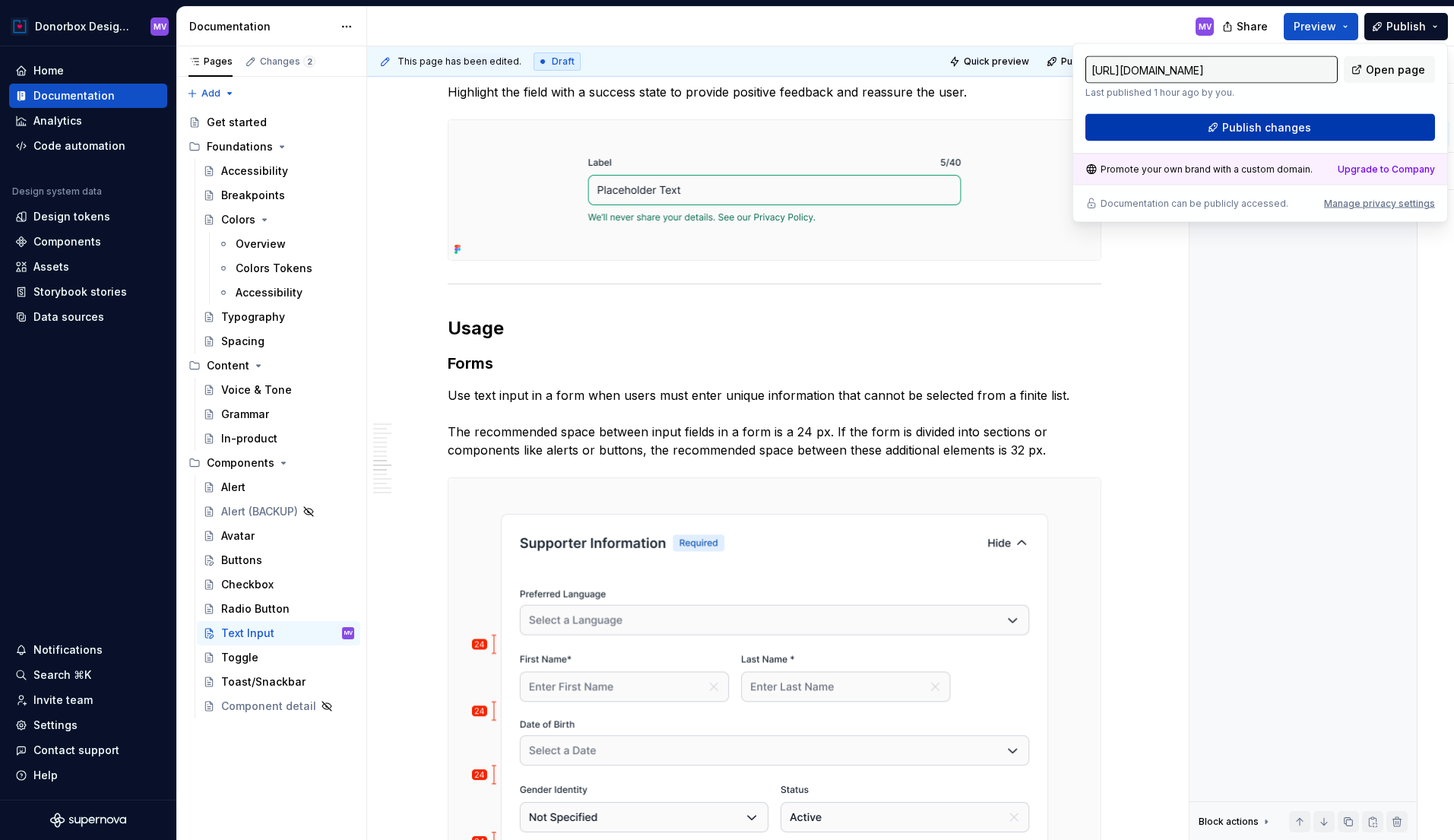
click at [1298, 131] on span "Publish changes" at bounding box center [1267, 127] width 89 height 15
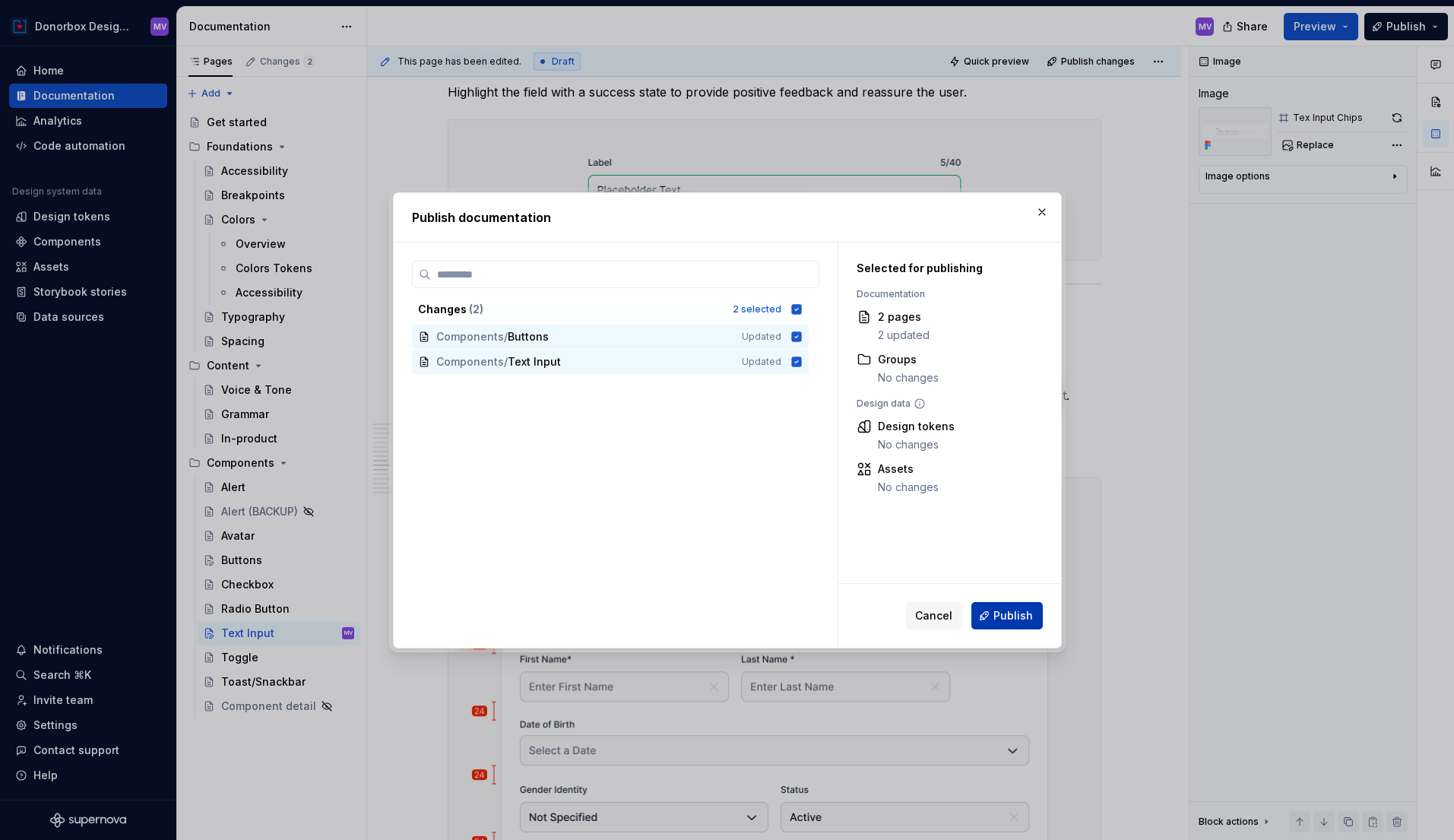
click at [1000, 621] on span "Publish" at bounding box center [1013, 615] width 40 height 15
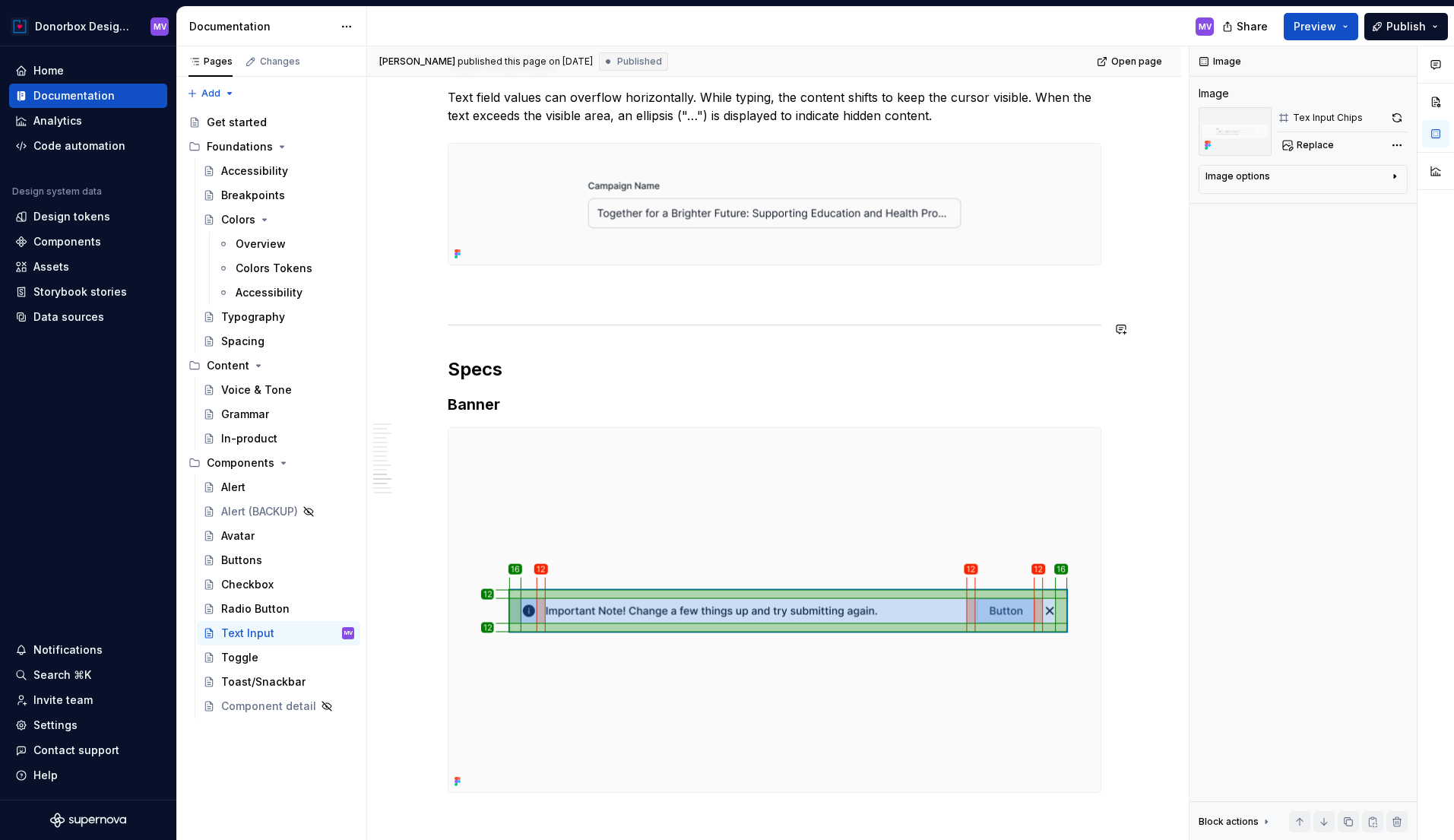
scroll to position [4199, 0]
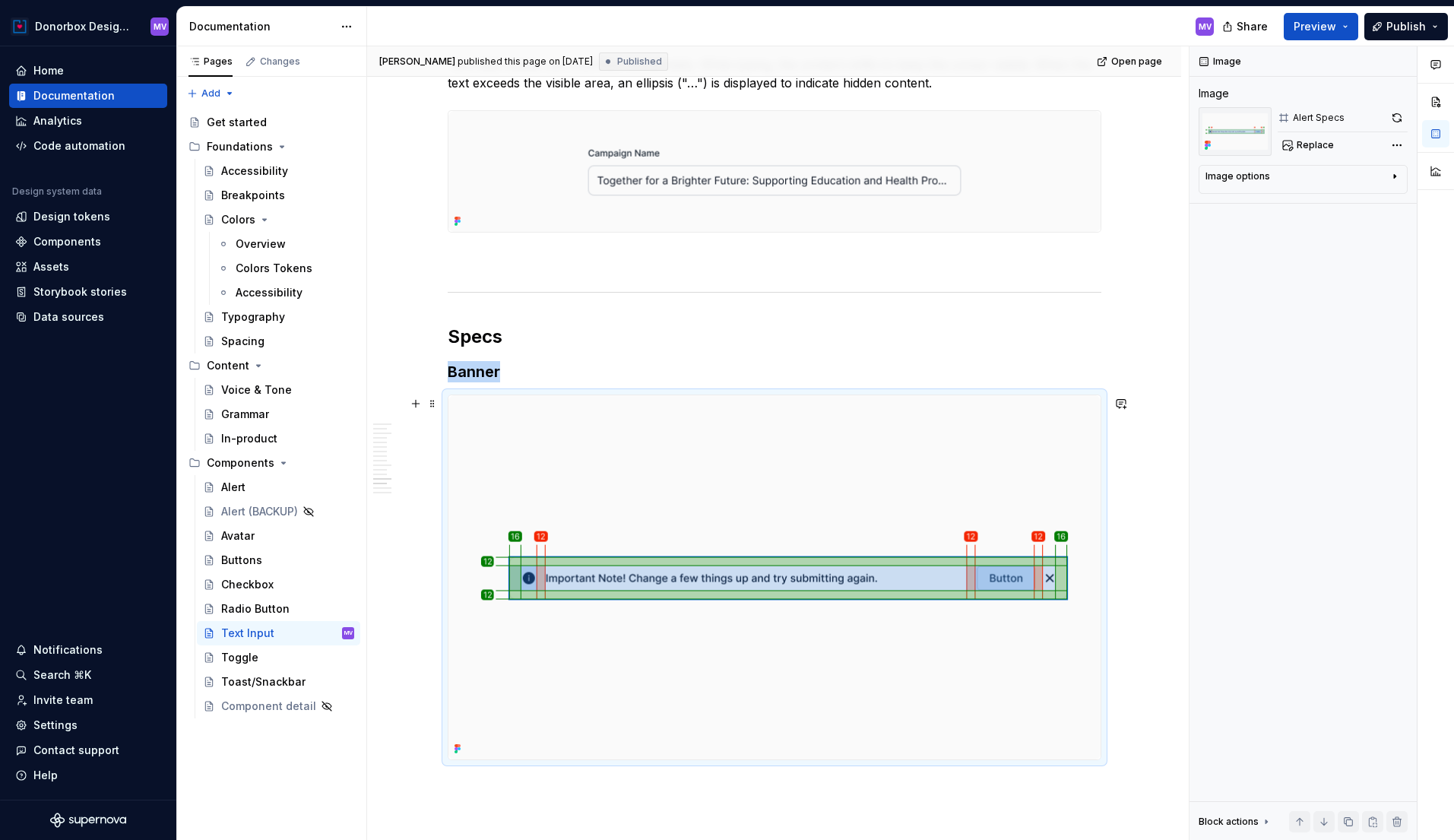
click at [656, 470] on img at bounding box center [774, 577] width 652 height 364
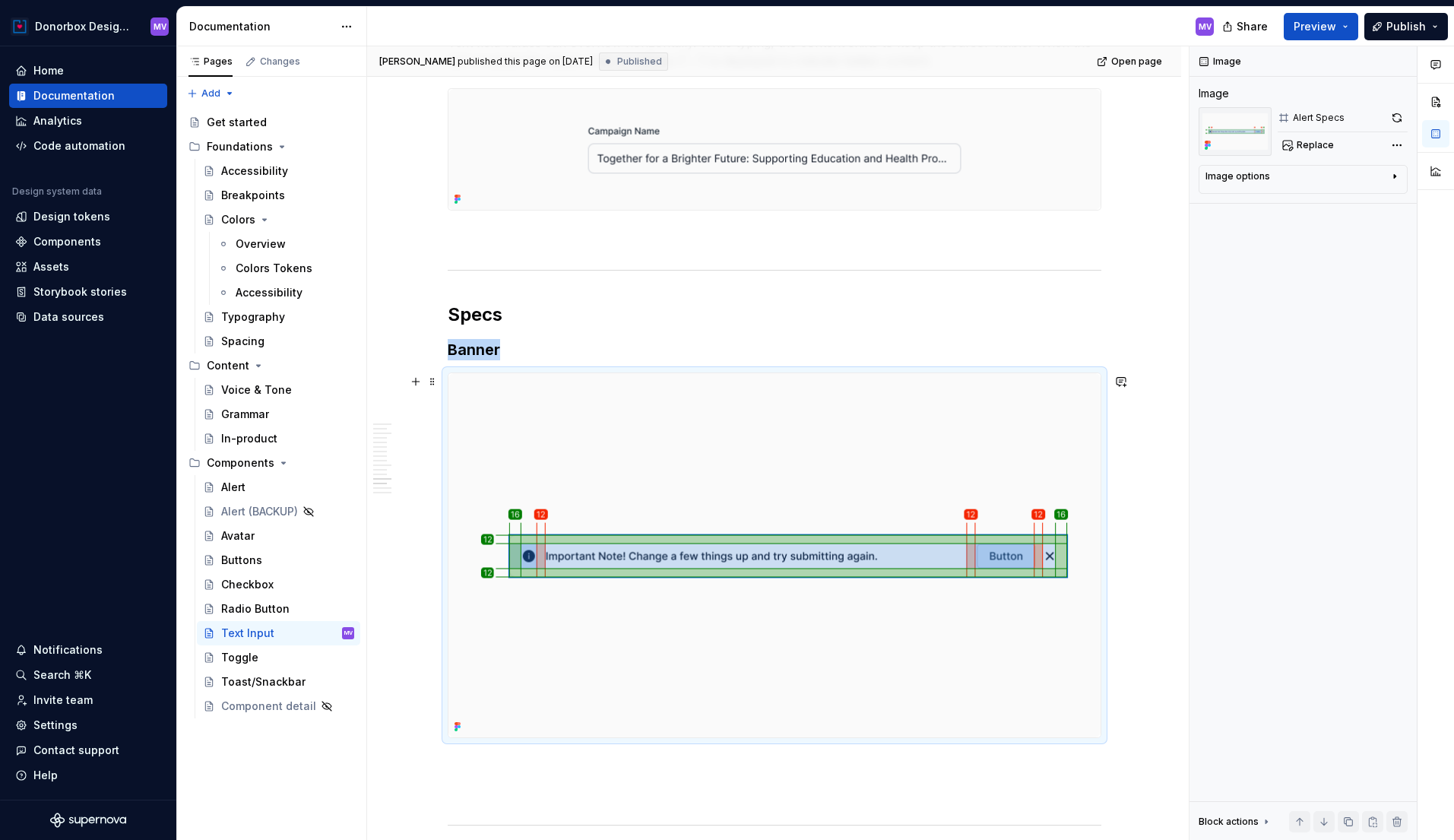
click at [617, 441] on img at bounding box center [774, 555] width 652 height 364
click at [1309, 143] on span "Replace" at bounding box center [1315, 145] width 37 height 12
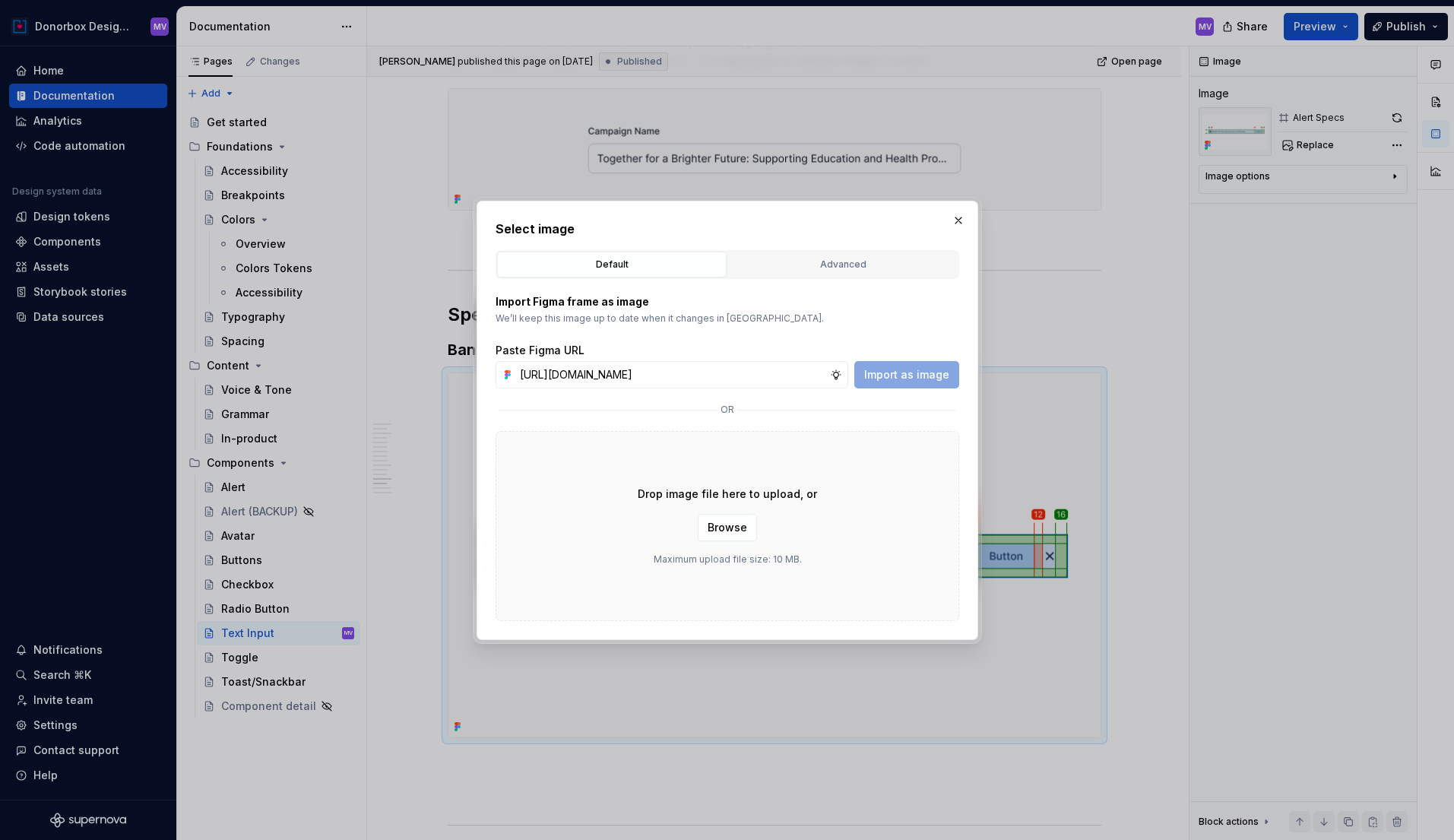
scroll to position [0, 310]
click at [924, 374] on span "Import as image" at bounding box center [907, 374] width 85 height 15
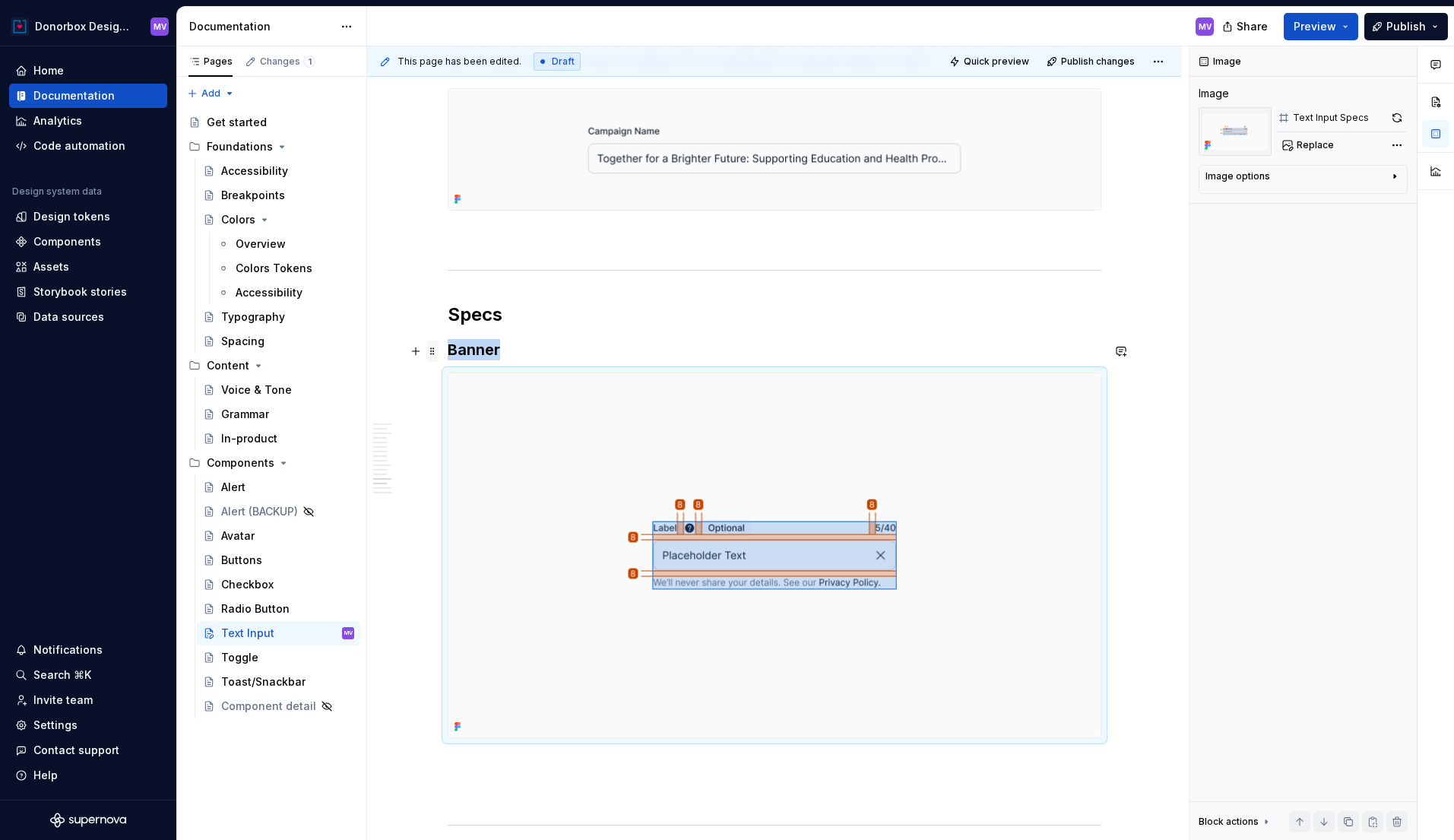
click at [436, 352] on span at bounding box center [432, 351] width 12 height 21
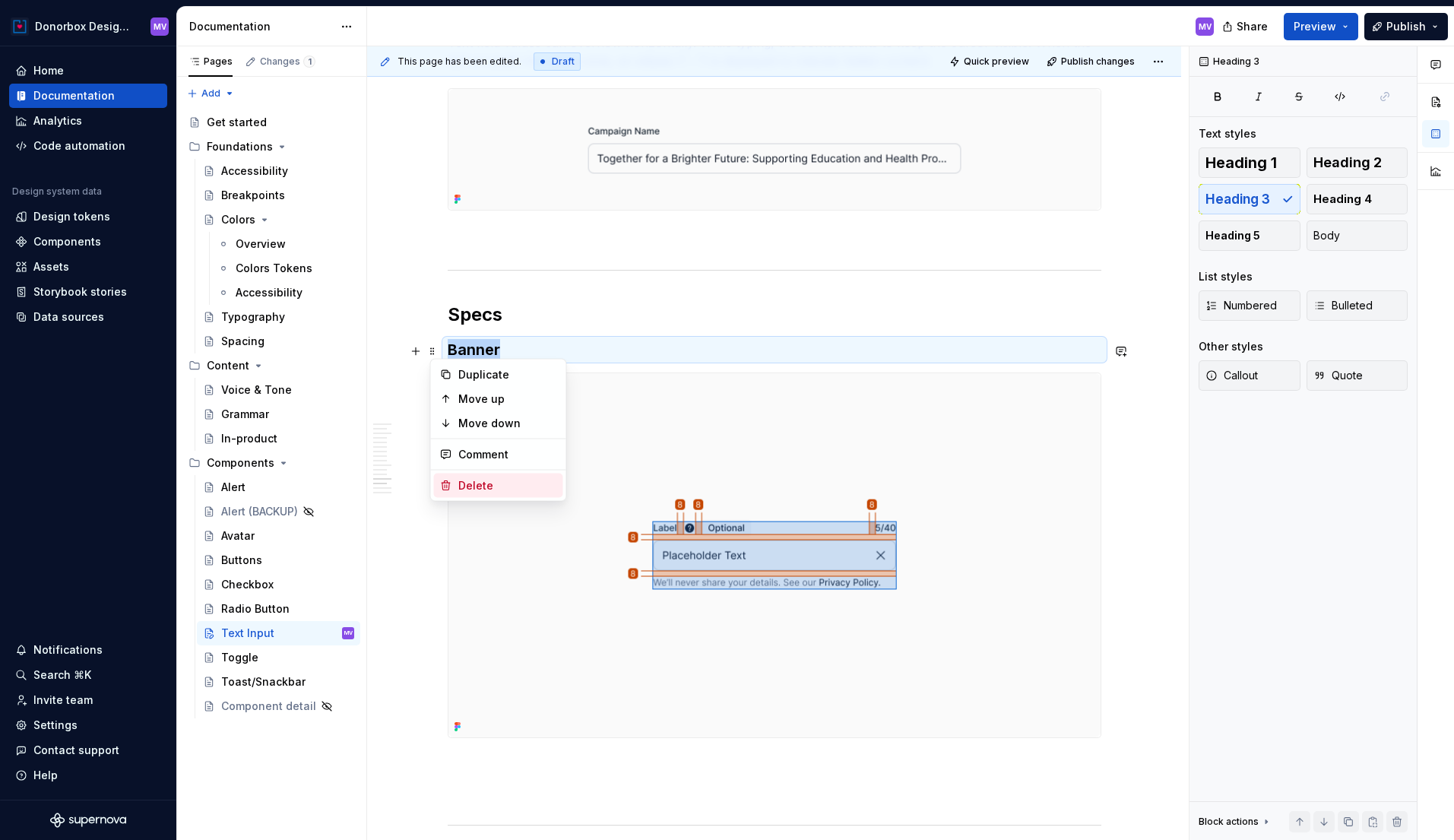
click at [473, 484] on div "Delete" at bounding box center [508, 485] width 99 height 15
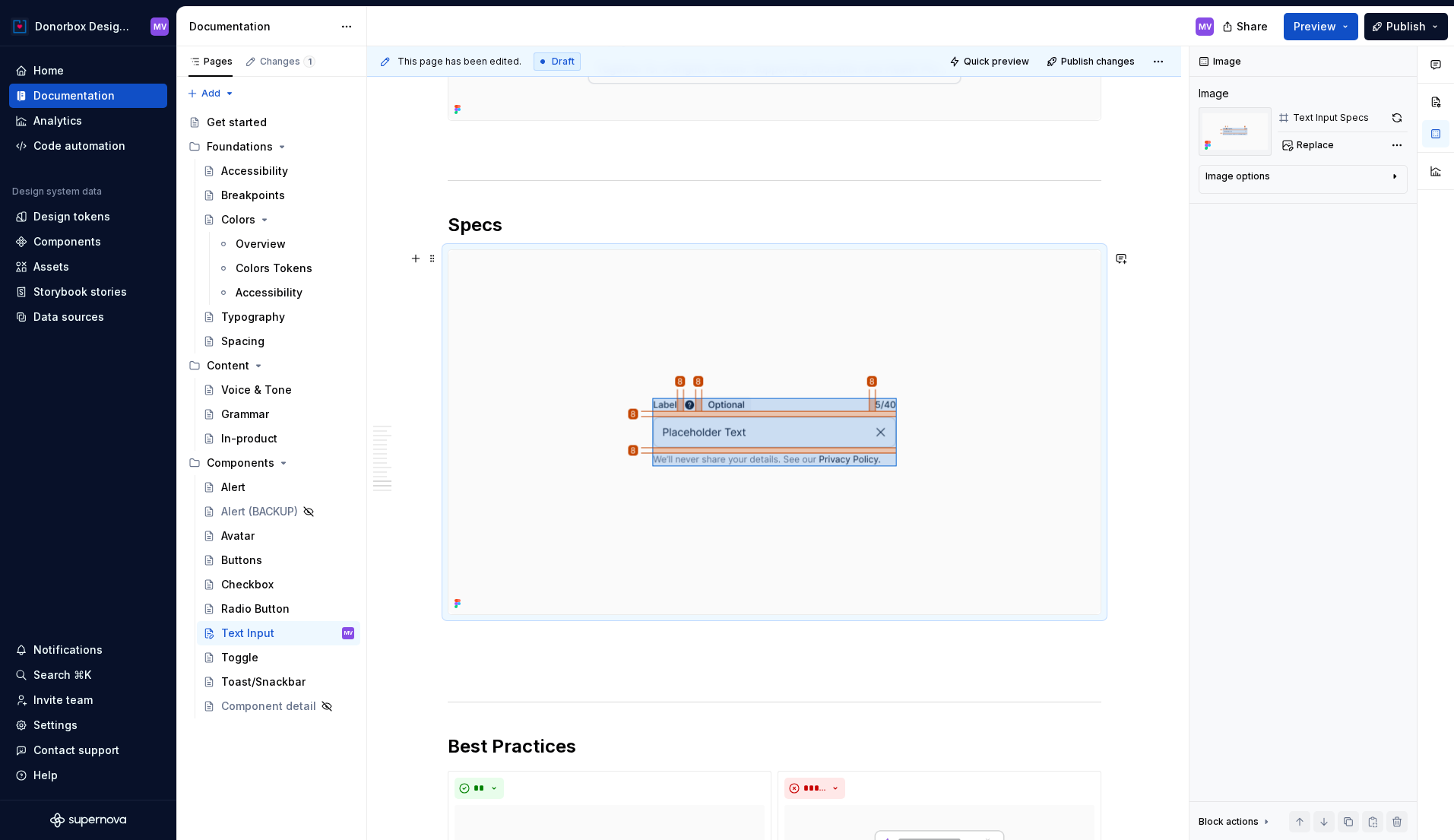
scroll to position [4335, 0]
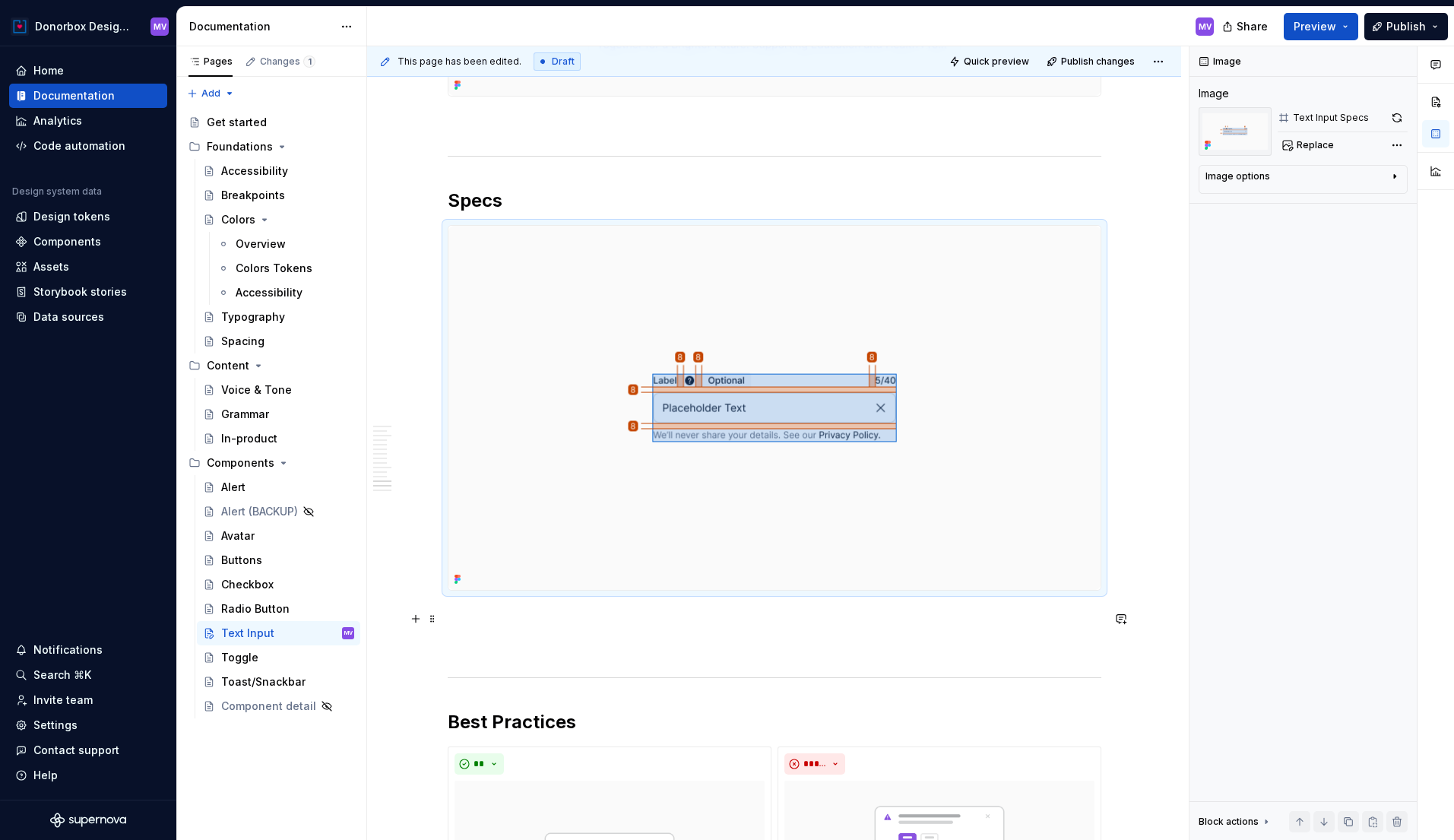
click at [490, 612] on p at bounding box center [774, 617] width 654 height 19
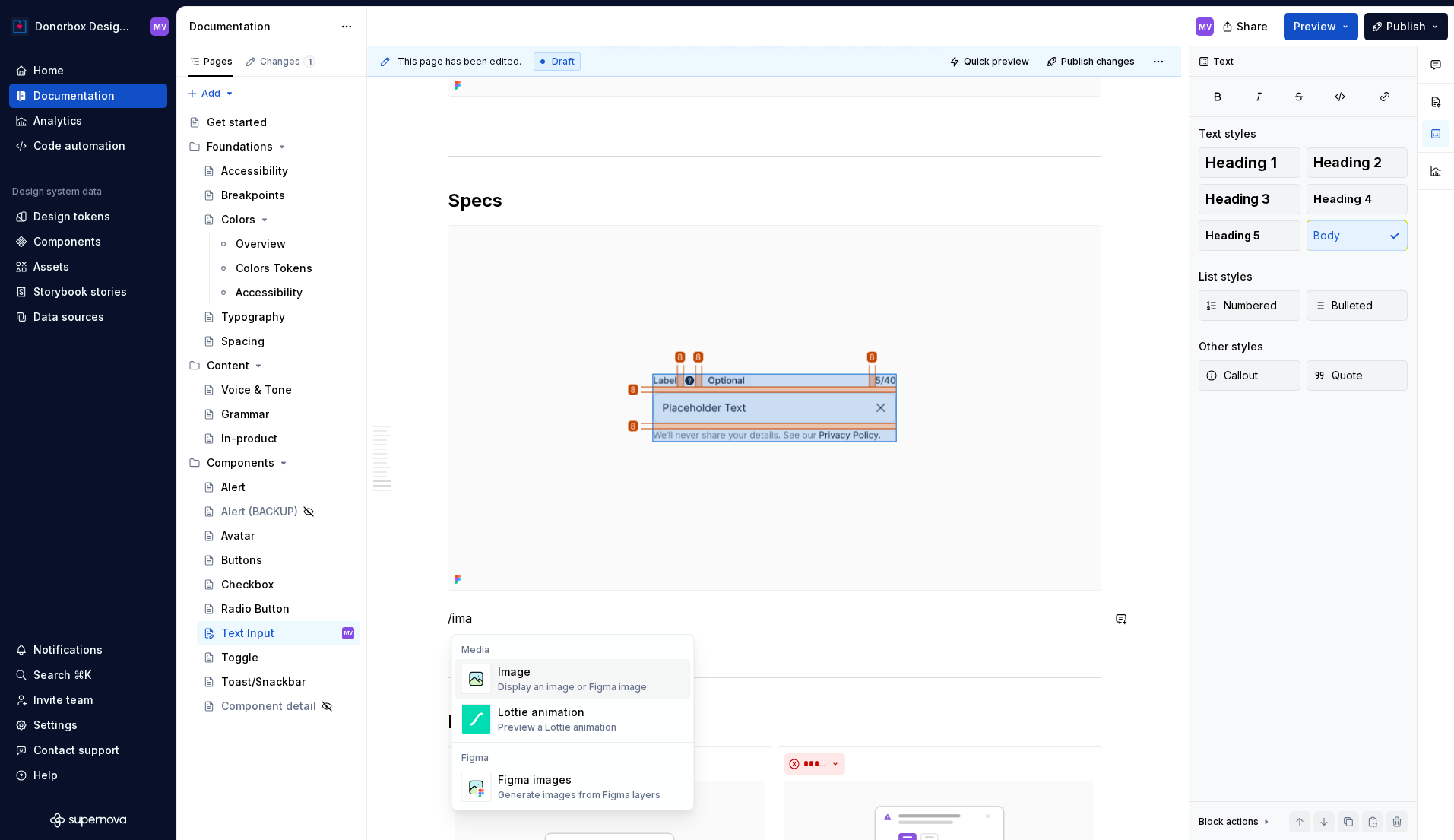
click at [516, 671] on div "Image" at bounding box center [572, 672] width 149 height 15
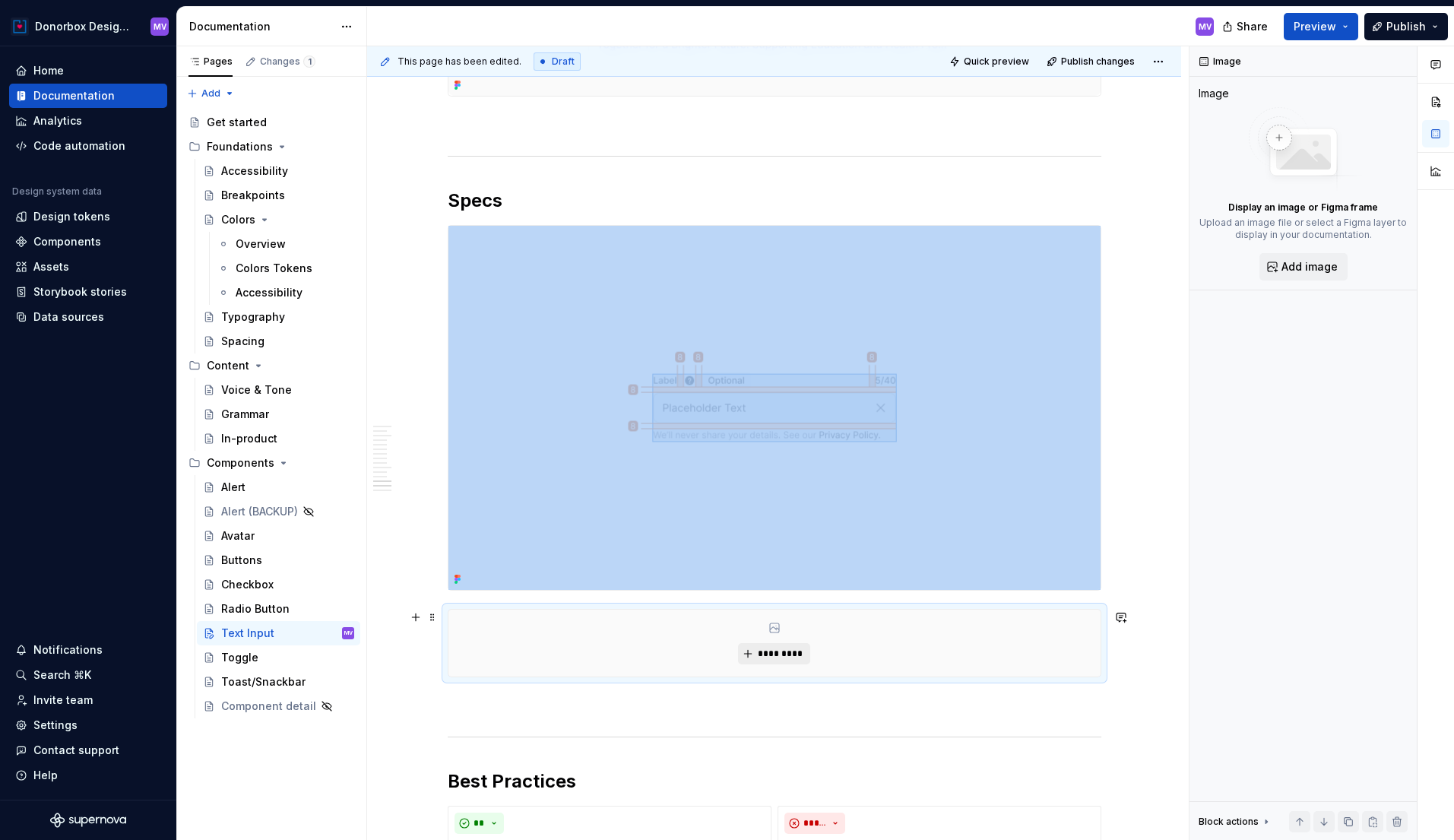
click at [781, 655] on span "*********" at bounding box center [780, 653] width 46 height 12
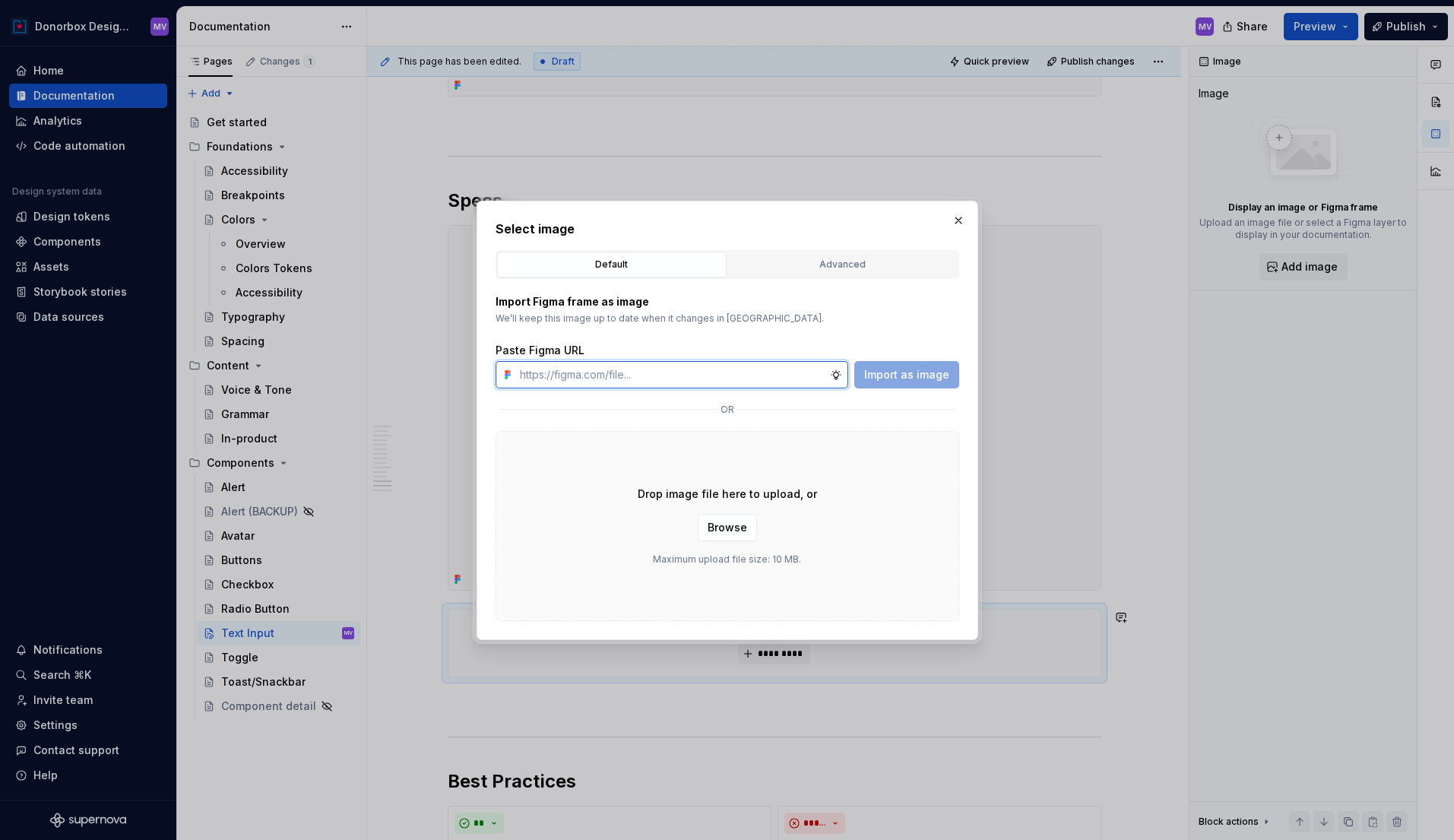
paste input "[URL][DOMAIN_NAME]"
click at [913, 376] on span "Import as image" at bounding box center [907, 374] width 85 height 15
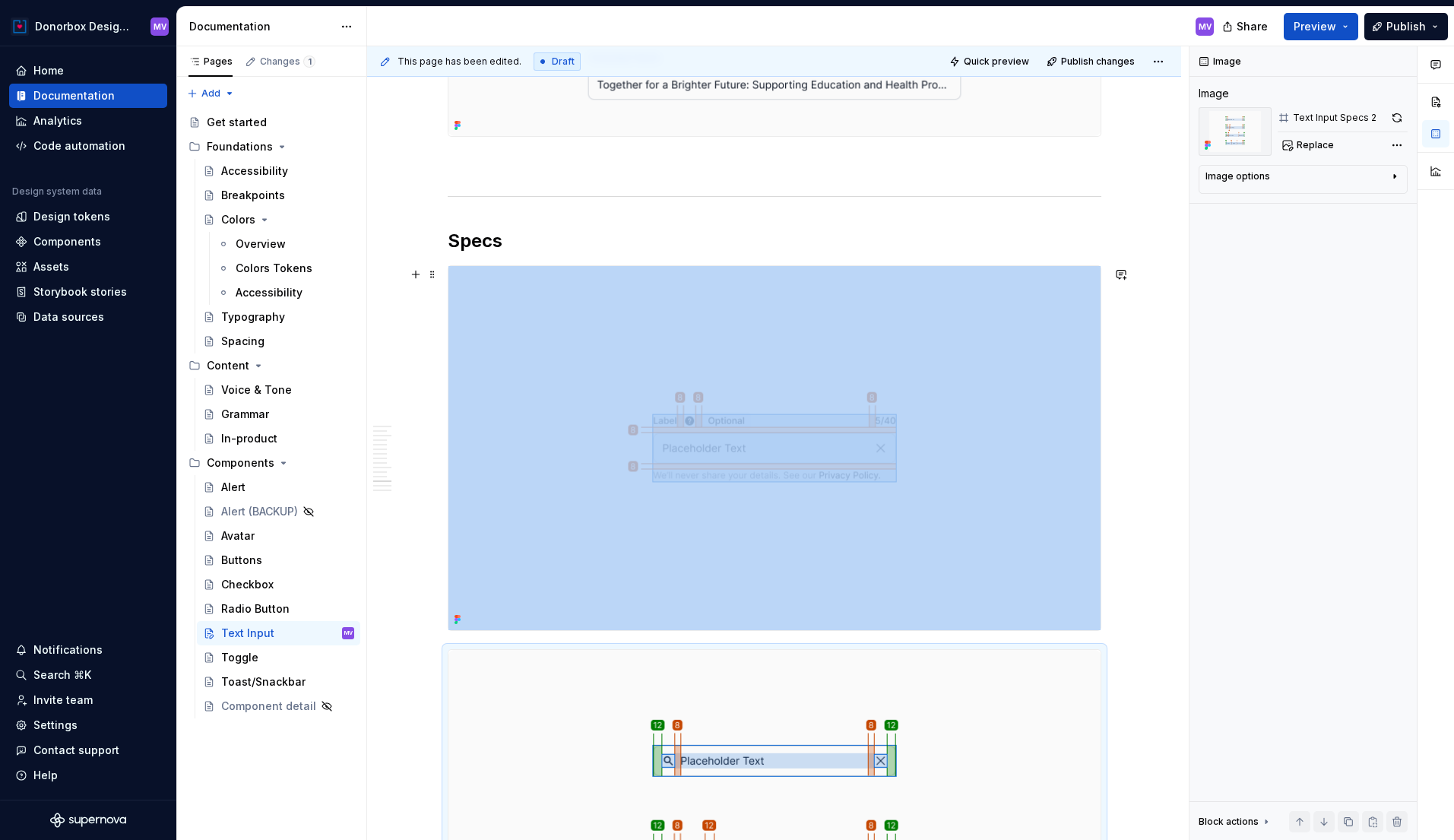
scroll to position [4245, 0]
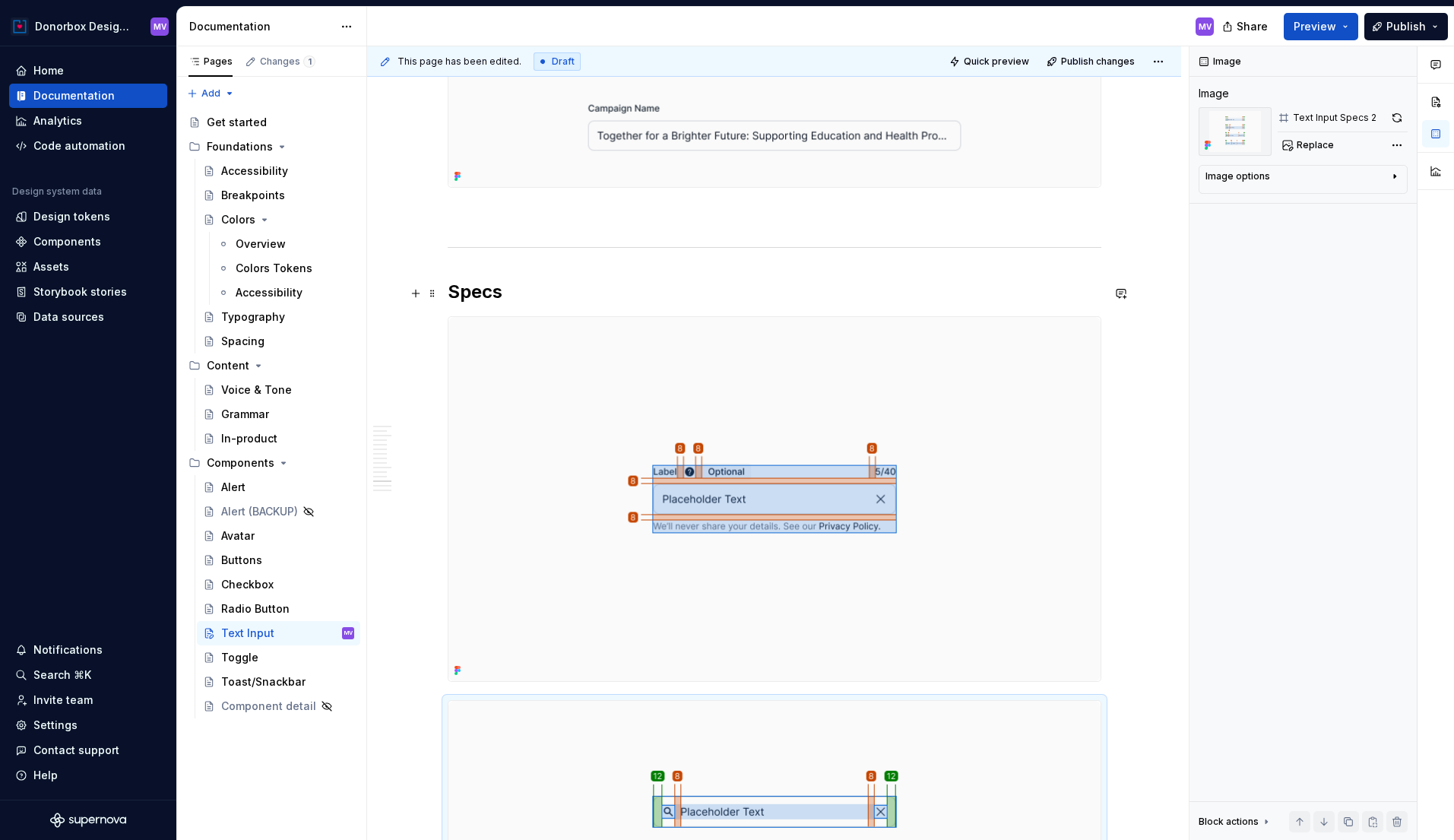
click at [544, 289] on h2 "Specs" at bounding box center [774, 292] width 654 height 24
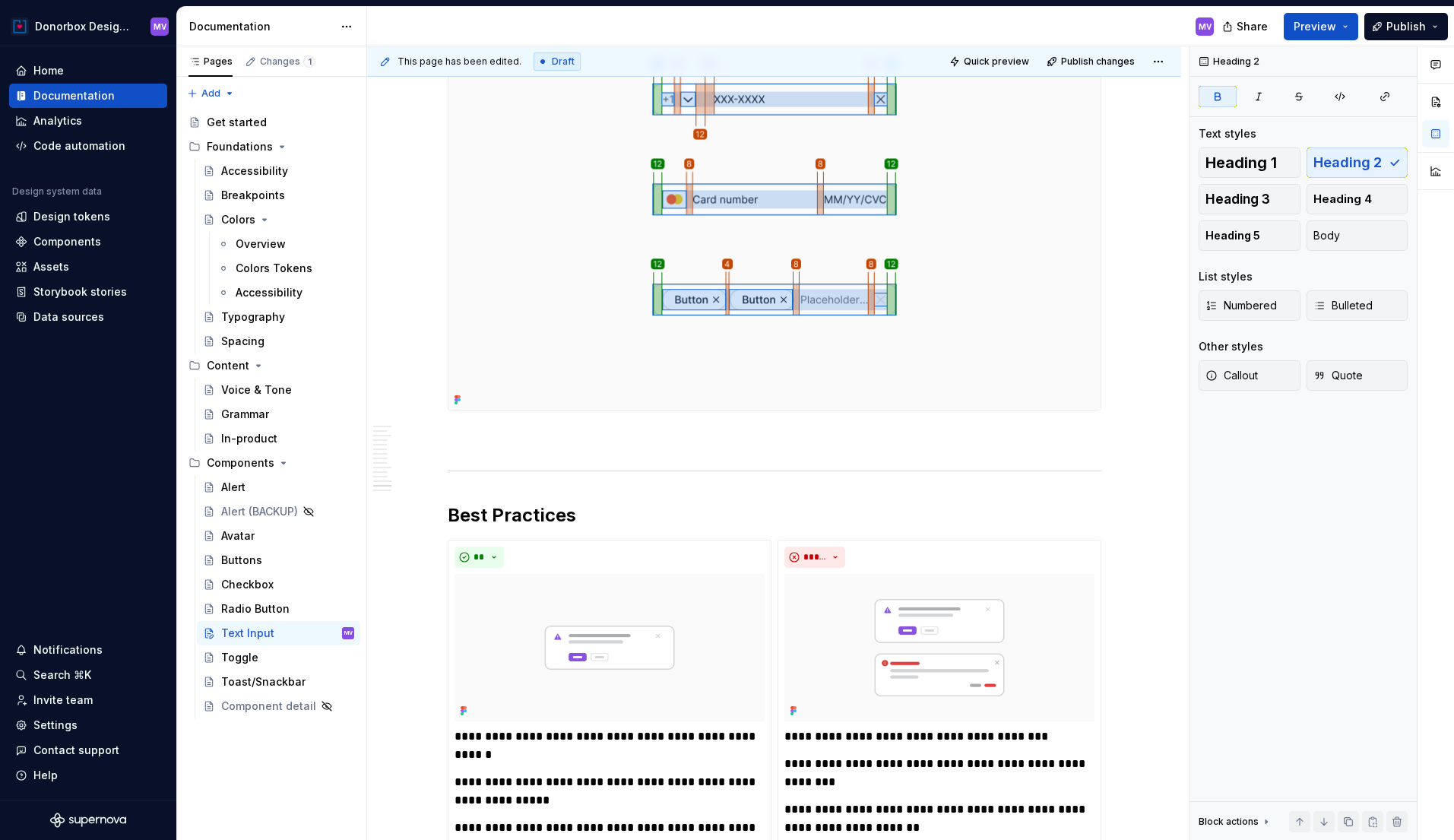
scroll to position [5082, 0]
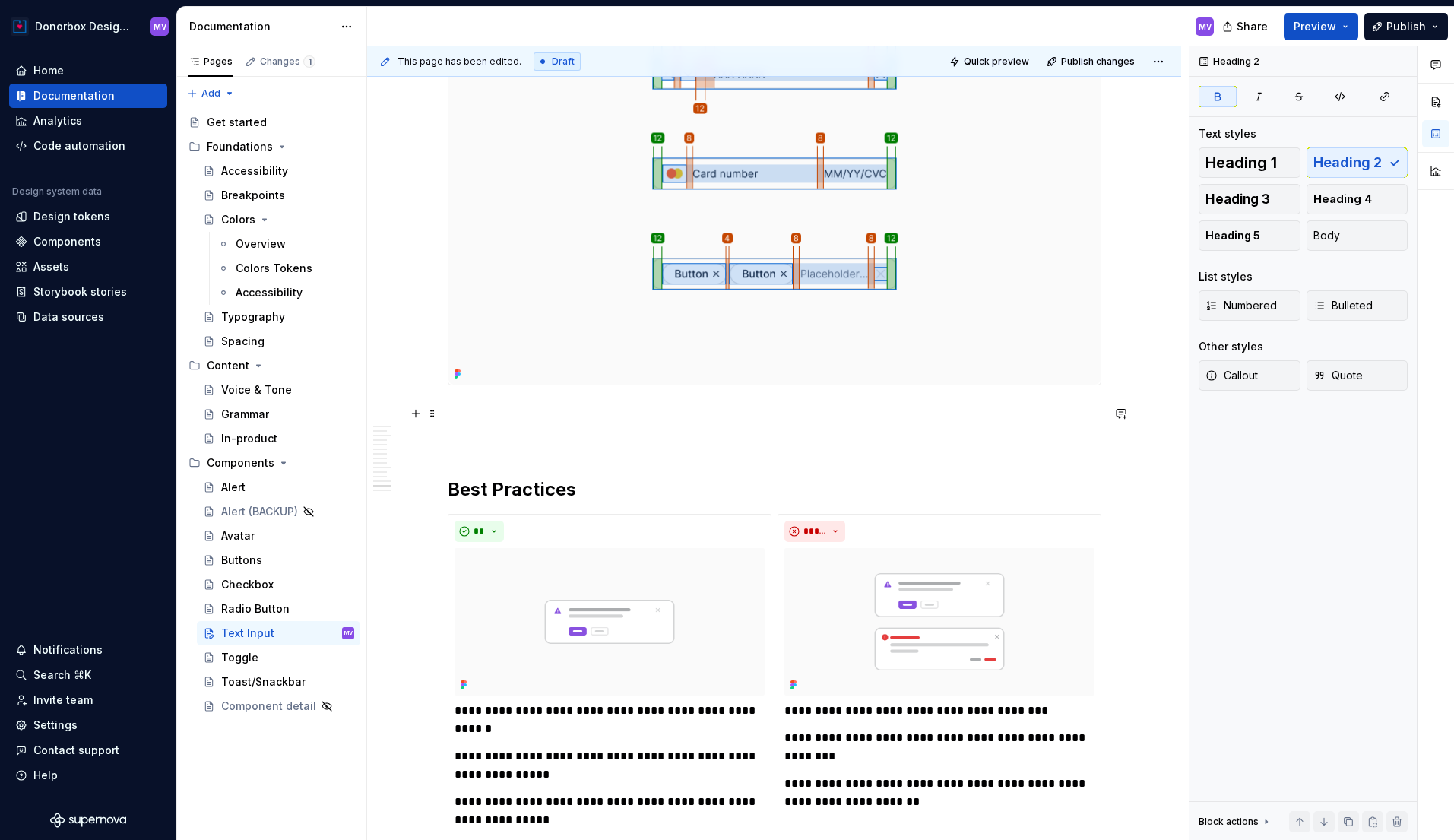
click at [477, 411] on p at bounding box center [774, 412] width 654 height 19
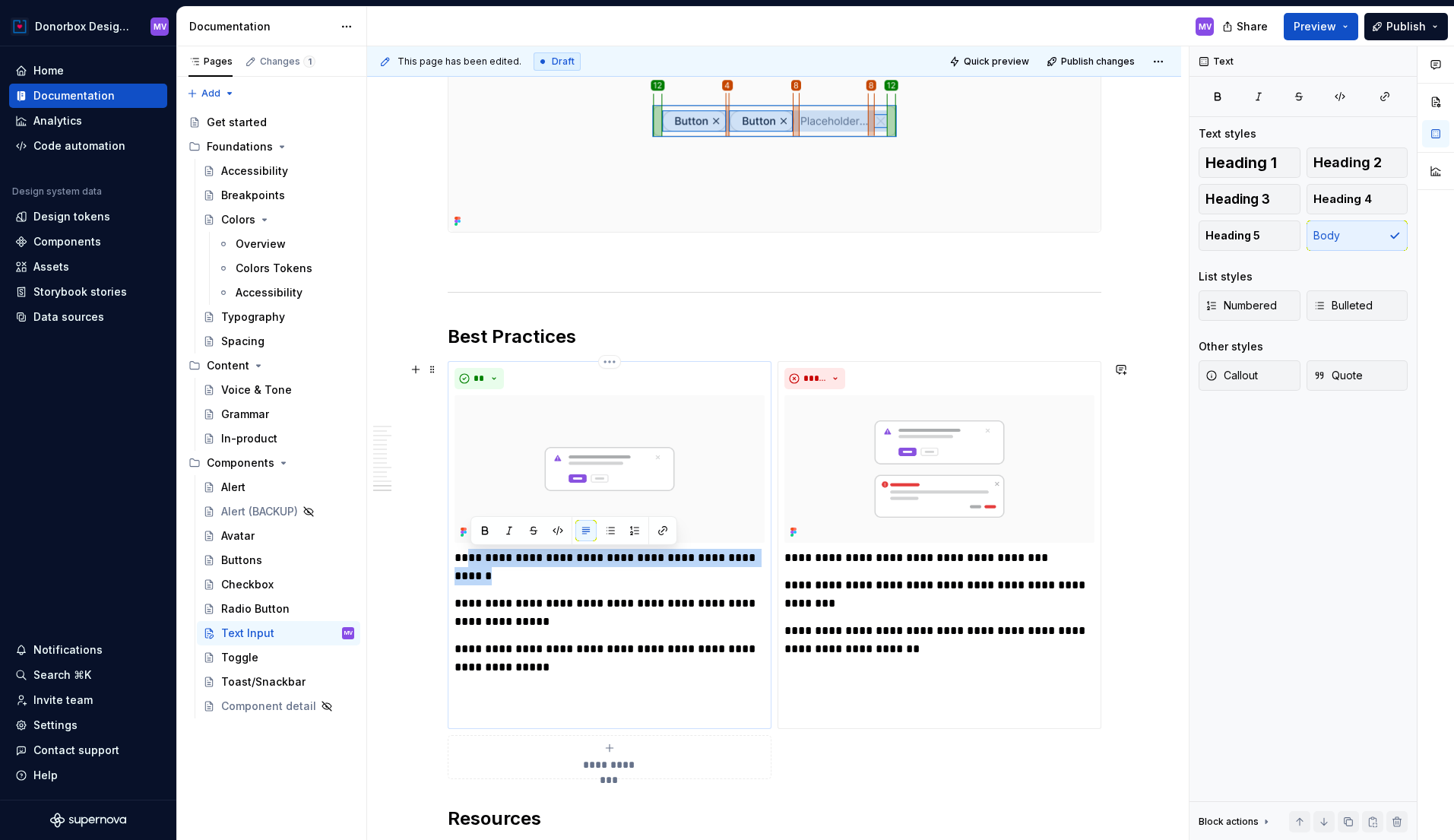
drag, startPoint x: 473, startPoint y: 557, endPoint x: 512, endPoint y: 574, distance: 42.5
click at [512, 574] on p "**********" at bounding box center [609, 566] width 310 height 36
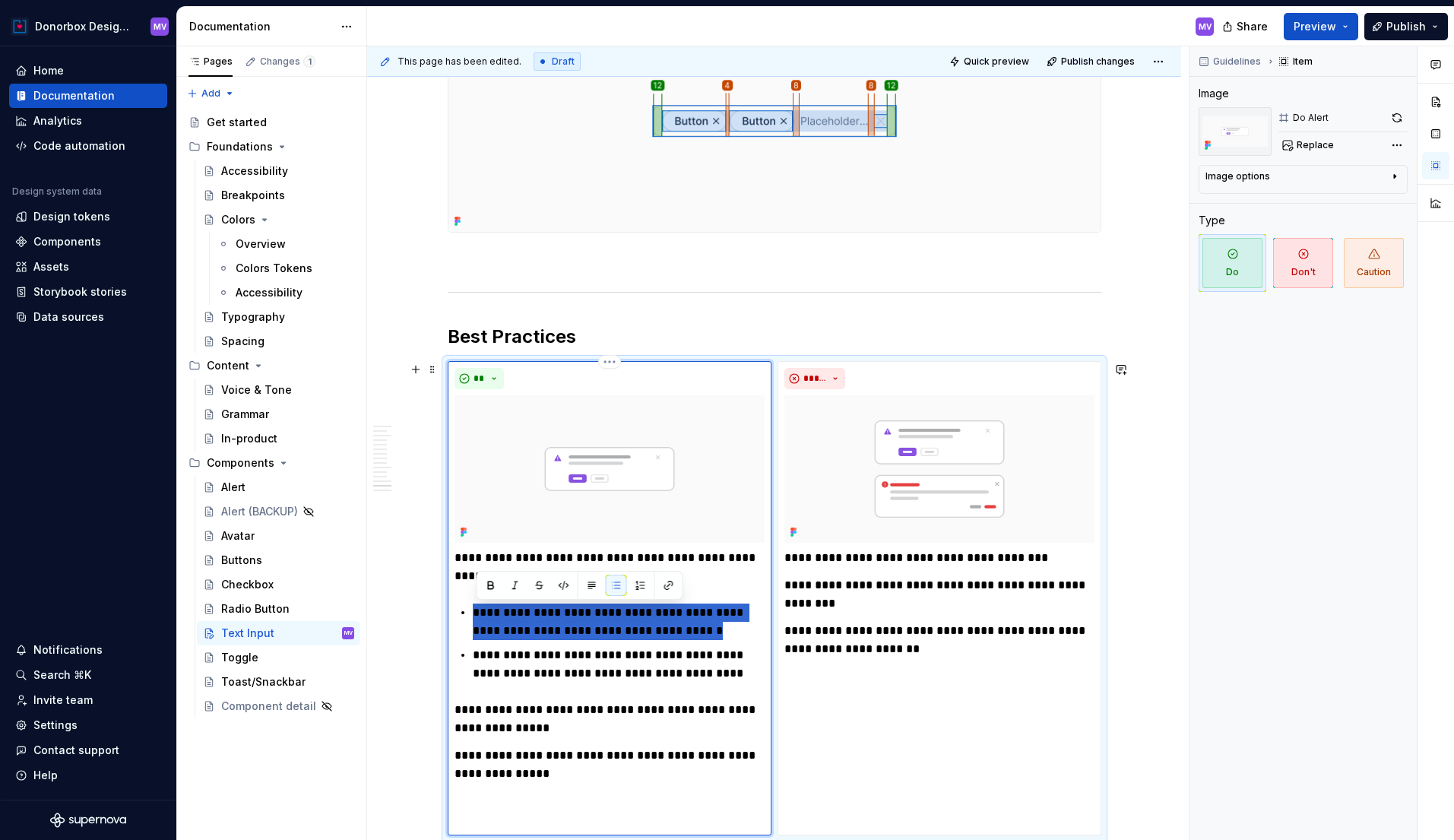
drag, startPoint x: 477, startPoint y: 612, endPoint x: 695, endPoint y: 630, distance: 218.7
click at [695, 630] on p "**********" at bounding box center [618, 621] width 292 height 36
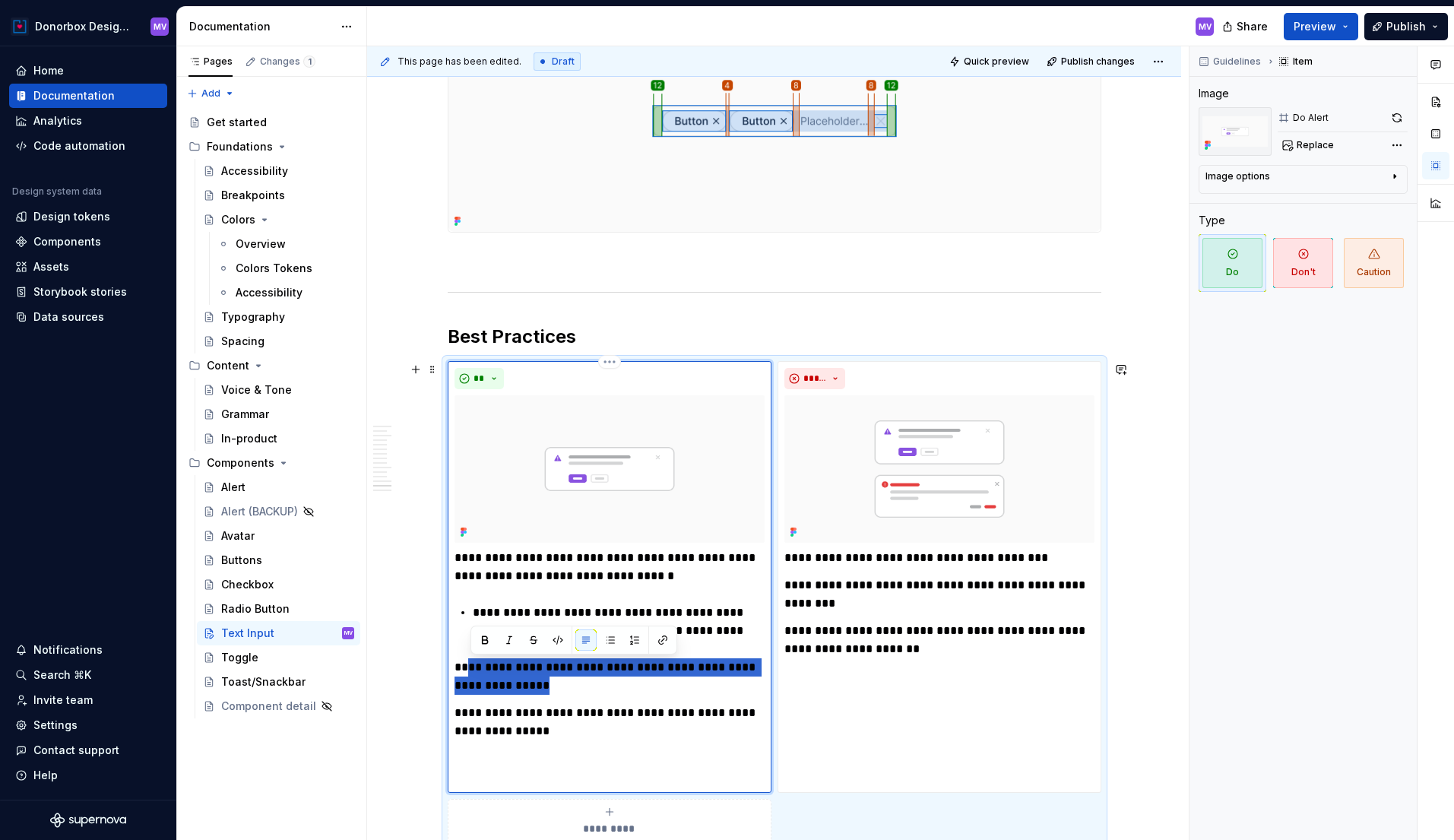
drag, startPoint x: 473, startPoint y: 668, endPoint x: 546, endPoint y: 680, distance: 74.0
click at [546, 680] on p "**********" at bounding box center [609, 676] width 310 height 36
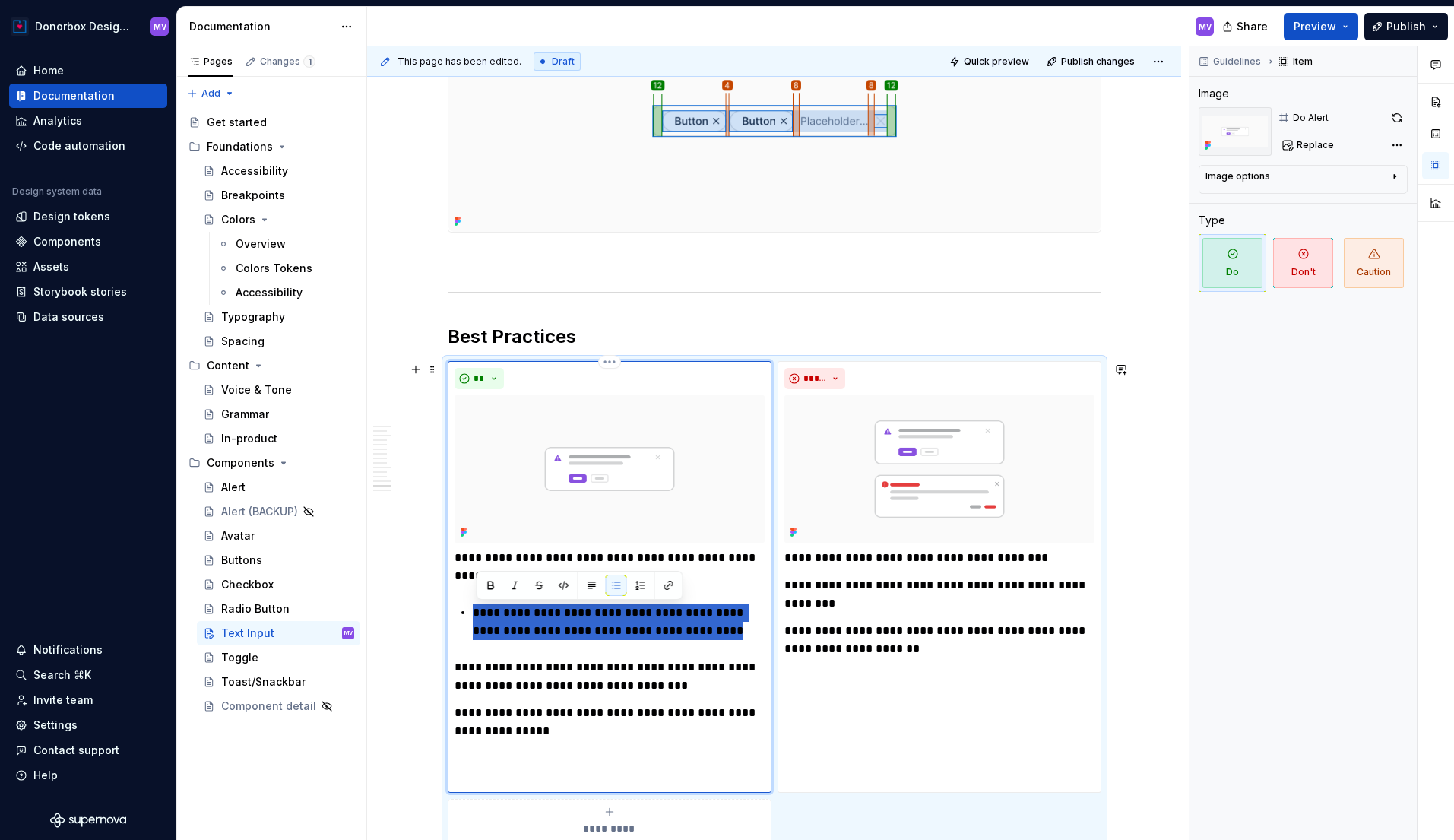
drag, startPoint x: 475, startPoint y: 612, endPoint x: 716, endPoint y: 626, distance: 241.4
click at [716, 626] on div "**********" at bounding box center [609, 667] width 310 height 237
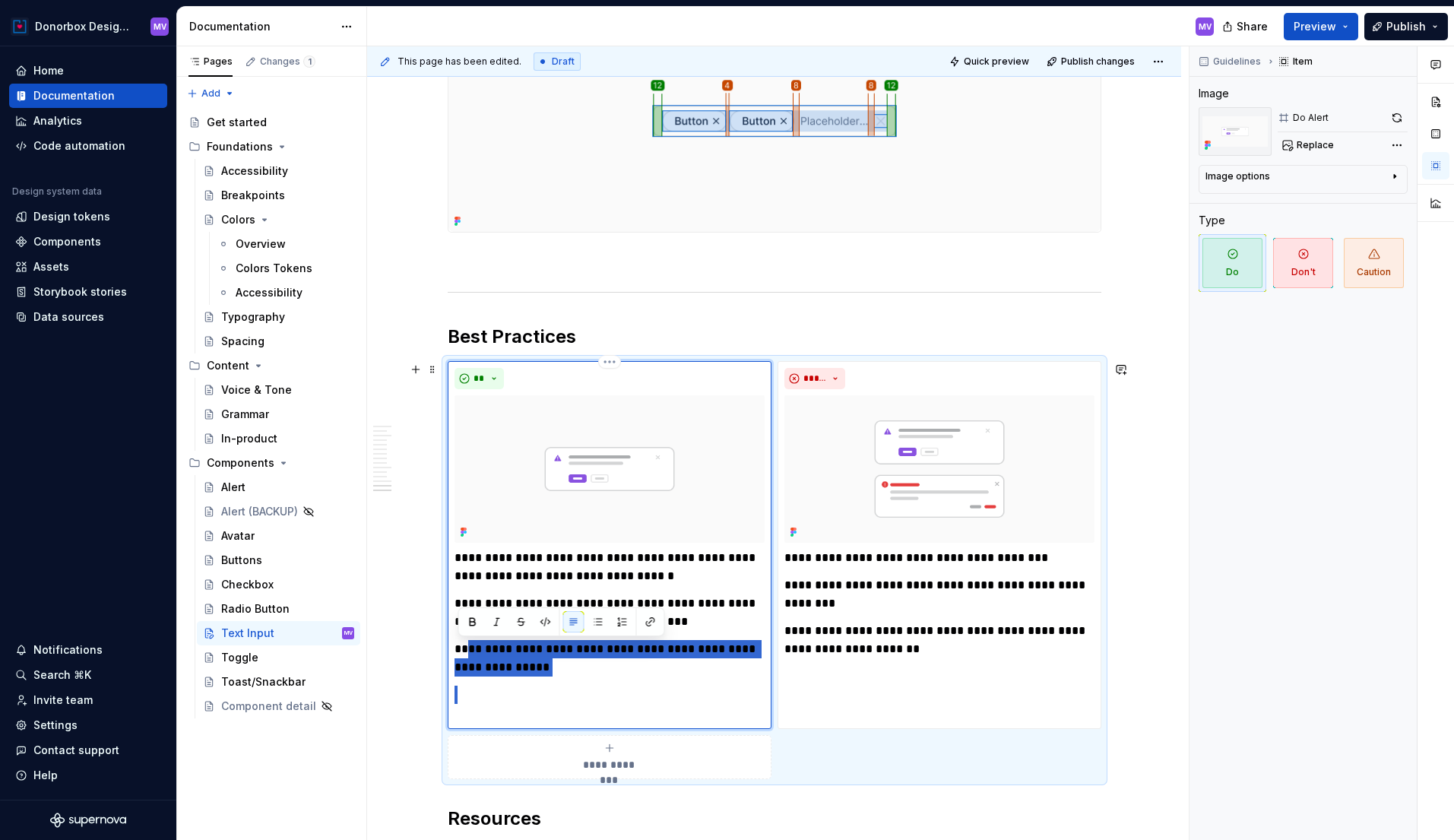
drag, startPoint x: 473, startPoint y: 648, endPoint x: 580, endPoint y: 679, distance: 111.4
click at [580, 679] on div "**********" at bounding box center [609, 635] width 310 height 173
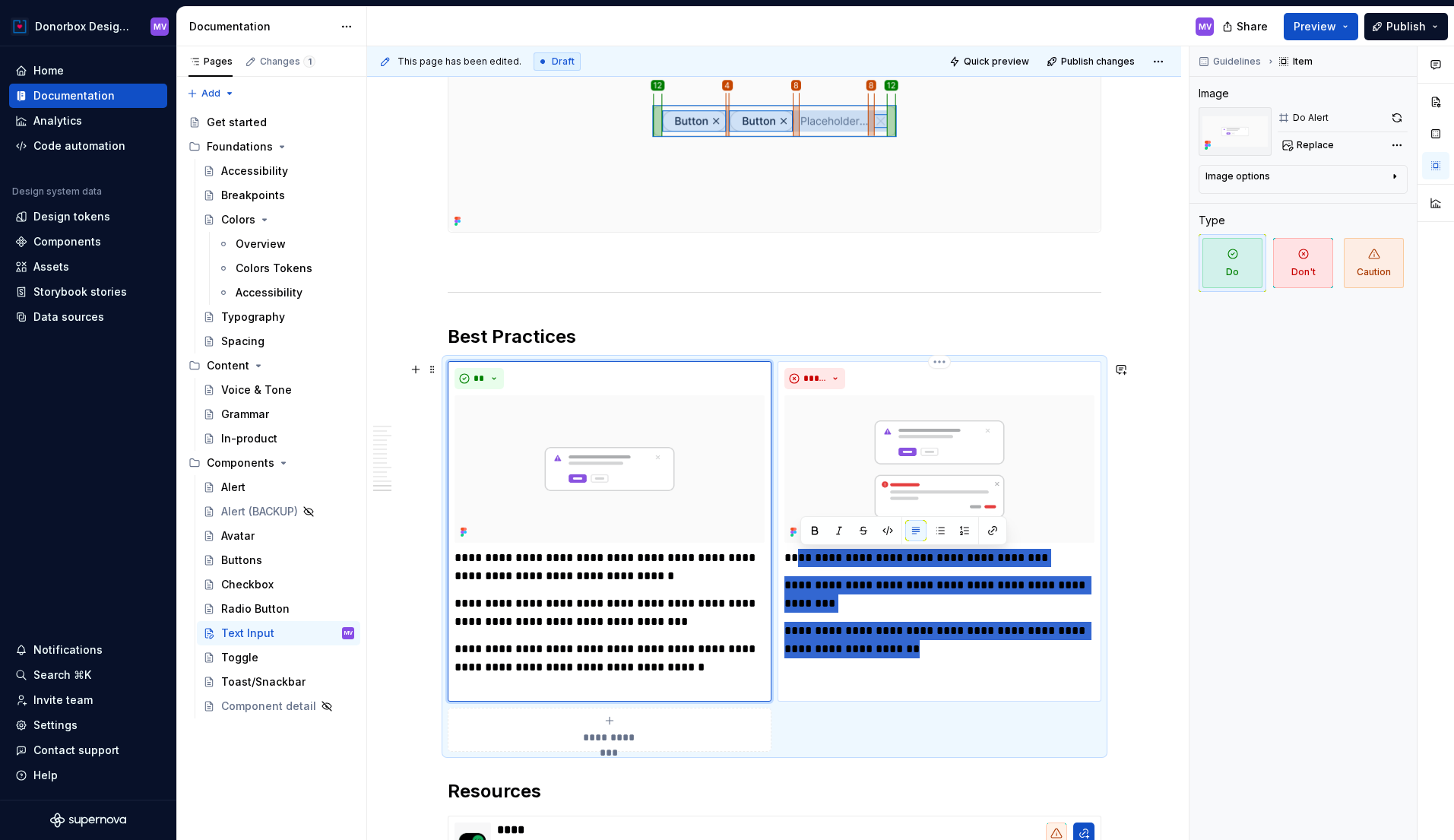
drag, startPoint x: 803, startPoint y: 557, endPoint x: 955, endPoint y: 660, distance: 183.6
click at [955, 660] on div "**********" at bounding box center [940, 531] width 324 height 340
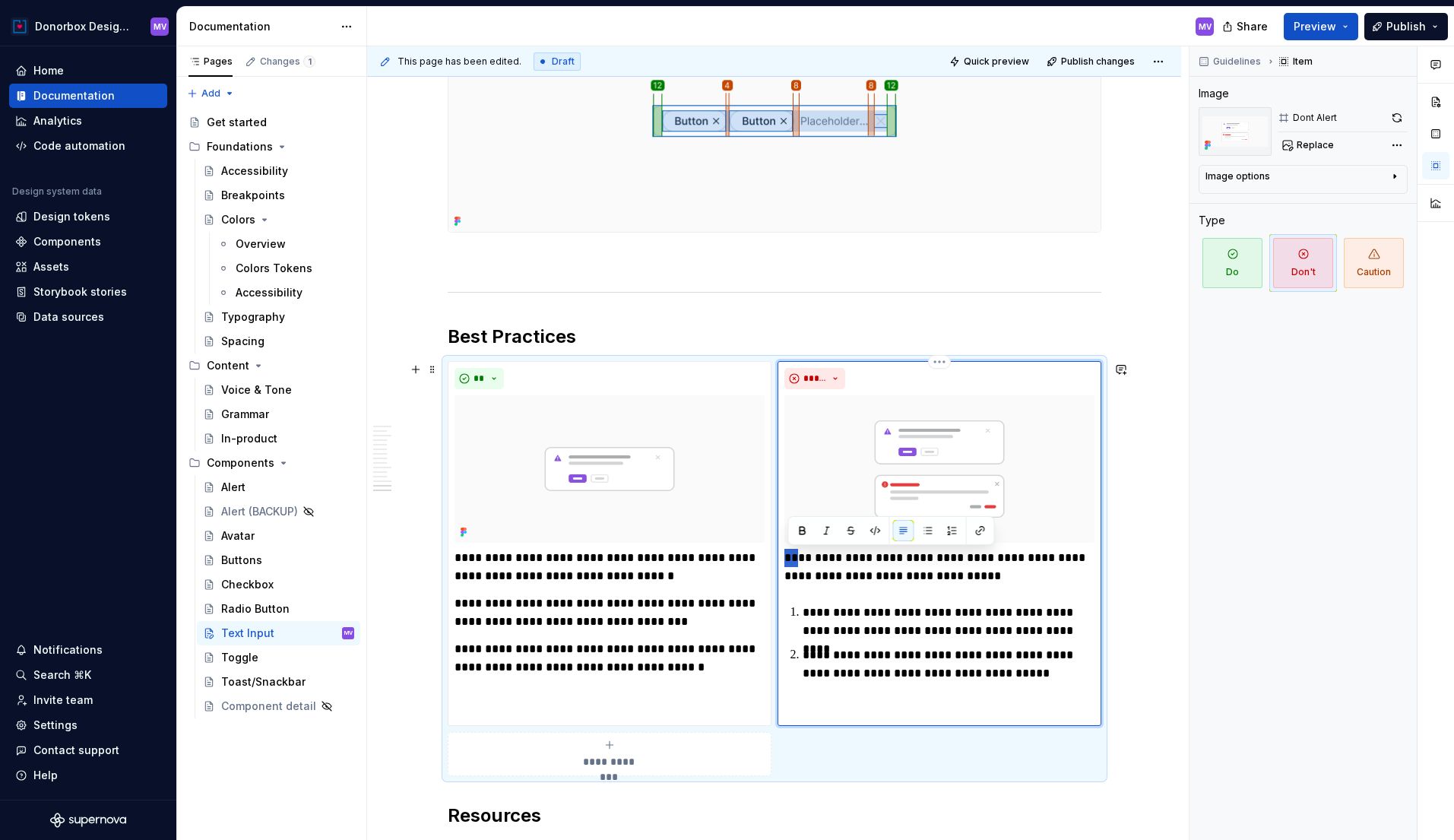
drag, startPoint x: 801, startPoint y: 558, endPoint x: 789, endPoint y: 558, distance: 12.0
click at [789, 558] on p "**********" at bounding box center [939, 566] width 310 height 36
click at [803, 612] on li "**********" at bounding box center [949, 621] width 292 height 36
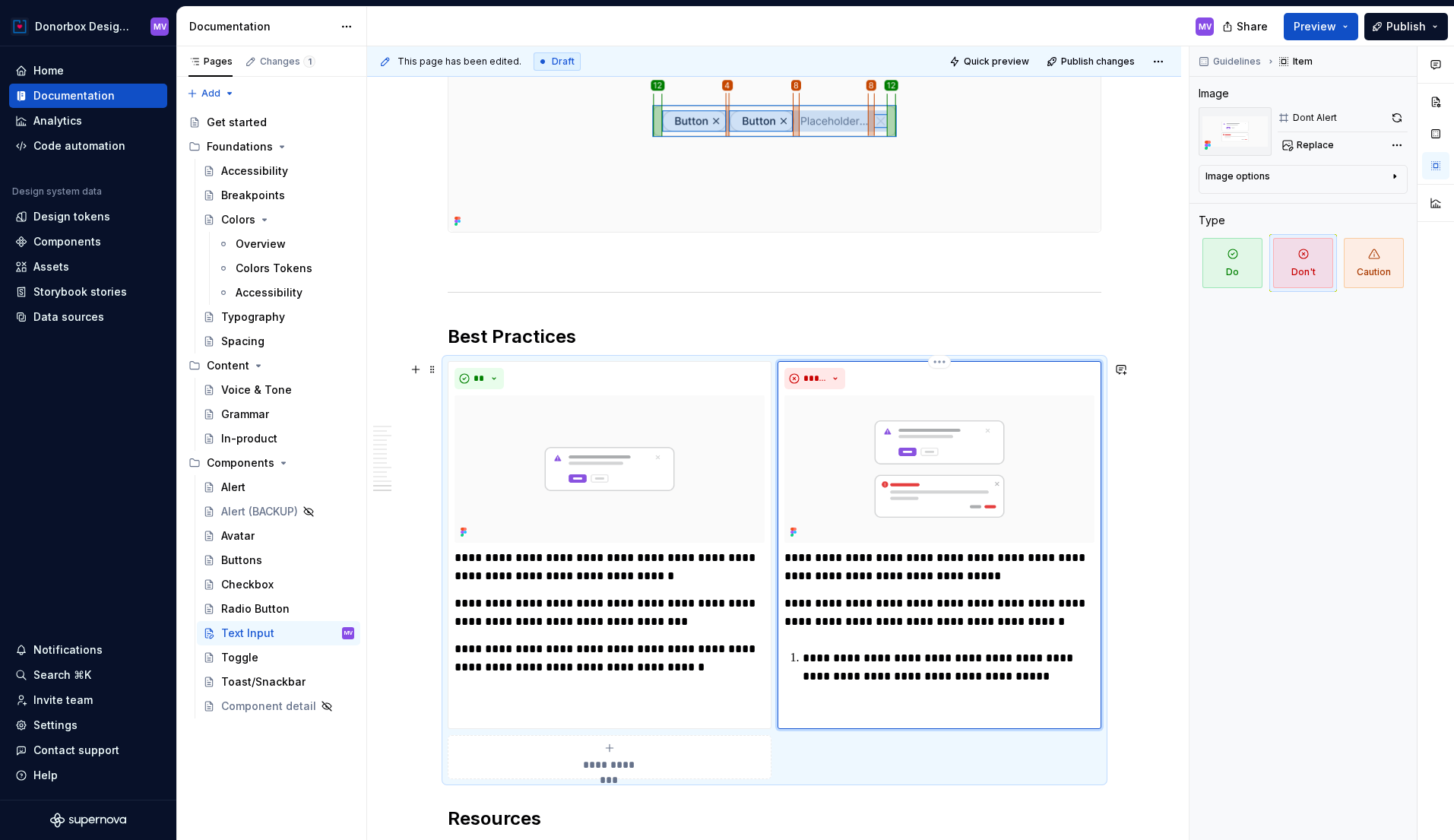
click at [785, 668] on div "**********" at bounding box center [940, 545] width 324 height 368
click at [806, 659] on p "**********" at bounding box center [949, 667] width 292 height 36
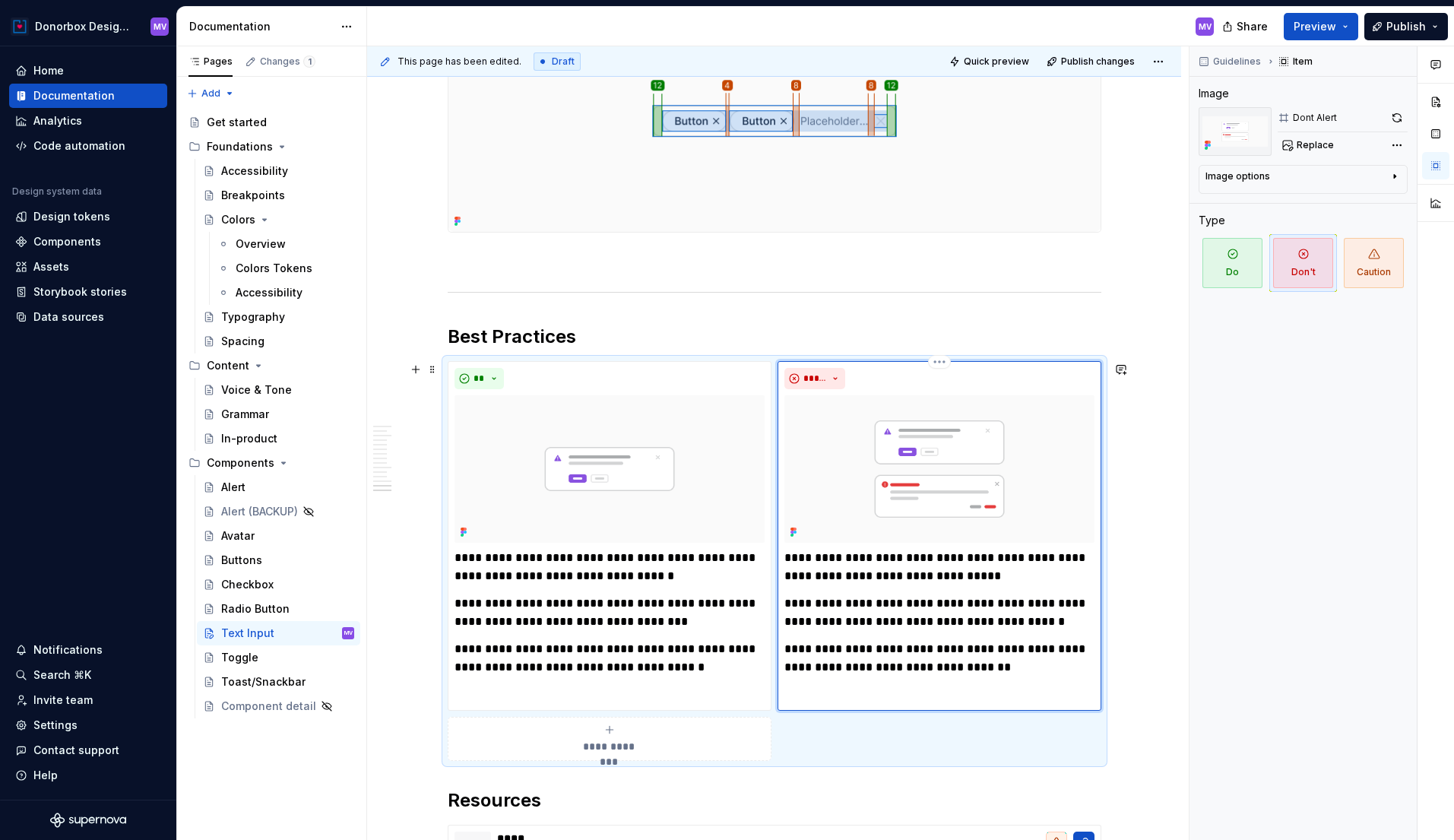
click at [1020, 667] on p "**********" at bounding box center [939, 658] width 310 height 36
click at [932, 629] on p "**********" at bounding box center [939, 612] width 310 height 36
click at [978, 635] on div "**********" at bounding box center [939, 625] width 310 height 155
click at [1046, 620] on p "**********" at bounding box center [939, 612] width 310 height 36
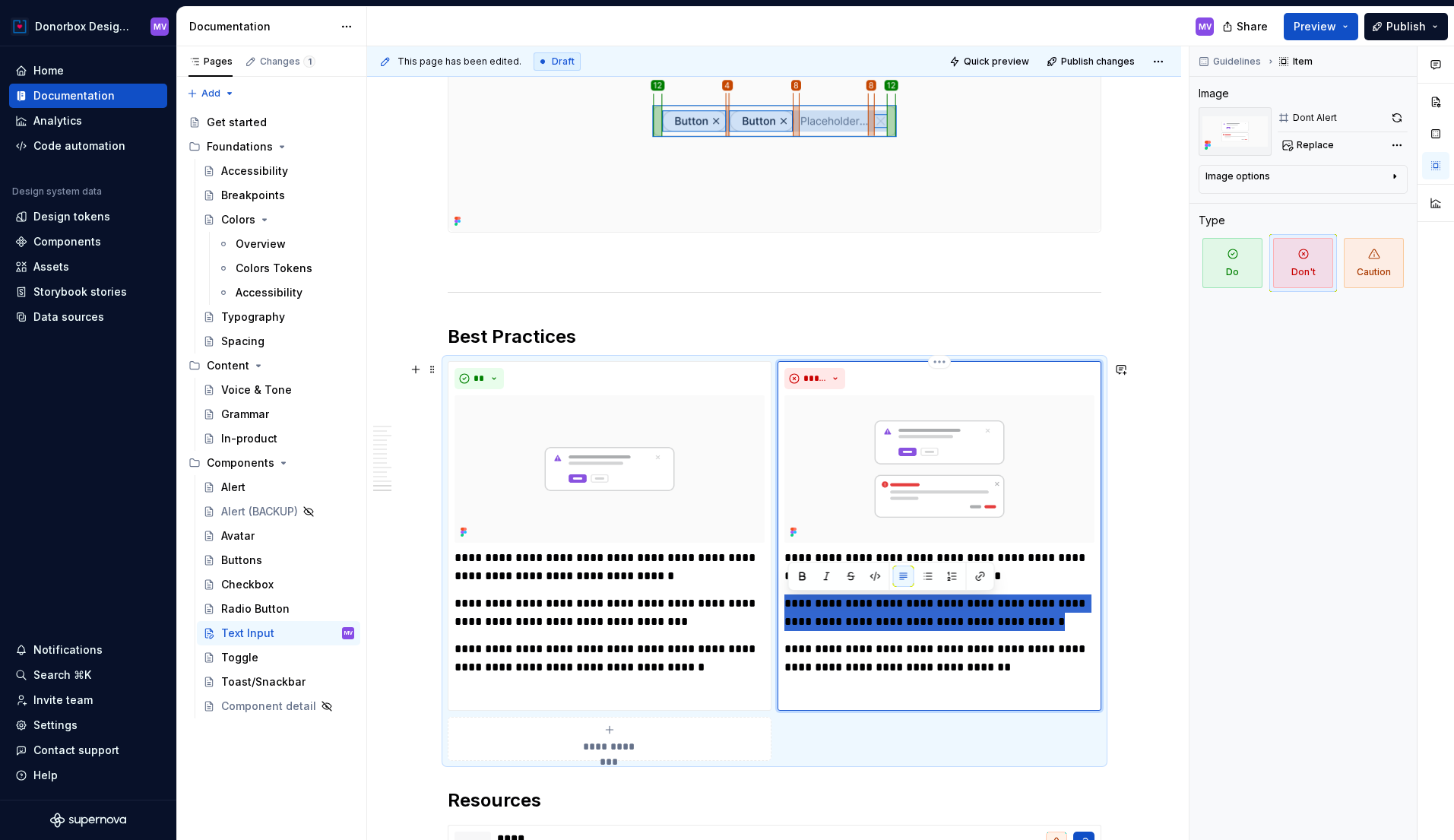
drag, startPoint x: 1047, startPoint y: 620, endPoint x: 789, endPoint y: 607, distance: 258.3
click at [789, 607] on p "**********" at bounding box center [939, 612] width 310 height 36
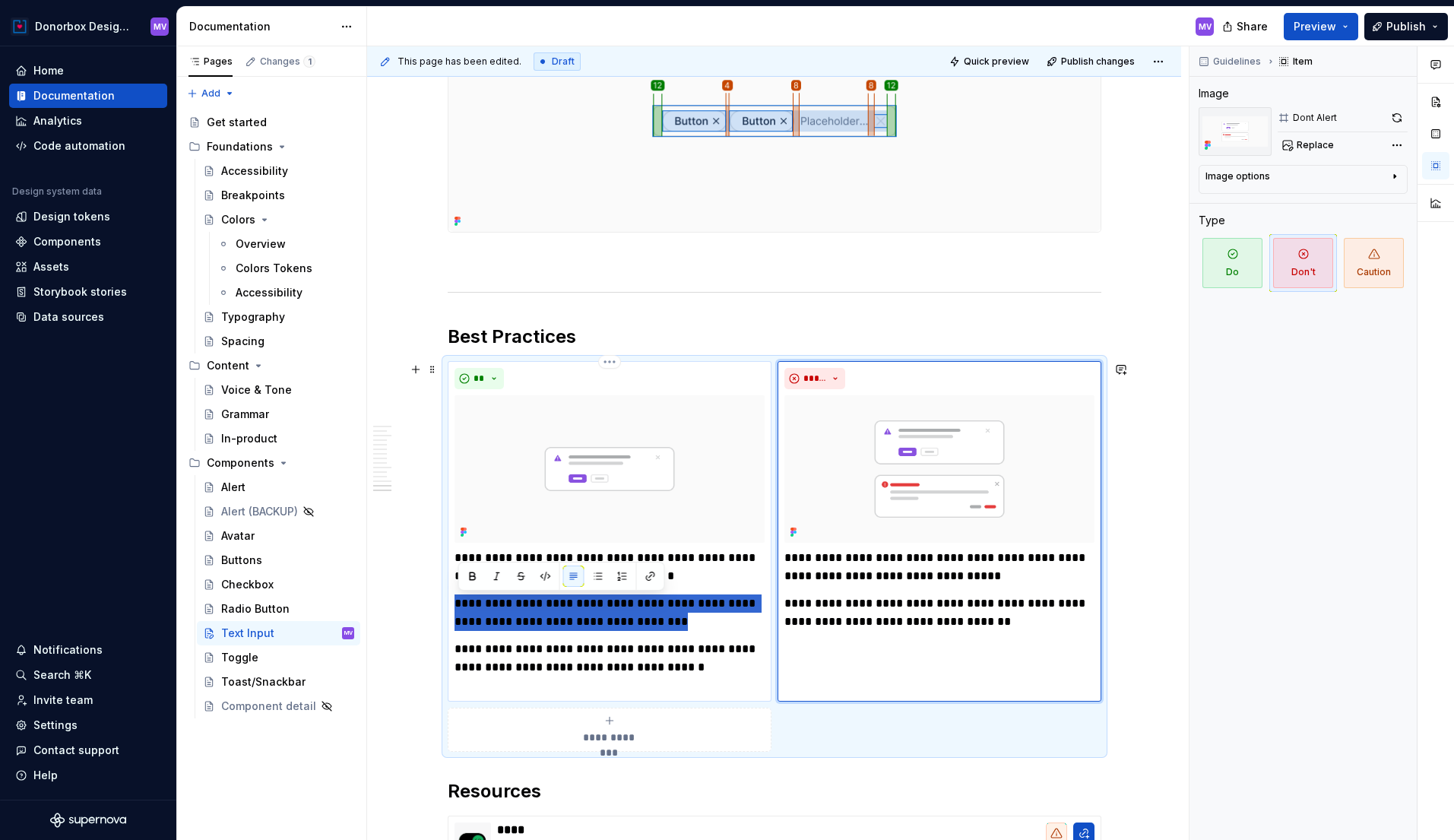
drag, startPoint x: 672, startPoint y: 617, endPoint x: 487, endPoint y: 589, distance: 187.1
click at [487, 589] on div "**********" at bounding box center [609, 621] width 310 height 146
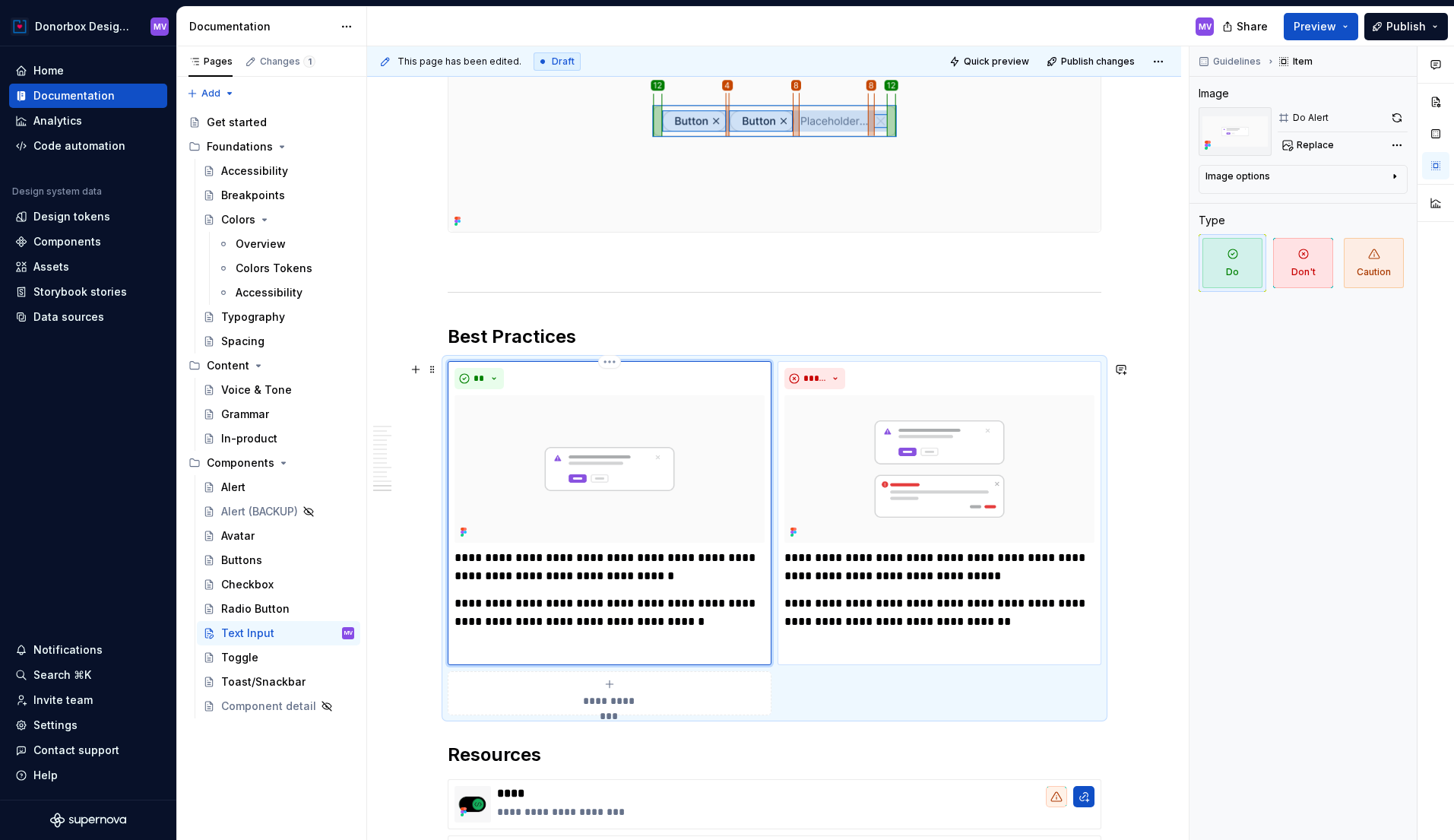
click at [726, 497] on img at bounding box center [609, 469] width 310 height 147
click at [702, 492] on img at bounding box center [609, 469] width 310 height 147
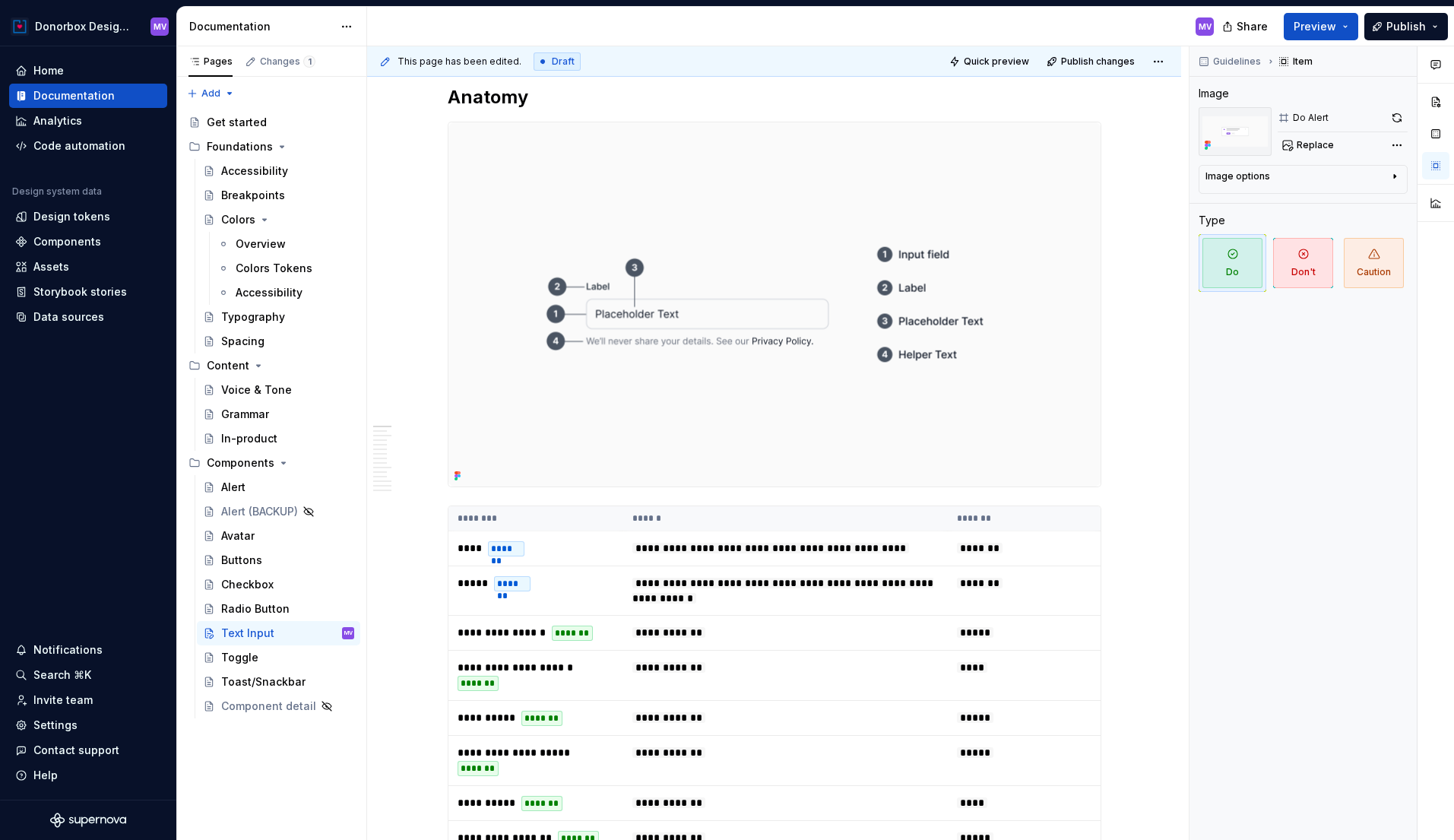
scroll to position [0, 0]
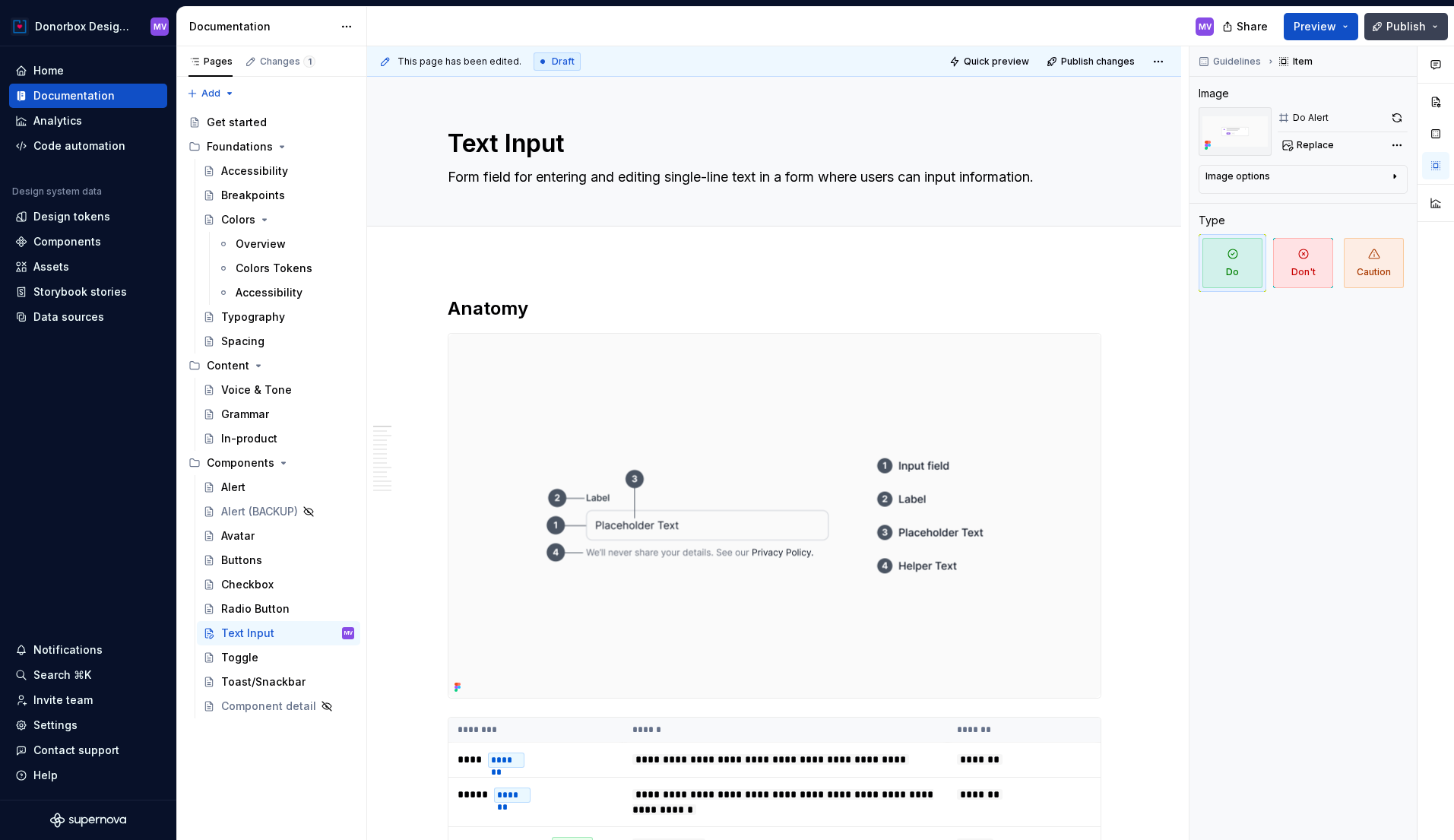
click at [1406, 23] on span "Publish" at bounding box center [1406, 26] width 40 height 15
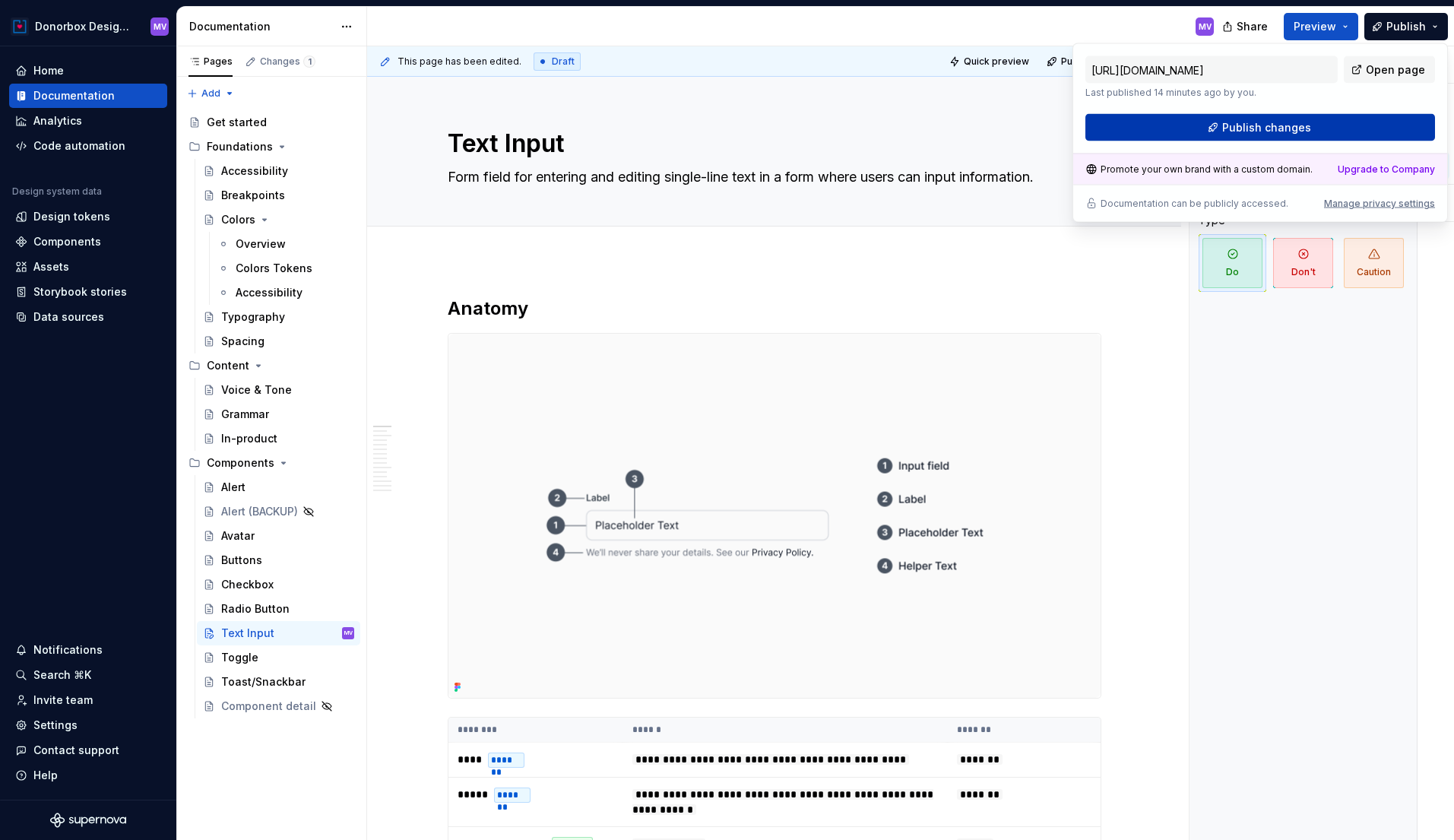
click at [1294, 128] on span "Publish changes" at bounding box center [1267, 127] width 89 height 15
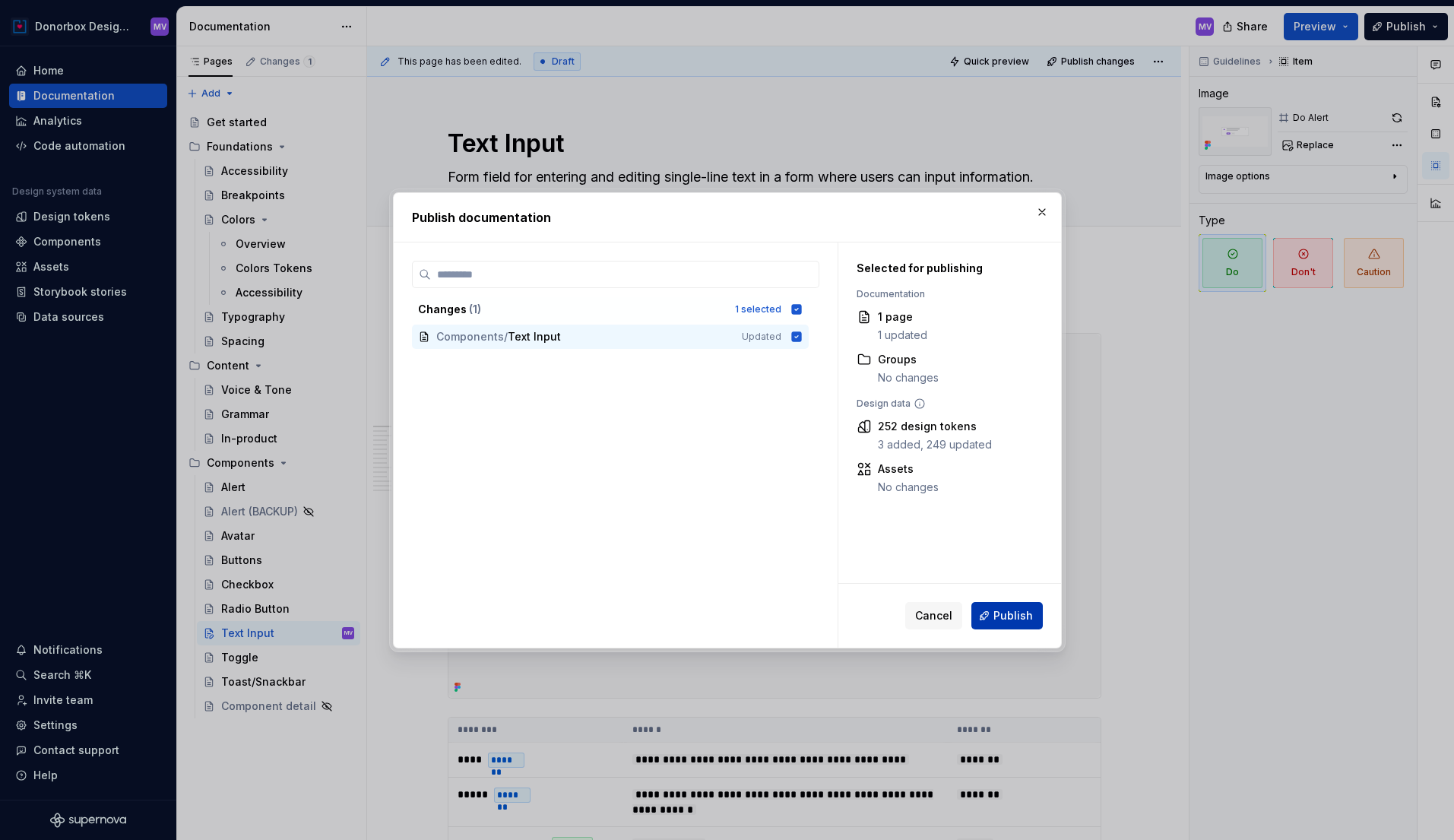
click at [1013, 610] on span "Publish" at bounding box center [1013, 615] width 40 height 15
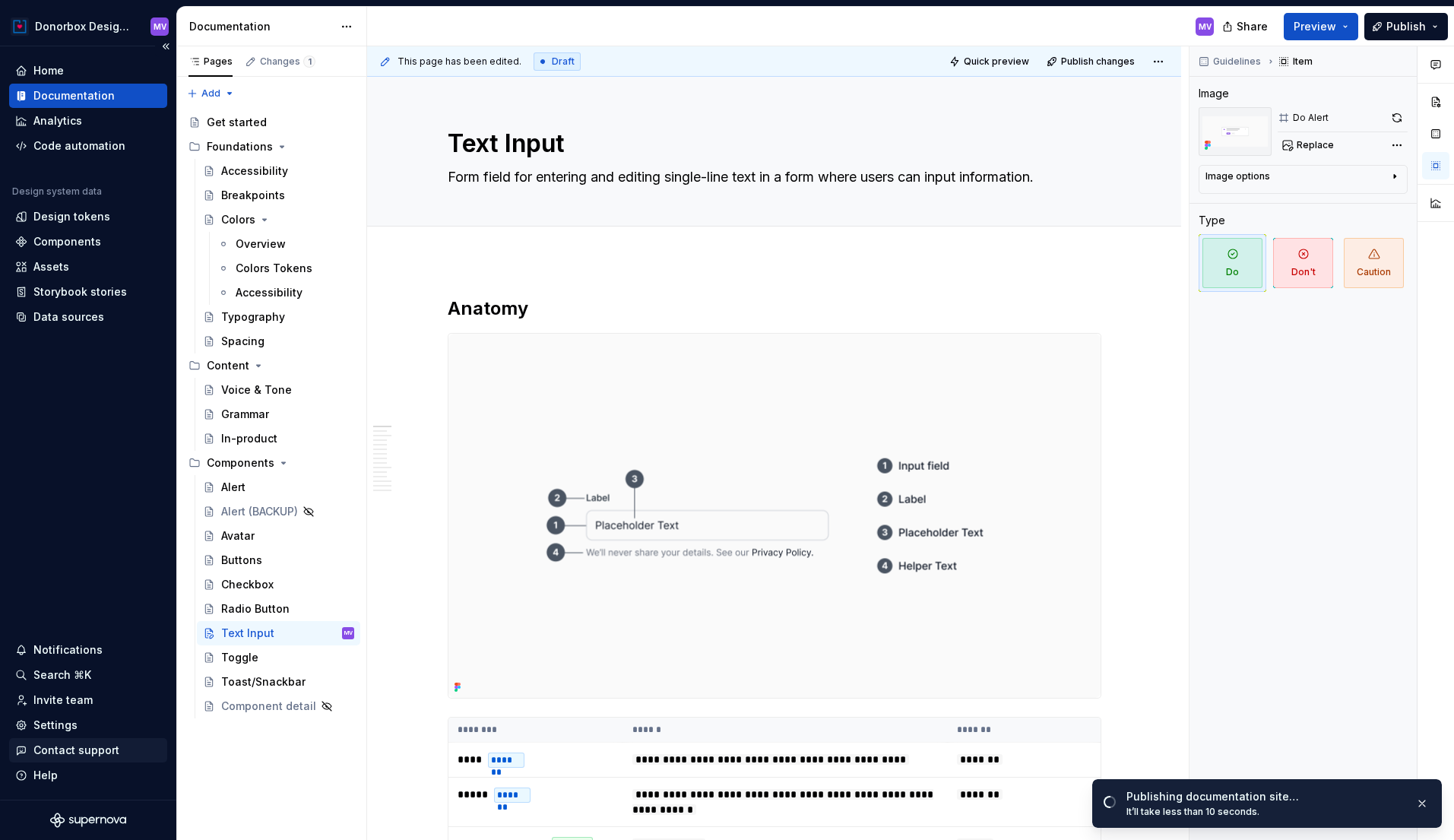
click at [77, 753] on div "Contact support" at bounding box center [76, 749] width 86 height 15
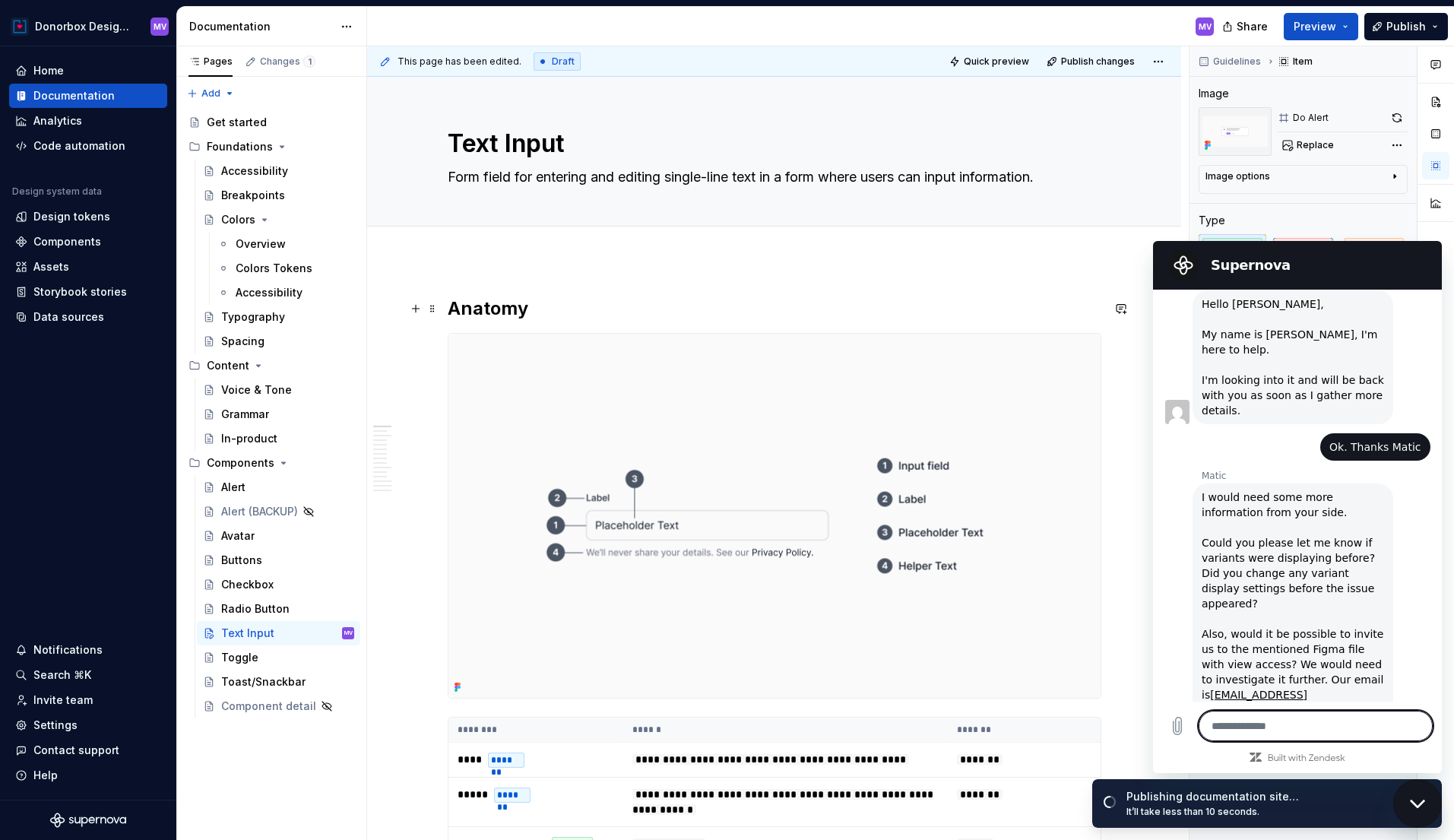
click at [986, 298] on h2 "Anatomy" at bounding box center [774, 309] width 654 height 24
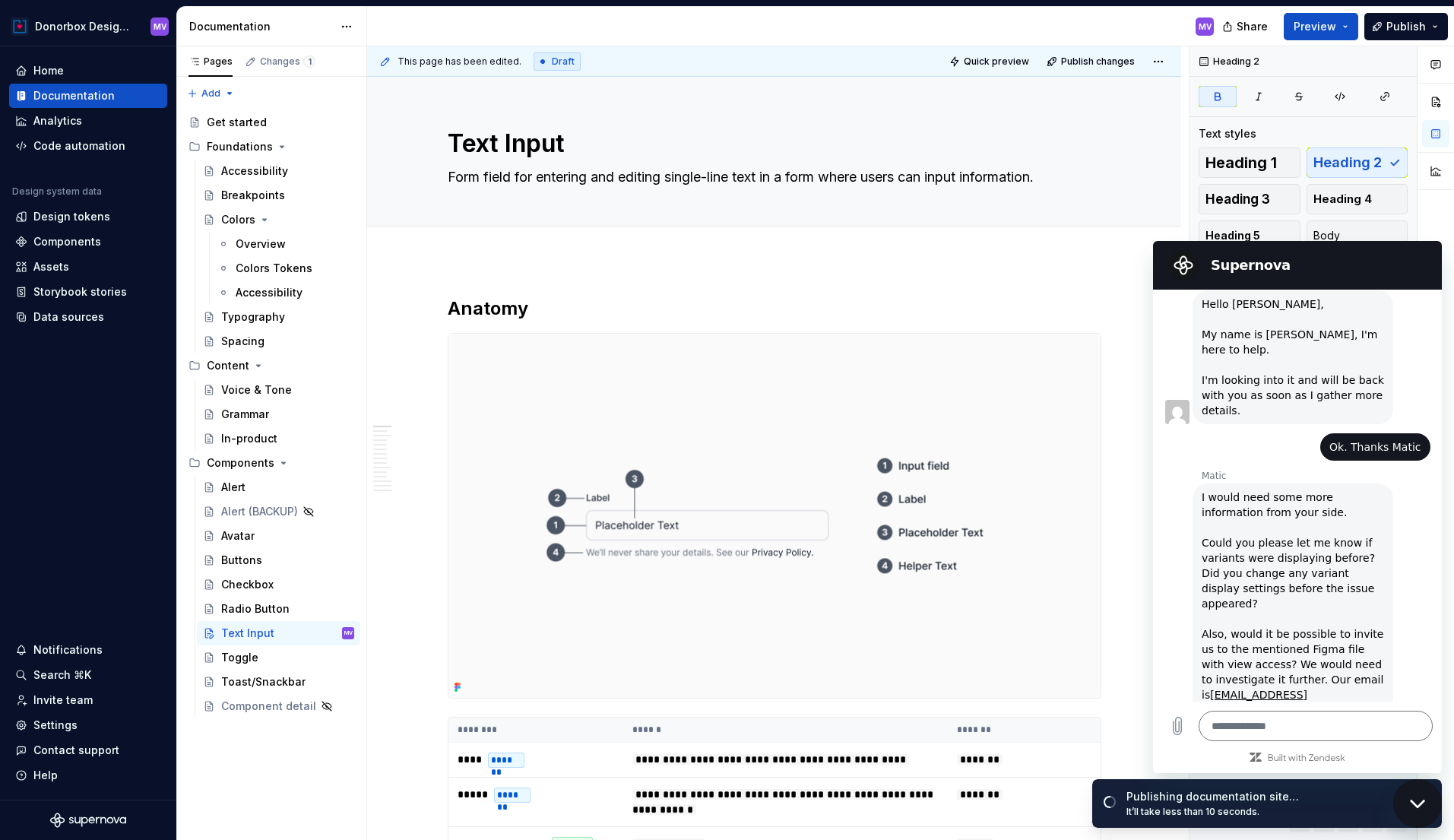
click at [1345, 262] on h2 "Supernova" at bounding box center [1319, 265] width 216 height 19
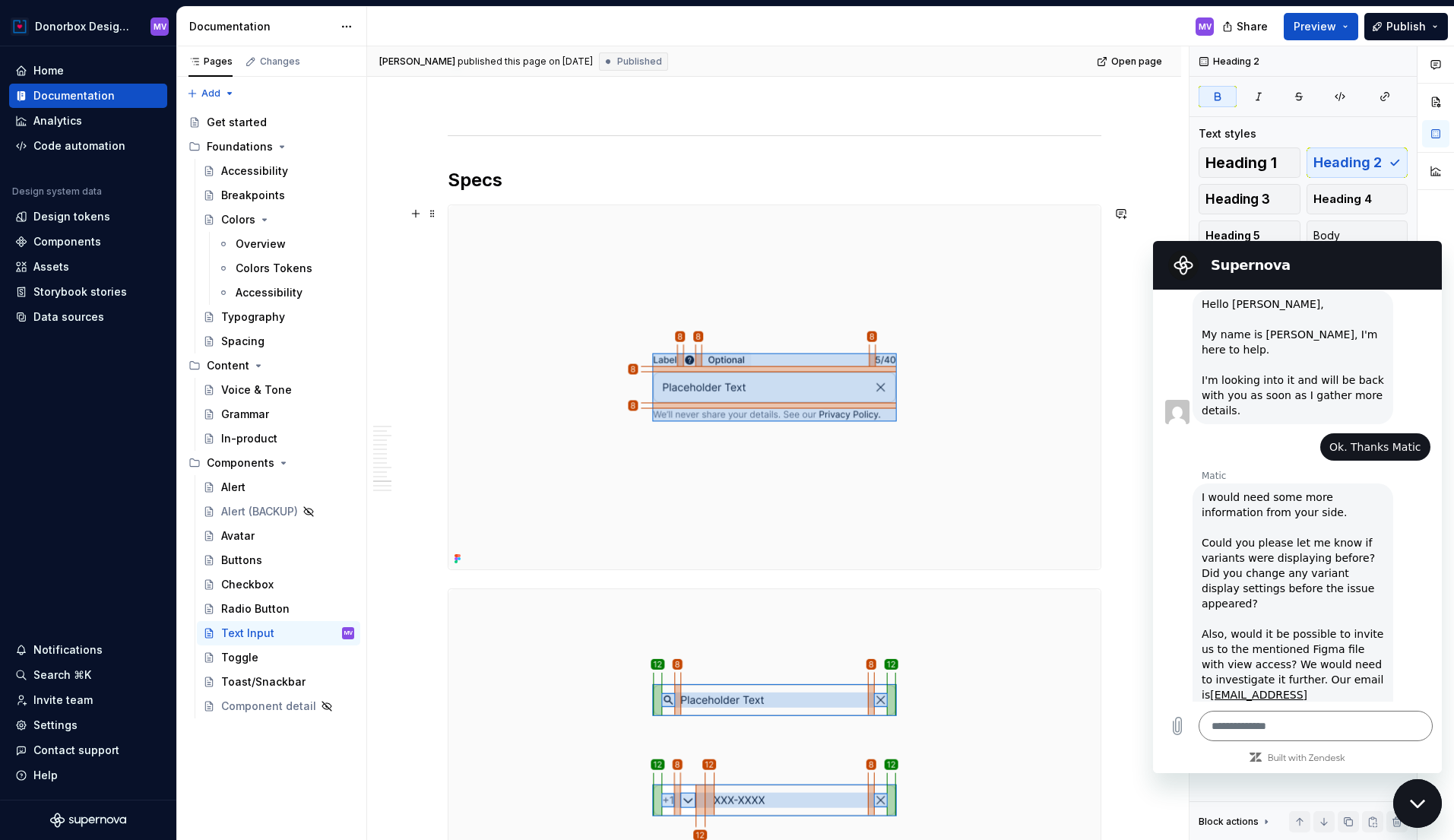
scroll to position [4358, 0]
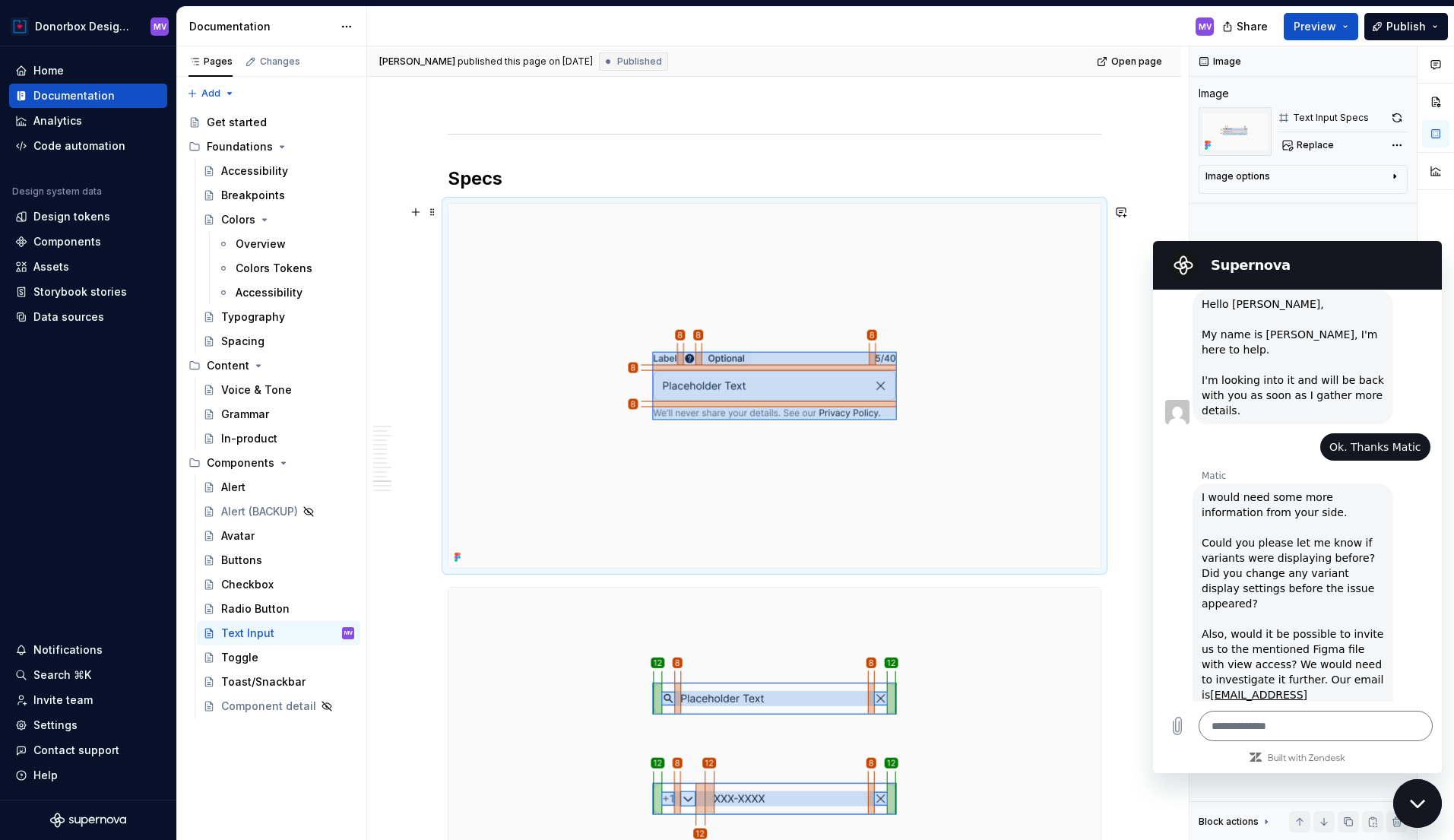
click at [715, 313] on img at bounding box center [774, 385] width 652 height 364
click at [649, 313] on img at bounding box center [774, 385] width 652 height 364
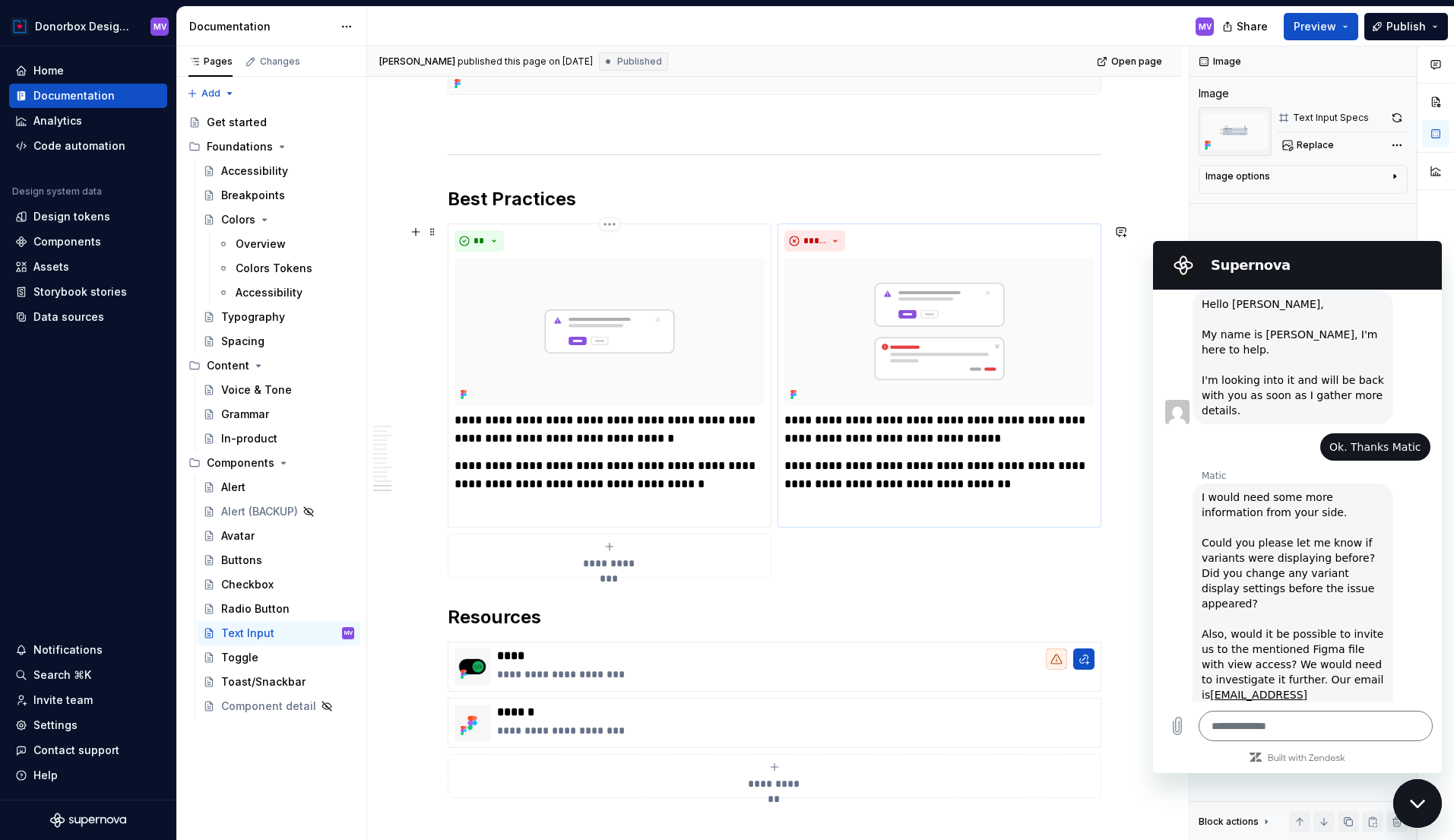
scroll to position [5391, 0]
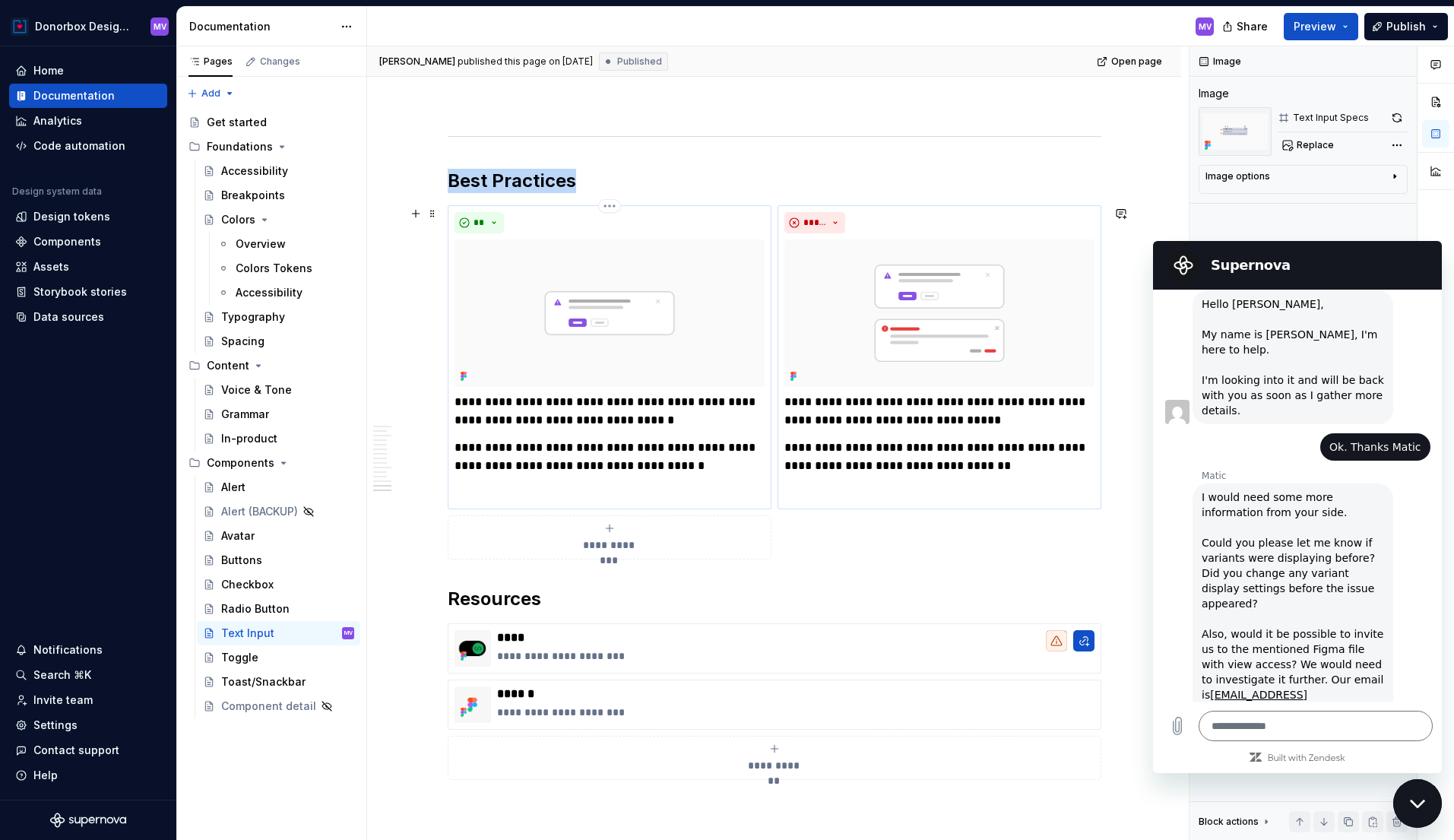
click at [691, 334] on img at bounding box center [609, 313] width 310 height 147
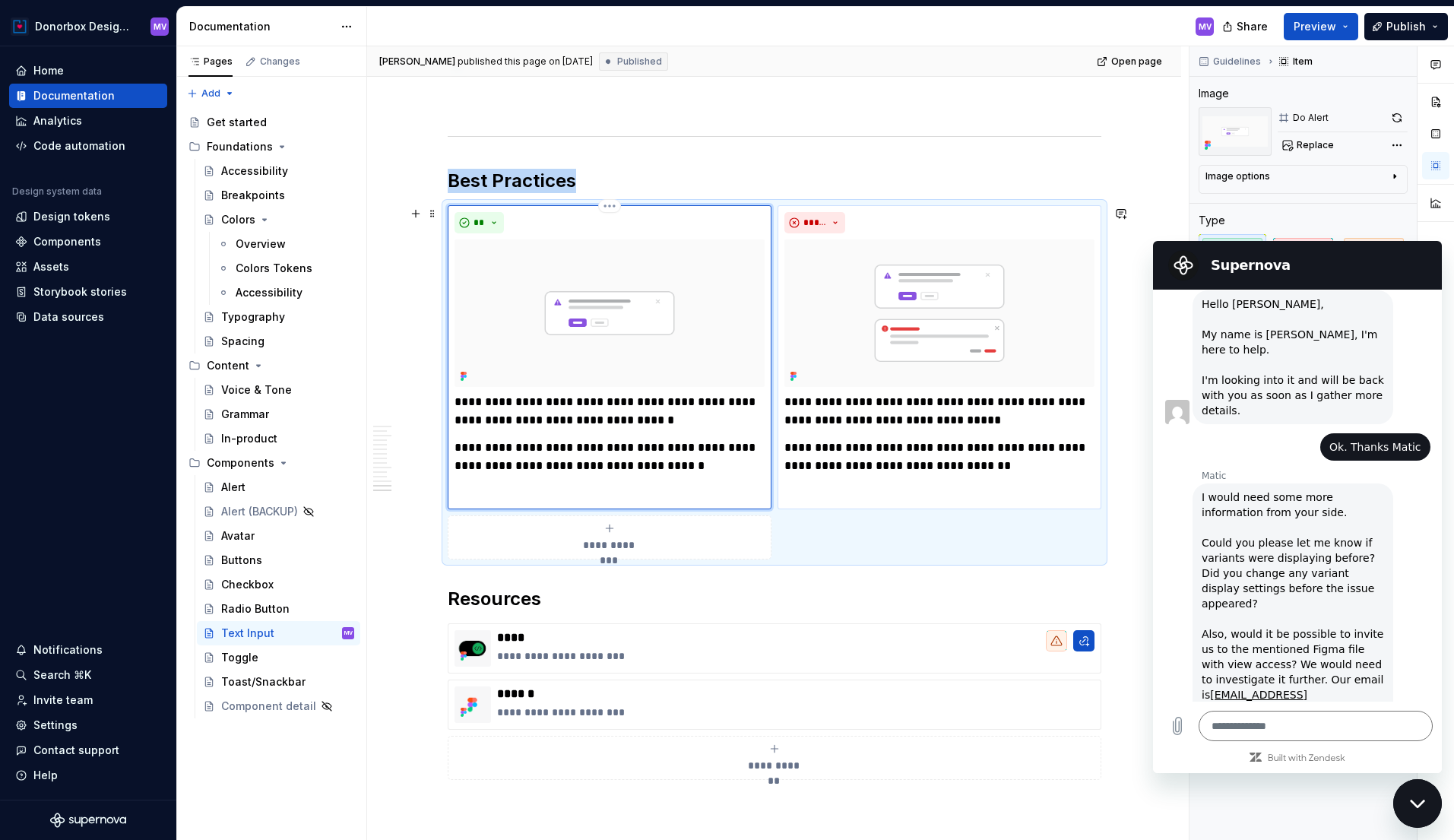
click at [616, 326] on img at bounding box center [609, 313] width 310 height 147
click at [1412, 804] on icon "Close messaging window" at bounding box center [1418, 804] width 16 height 10
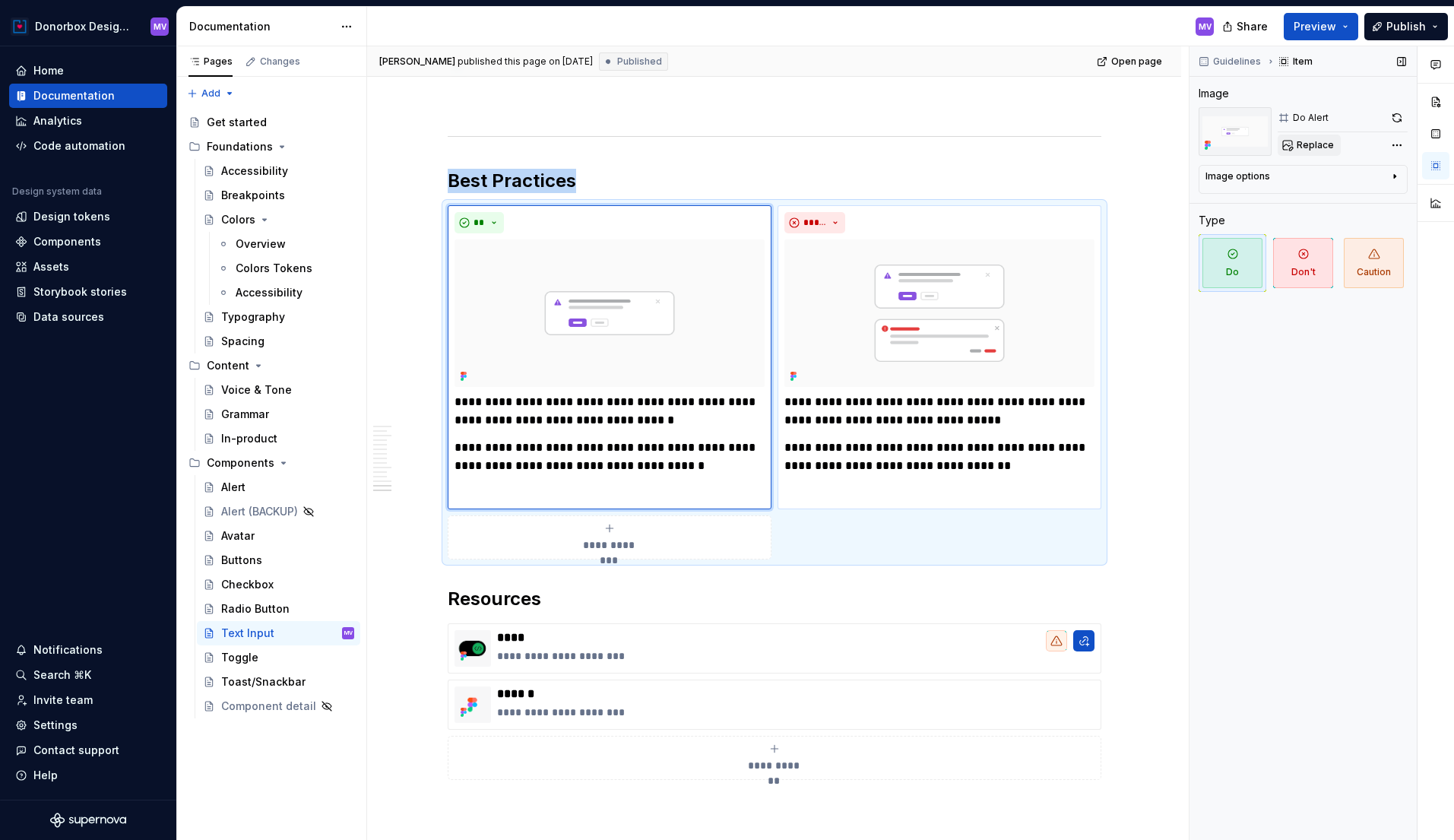
click at [1322, 142] on span "Replace" at bounding box center [1315, 145] width 37 height 12
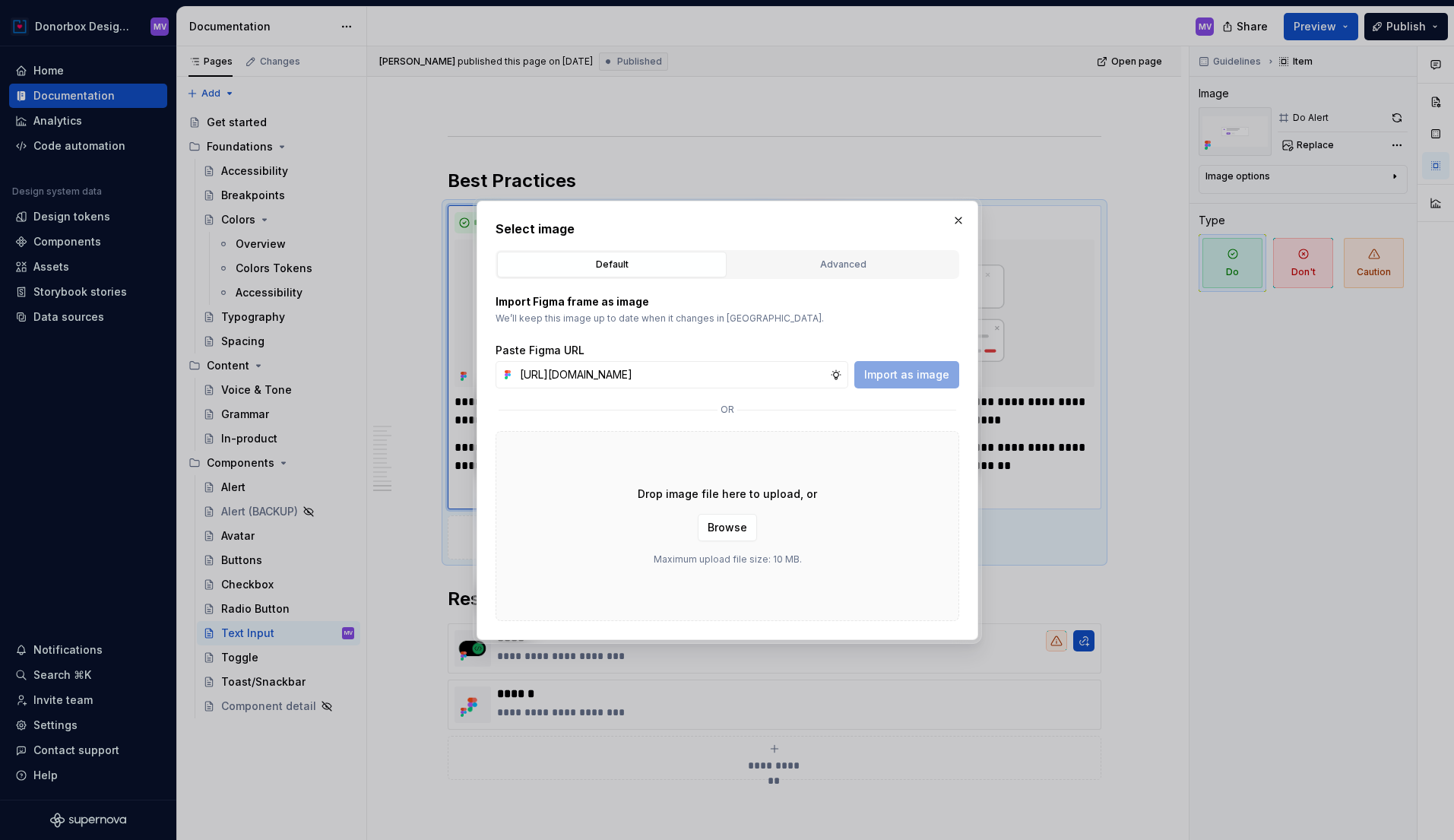
scroll to position [0, 309]
click at [923, 376] on span "Import as image" at bounding box center [907, 374] width 85 height 15
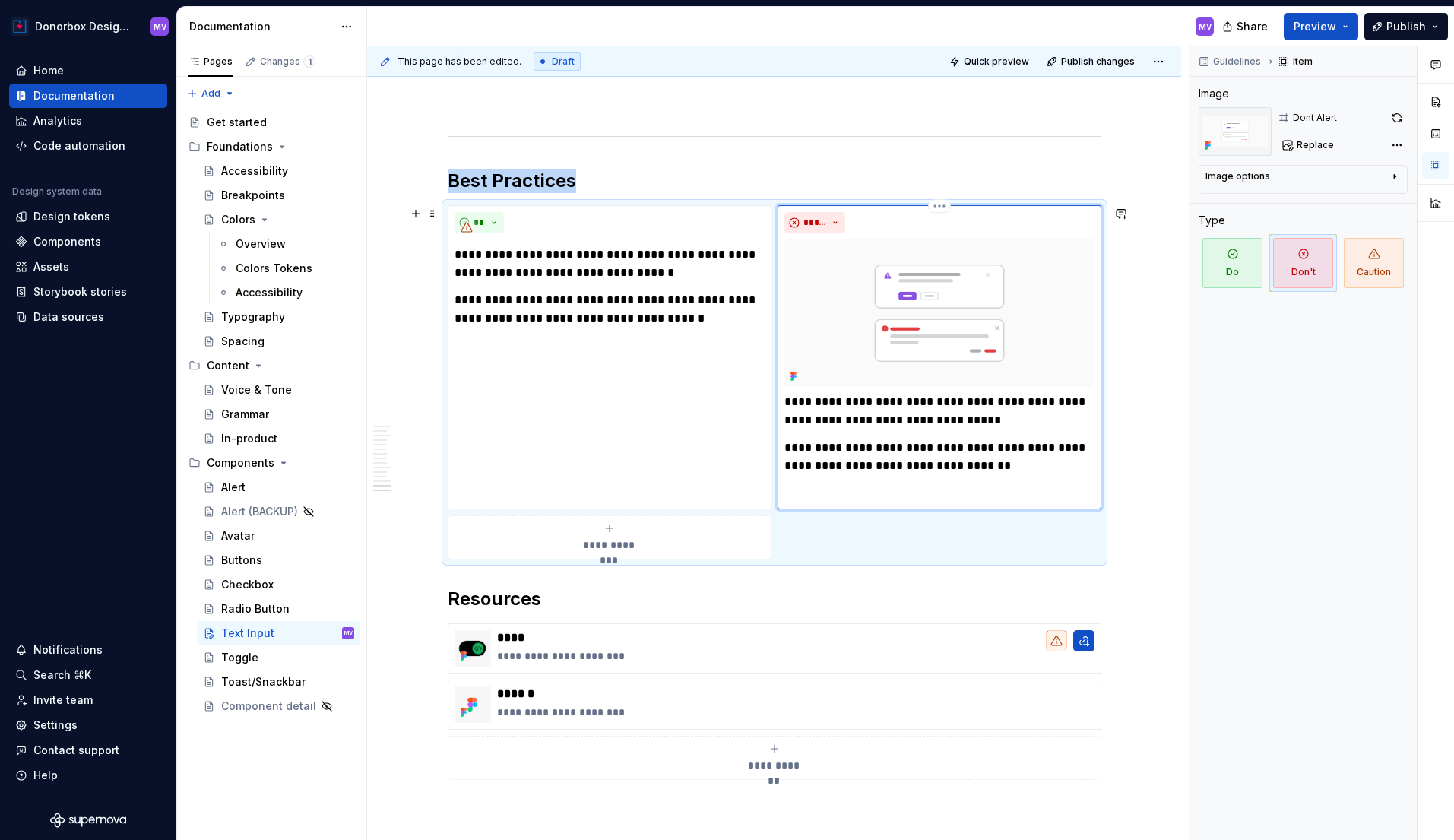
click at [1014, 309] on img at bounding box center [939, 313] width 310 height 147
click at [1309, 147] on span "Replace" at bounding box center [1315, 145] width 37 height 12
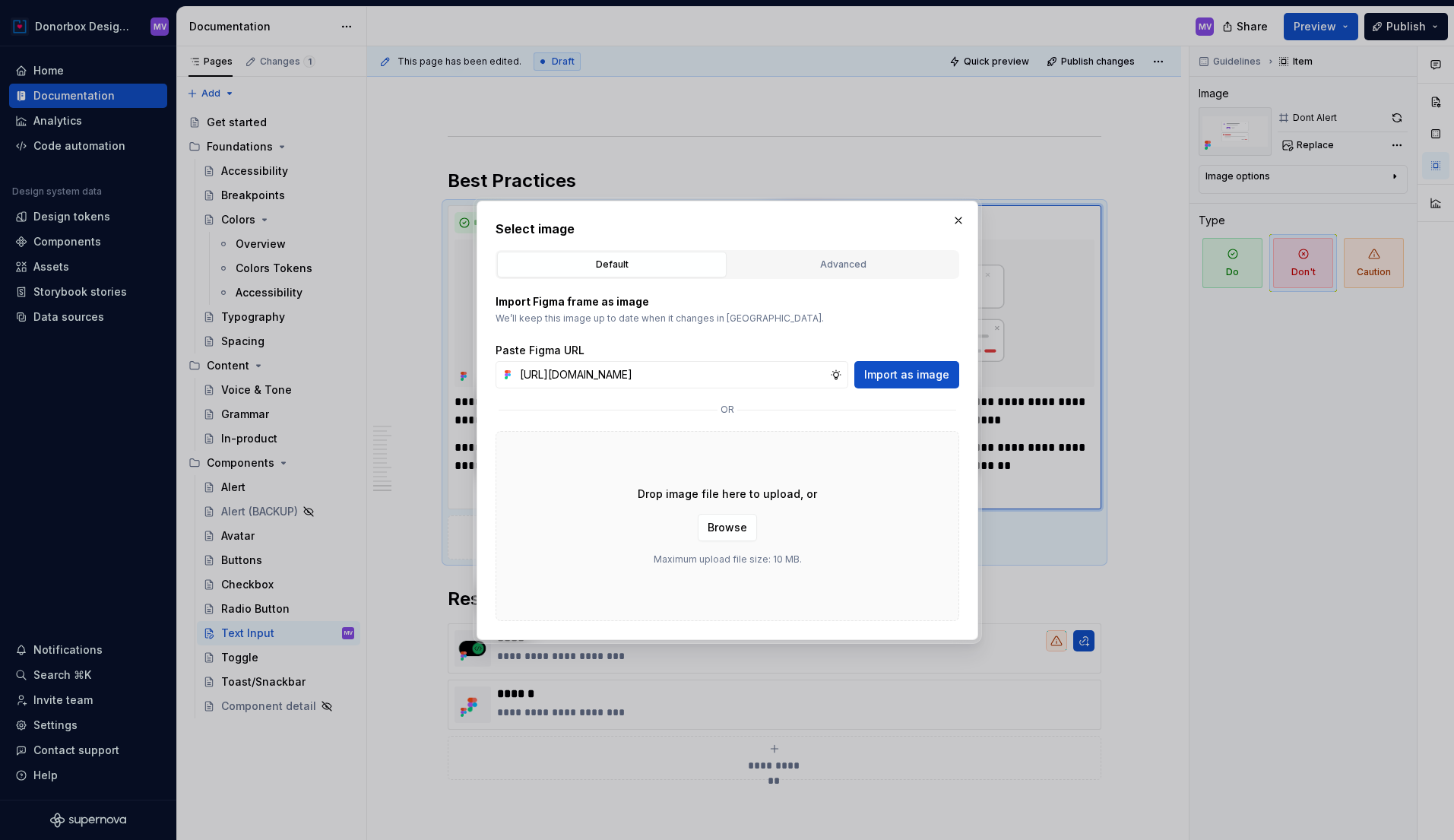
scroll to position [0, 308]
click at [921, 377] on span "Import as image" at bounding box center [907, 374] width 85 height 15
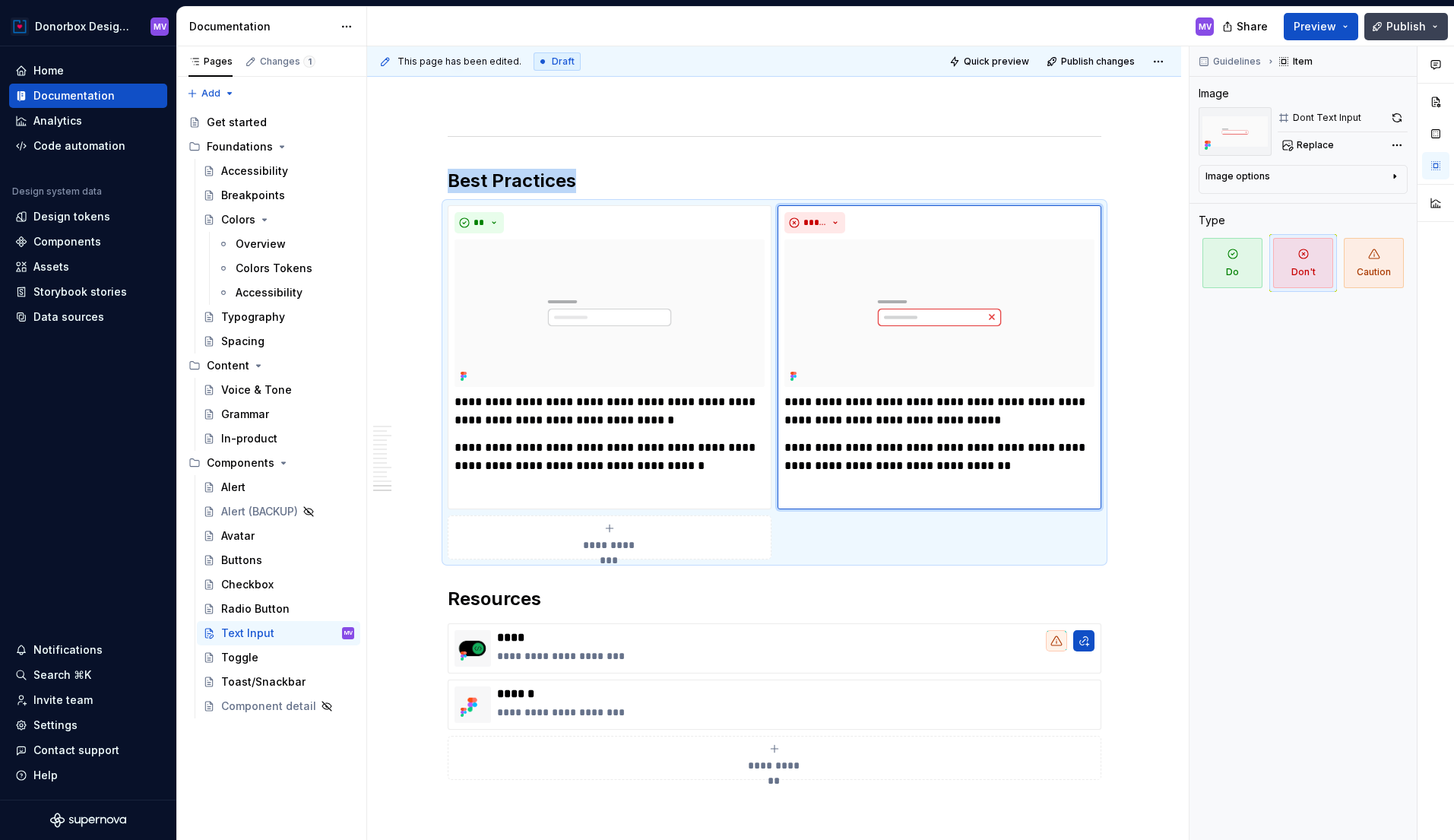
click at [1409, 28] on span "Publish" at bounding box center [1406, 26] width 40 height 15
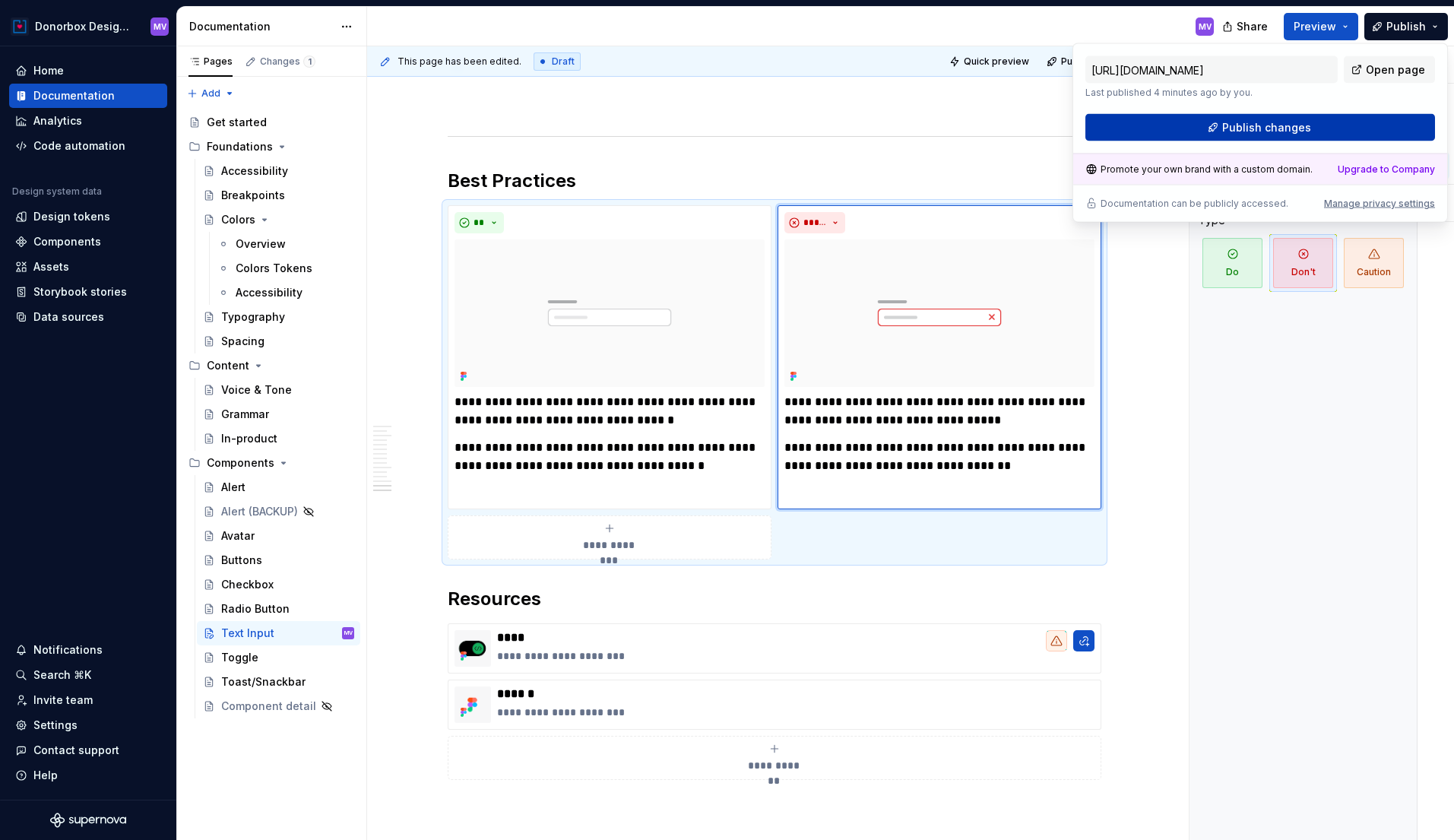
click at [1306, 132] on span "Publish changes" at bounding box center [1267, 127] width 89 height 15
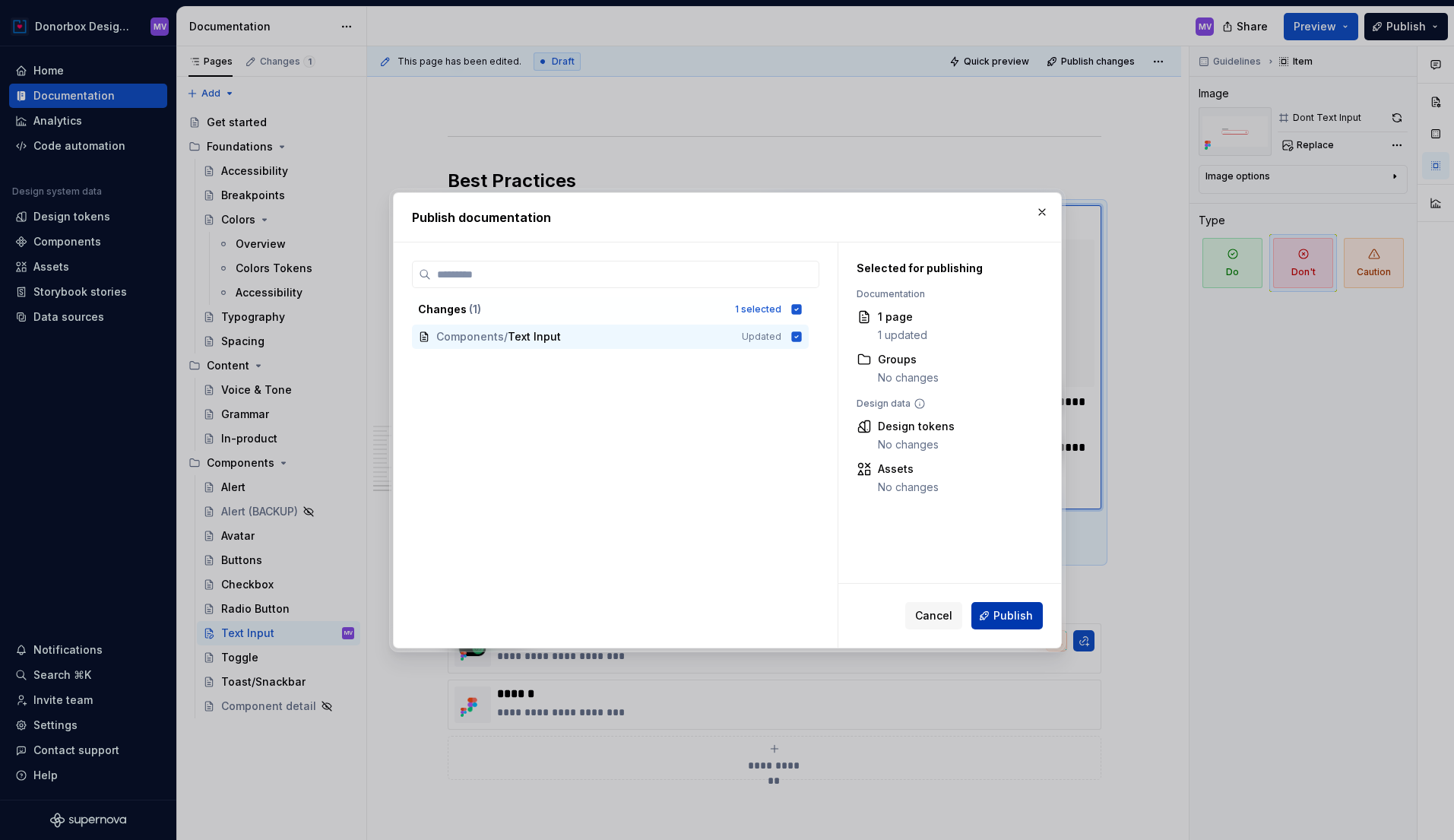
click at [1000, 608] on span "Publish" at bounding box center [1013, 615] width 40 height 15
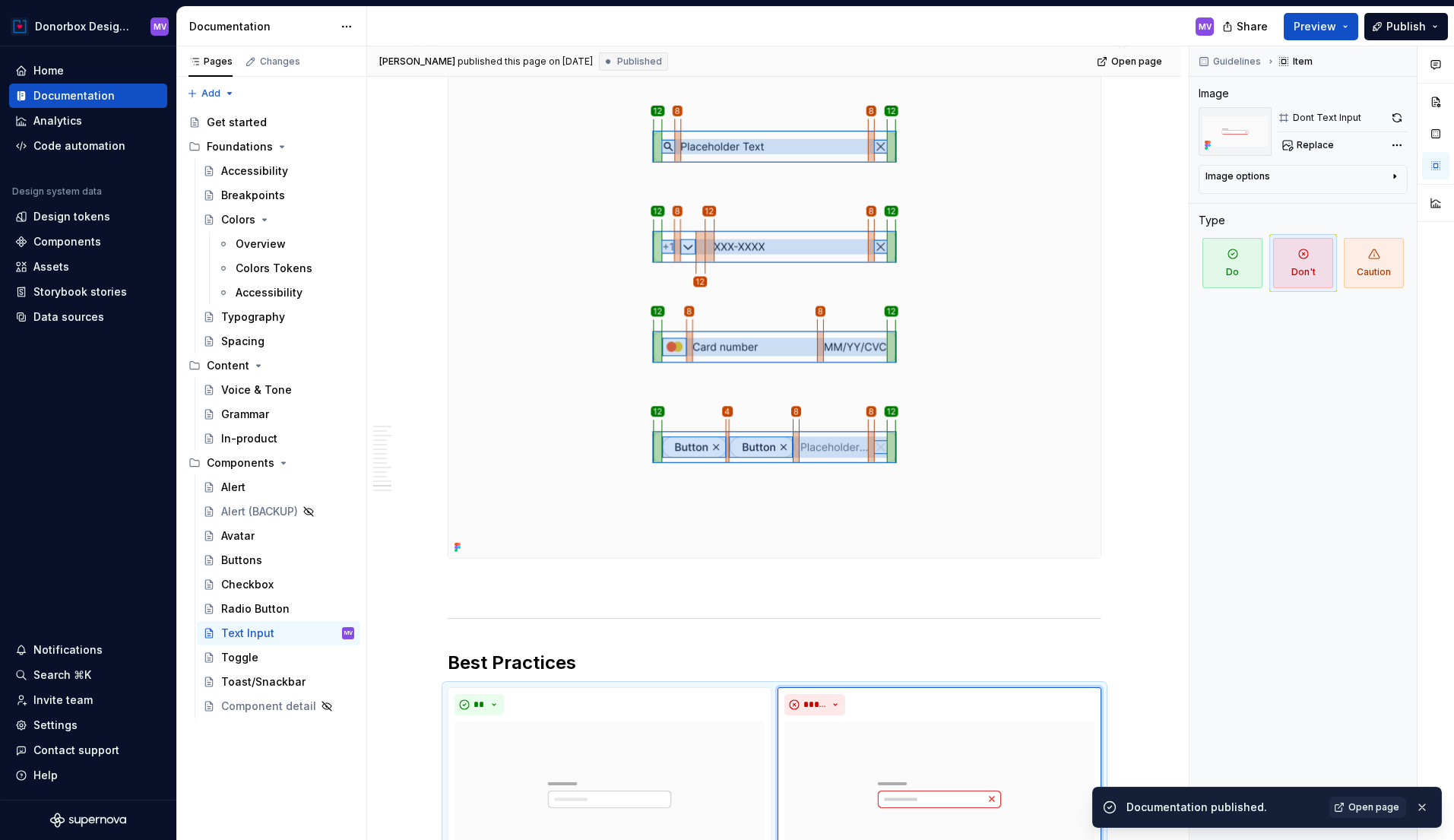
scroll to position [4895, 0]
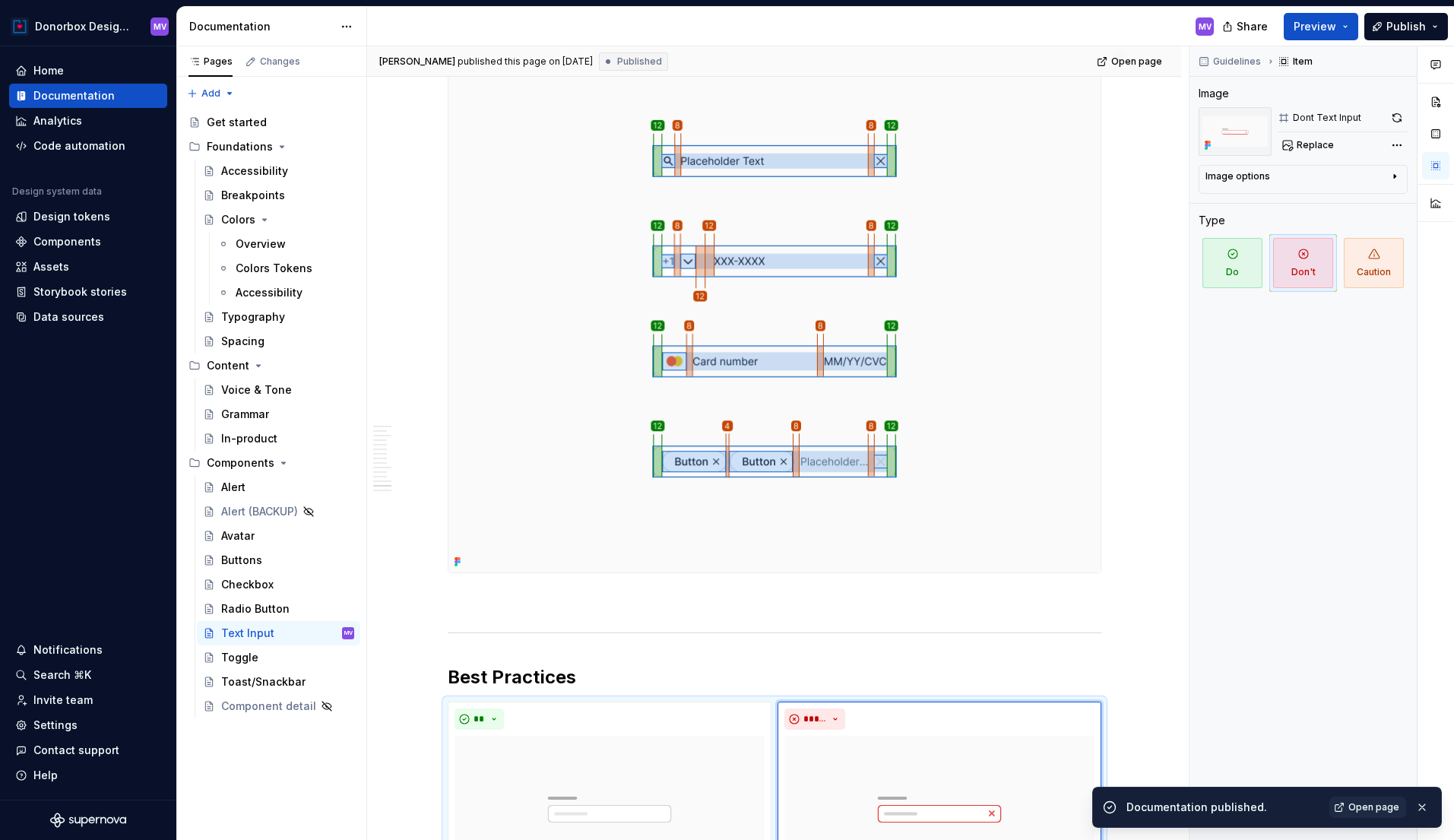
click at [956, 329] on img at bounding box center [774, 310] width 652 height 521
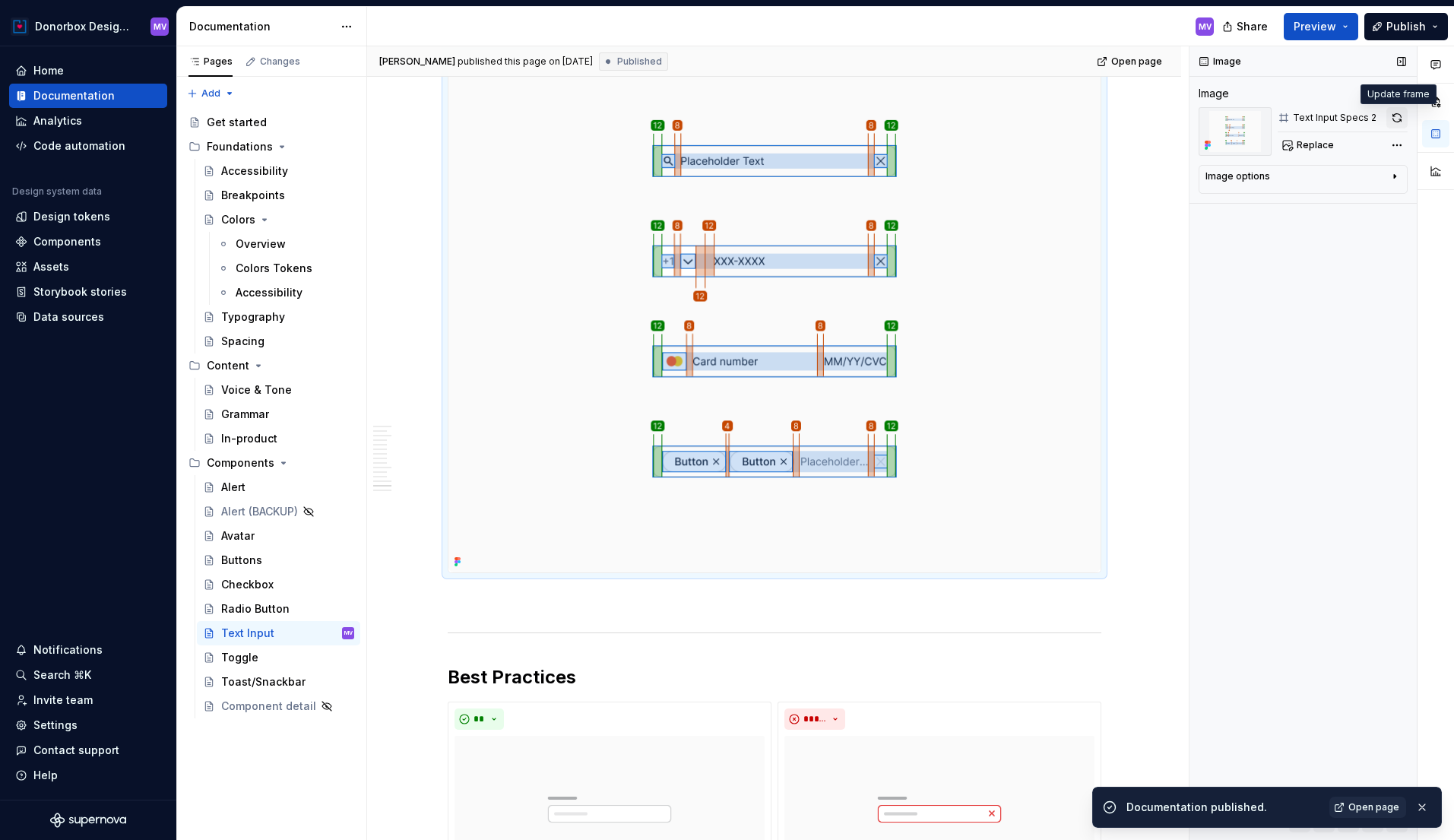
click at [1392, 119] on button "button" at bounding box center [1397, 117] width 21 height 21
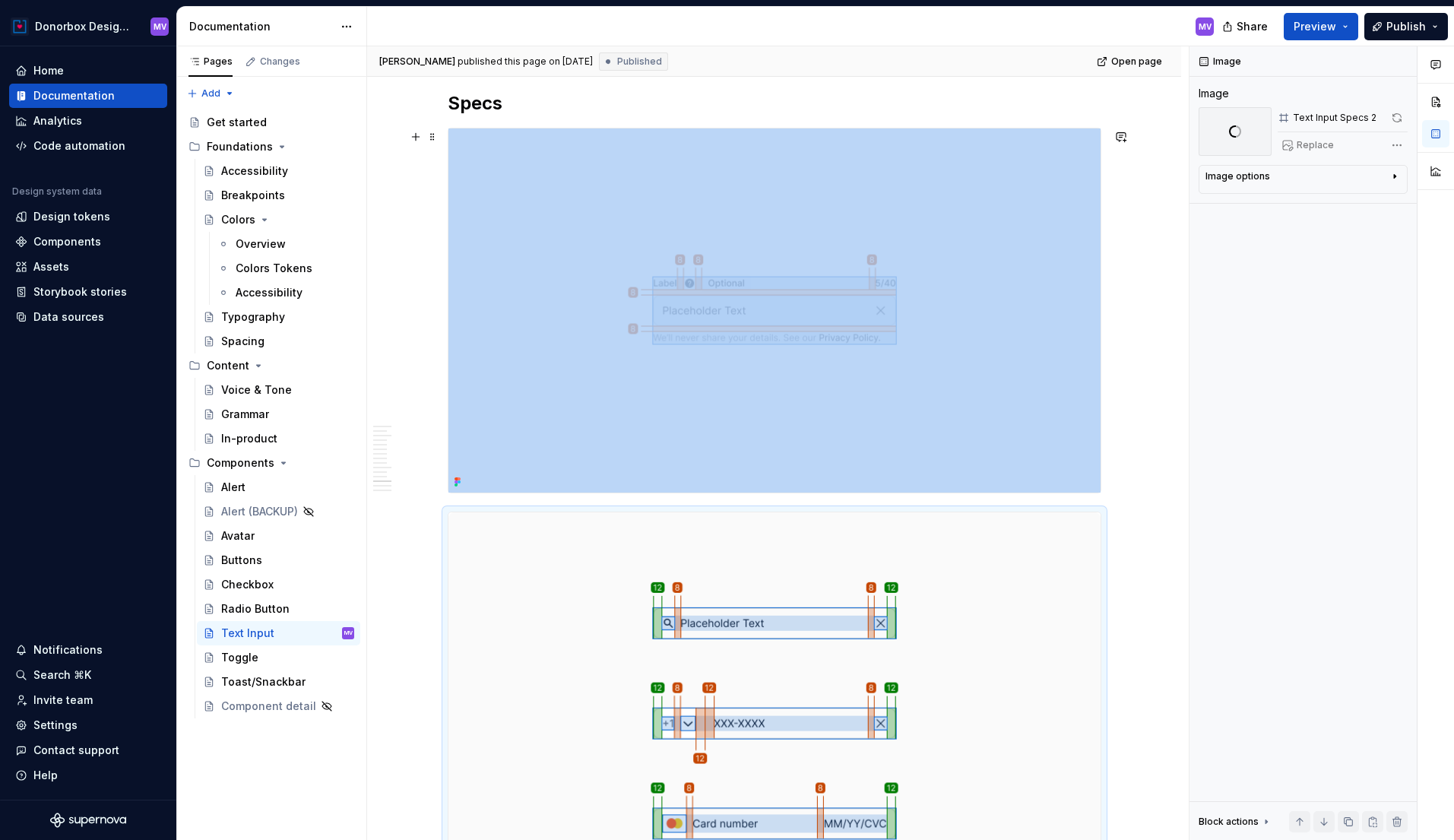
scroll to position [4406, 0]
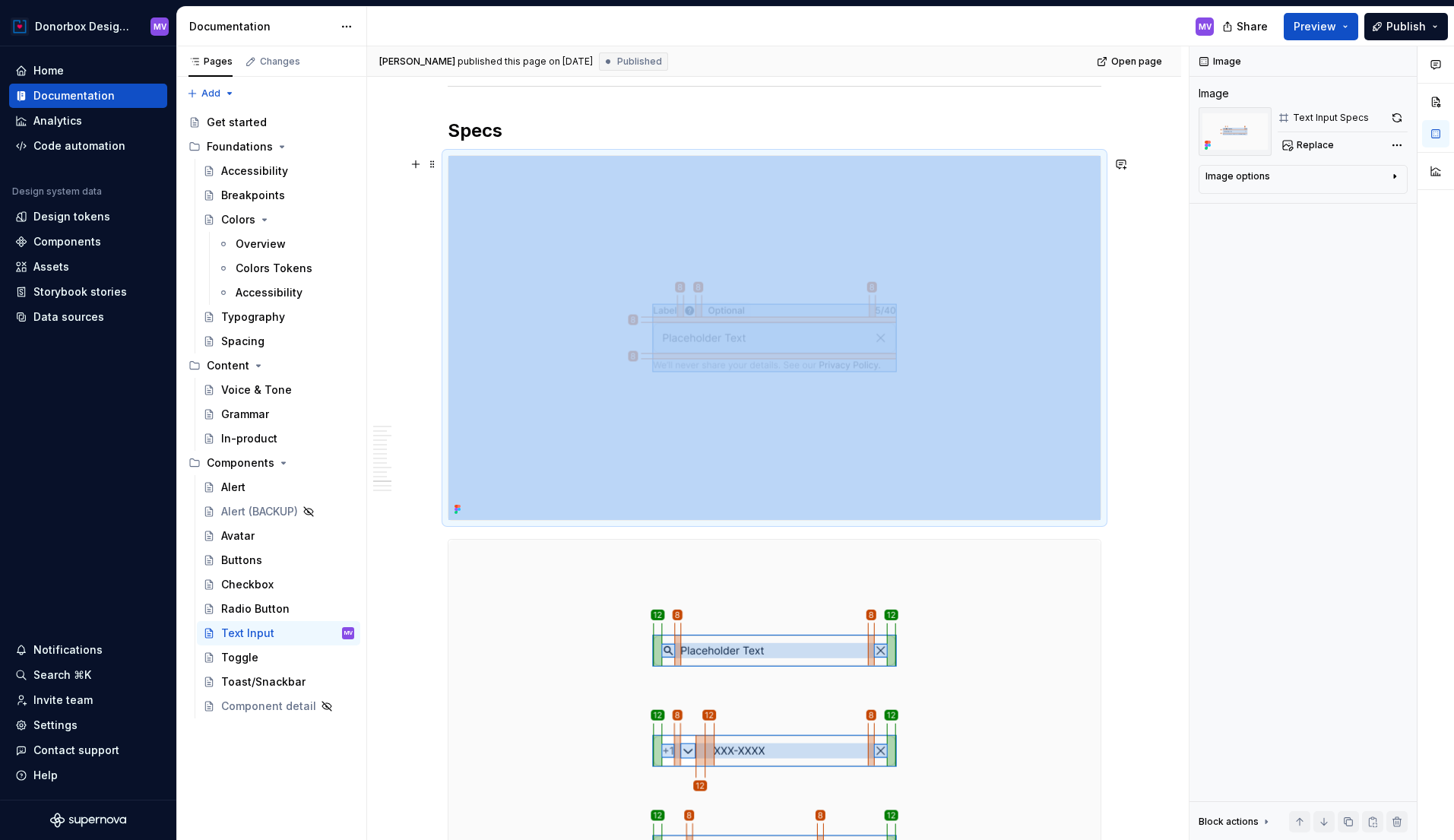
click at [913, 284] on img at bounding box center [774, 337] width 652 height 364
click at [1403, 118] on button "button" at bounding box center [1397, 117] width 21 height 21
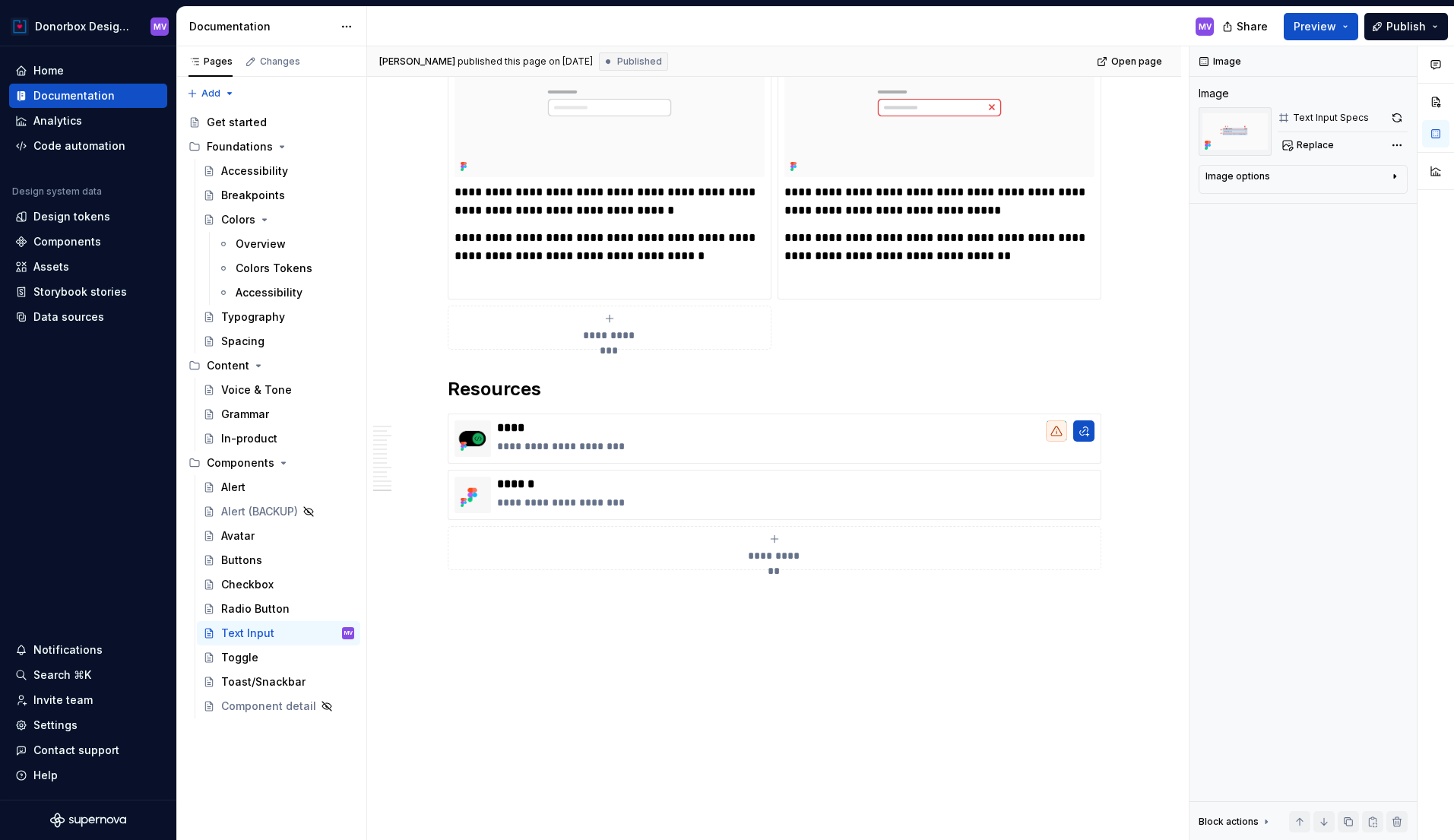
scroll to position [5601, 0]
click at [1417, 31] on span "Publish" at bounding box center [1406, 26] width 40 height 15
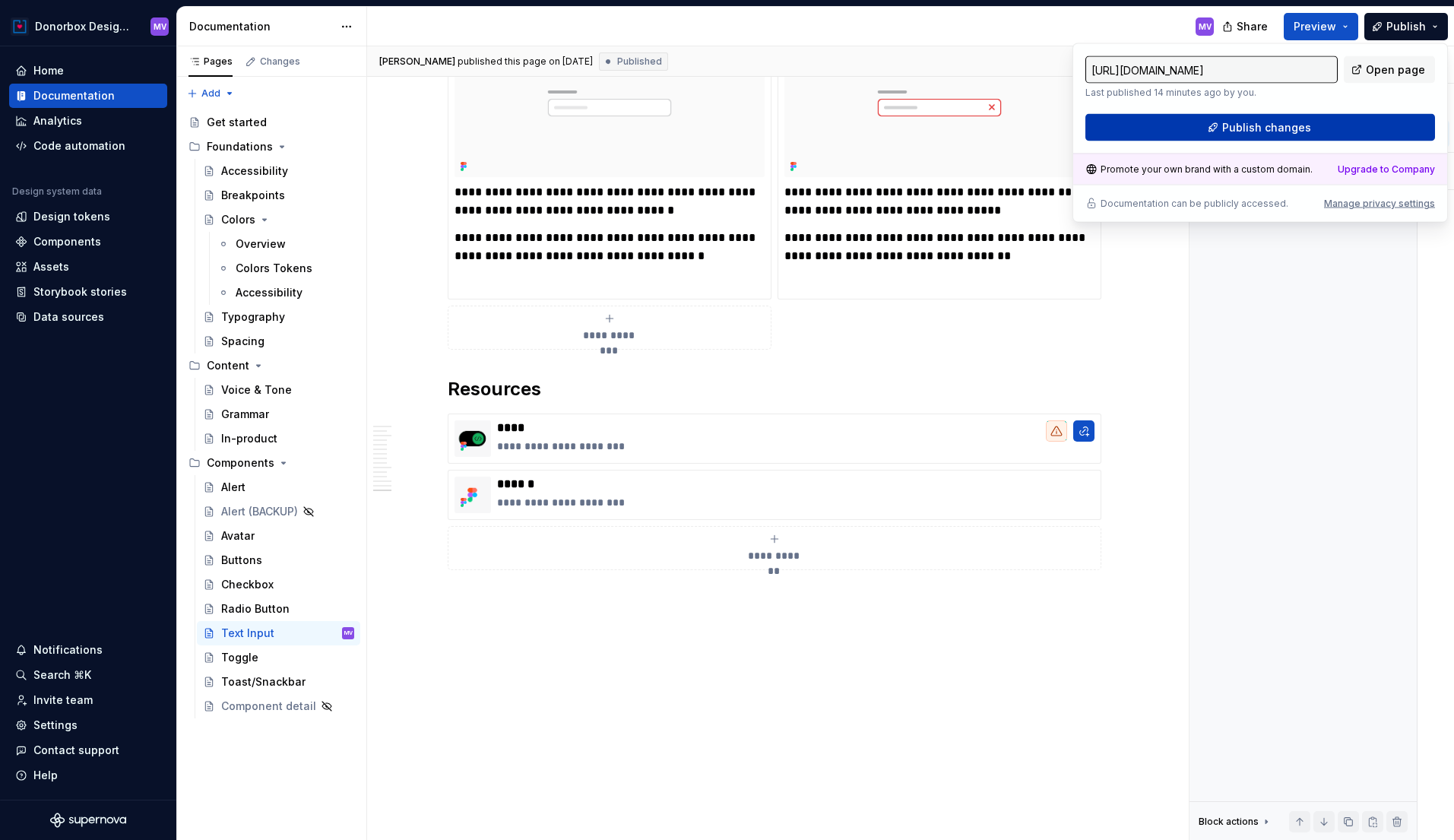
click at [1310, 126] on button "Publish changes" at bounding box center [1260, 128] width 349 height 28
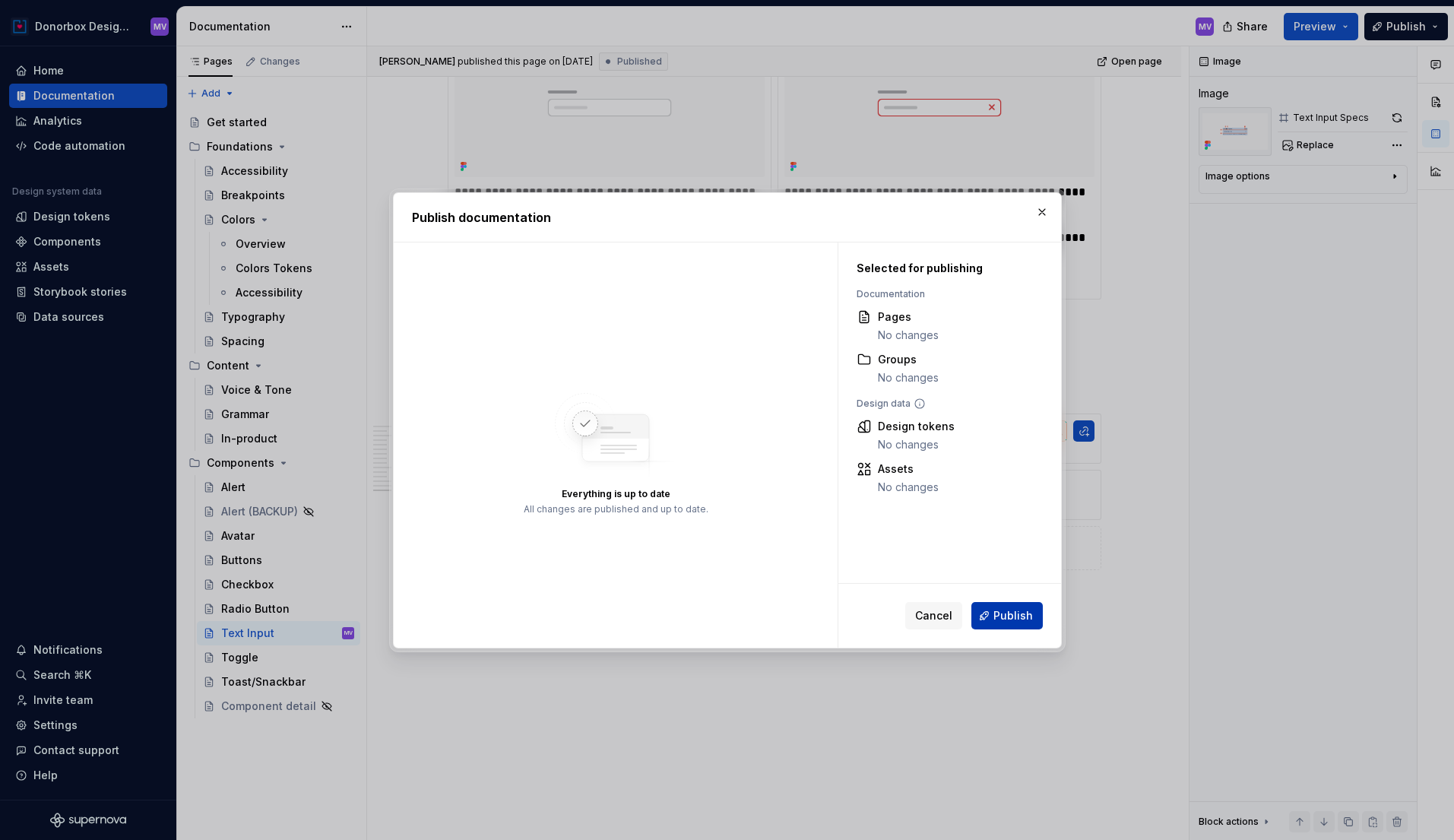
click at [1003, 615] on span "Publish" at bounding box center [1013, 615] width 40 height 15
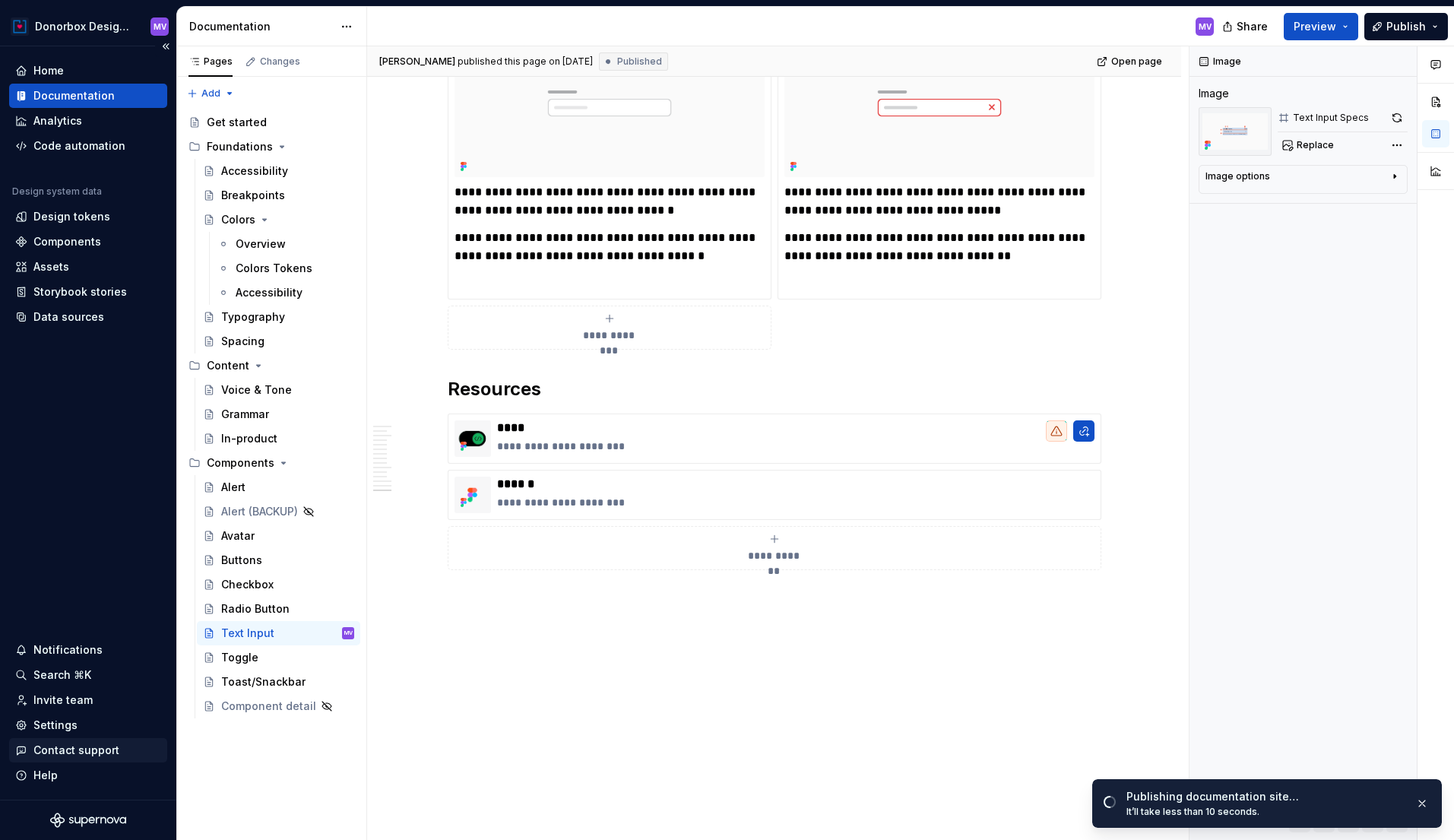
click at [49, 749] on div "Contact support" at bounding box center [76, 749] width 86 height 15
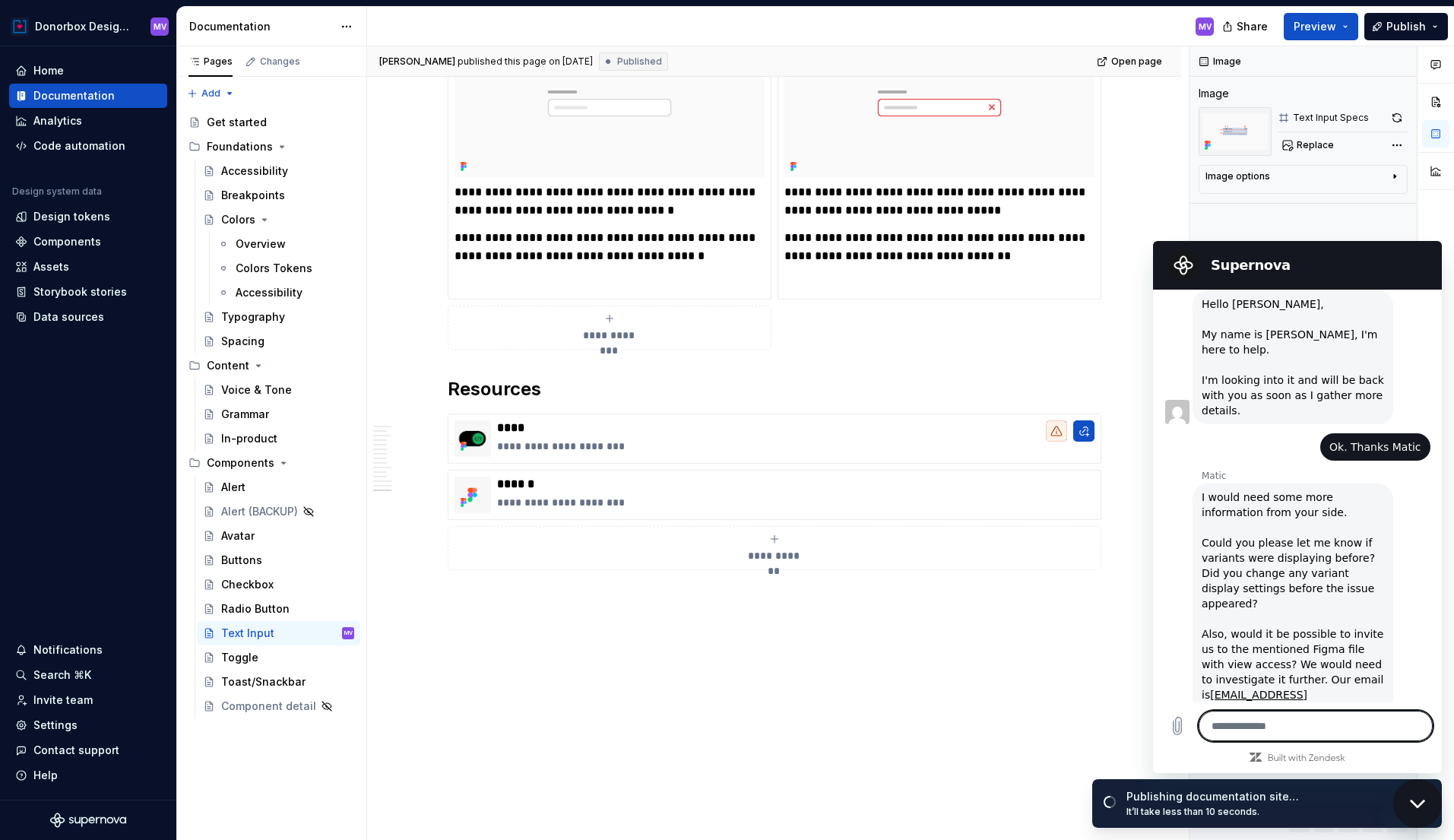
click at [1257, 258] on h2 "Supernova" at bounding box center [1319, 265] width 216 height 19
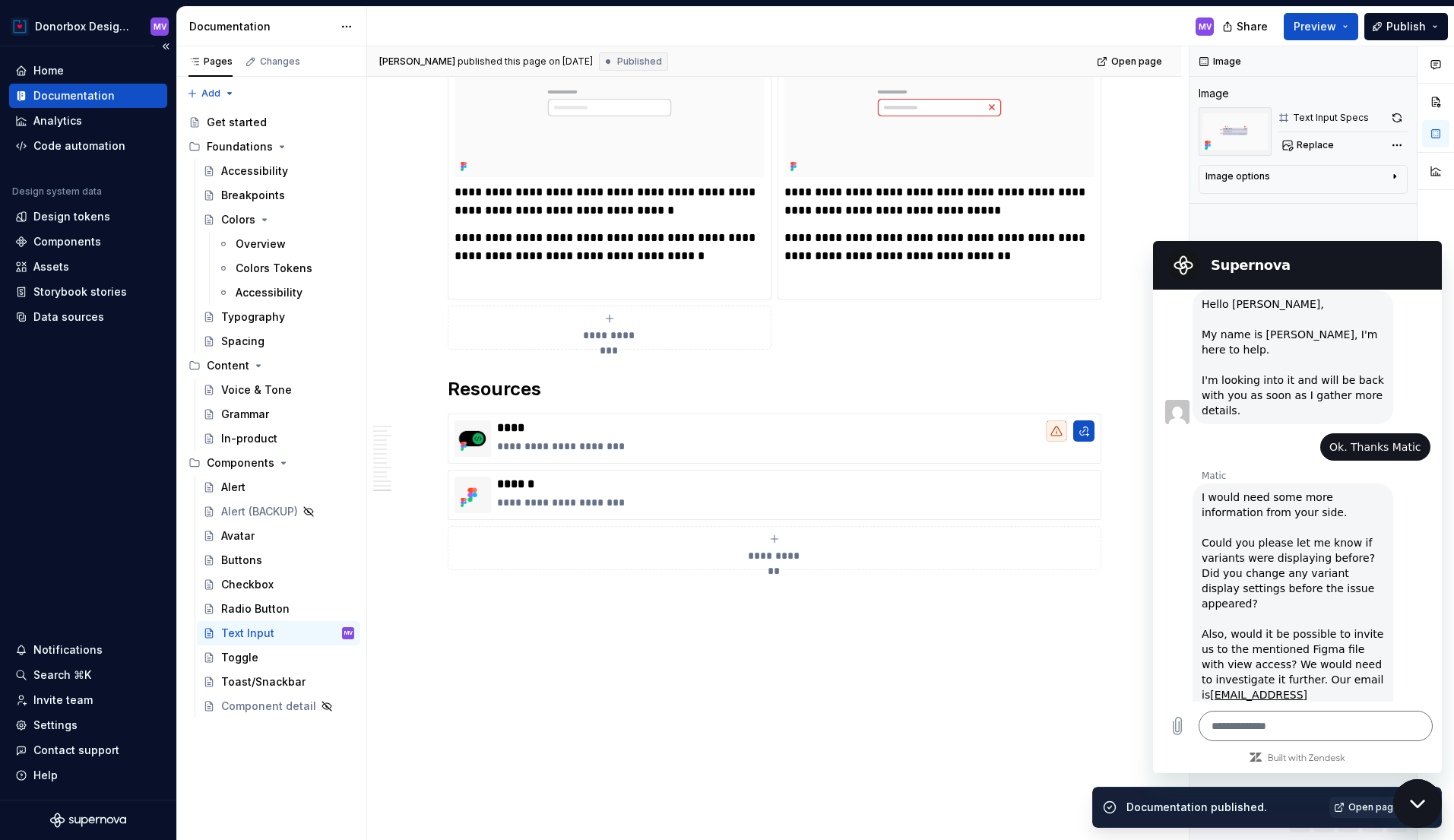
click at [86, 95] on div "Documentation" at bounding box center [74, 96] width 81 height 15
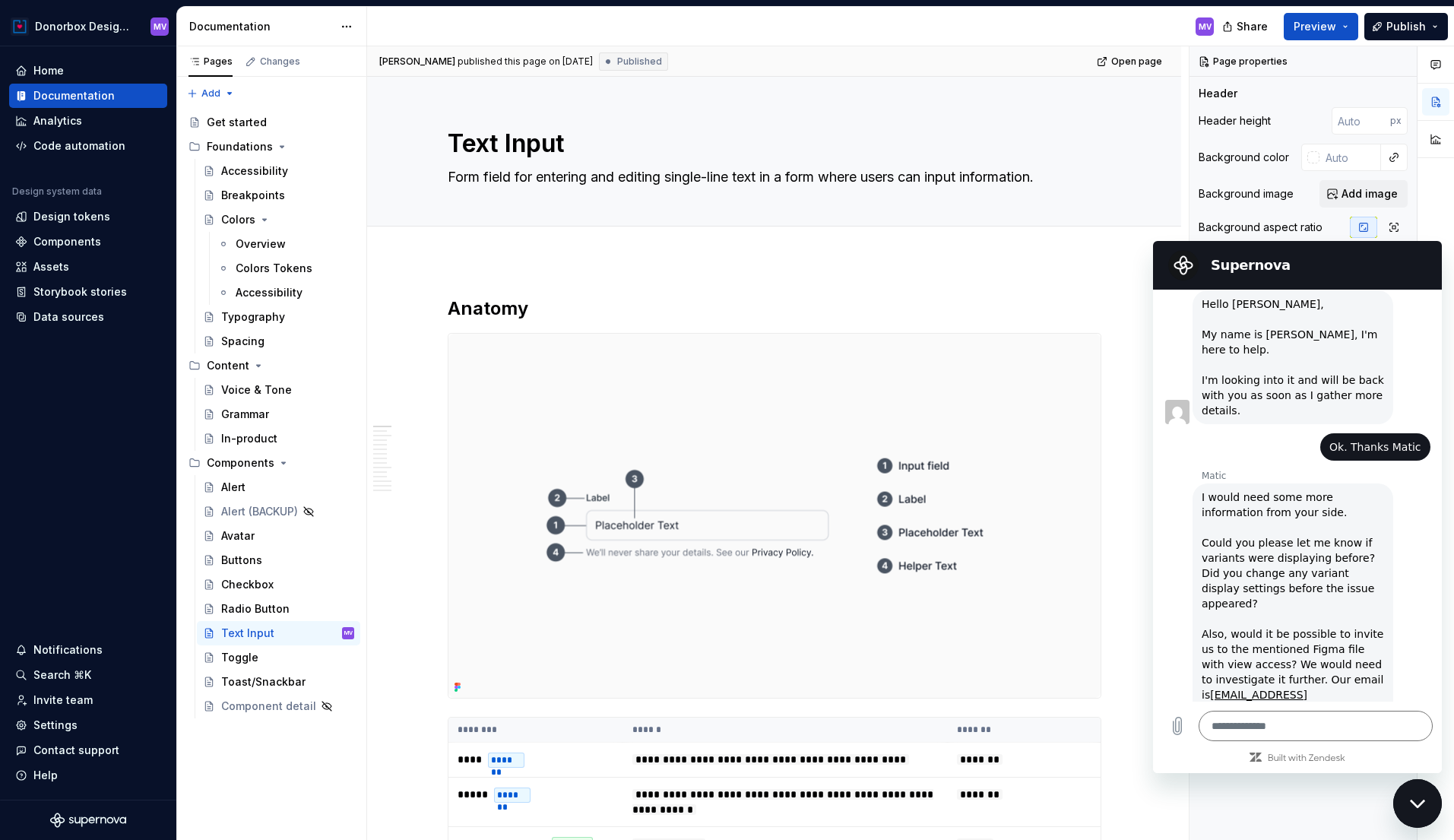
click at [1316, 281] on section "Supernova" at bounding box center [1298, 265] width 289 height 49
click at [1421, 797] on div "Close messaging window" at bounding box center [1418, 803] width 45 height 45
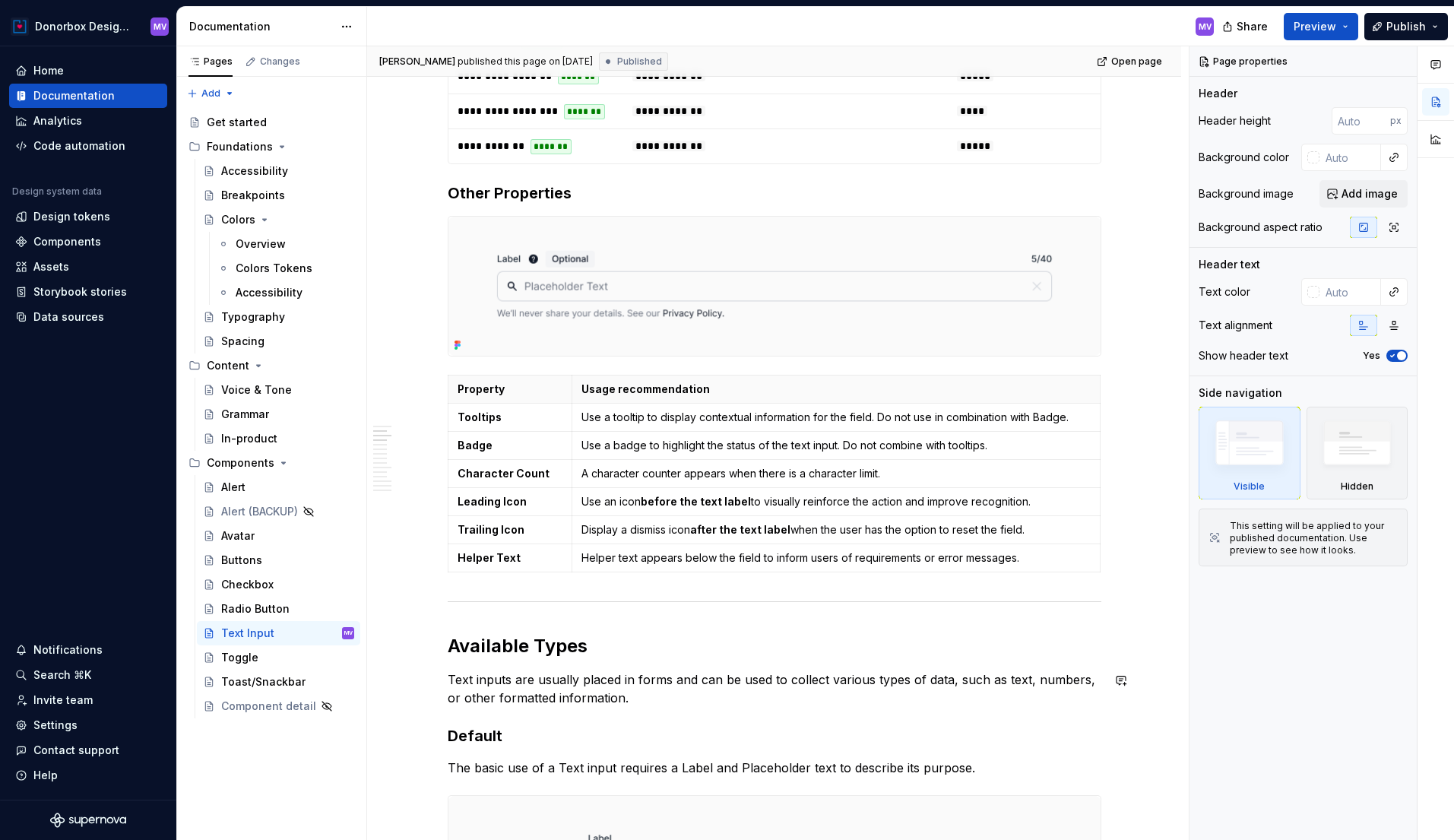
scroll to position [975, 0]
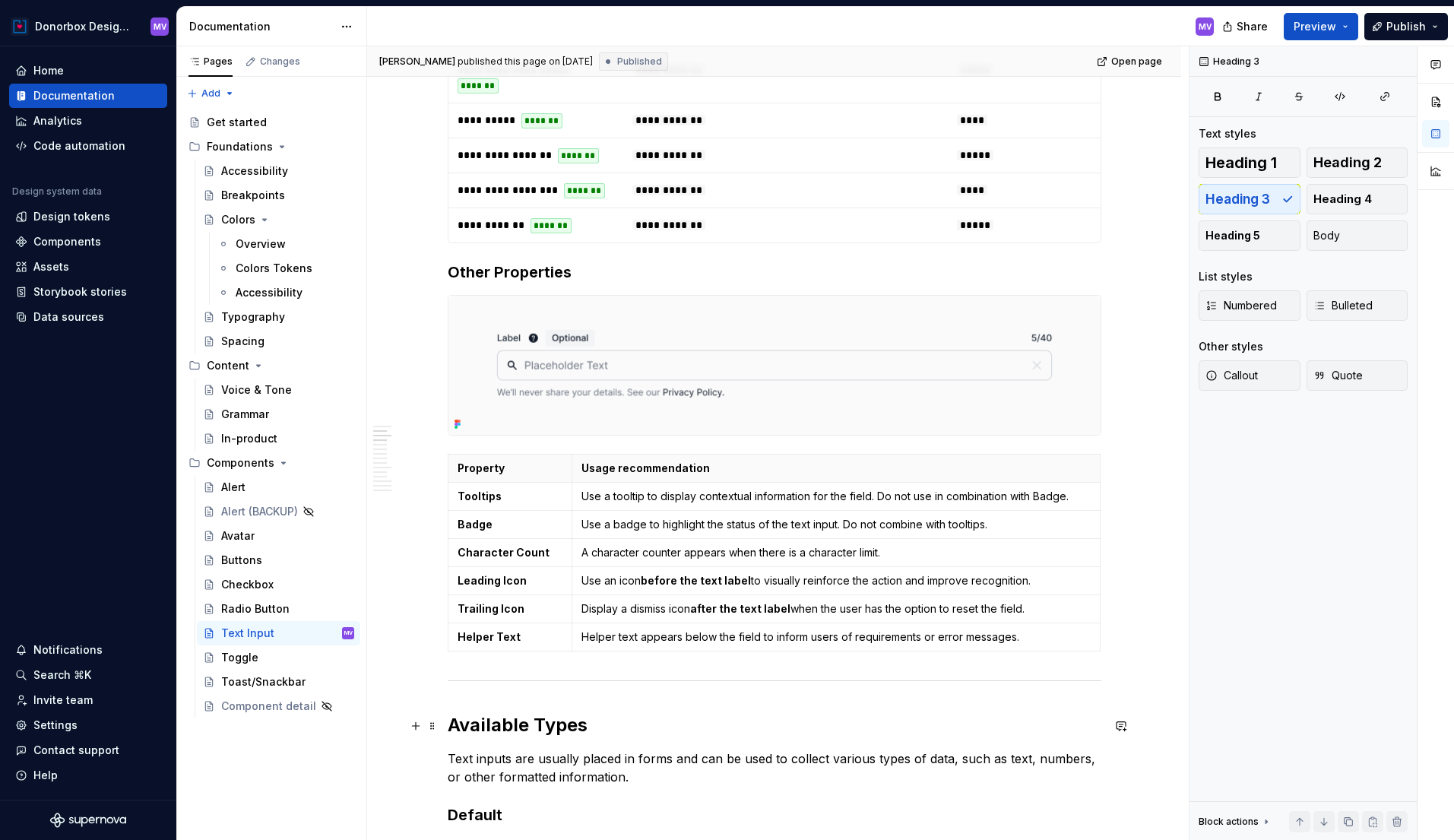
scroll to position [926, 0]
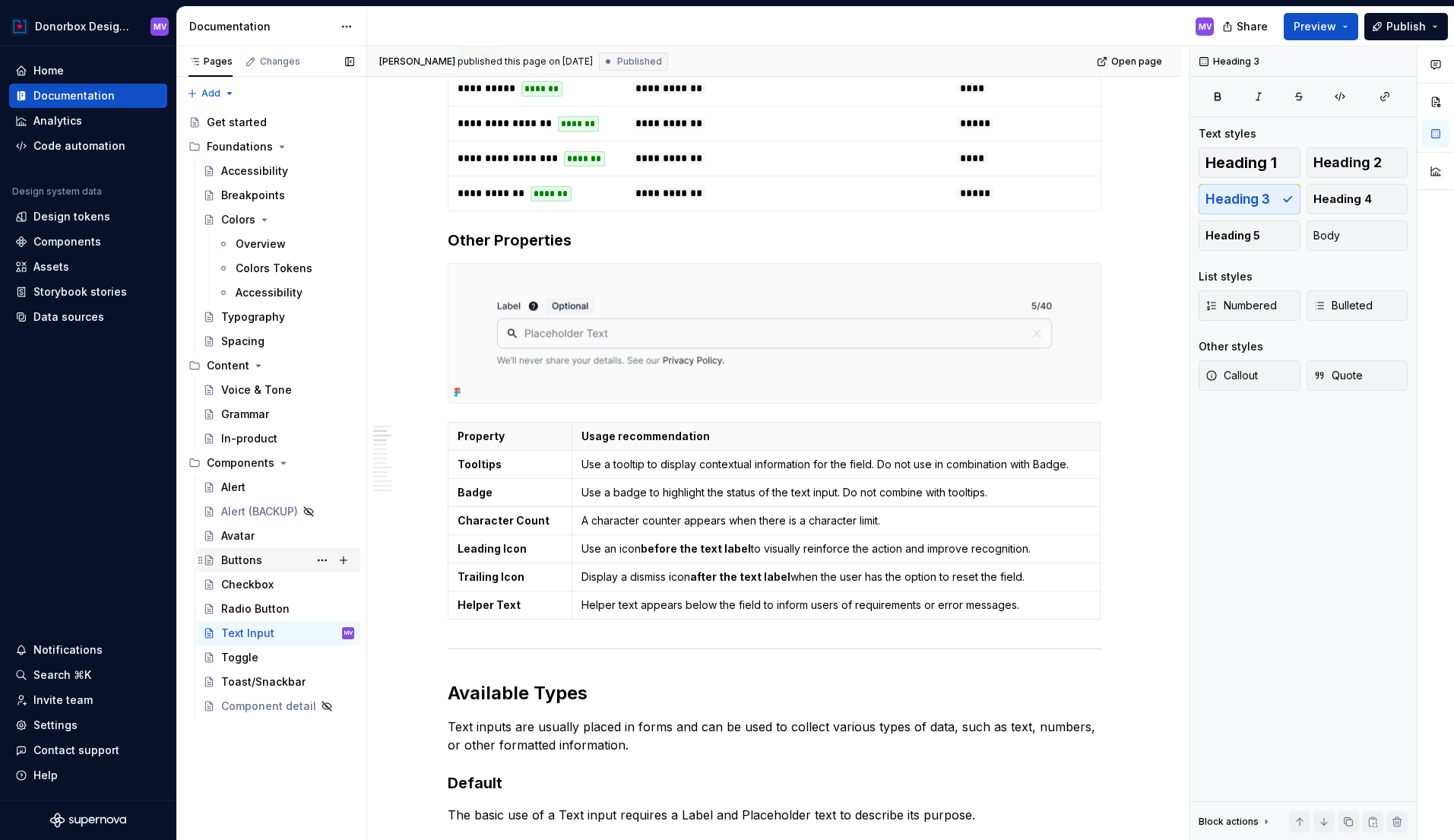
click at [254, 558] on div "Buttons" at bounding box center [242, 560] width 41 height 15
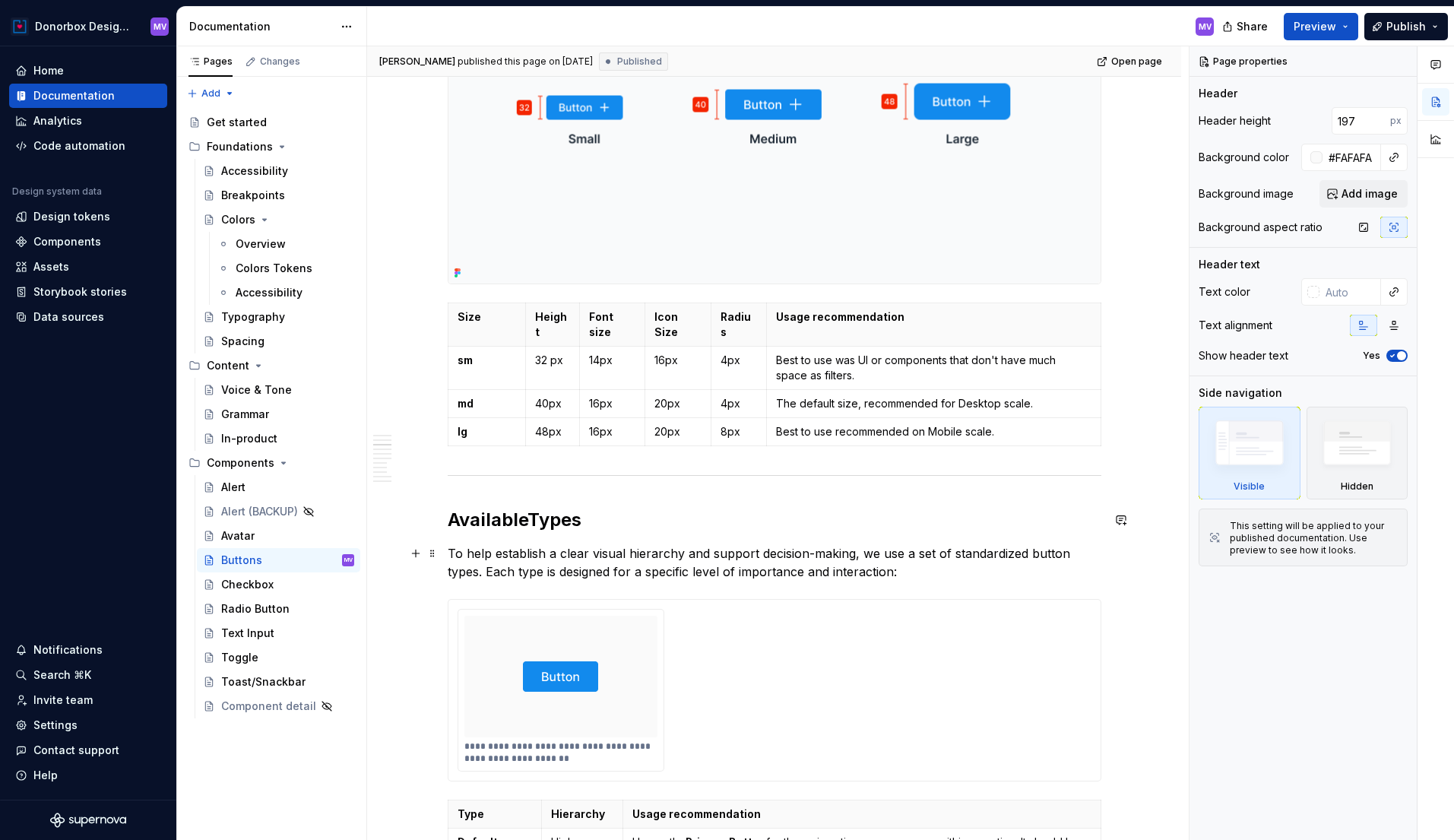
scroll to position [1304, 0]
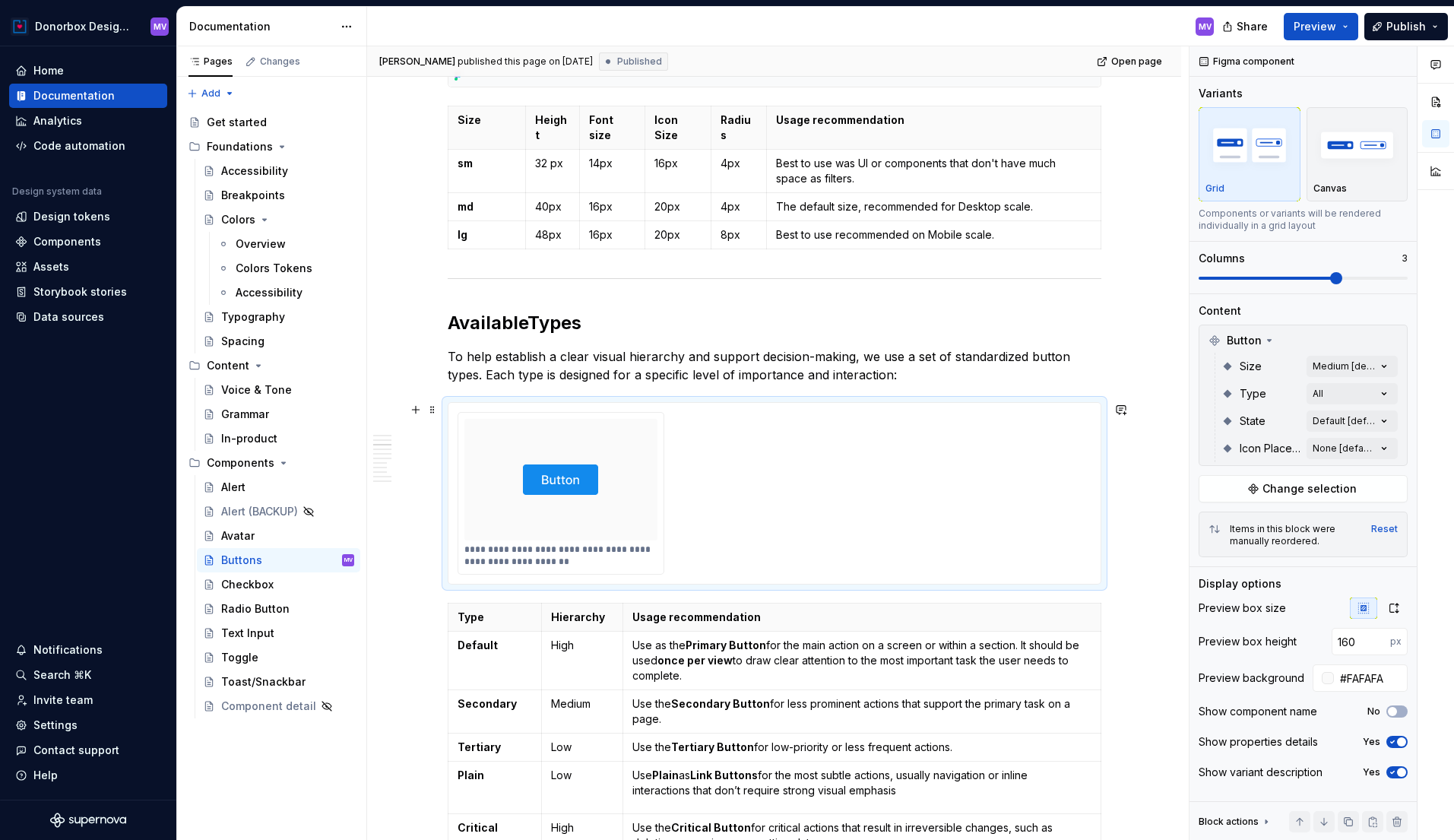
click at [634, 442] on div at bounding box center [561, 480] width 194 height 122
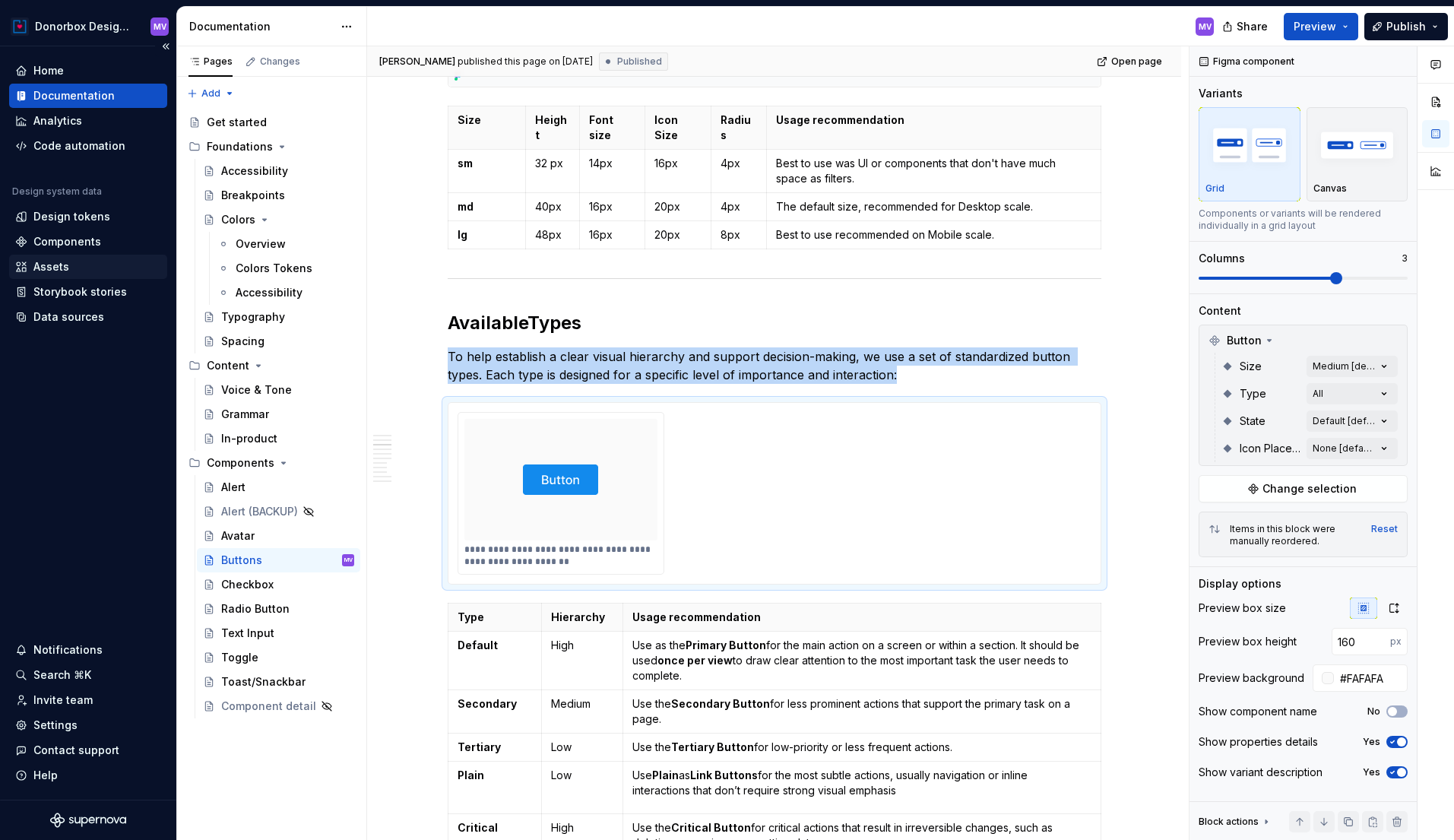
click at [60, 266] on div "Assets" at bounding box center [51, 266] width 36 height 15
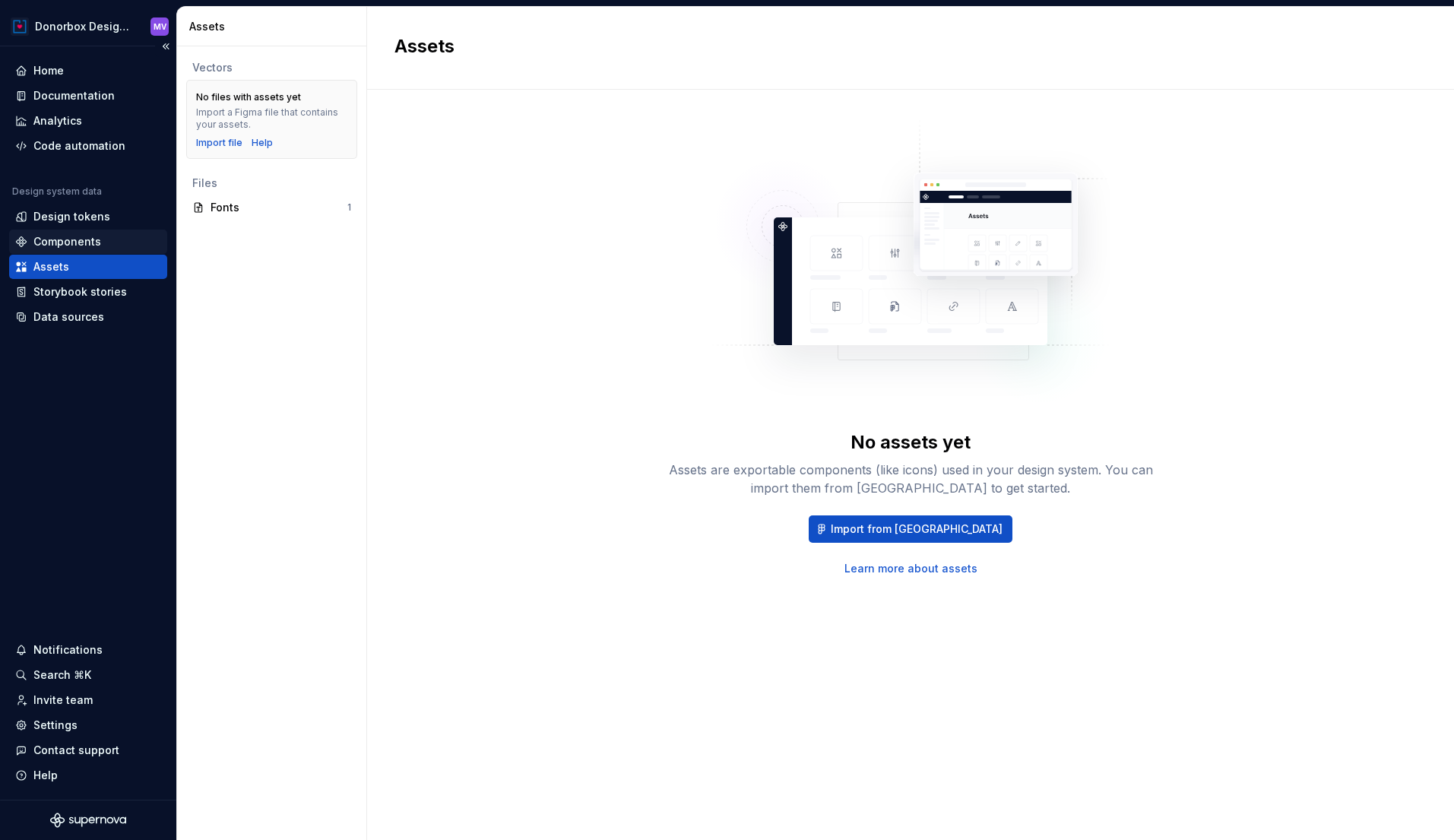
click at [83, 235] on div "Components" at bounding box center [66, 241] width 67 height 15
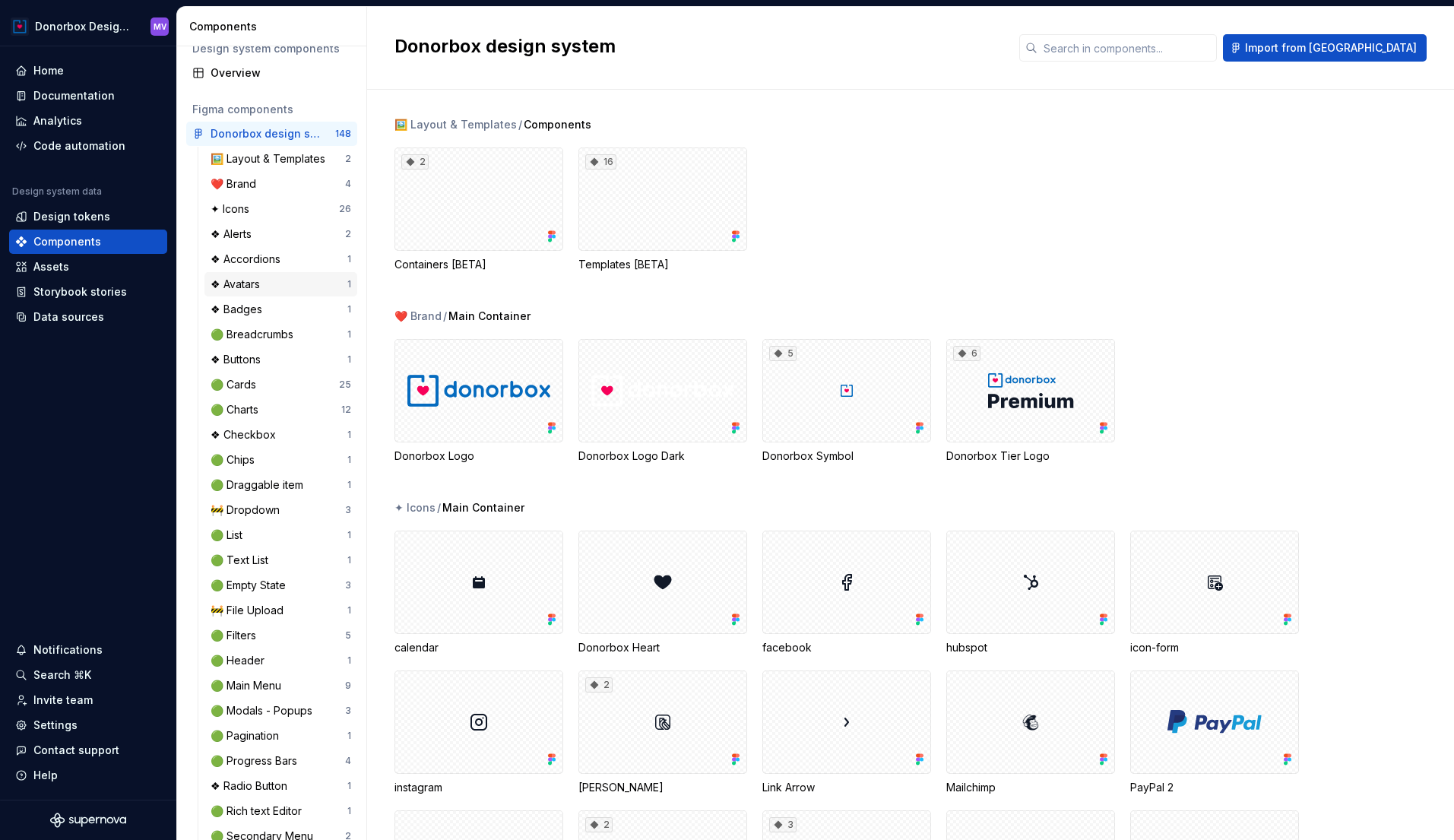
scroll to position [38, 0]
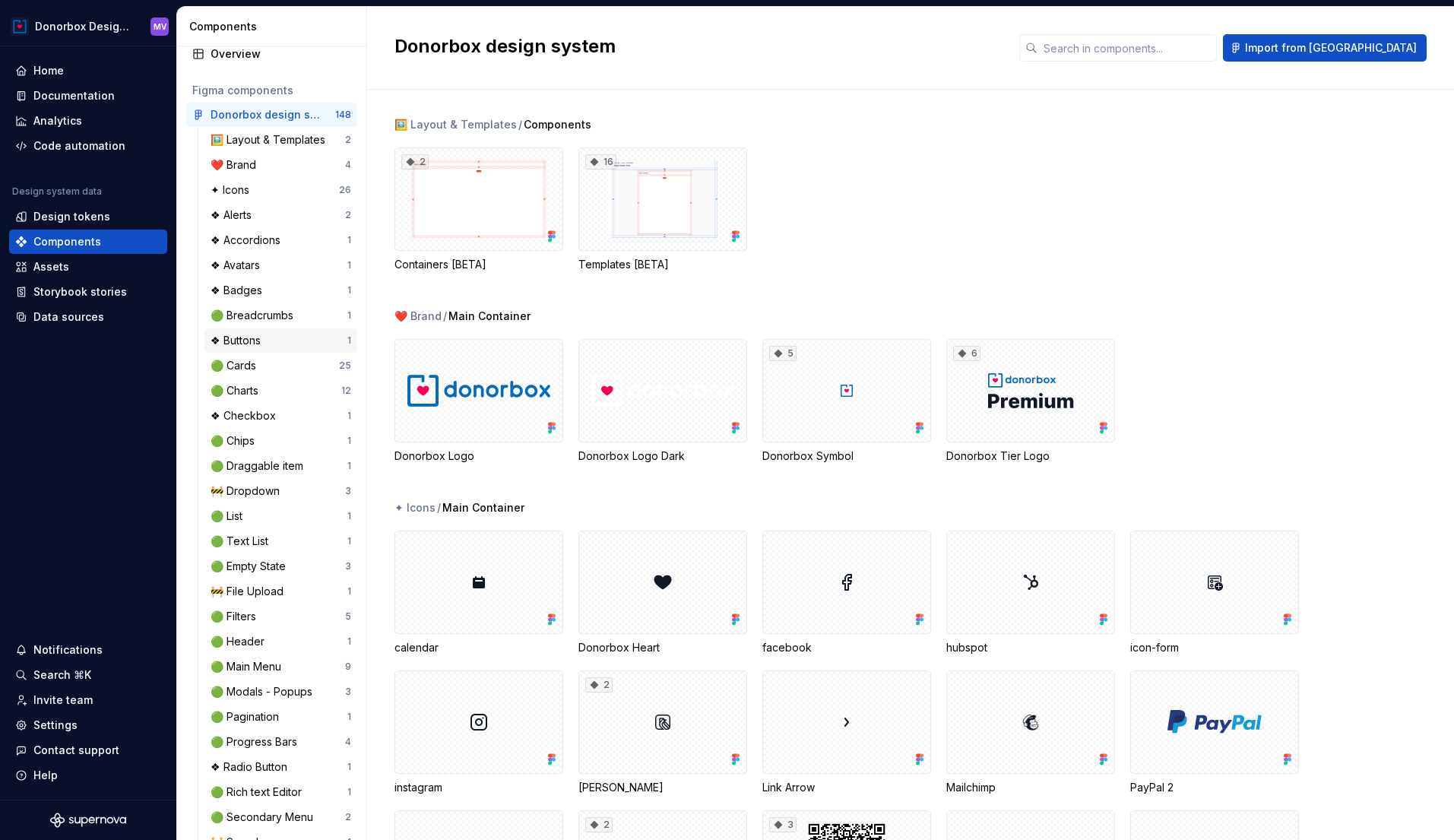
click at [249, 338] on div "❖ Buttons" at bounding box center [238, 340] width 56 height 15
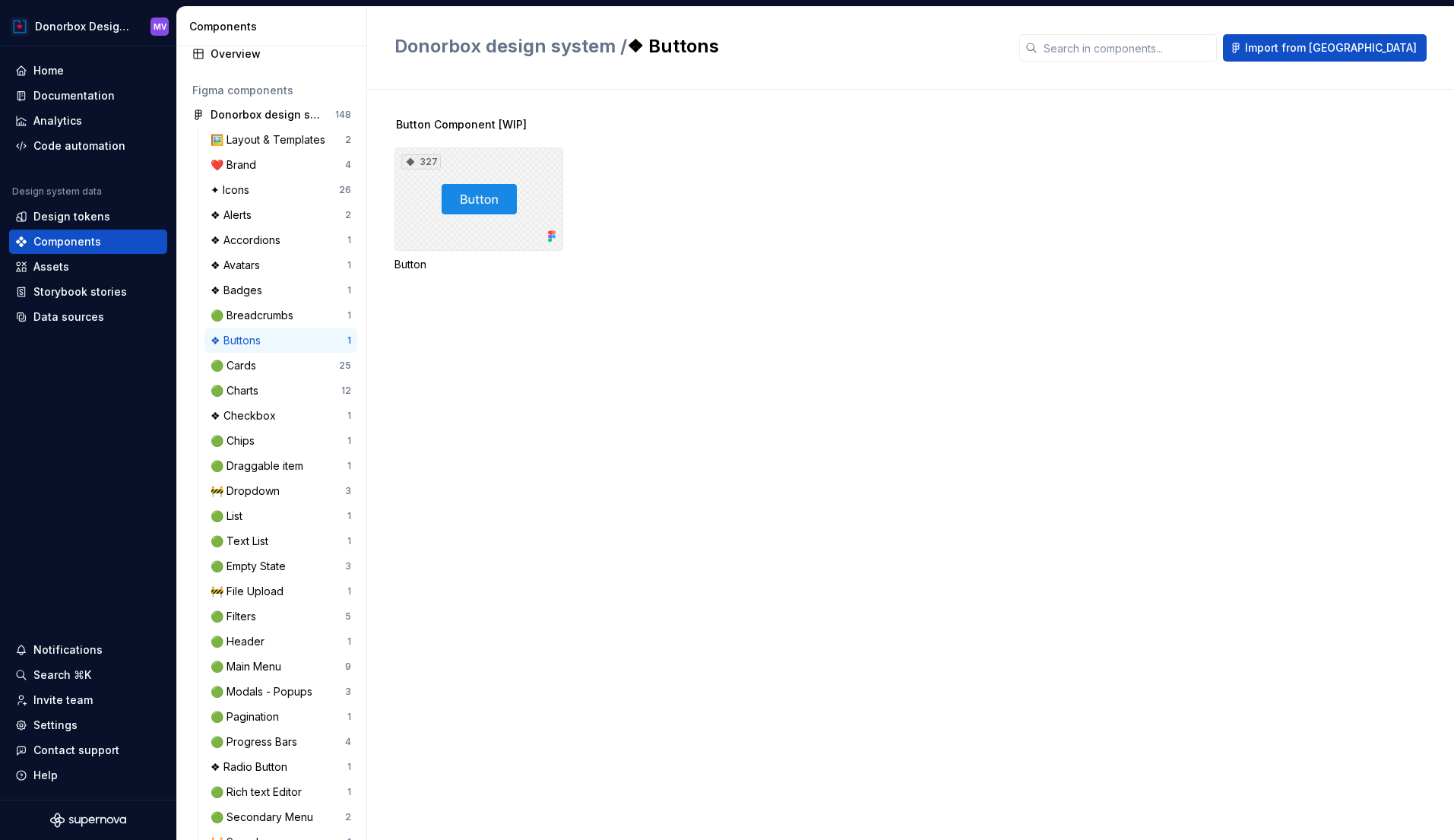
click at [511, 198] on div "327" at bounding box center [479, 199] width 169 height 104
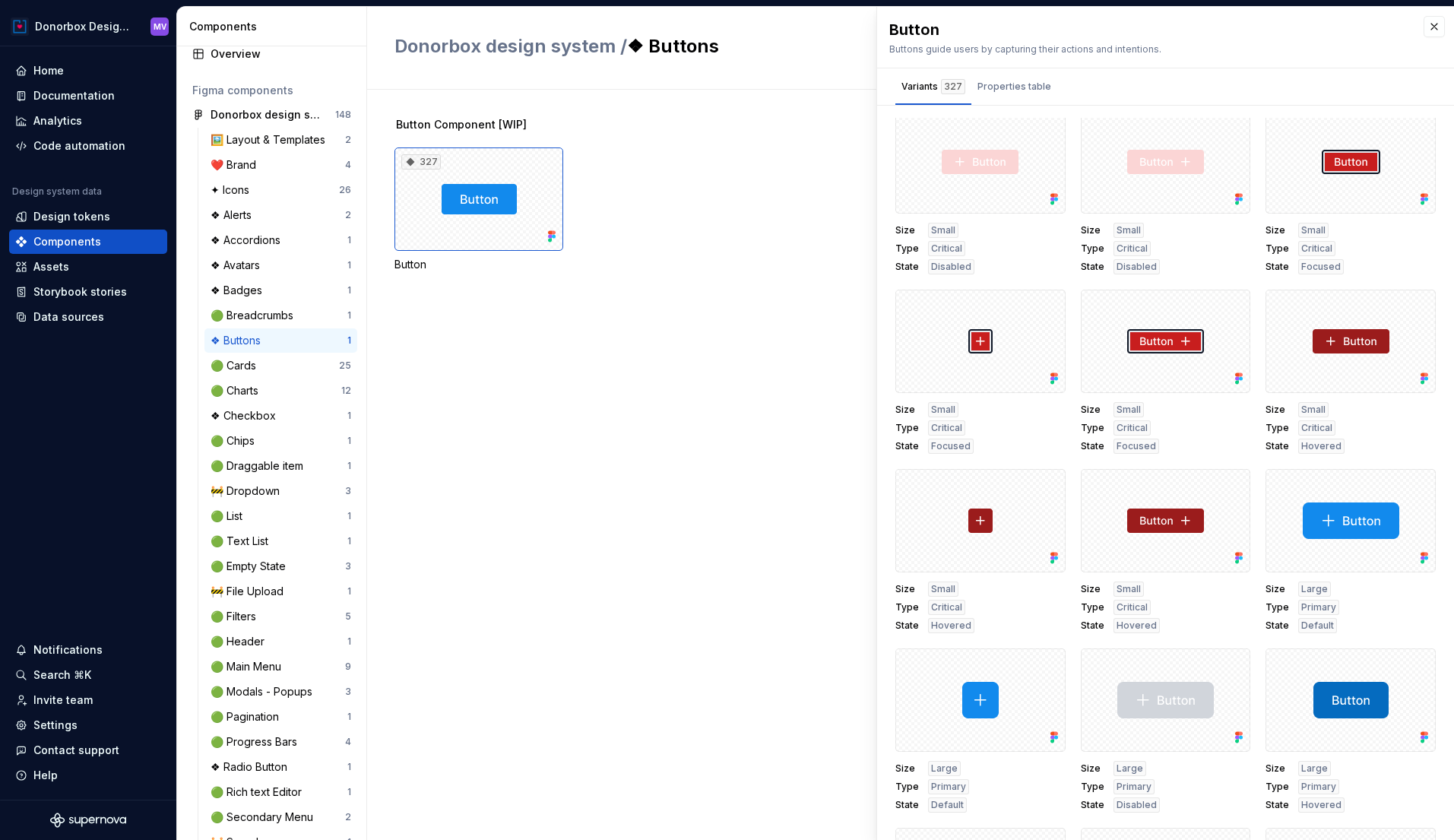
scroll to position [1102, 0]
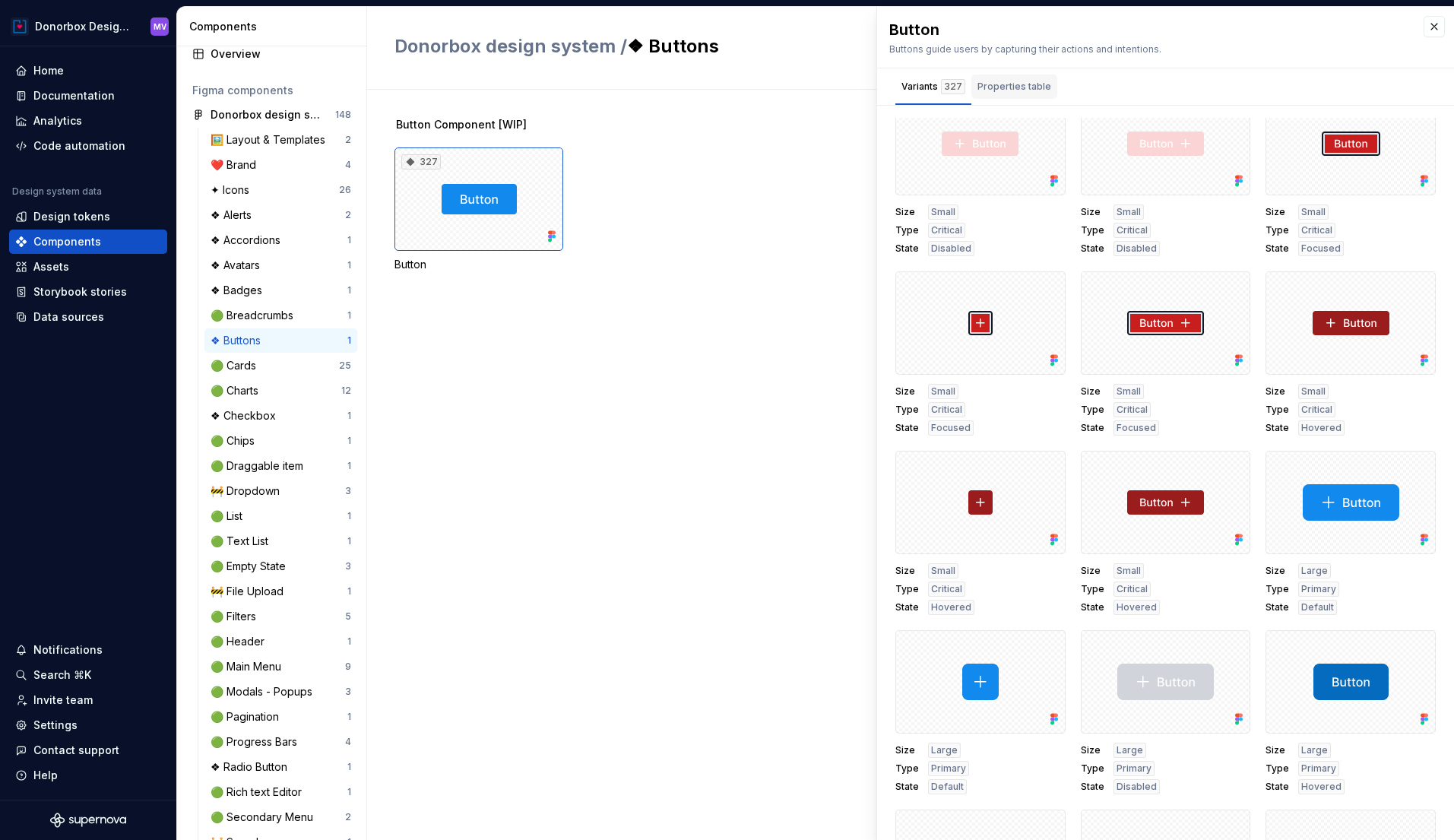
click at [1002, 87] on div "Properties table" at bounding box center [1014, 87] width 74 height 15
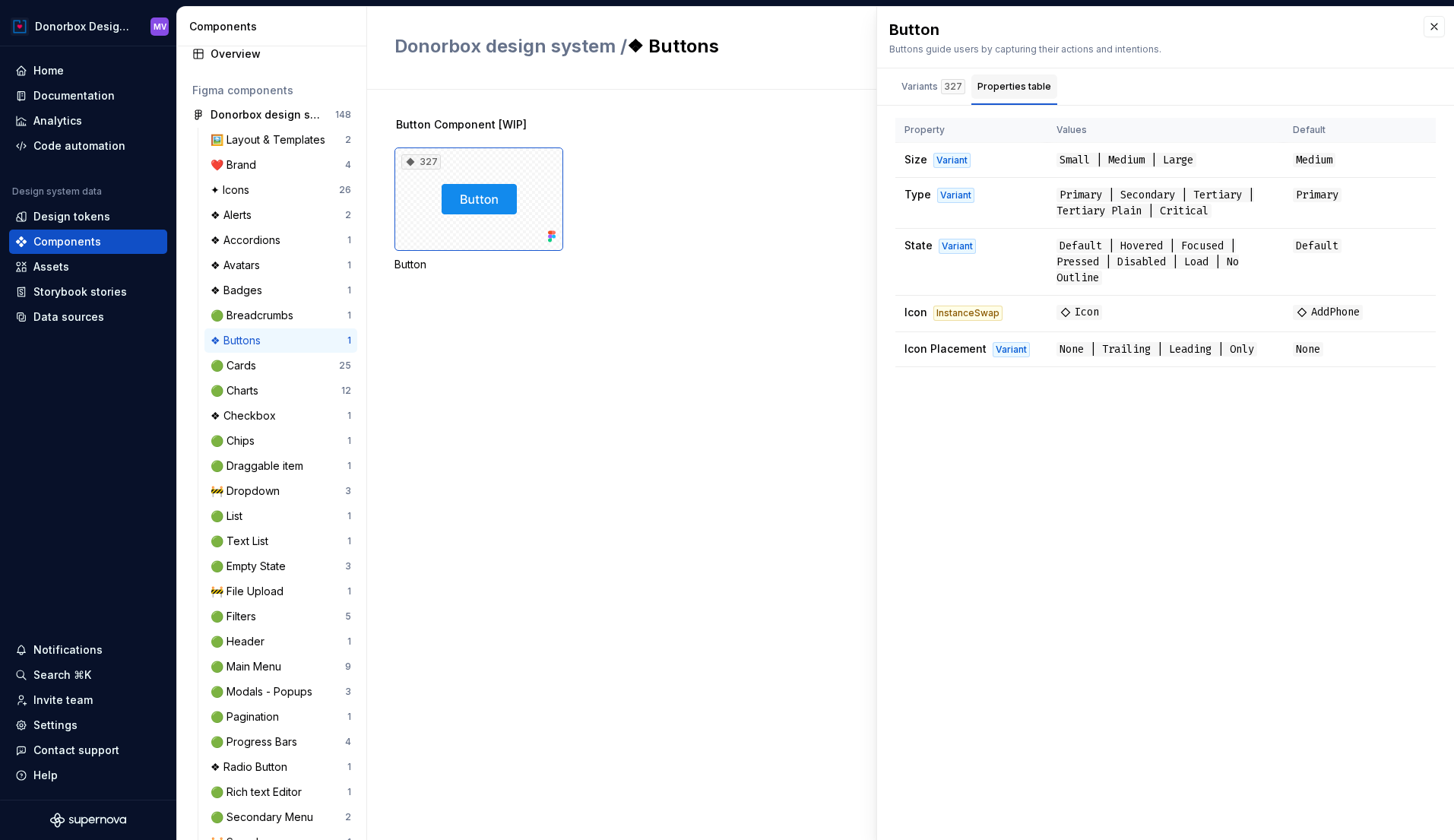
scroll to position [0, 0]
click at [1083, 275] on span "Default | Hovered | Focused | Pressed | Disabled | Load | No Outline" at bounding box center [1148, 262] width 182 height 46
click at [913, 98] on div "Variants 327" at bounding box center [934, 87] width 76 height 24
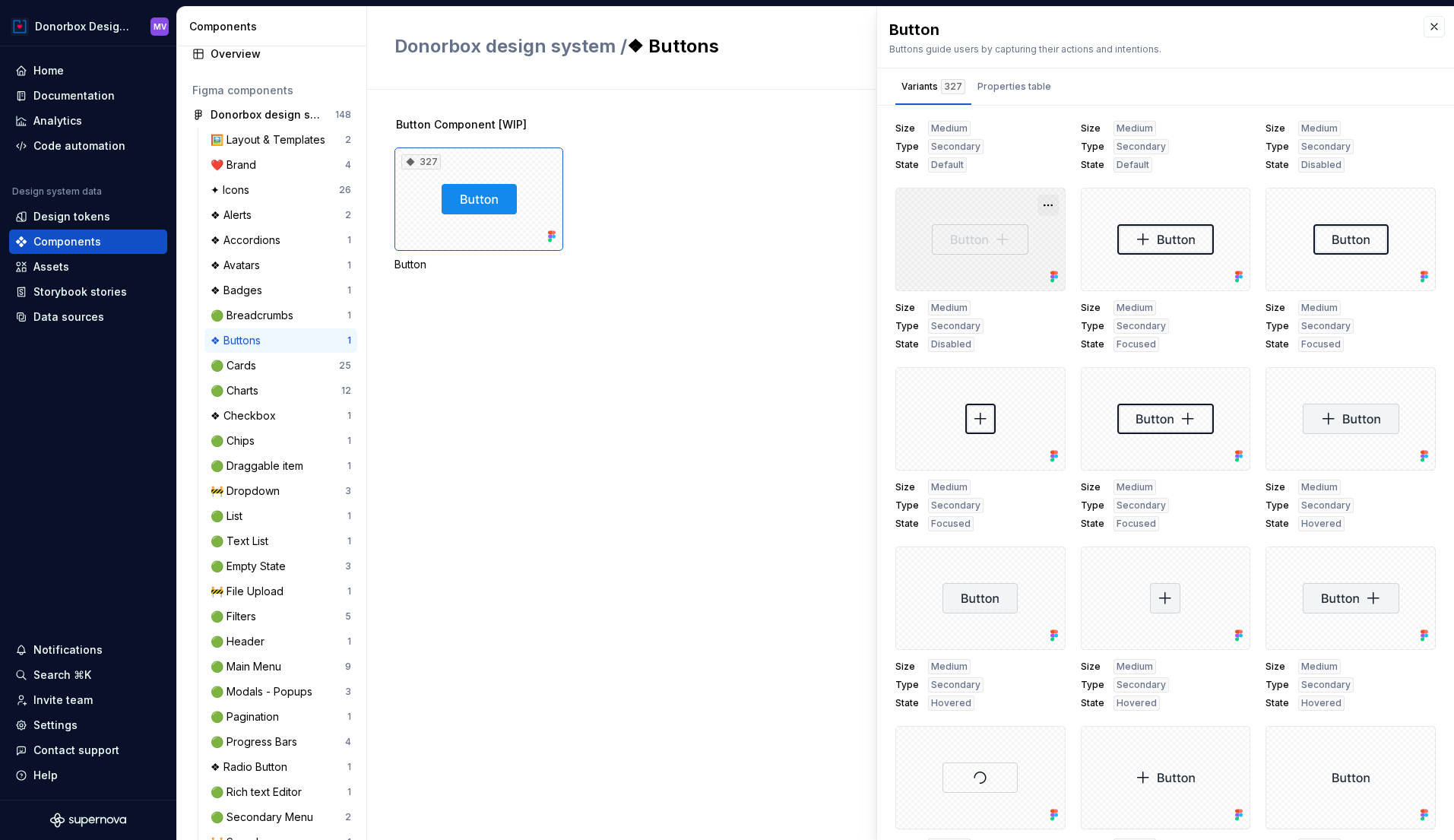
scroll to position [4068, 0]
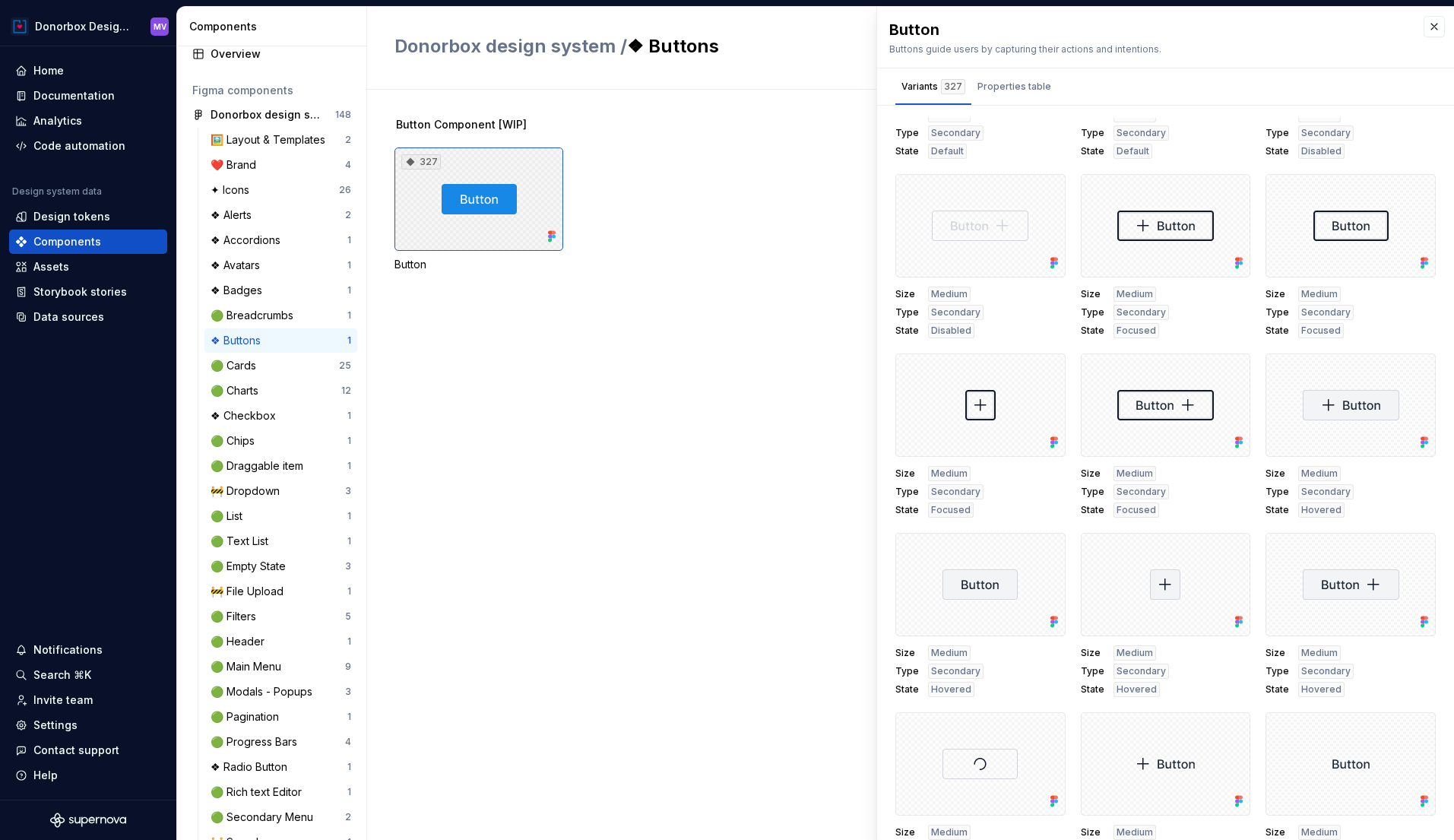
click at [543, 177] on div "327" at bounding box center [479, 199] width 169 height 104
click at [266, 313] on div "🟢 Breadcrumbs" at bounding box center [255, 315] width 89 height 15
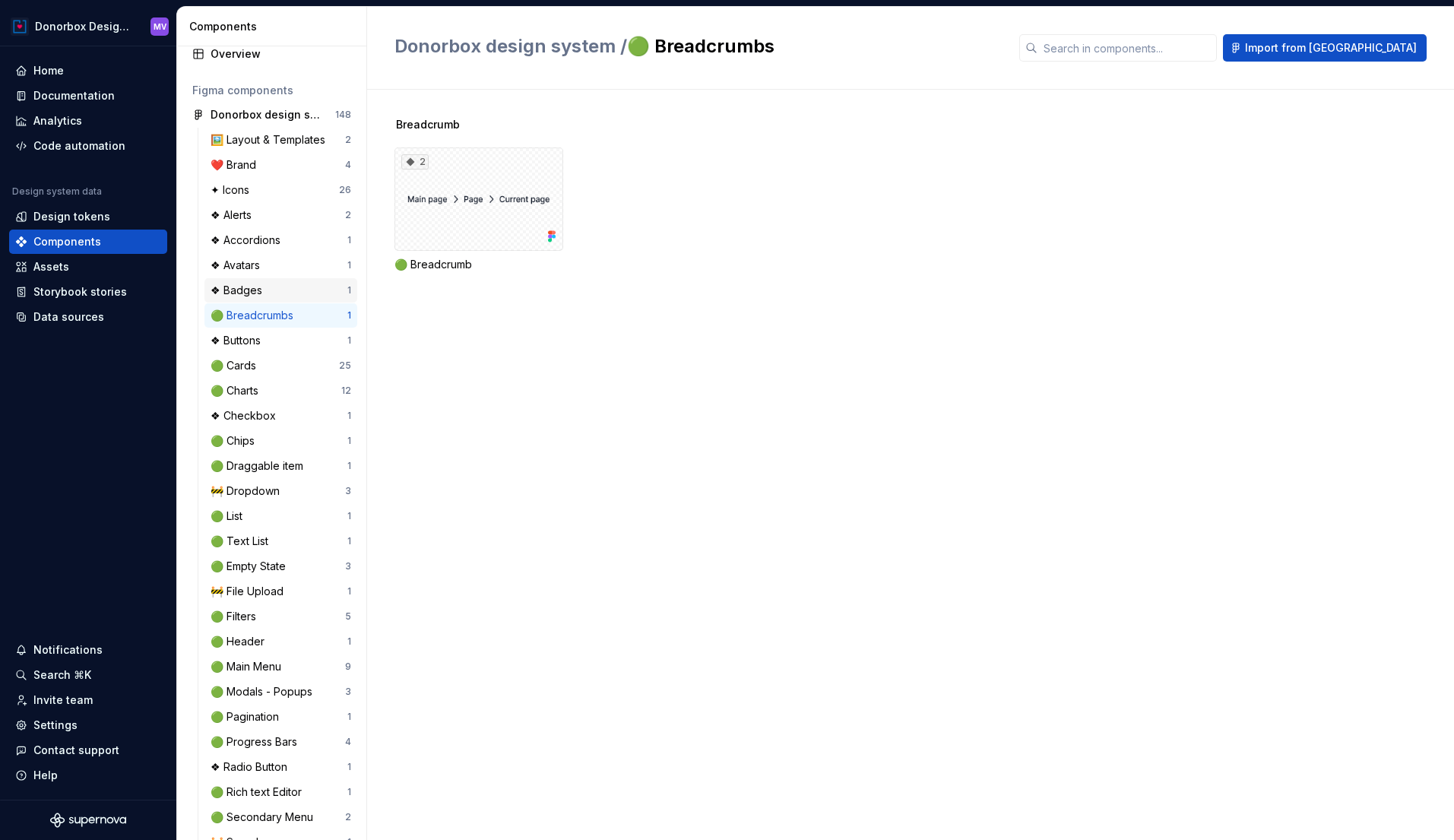
click at [249, 288] on div "❖ Badges" at bounding box center [239, 290] width 58 height 15
click at [232, 339] on div "❖ Buttons" at bounding box center [238, 340] width 56 height 15
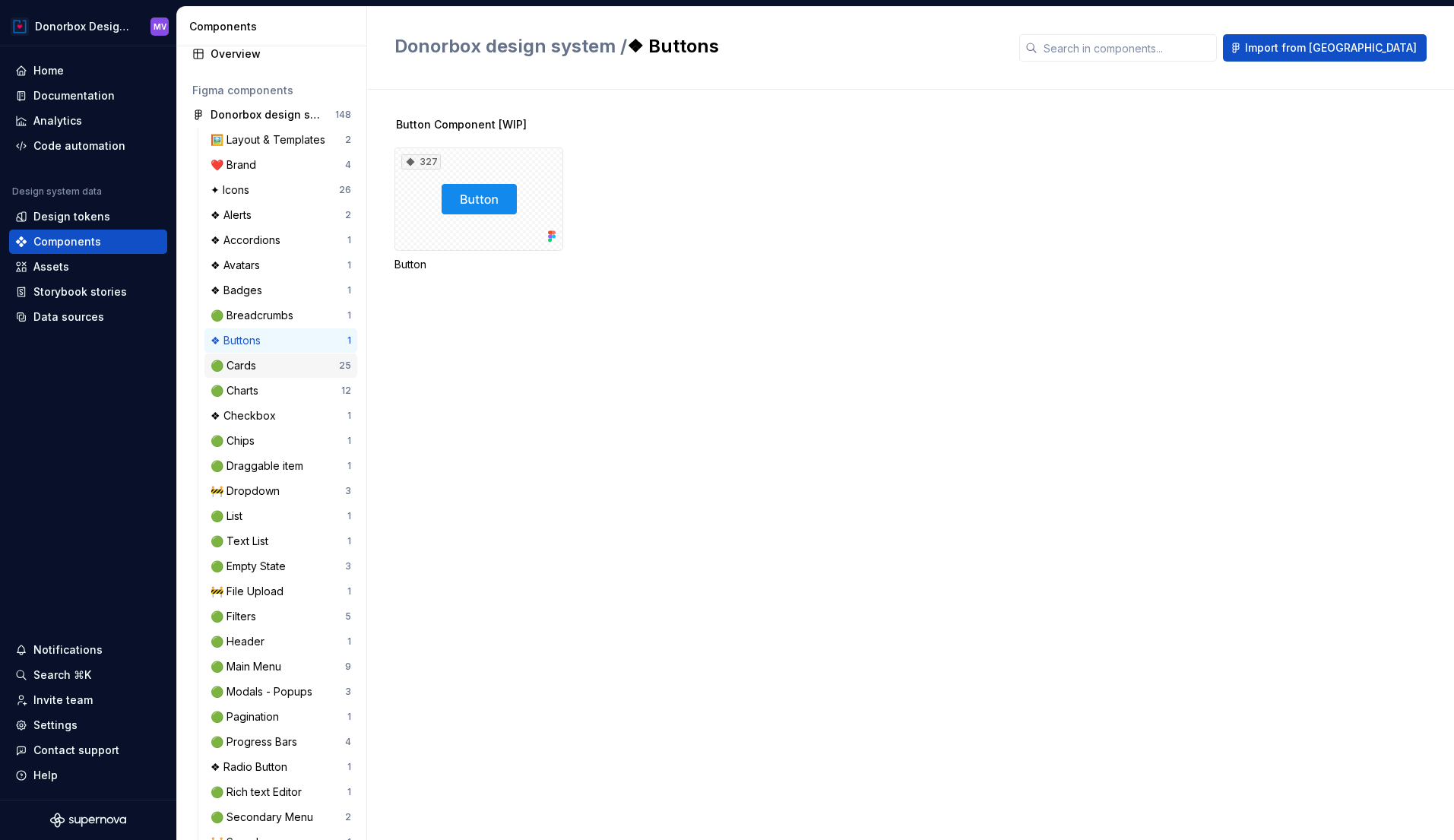
click at [241, 362] on div "🟢 Cards" at bounding box center [237, 365] width 52 height 15
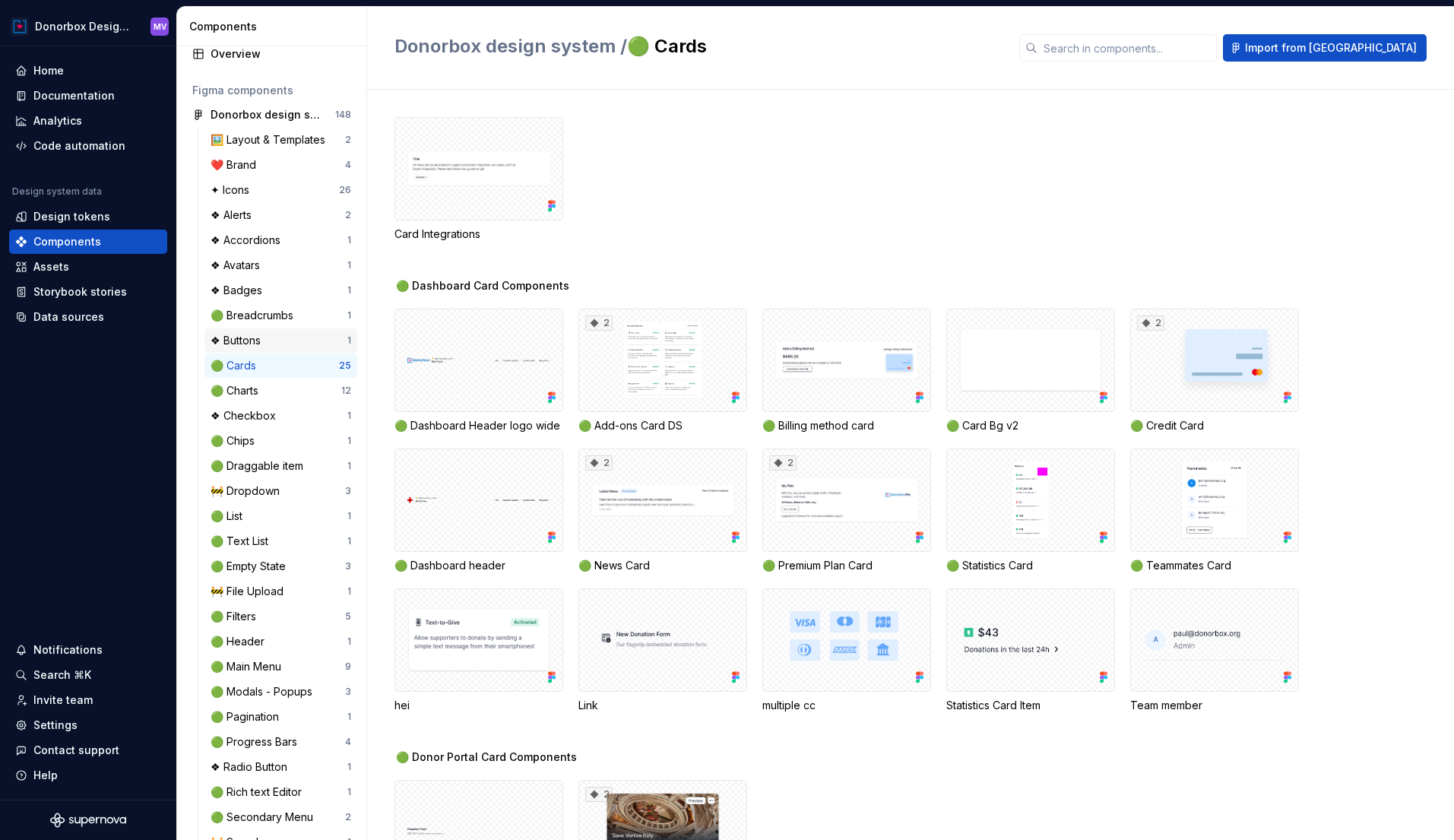
click at [246, 340] on div "❖ Buttons" at bounding box center [238, 340] width 56 height 15
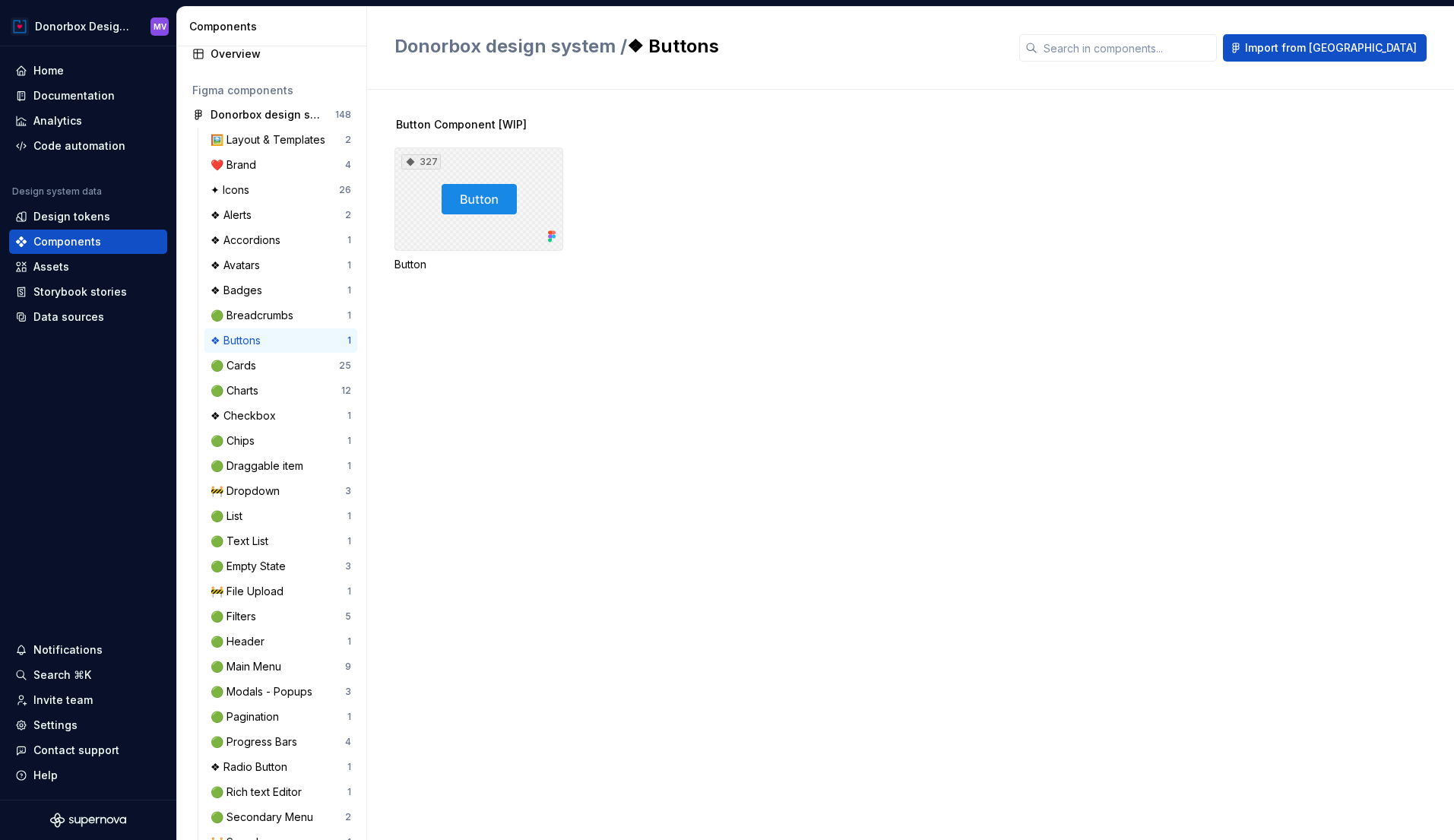
click at [540, 215] on div "327" at bounding box center [479, 199] width 169 height 104
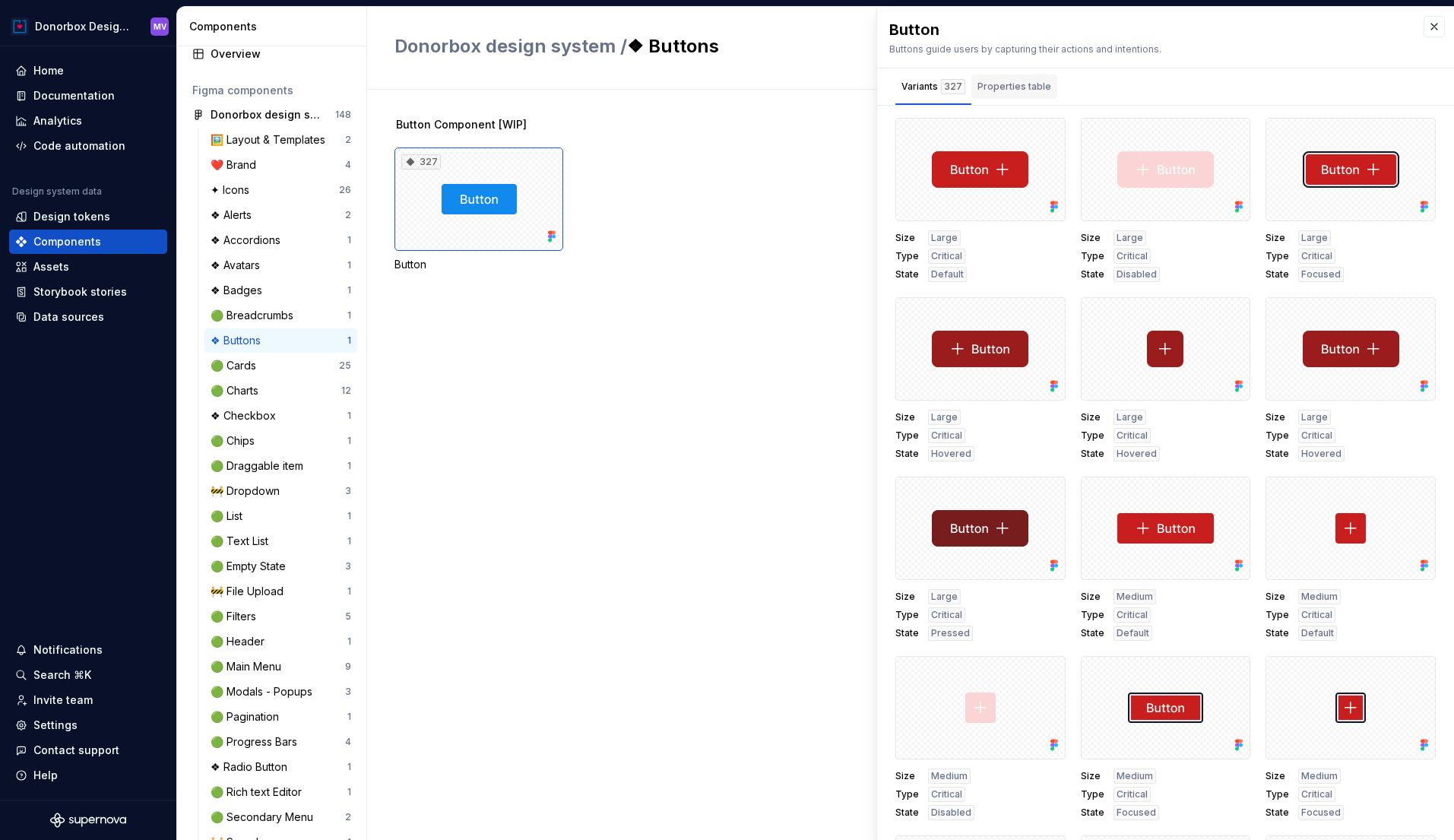
click at [1017, 84] on div "Properties table" at bounding box center [1014, 87] width 74 height 15
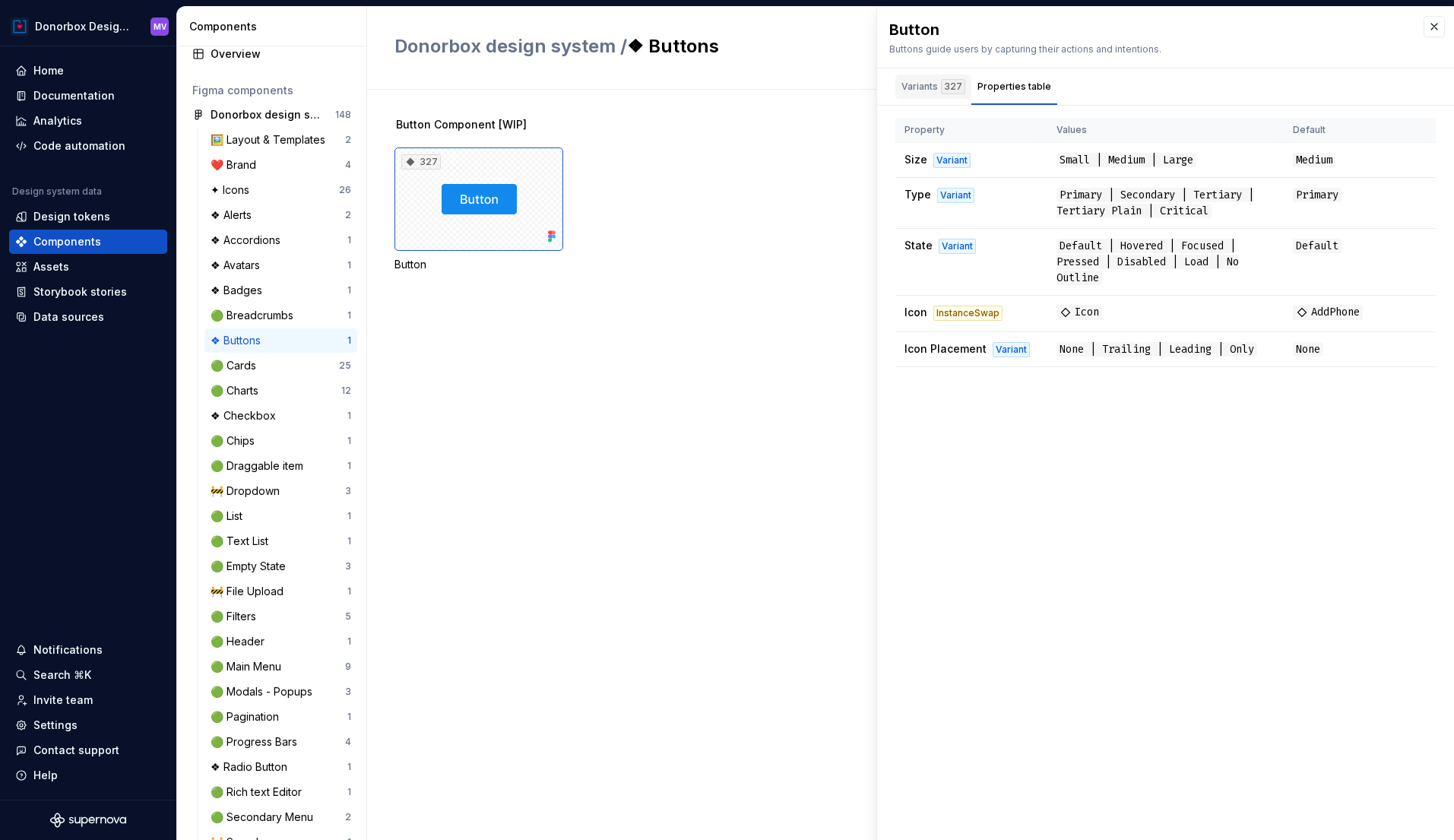
click at [941, 84] on div "327" at bounding box center [953, 87] width 24 height 15
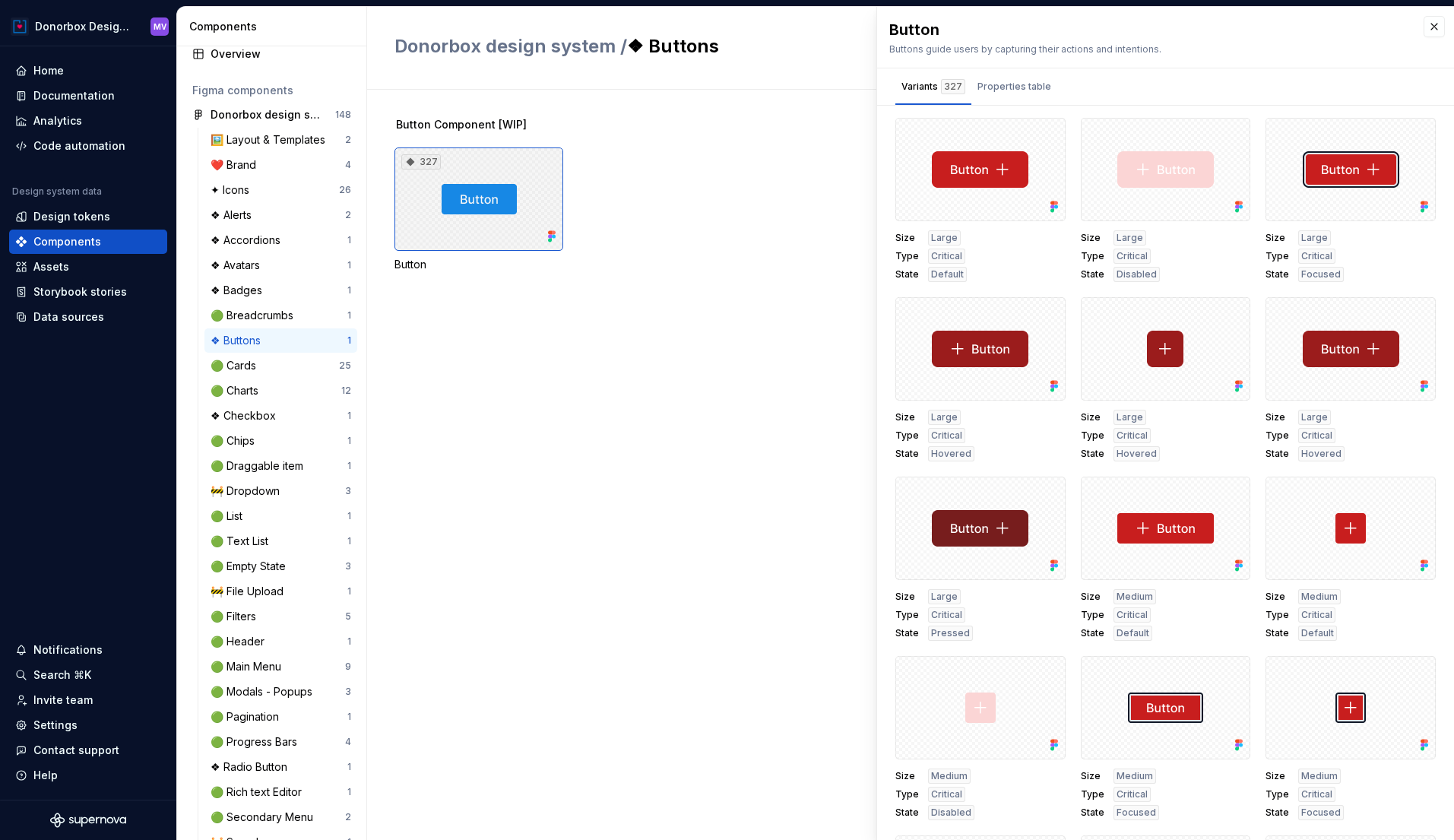
click at [494, 203] on div "327" at bounding box center [479, 199] width 169 height 104
click at [1436, 27] on button "button" at bounding box center [1435, 27] width 21 height 21
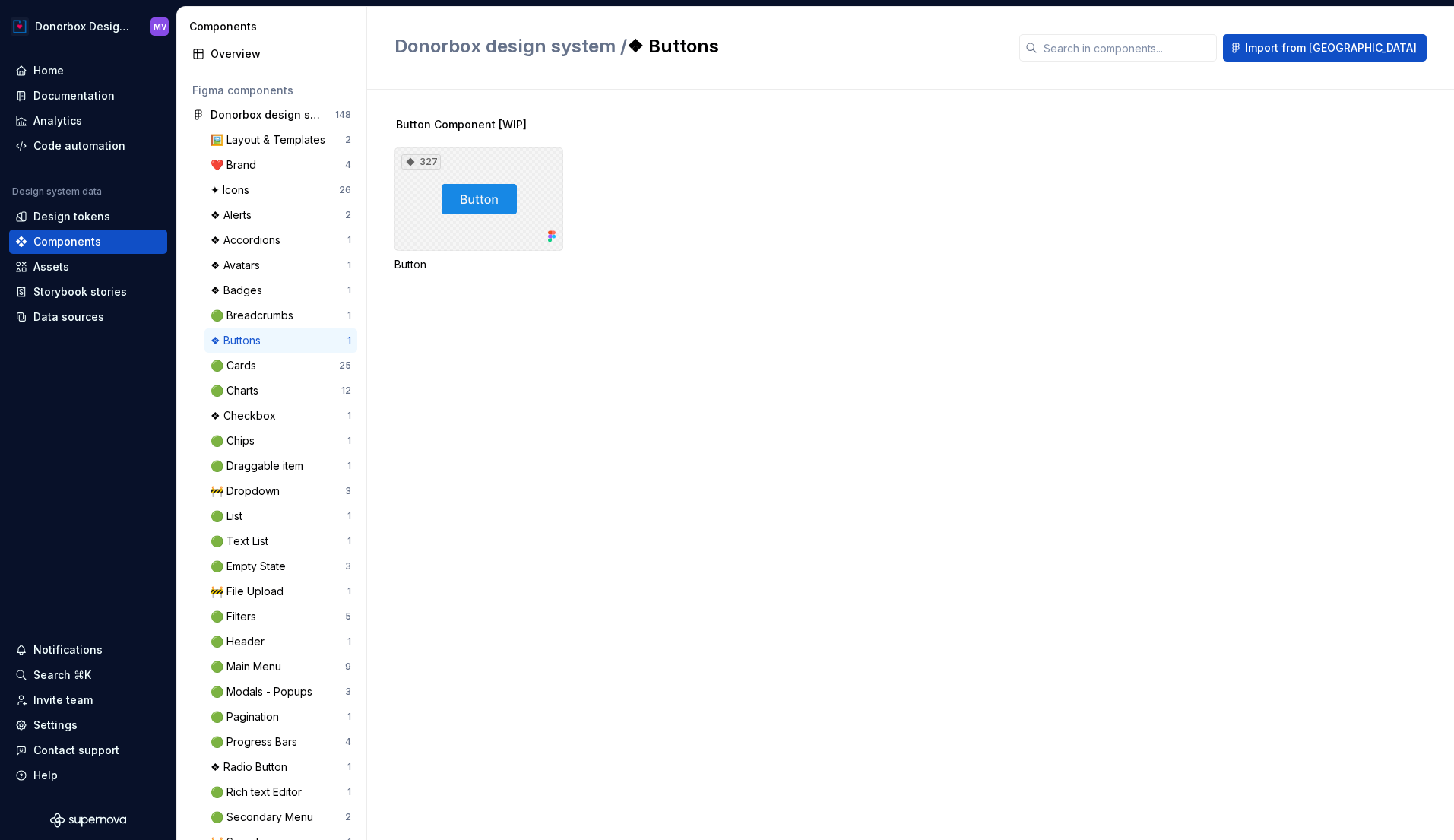
click at [531, 167] on div "327" at bounding box center [479, 199] width 169 height 104
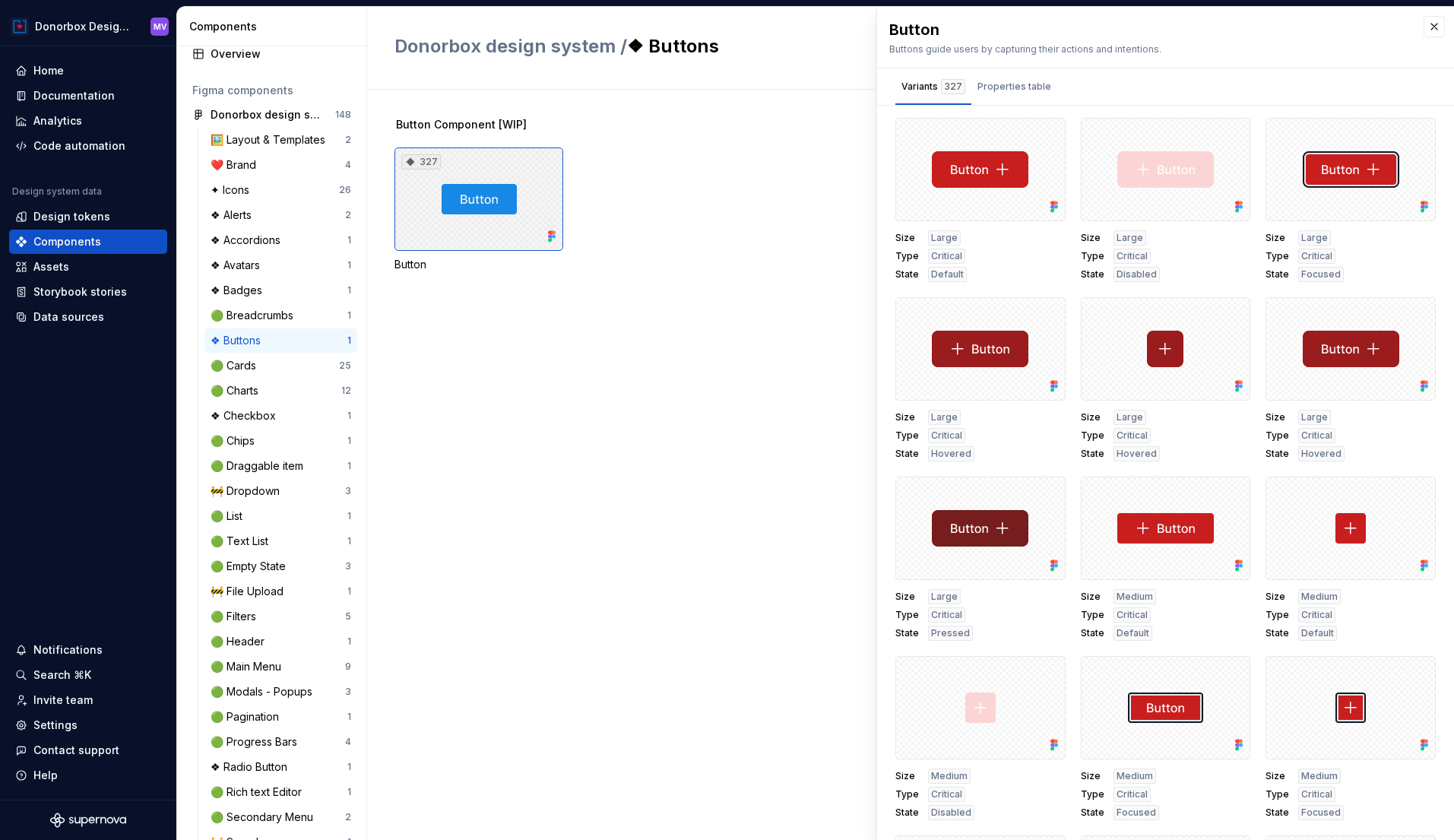
click at [519, 201] on div "327" at bounding box center [479, 199] width 169 height 104
click at [698, 207] on div "327 Button" at bounding box center [925, 210] width 1060 height 125
click at [430, 206] on div "327" at bounding box center [479, 199] width 169 height 104
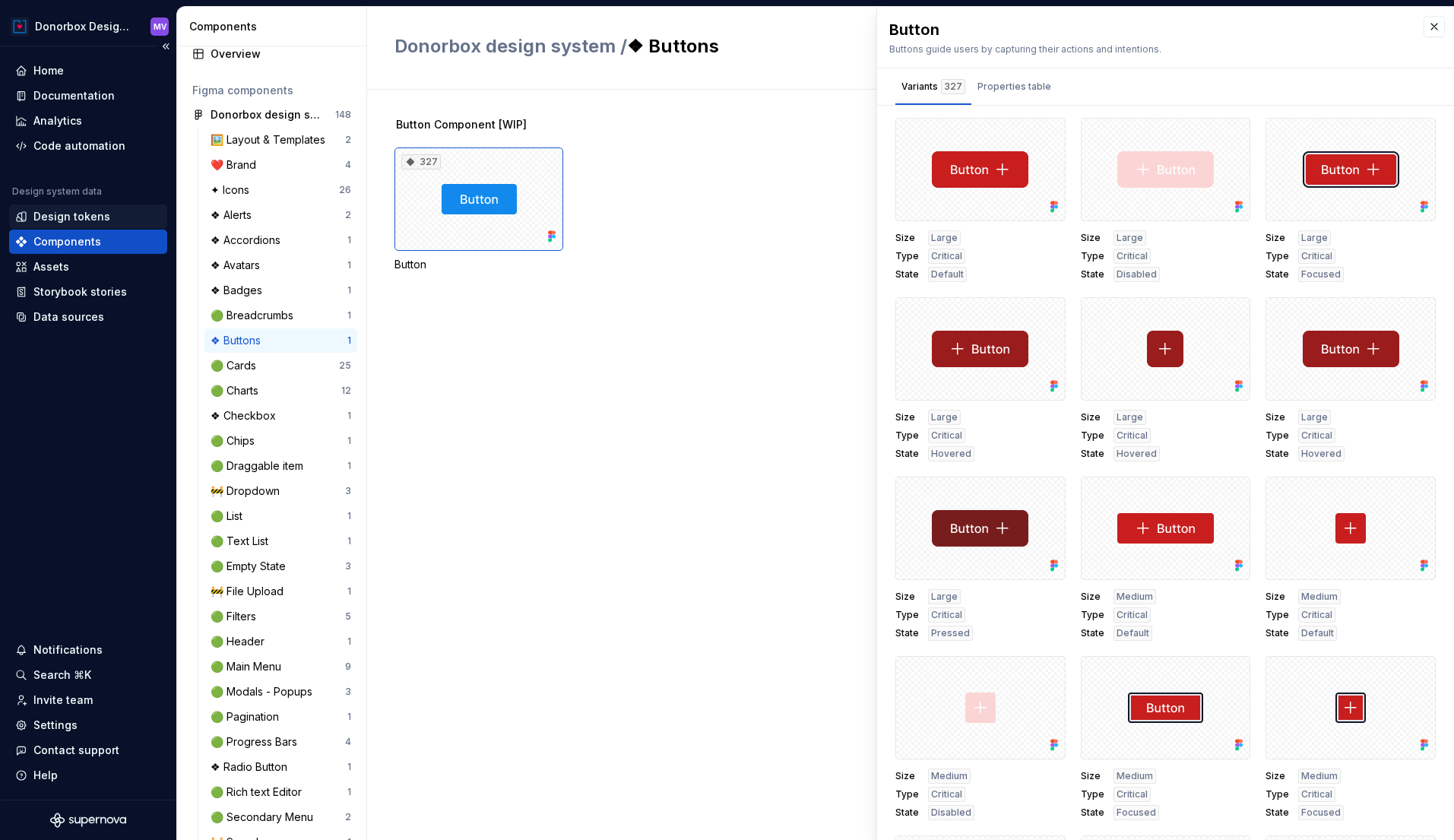
click at [53, 215] on div "Design tokens" at bounding box center [71, 216] width 77 height 15
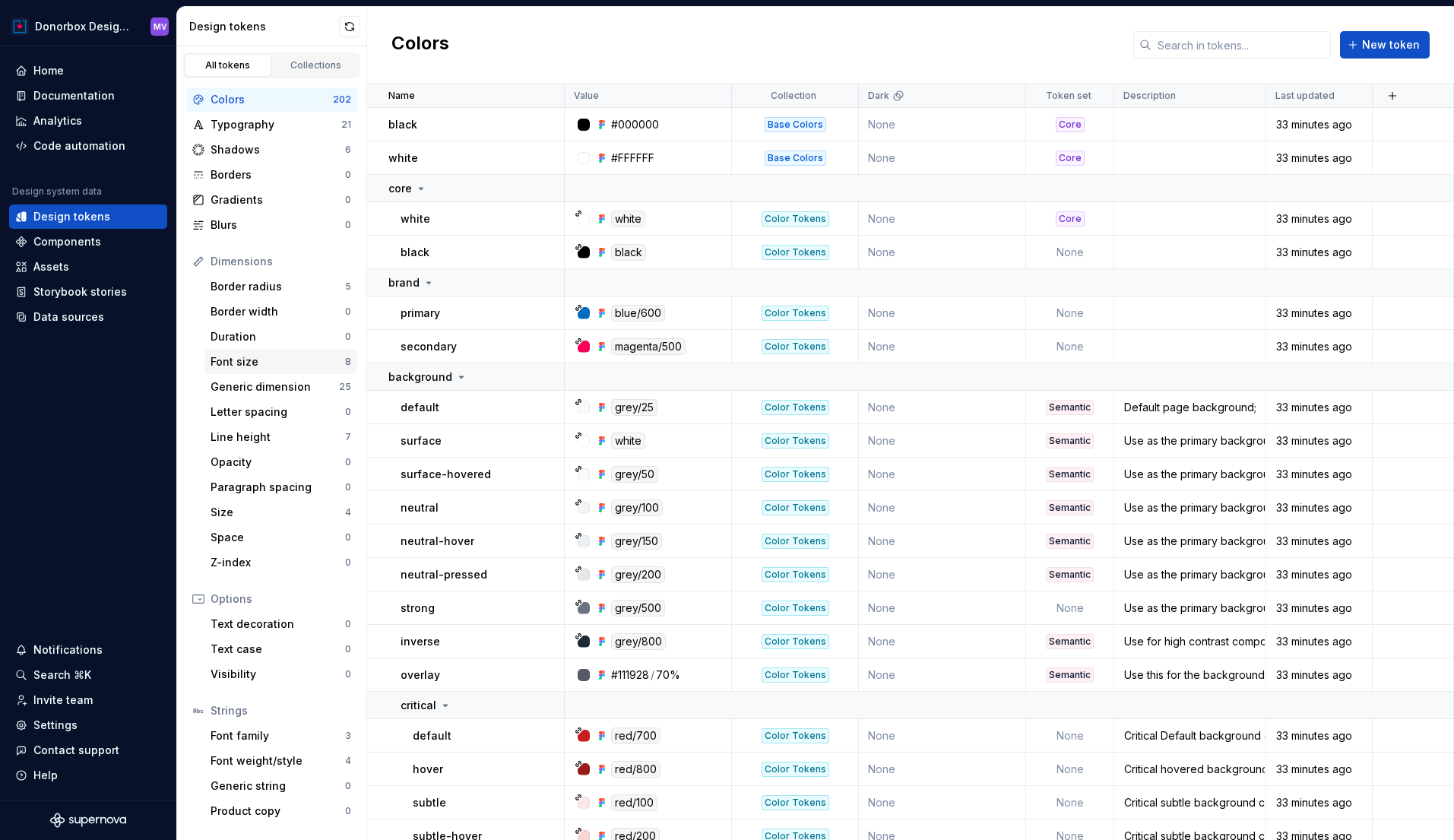
click at [234, 360] on div "Font size" at bounding box center [278, 361] width 135 height 15
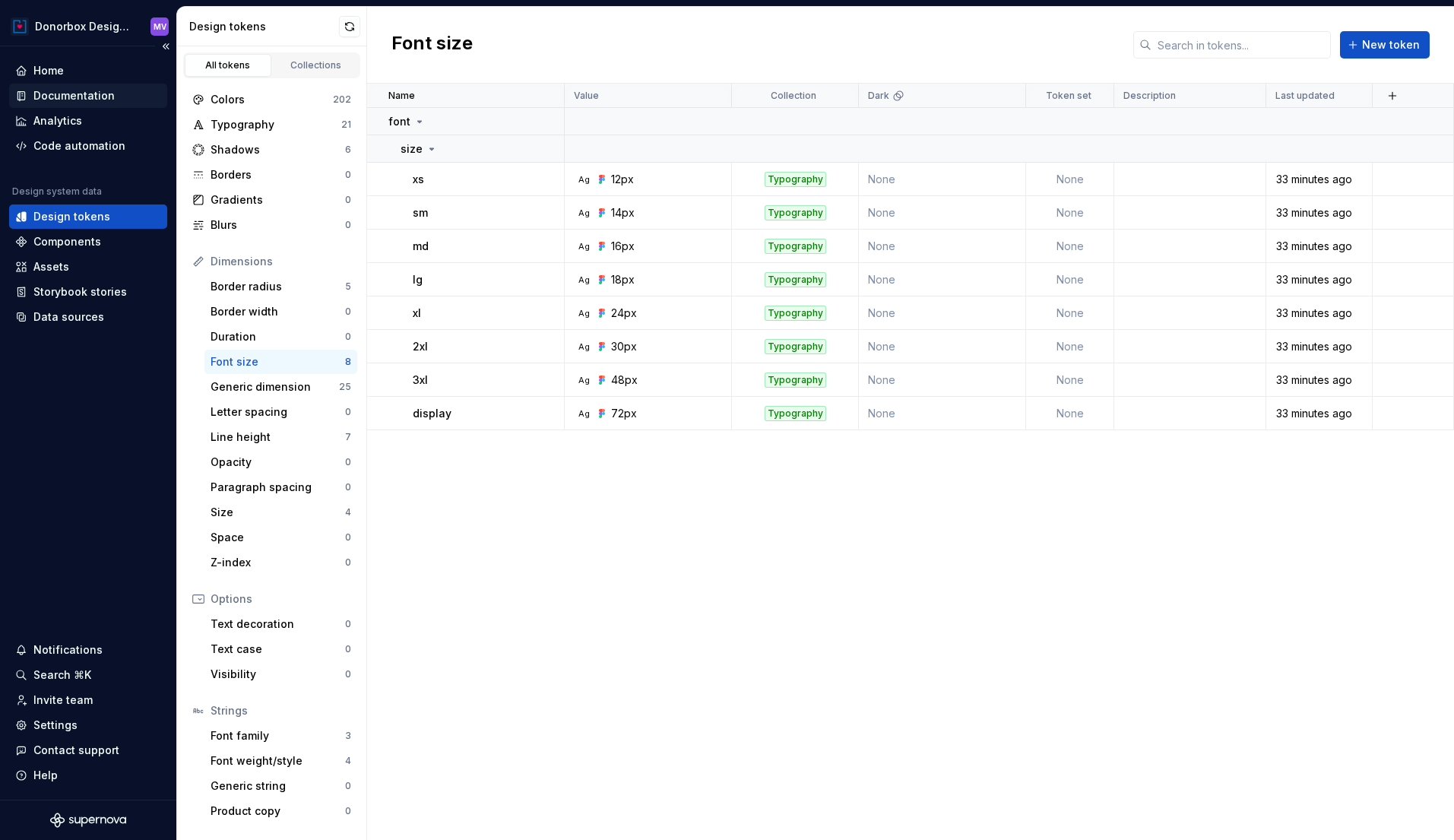
click at [87, 92] on div "Documentation" at bounding box center [74, 96] width 81 height 15
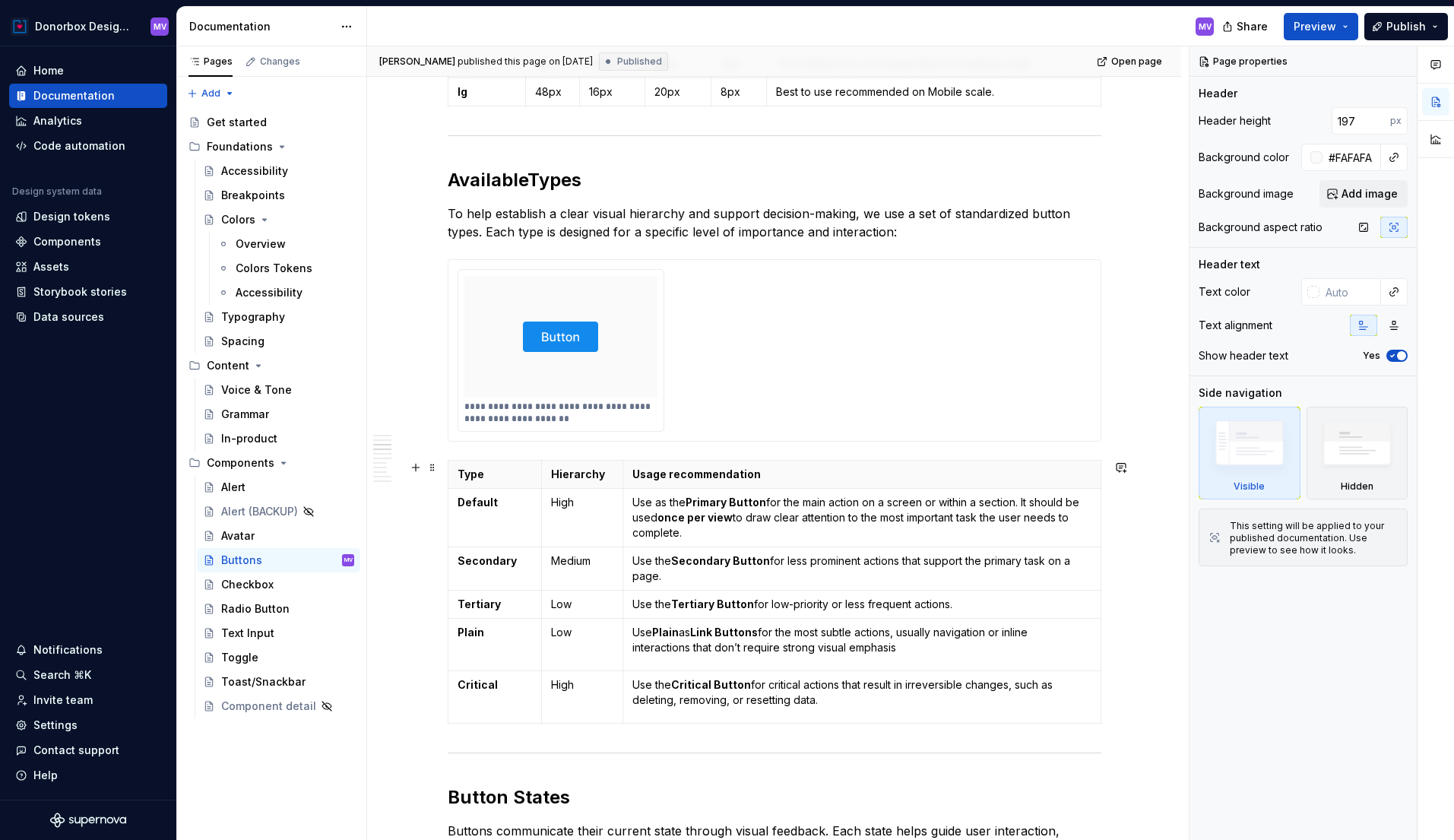
scroll to position [1476, 0]
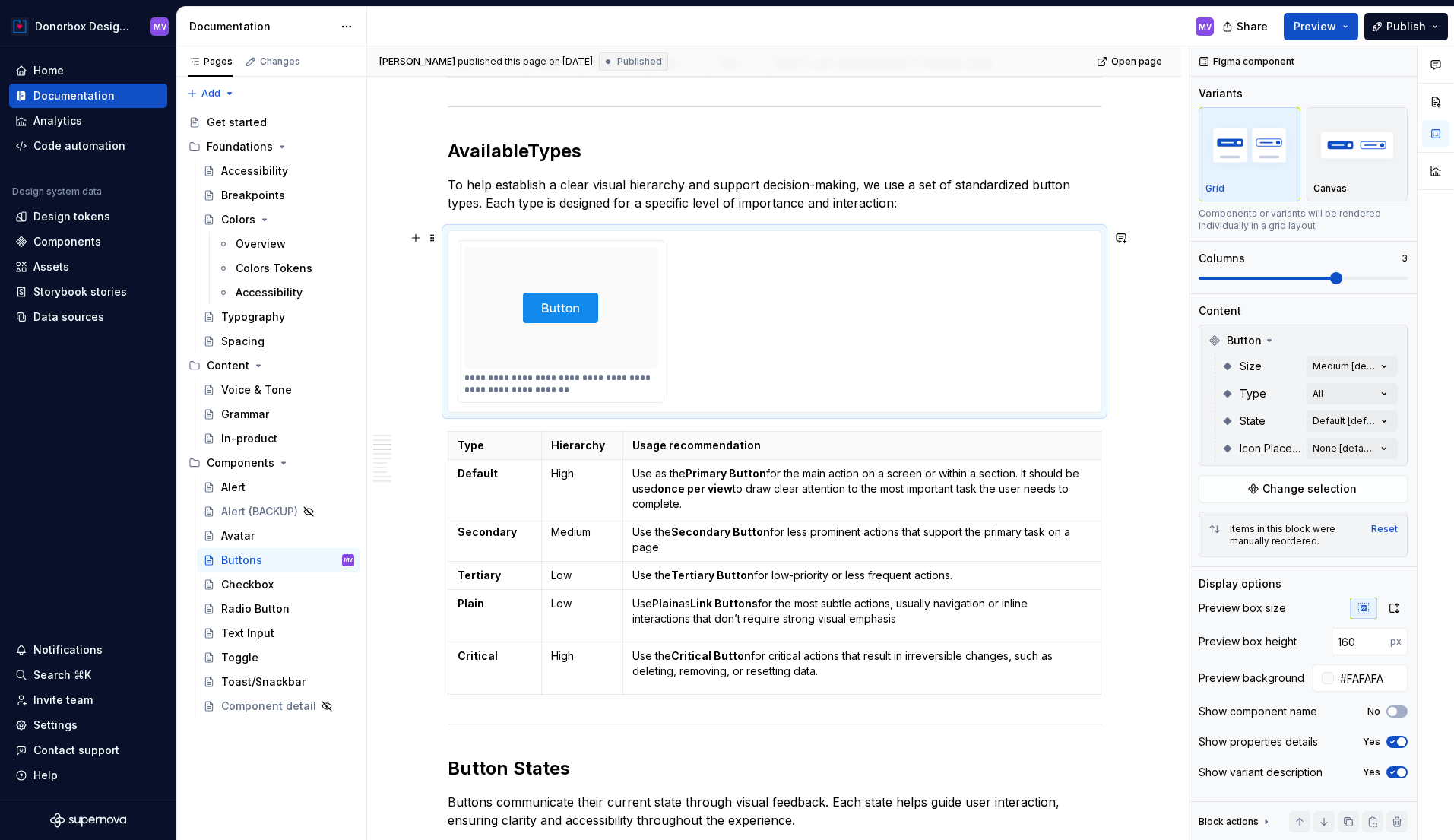
click at [611, 348] on div at bounding box center [561, 308] width 194 height 122
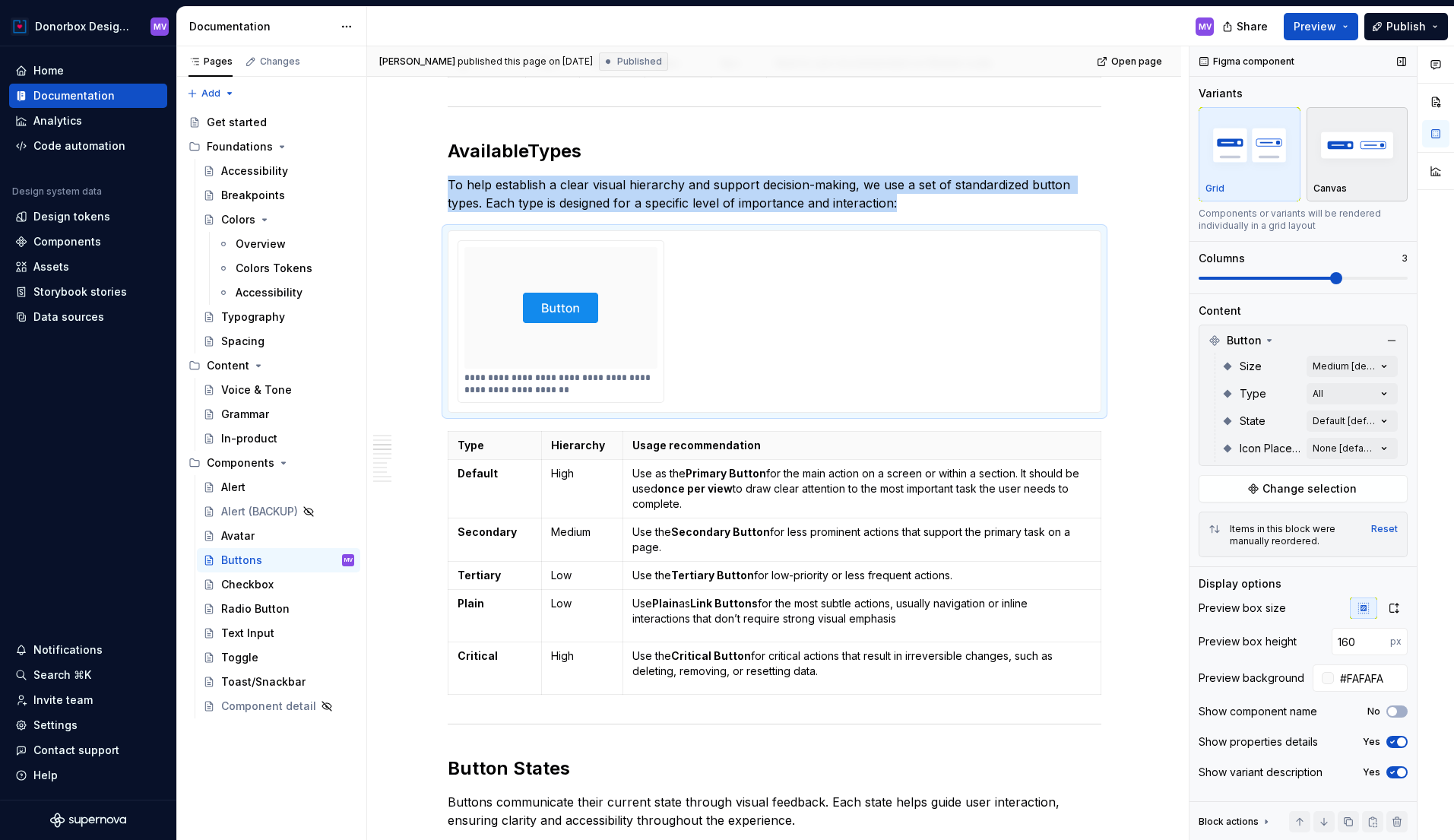
click at [1365, 182] on div "Canvas" at bounding box center [1358, 188] width 88 height 12
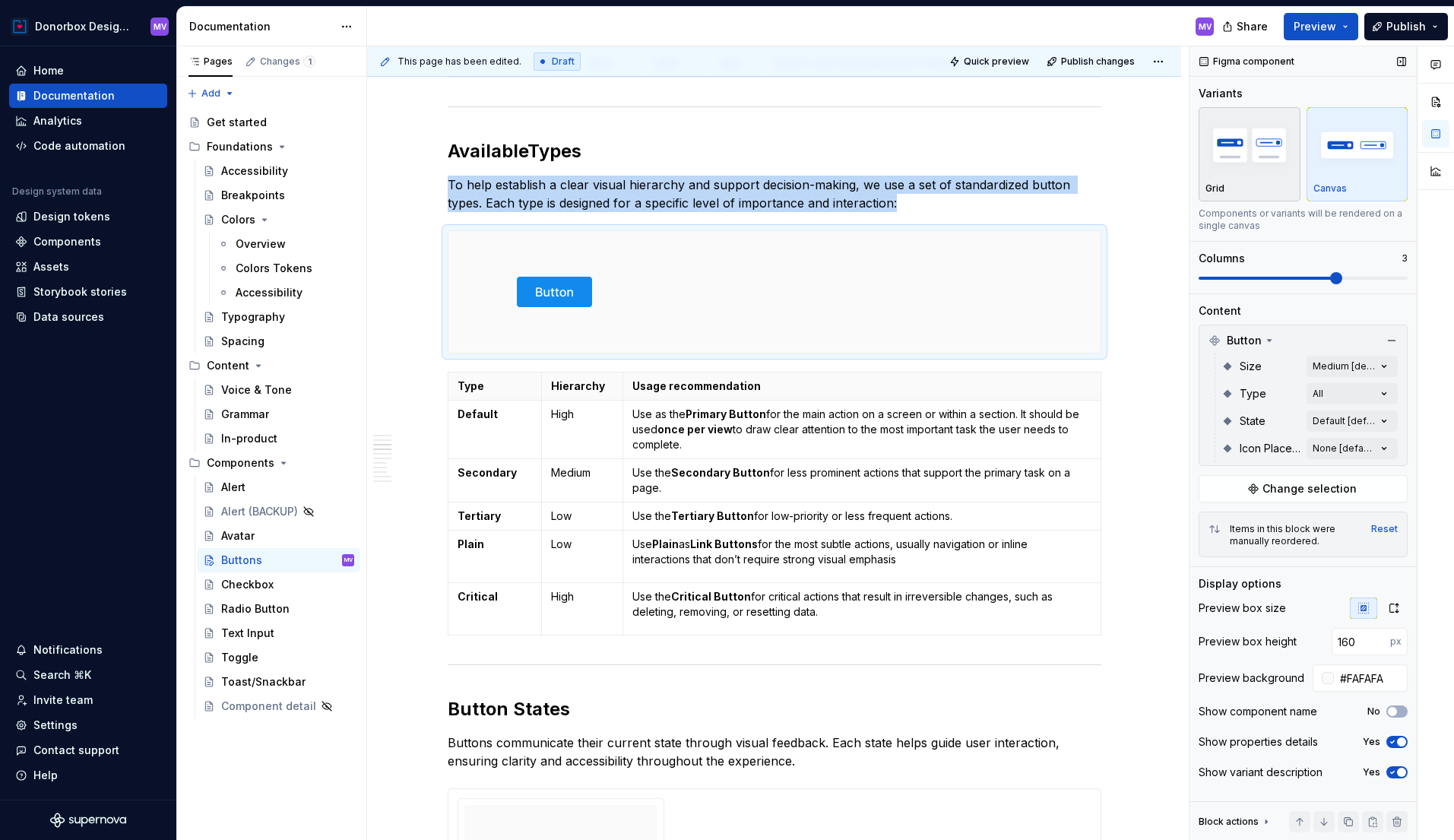
click at [1258, 173] on div "button" at bounding box center [1250, 145] width 88 height 62
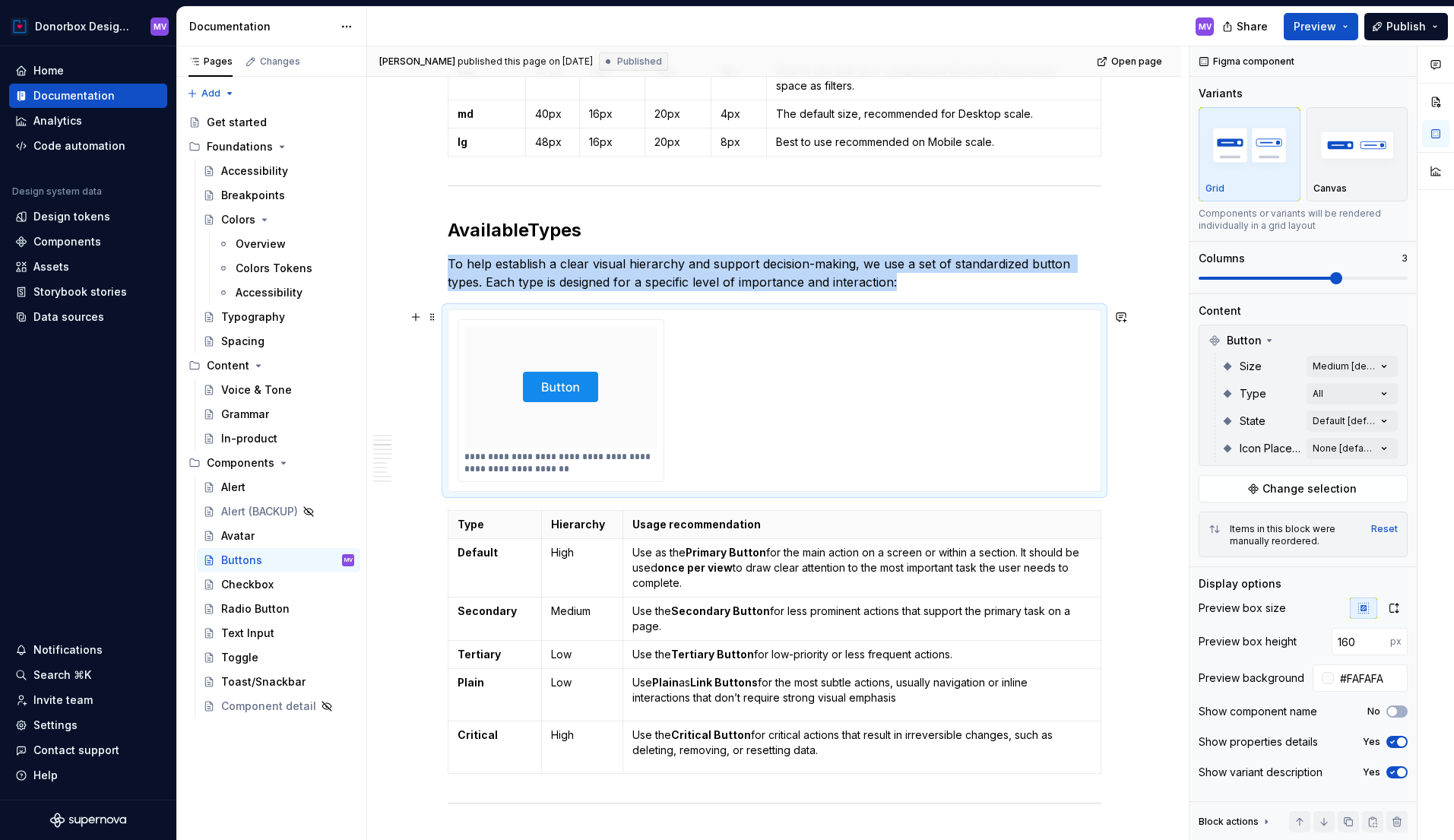
scroll to position [1382, 0]
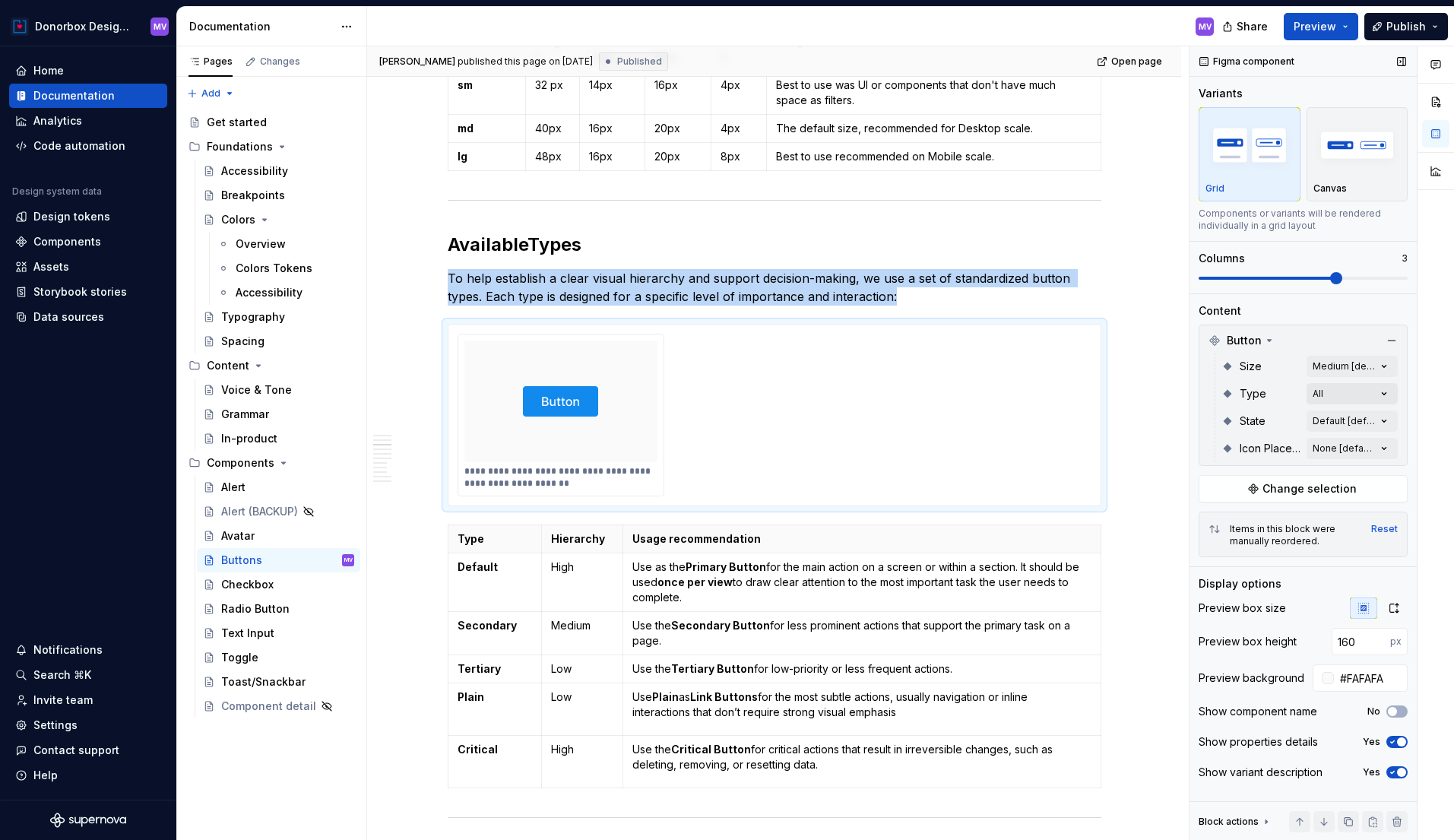
click at [1370, 393] on div "Comments Open comments No comments yet Select ‘Comment’ from the block context …" at bounding box center [1322, 443] width 264 height 794
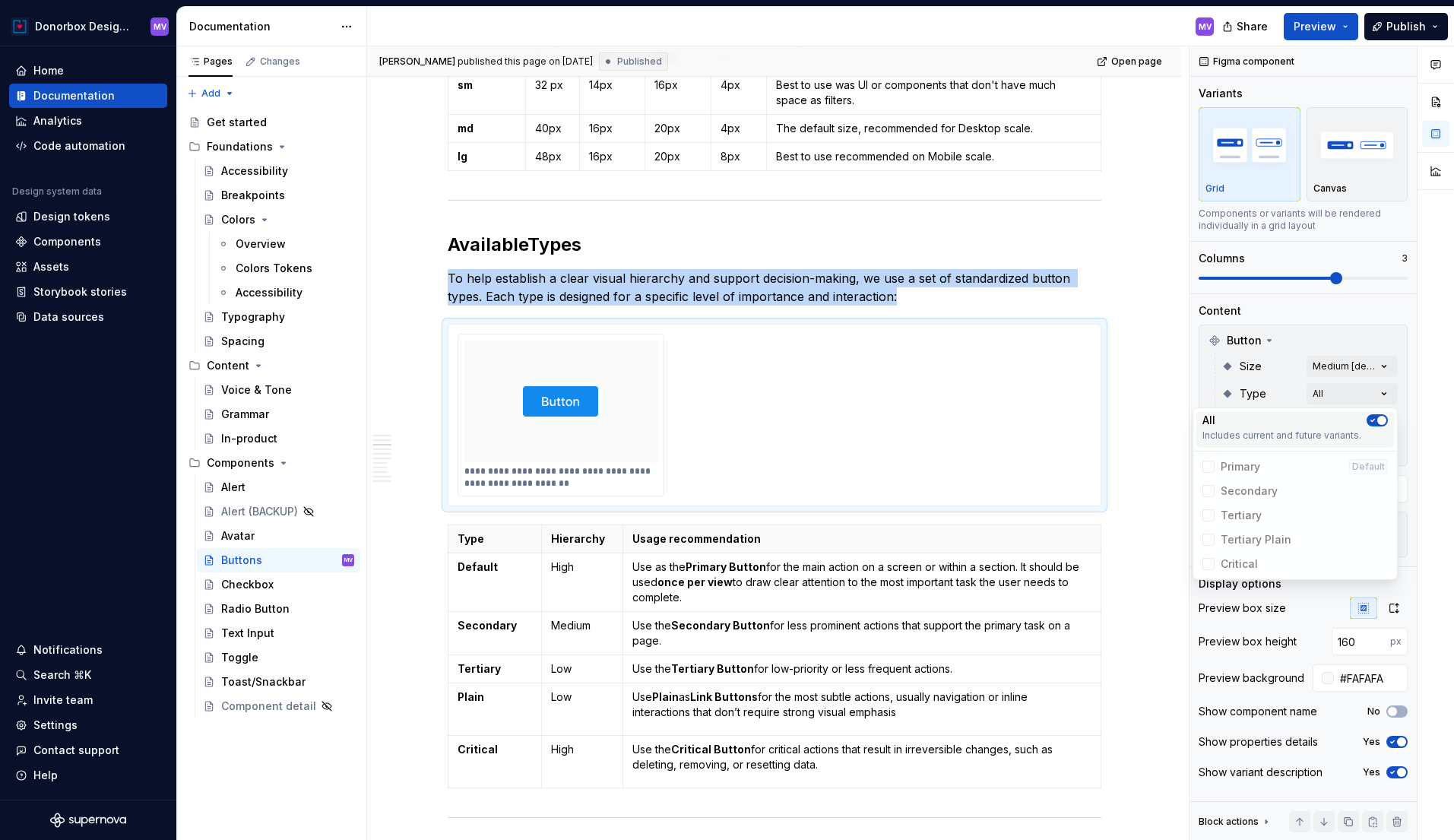
click at [1371, 419] on icon "button" at bounding box center [1373, 420] width 12 height 9
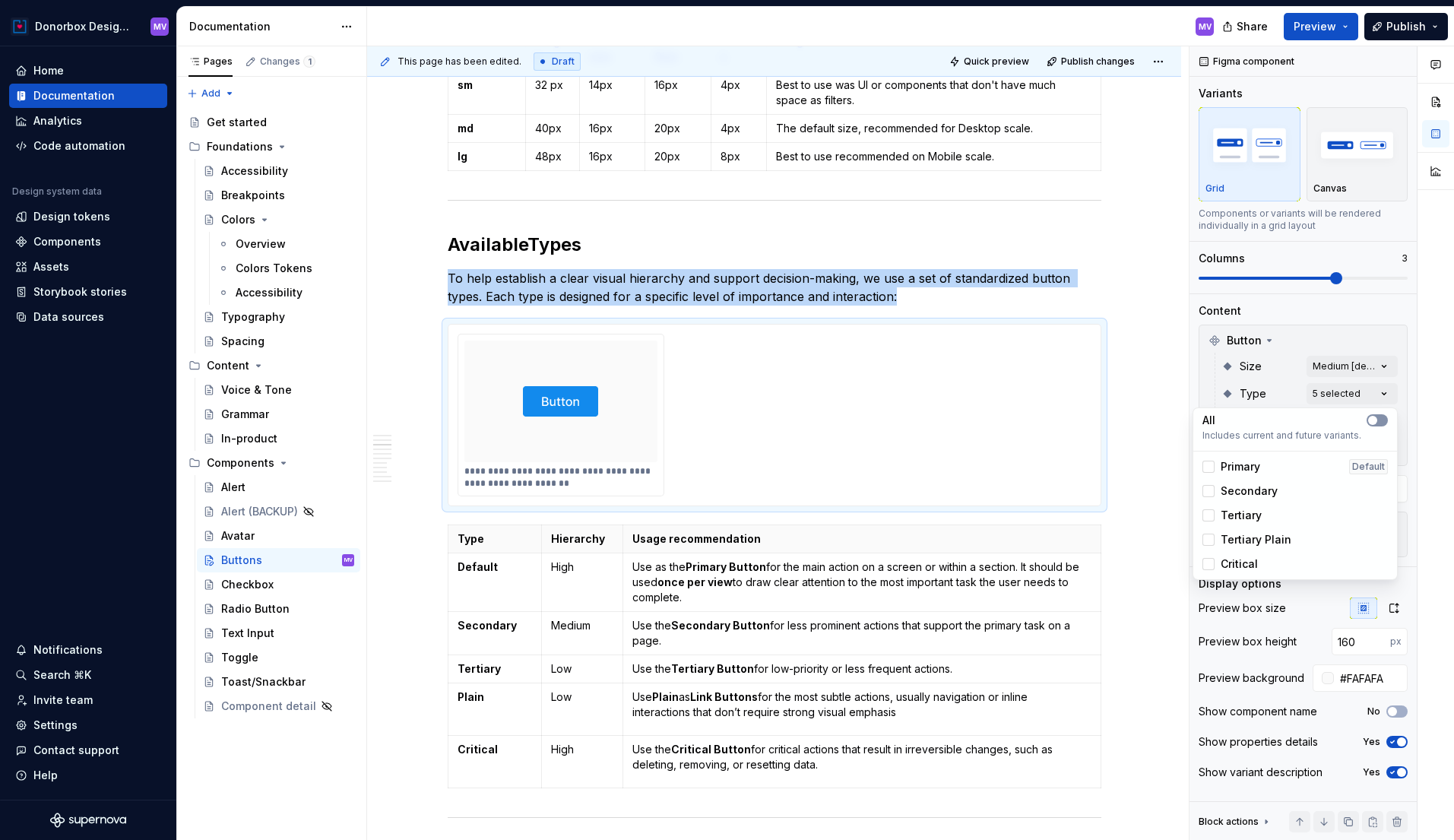
click at [1380, 419] on button "button" at bounding box center [1378, 420] width 21 height 12
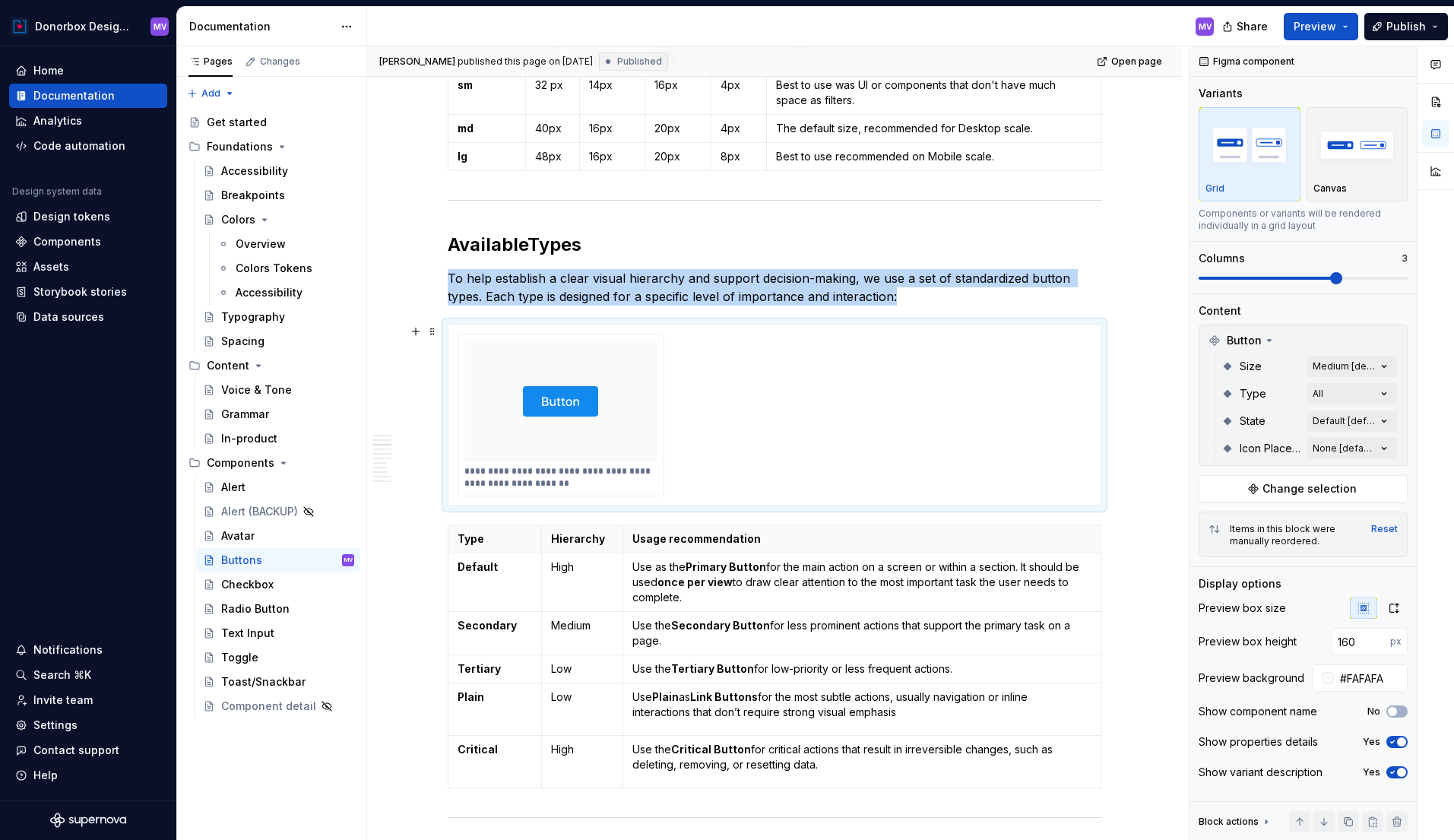
click at [923, 459] on html "Donorbox Design System MV Home Documentation Analytics Code automation Design s…" at bounding box center [727, 420] width 1454 height 840
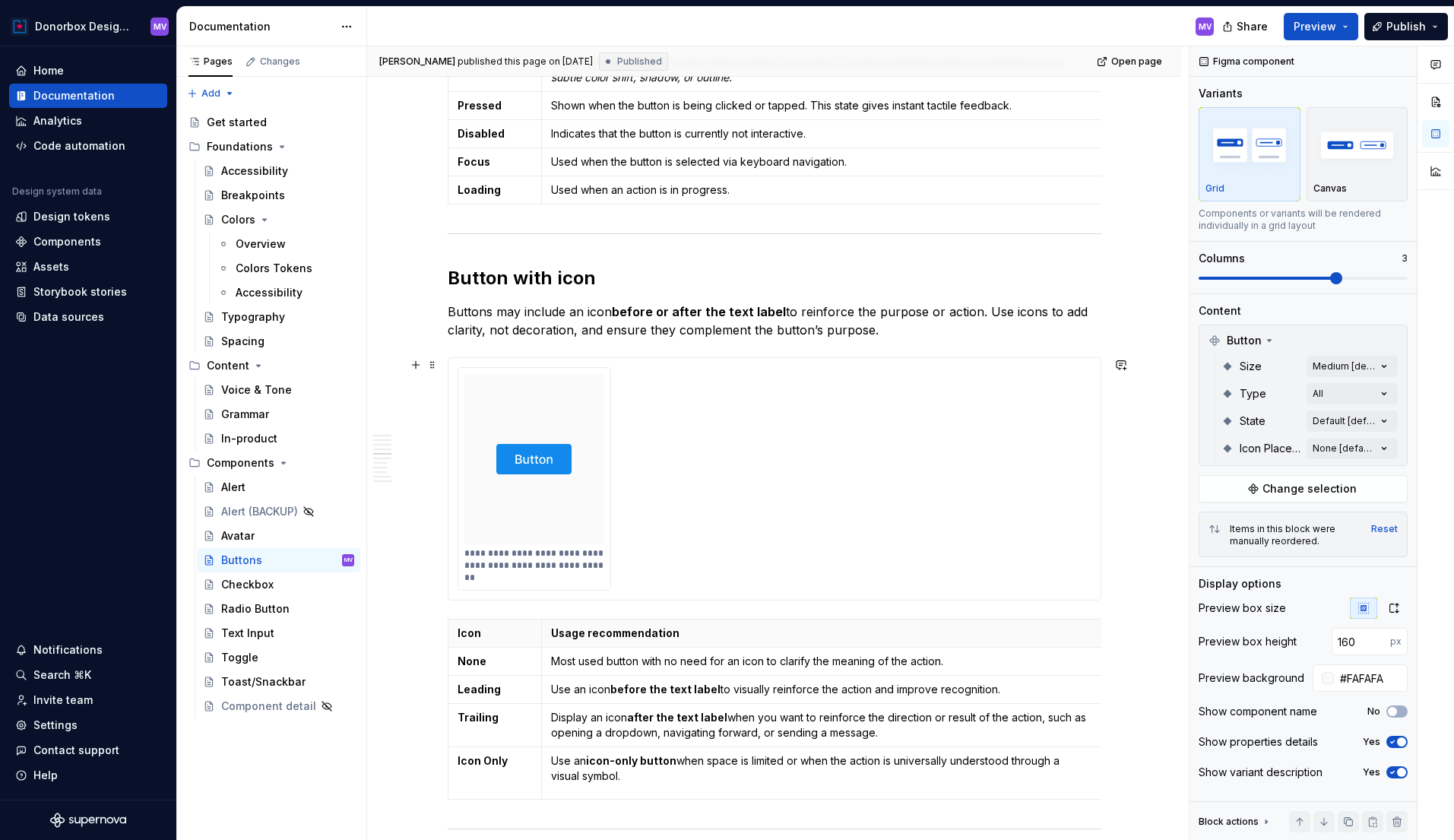
scroll to position [2567, 0]
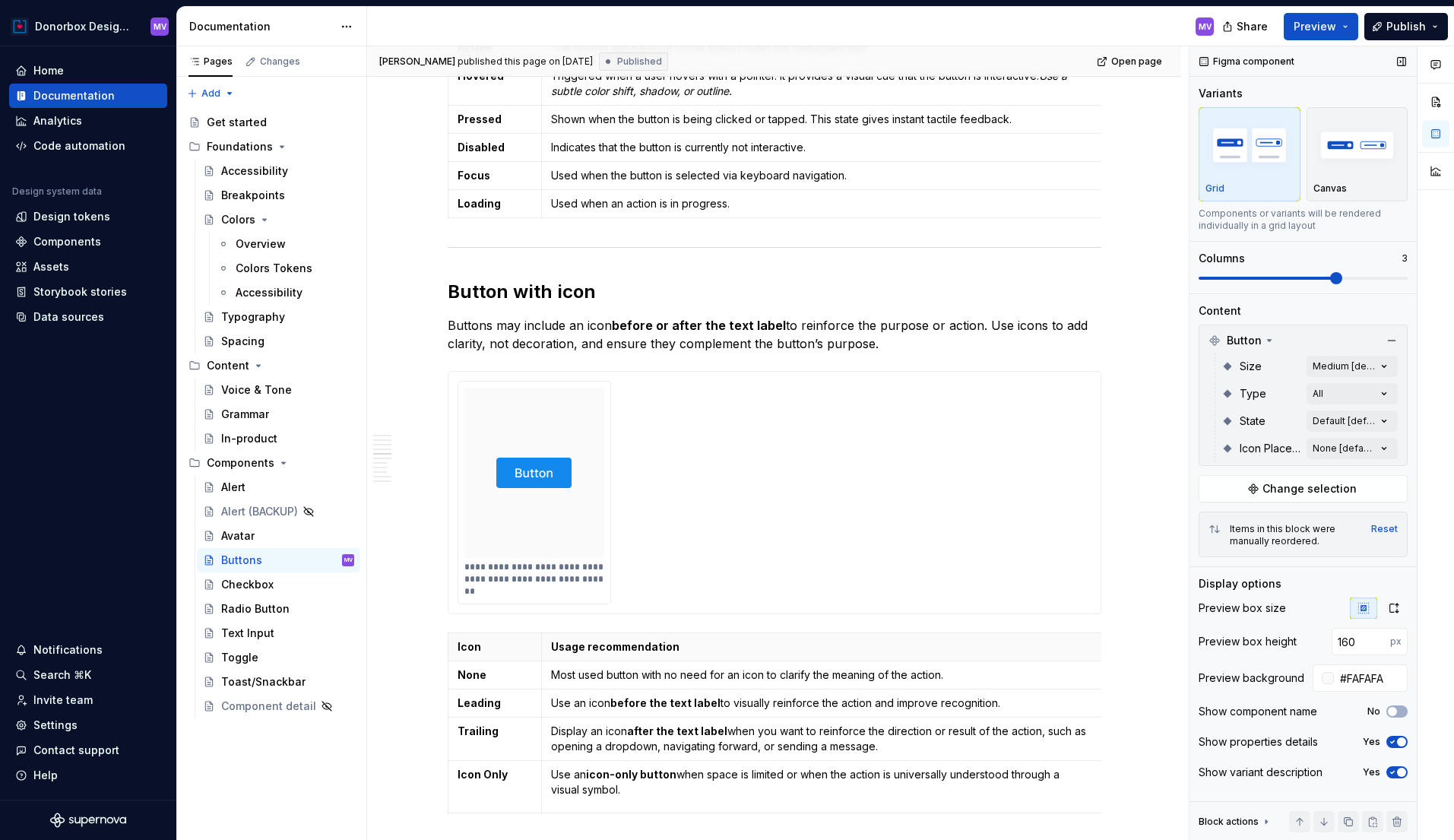
click at [1358, 277] on span at bounding box center [1303, 278] width 209 height 3
click at [1376, 275] on span at bounding box center [1303, 278] width 209 height 12
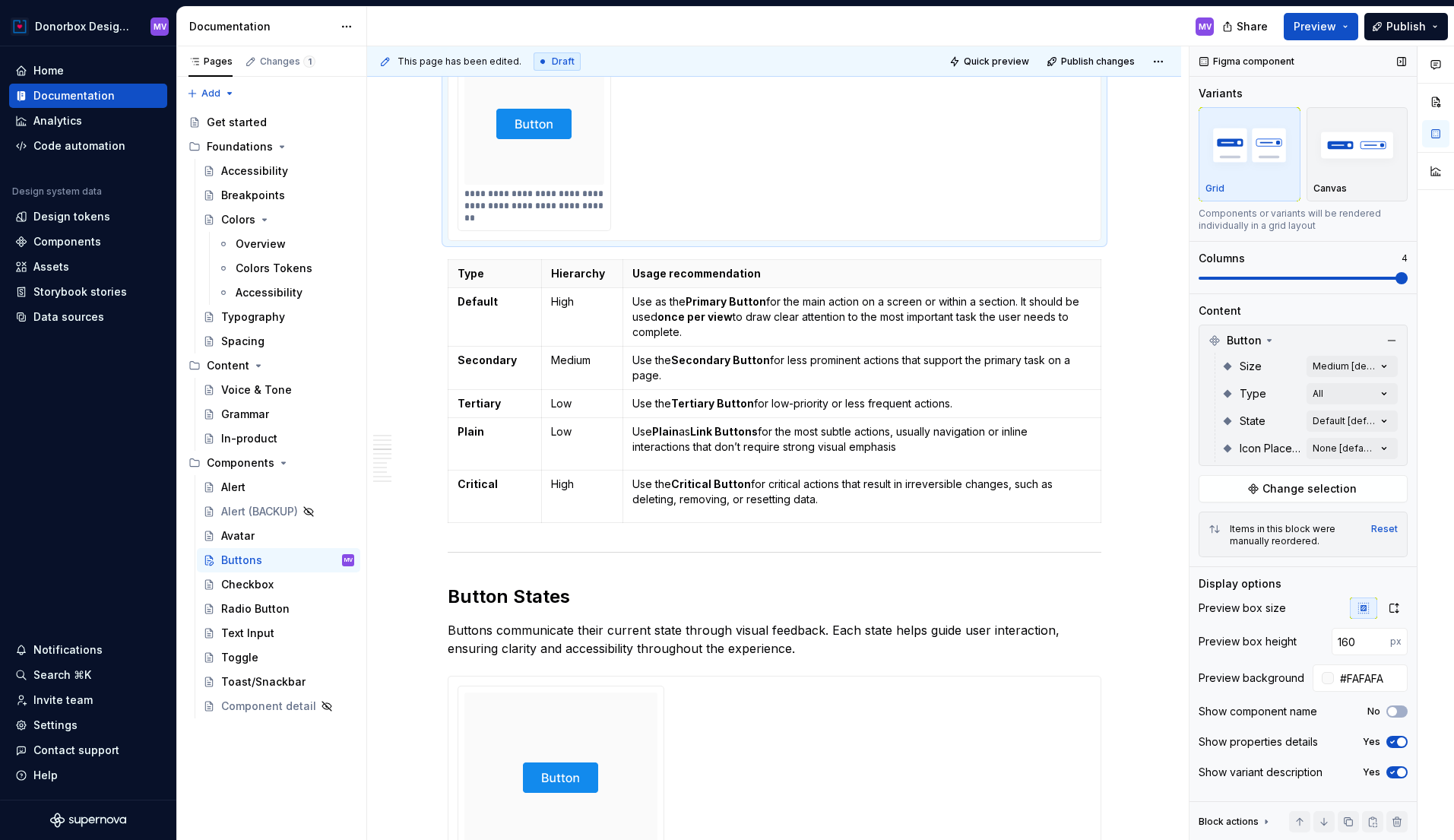
click at [1362, 277] on span at bounding box center [1303, 278] width 209 height 3
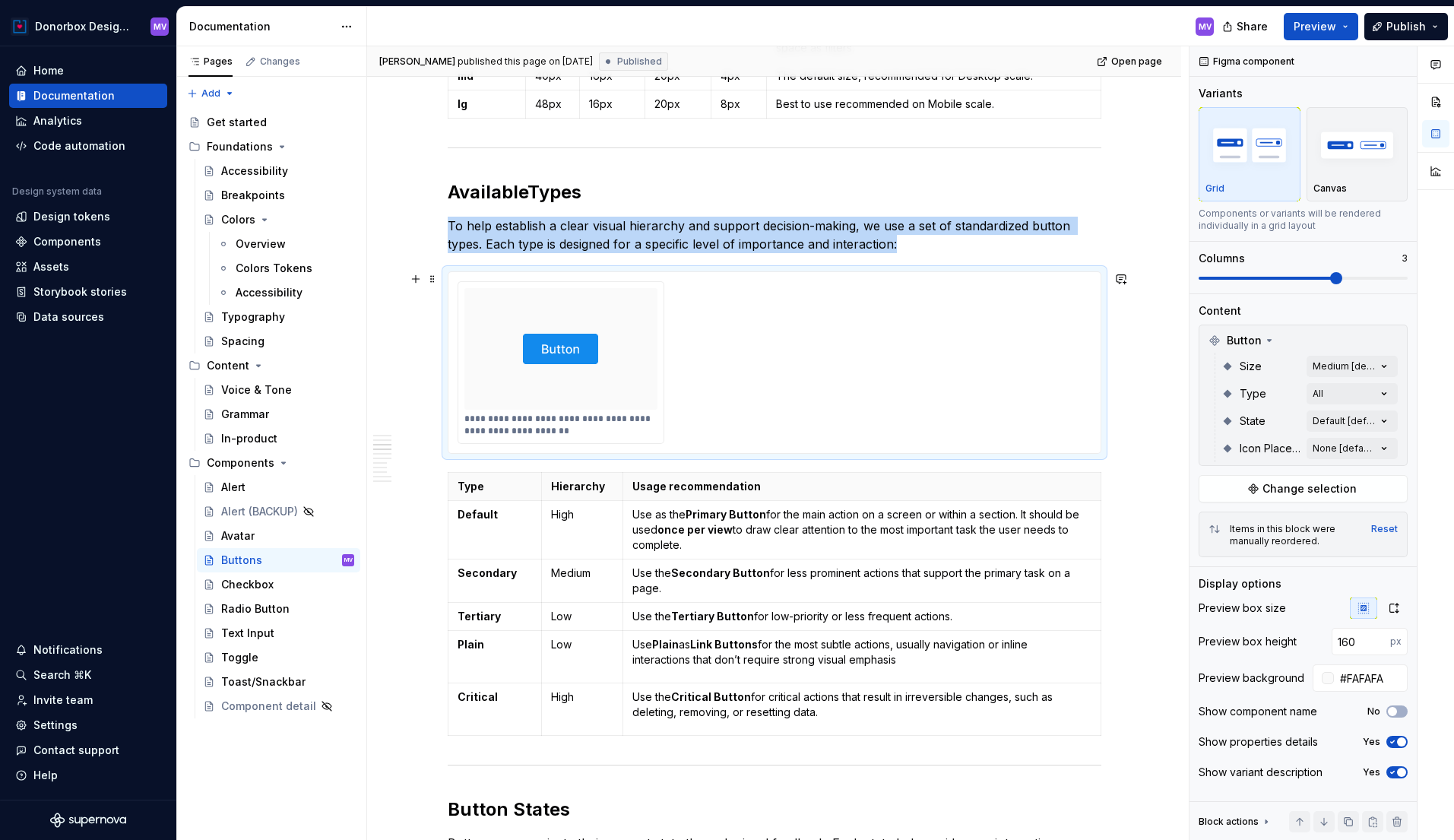
scroll to position [1412, 0]
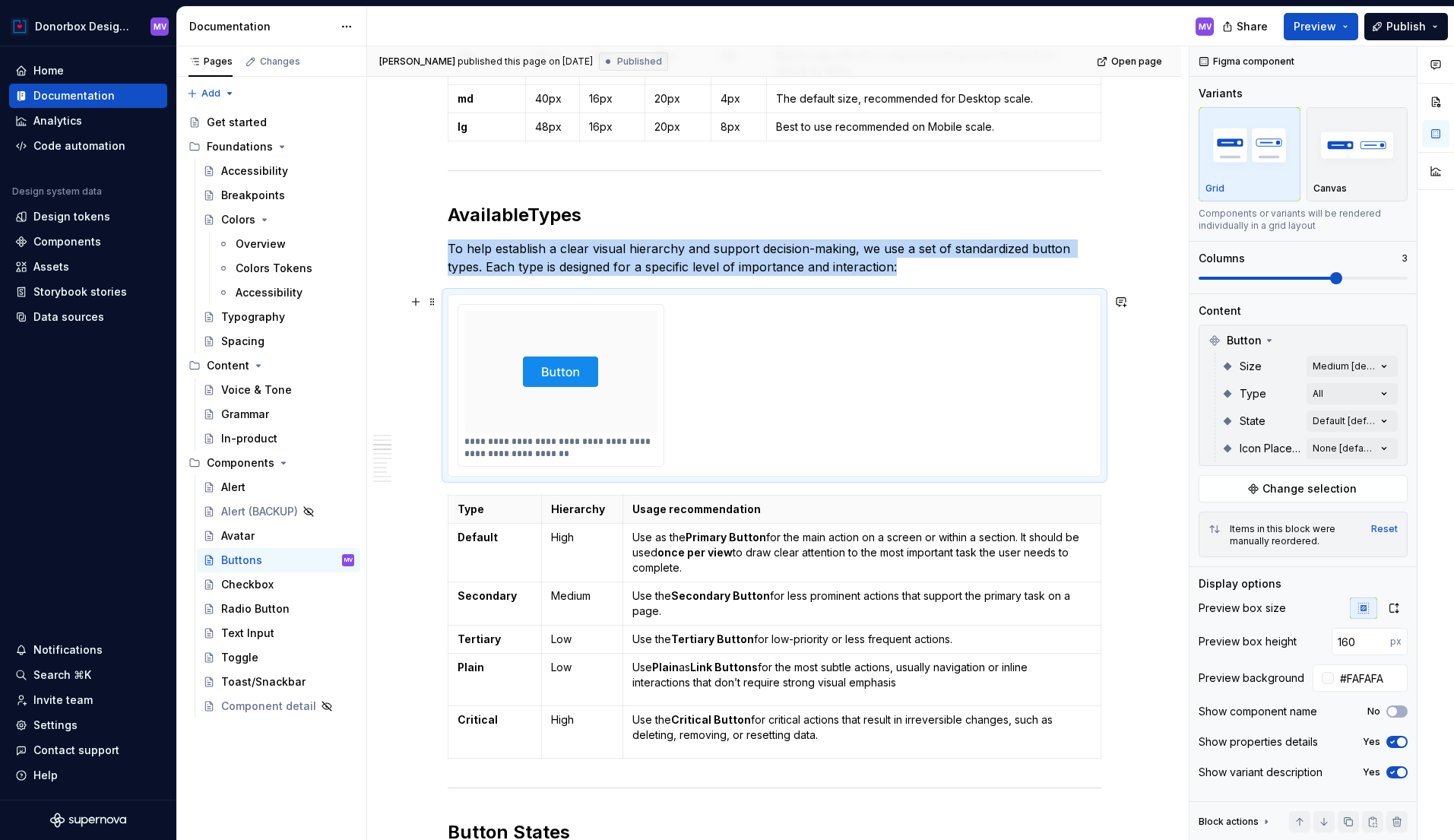
click at [922, 413] on div "**********" at bounding box center [775, 385] width 634 height 163
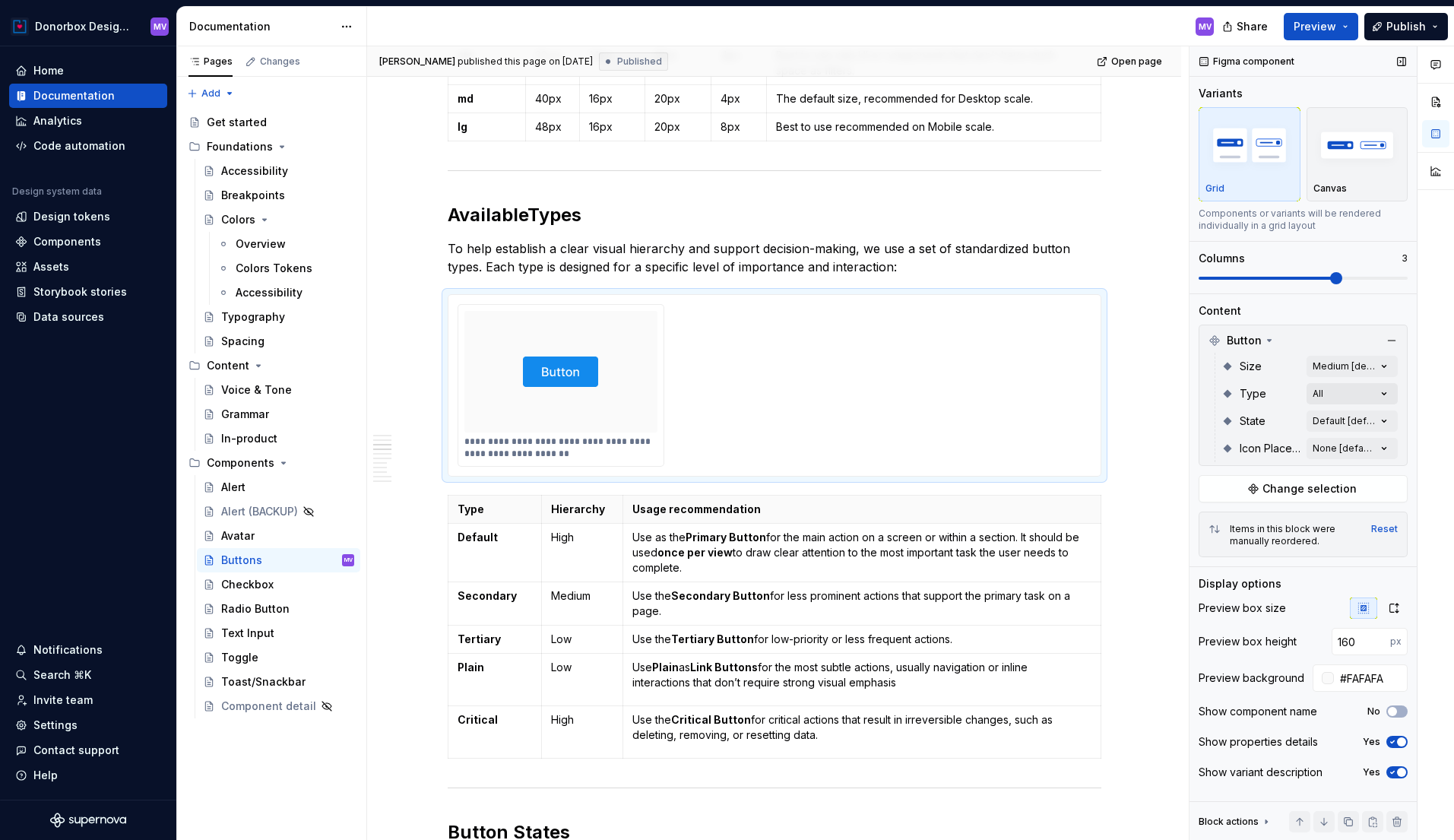
click at [1374, 396] on div "Comments Open comments No comments yet Select ‘Comment’ from the block context …" at bounding box center [1322, 443] width 264 height 794
click at [982, 428] on html "Donorbox Design System MV Home Documentation Analytics Code automation Design s…" at bounding box center [727, 420] width 1454 height 840
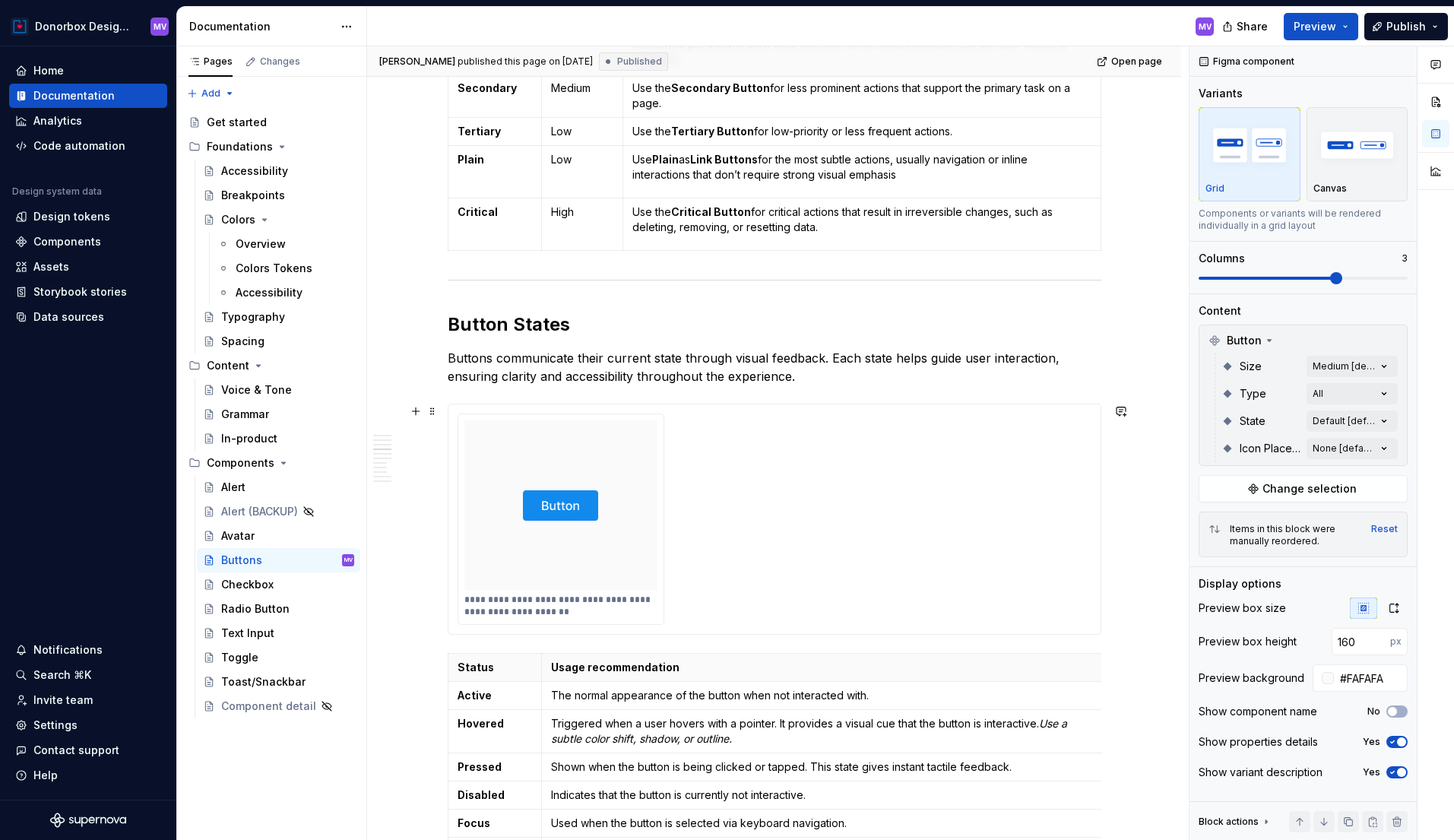
scroll to position [2081, 0]
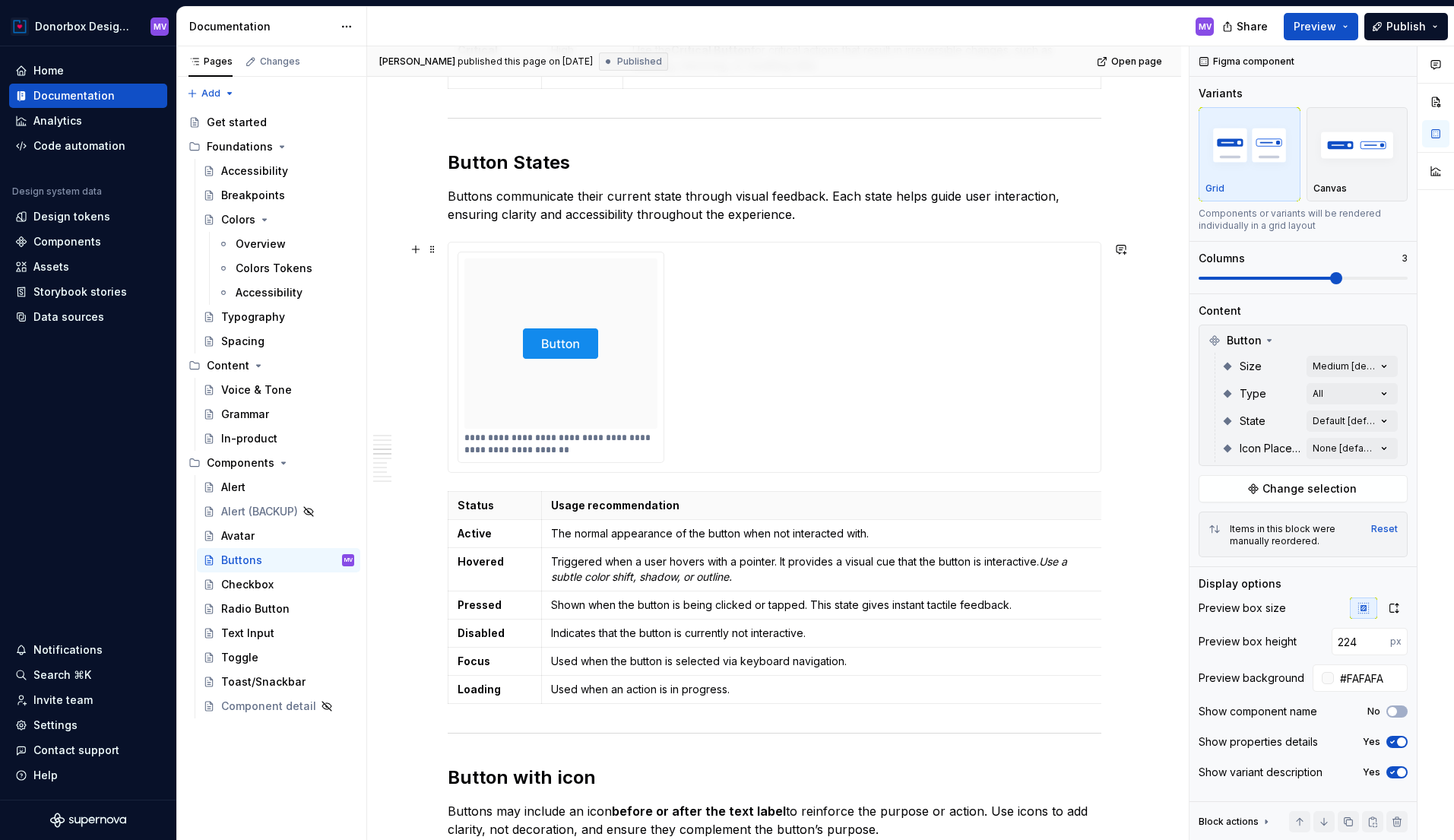
click at [647, 296] on div at bounding box center [561, 343] width 194 height 170
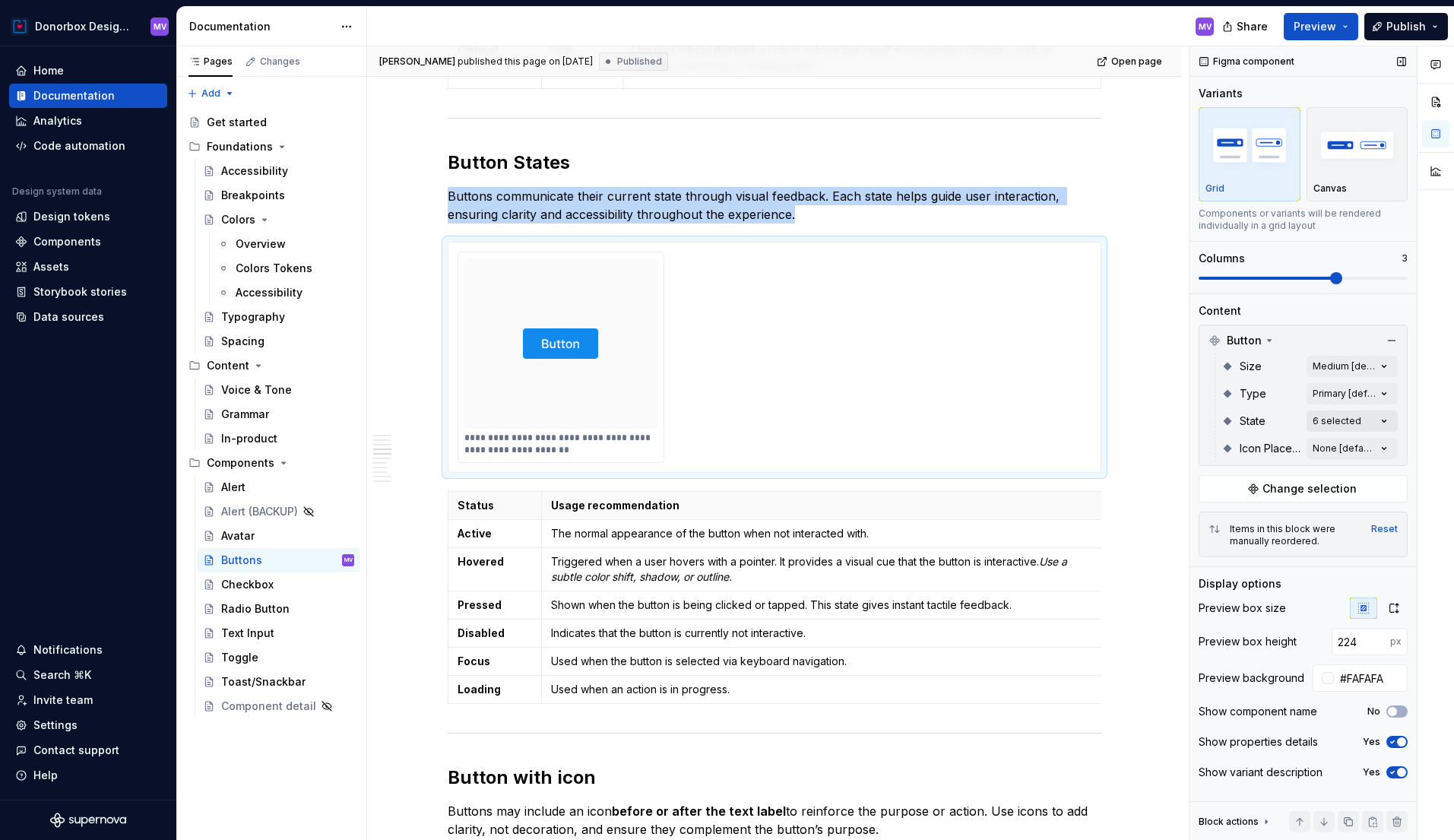
click at [1354, 424] on div "Comments Open comments No comments yet Select ‘Comment’ from the block context …" at bounding box center [1322, 443] width 264 height 794
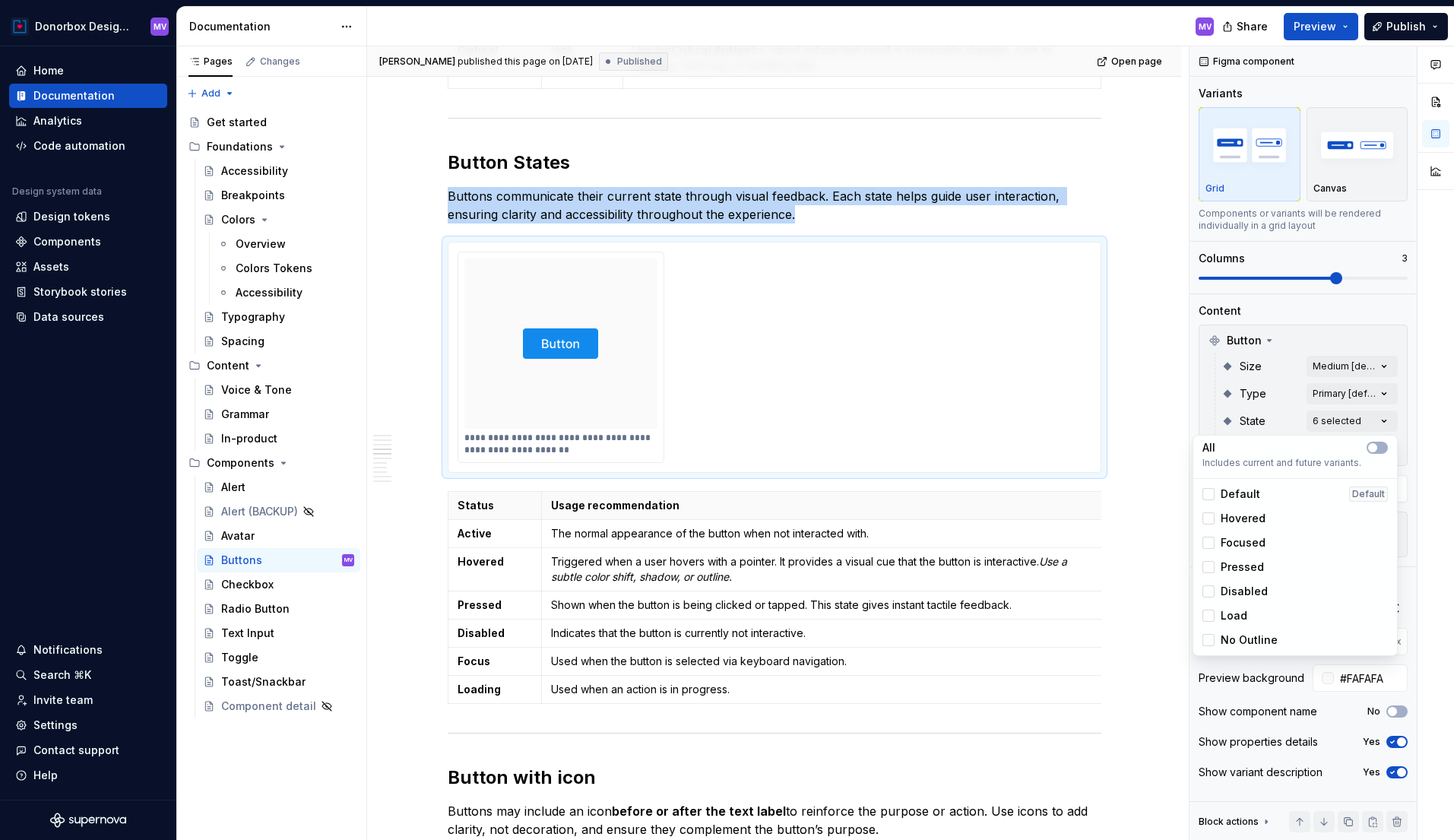
click at [1354, 424] on div "Comments Open comments No comments yet Select ‘Comment’ from the block context …" at bounding box center [1322, 443] width 264 height 794
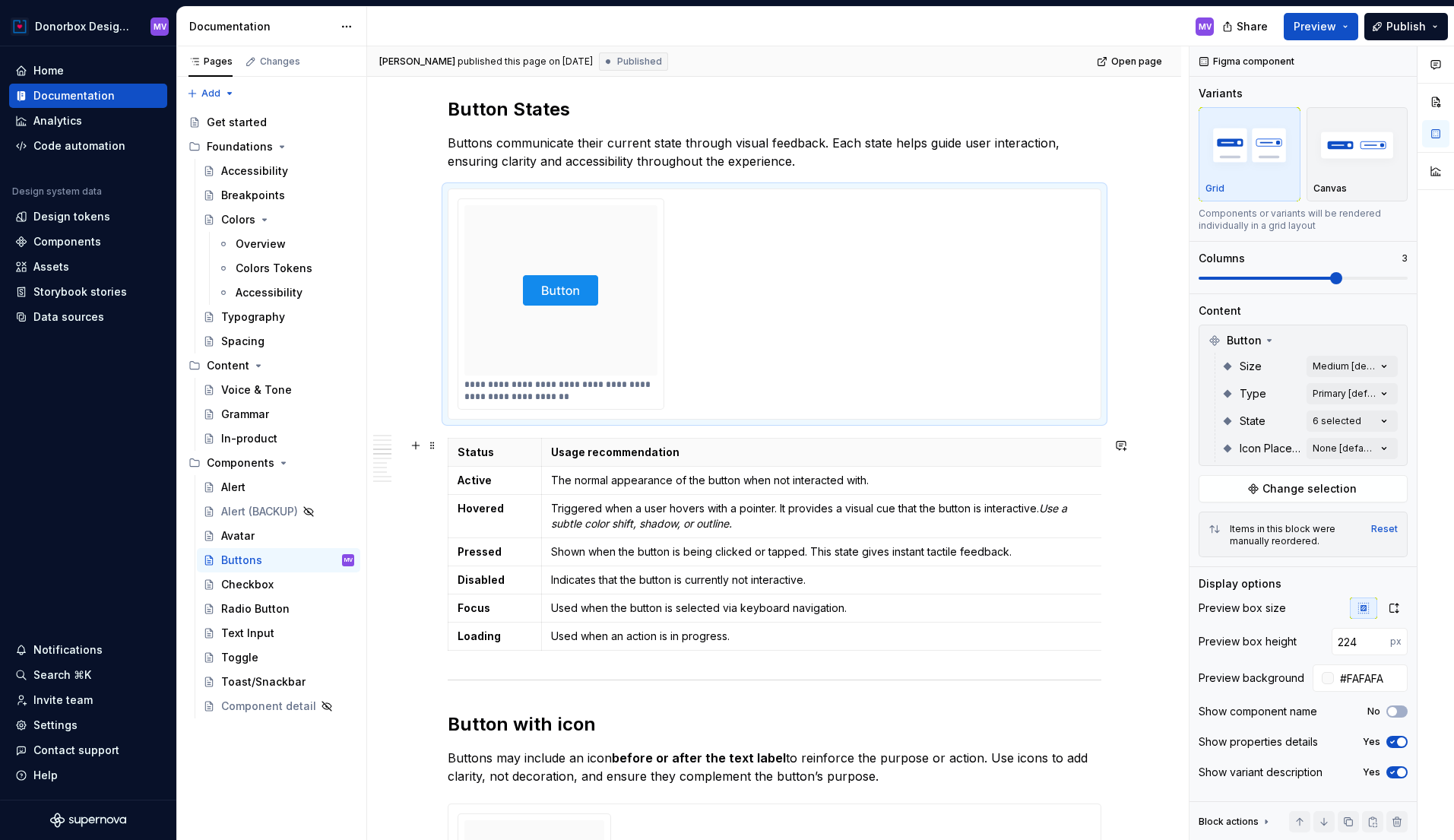
scroll to position [2054, 0]
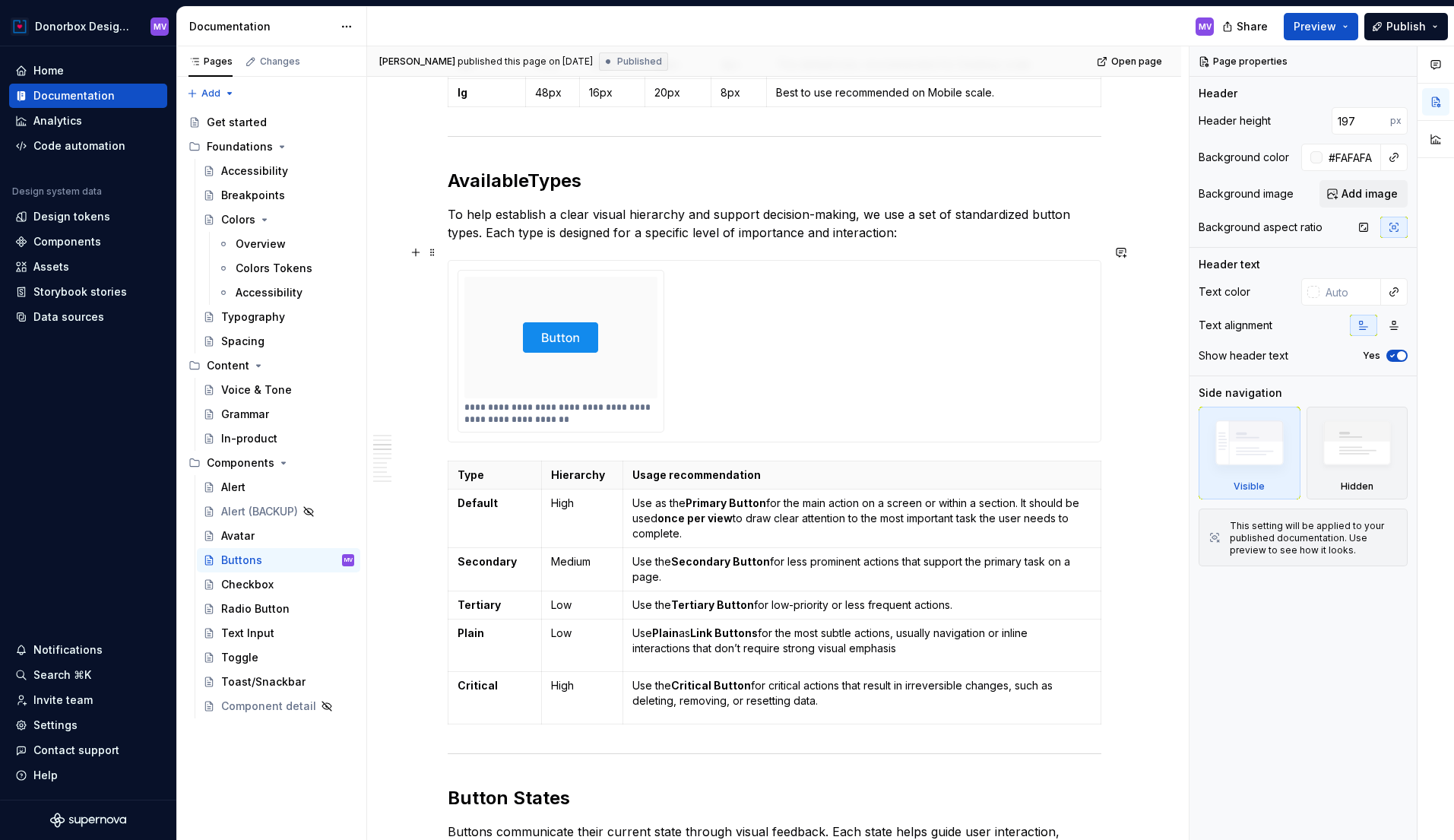
scroll to position [1457, 0]
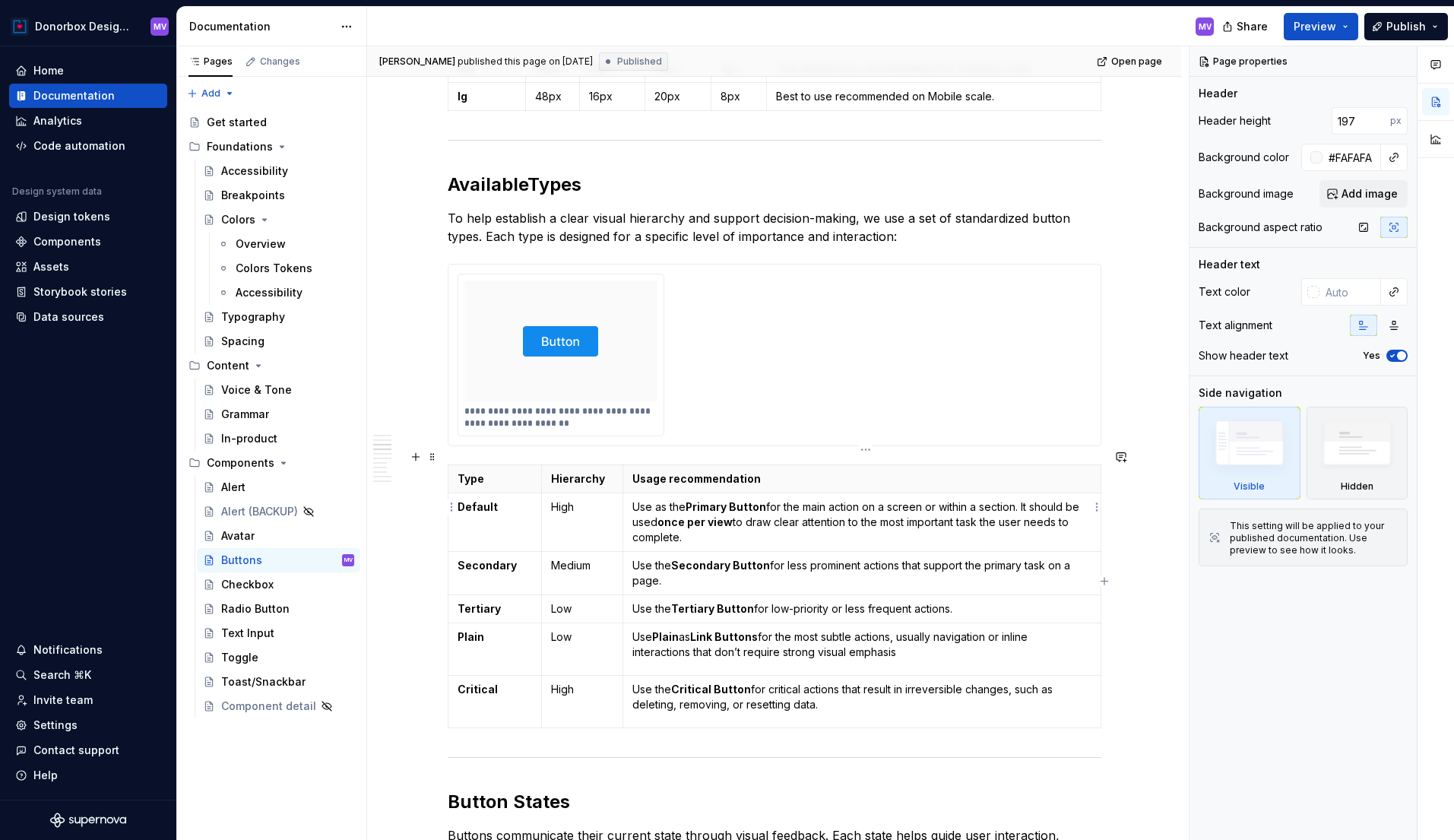
click at [793, 516] on p "Use as the Primary Button for the main action on a screen or within a section. …" at bounding box center [862, 522] width 459 height 45
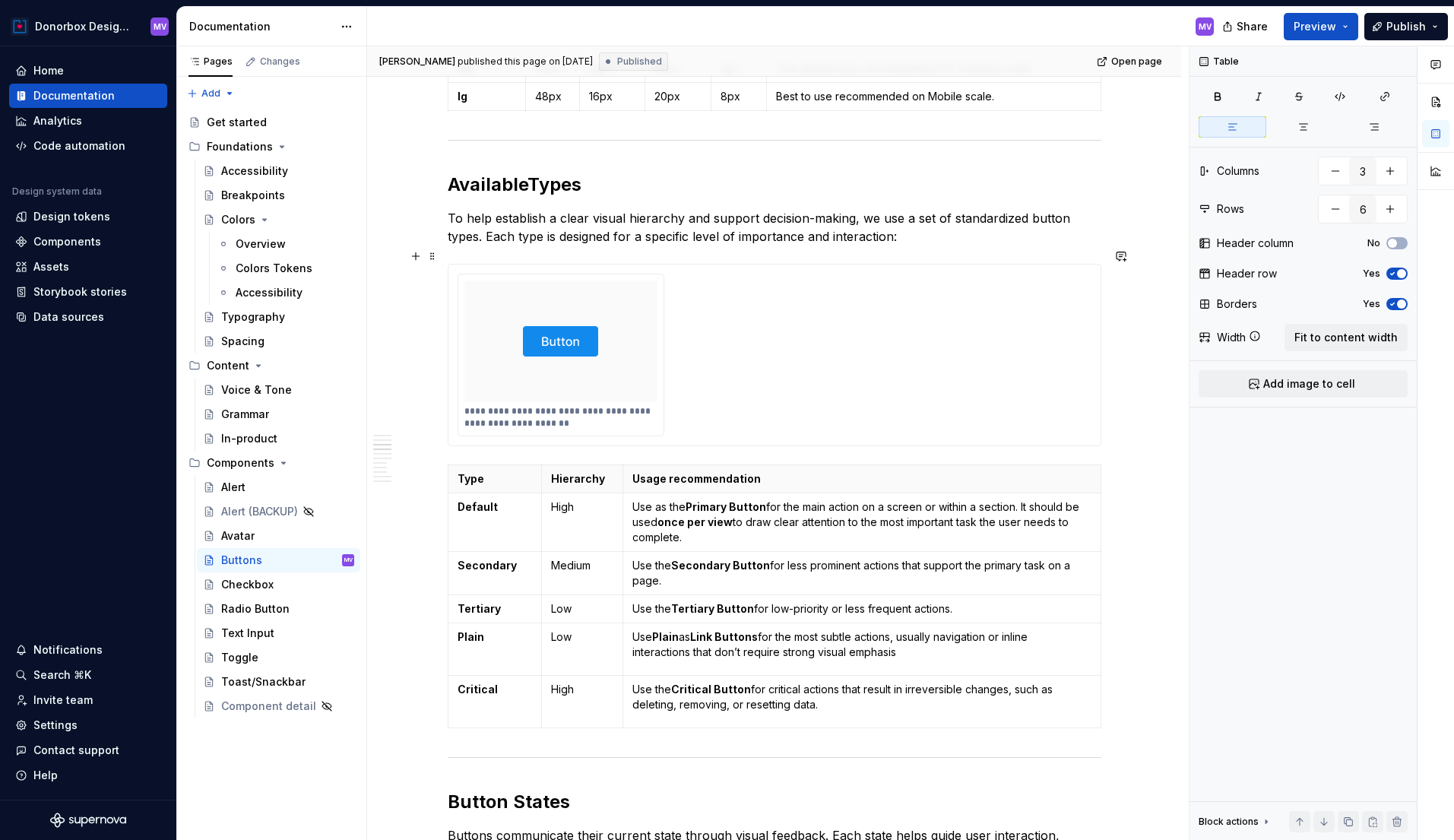
click at [829, 378] on div "**********" at bounding box center [775, 355] width 634 height 163
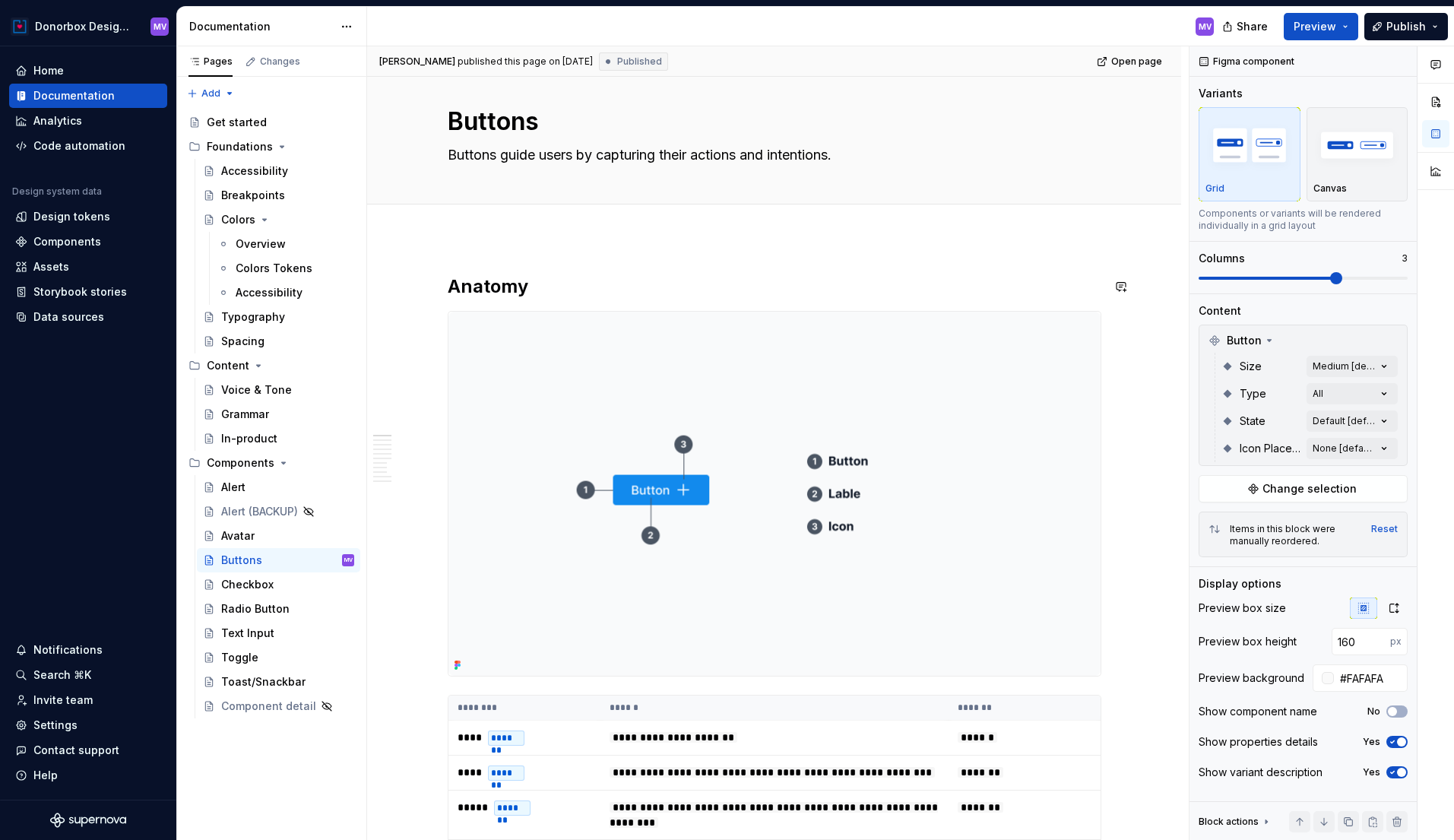
scroll to position [0, 0]
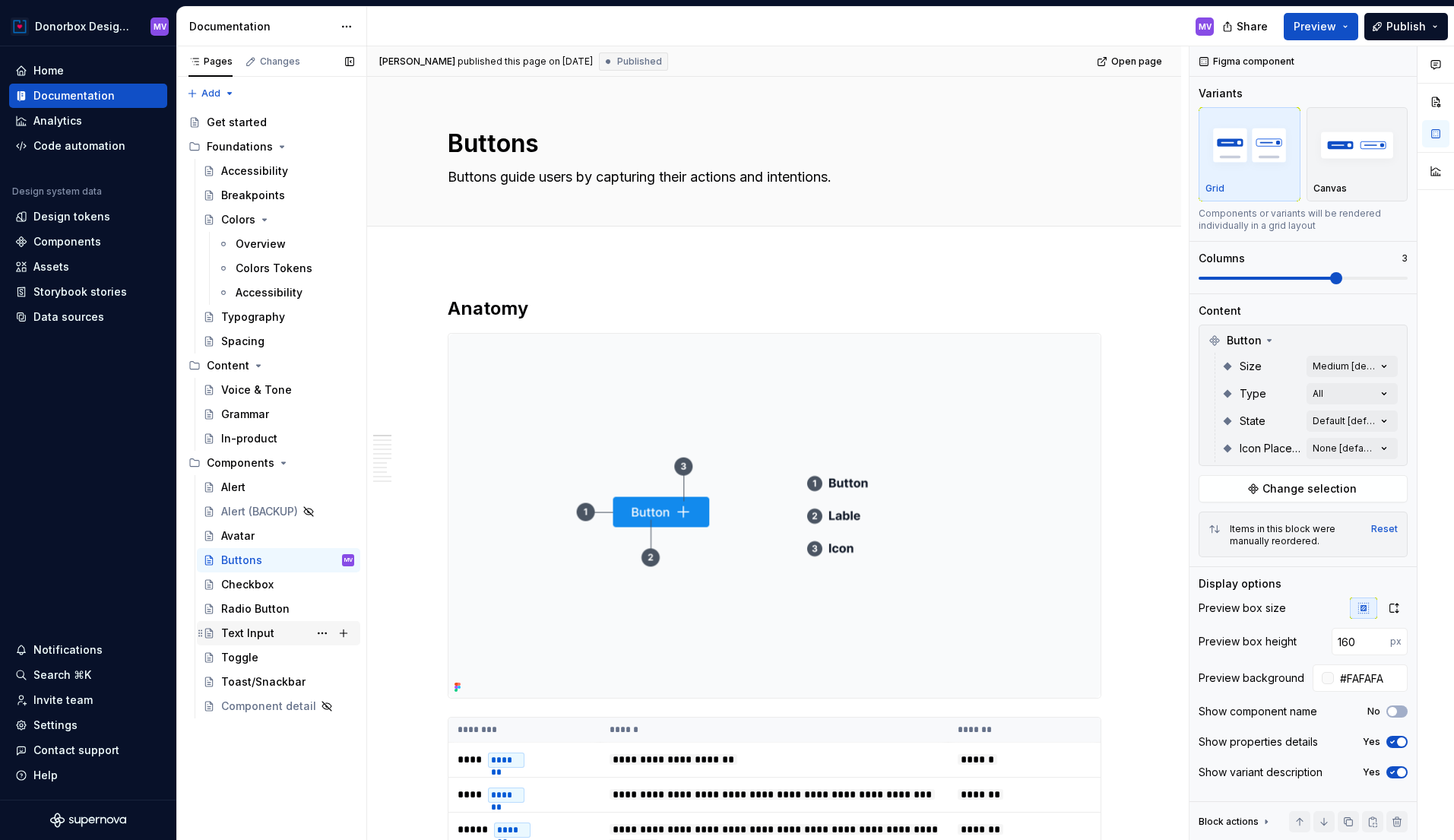
click at [270, 632] on div "Text Input" at bounding box center [248, 633] width 53 height 15
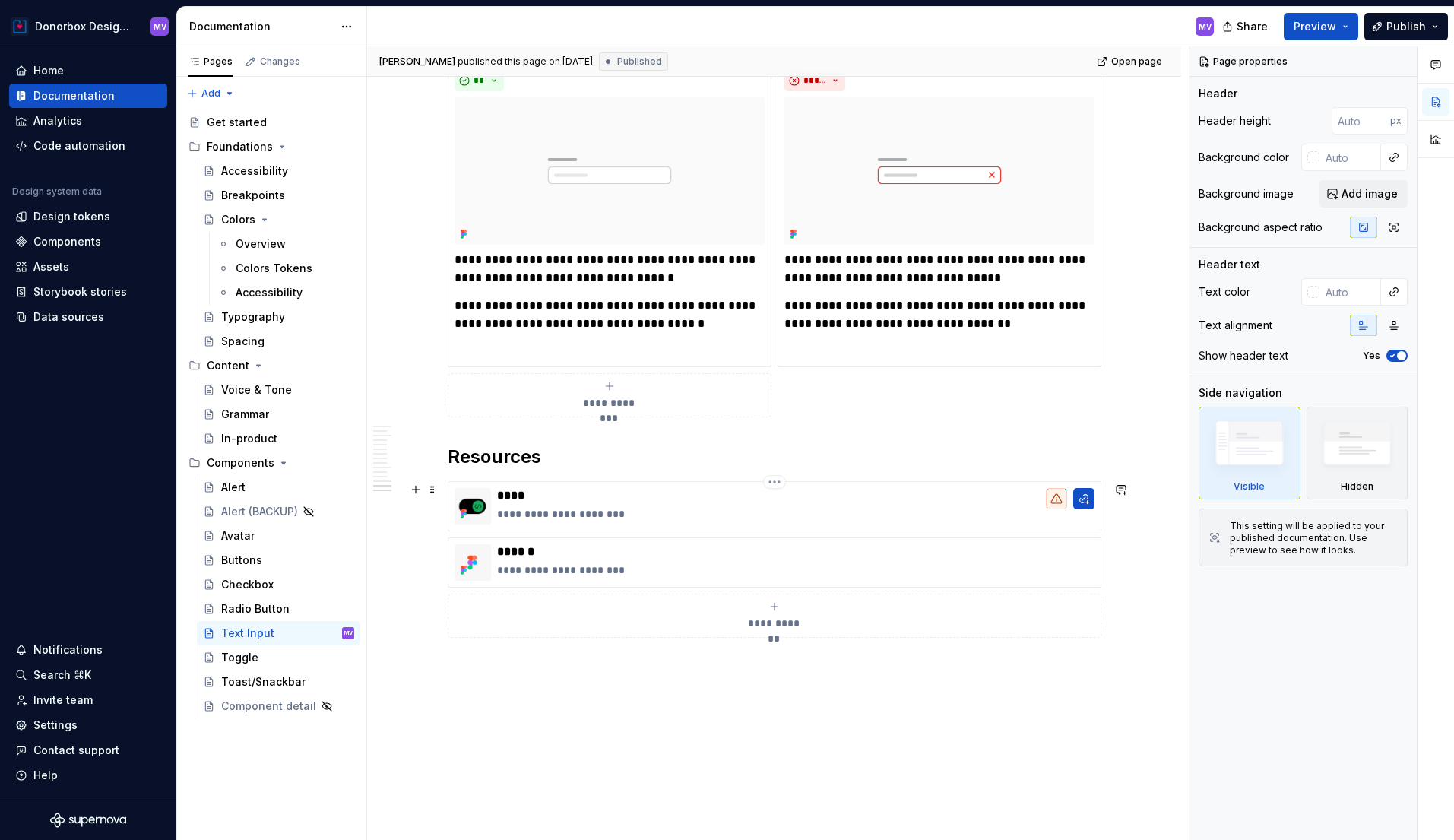
scroll to position [5601, 0]
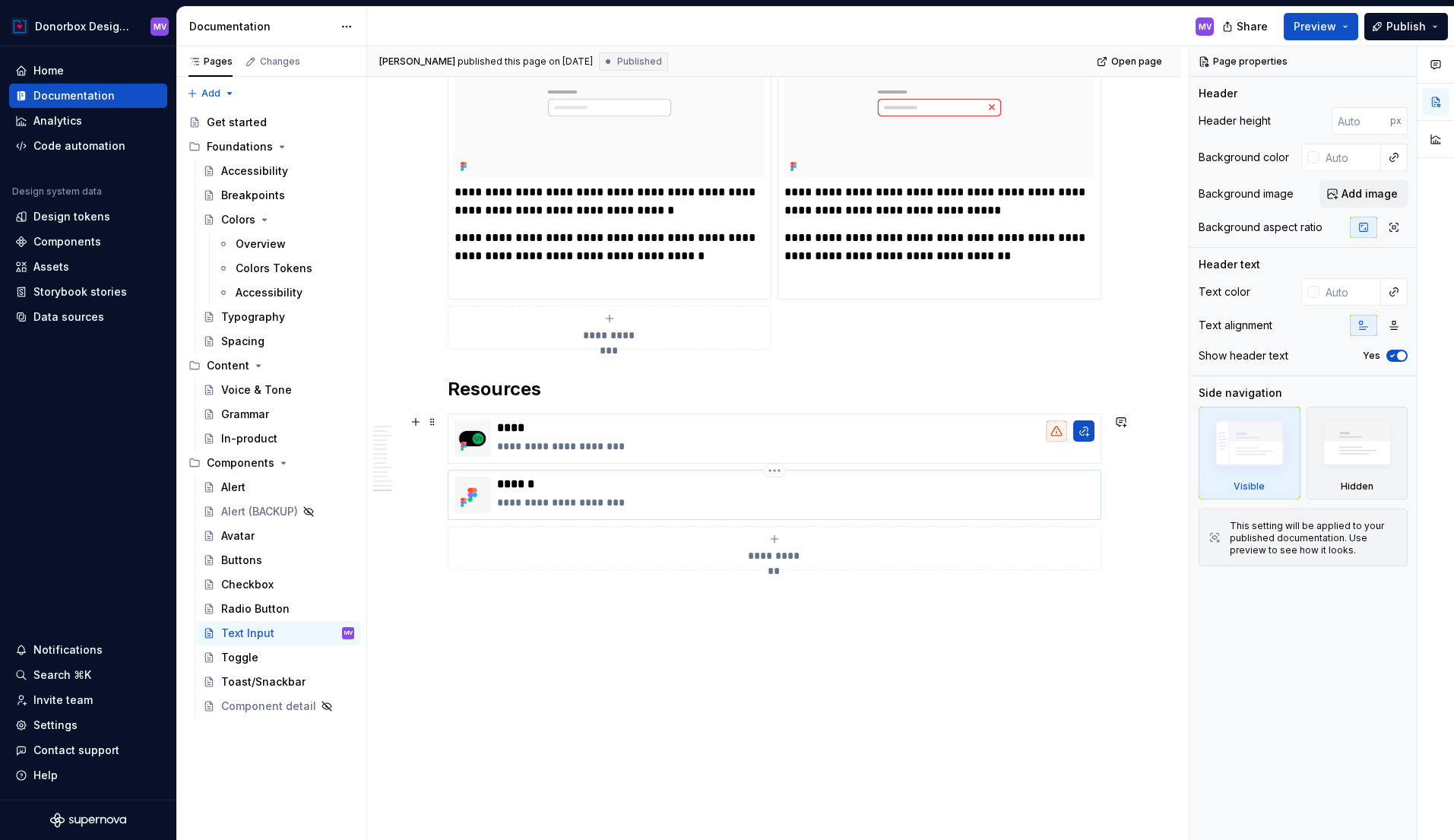
click at [659, 486] on p "******" at bounding box center [795, 484] width 597 height 15
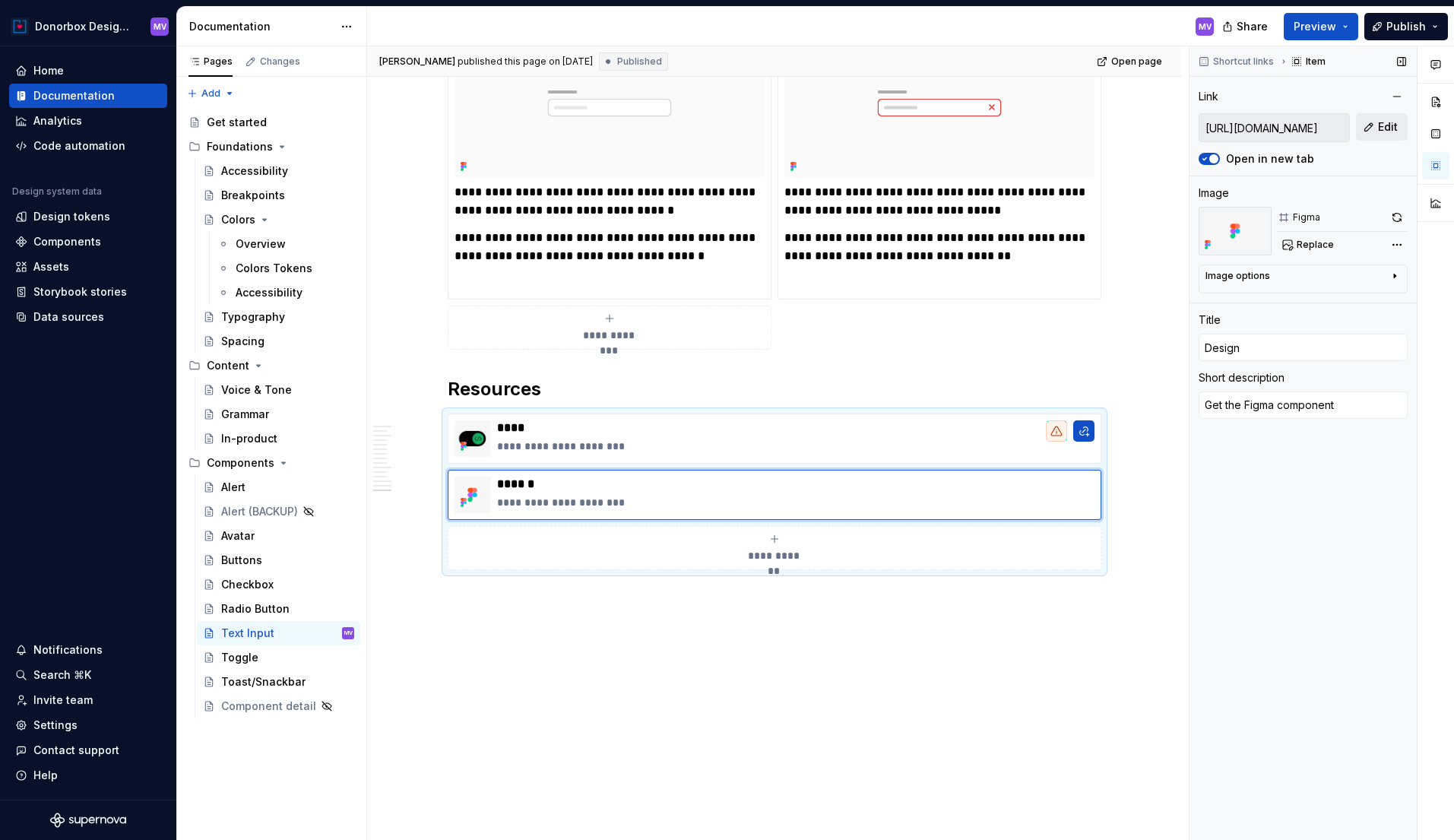
click at [1373, 126] on button "Edit" at bounding box center [1382, 127] width 52 height 28
type textarea "*"
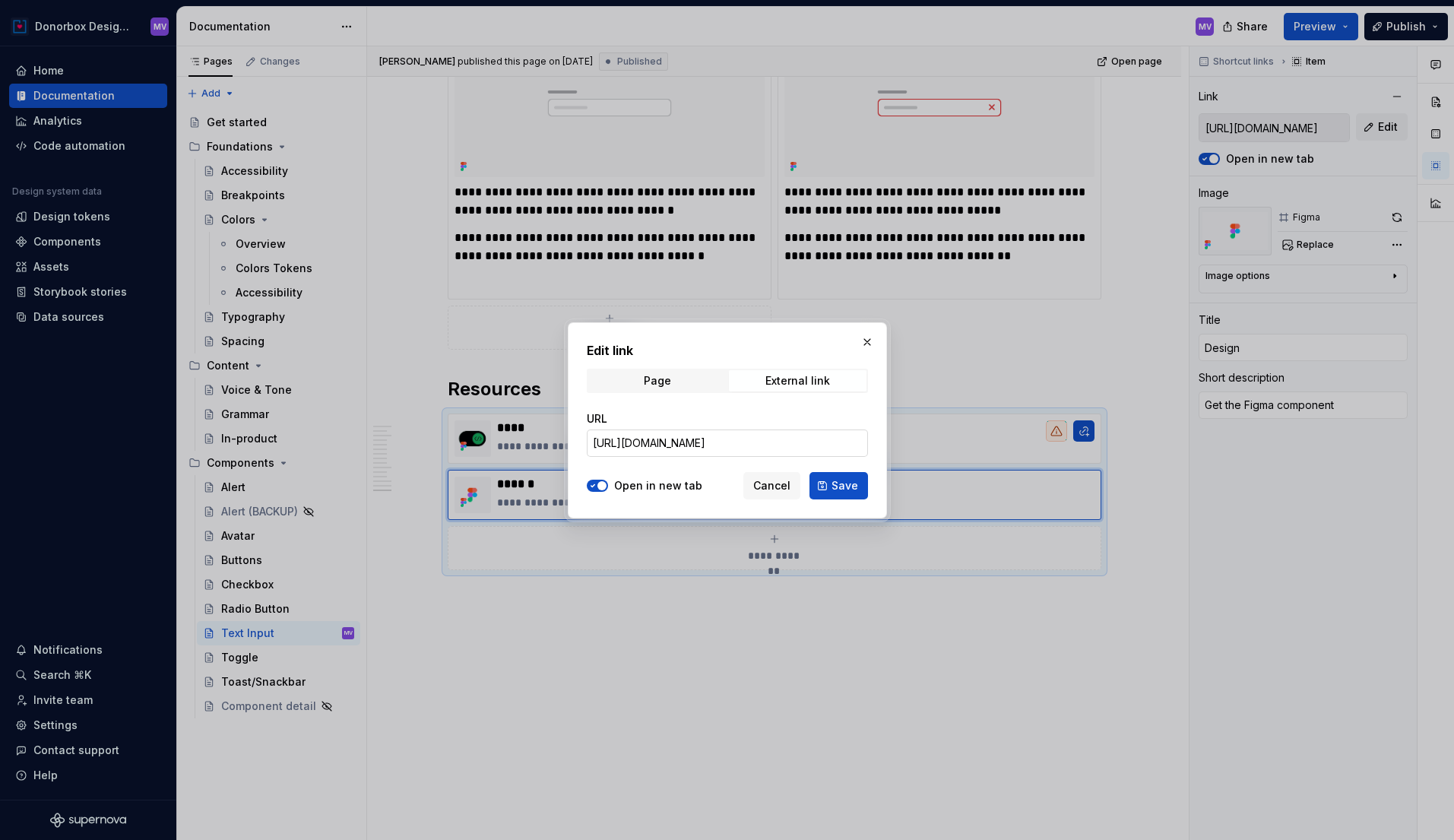
click at [767, 444] on input "https://www.figma.com/design/dEVinfj1WyEKJQJR8Vv5CJ/Donorbox-design-system?node…" at bounding box center [727, 443] width 281 height 28
paste input "370-25980"
type input "https://www.figma.com/design/dEVinfj1WyEKJQJR8Vv5CJ/Donorbox-design-system?node…"
click at [850, 485] on span "Save" at bounding box center [845, 485] width 27 height 15
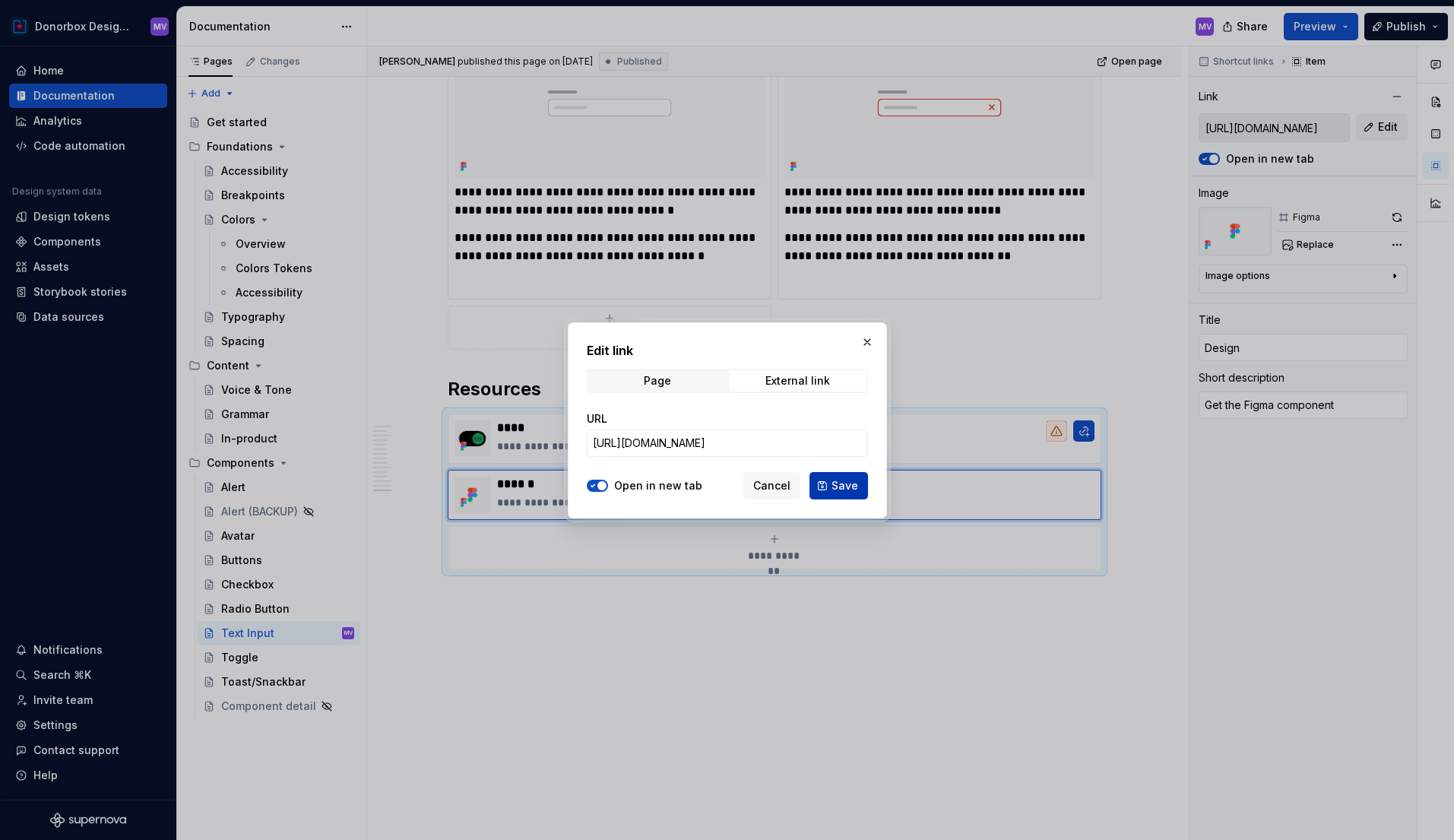
type textarea "*"
type input "https://www.figma.com/design/dEVinfj1WyEKJQJR8Vv5CJ/Donorbox-design-system?node…"
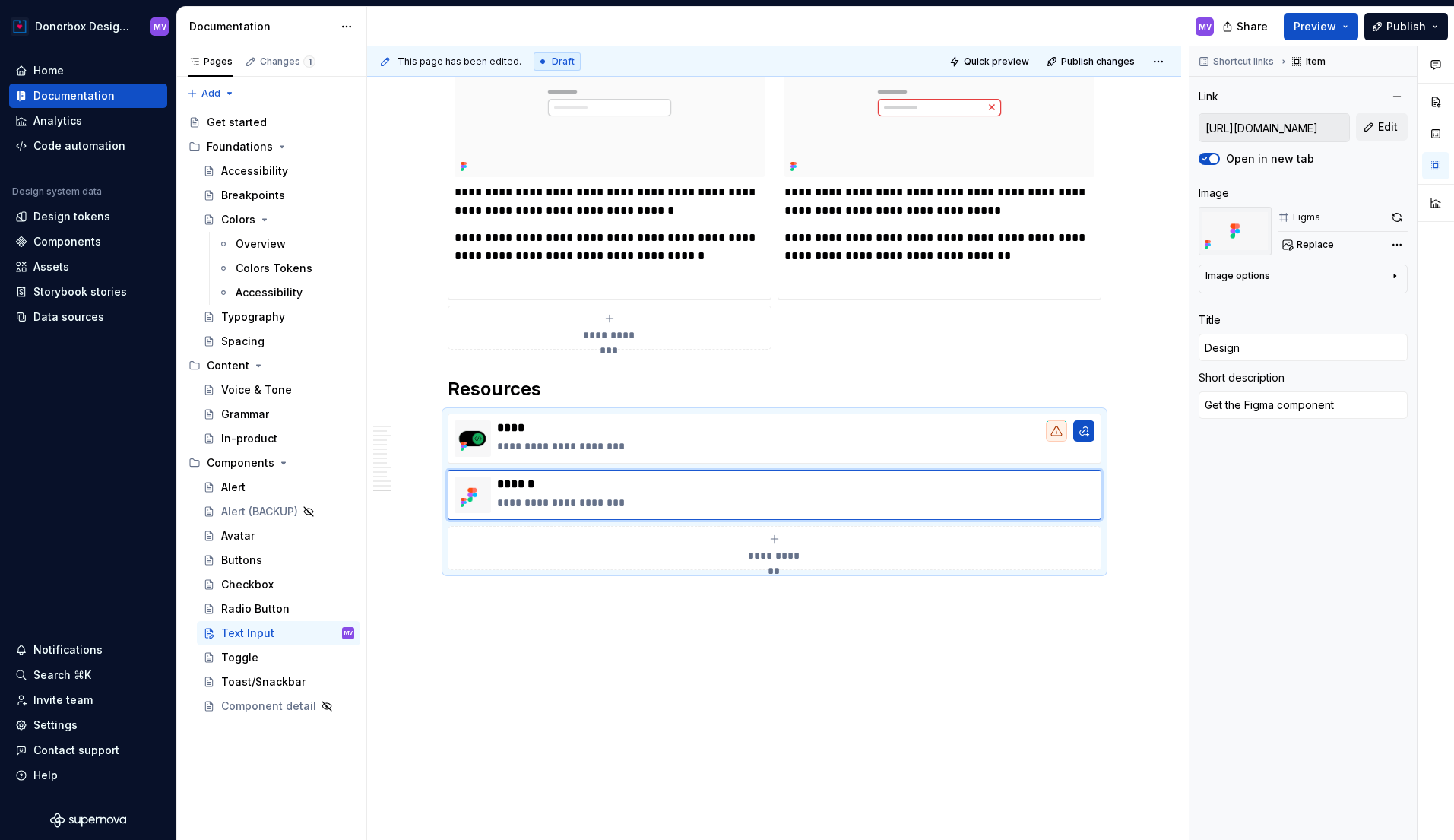
type textarea "*"
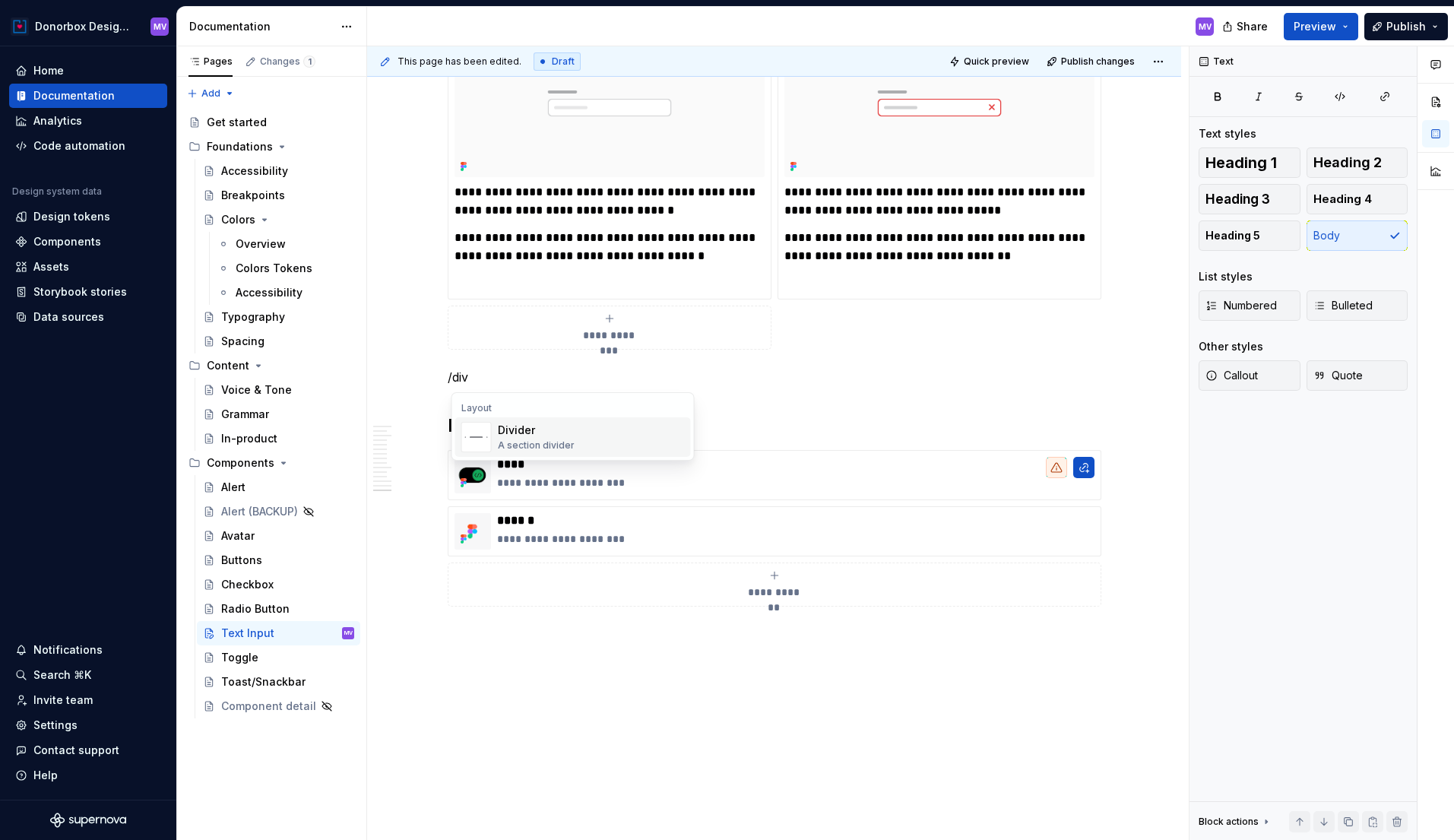
click at [520, 425] on div "Divider" at bounding box center [536, 430] width 77 height 15
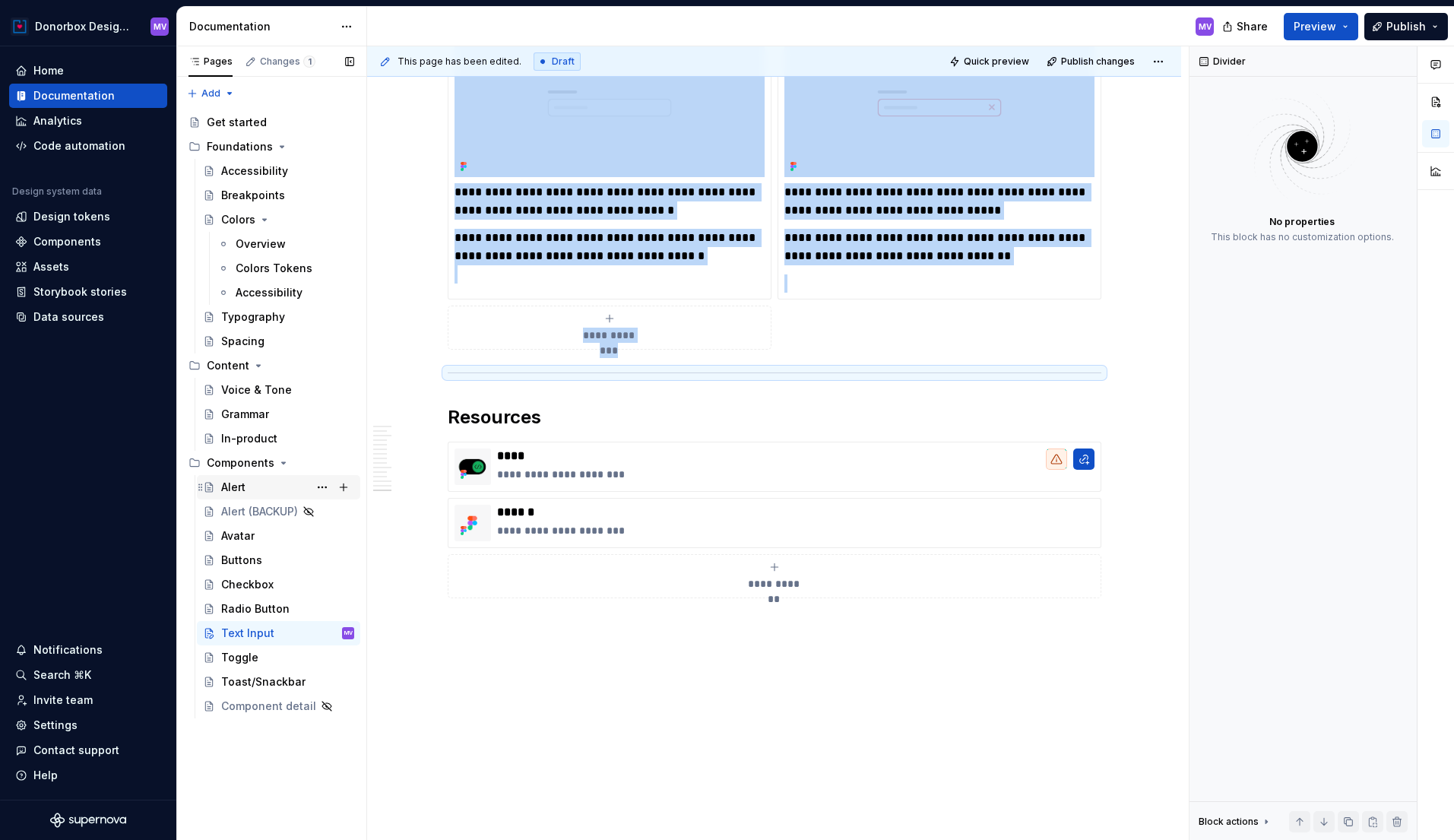
click at [266, 484] on div "Alert" at bounding box center [288, 487] width 133 height 21
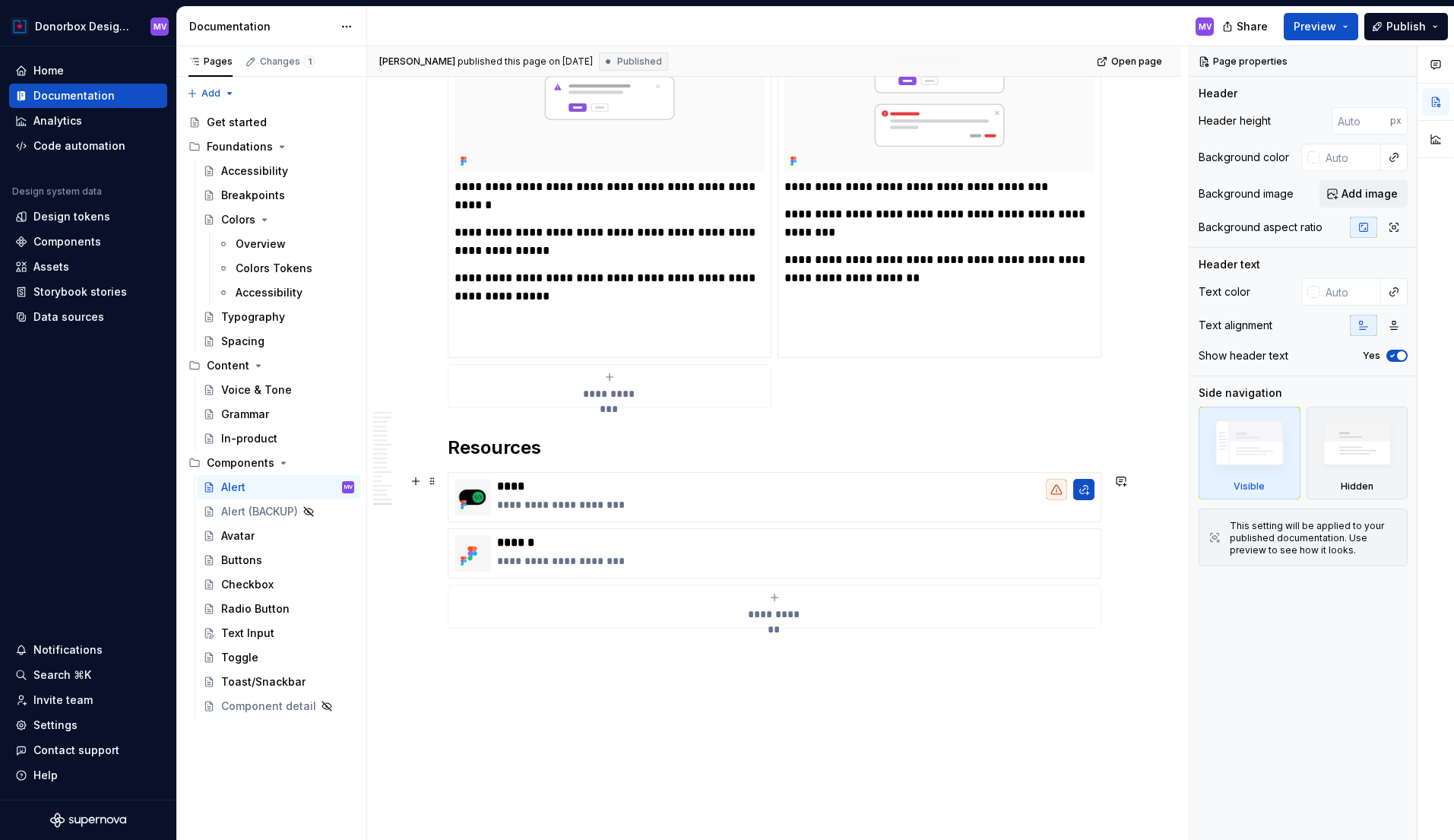
scroll to position [7211, 0]
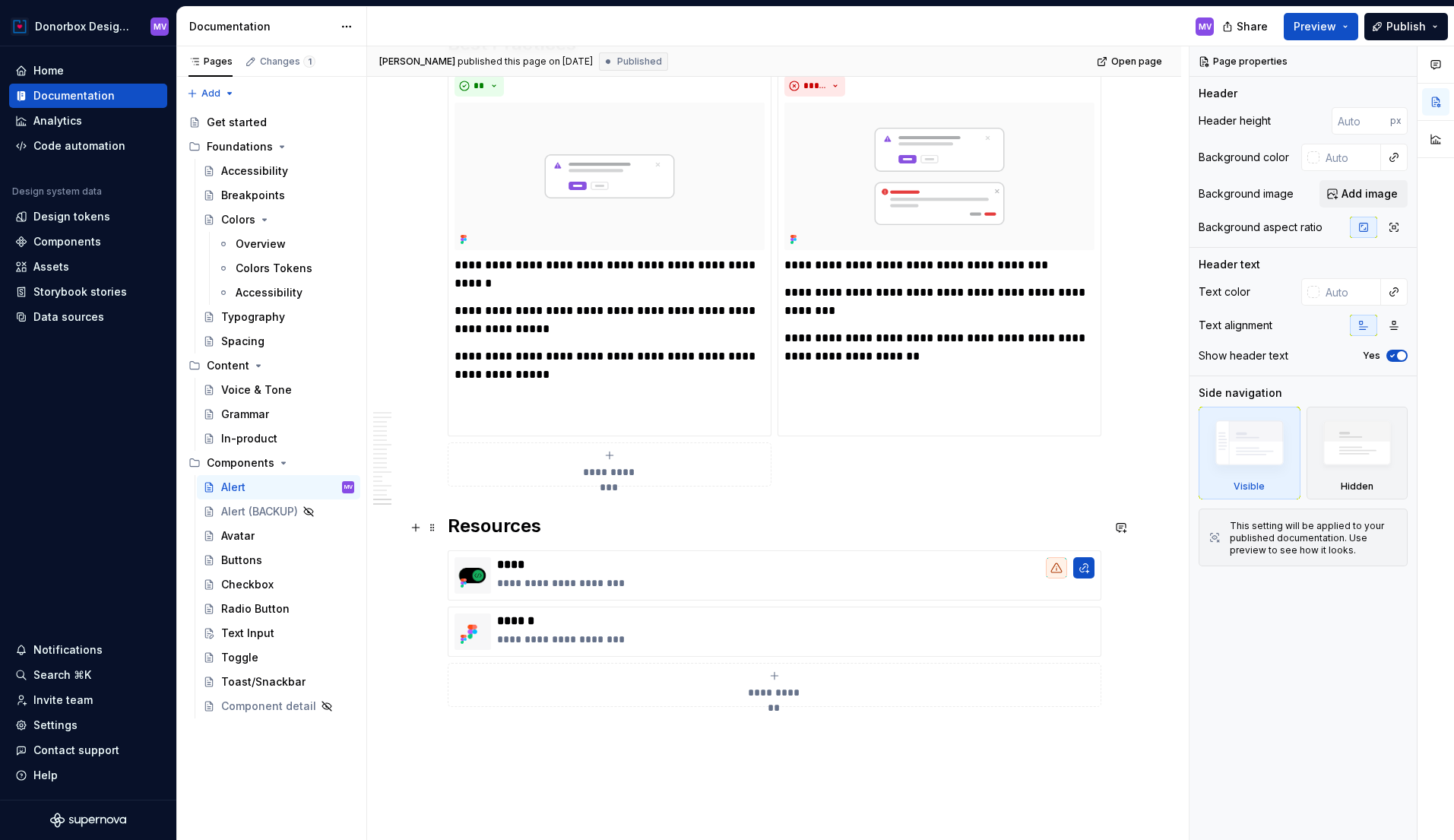
type textarea "*"
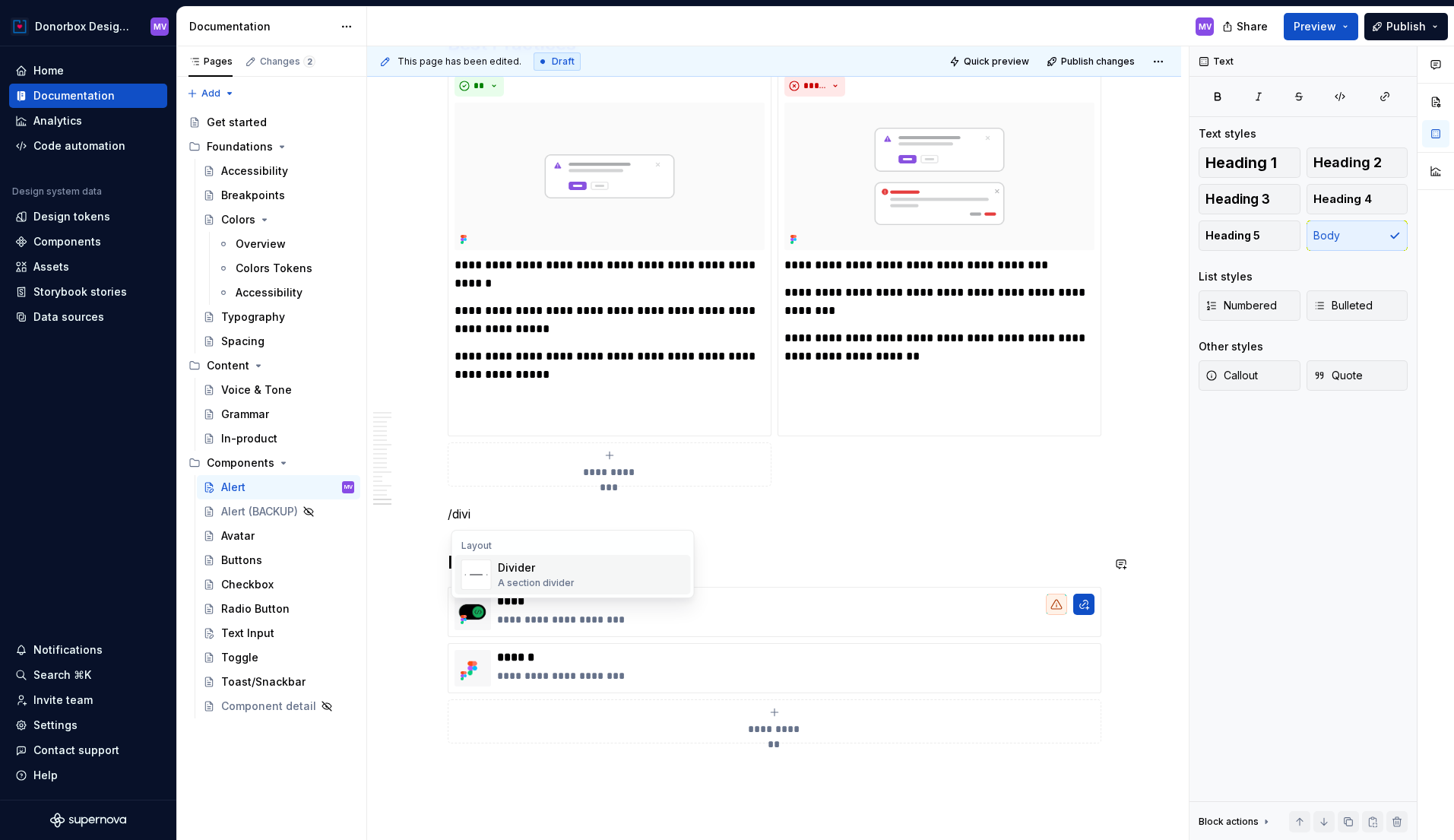
click at [520, 574] on div "Divider" at bounding box center [536, 567] width 77 height 15
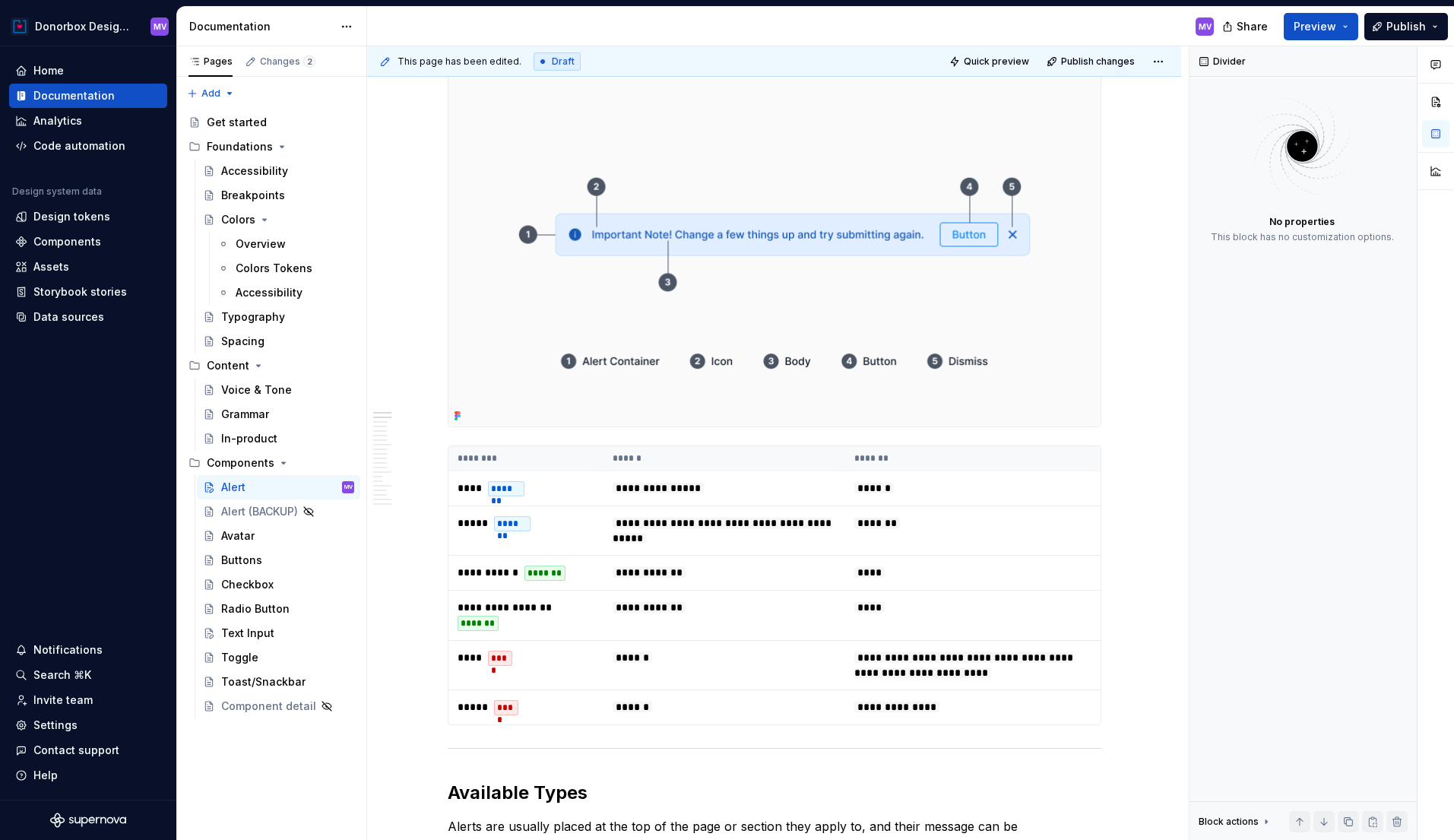
scroll to position [0, 0]
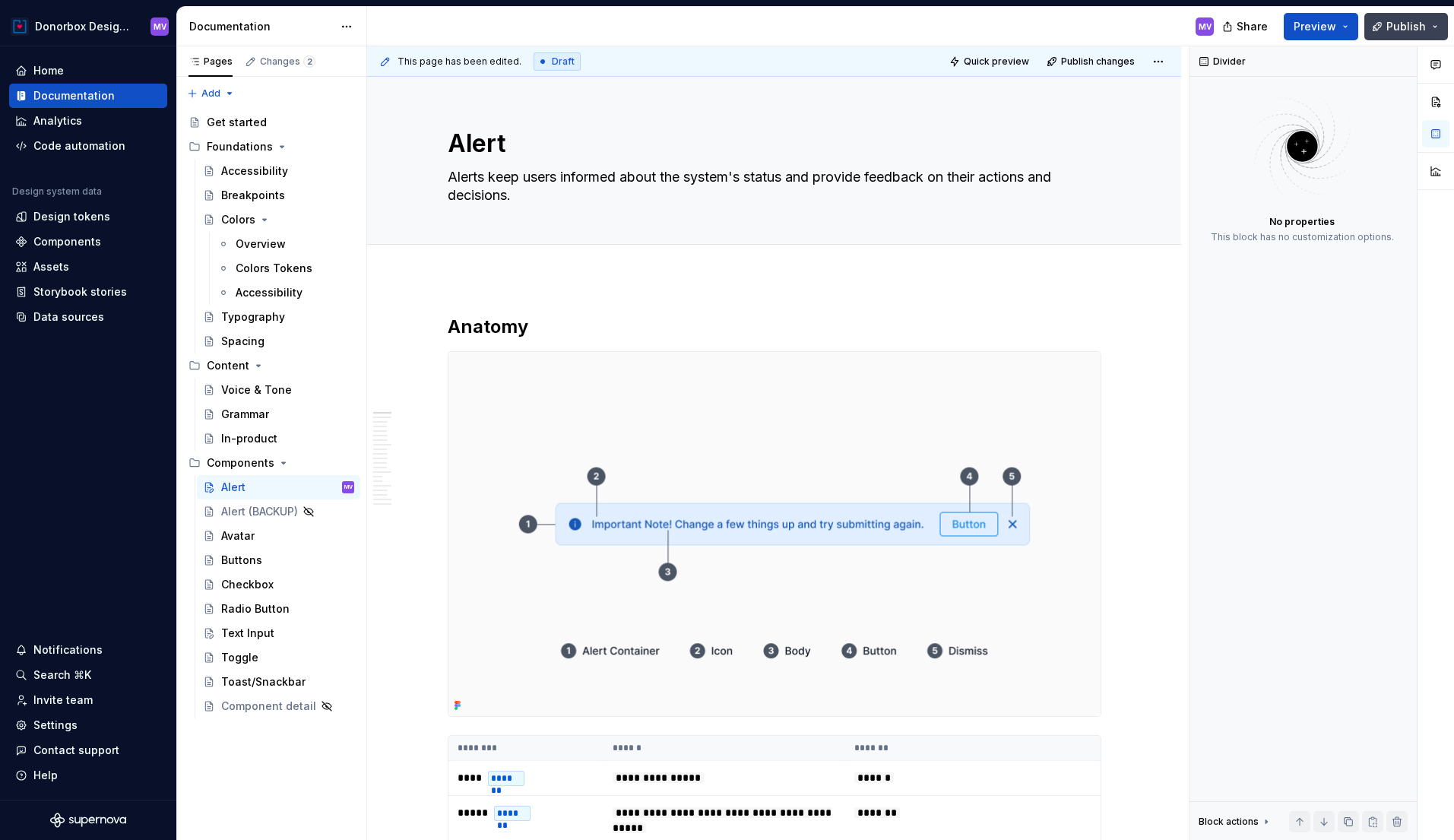
click at [1406, 19] on span "Publish" at bounding box center [1406, 26] width 40 height 15
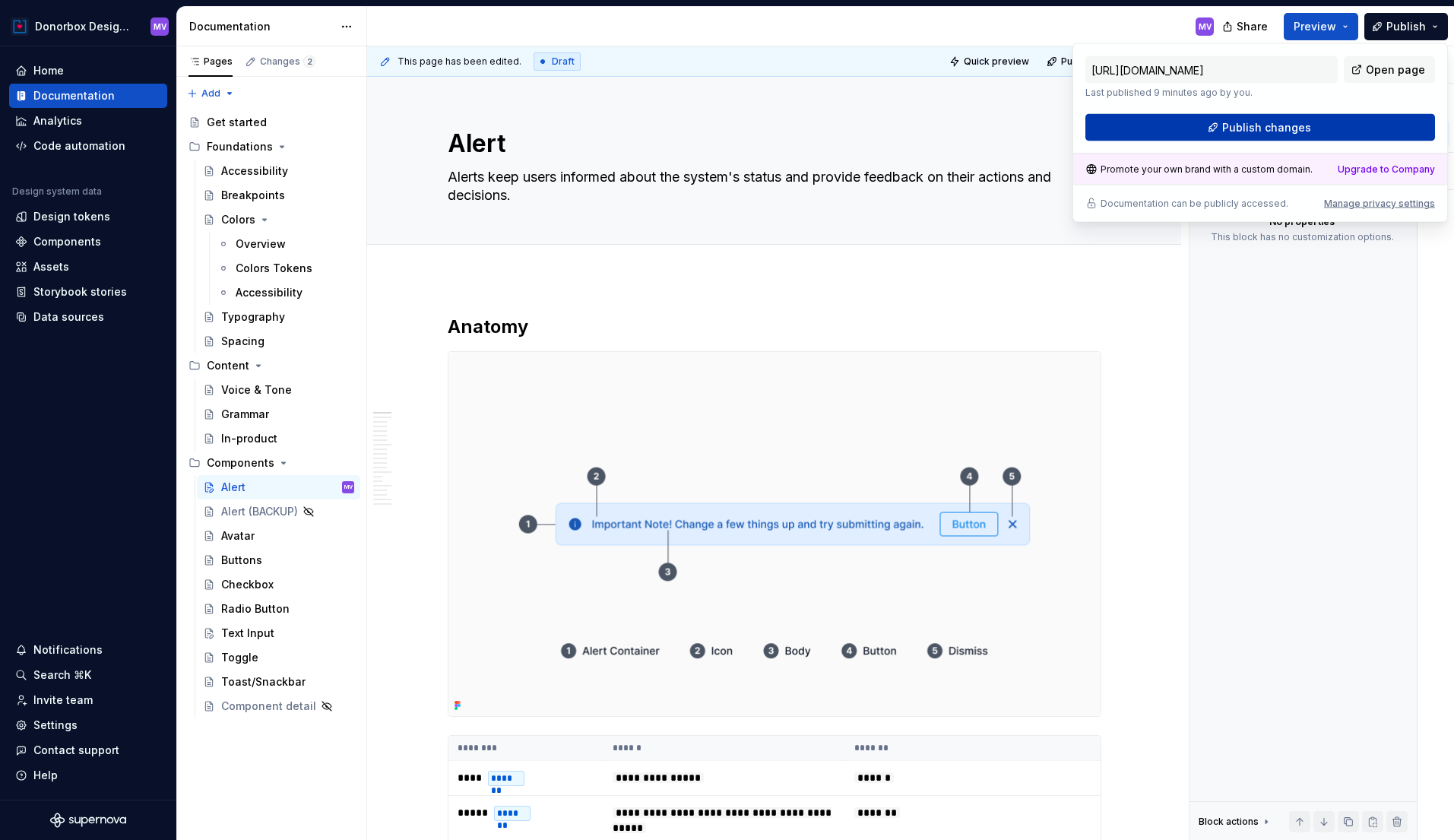
click at [1301, 125] on span "Publish changes" at bounding box center [1267, 127] width 89 height 15
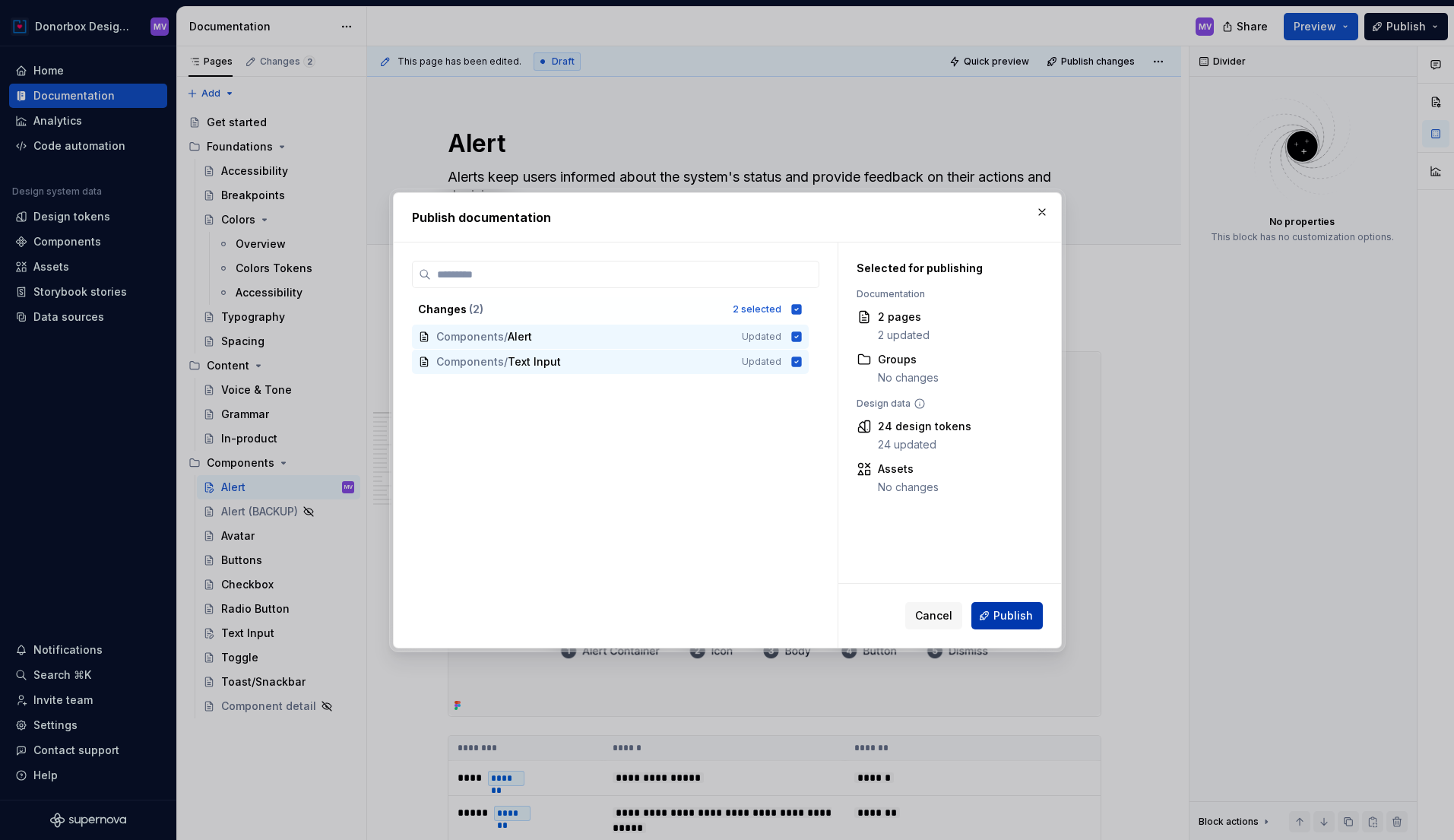
click at [1003, 619] on span "Publish" at bounding box center [1013, 615] width 40 height 15
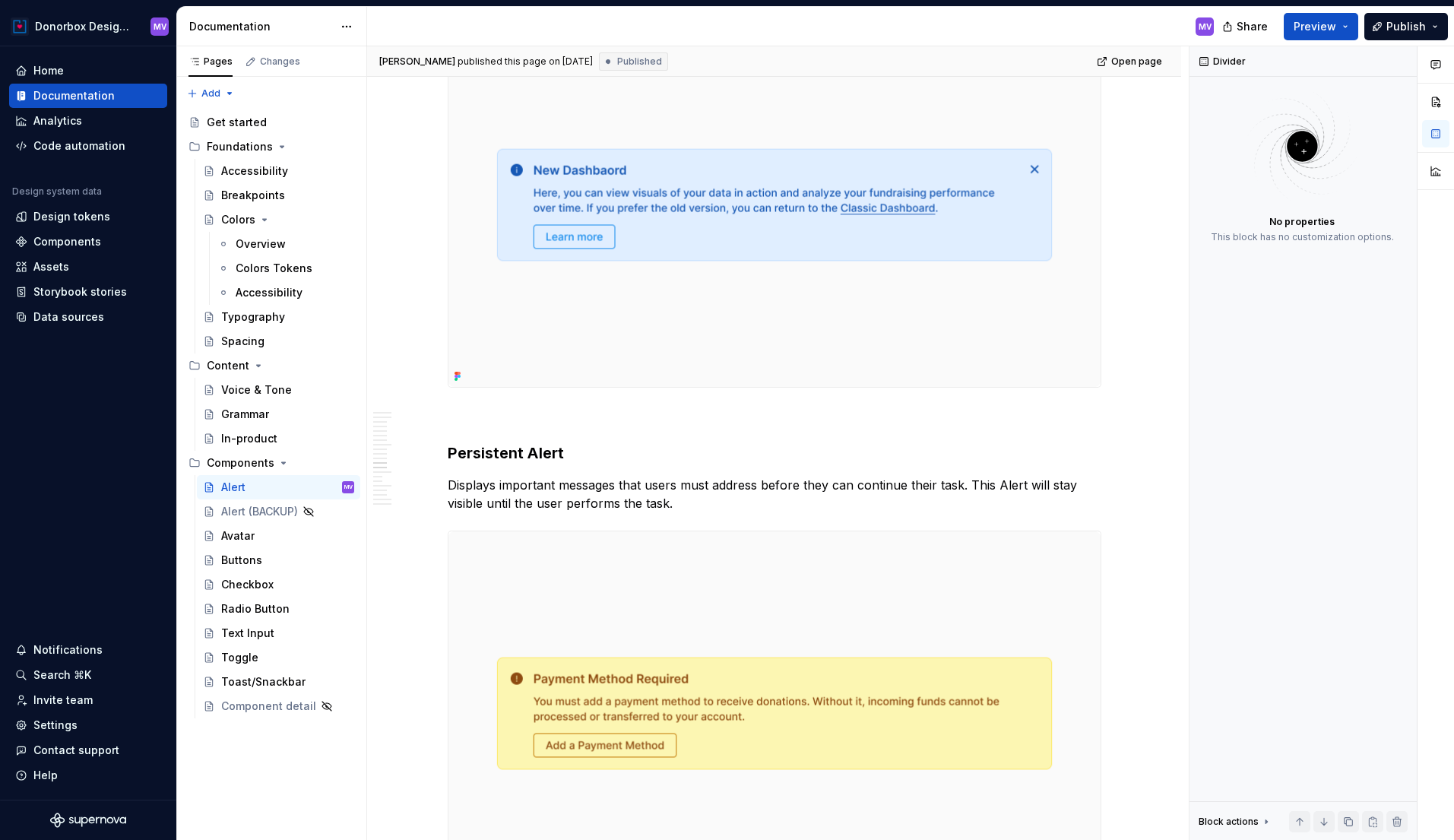
scroll to position [4021, 0]
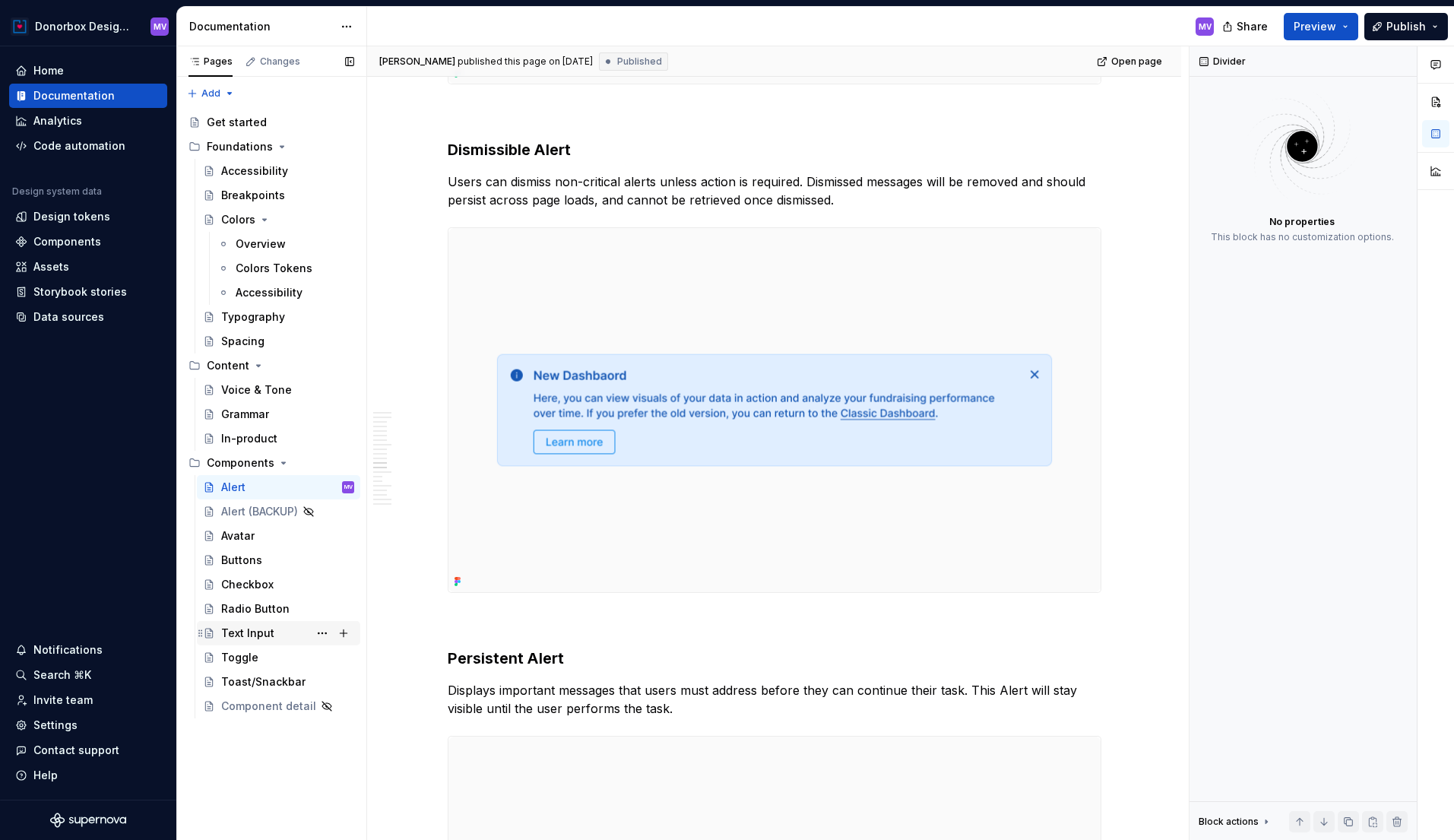
click at [243, 629] on div "Text Input" at bounding box center [248, 633] width 53 height 15
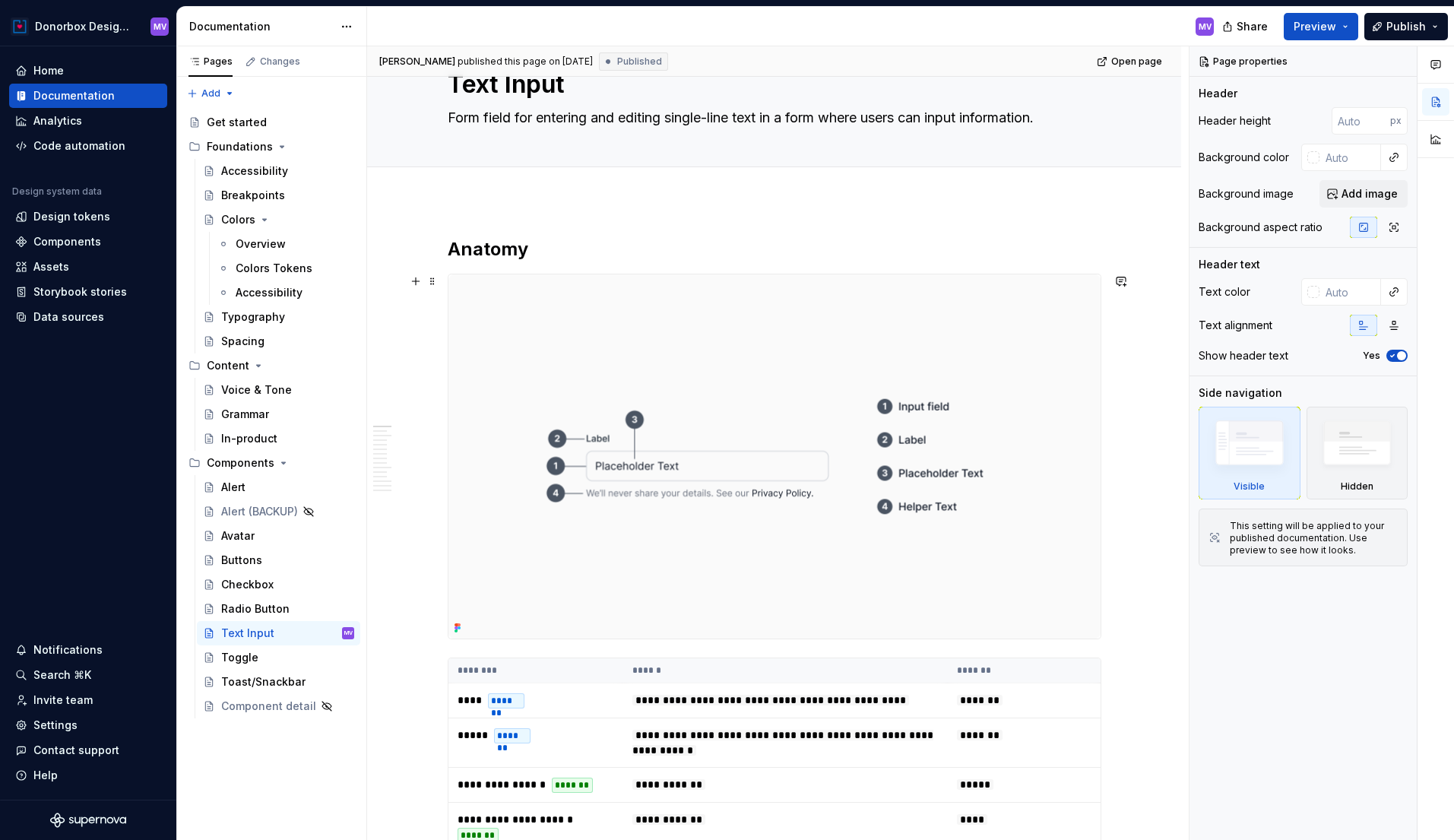
scroll to position [86, 0]
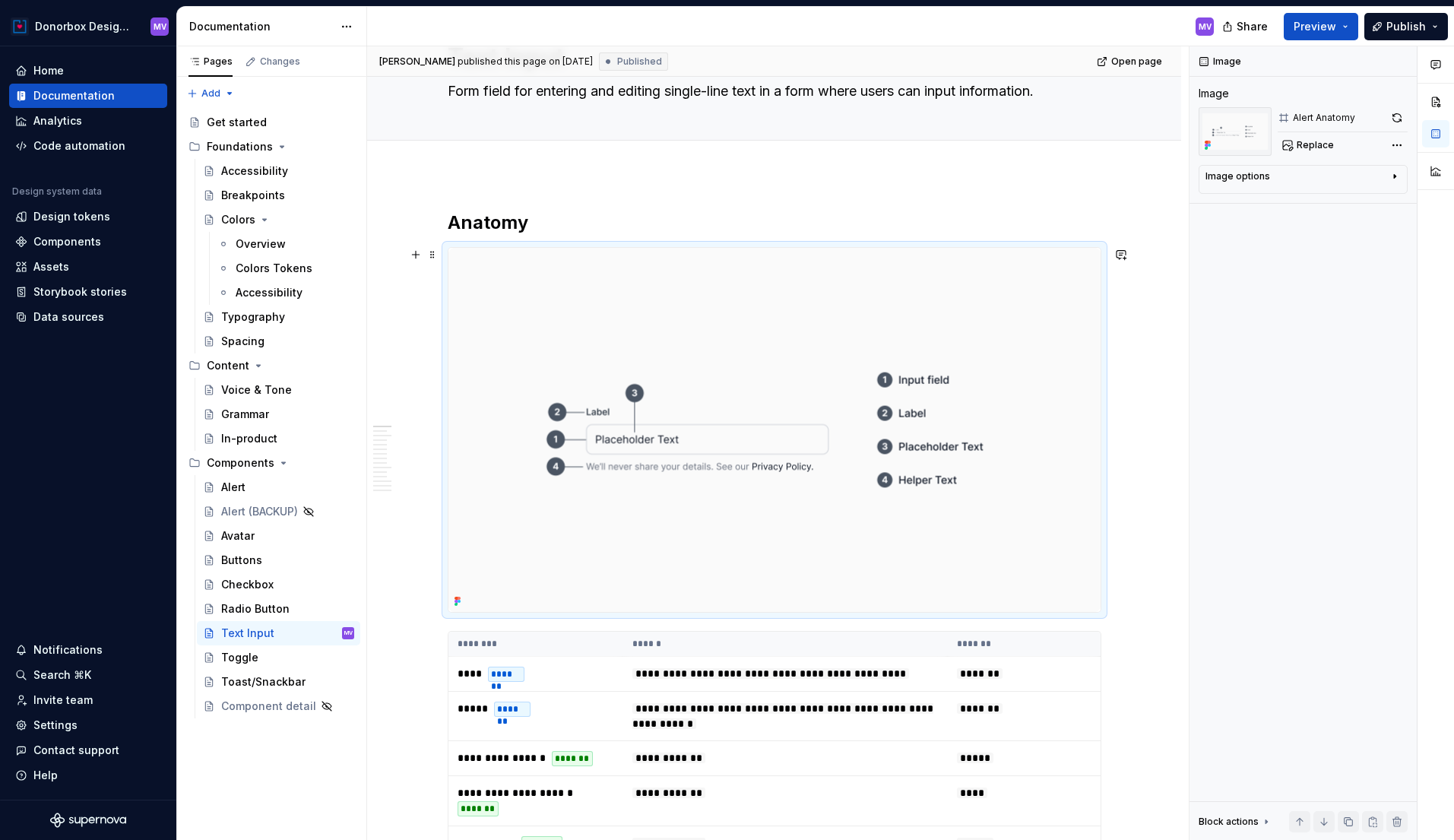
click at [730, 354] on img at bounding box center [774, 429] width 652 height 364
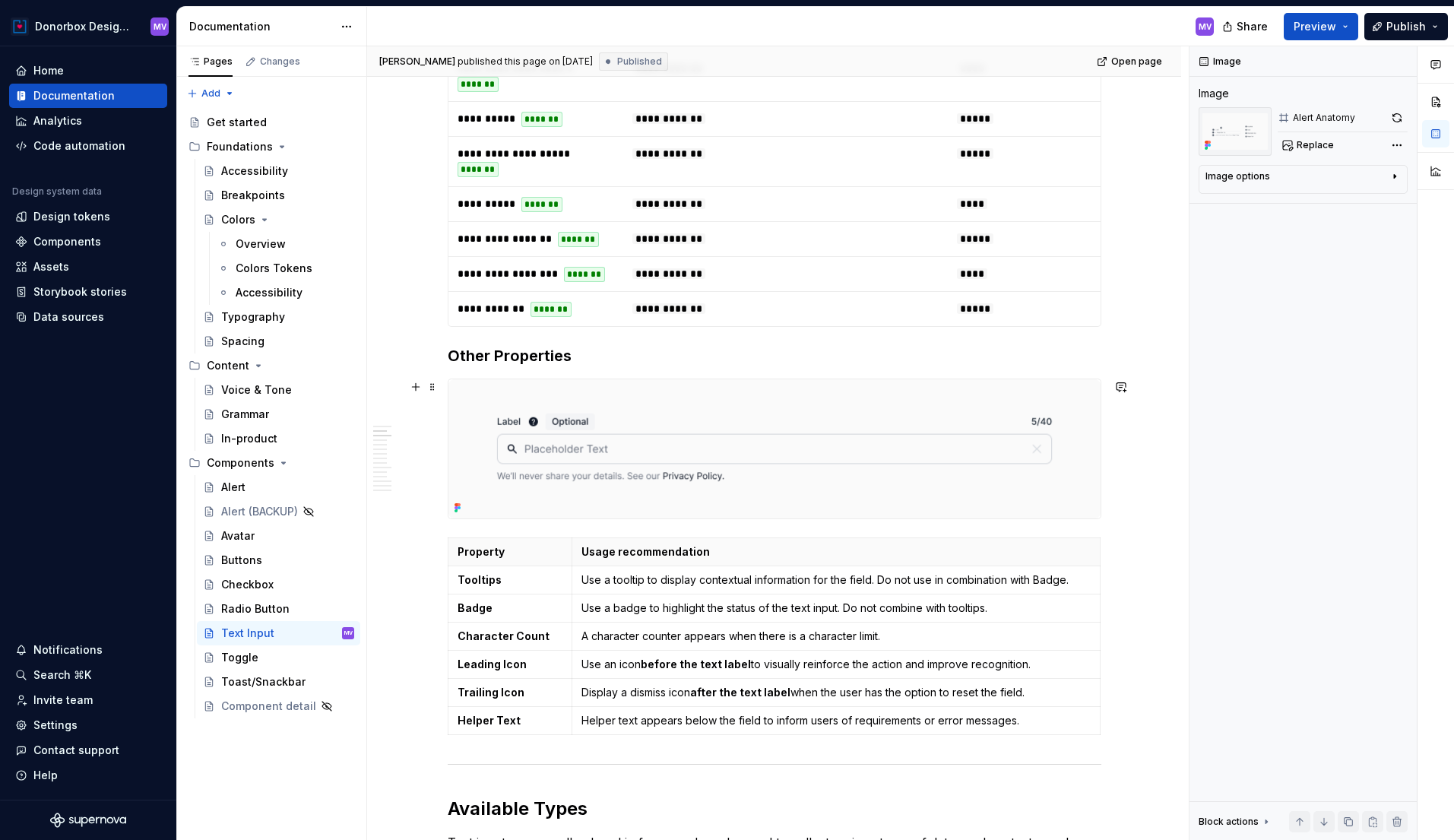
scroll to position [840, 0]
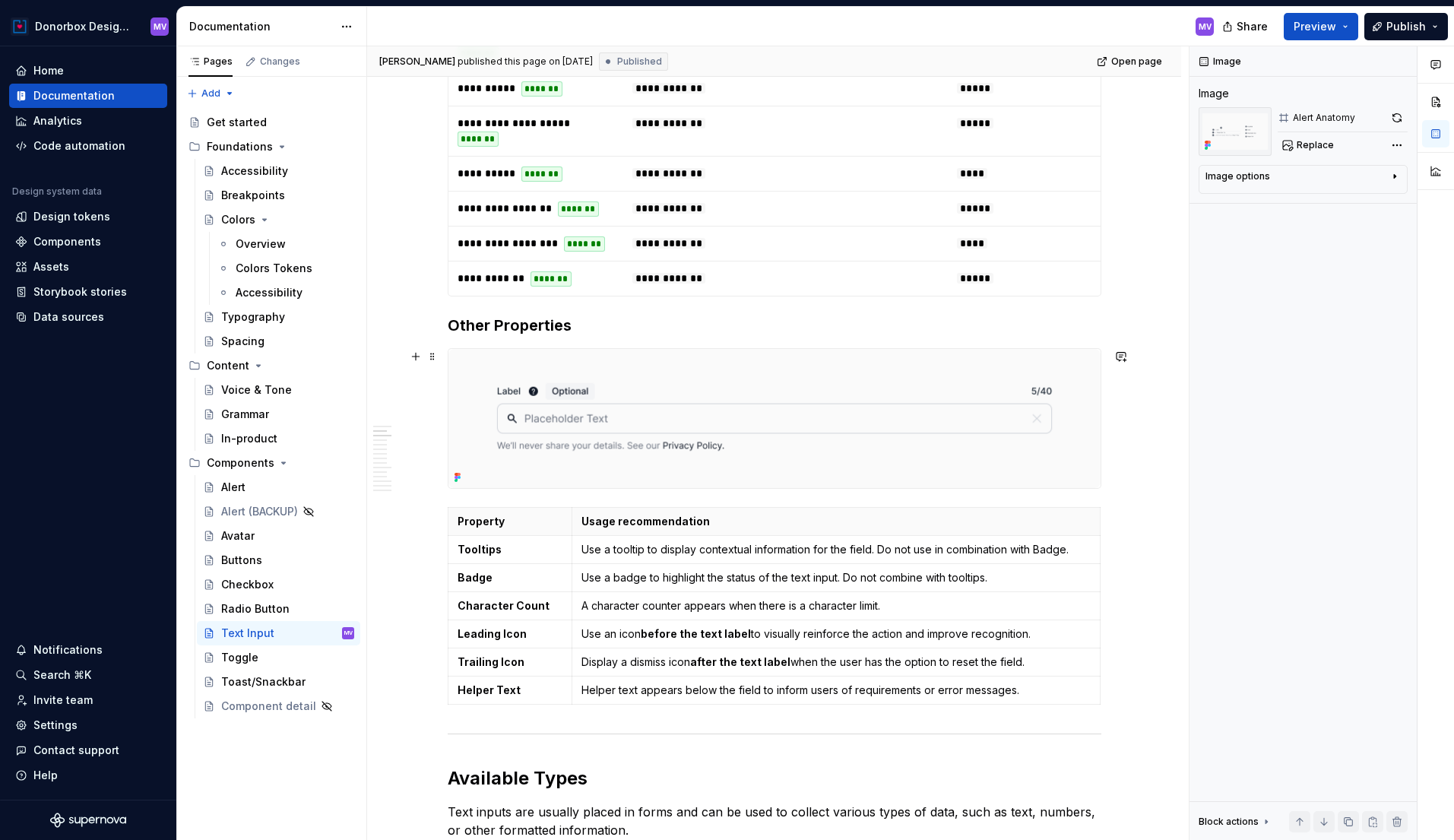
click at [925, 379] on img at bounding box center [774, 419] width 652 height 140
click at [1399, 120] on button "button" at bounding box center [1397, 117] width 21 height 21
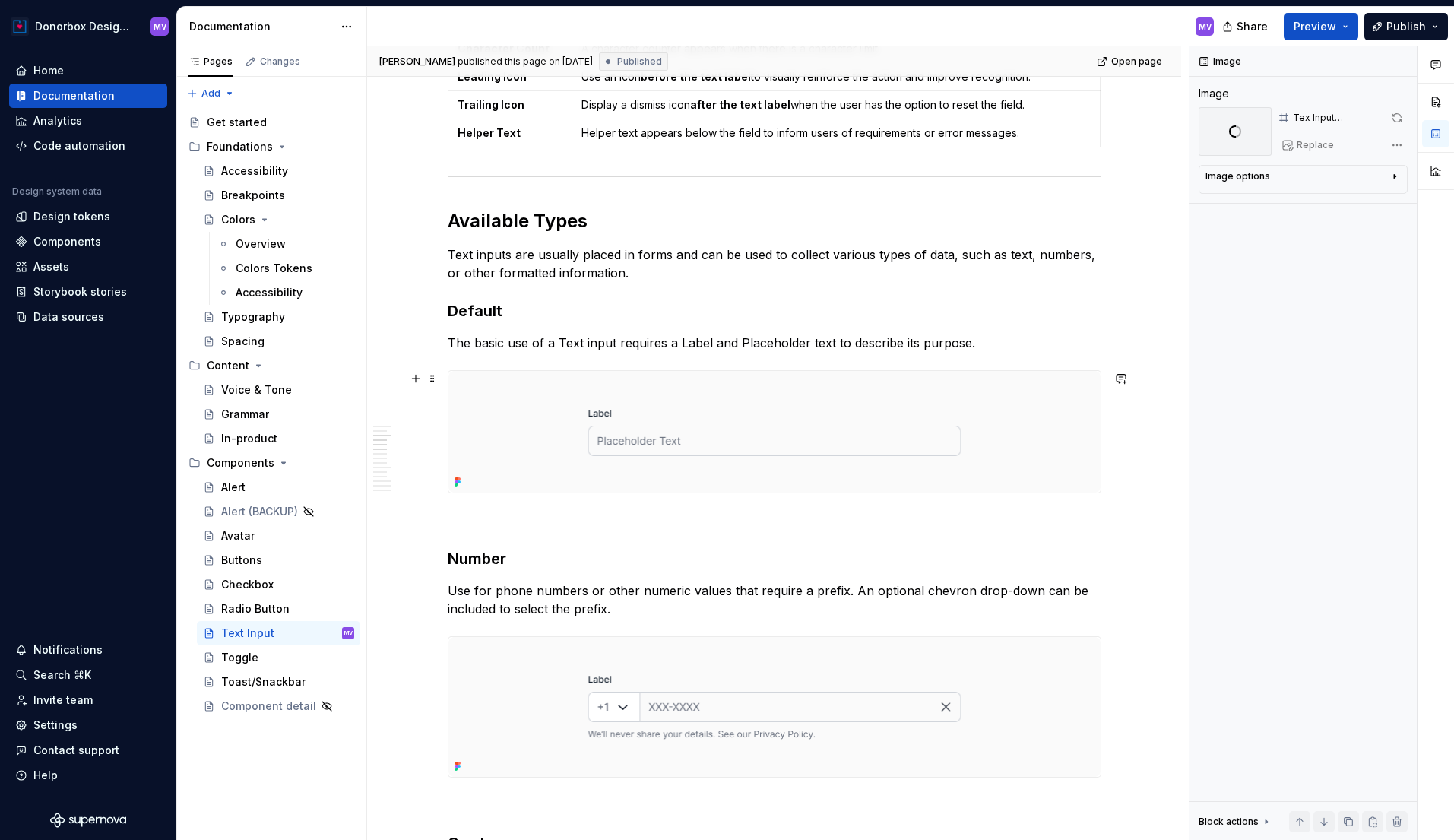
scroll to position [1398, 0]
click at [701, 394] on img at bounding box center [774, 431] width 652 height 122
click at [1397, 113] on button "button" at bounding box center [1397, 117] width 21 height 21
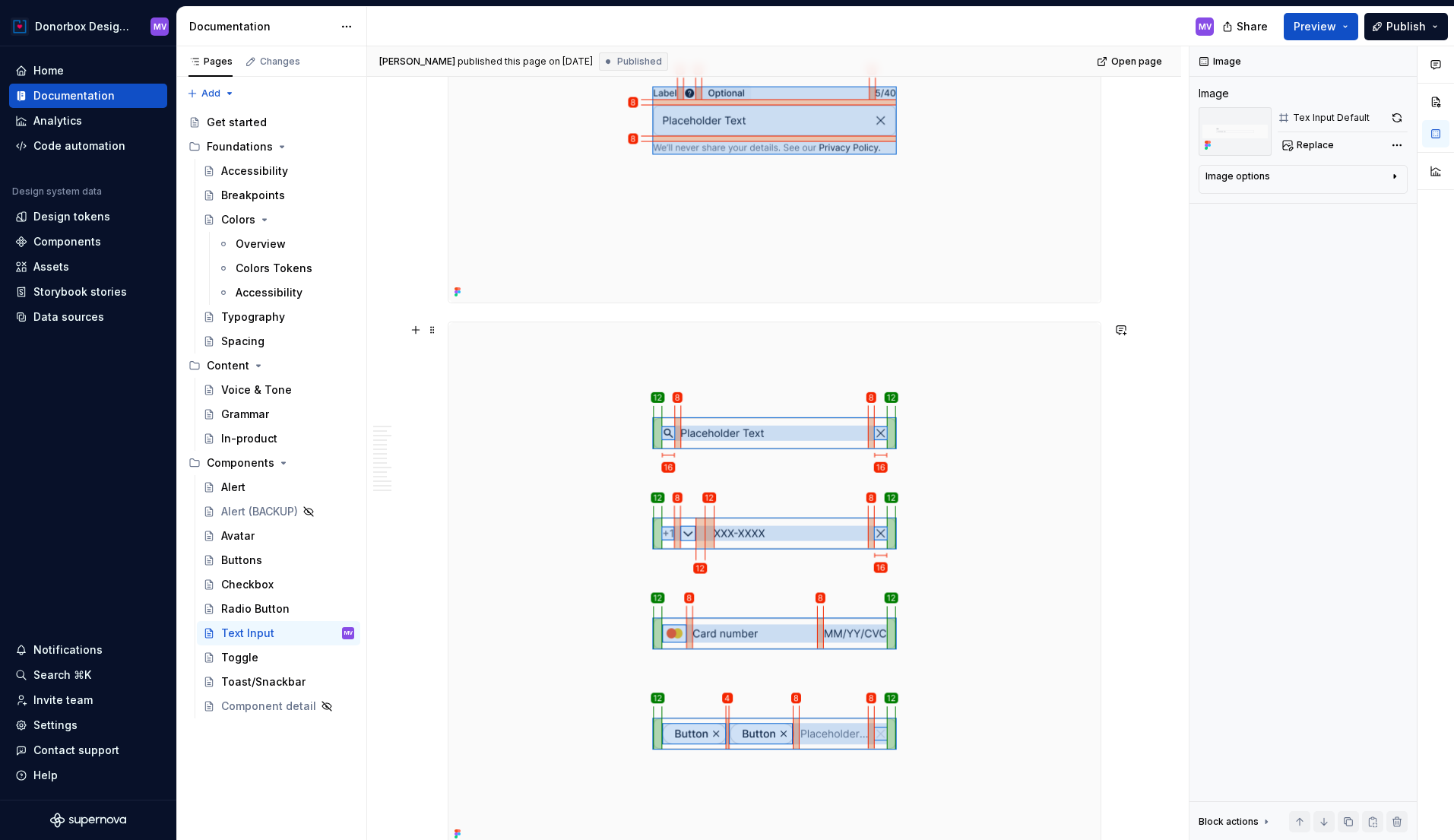
scroll to position [4663, 0]
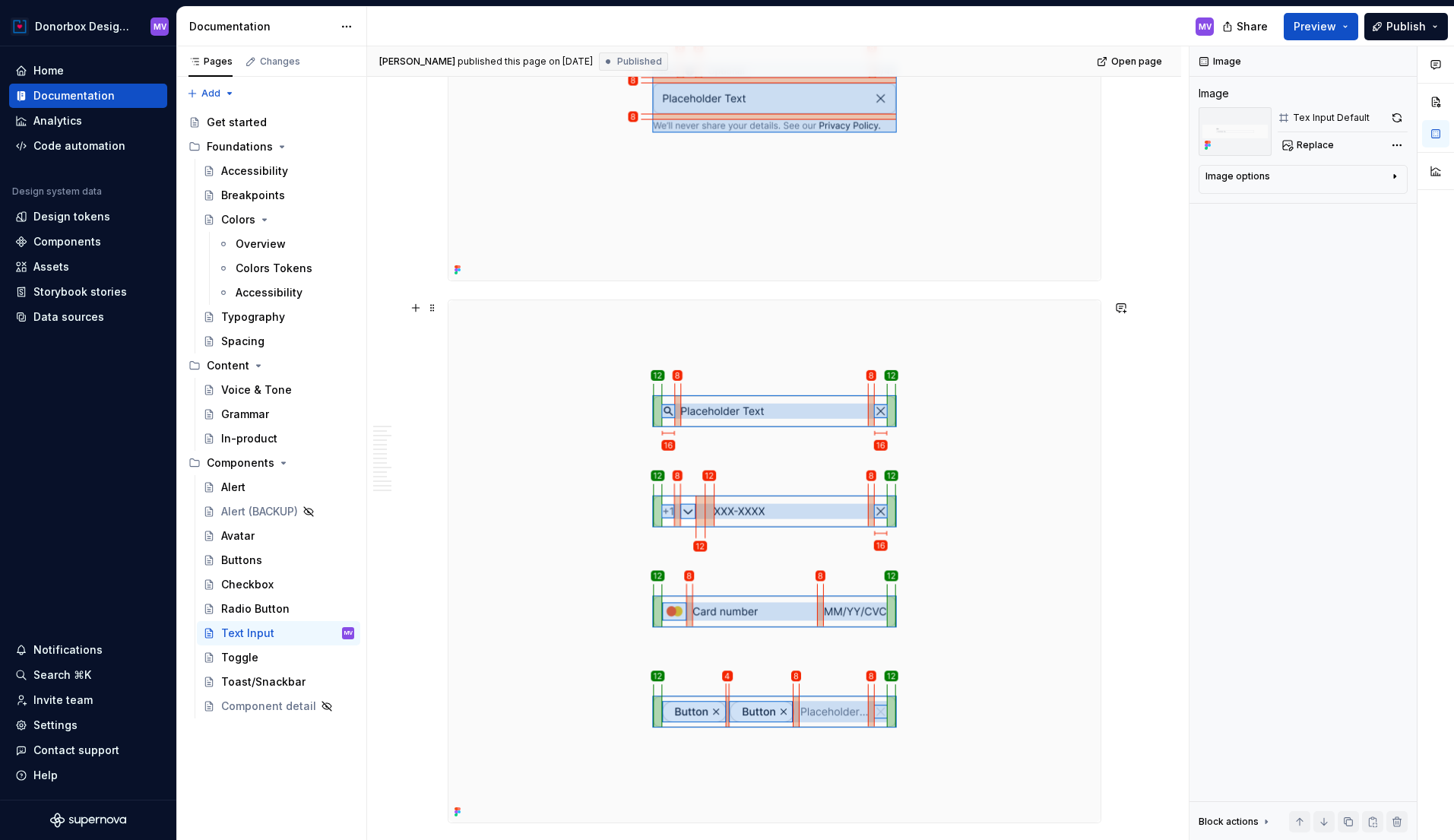
click at [759, 349] on img at bounding box center [774, 561] width 652 height 521
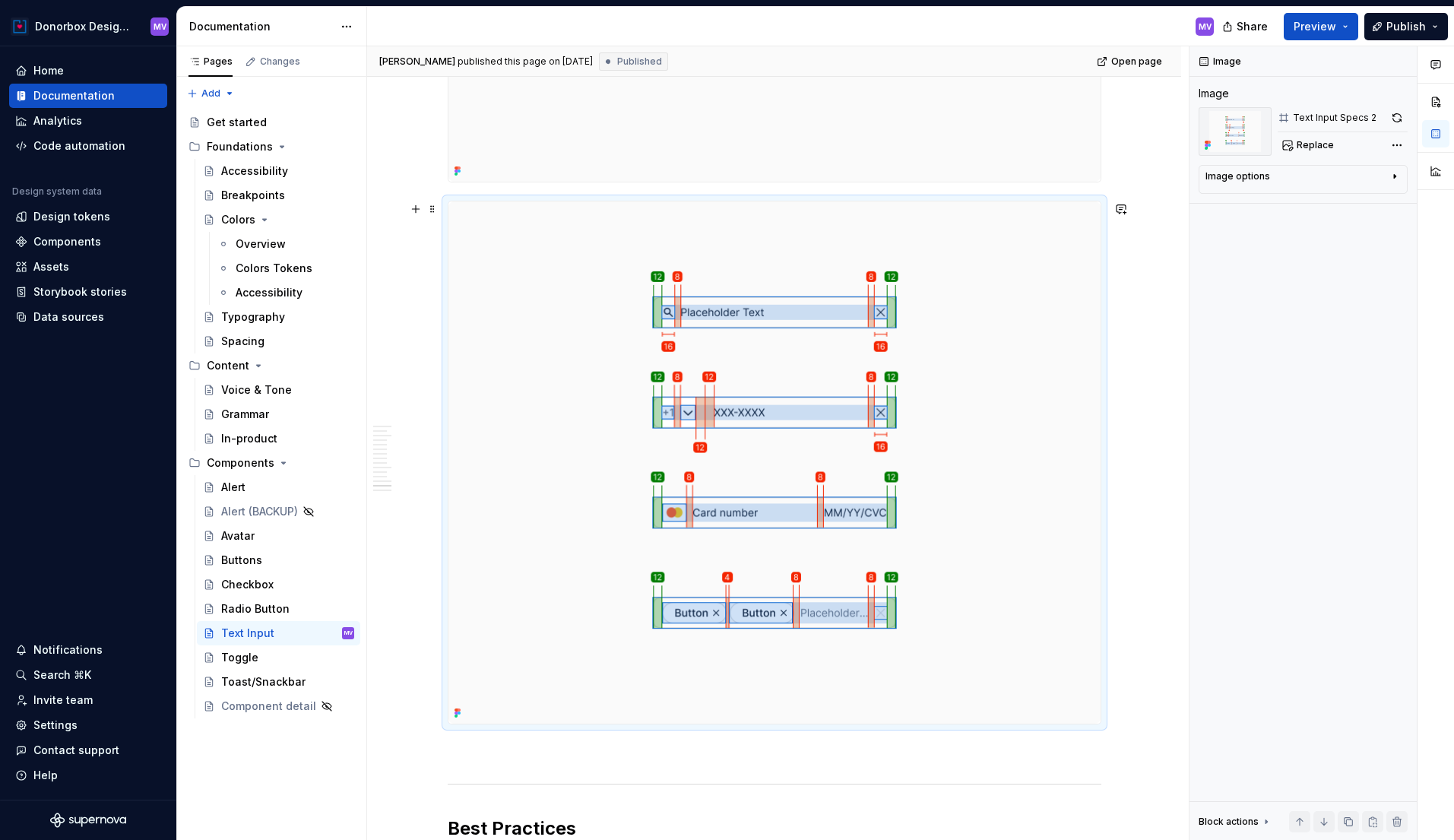
scroll to position [4769, 0]
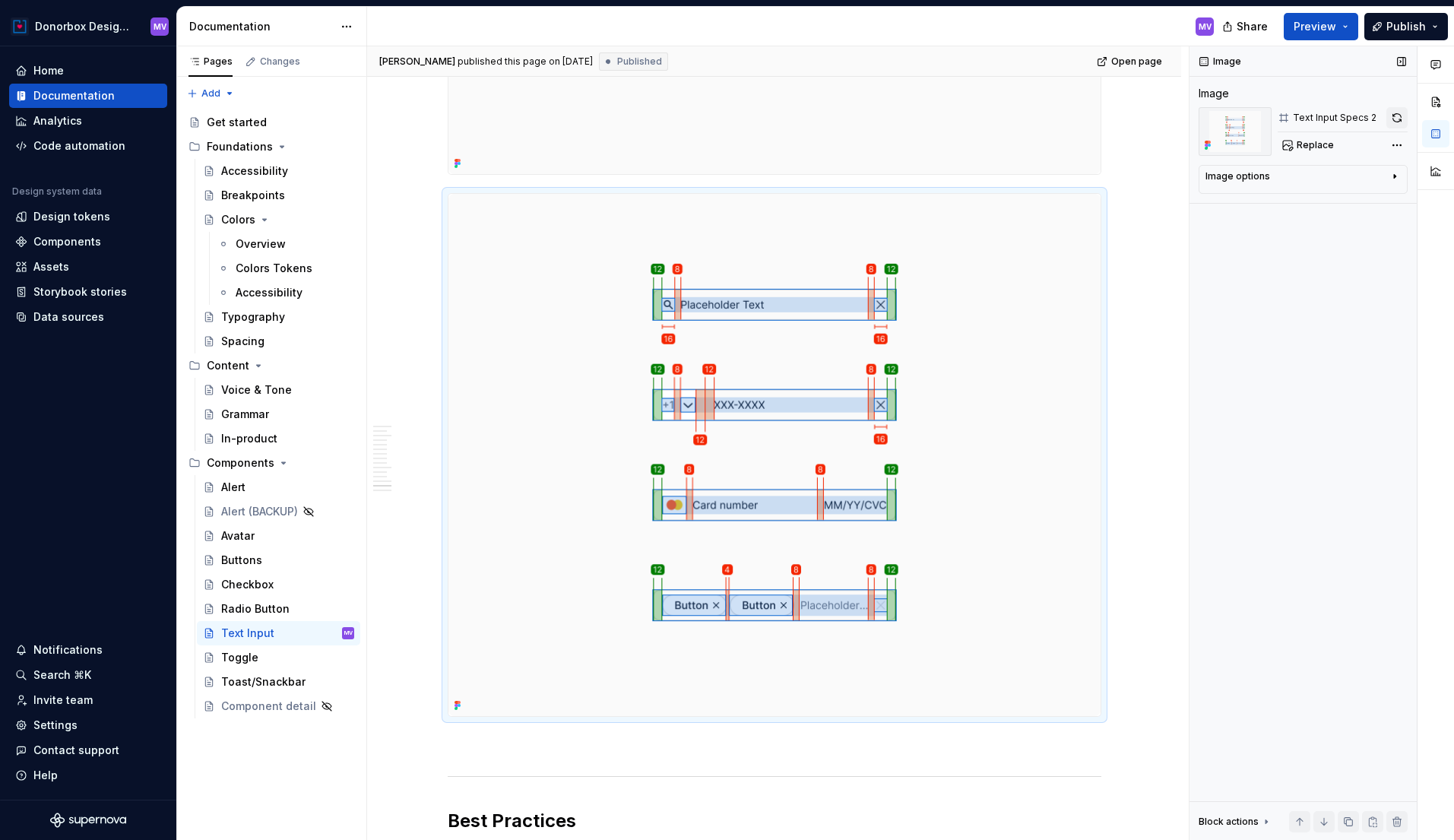
click at [1396, 119] on button "button" at bounding box center [1397, 117] width 21 height 21
click at [1390, 113] on button "button" at bounding box center [1397, 117] width 21 height 21
click at [1396, 25] on span "Publish" at bounding box center [1406, 26] width 40 height 15
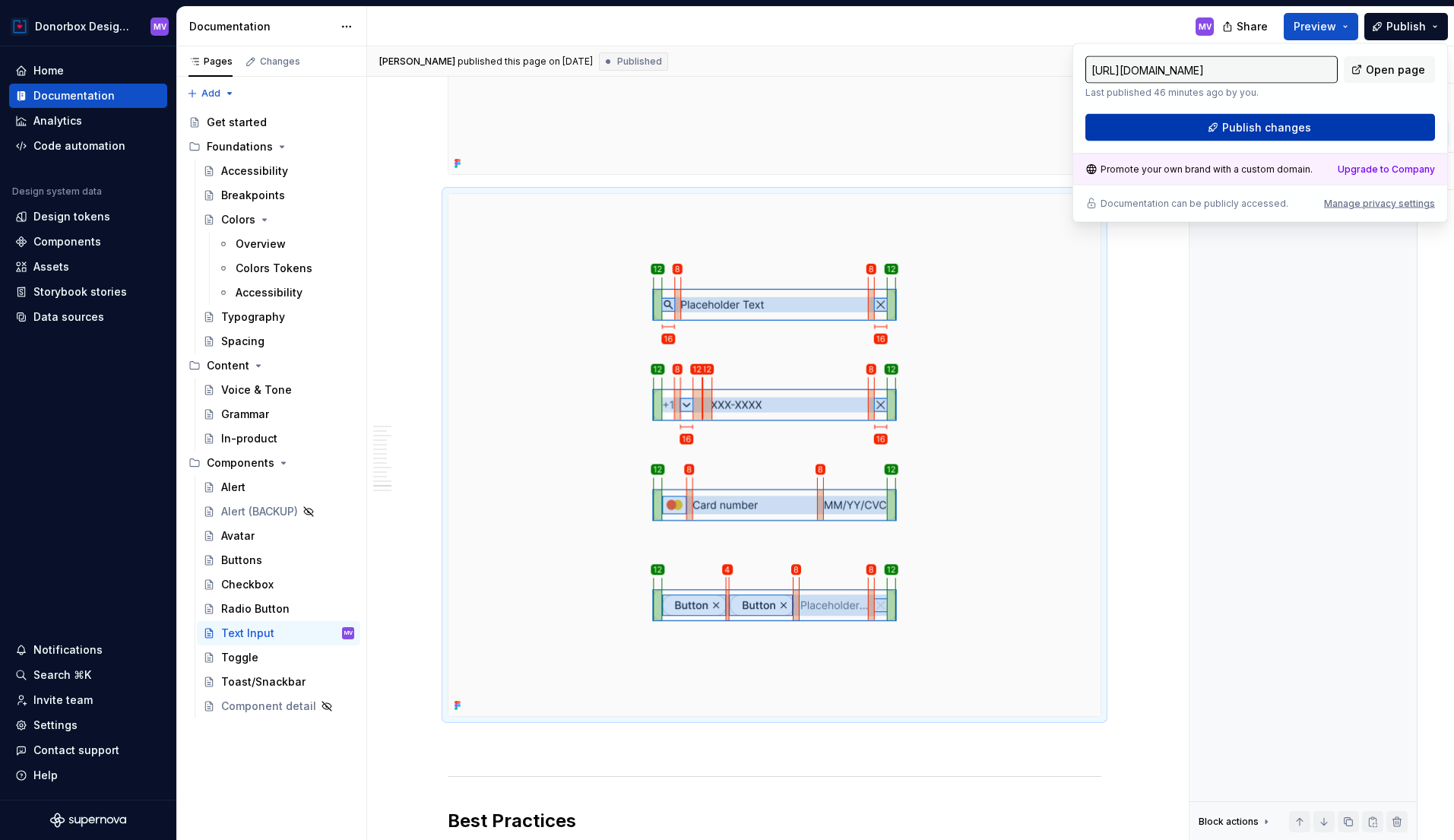
click at [1297, 129] on span "Publish changes" at bounding box center [1267, 127] width 89 height 15
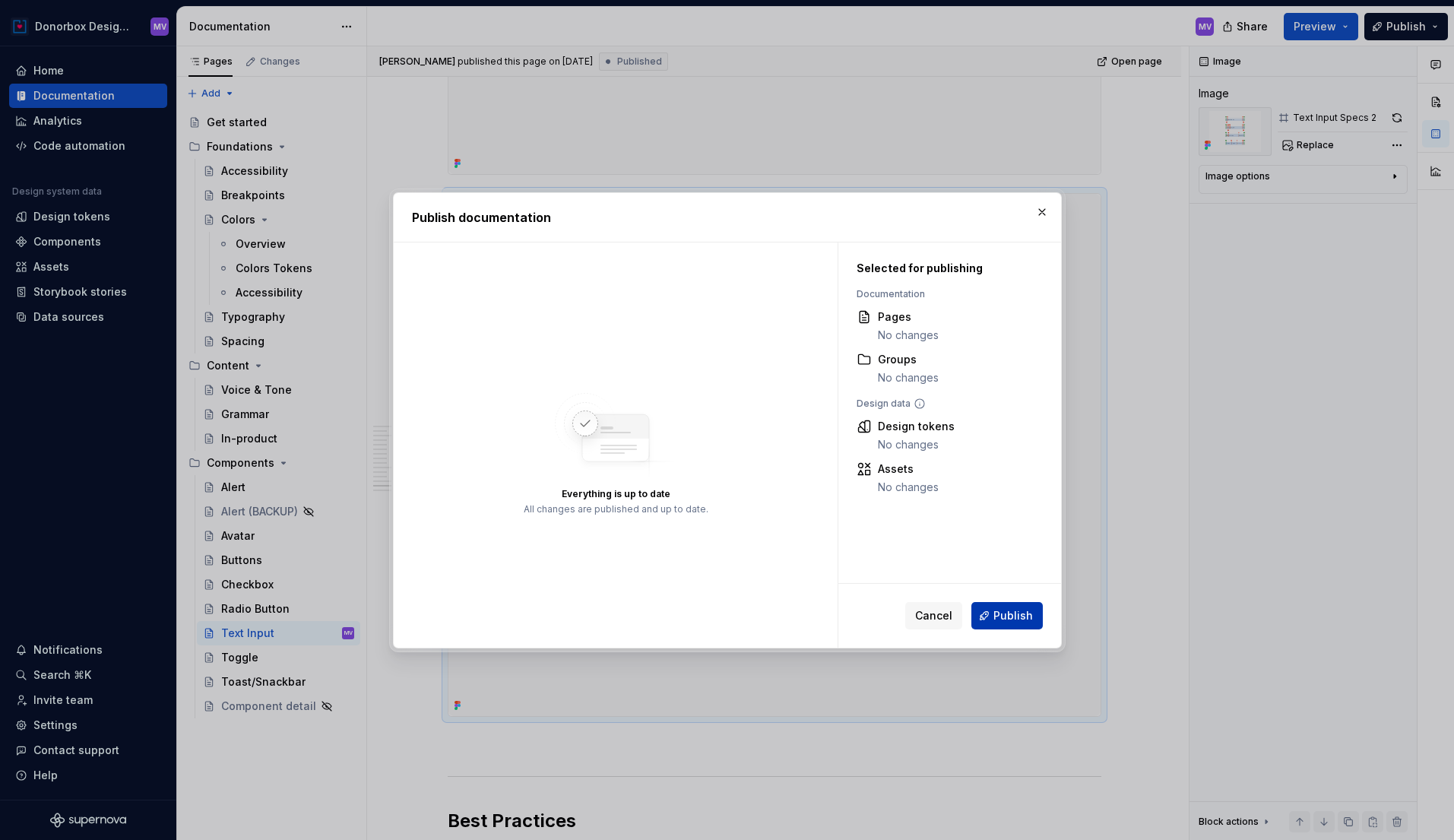
click at [1018, 620] on span "Publish" at bounding box center [1013, 615] width 40 height 15
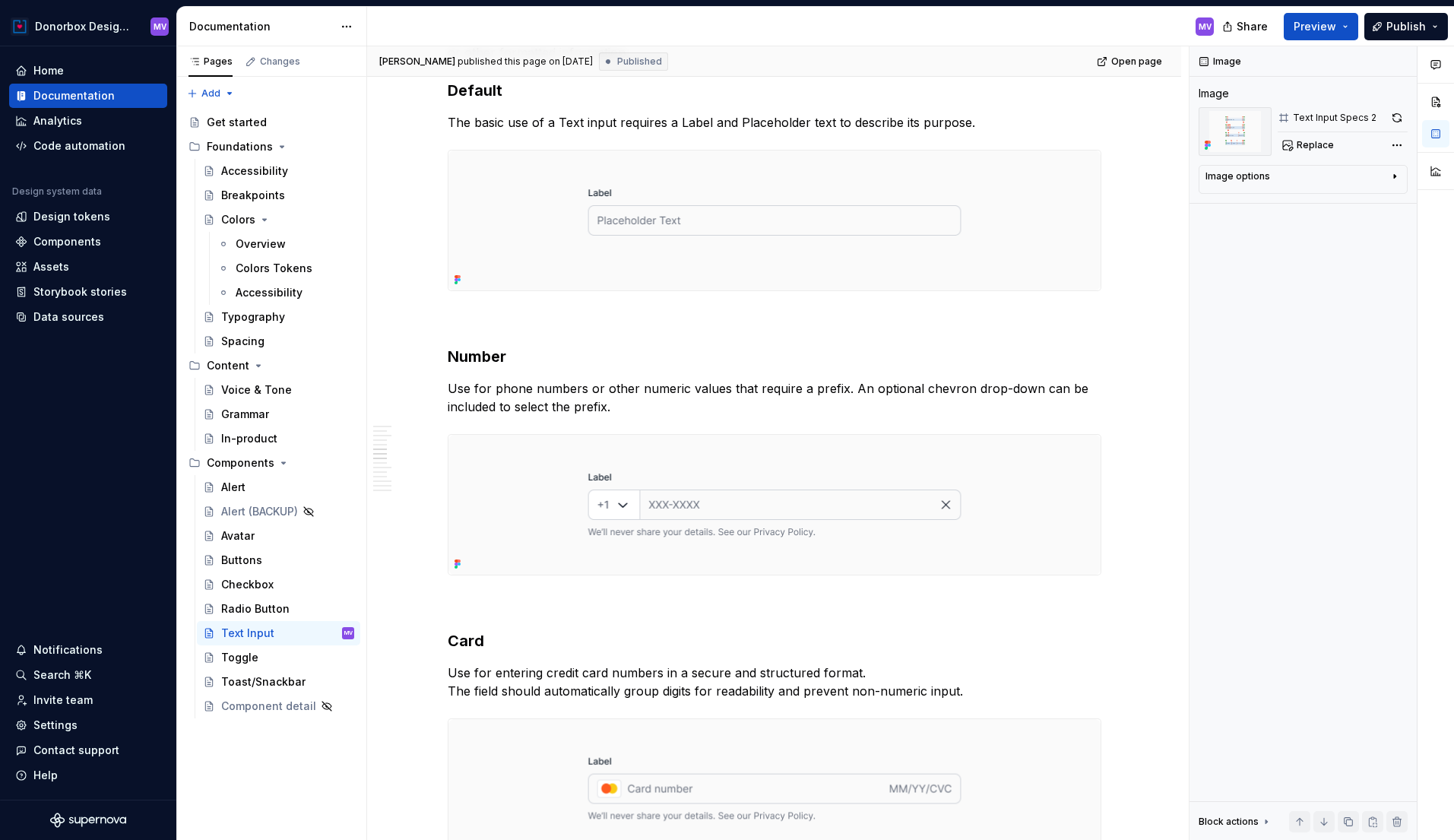
scroll to position [1368, 0]
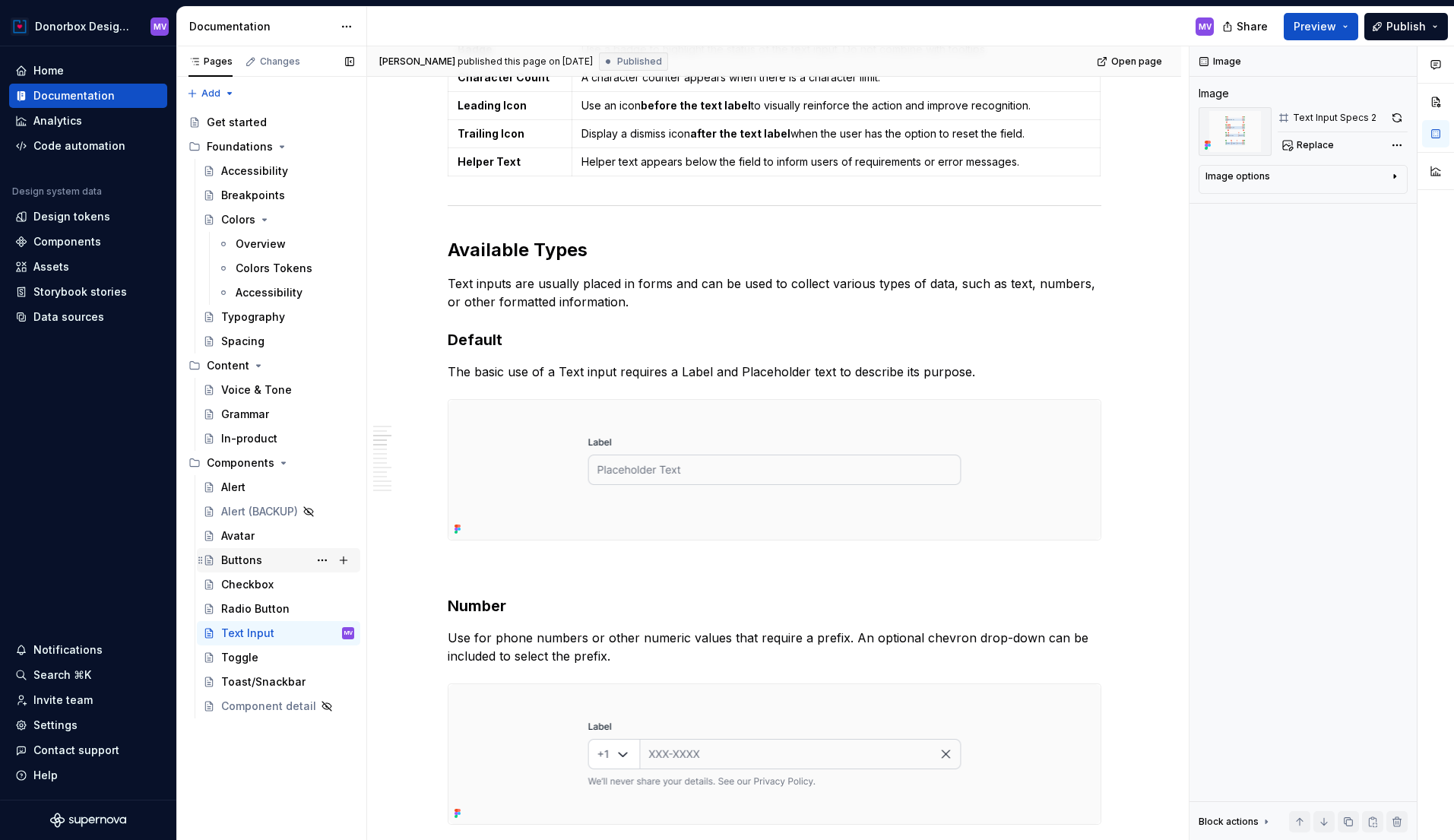
click at [251, 560] on div "Buttons" at bounding box center [242, 560] width 41 height 15
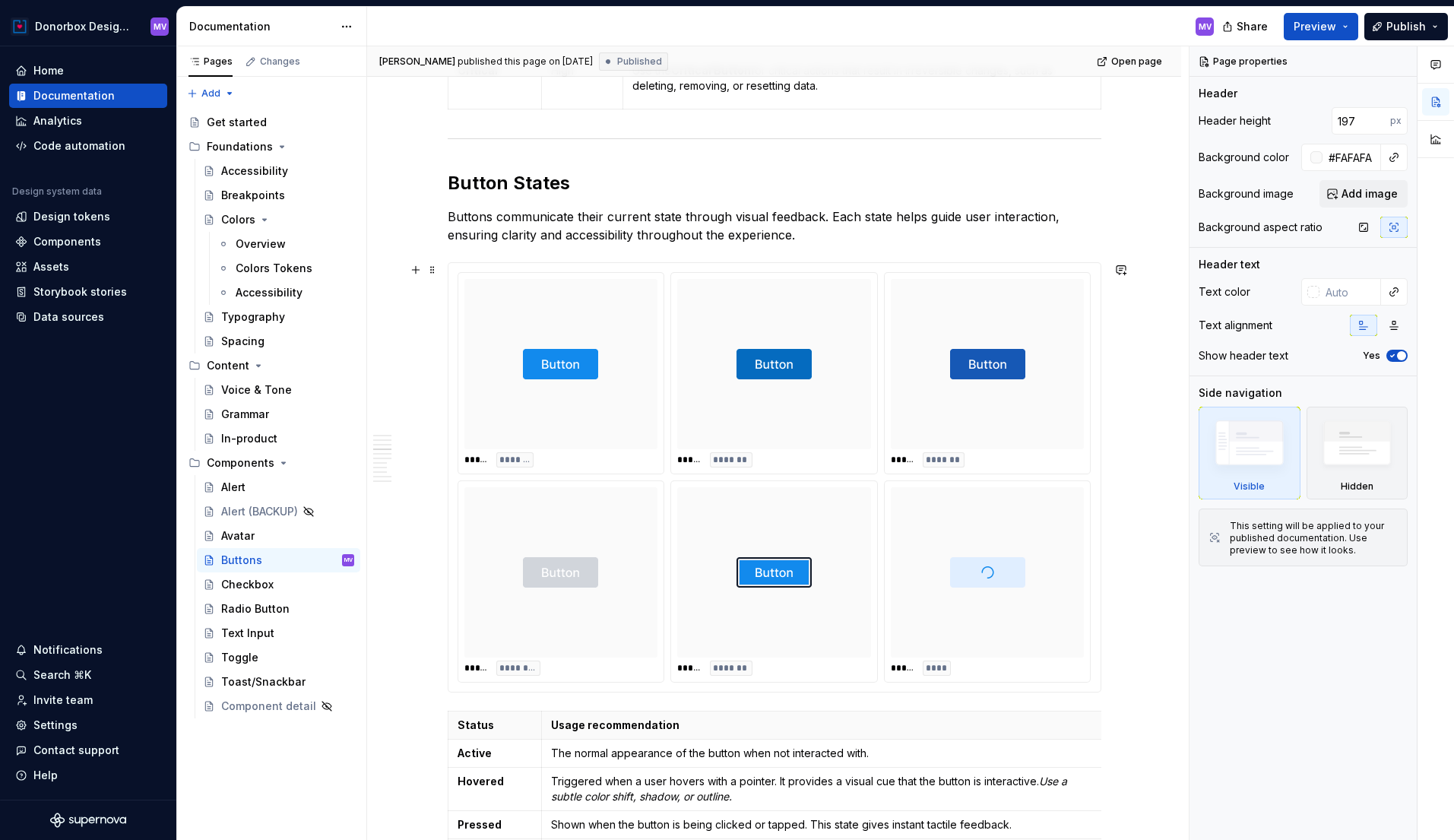
scroll to position [2225, 0]
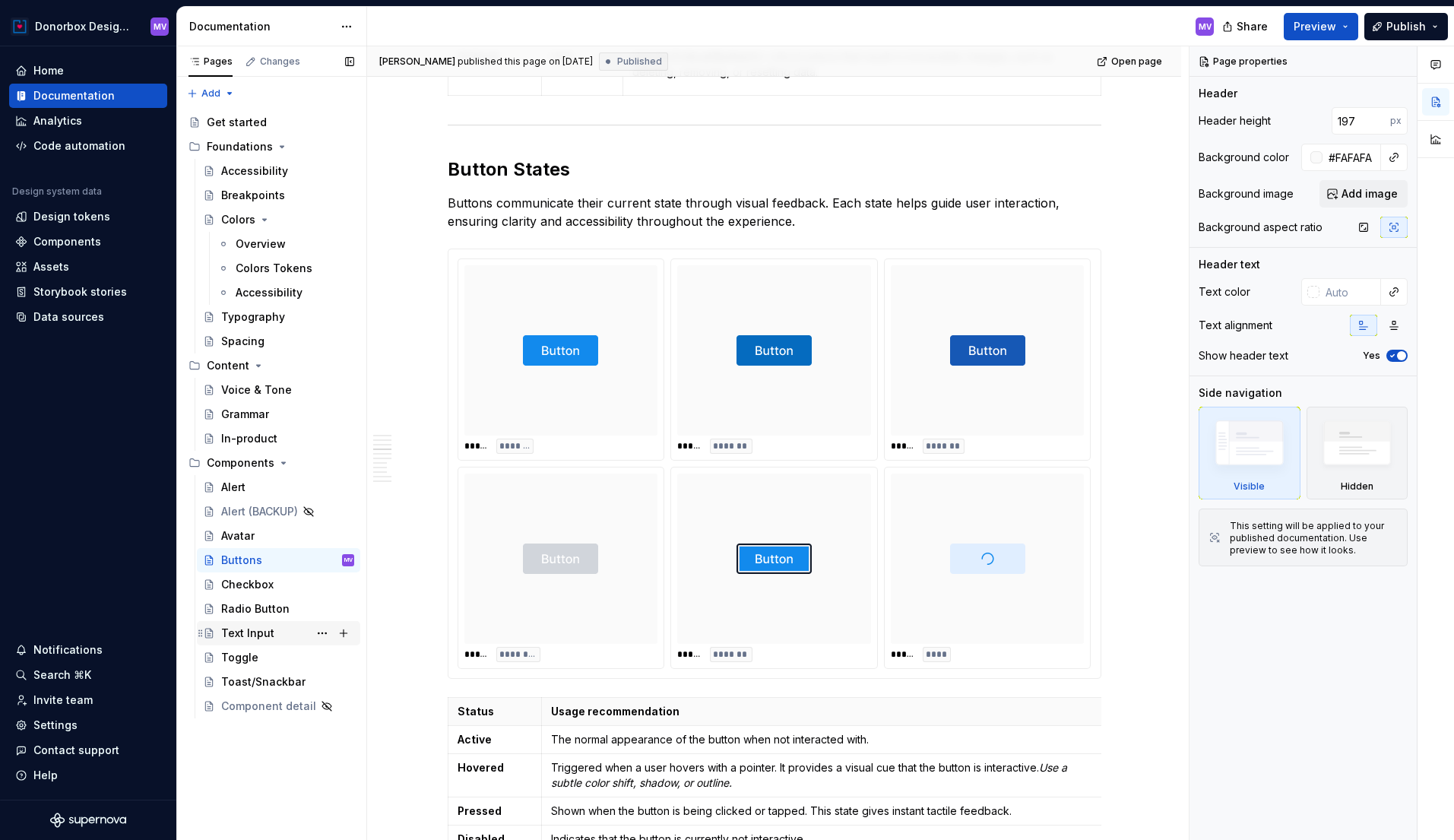
click at [246, 633] on div "Text Input" at bounding box center [248, 633] width 53 height 15
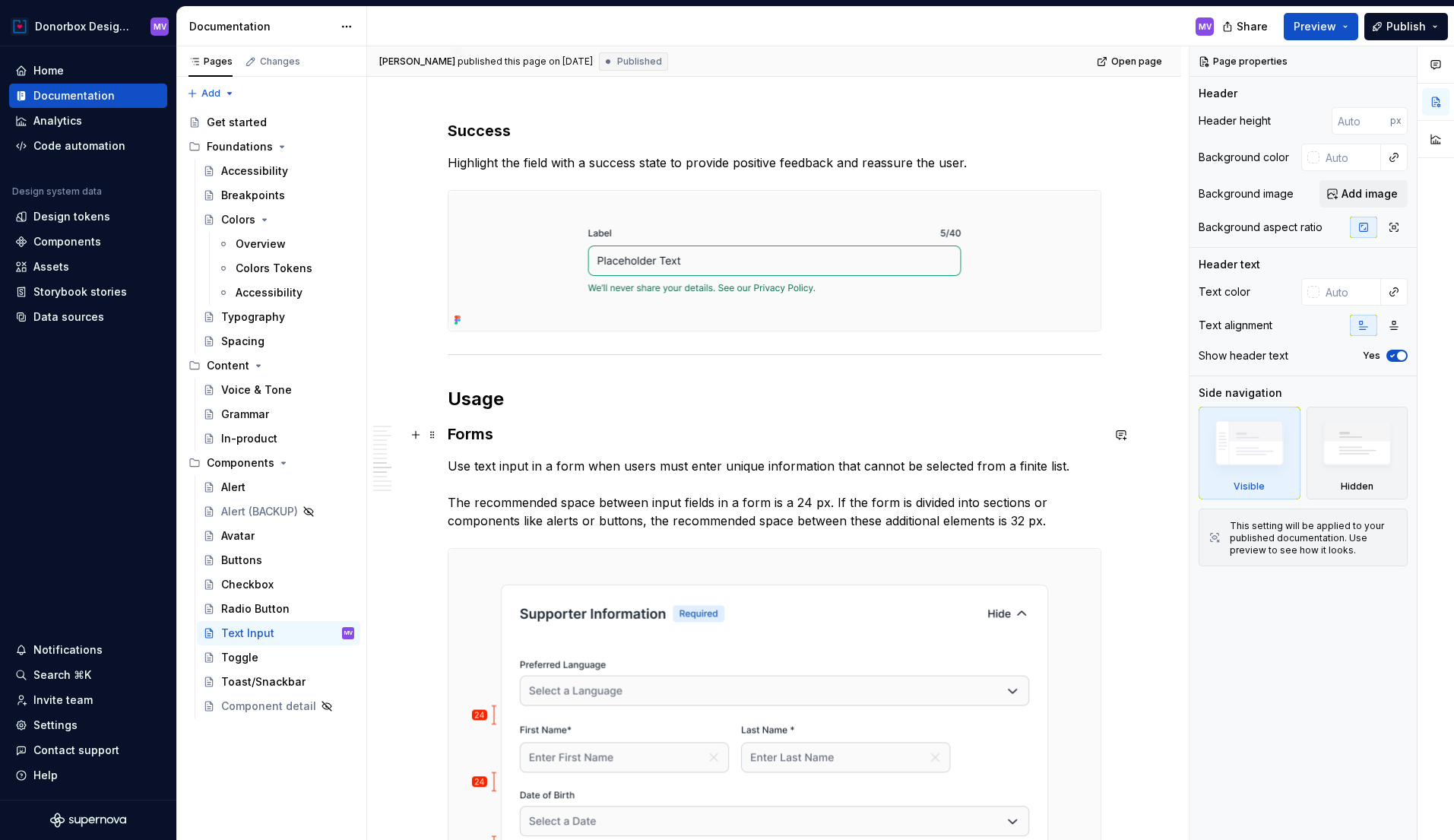
scroll to position [2949, 0]
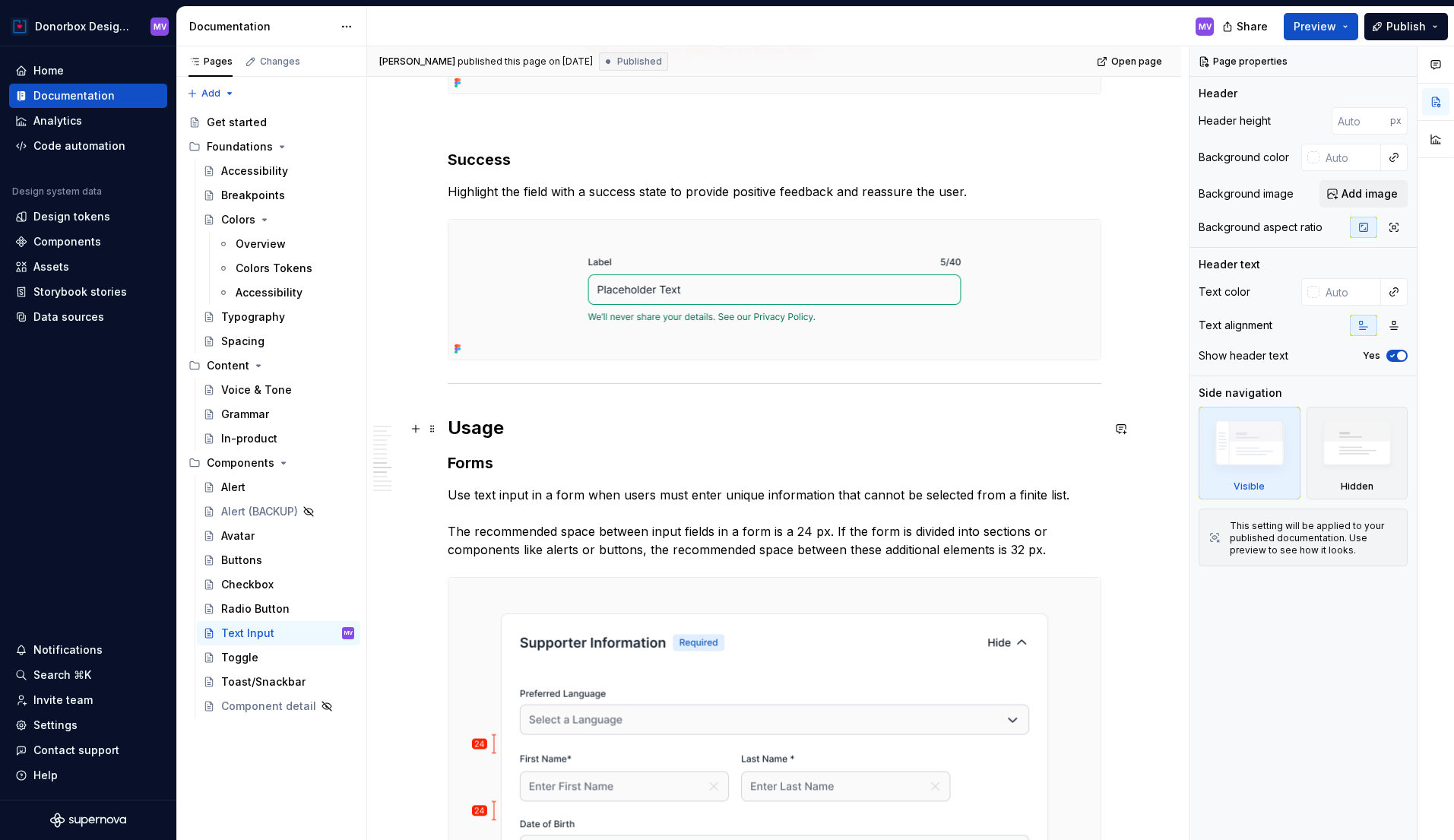
click at [453, 424] on h2 "Usage" at bounding box center [774, 428] width 654 height 24
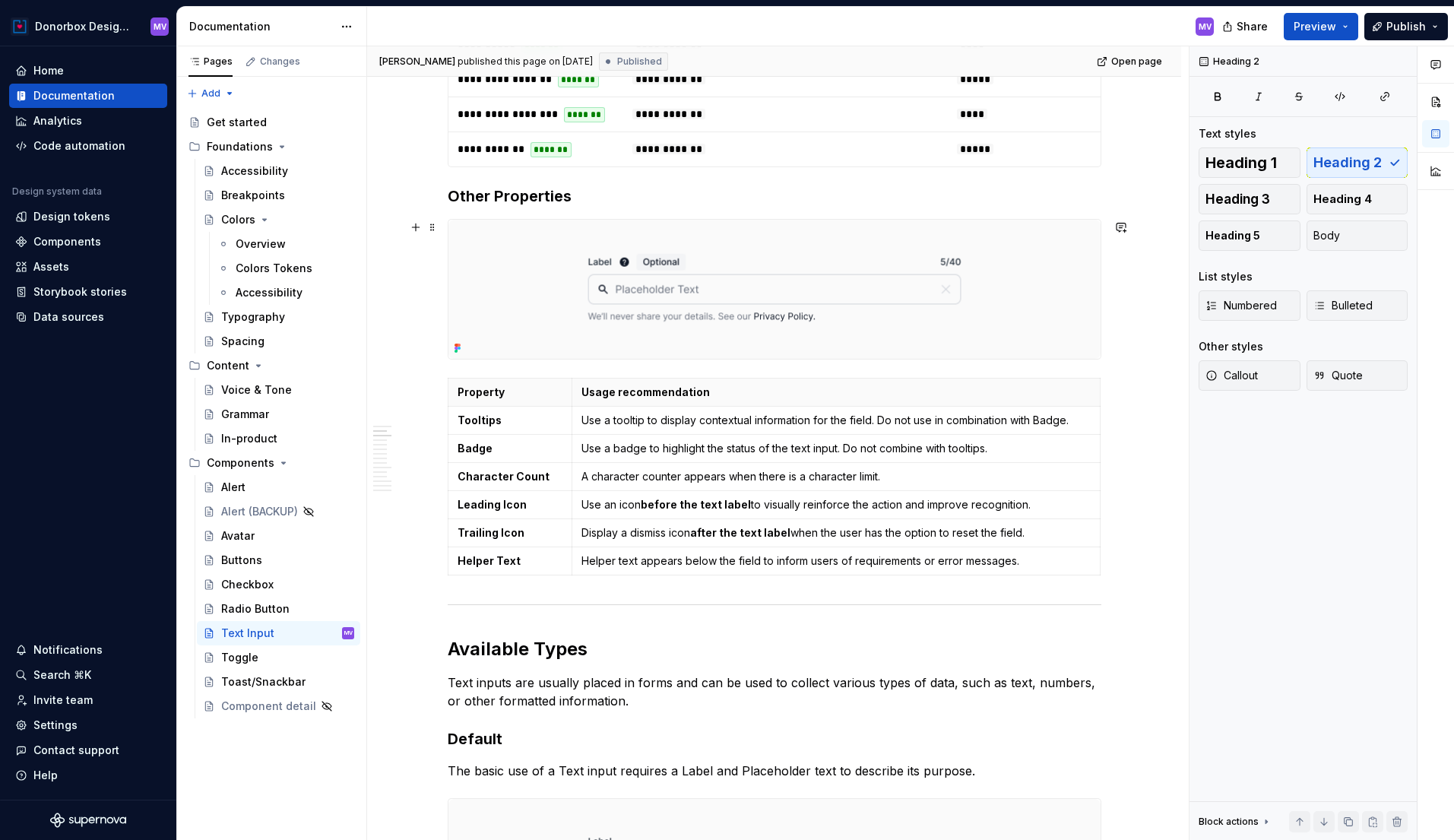
scroll to position [1047, 0]
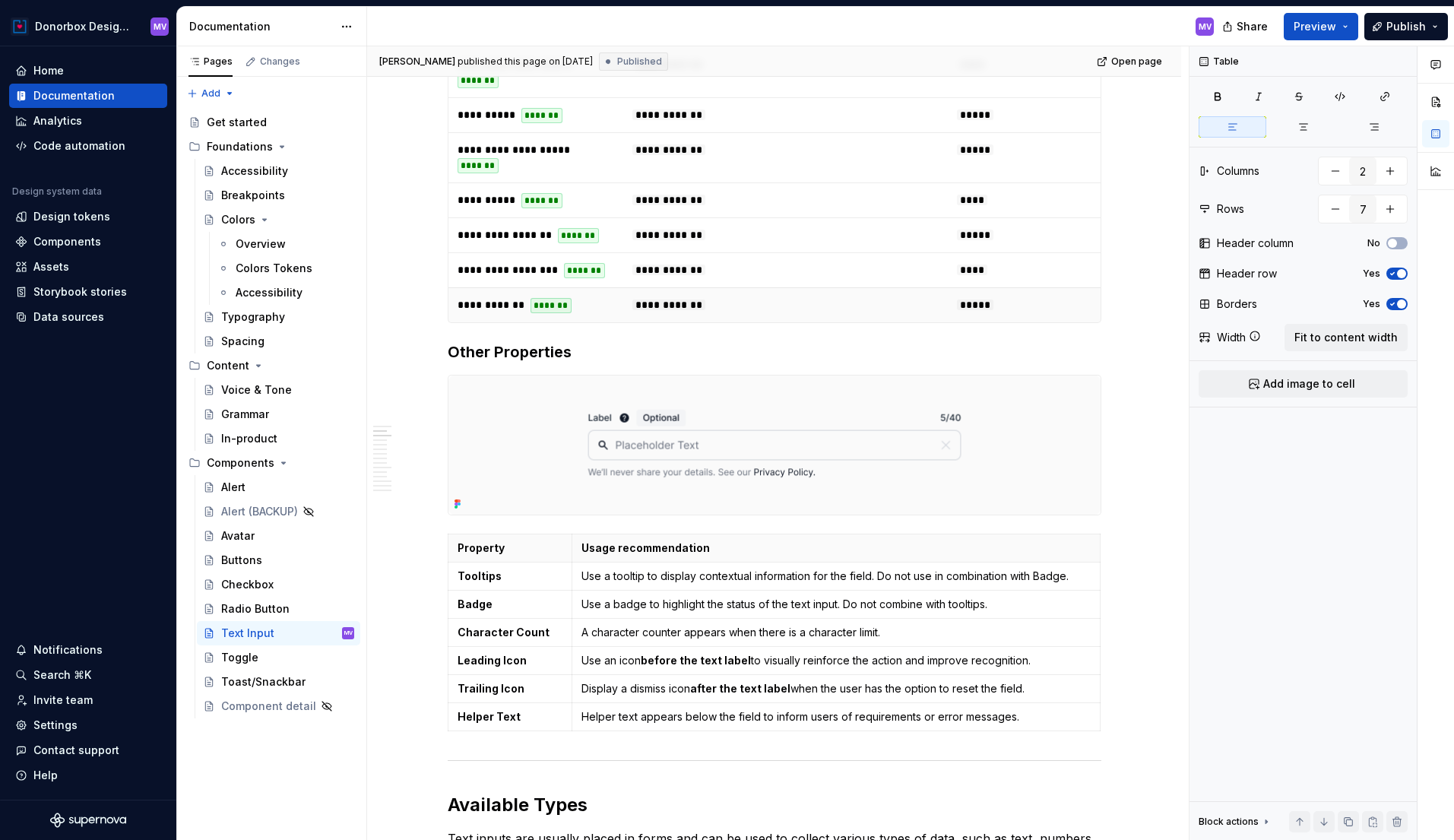
scroll to position [803, 0]
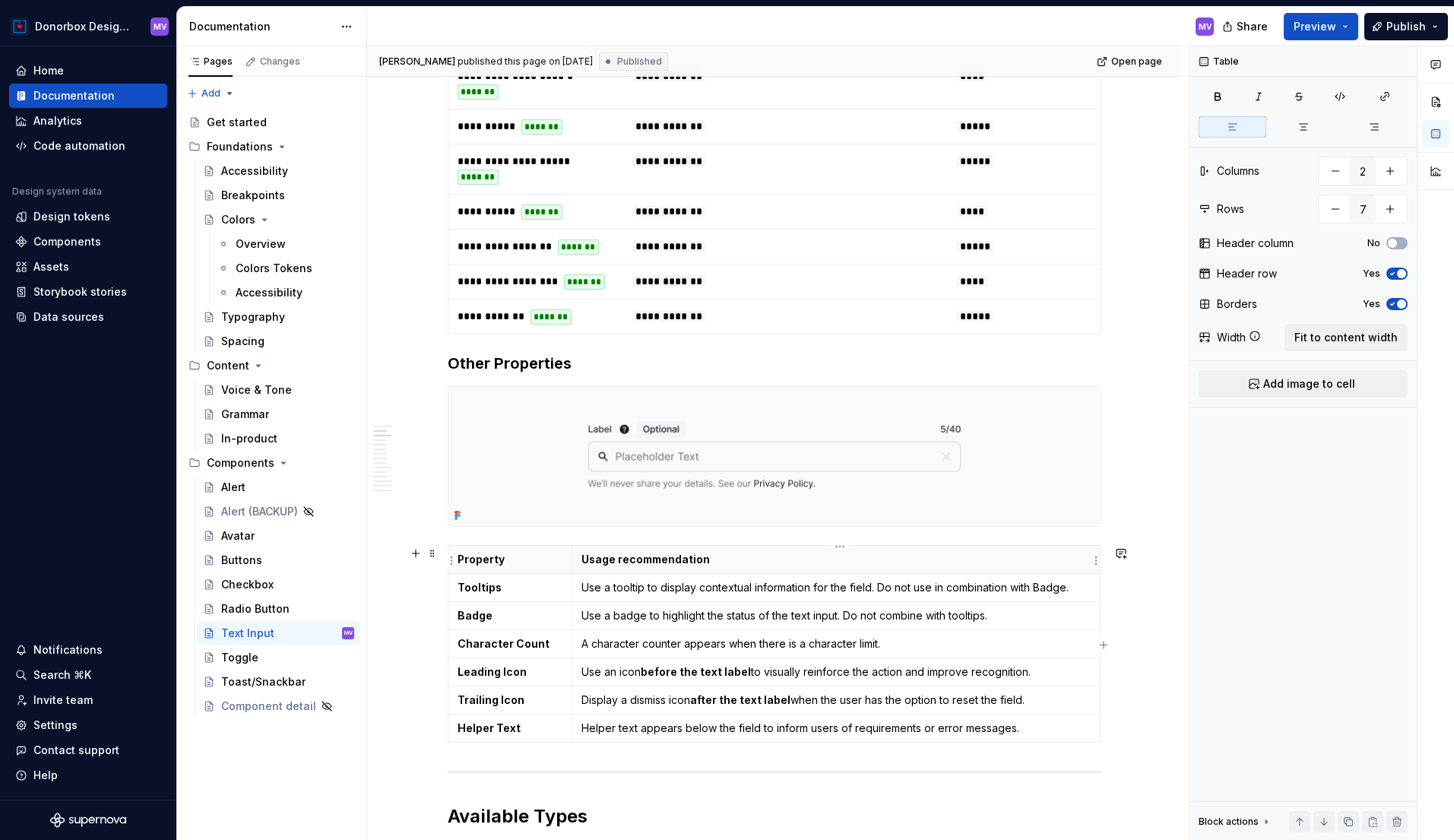
click at [1014, 559] on p "Usage recommendation" at bounding box center [836, 559] width 509 height 15
click at [1101, 644] on div "Property Usage recommendation Tooltips Use a tooltip to display contextual info…" at bounding box center [774, 646] width 654 height 203
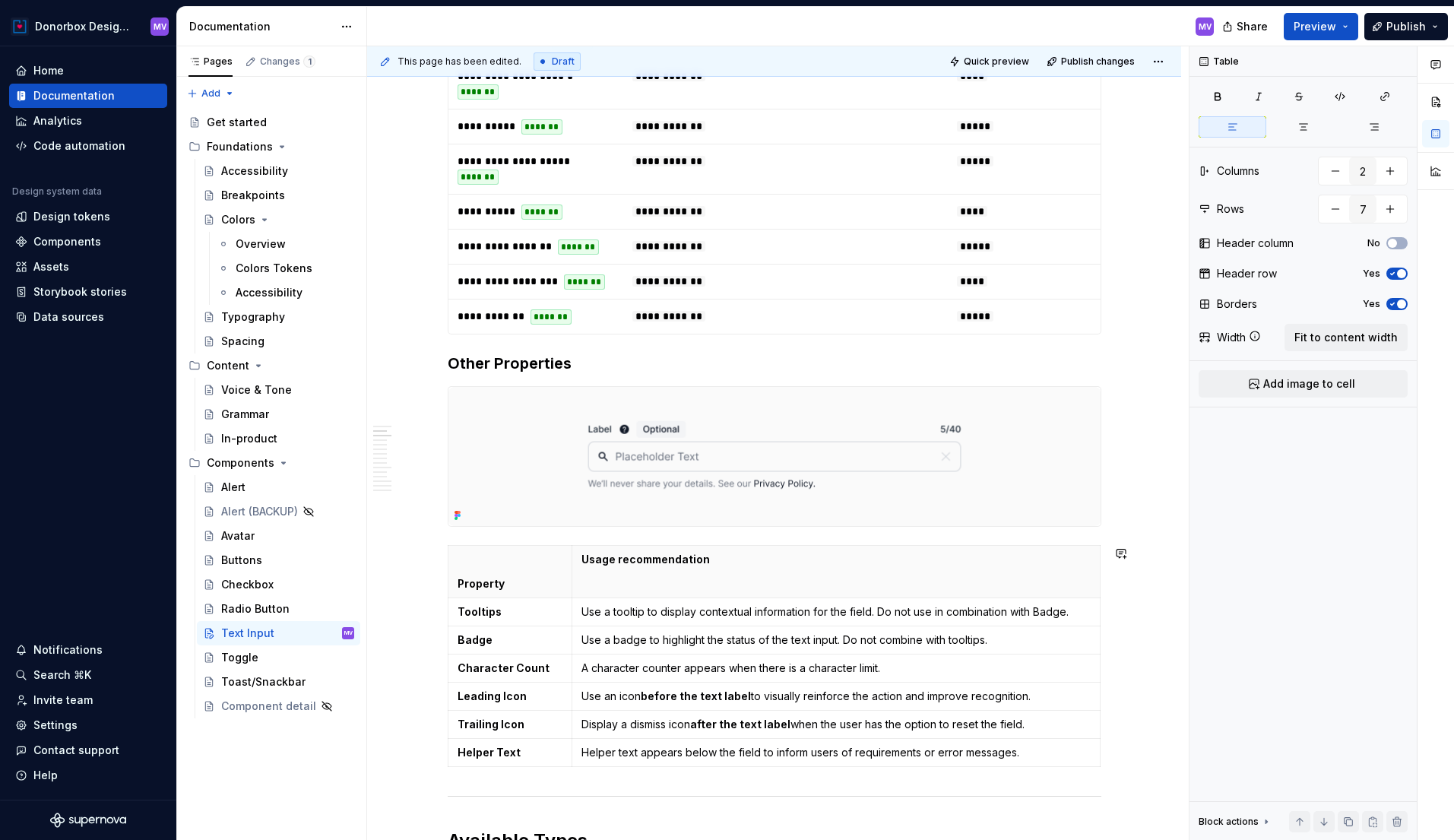
type textarea "*"
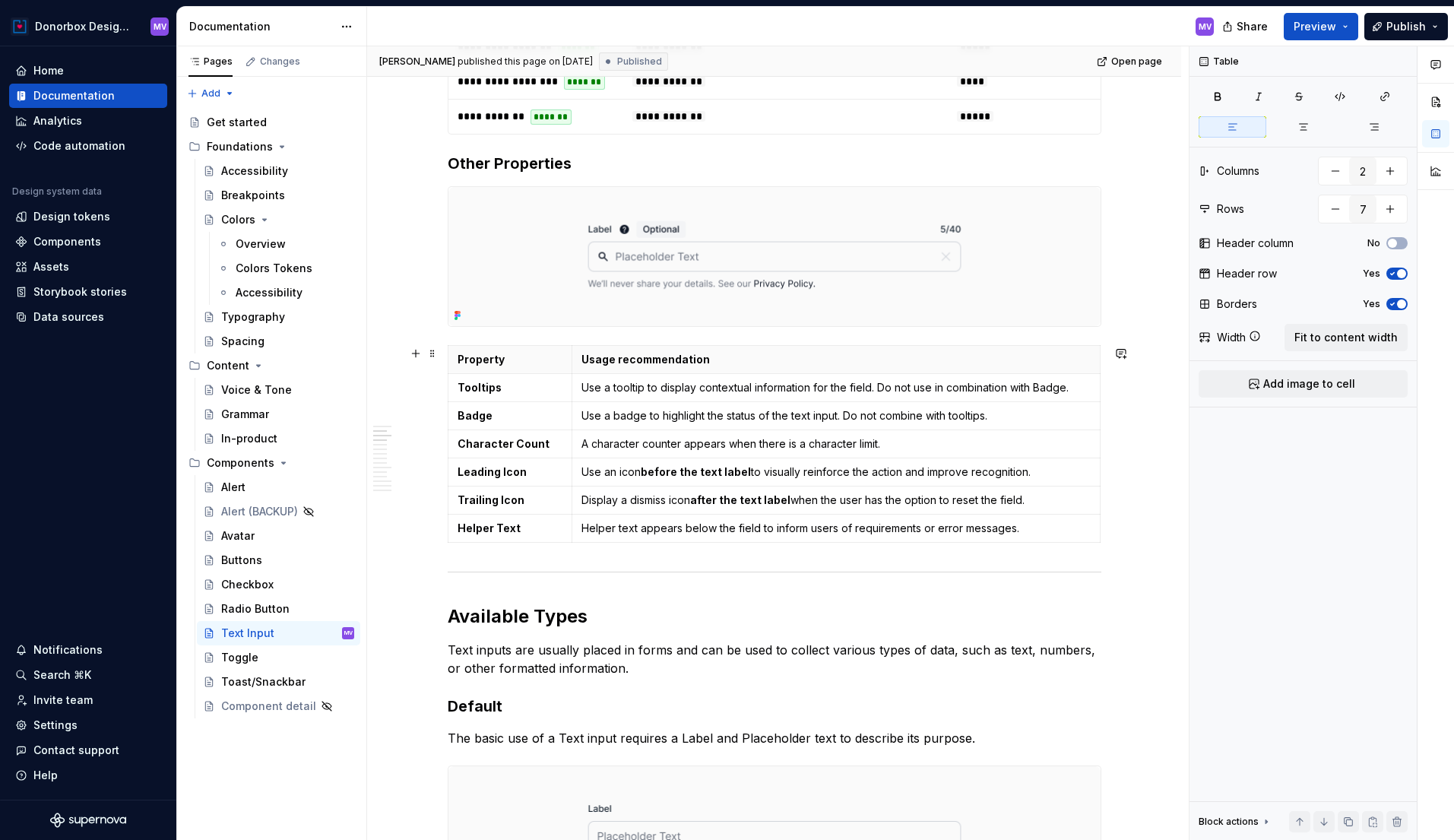
scroll to position [1032, 0]
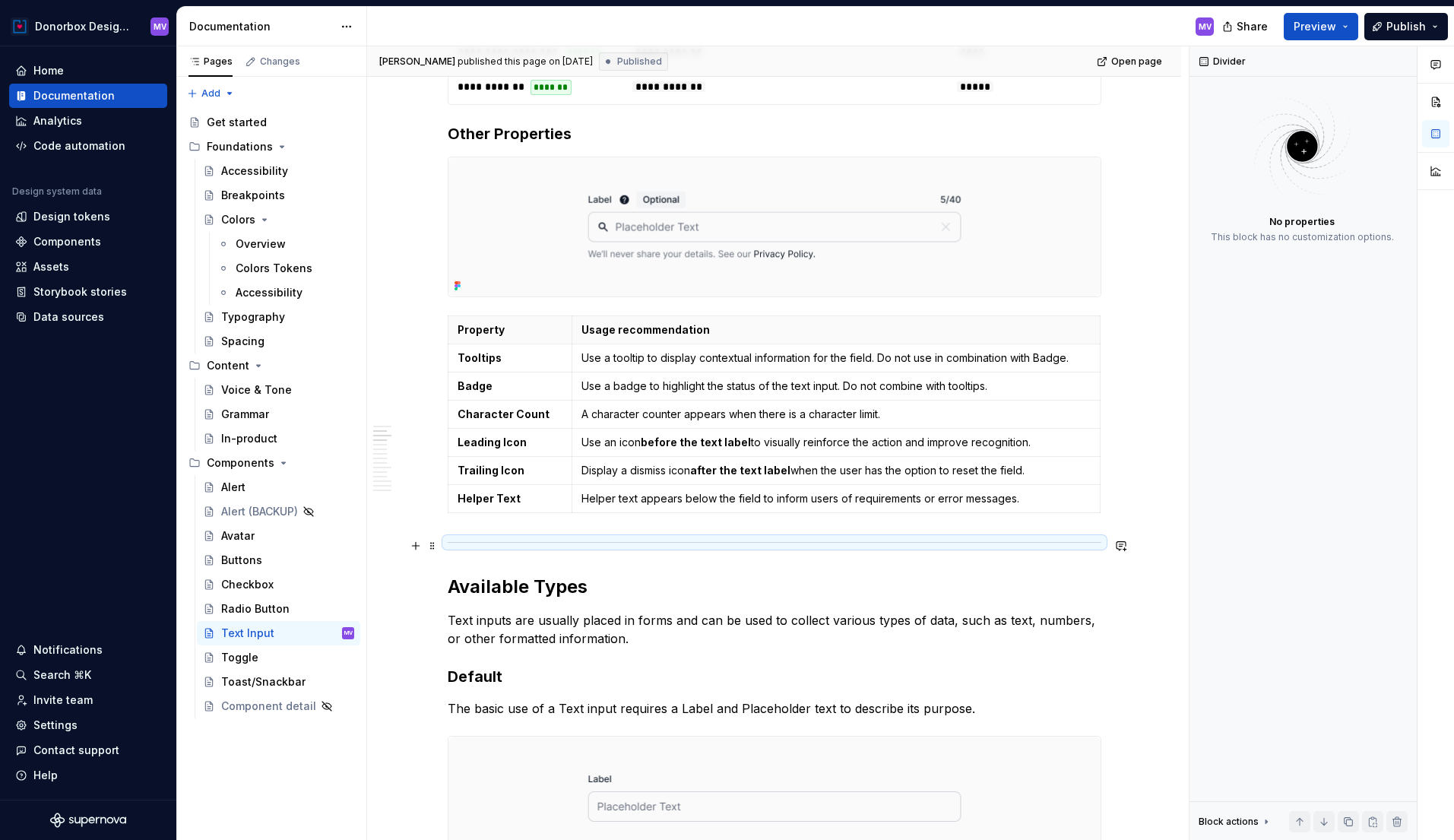
click at [586, 539] on div at bounding box center [774, 542] width 654 height 10
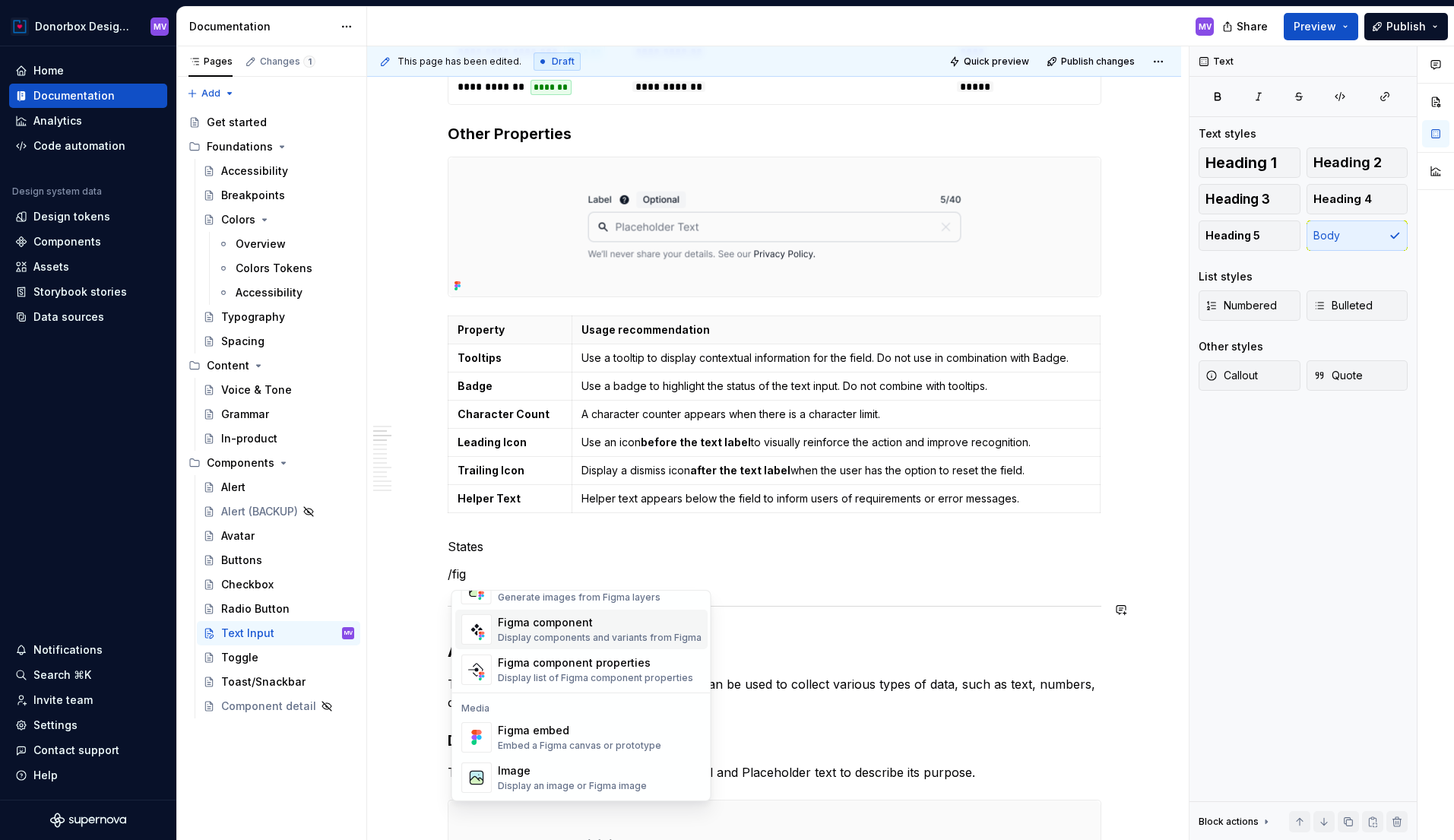
scroll to position [0, 0]
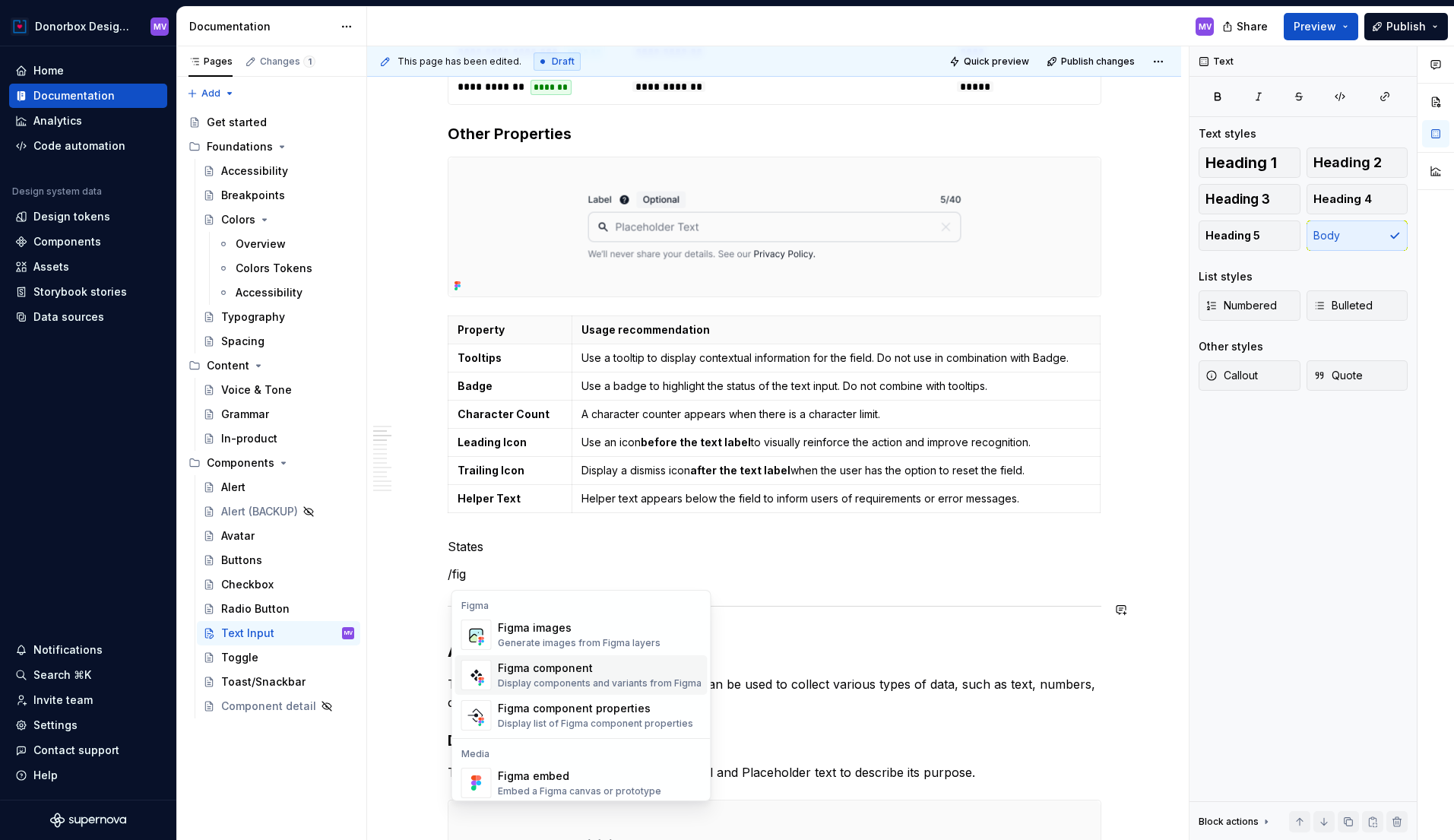
click at [569, 671] on div "Figma component" at bounding box center [599, 667] width 203 height 15
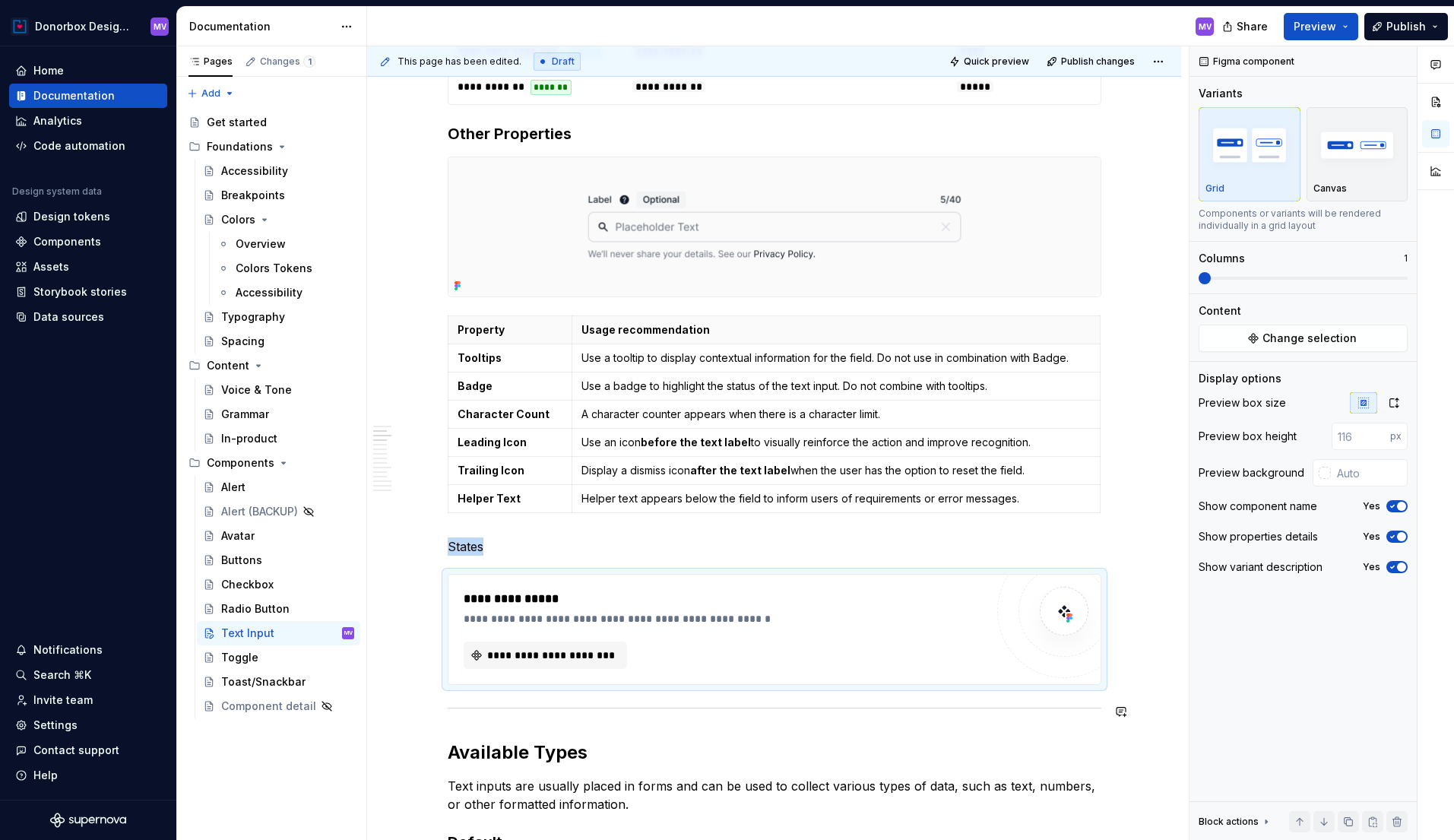
type textarea "*"
click at [1296, 280] on span at bounding box center [1303, 278] width 209 height 12
click at [1311, 276] on span at bounding box center [1303, 278] width 209 height 12
click at [1303, 276] on span at bounding box center [1268, 278] width 139 height 3
click at [1331, 275] on span at bounding box center [1336, 278] width 12 height 12
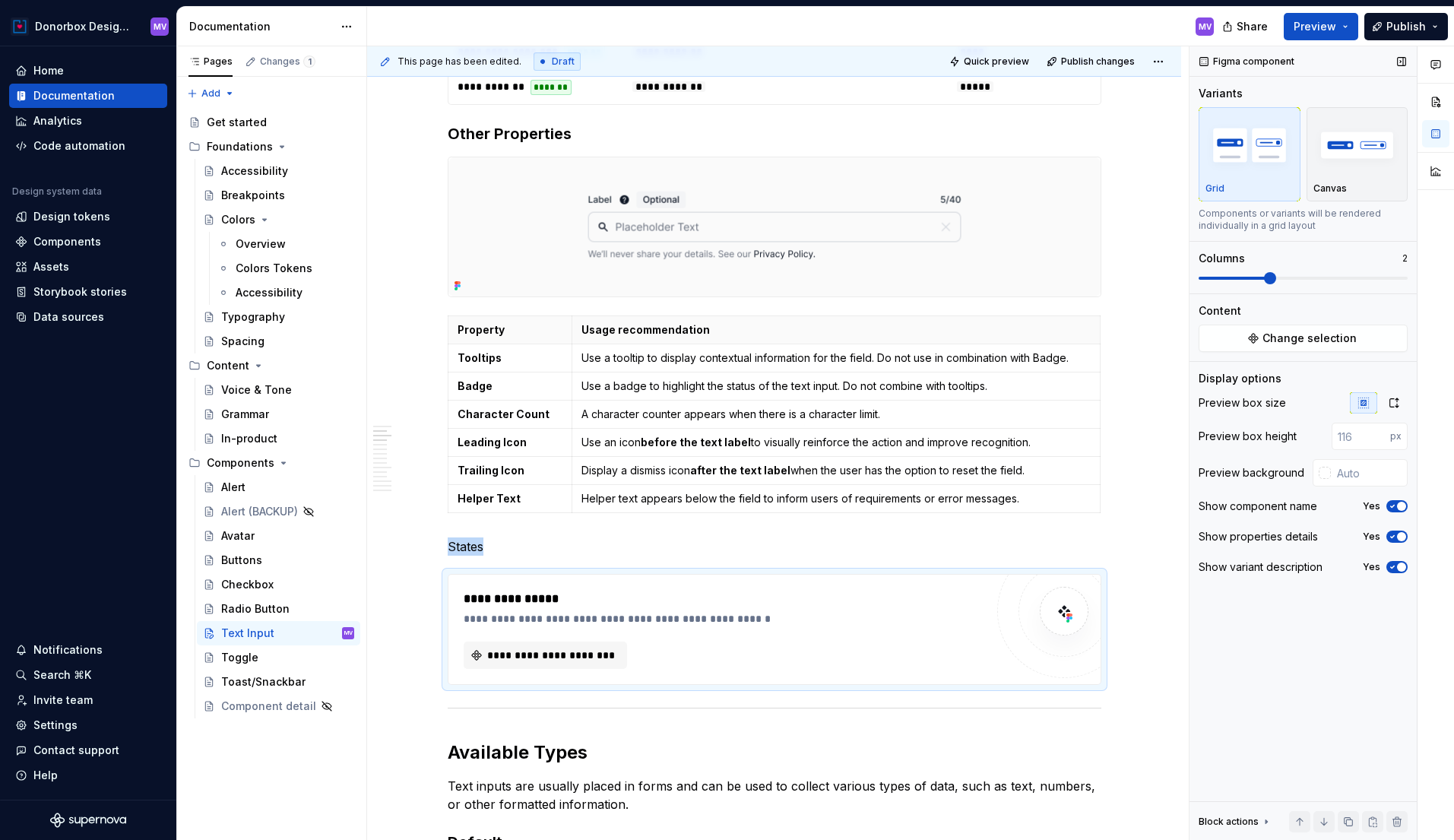
click at [1238, 278] on span at bounding box center [1234, 278] width 70 height 3
click at [1282, 339] on span "Change selection" at bounding box center [1310, 338] width 94 height 15
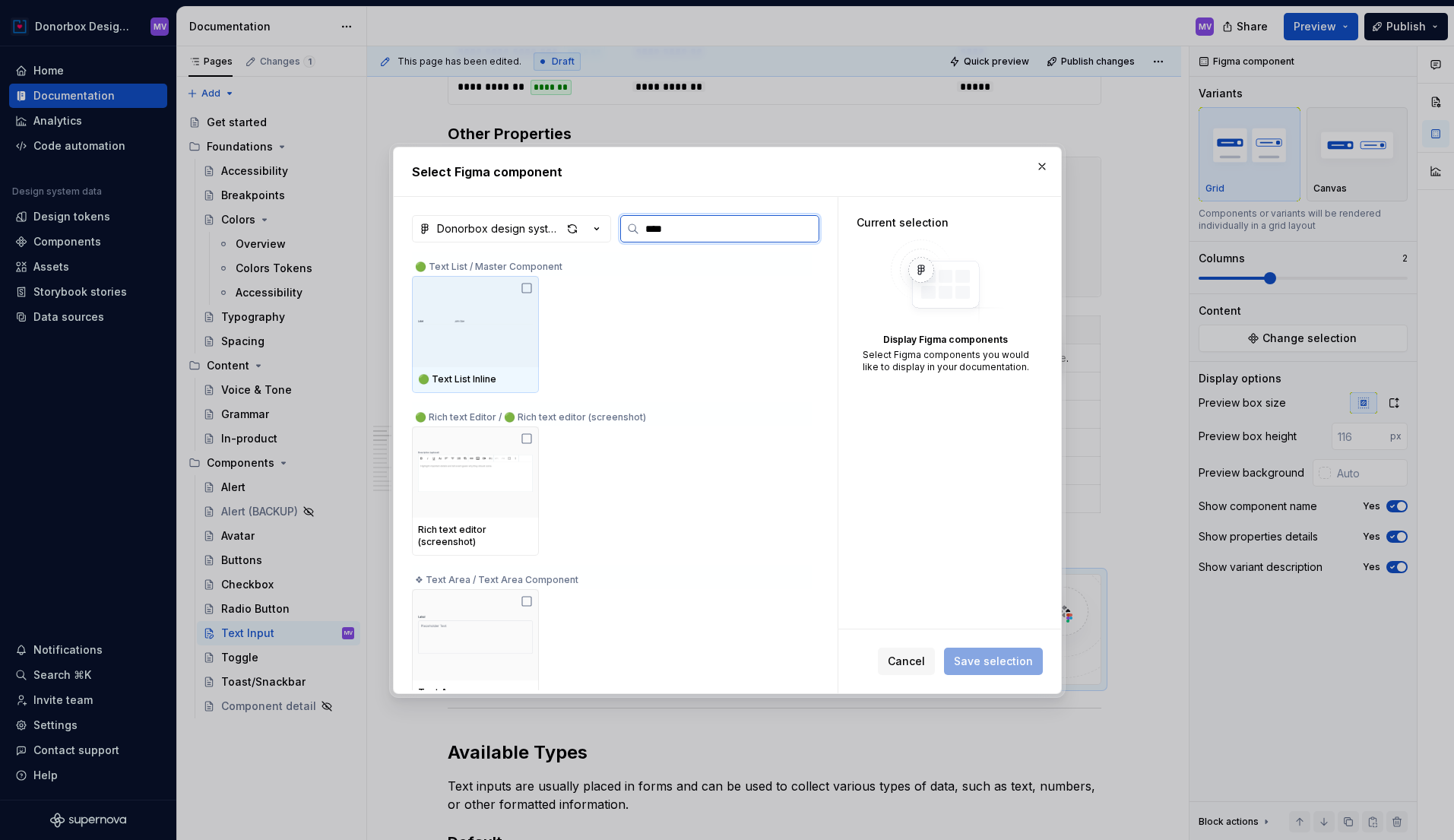
click at [651, 228] on input "****" at bounding box center [729, 228] width 179 height 15
type input "*****"
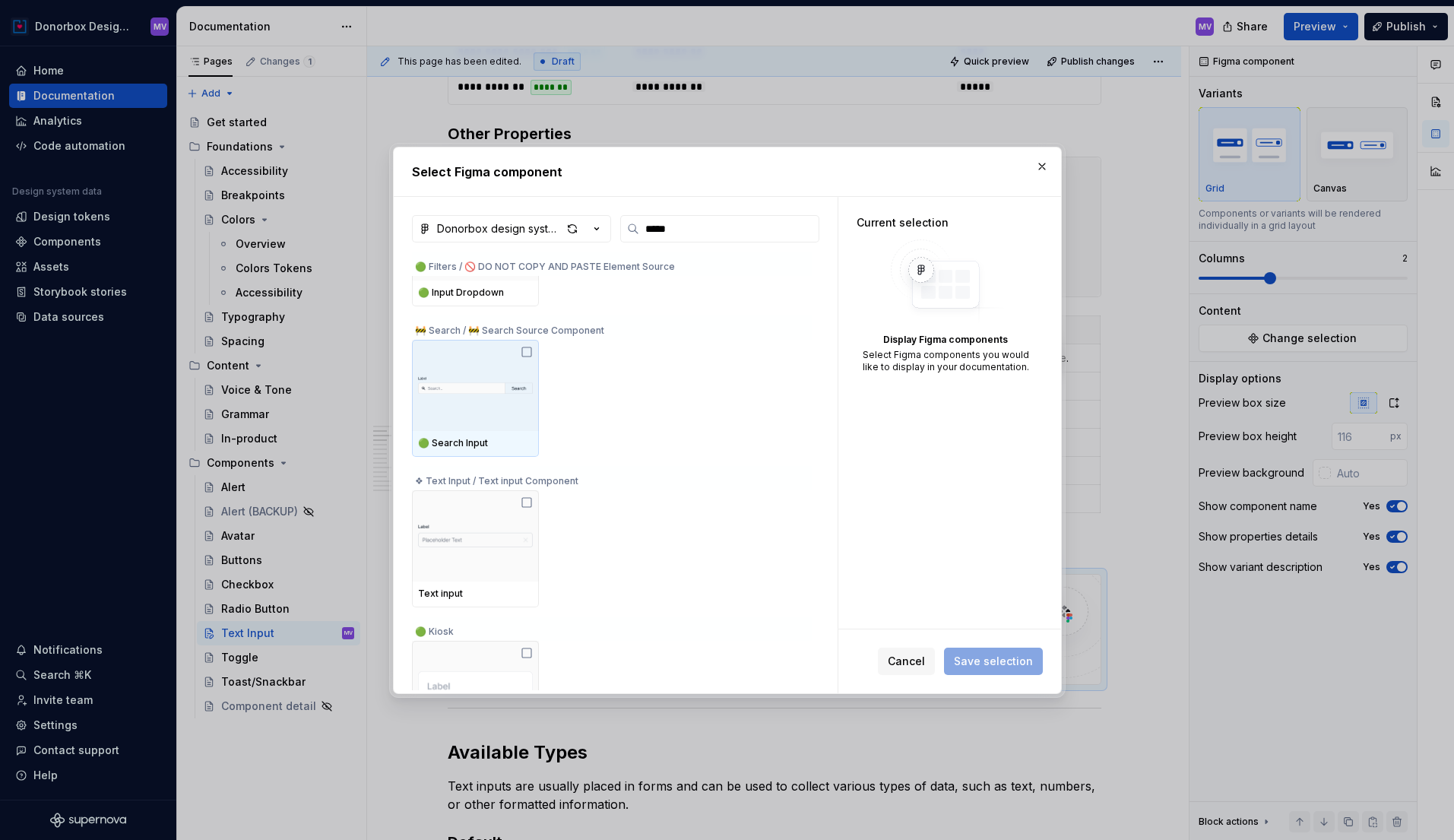
scroll to position [277, 0]
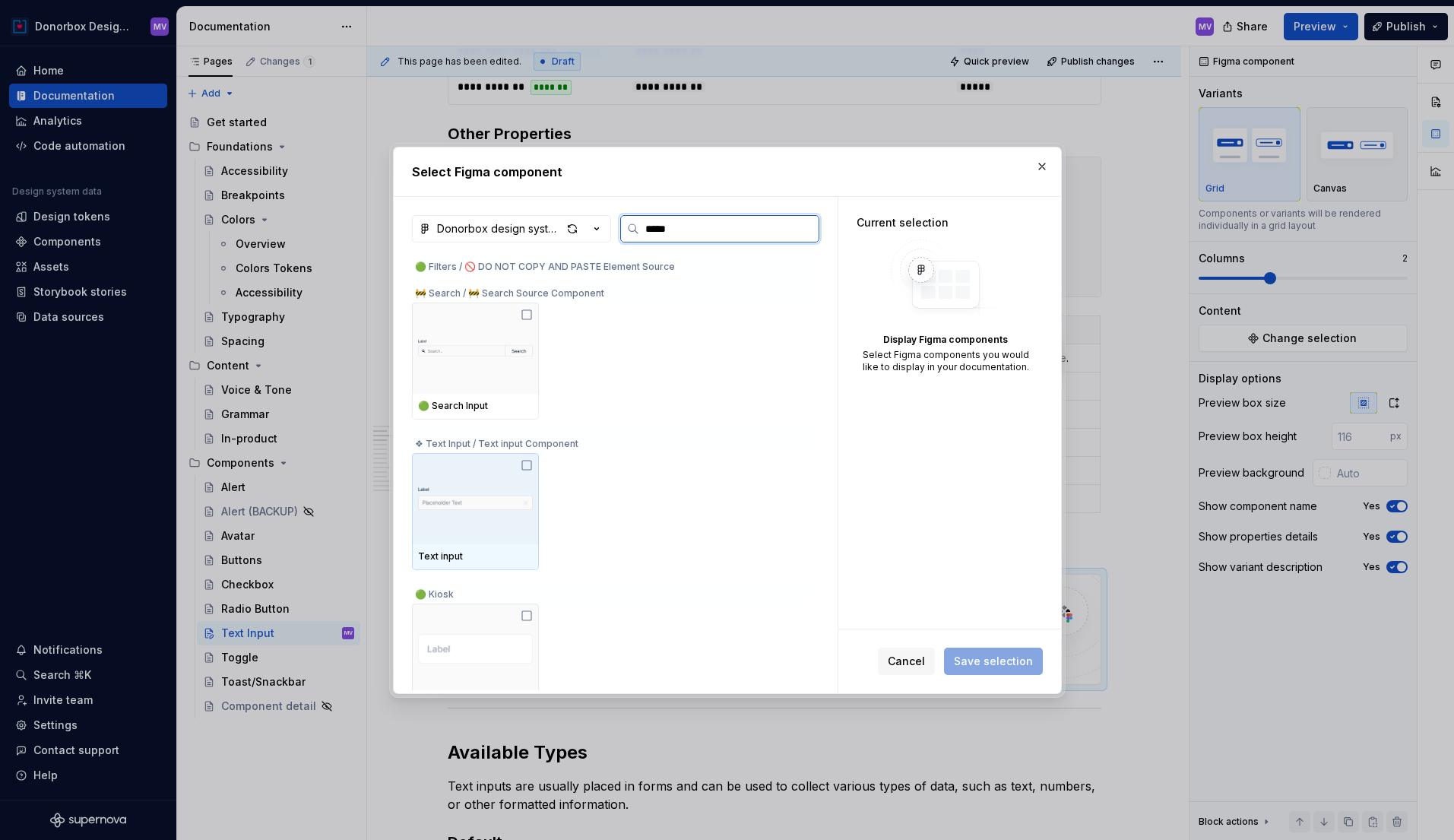
click at [494, 496] on img at bounding box center [476, 498] width 115 height 49
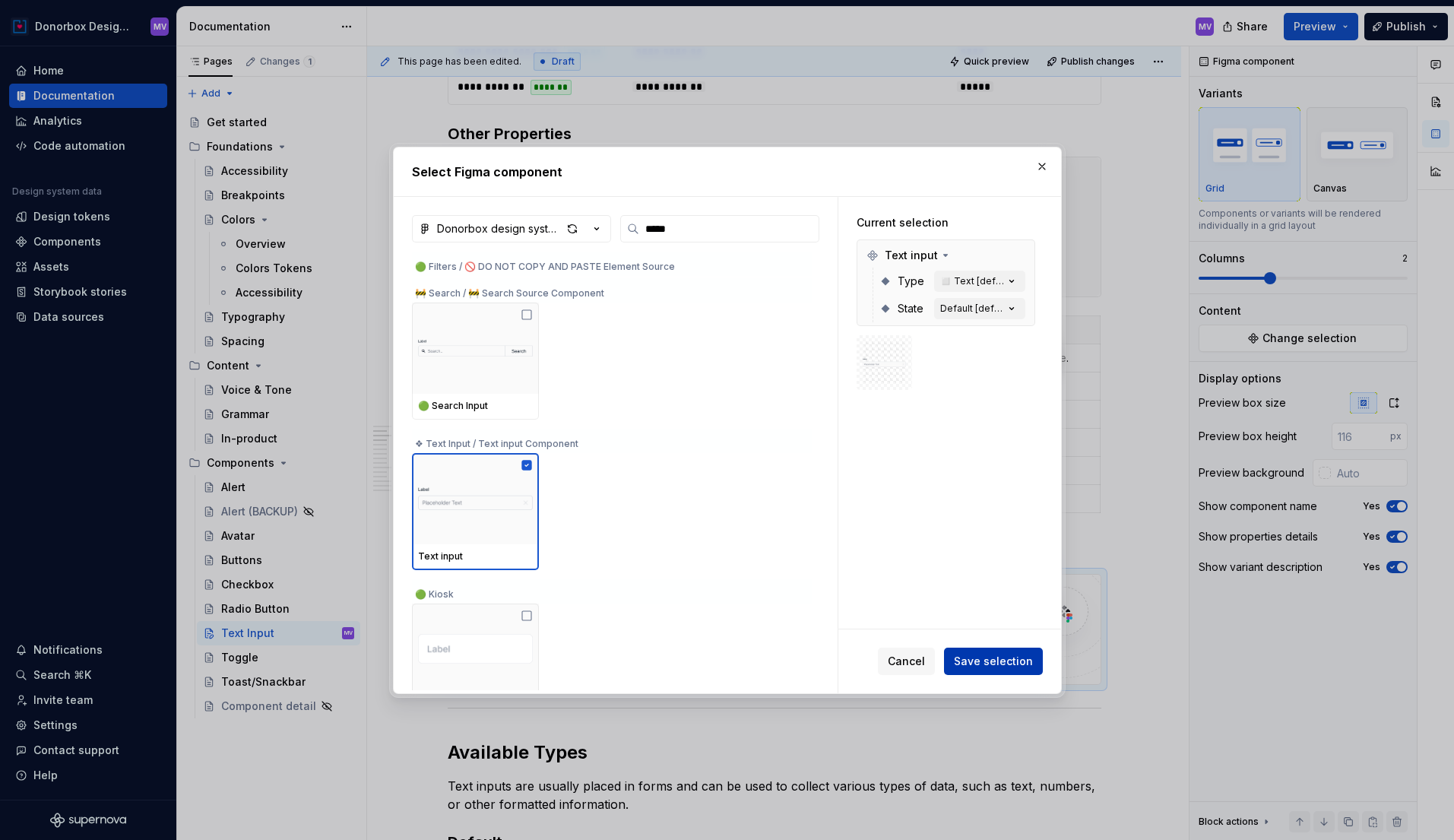
click at [1008, 657] on span "Save selection" at bounding box center [994, 661] width 79 height 15
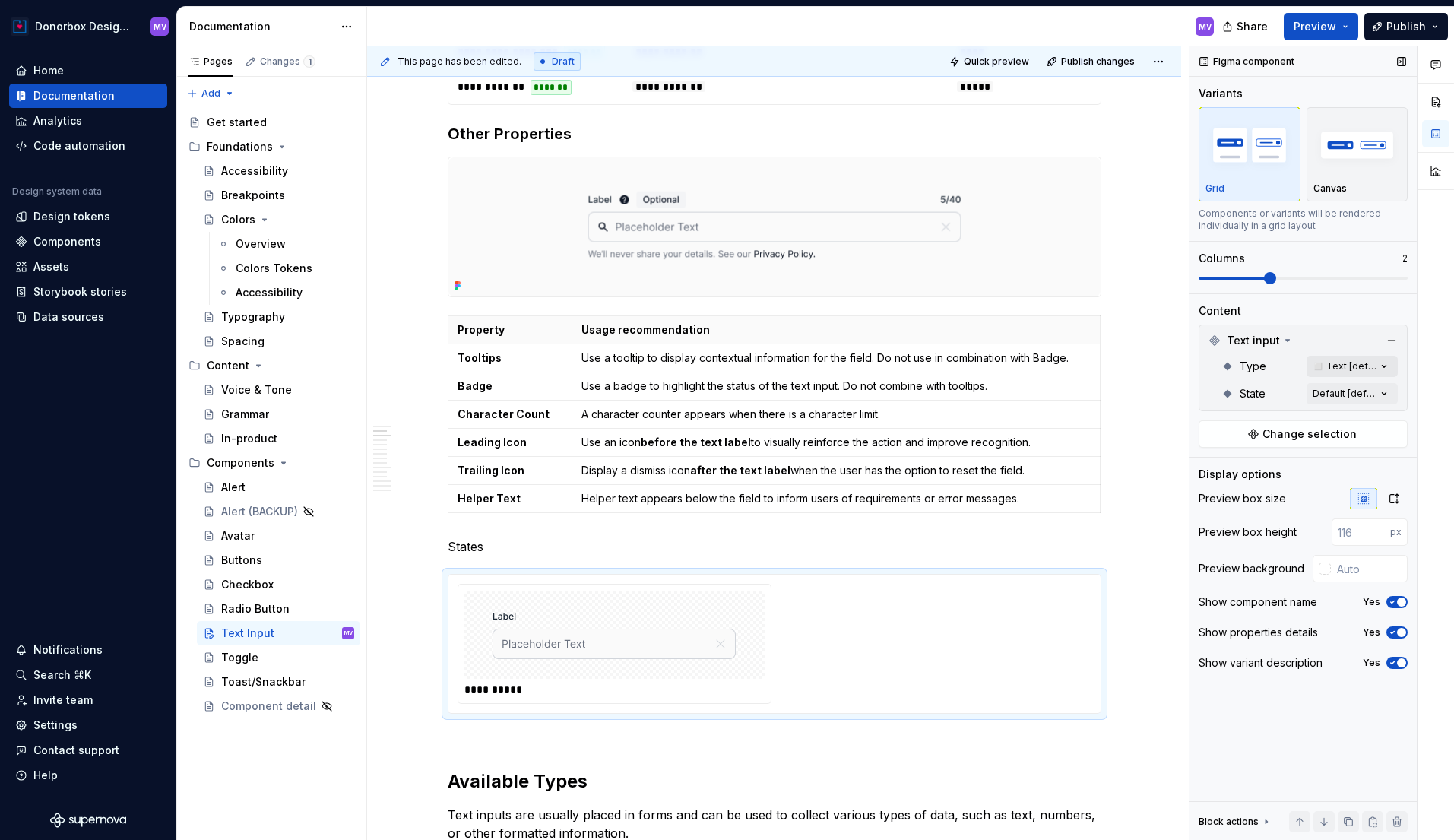
click at [1379, 367] on div "Comments Open comments No comments yet Select ‘Comment’ from the block context …" at bounding box center [1322, 443] width 264 height 794
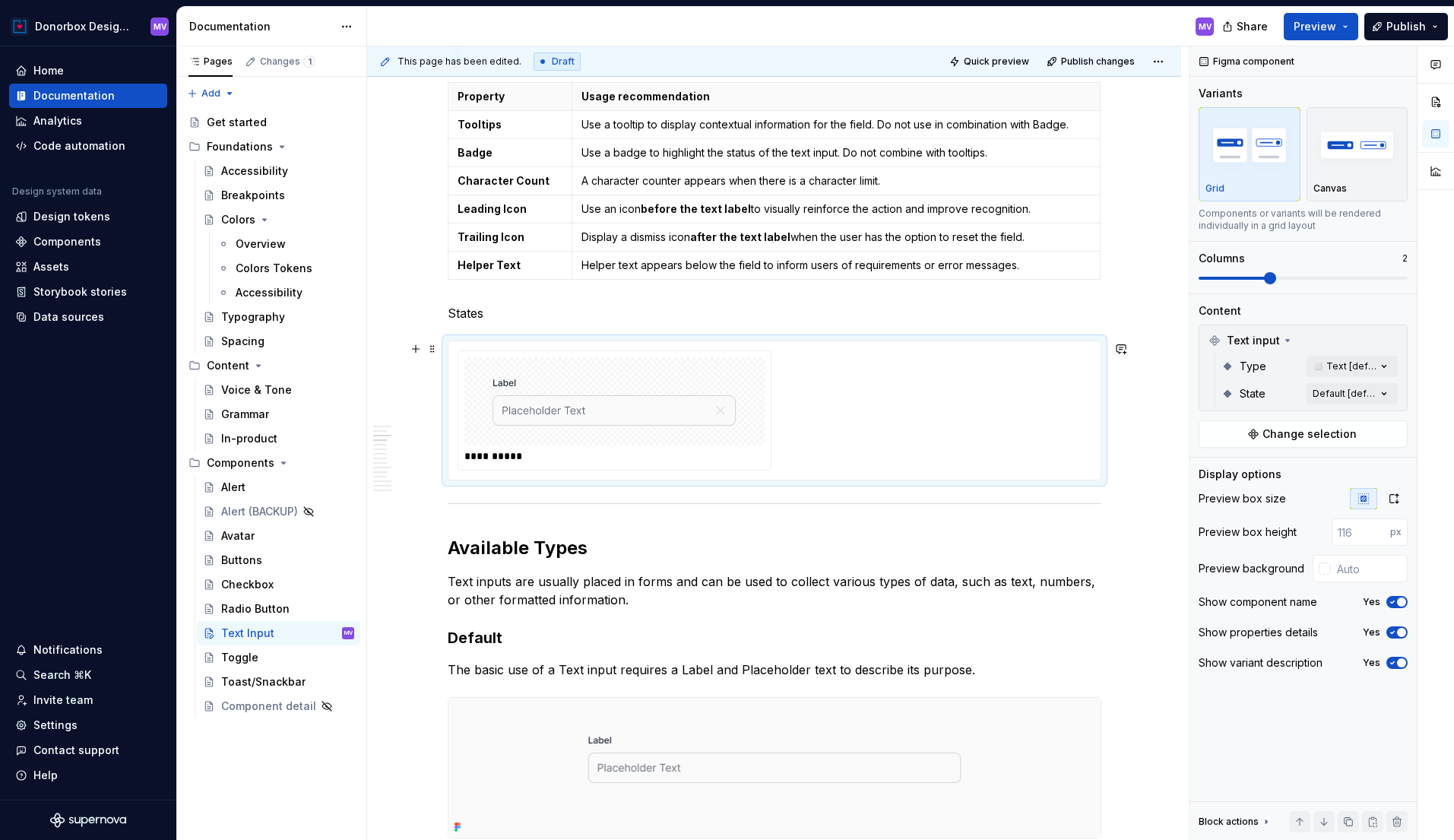
scroll to position [1268, 0]
click at [1375, 392] on div "Comments Open comments No comments yet Select ‘Comment’ from the block context …" at bounding box center [1322, 443] width 264 height 794
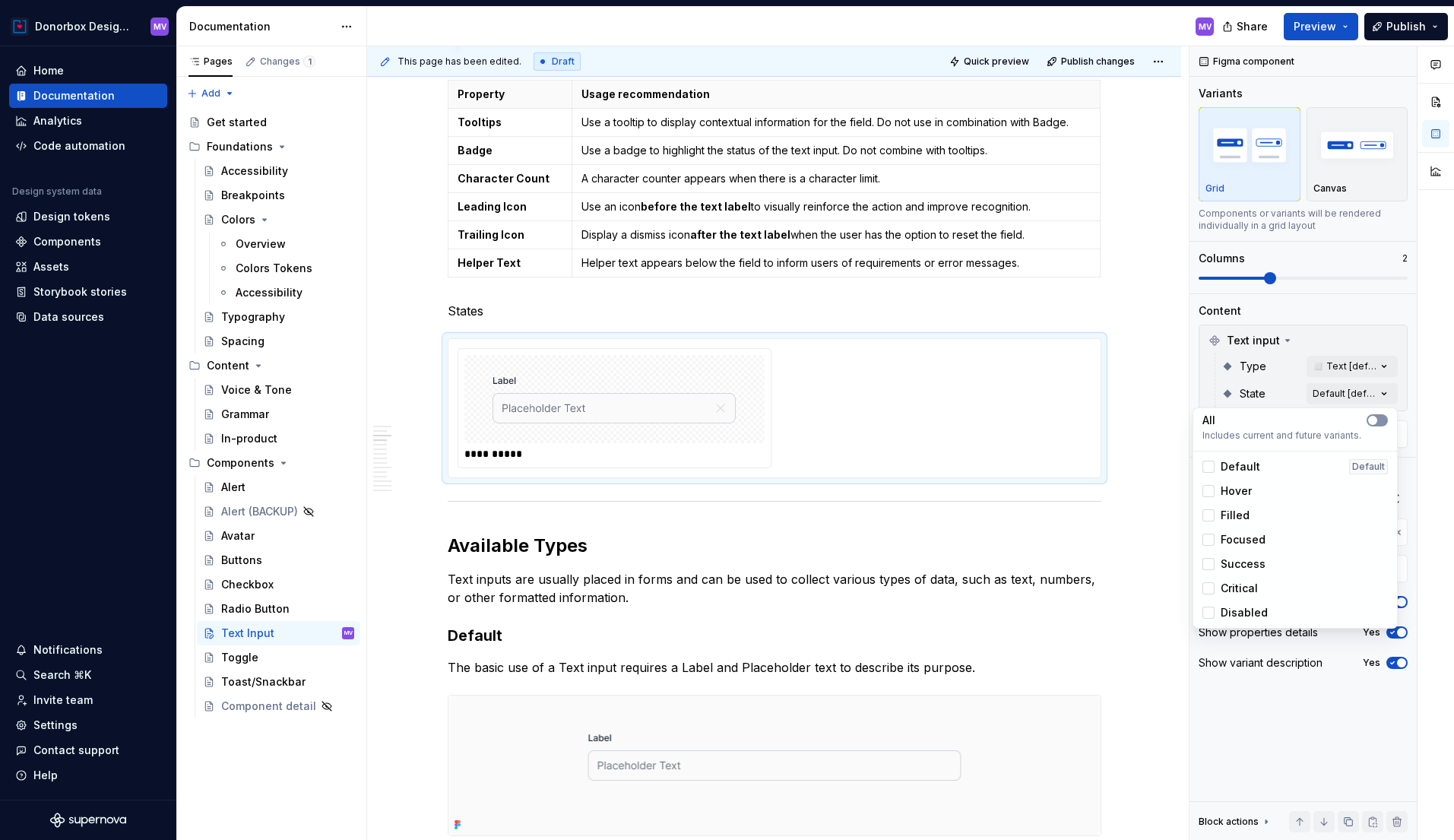
click at [1384, 420] on button "button" at bounding box center [1378, 420] width 21 height 12
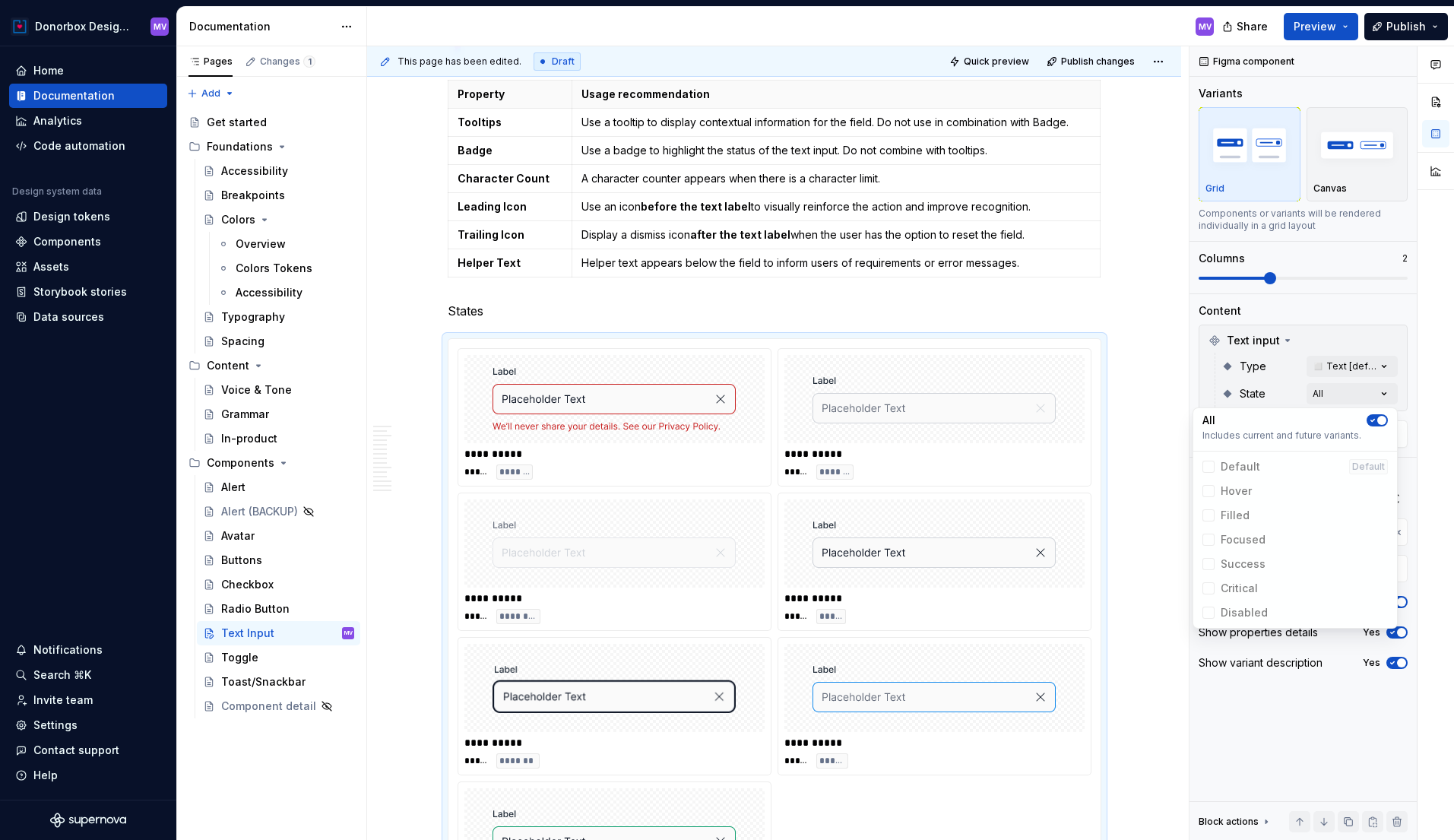
click at [1379, 703] on div "Comments Open comments No comments yet Select ‘Comment’ from the block context …" at bounding box center [1322, 443] width 264 height 794
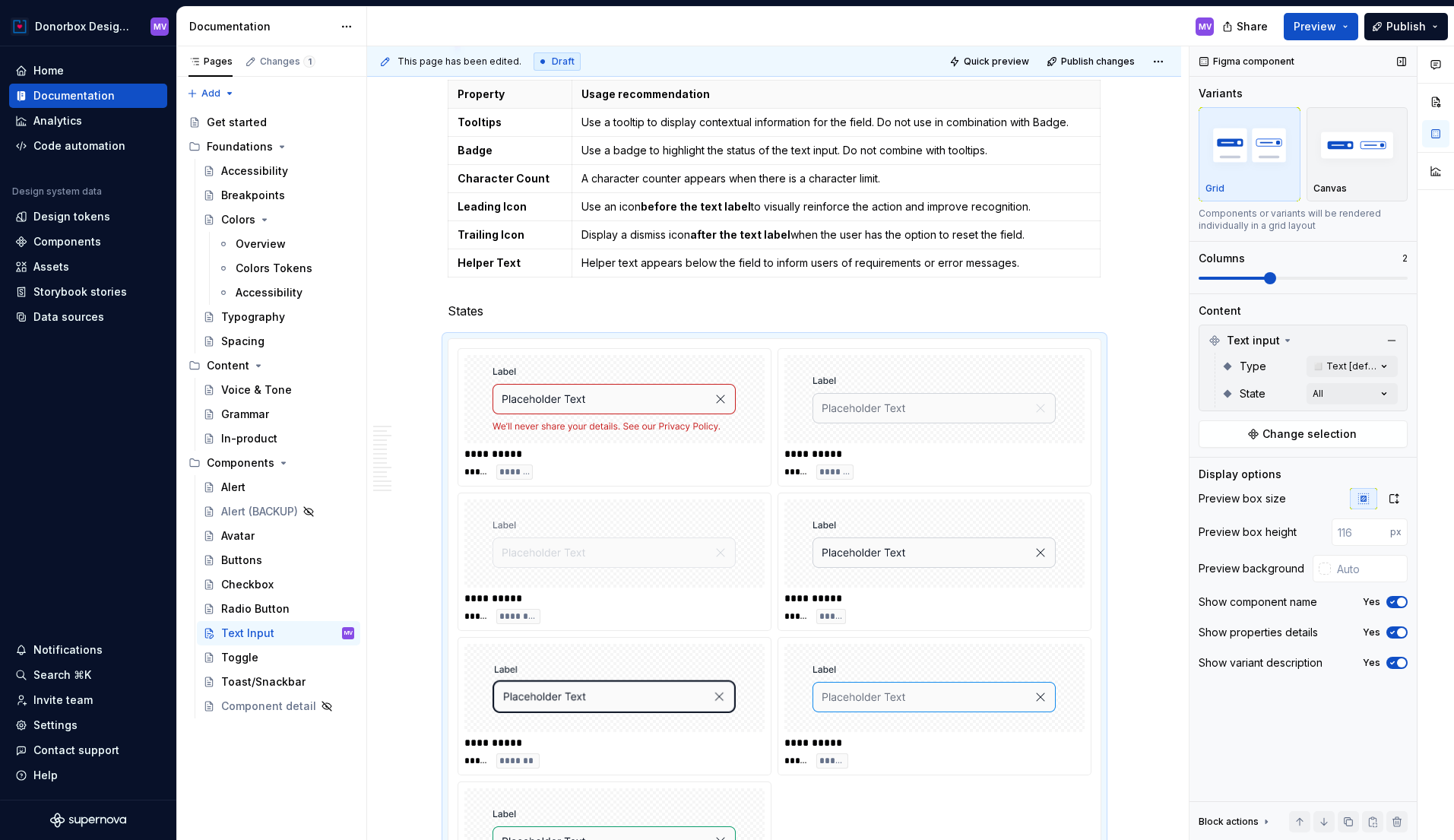
click at [1392, 597] on icon "button" at bounding box center [1392, 601] width 12 height 9
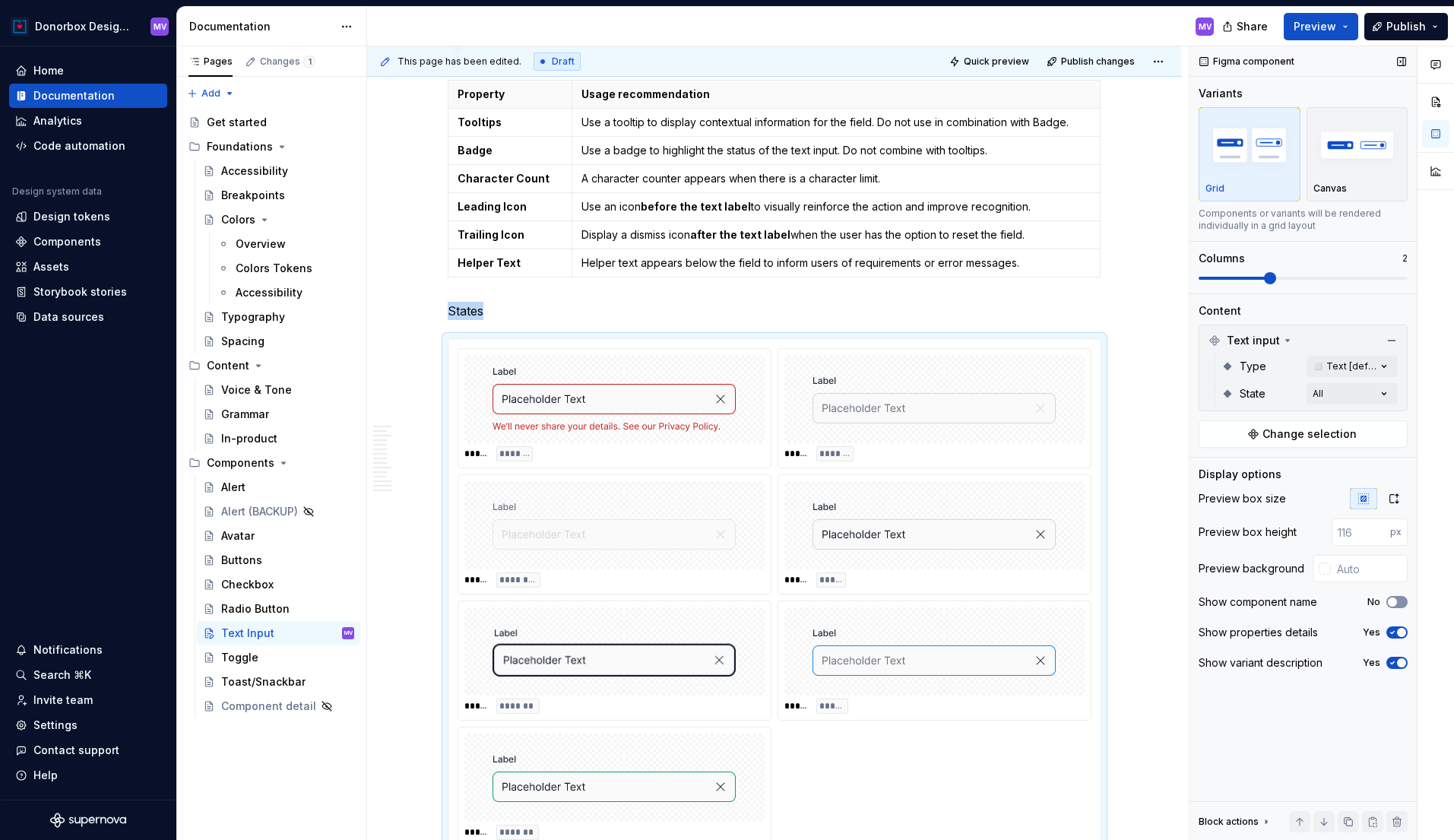
scroll to position [1284, 0]
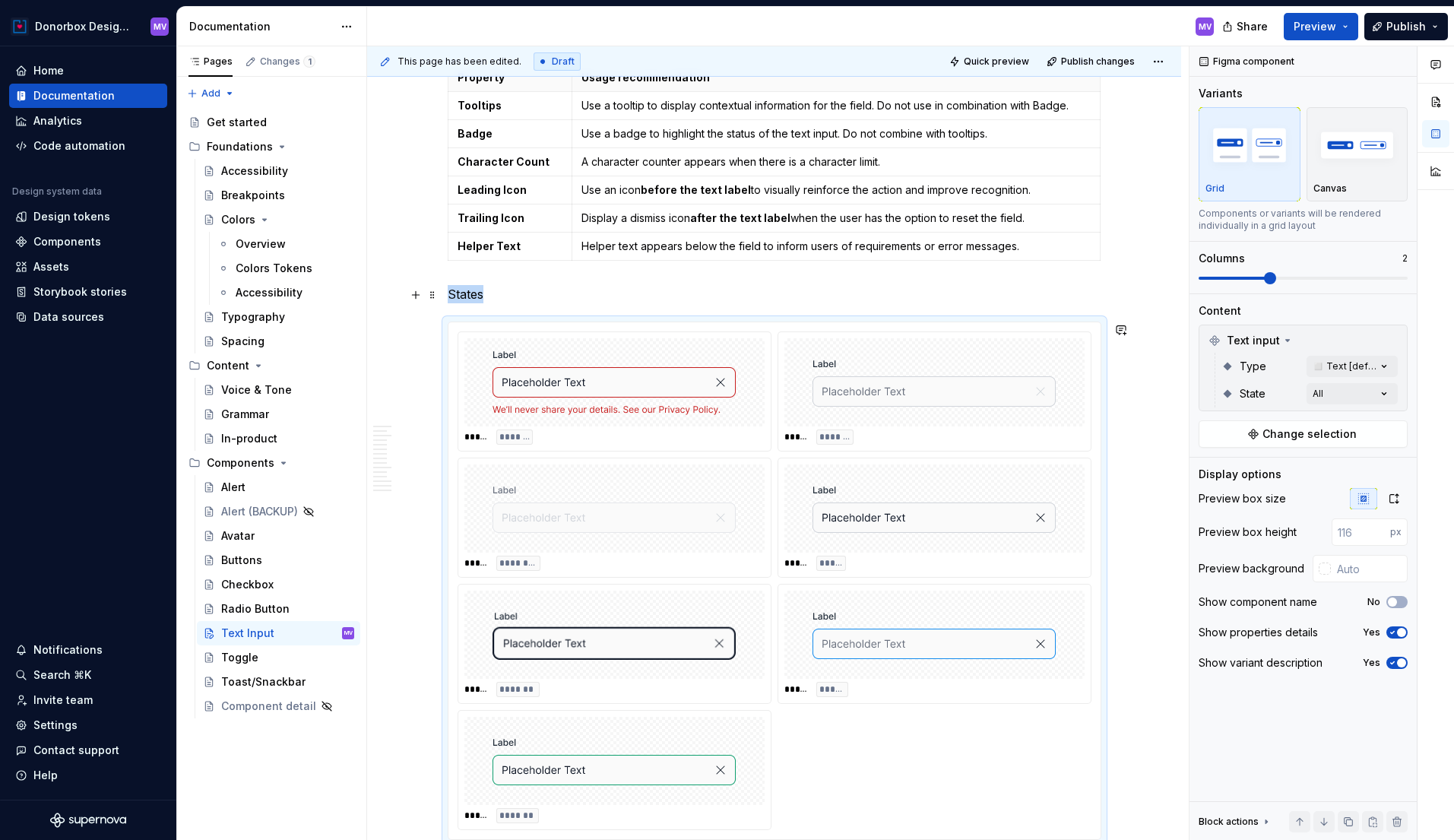
click at [471, 292] on p "States" at bounding box center [774, 294] width 654 height 19
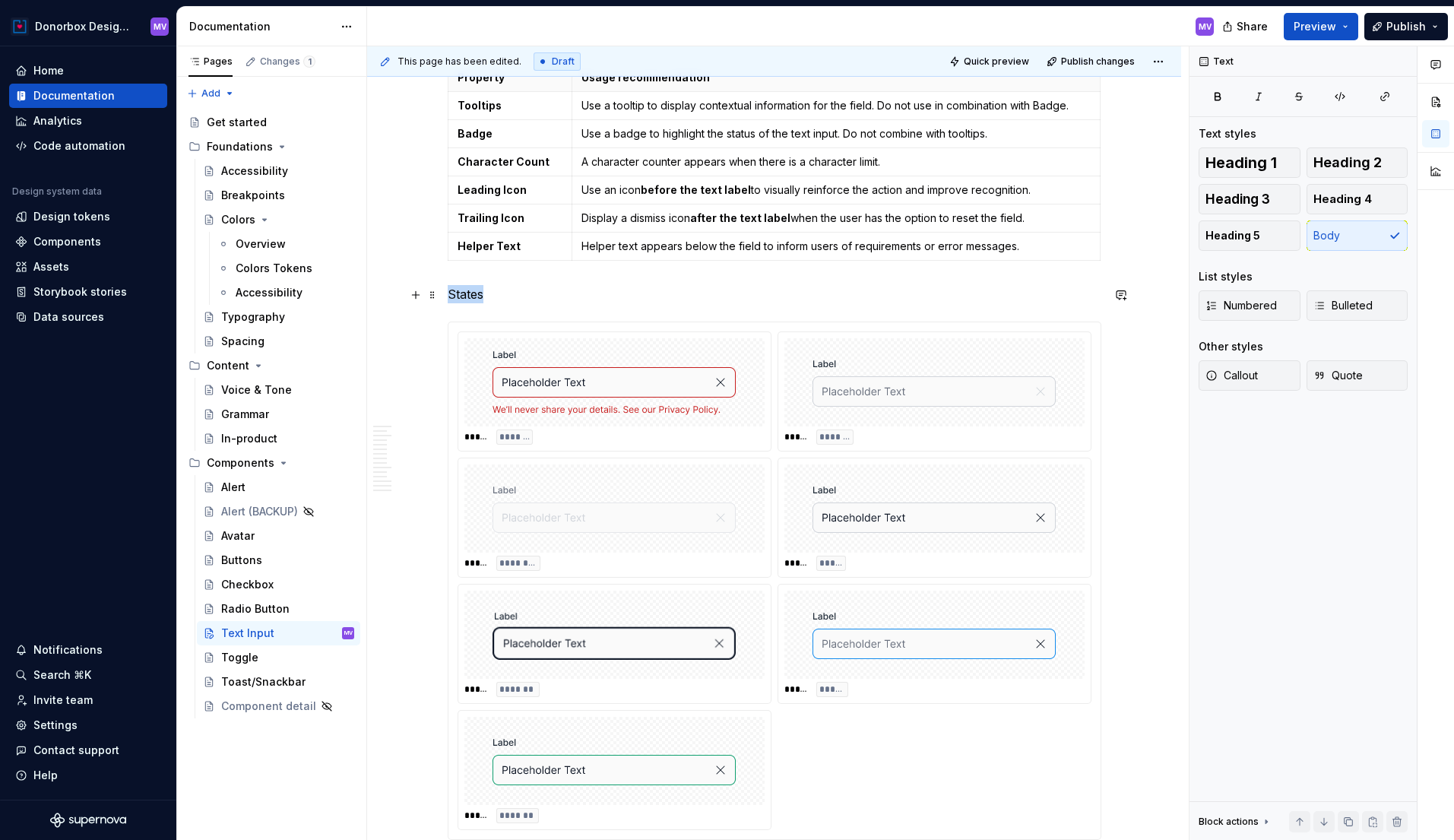
click at [471, 292] on p "States" at bounding box center [774, 294] width 654 height 19
click at [544, 271] on button "button" at bounding box center [547, 266] width 21 height 21
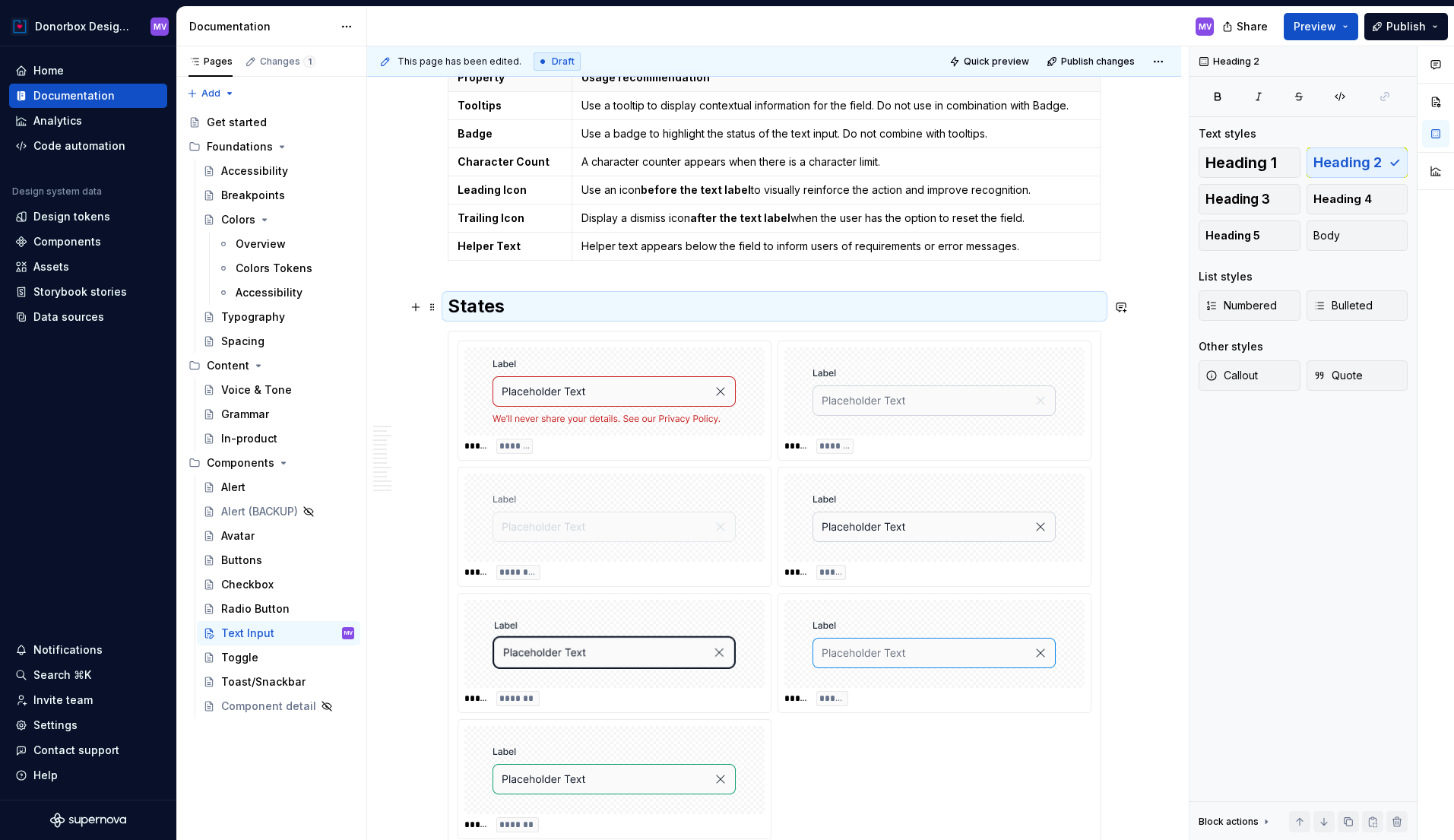
click at [513, 305] on h2 "States" at bounding box center [774, 306] width 654 height 24
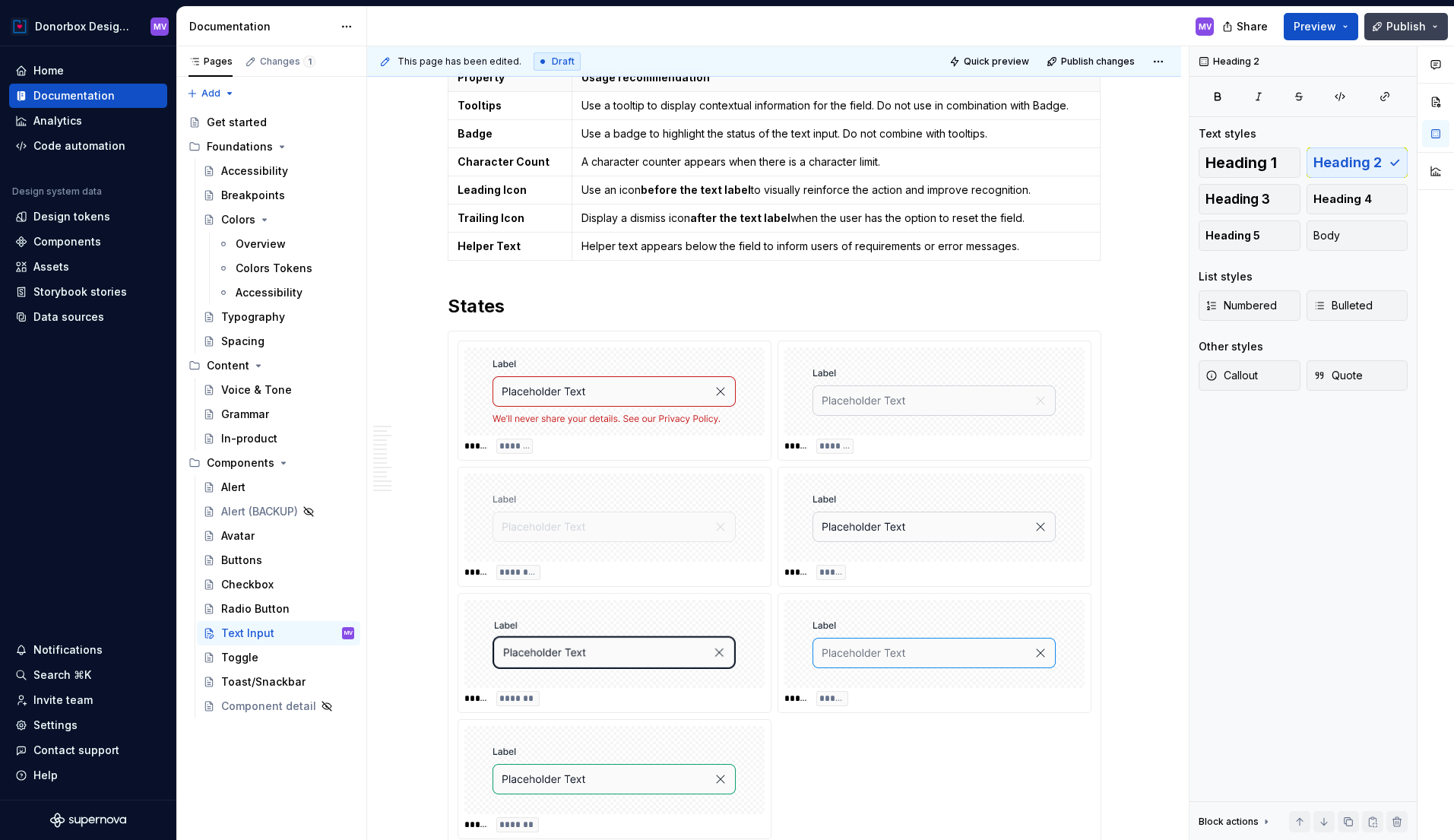
click at [1409, 25] on span "Publish" at bounding box center [1406, 26] width 40 height 15
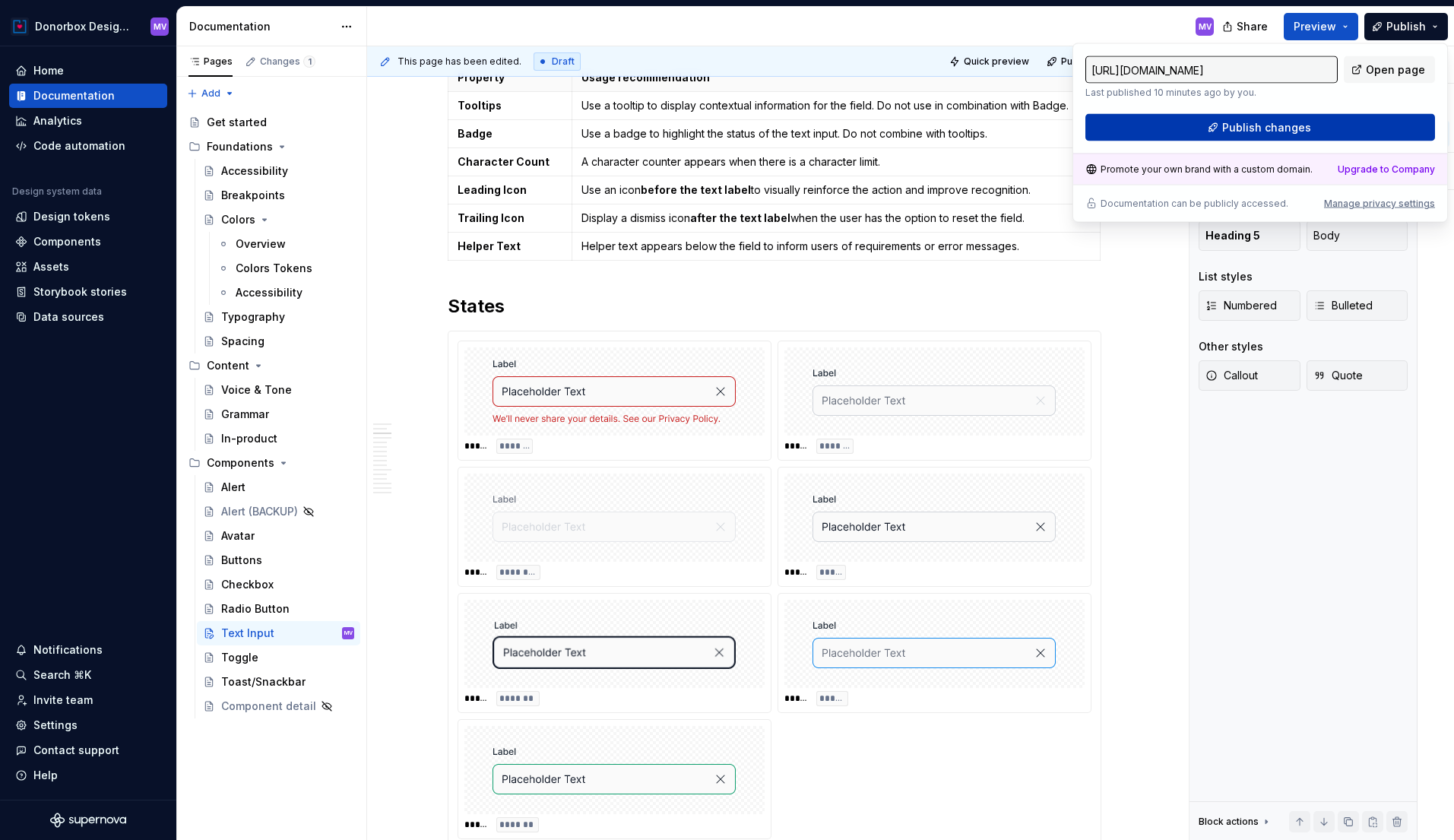
click at [1303, 128] on span "Publish changes" at bounding box center [1267, 127] width 89 height 15
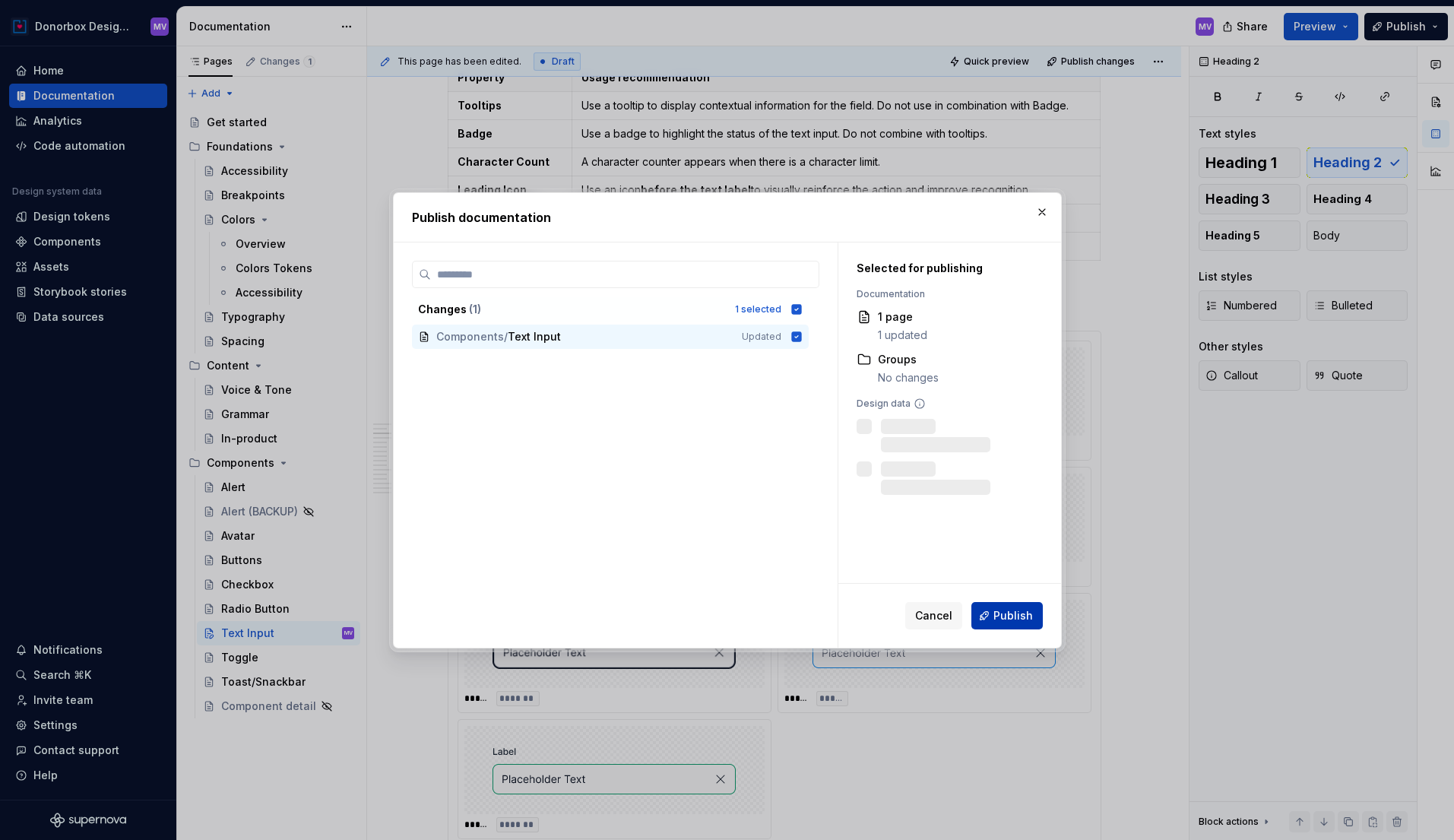
click at [999, 612] on span "Publish" at bounding box center [1013, 615] width 40 height 15
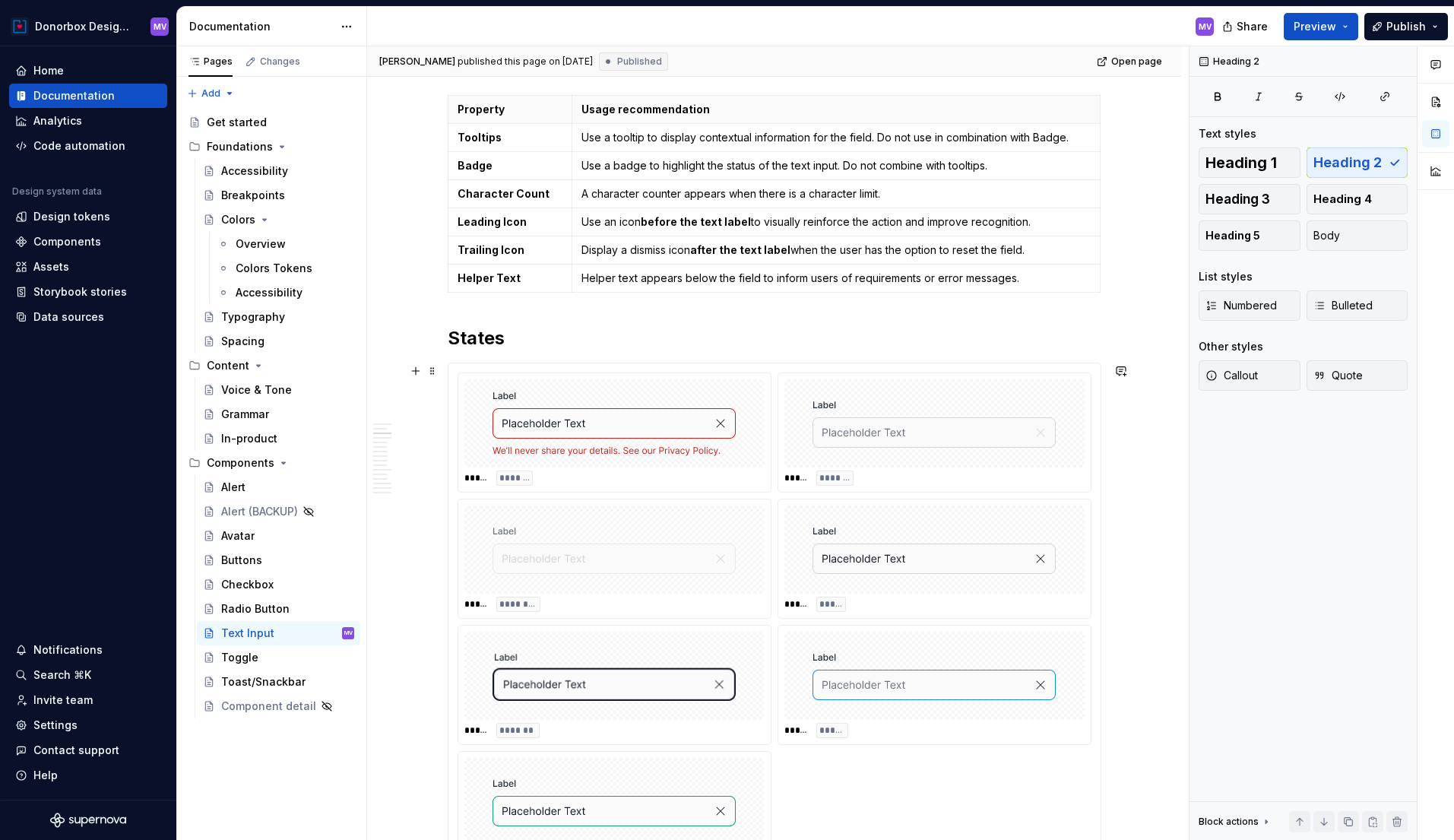
scroll to position [1298, 0]
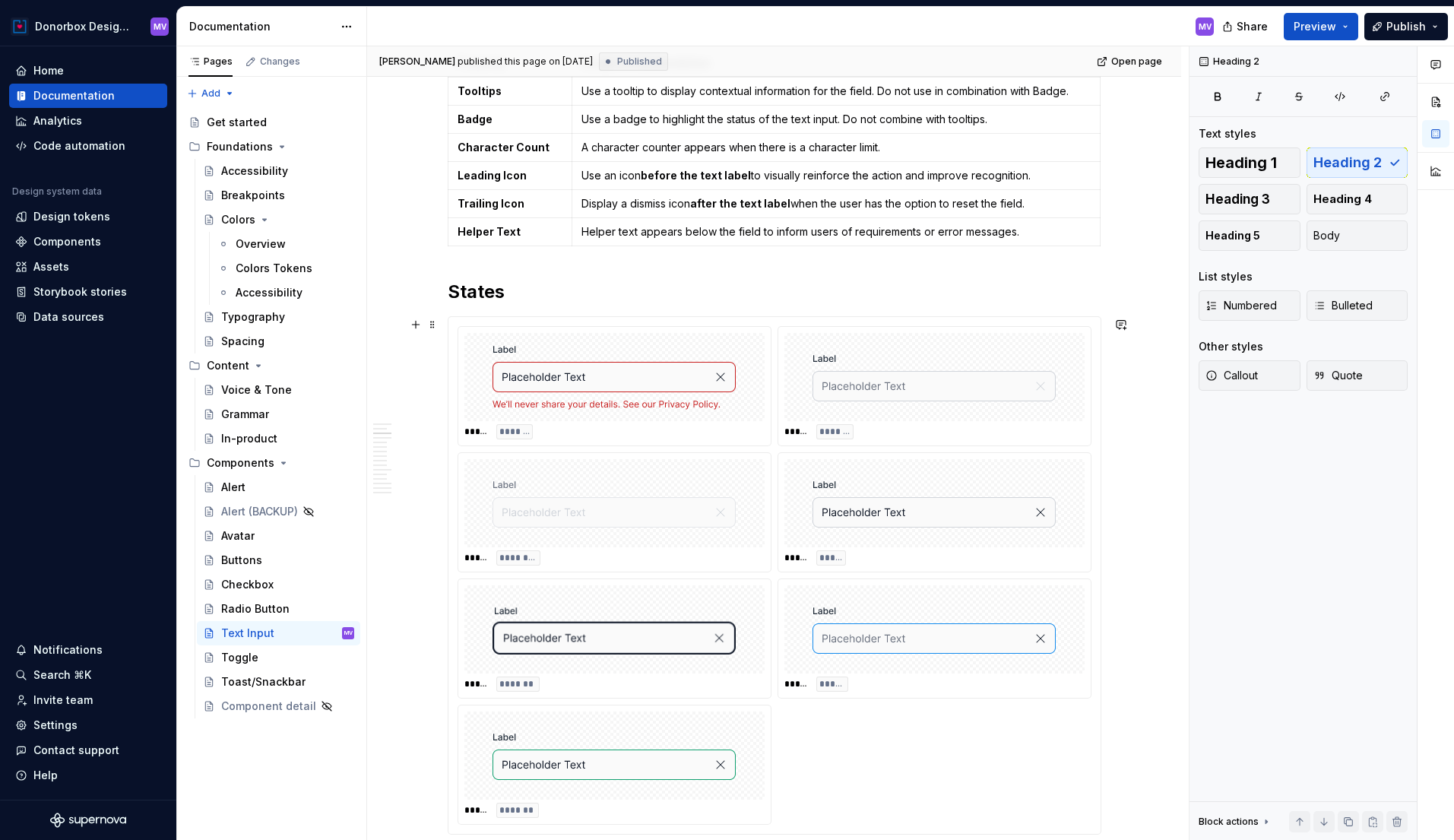
click at [809, 325] on div "***** ******** ***** ******* ***** ******** ***** ****** ***** ******* ***** **…" at bounding box center [774, 575] width 652 height 517
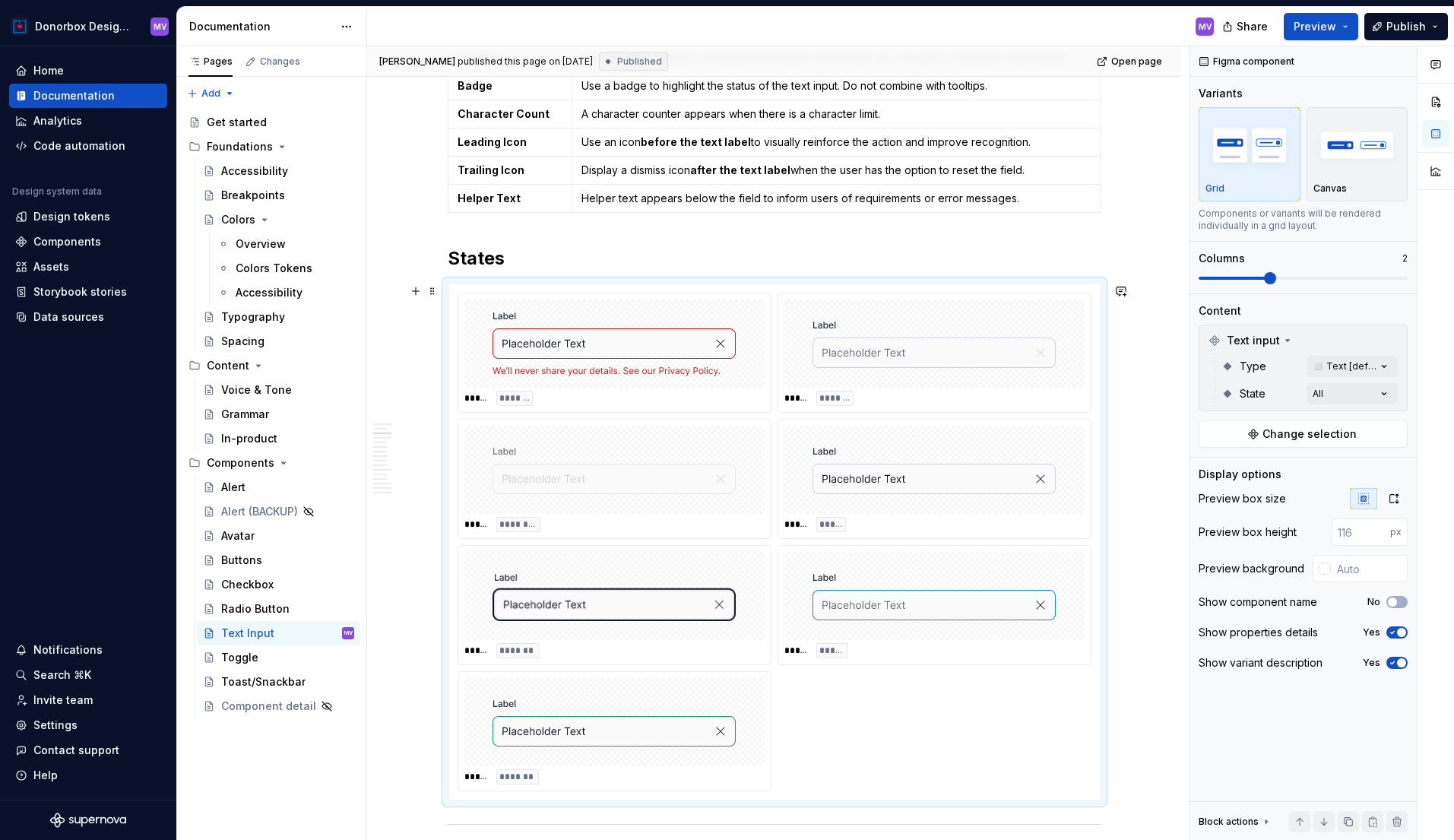
scroll to position [1336, 0]
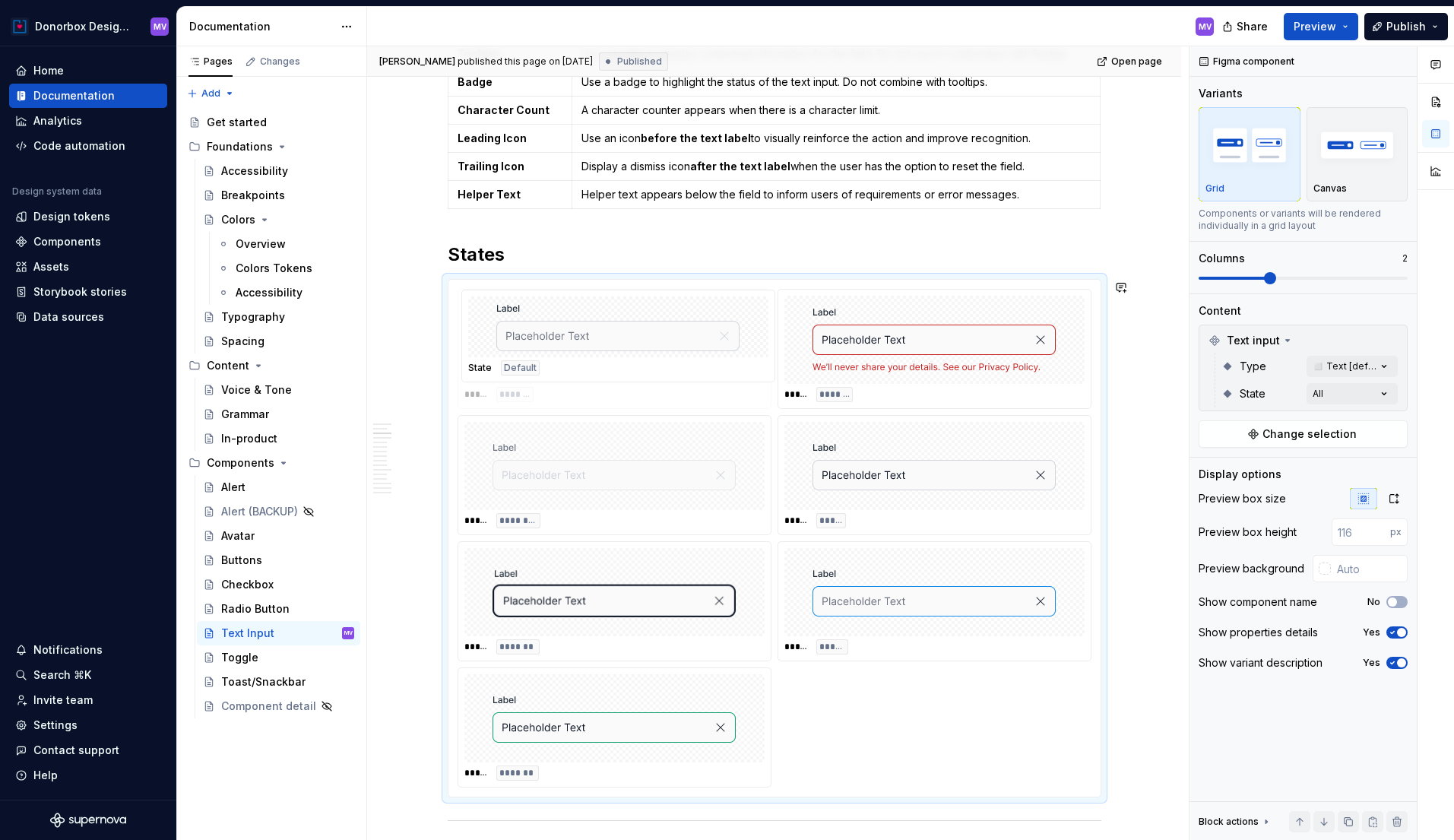
drag, startPoint x: 939, startPoint y: 337, endPoint x: 668, endPoint y: 333, distance: 271.0
click at [668, 333] on body "Donorbox Design System MV Home Documentation Analytics Code automation Design s…" at bounding box center [727, 420] width 1454 height 840
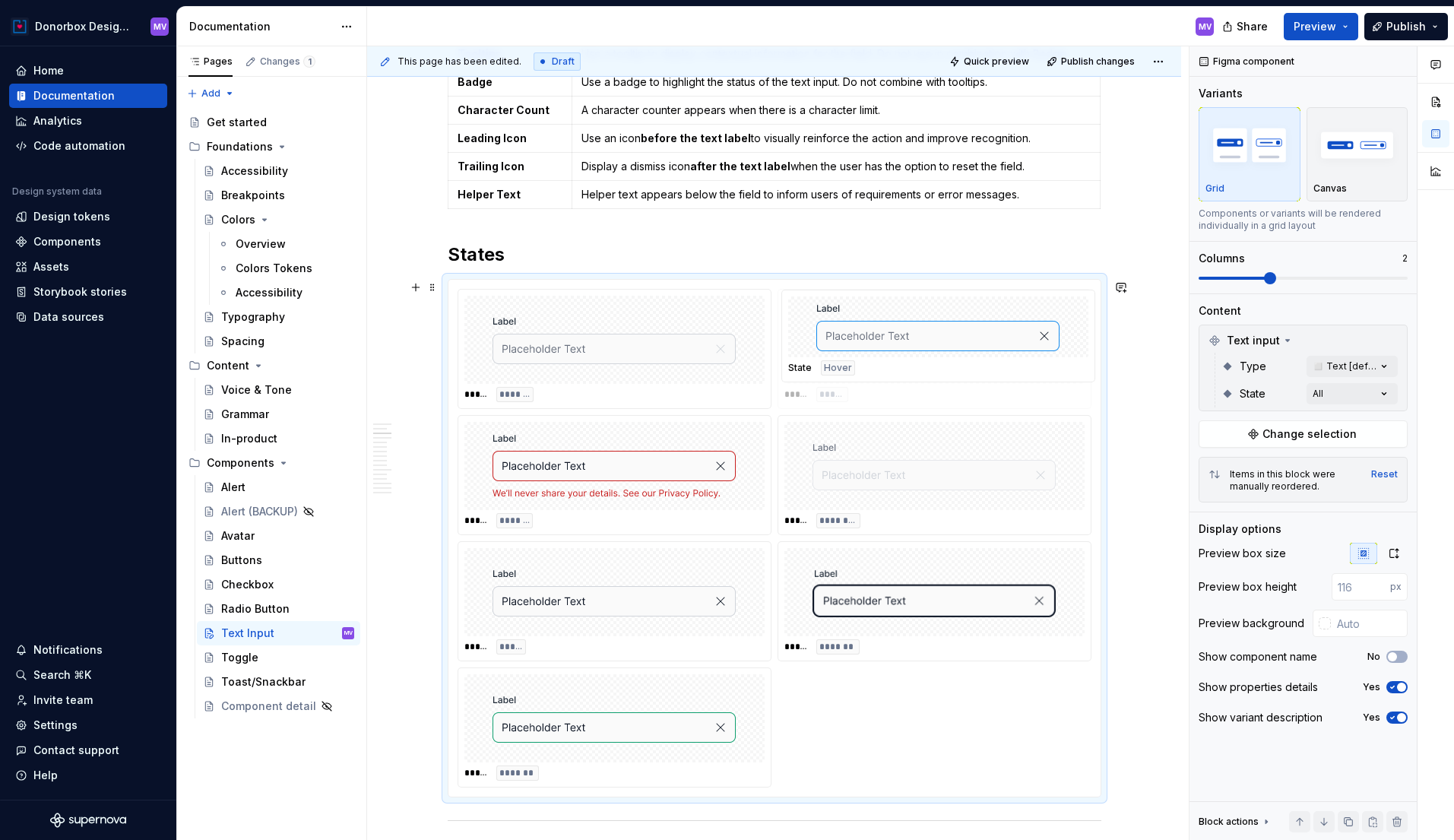
drag, startPoint x: 839, startPoint y: 582, endPoint x: 840, endPoint y: 356, distance: 226.0
click at [840, 356] on body "Donorbox Design System MV Home Documentation Analytics Code automation Design s…" at bounding box center [727, 420] width 1454 height 840
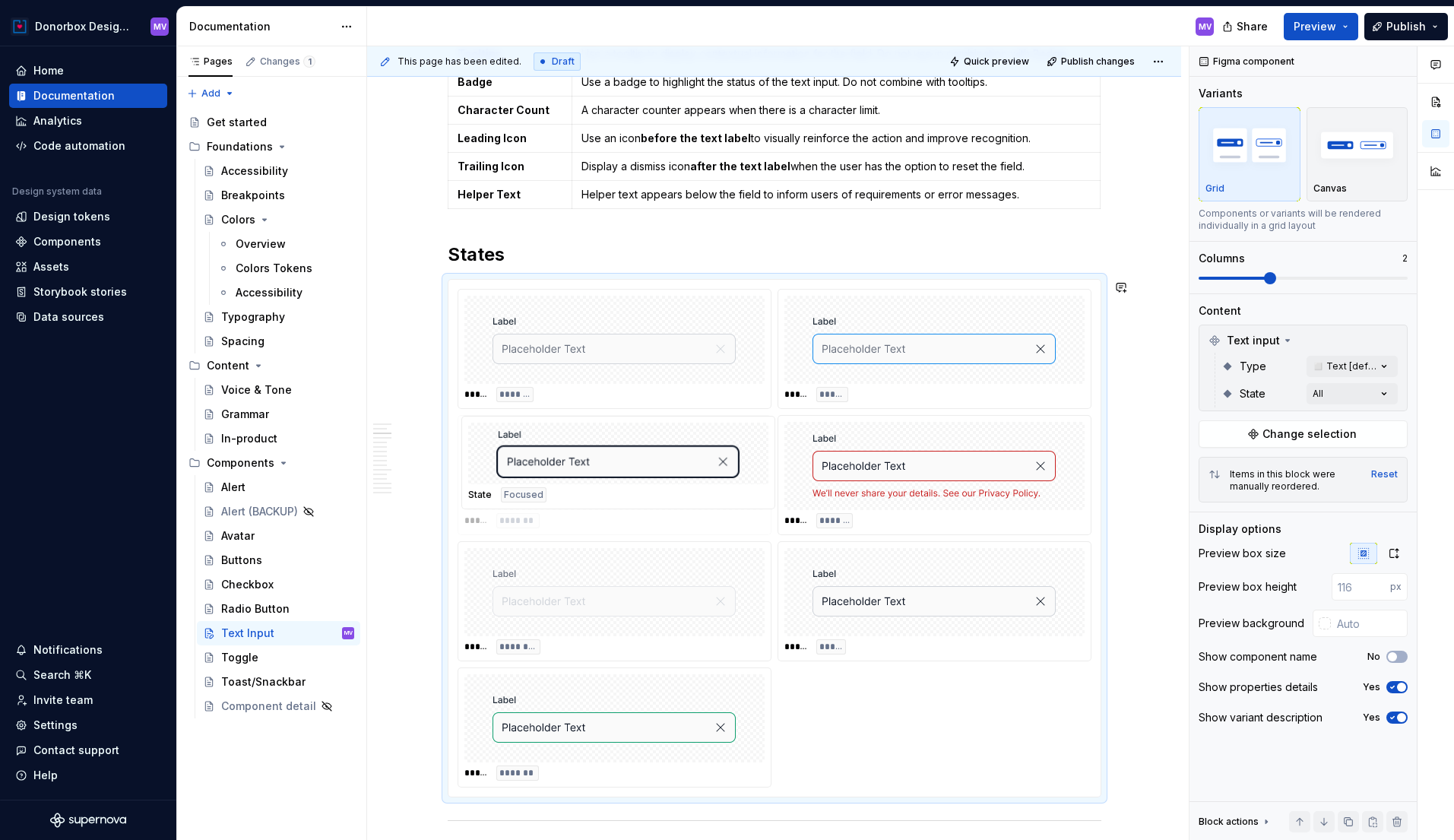
drag, startPoint x: 865, startPoint y: 589, endPoint x: 607, endPoint y: 486, distance: 277.8
click at [607, 486] on body "Donorbox Design System MV Home Documentation Analytics Code automation Design s…" at bounding box center [727, 420] width 1454 height 840
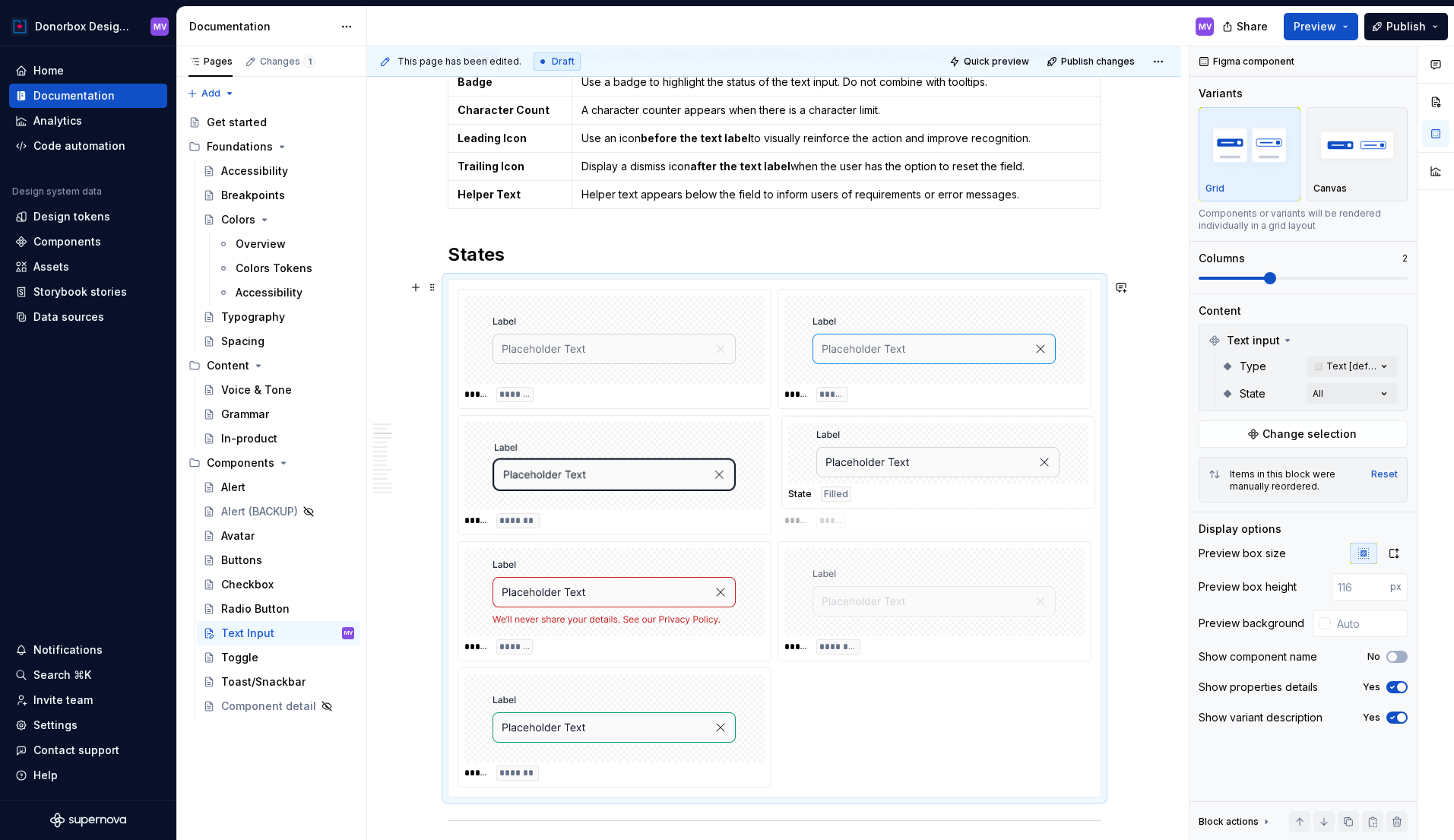
drag, startPoint x: 848, startPoint y: 595, endPoint x: 853, endPoint y: 482, distance: 113.1
click at [853, 482] on body "Donorbox Design System MV Home Documentation Analytics Code automation Design s…" at bounding box center [727, 420] width 1454 height 840
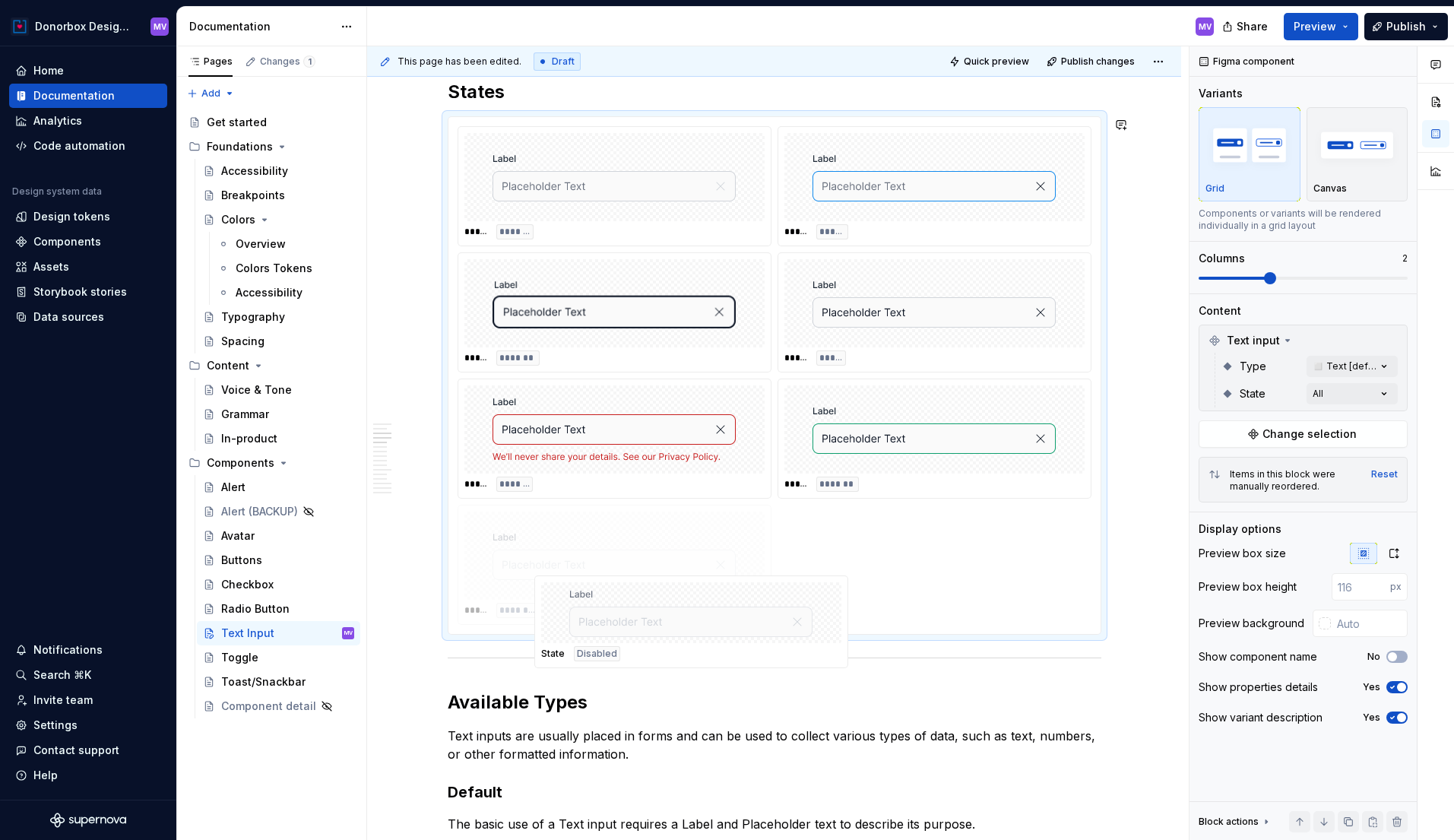
scroll to position [1505, 0]
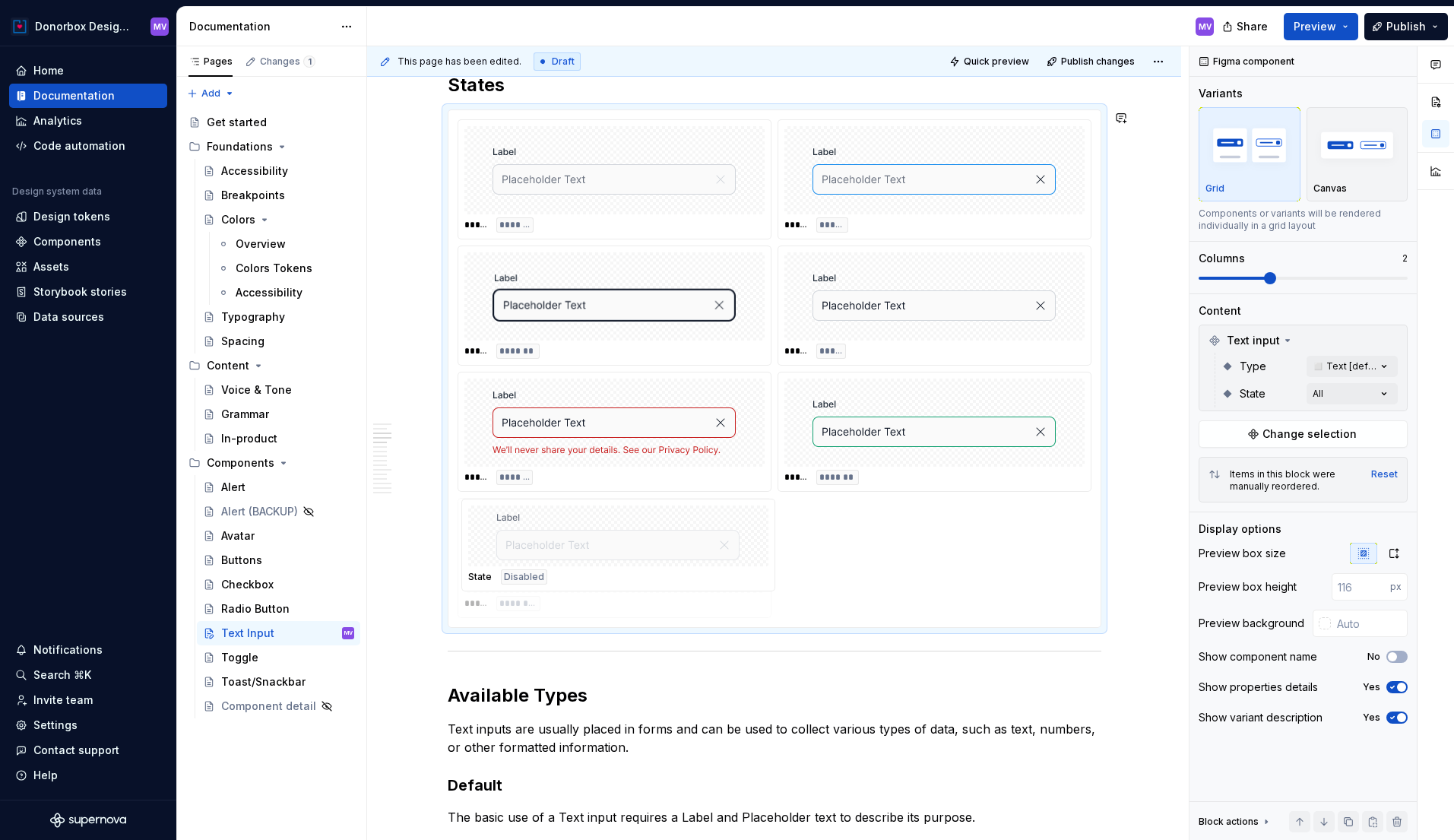
drag, startPoint x: 880, startPoint y: 600, endPoint x: 617, endPoint y: 564, distance: 265.5
click at [1405, 25] on span "Publish" at bounding box center [1406, 26] width 40 height 15
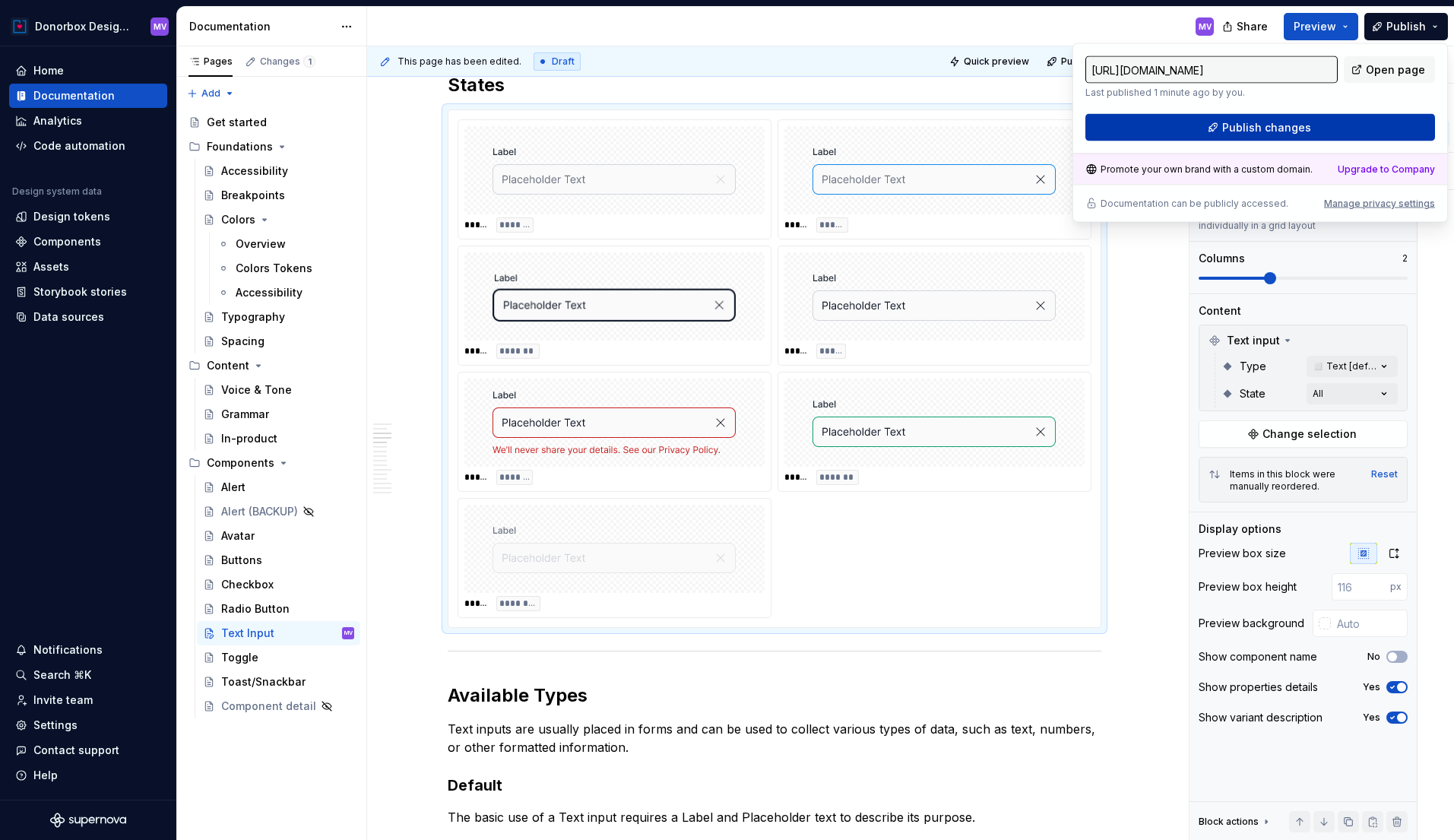
click at [1247, 138] on button "Publish changes" at bounding box center [1260, 128] width 349 height 28
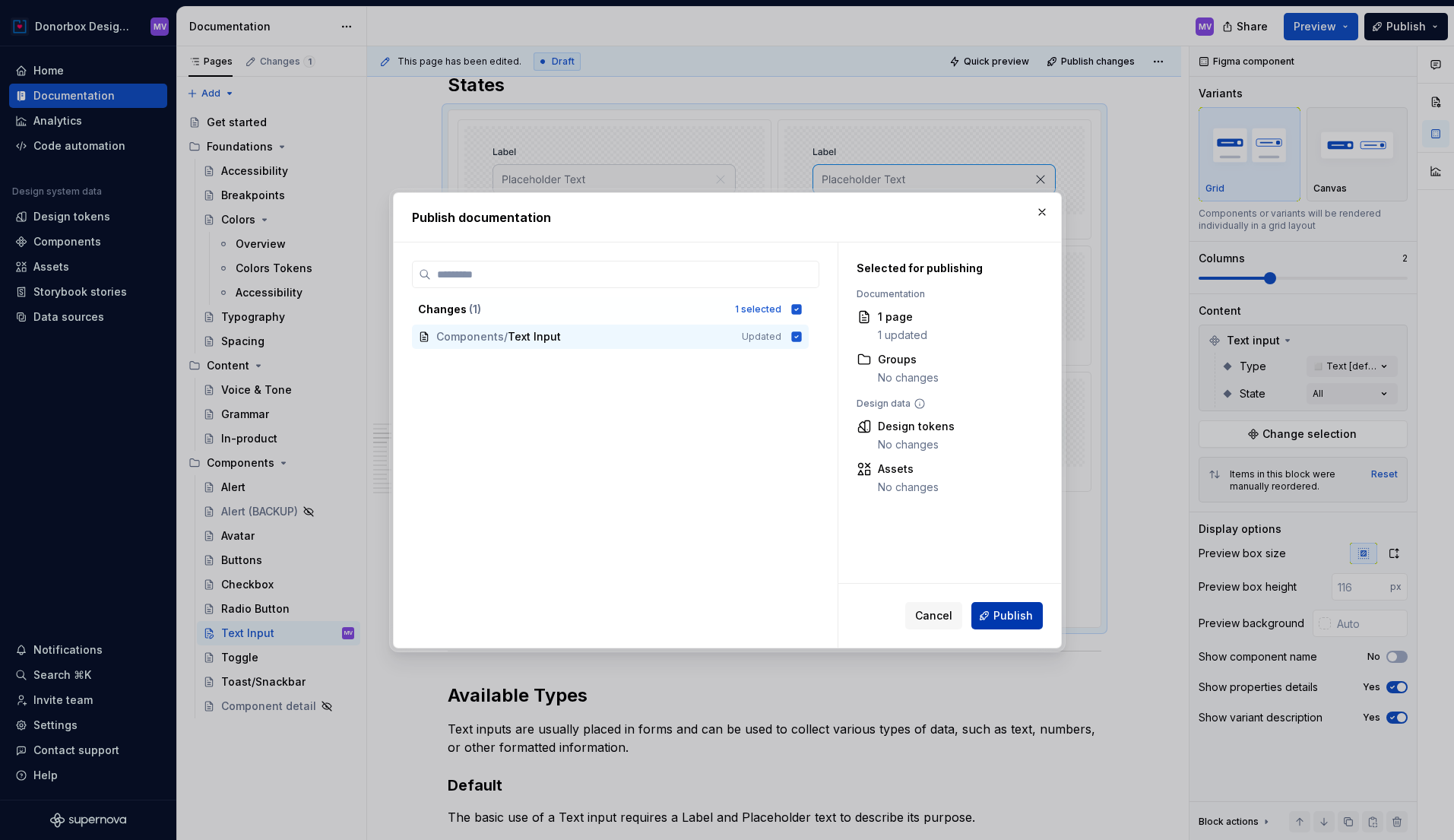
click at [1016, 620] on span "Publish" at bounding box center [1013, 615] width 40 height 15
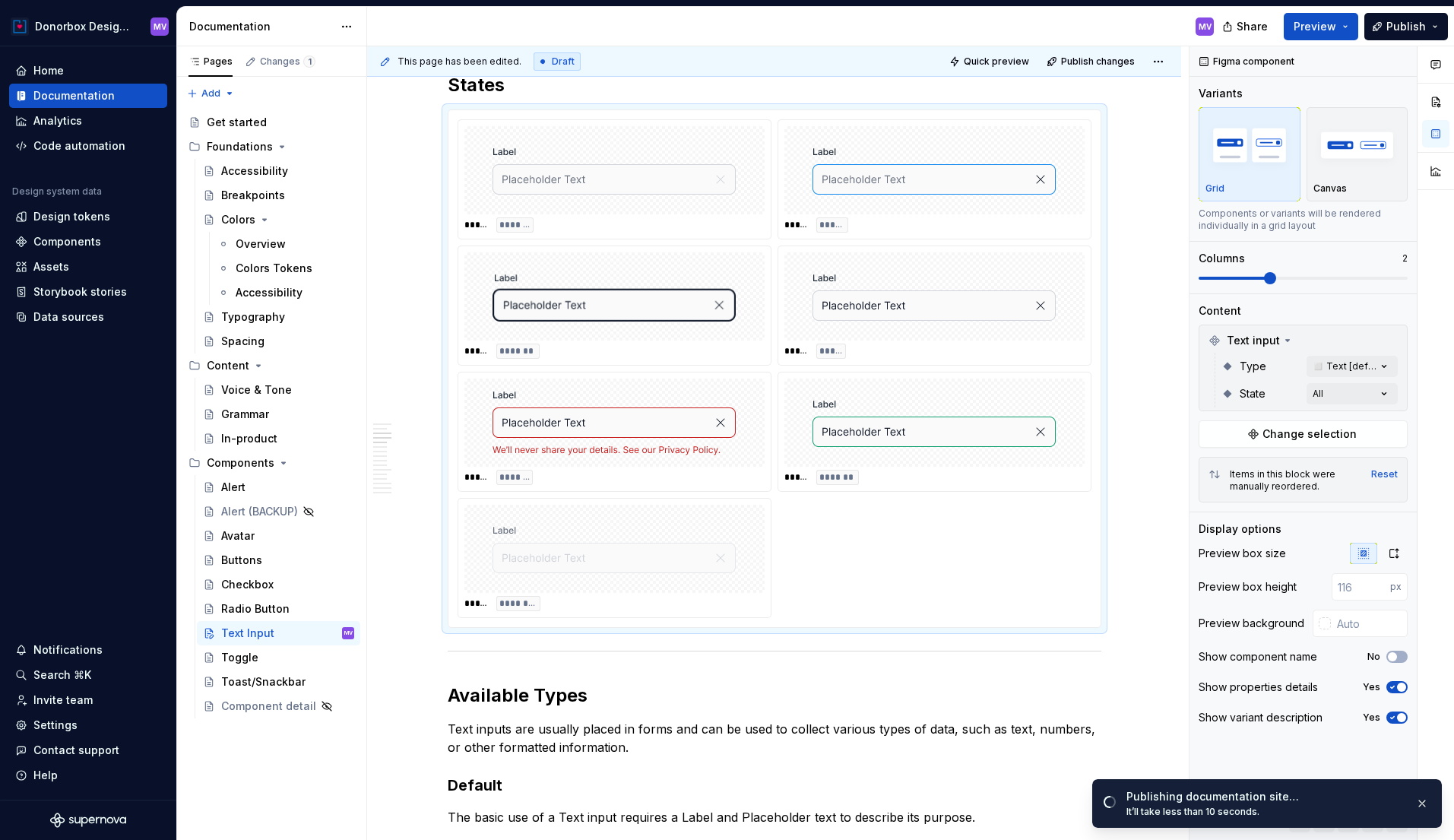
type textarea "*"
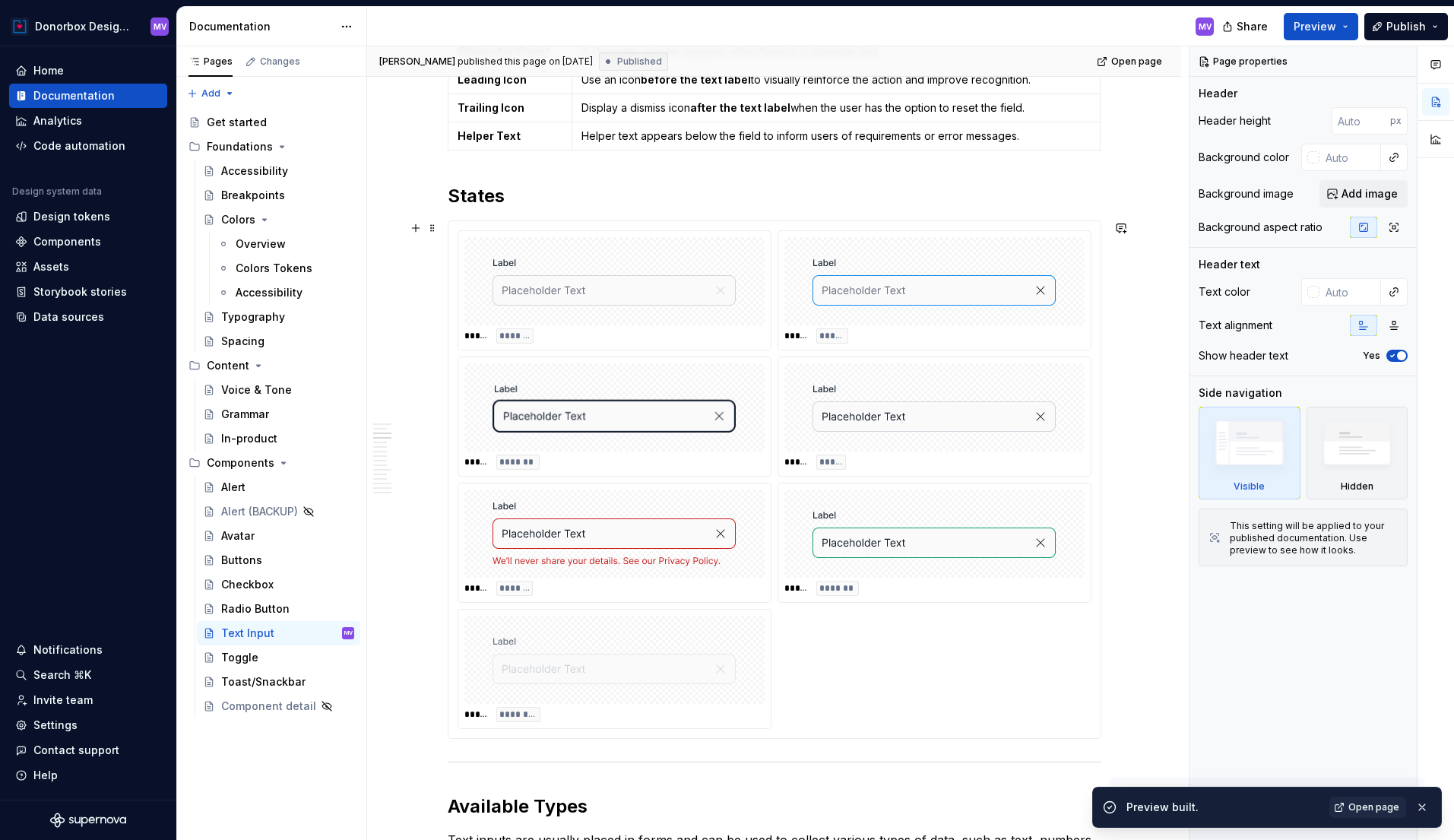
scroll to position [1394, 0]
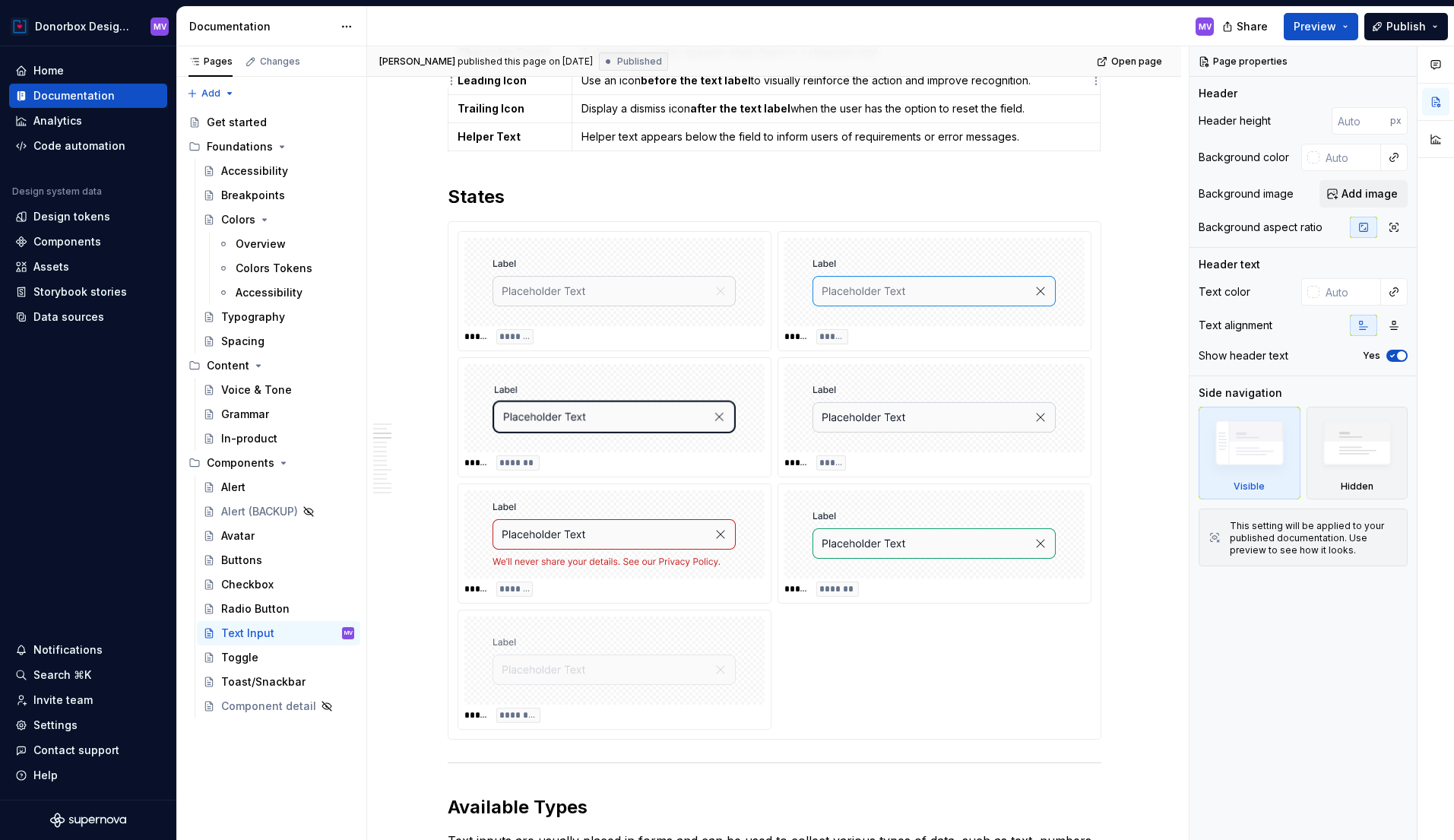
type textarea "*"
click at [575, 221] on div "***** ******* ***** ***** ***** ******* ***** ****** ***** ******** ***** *****…" at bounding box center [774, 480] width 654 height 518
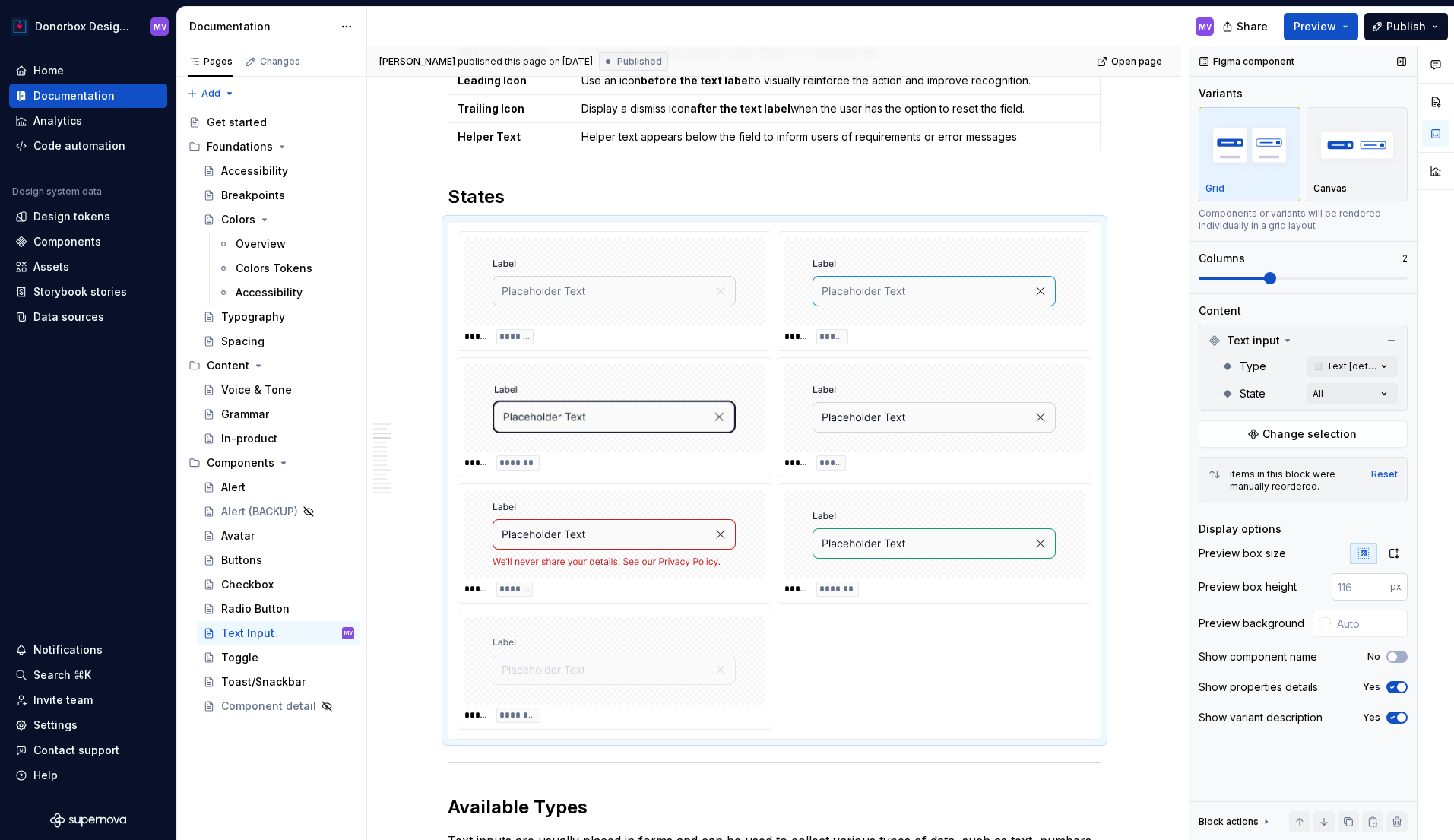
click at [1365, 586] on input "number" at bounding box center [1361, 586] width 58 height 28
type input "220"
click at [1344, 623] on input "text" at bounding box center [1369, 623] width 77 height 28
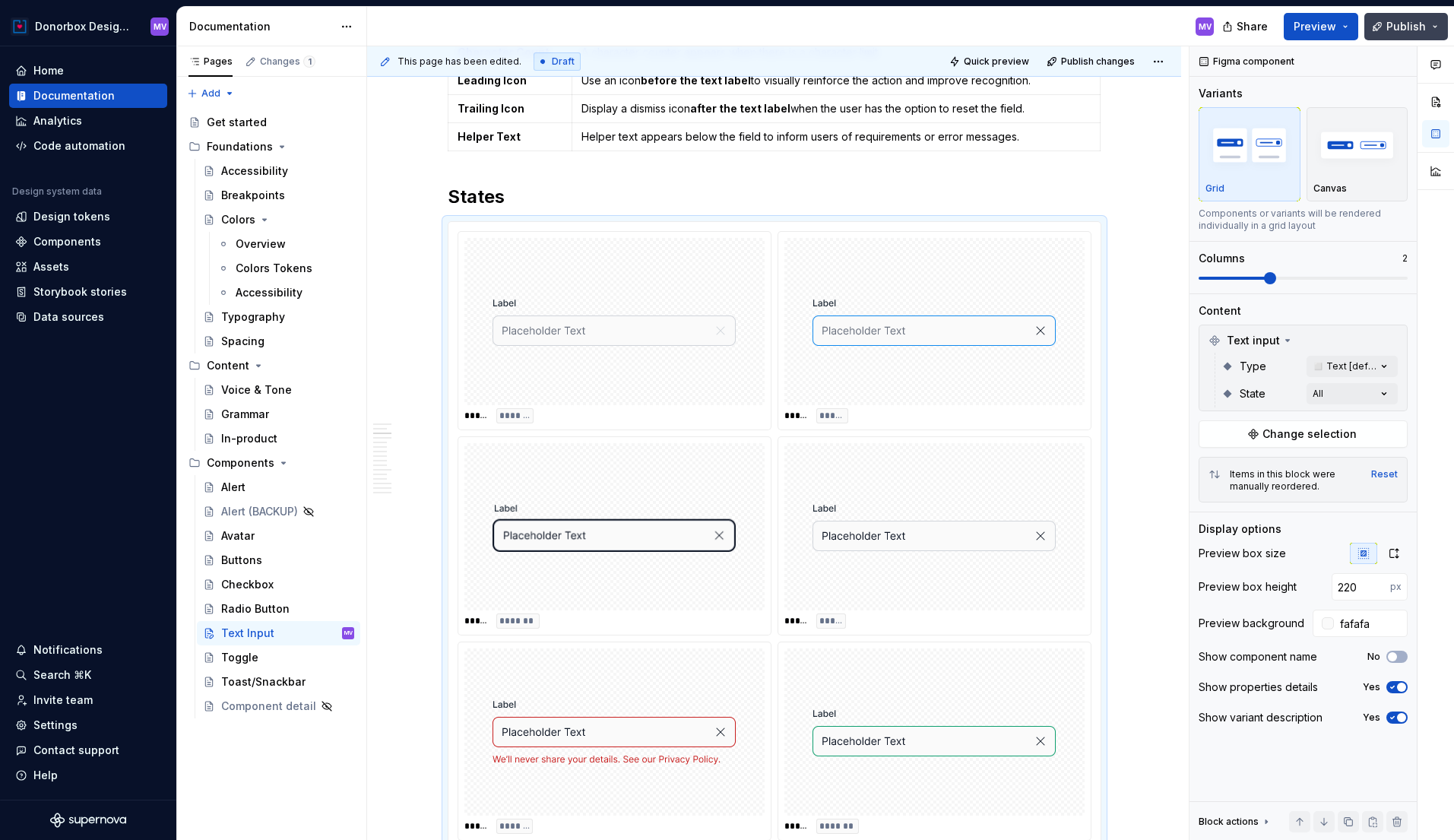
type input "#FAFAFA"
click at [1402, 28] on span "Publish" at bounding box center [1406, 26] width 40 height 15
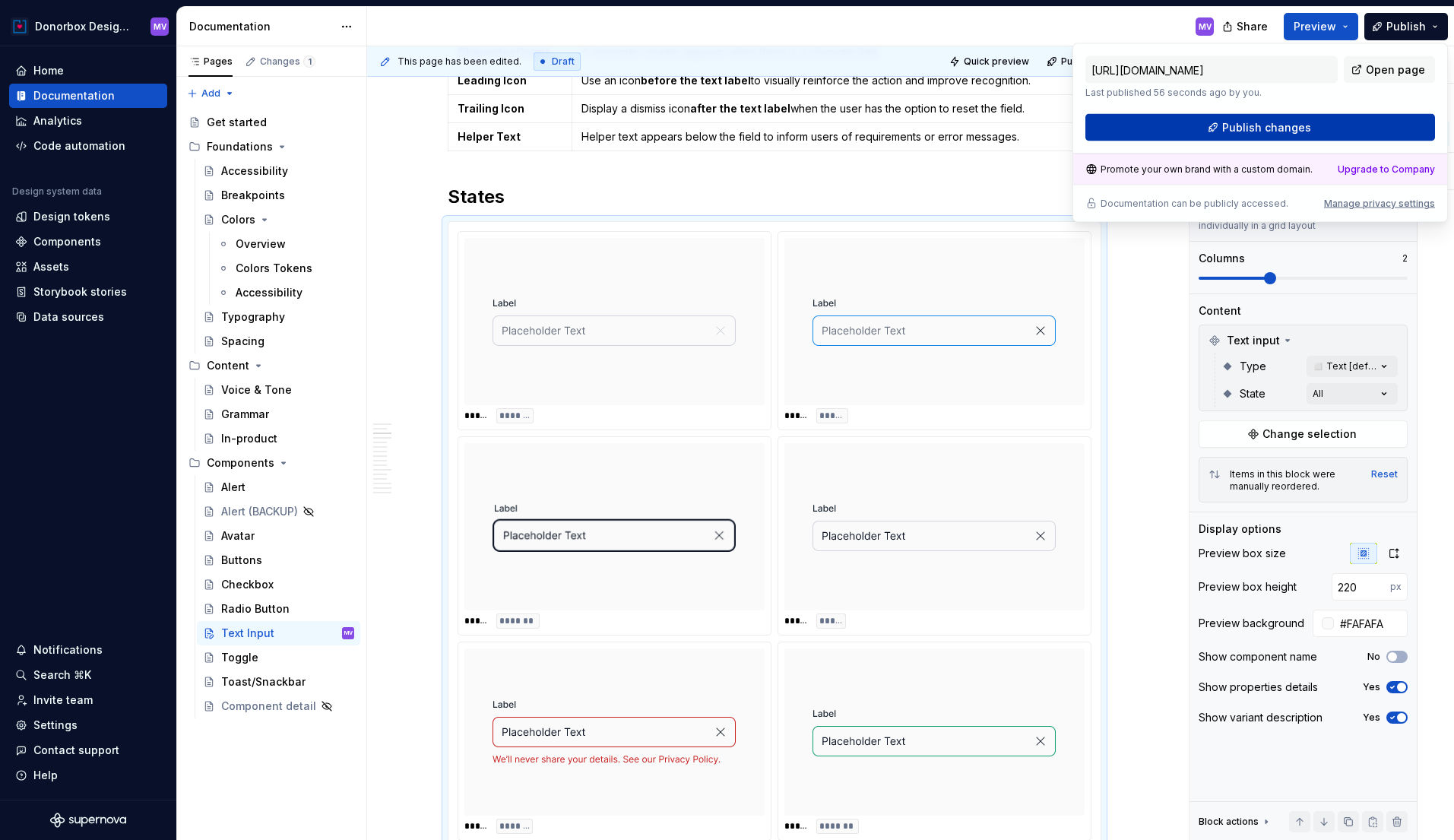
click at [1276, 123] on span "Publish changes" at bounding box center [1267, 127] width 89 height 15
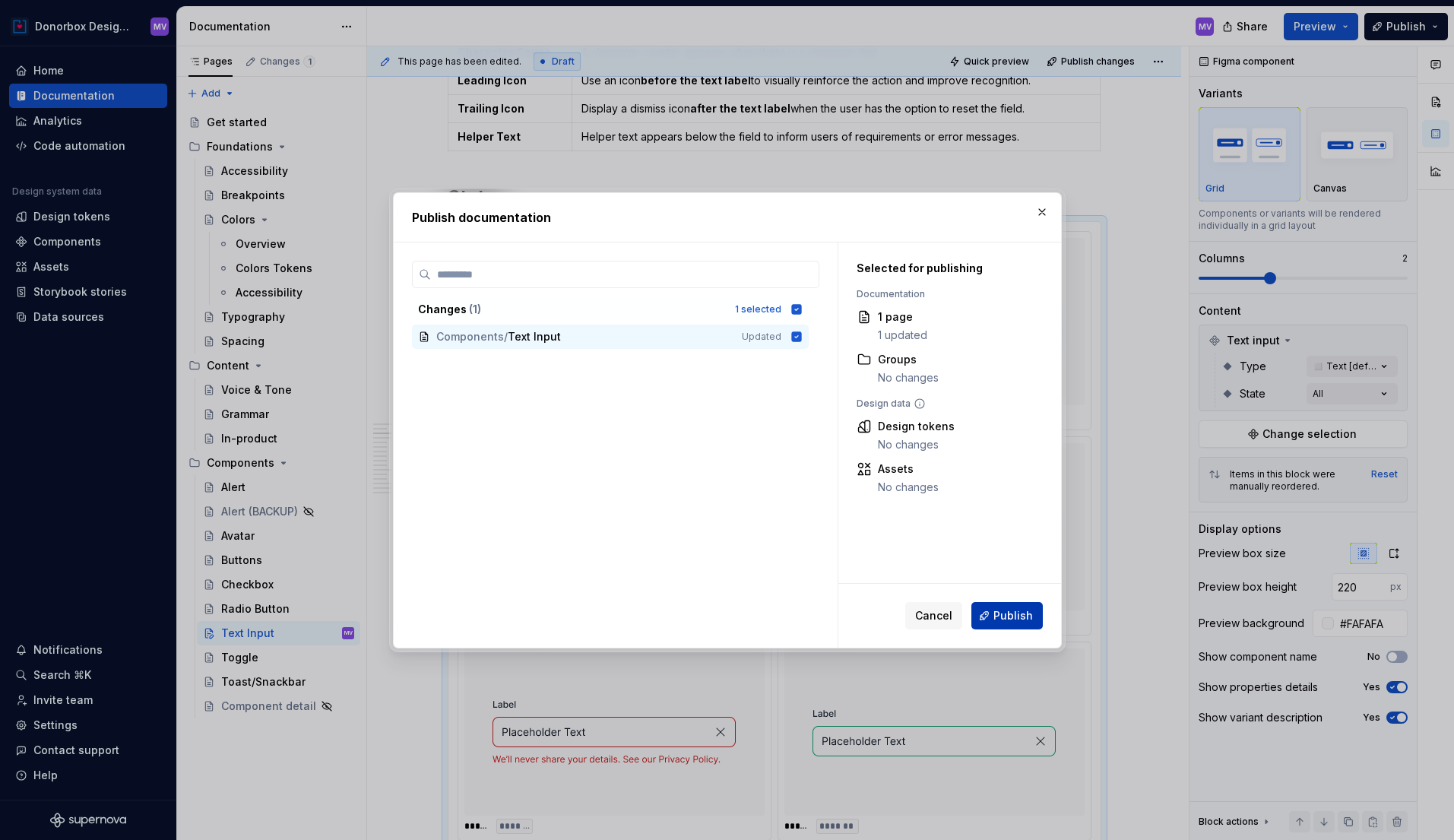
click at [1001, 610] on span "Publish" at bounding box center [1013, 615] width 40 height 15
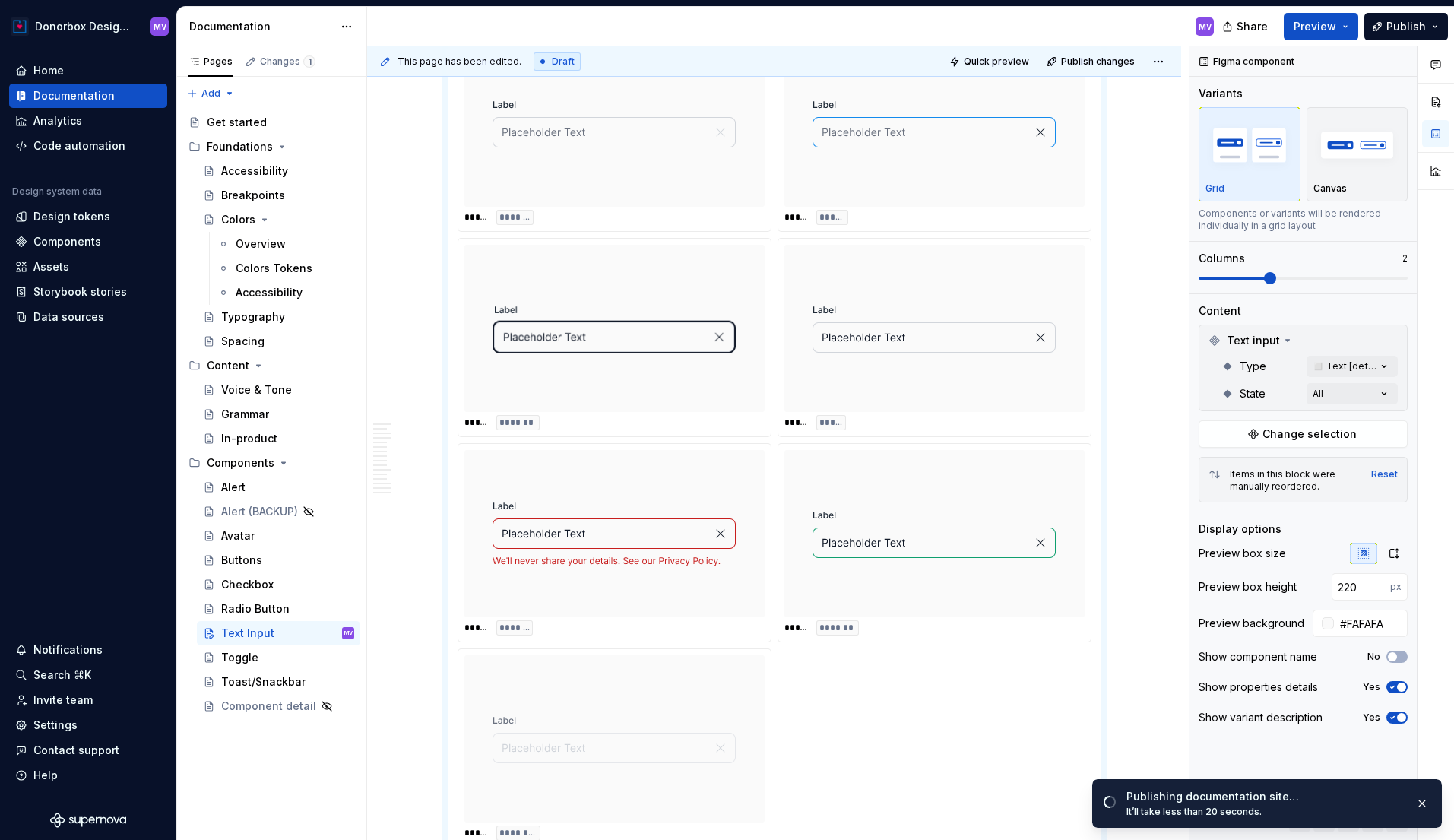
scroll to position [1593, 0]
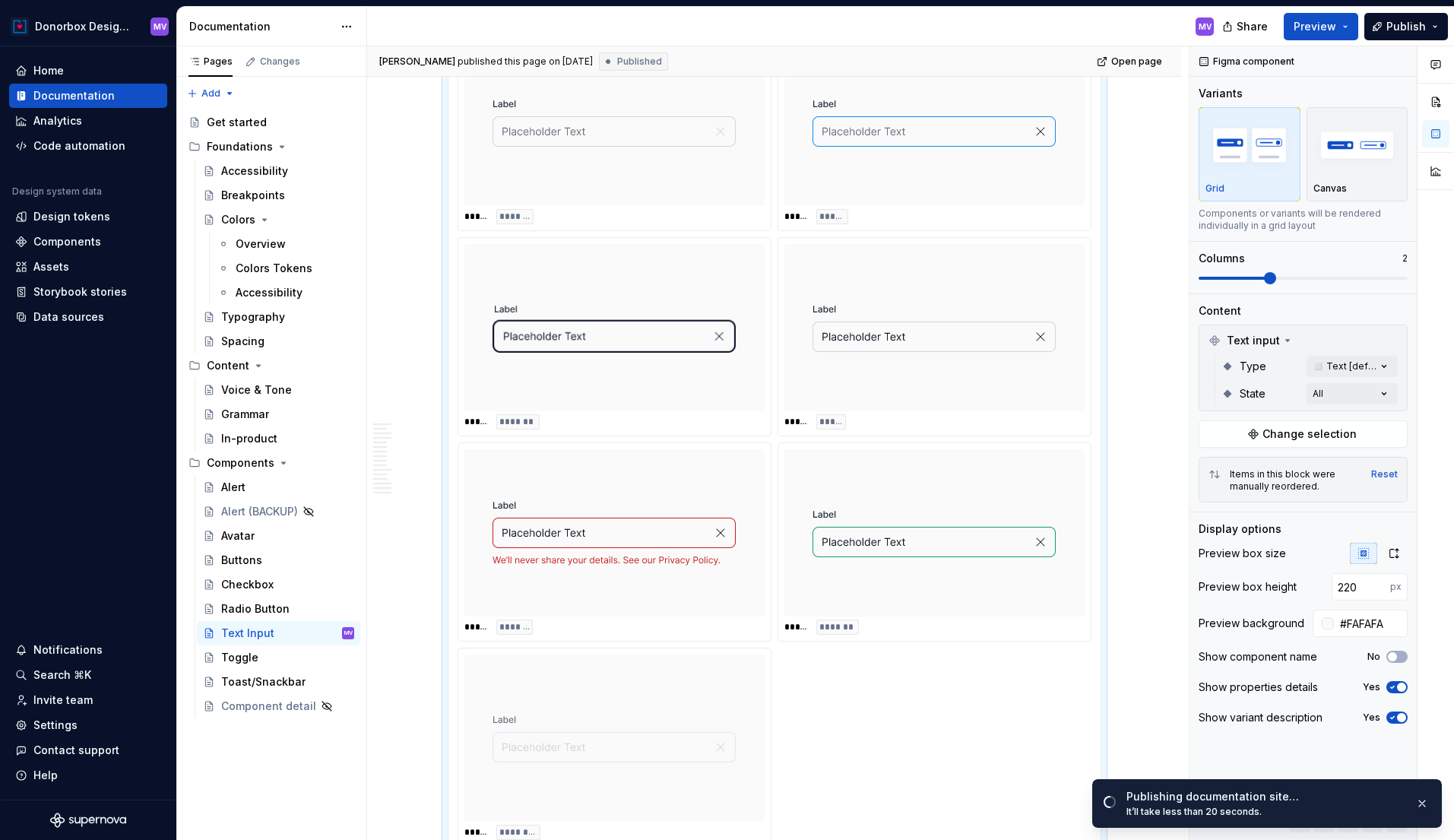
click at [584, 160] on img at bounding box center [614, 122] width 243 height 155
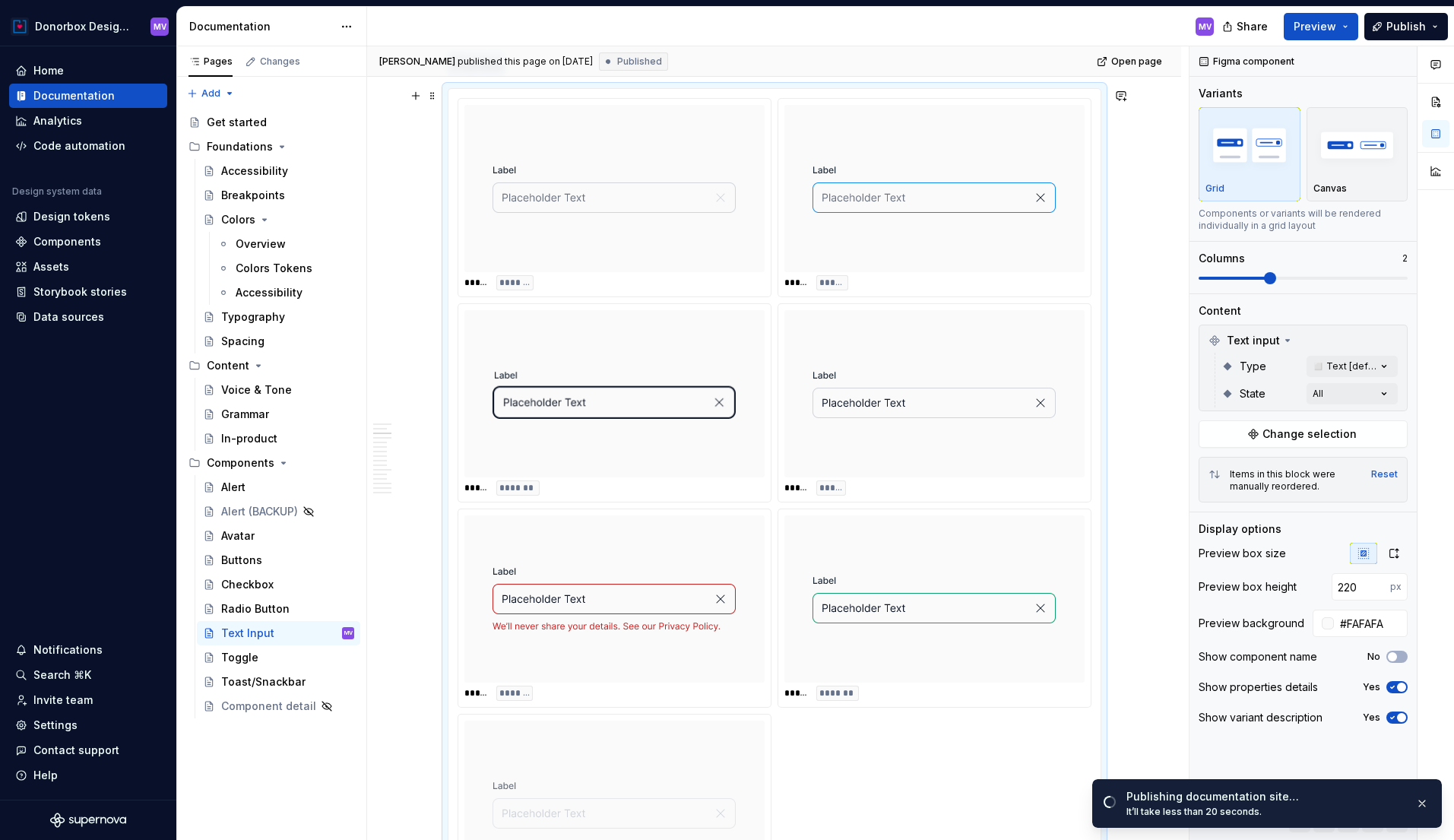
scroll to position [1492, 0]
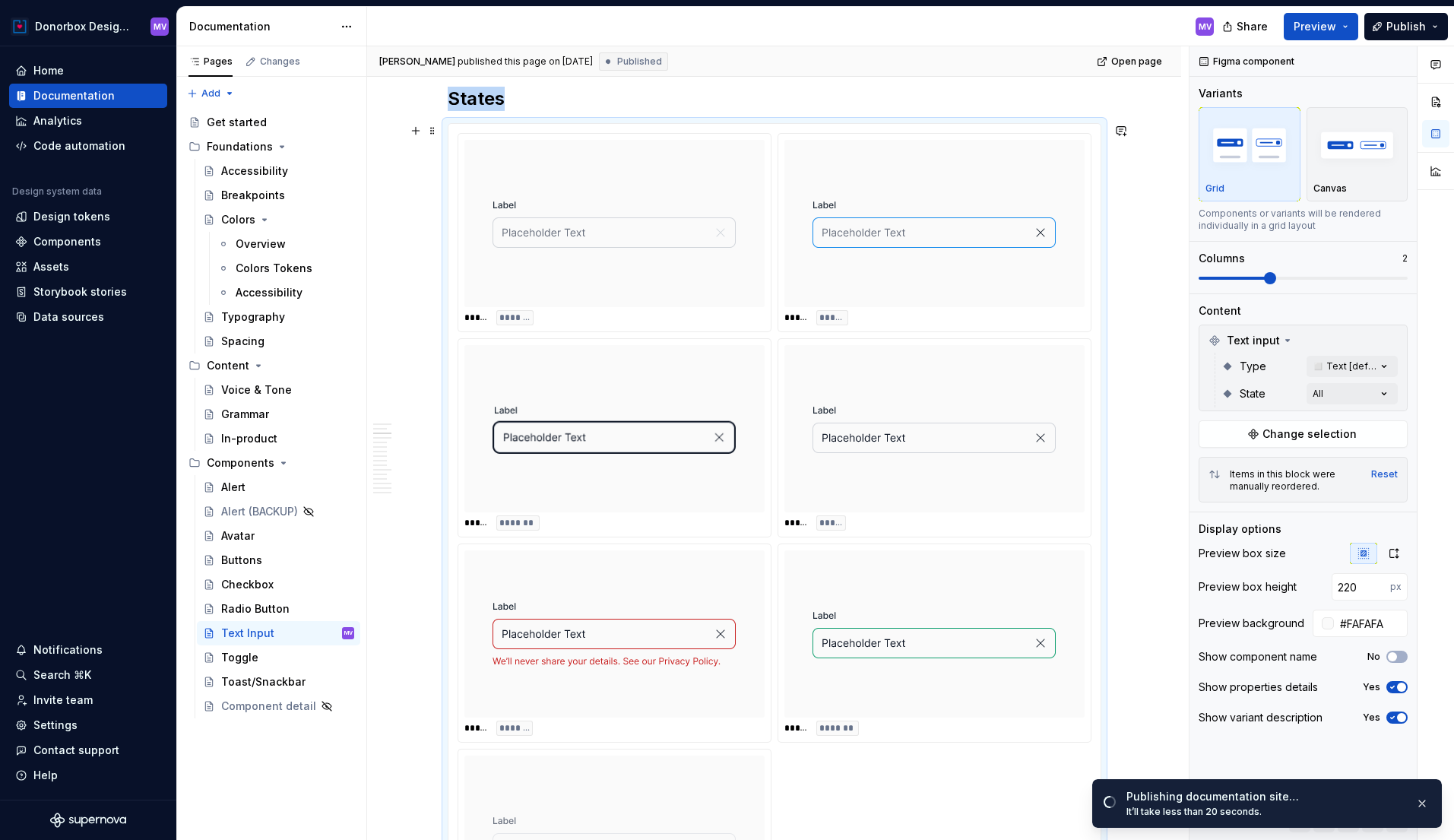
click at [615, 180] on img at bounding box center [614, 223] width 243 height 155
click at [1379, 395] on div "Comments Open comments No comments yet Select ‘Comment’ from the block context …" at bounding box center [1322, 443] width 264 height 794
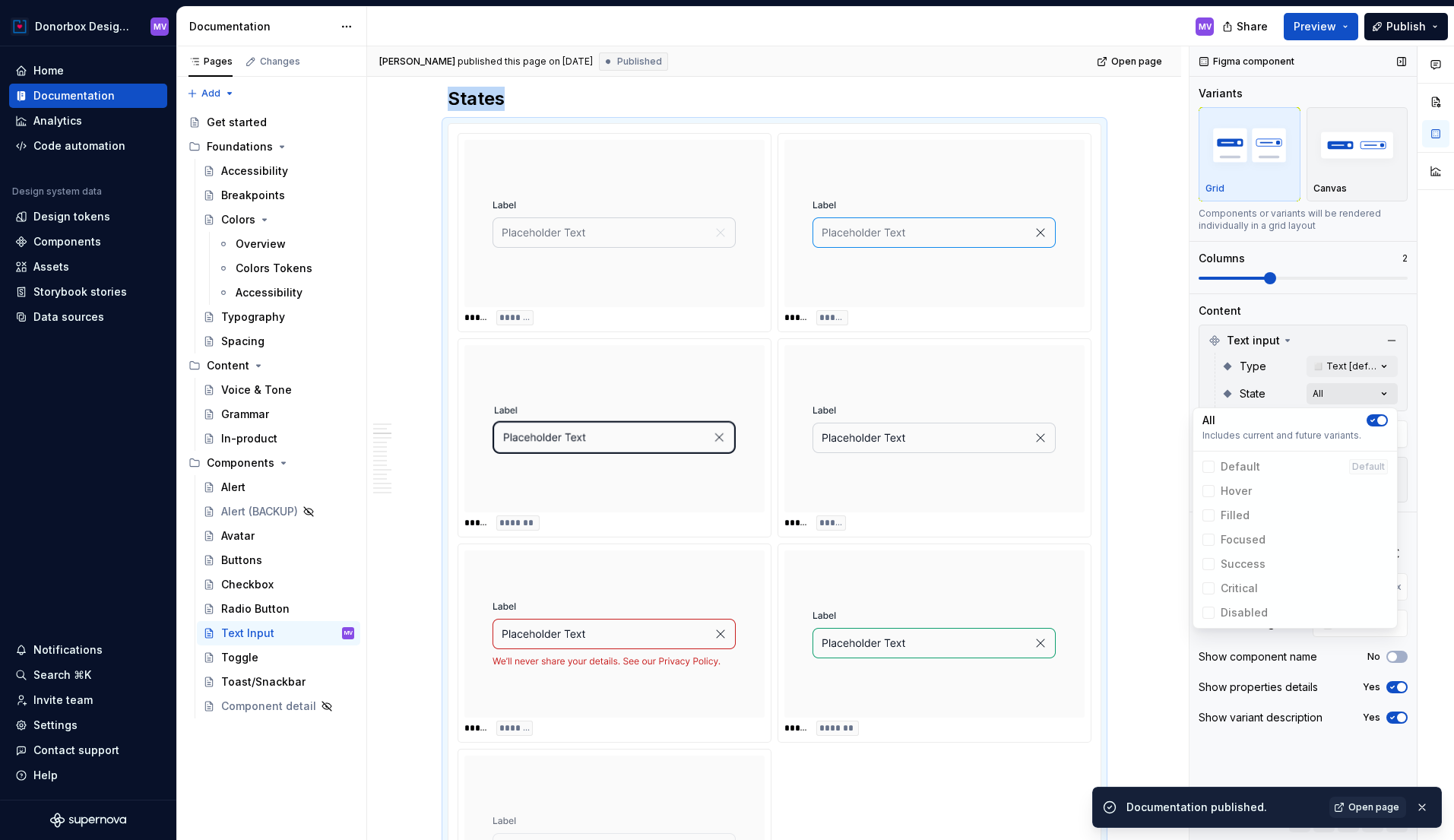
click at [1379, 395] on div "Comments Open comments No comments yet Select ‘Comment’ from the block context …" at bounding box center [1322, 443] width 264 height 794
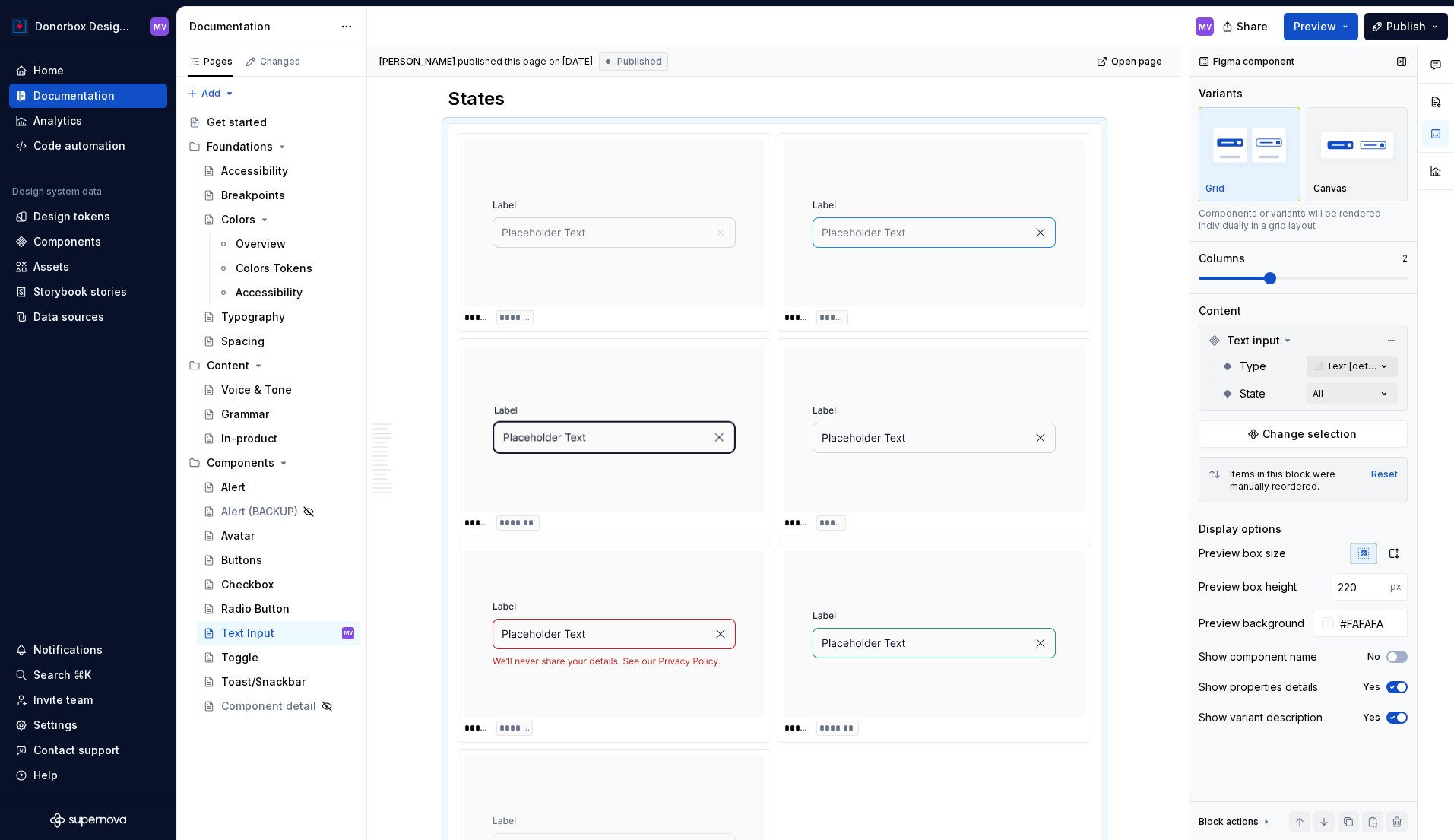
click at [1381, 369] on div "Comments Open comments No comments yet Select ‘Comment’ from the block context …" at bounding box center [1322, 443] width 264 height 794
click at [682, 227] on img at bounding box center [614, 223] width 243 height 155
click at [1361, 186] on div "Canvas" at bounding box center [1358, 188] width 88 height 12
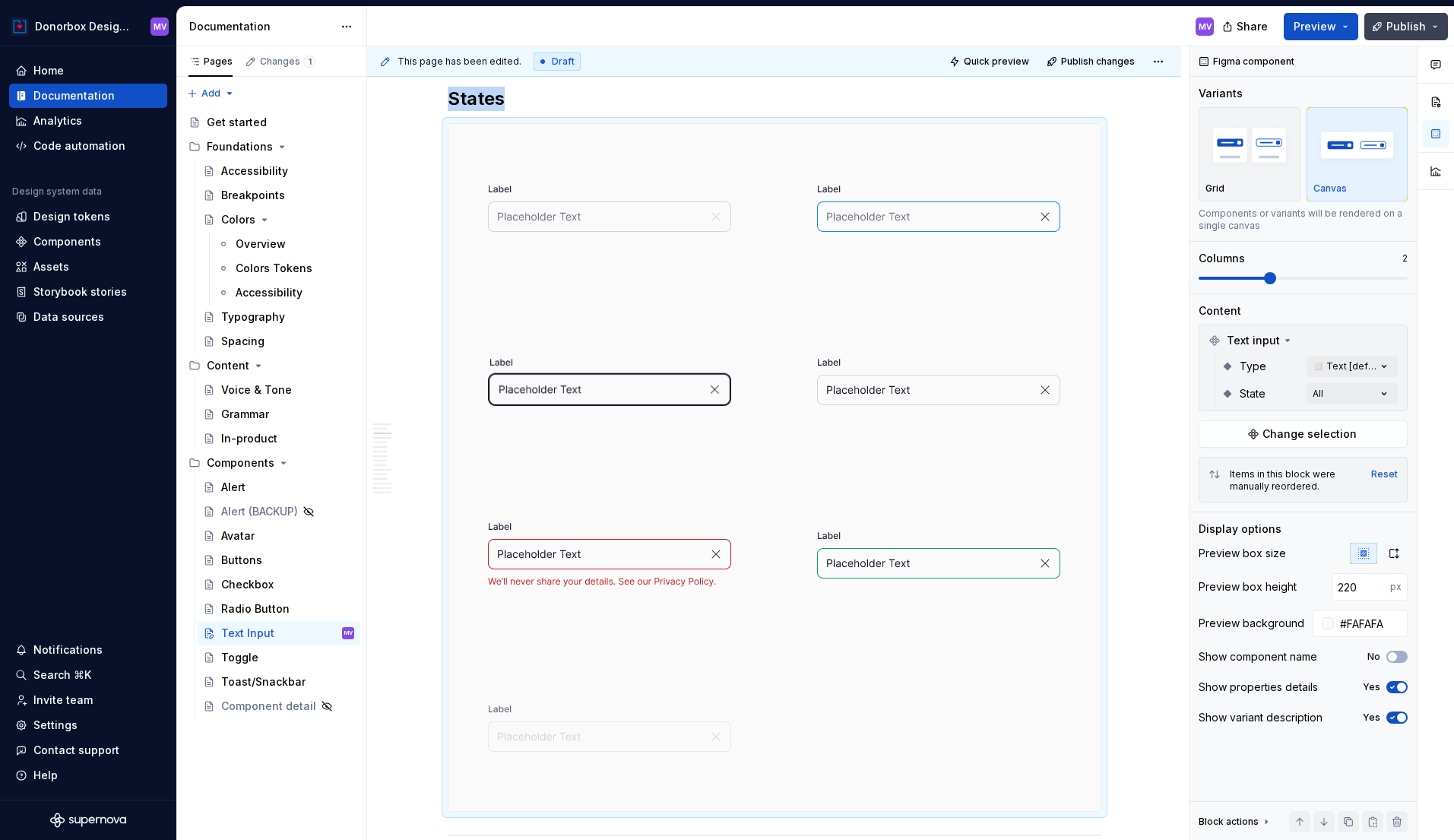
click at [1409, 29] on span "Publish" at bounding box center [1406, 26] width 40 height 15
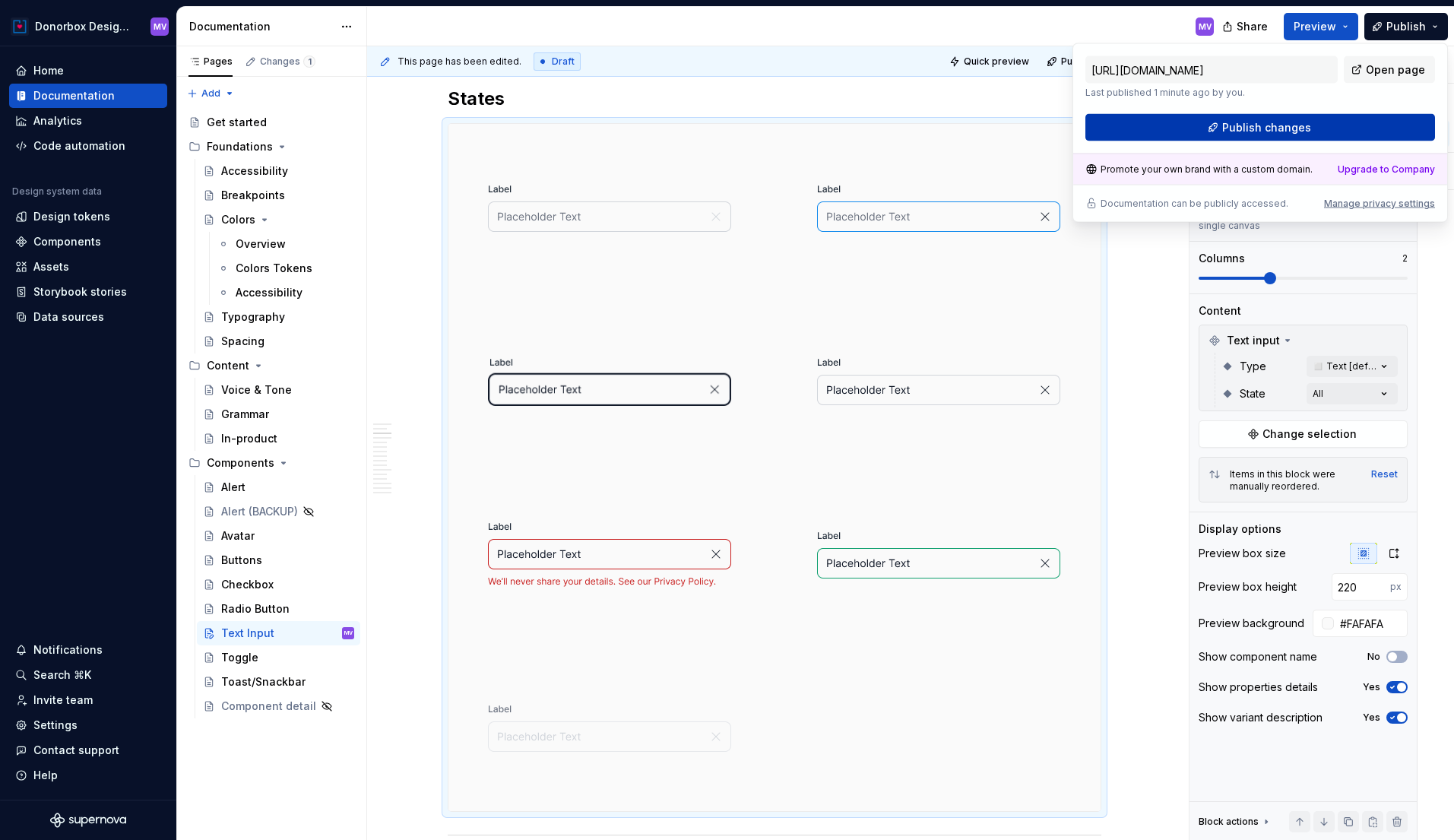
click at [1325, 122] on button "Publish changes" at bounding box center [1260, 128] width 349 height 28
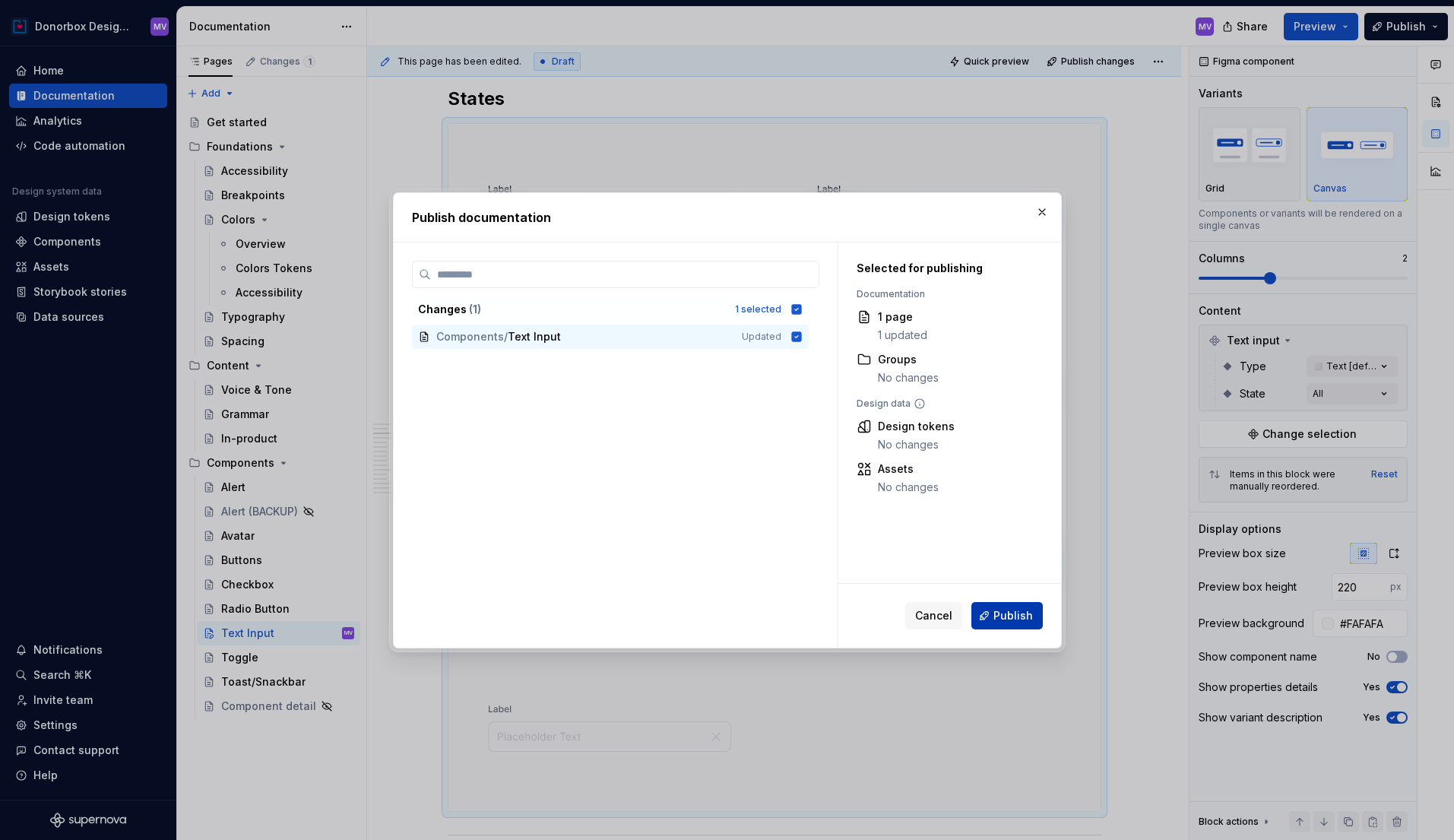
click at [1014, 612] on span "Publish" at bounding box center [1013, 615] width 40 height 15
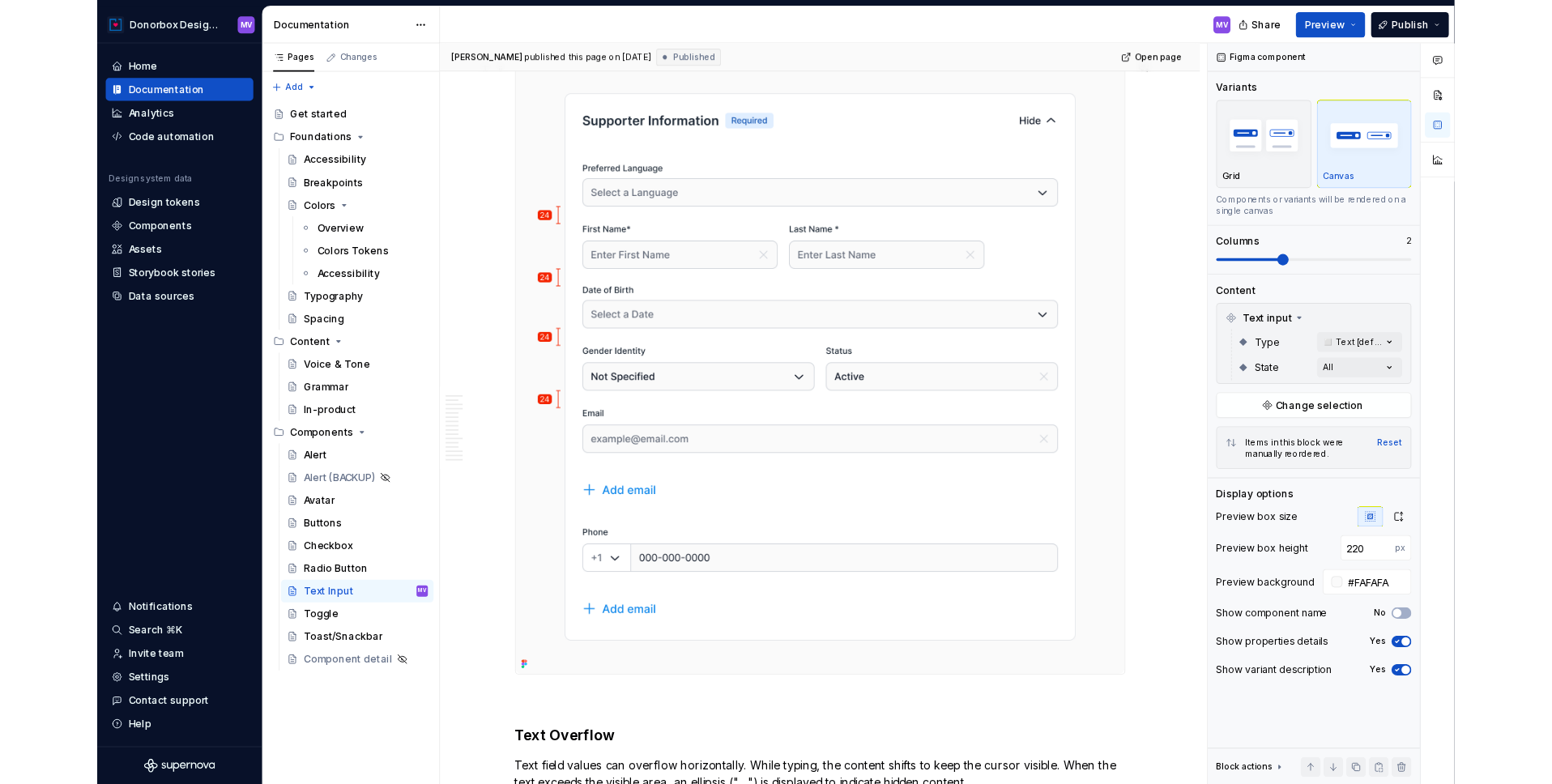
scroll to position [4397, 0]
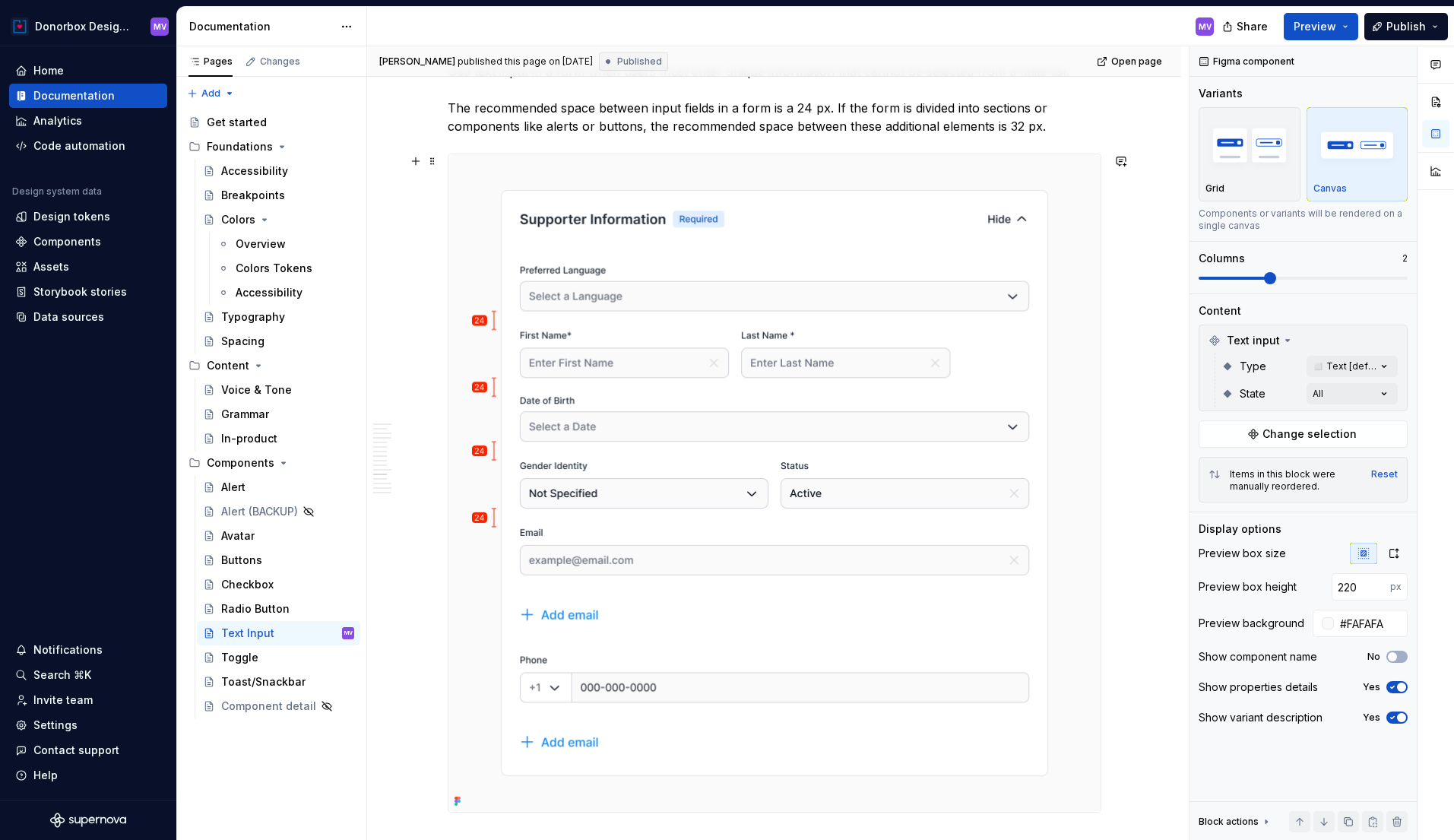
click at [798, 317] on img at bounding box center [774, 482] width 652 height 657
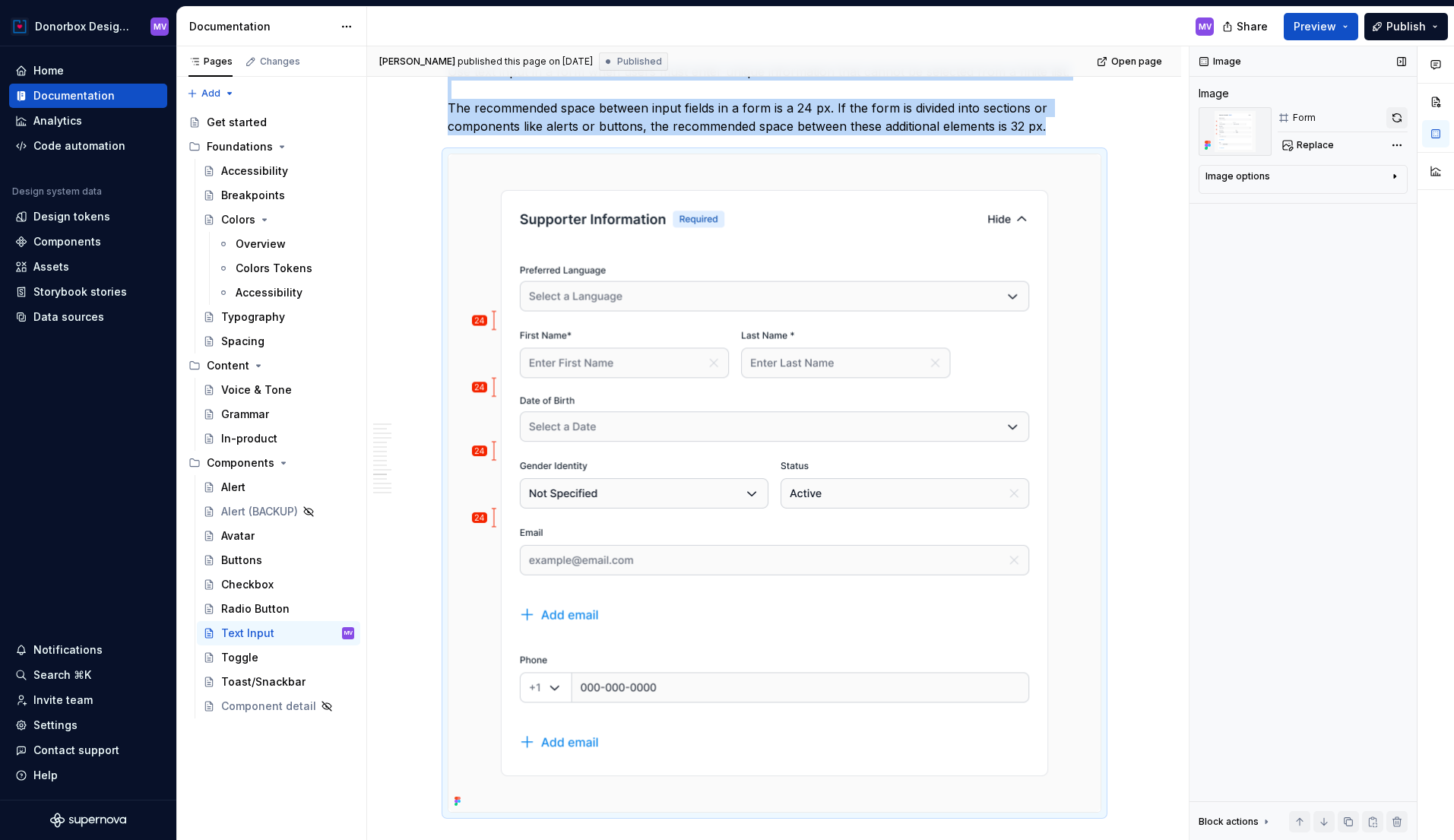
click at [1395, 119] on button "button" at bounding box center [1397, 117] width 21 height 21
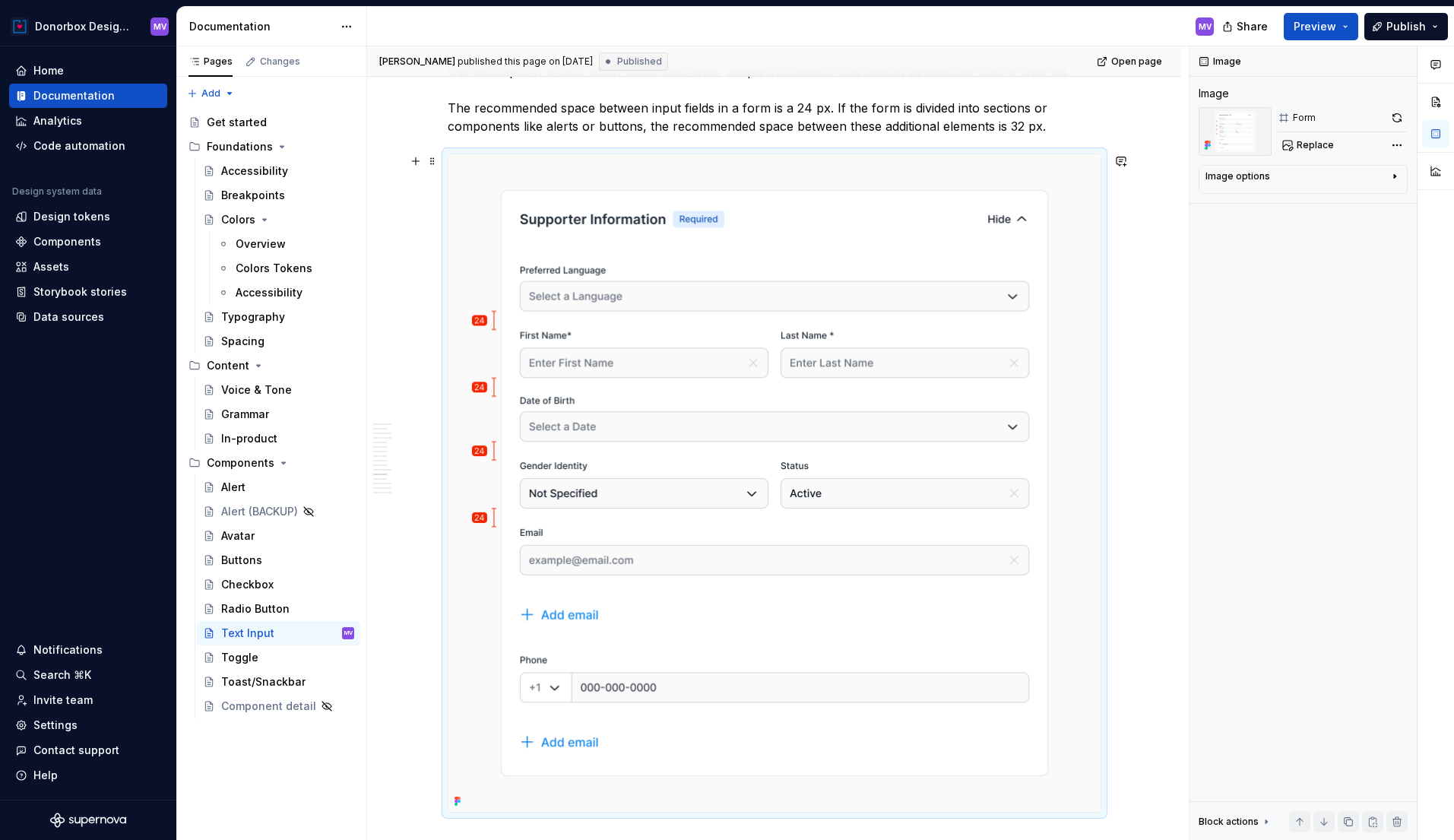
type textarea "*"
